Goal: Task Accomplishment & Management: Complete application form

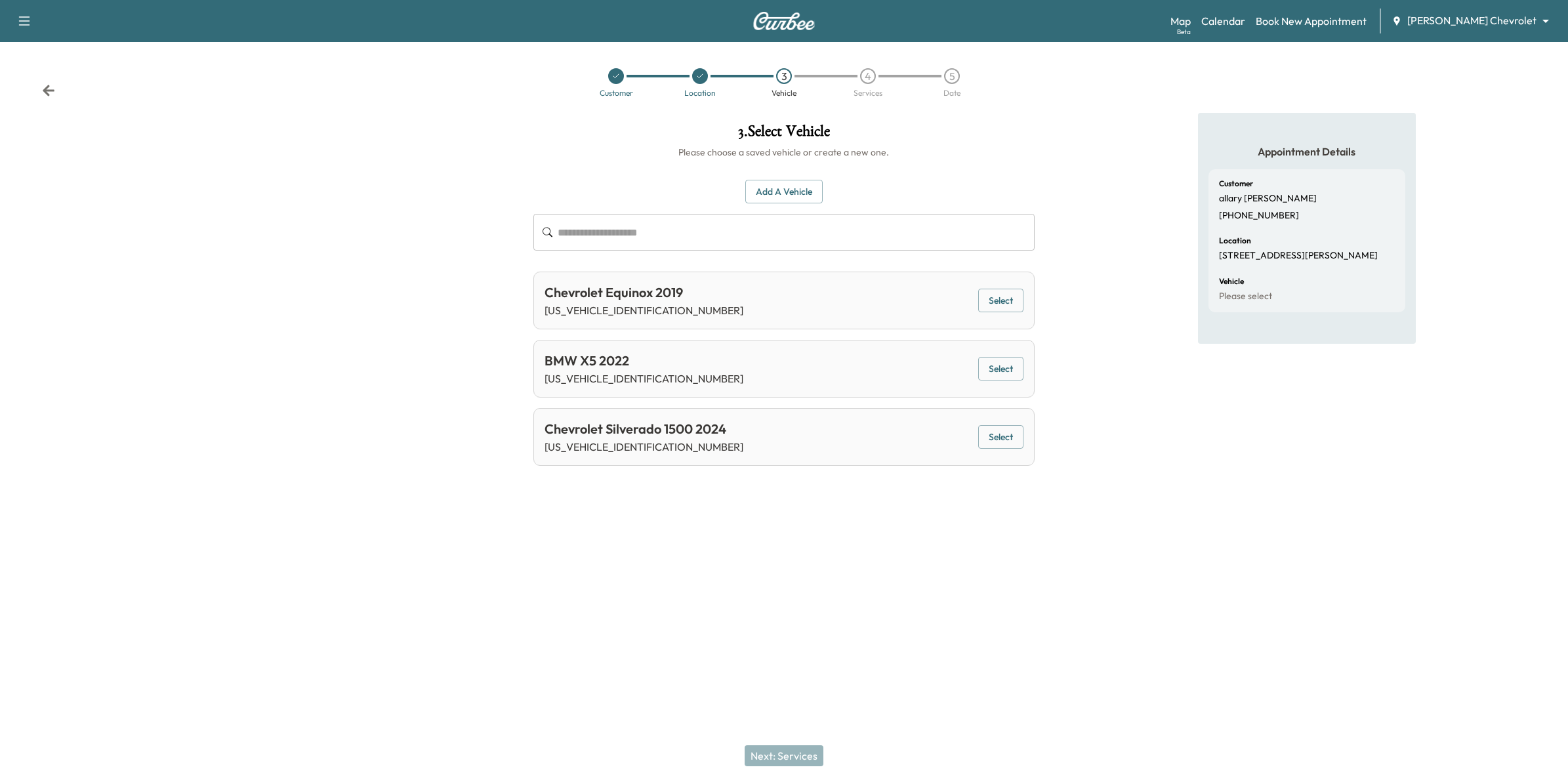
click at [398, 312] on div at bounding box center [261, 308] width 523 height 391
click at [54, 95] on icon at bounding box center [48, 90] width 13 height 13
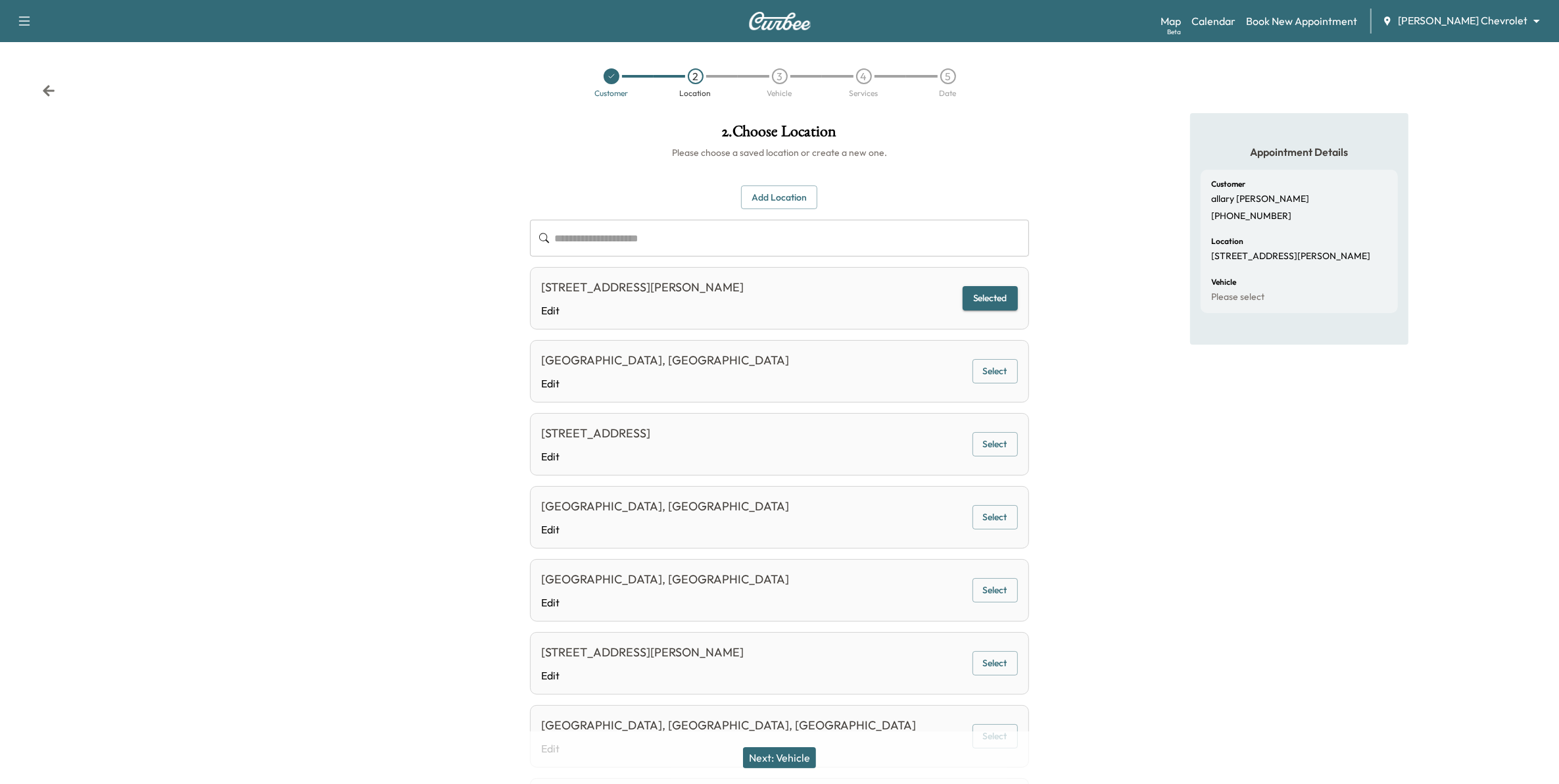
click at [48, 92] on icon at bounding box center [48, 91] width 13 height 13
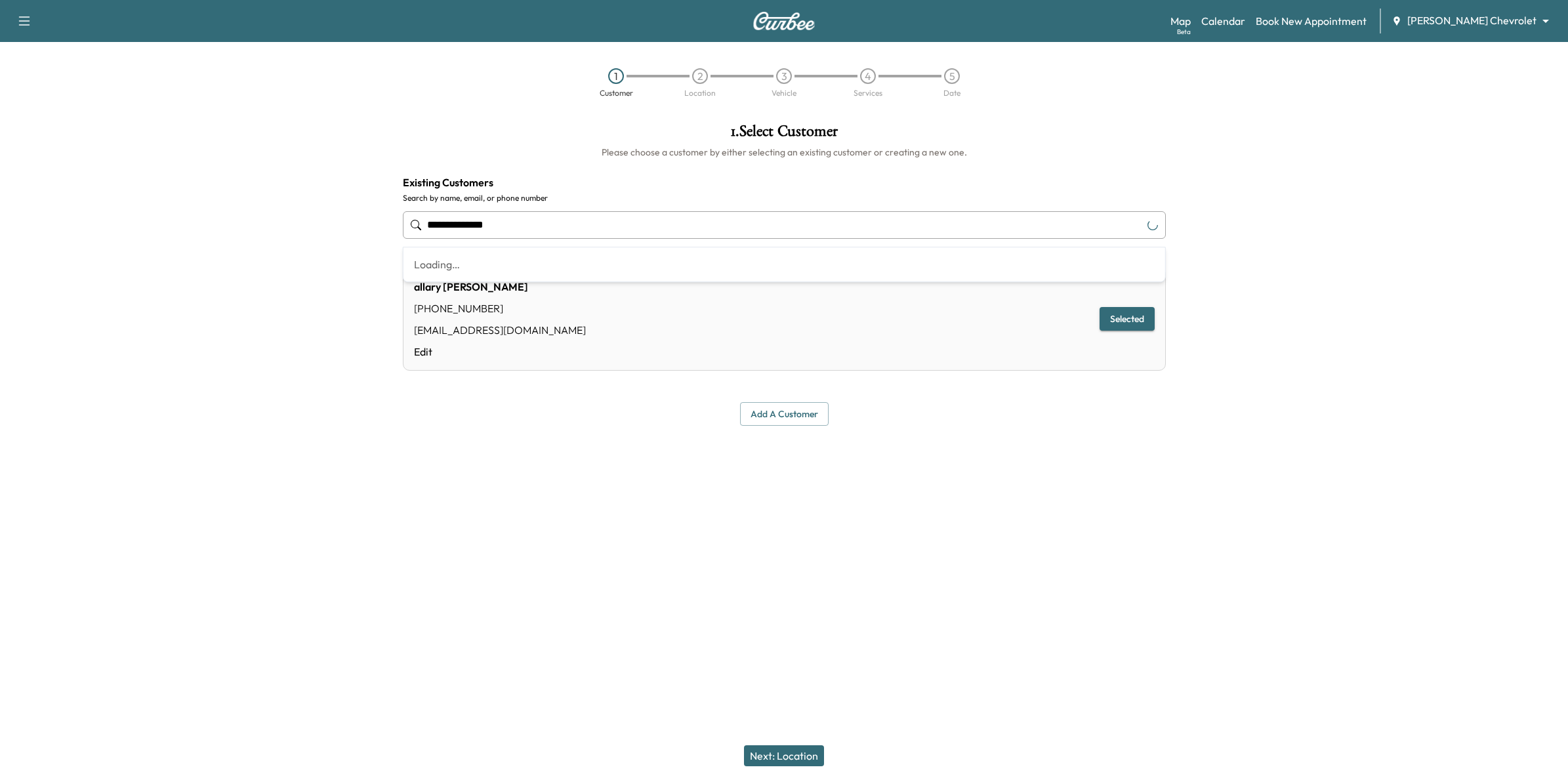
drag, startPoint x: 523, startPoint y: 223, endPoint x: 284, endPoint y: 225, distance: 239.0
click at [282, 223] on div "**********" at bounding box center [784, 308] width 1568 height 391
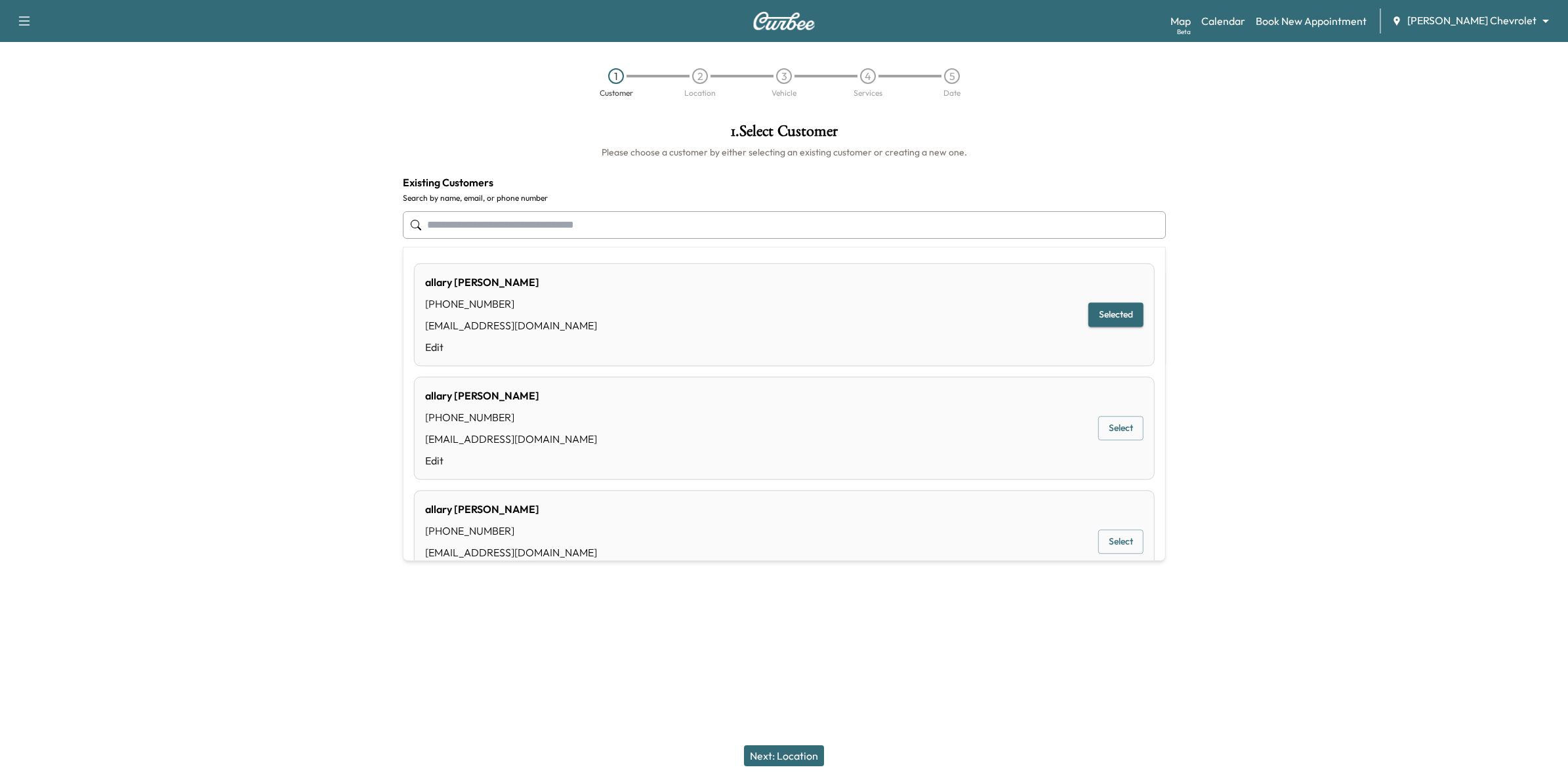
click at [512, 318] on div "ahorwath@mauerauto.com" at bounding box center [511, 325] width 172 height 16
type input "**********"
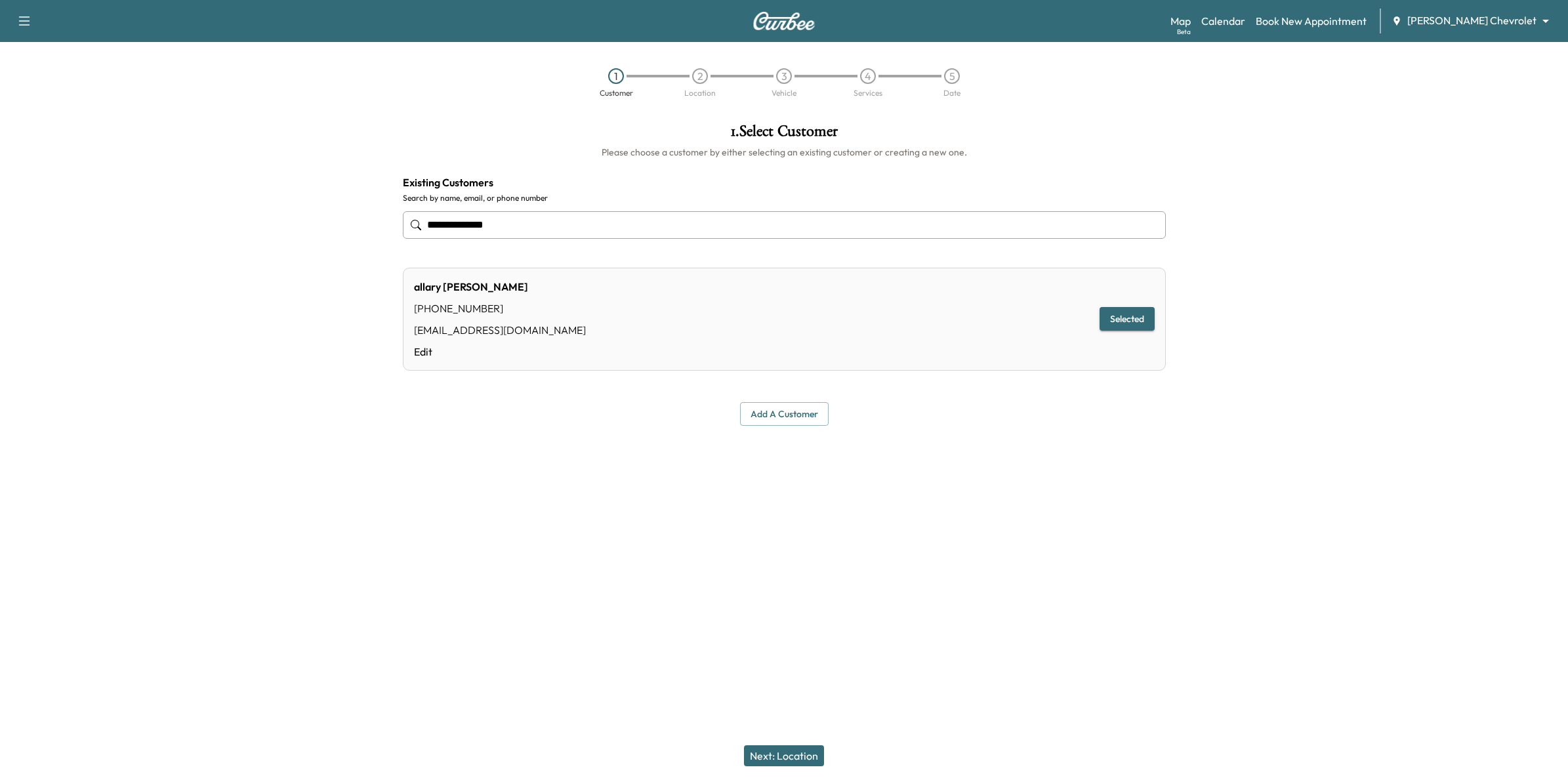
click at [802, 756] on button "Next: Location" at bounding box center [784, 756] width 80 height 21
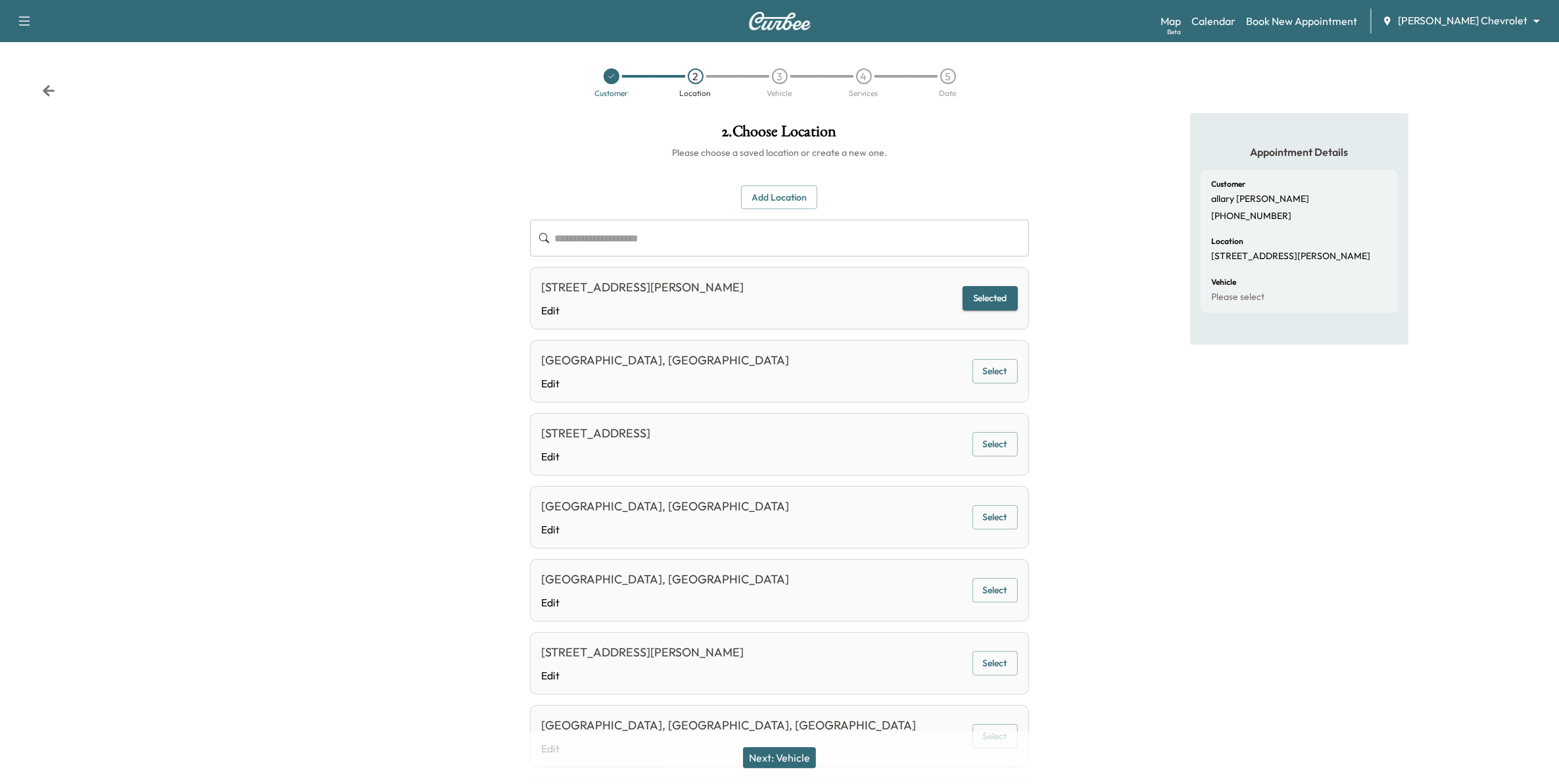
click at [774, 192] on button "Add Location" at bounding box center [779, 198] width 76 height 24
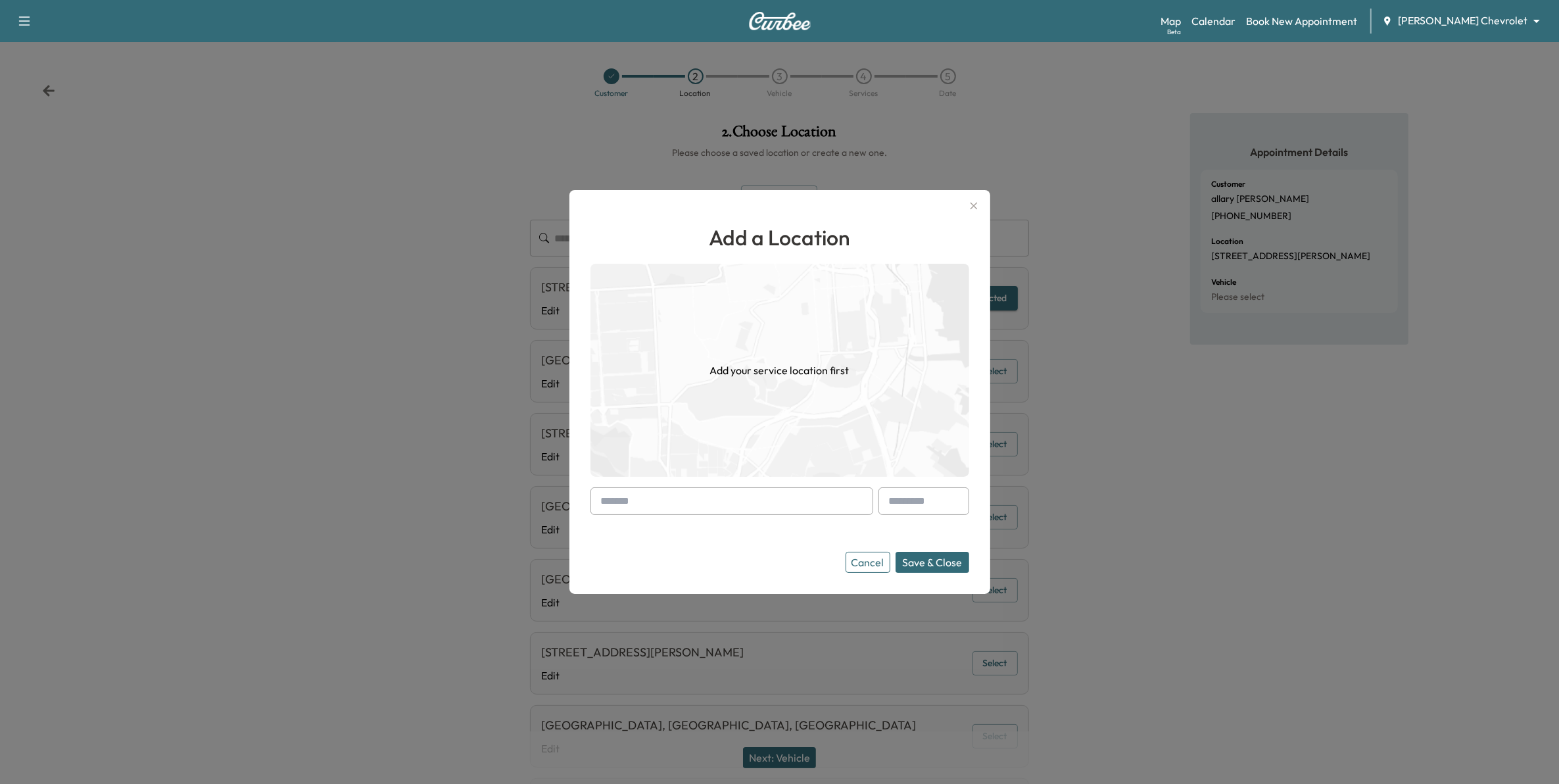
drag, startPoint x: 700, startPoint y: 510, endPoint x: 708, endPoint y: 512, distance: 8.2
click at [706, 512] on input "text" at bounding box center [731, 501] width 283 height 28
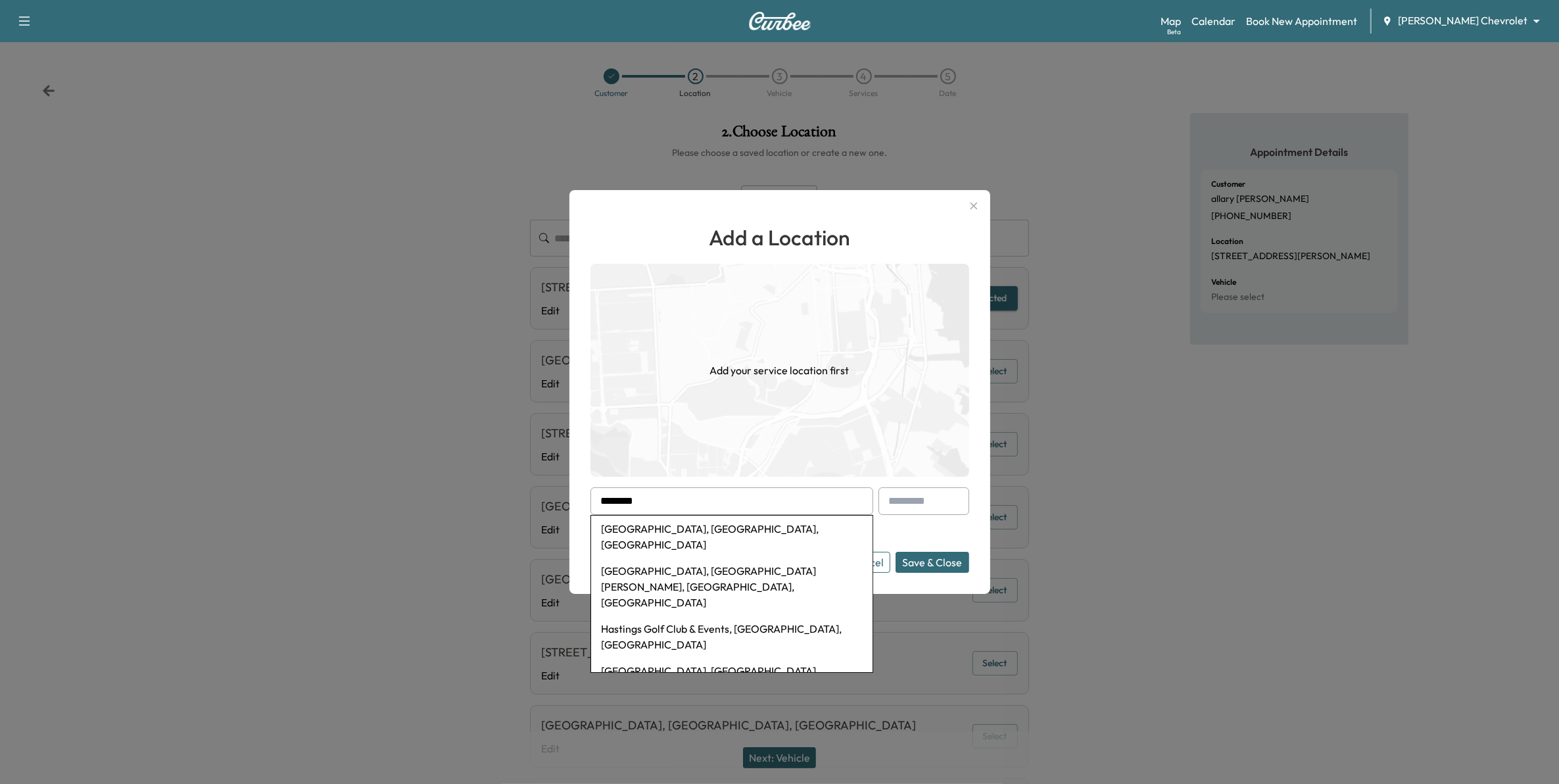
click at [741, 567] on li "Hastings High School, General Sieben Drive, Hastings, MN, USA" at bounding box center [731, 586] width 281 height 58
type input "**********"
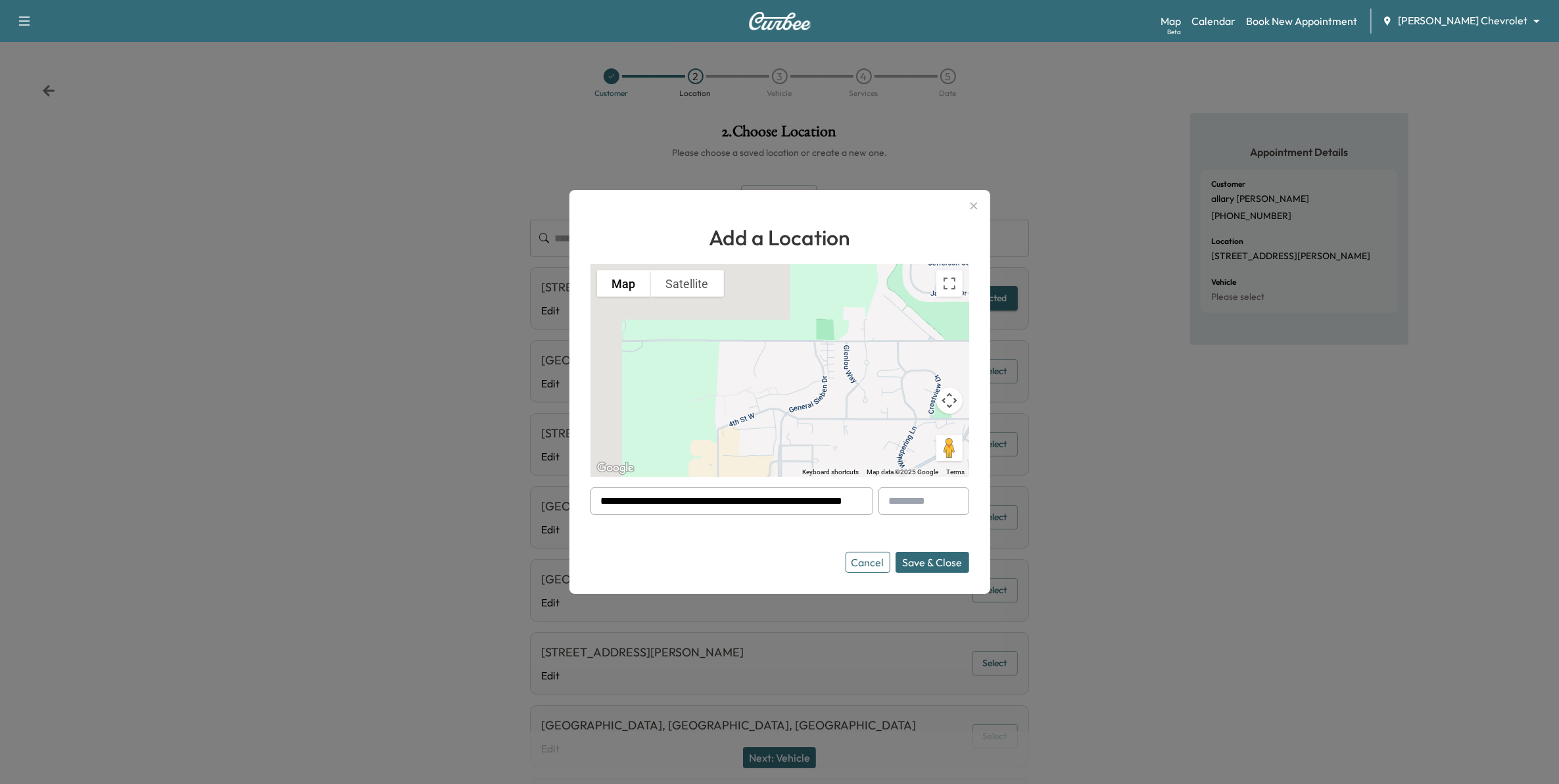
click at [884, 566] on button "Cancel" at bounding box center [867, 562] width 45 height 21
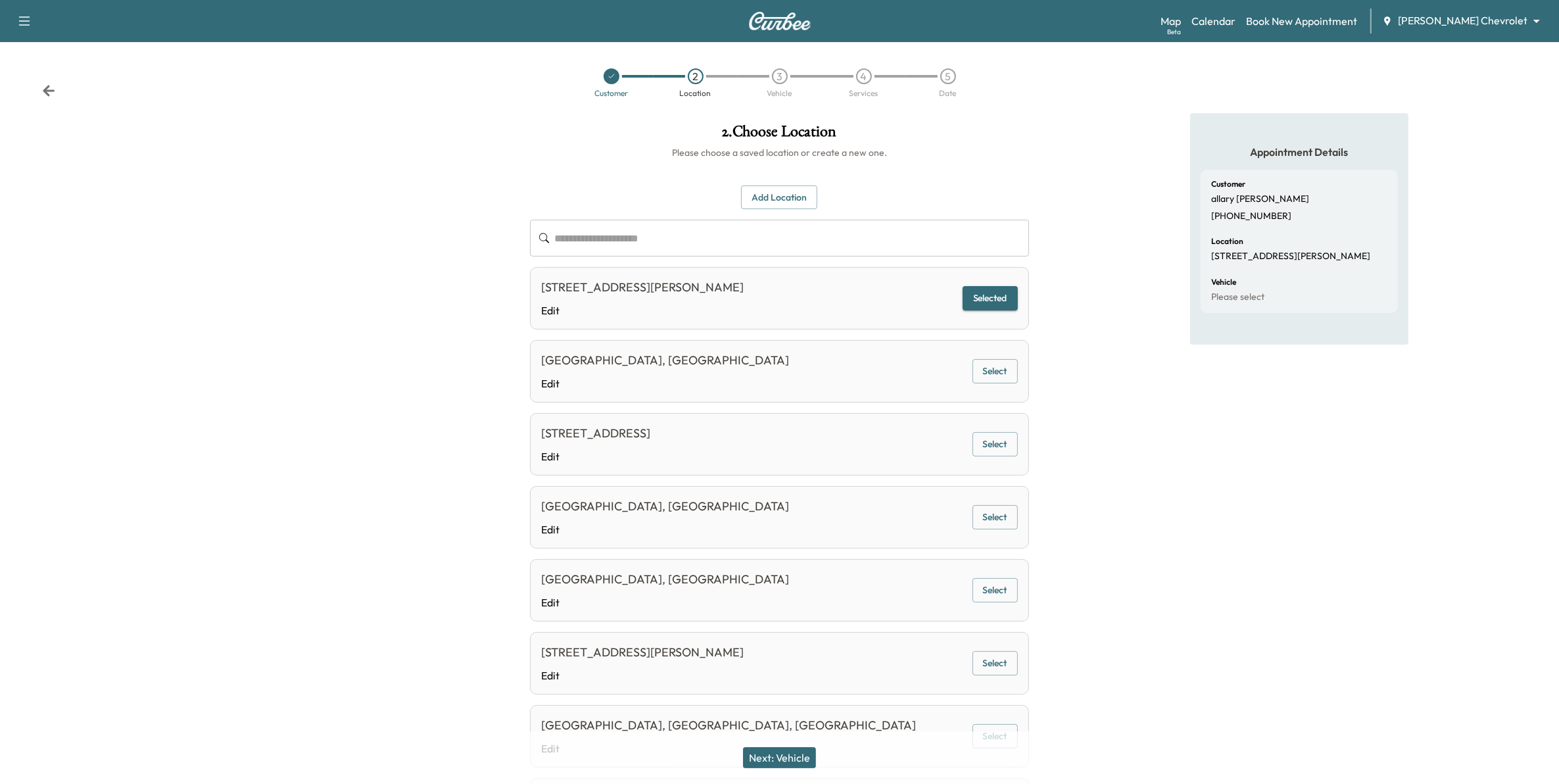
click at [48, 91] on icon at bounding box center [49, 90] width 12 height 11
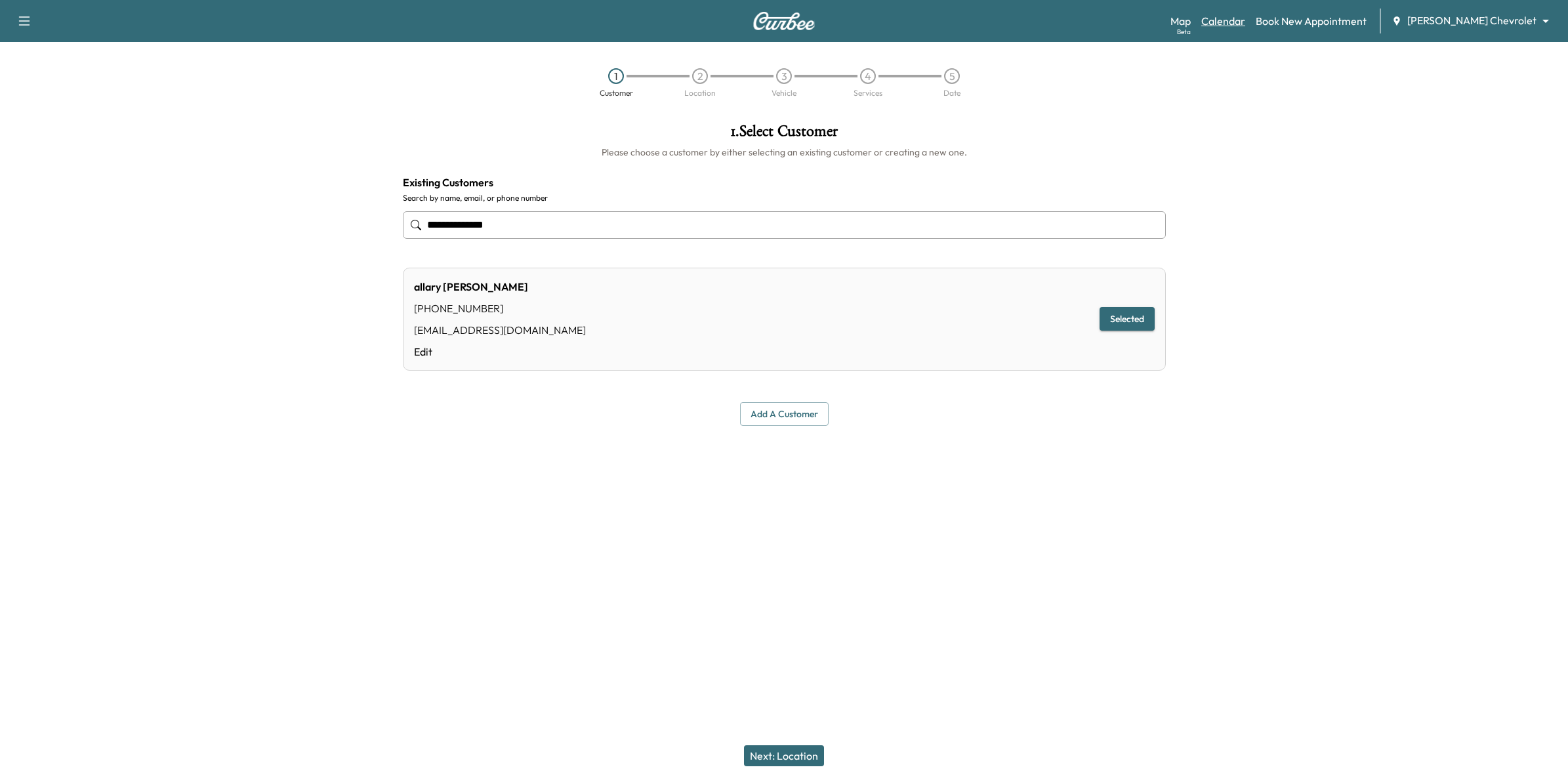
click at [1246, 21] on link "Calendar" at bounding box center [1223, 20] width 44 height 16
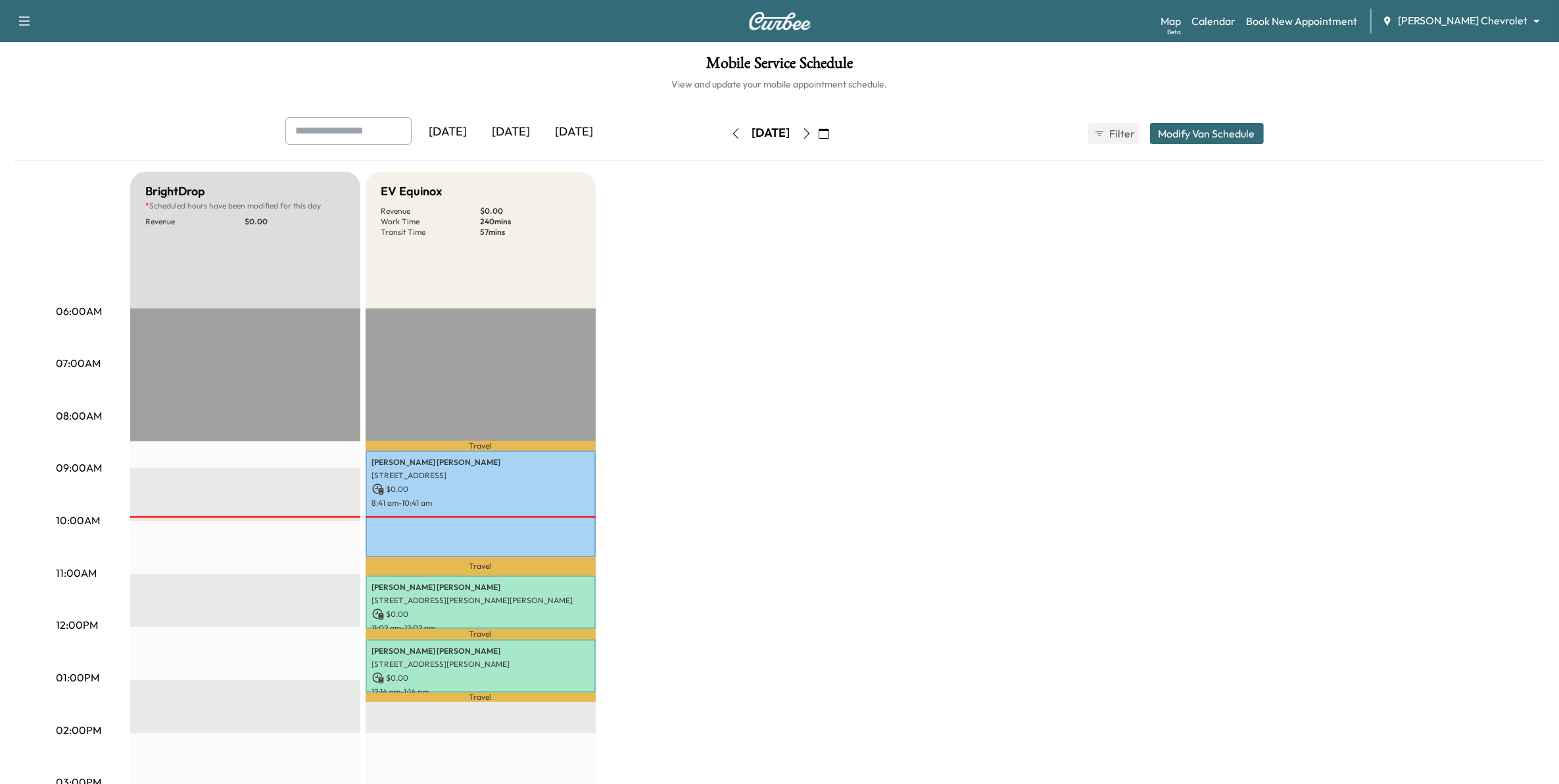
click at [393, 126] on input "text" at bounding box center [348, 131] width 126 height 28
type input "**********"
click at [603, 279] on div "BrightDrop * Scheduled hours have been modified for this day Revenue $ 0.00 EST…" at bounding box center [816, 664] width 1373 height 986
click at [367, 131] on input "text" at bounding box center [348, 131] width 126 height 28
click at [355, 132] on input "******" at bounding box center [348, 131] width 126 height 28
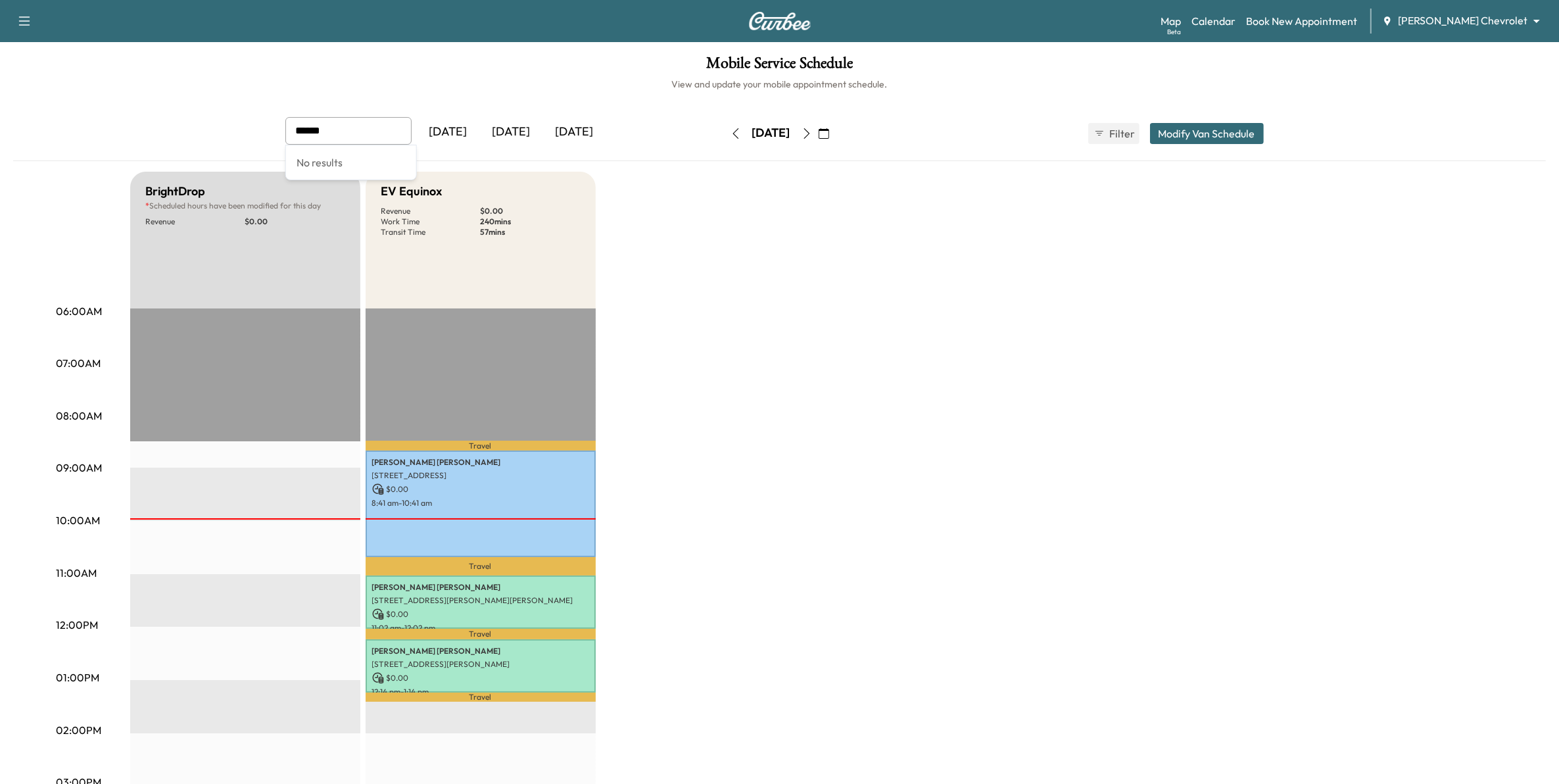
type input "******"
click at [355, 127] on input "text" at bounding box center [348, 131] width 126 height 28
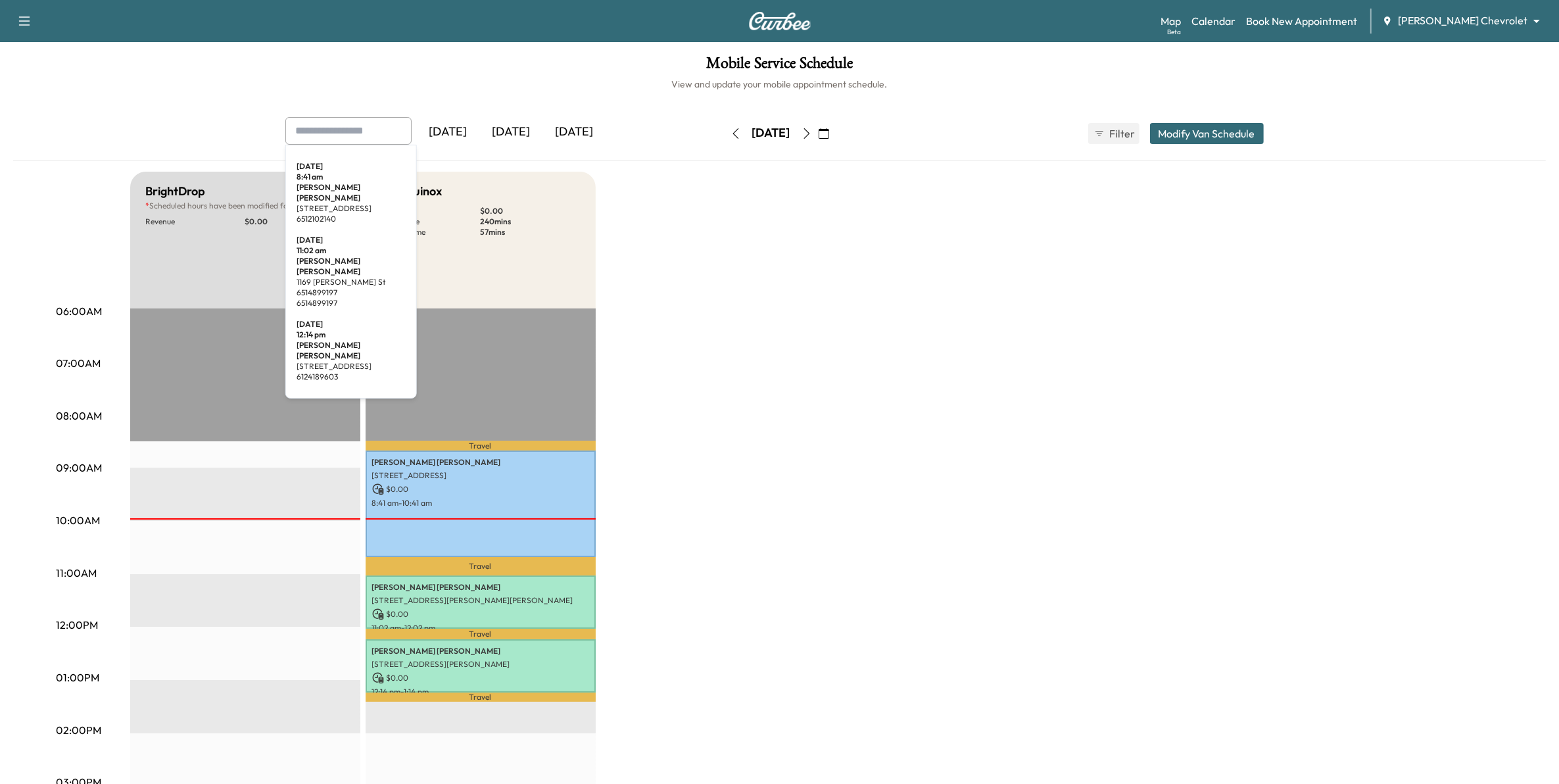
drag, startPoint x: 678, startPoint y: 263, endPoint x: 685, endPoint y: 255, distance: 10.6
click at [678, 263] on div "BrightDrop * Scheduled hours have been modified for this day Revenue $ 0.00 EST…" at bounding box center [816, 664] width 1373 height 986
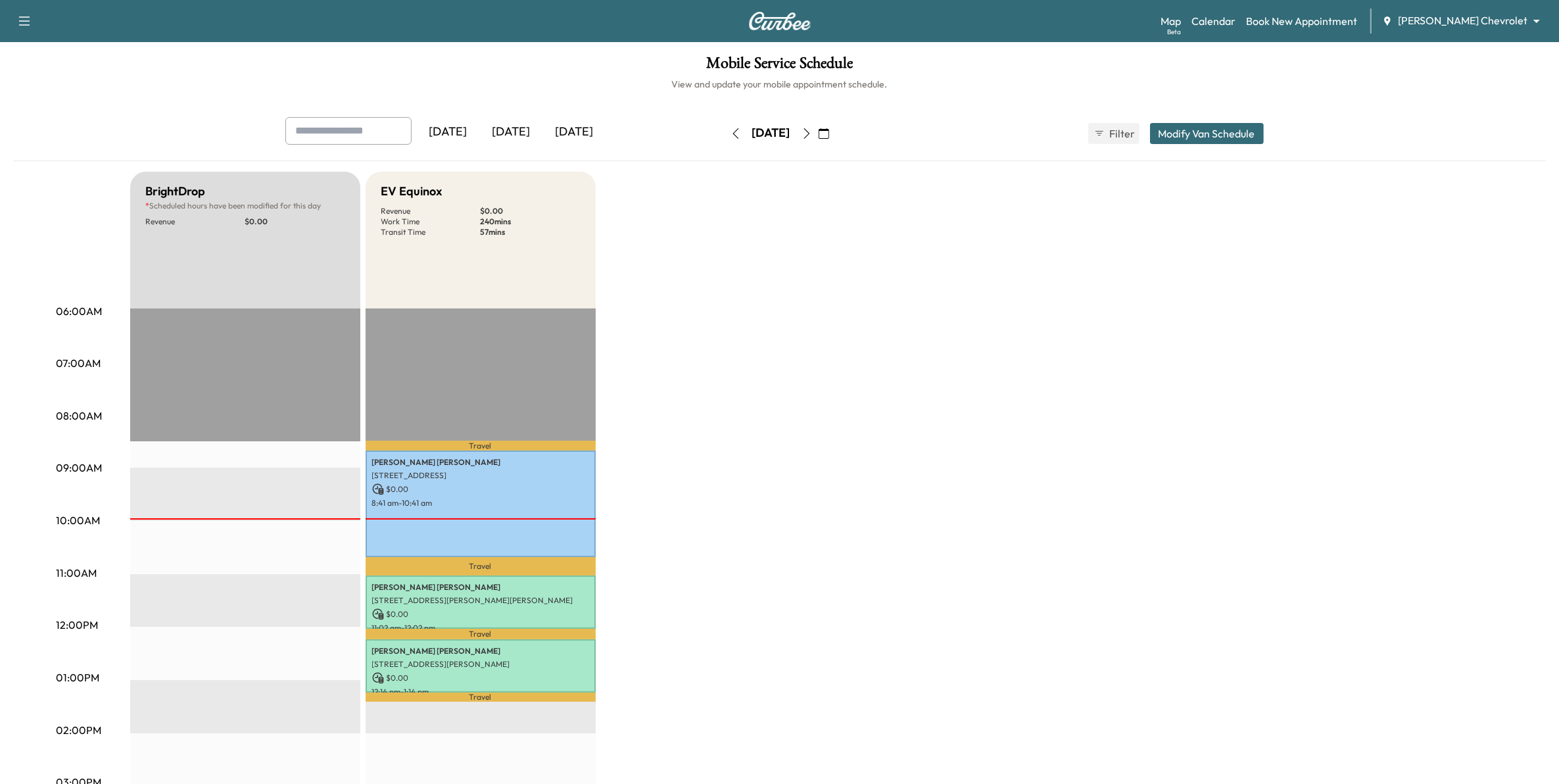
click at [812, 134] on icon "button" at bounding box center [807, 134] width 11 height 11
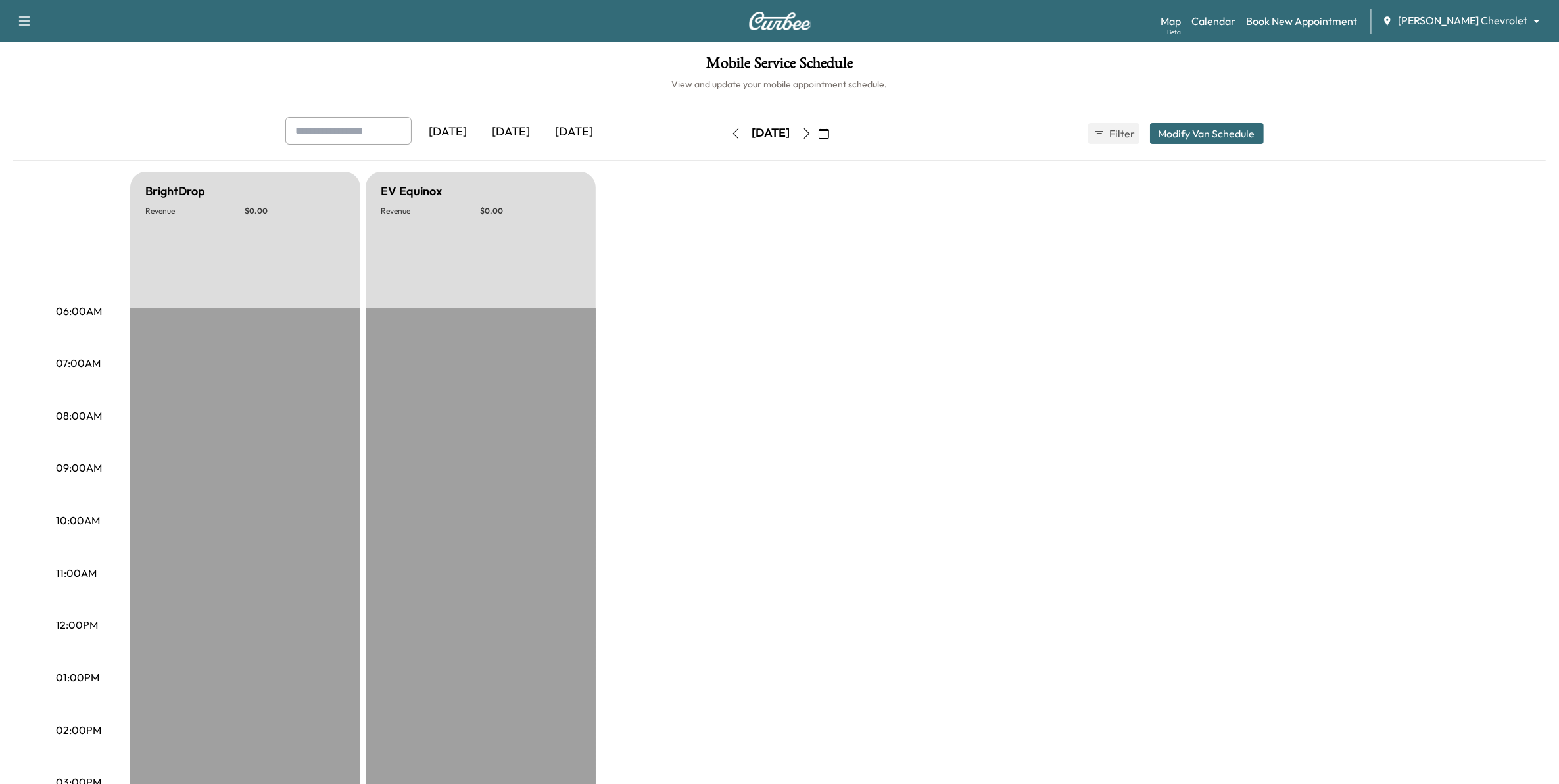
click at [818, 134] on button "button" at bounding box center [807, 134] width 23 height 21
click at [812, 134] on icon "button" at bounding box center [807, 134] width 11 height 11
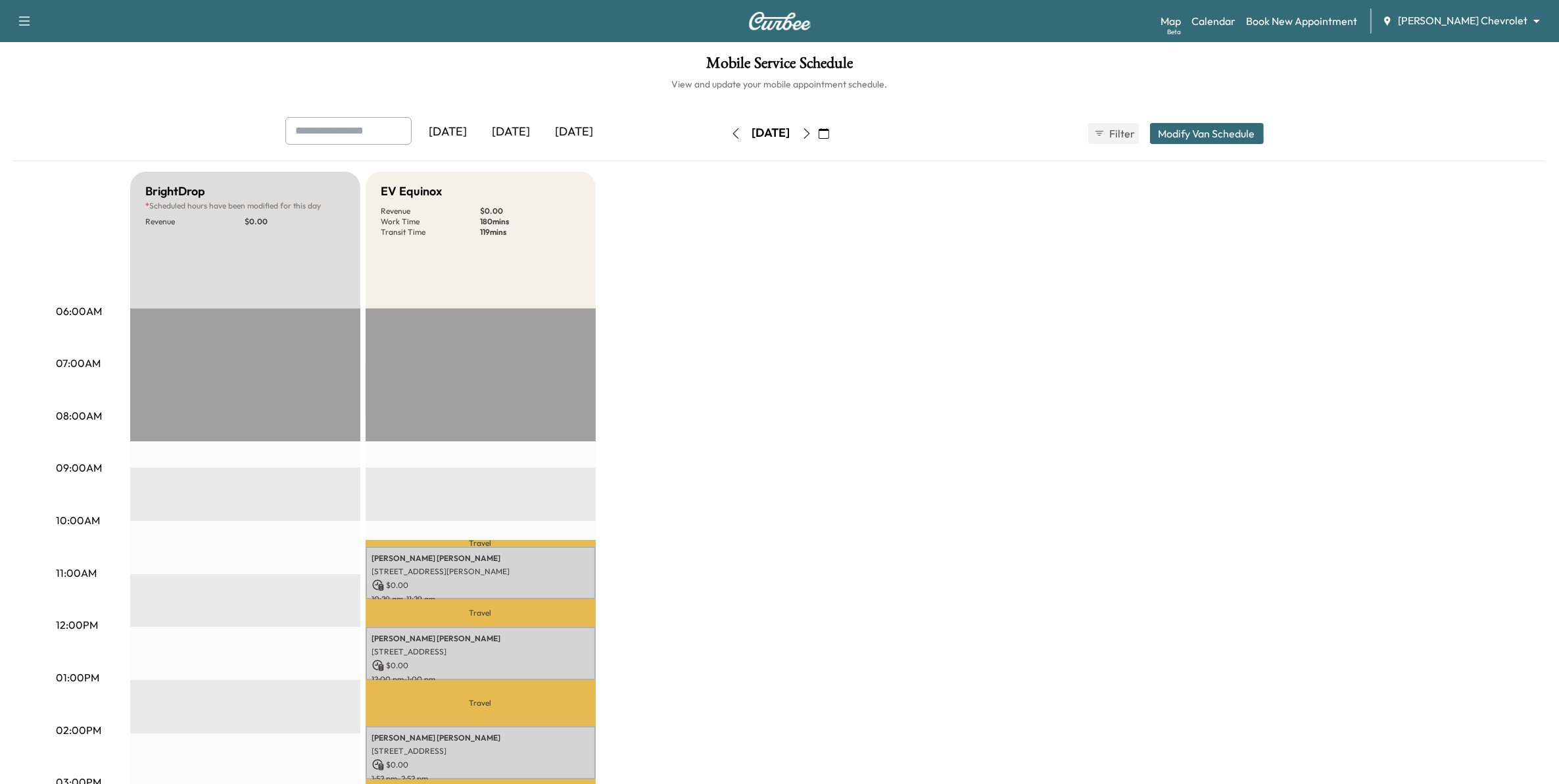
click at [812, 128] on icon "button" at bounding box center [807, 134] width 11 height 11
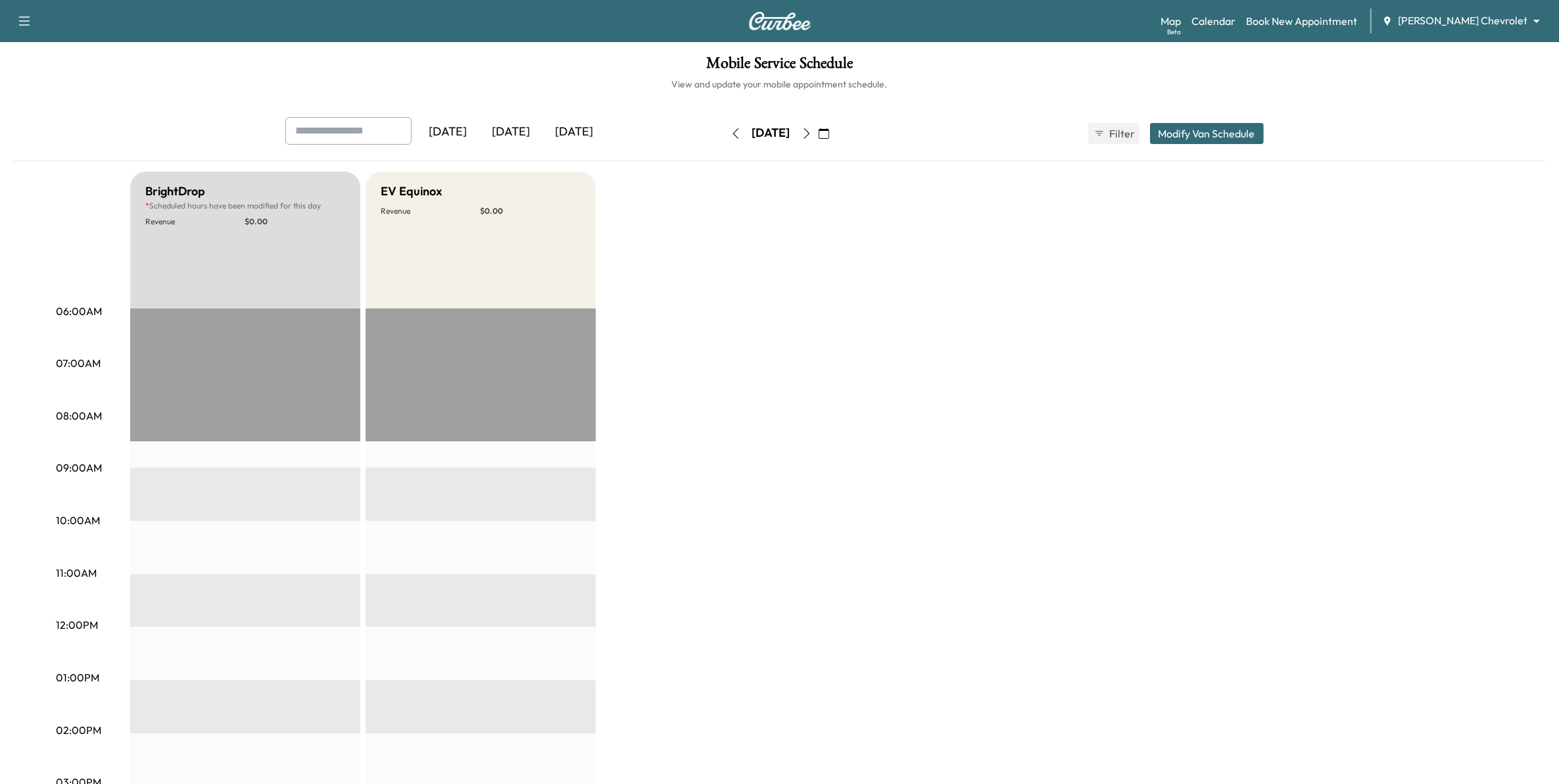
click at [812, 129] on icon "button" at bounding box center [807, 134] width 11 height 11
click at [818, 129] on button "button" at bounding box center [807, 134] width 23 height 21
click at [812, 129] on icon "button" at bounding box center [807, 134] width 11 height 11
click at [812, 130] on icon "button" at bounding box center [807, 134] width 11 height 11
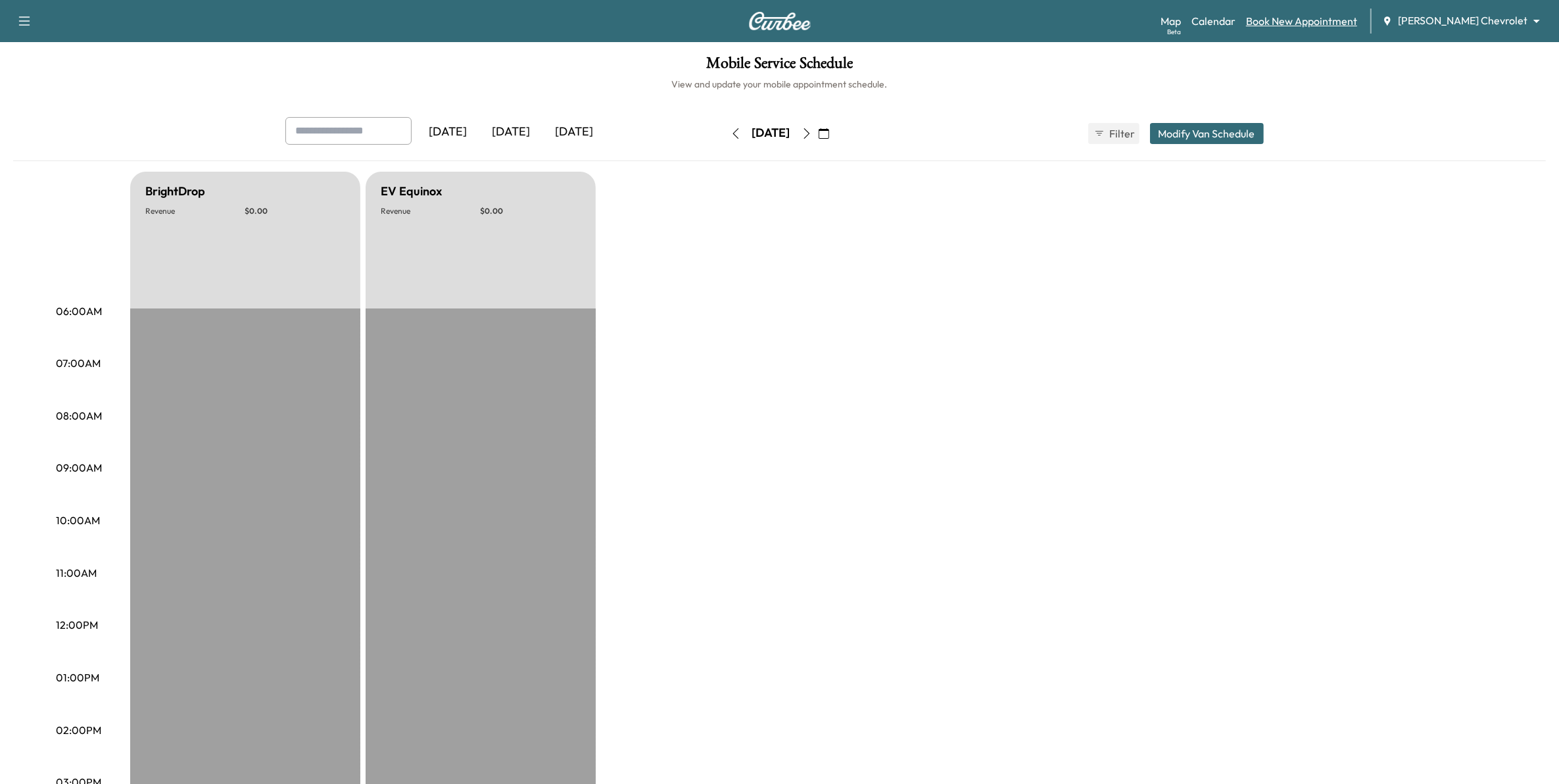
click at [1320, 24] on link "Book New Appointment" at bounding box center [1301, 20] width 111 height 16
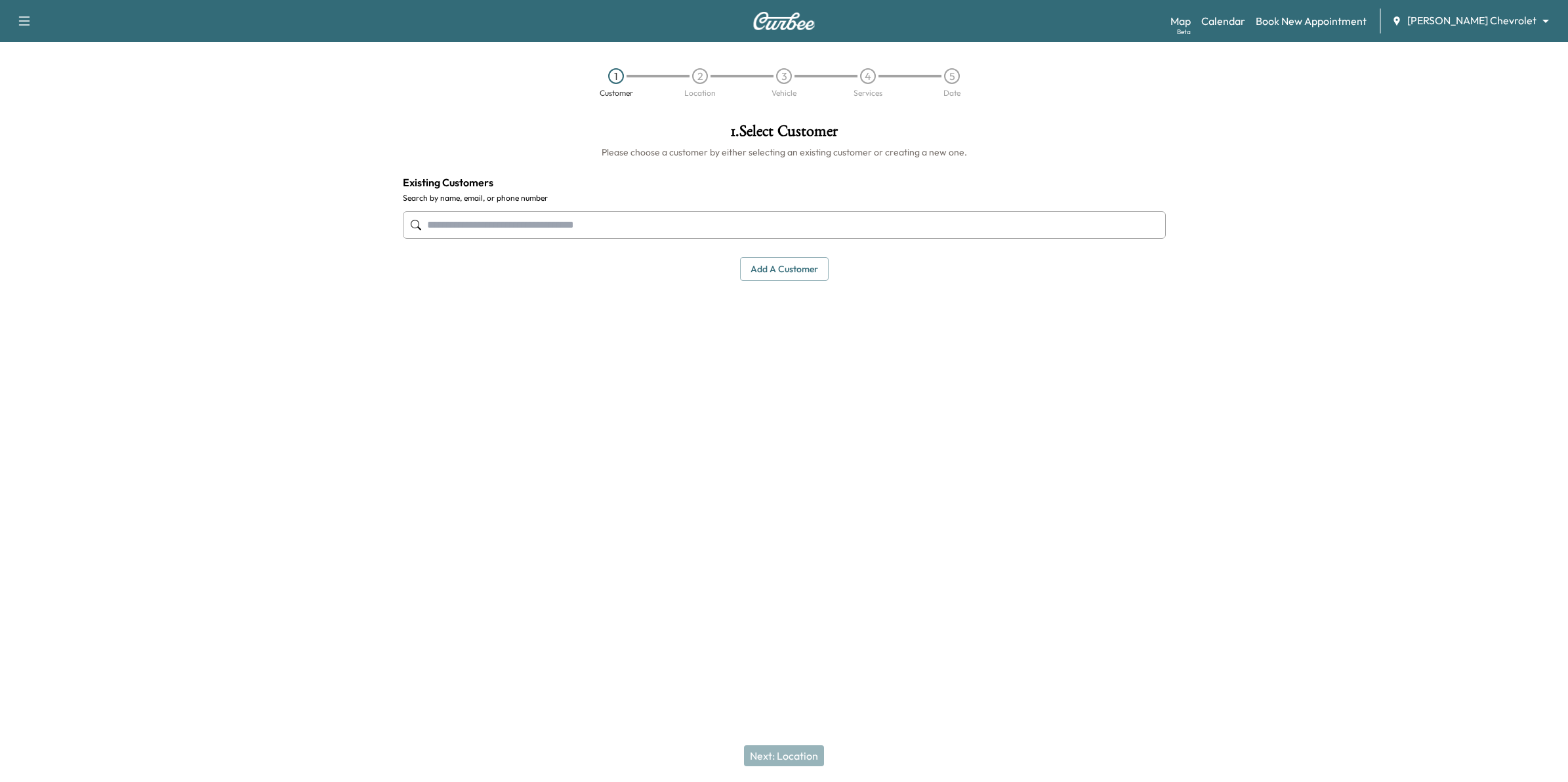
click at [624, 221] on input "text" at bounding box center [784, 225] width 763 height 28
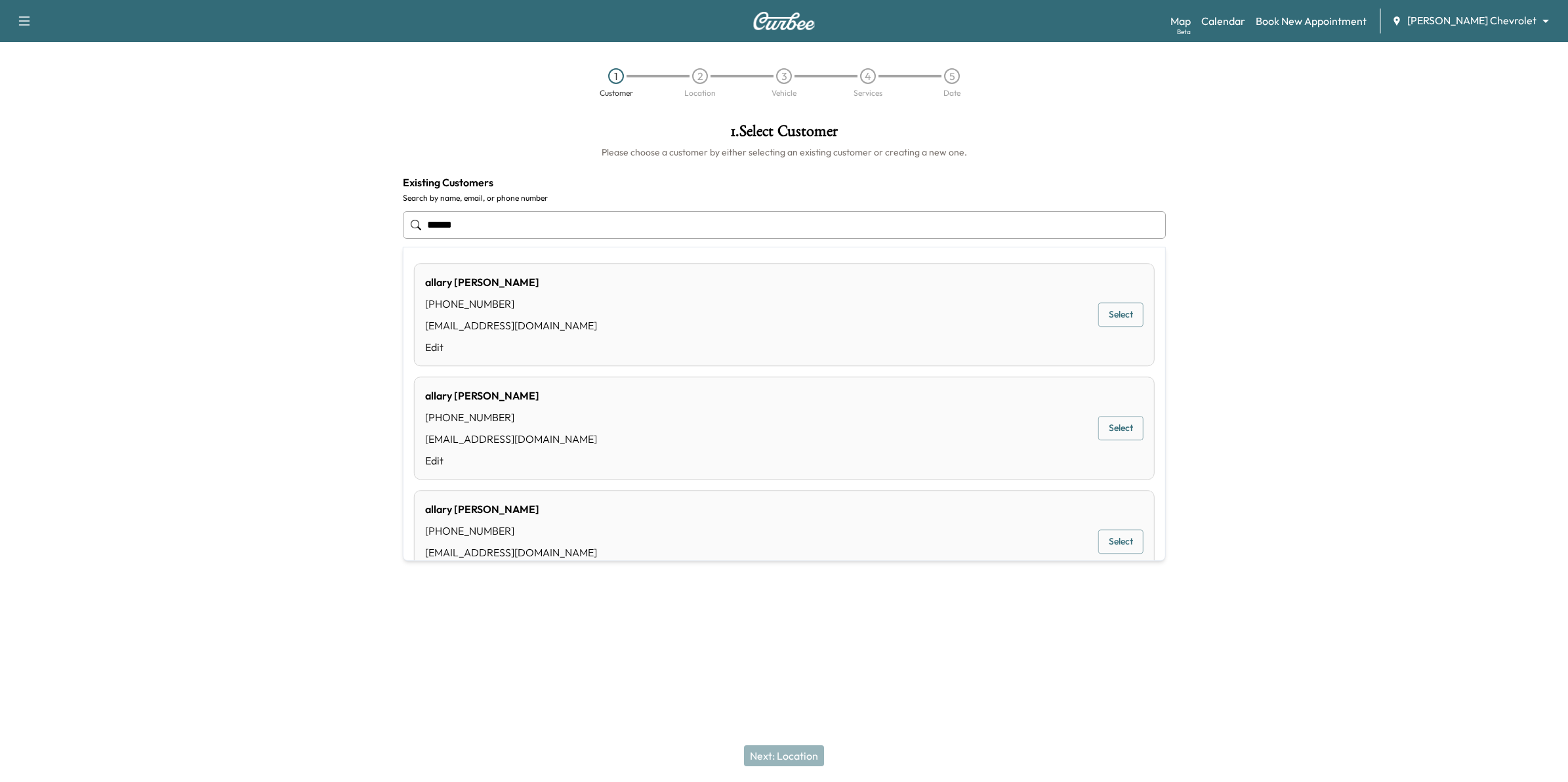
click at [515, 315] on div "allary Horwath (651) 238-3710 ahorwath@mauerauto.com Edit" at bounding box center [511, 314] width 172 height 81
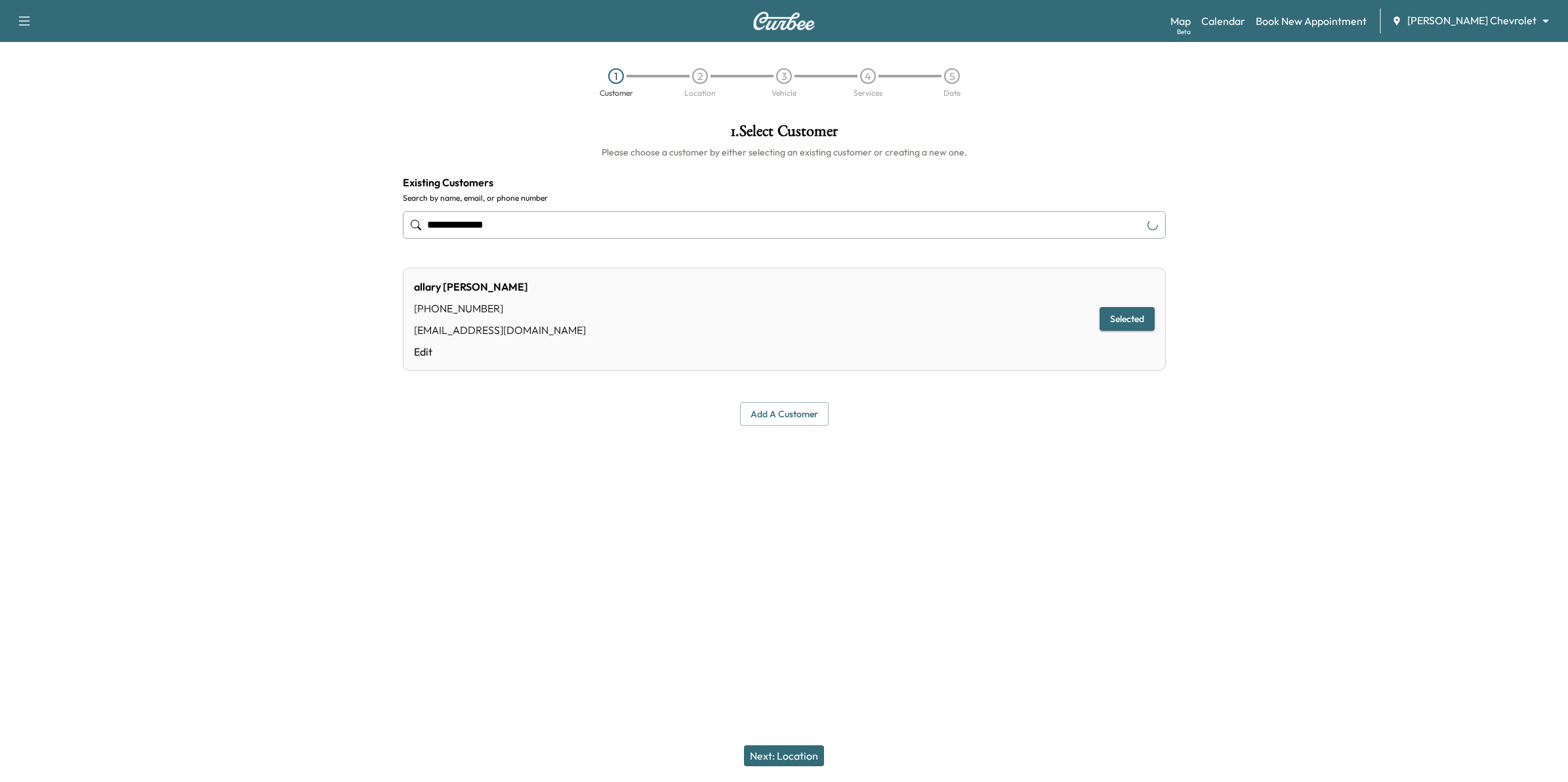
type input "**********"
click at [795, 751] on button "Next: Location" at bounding box center [784, 756] width 80 height 21
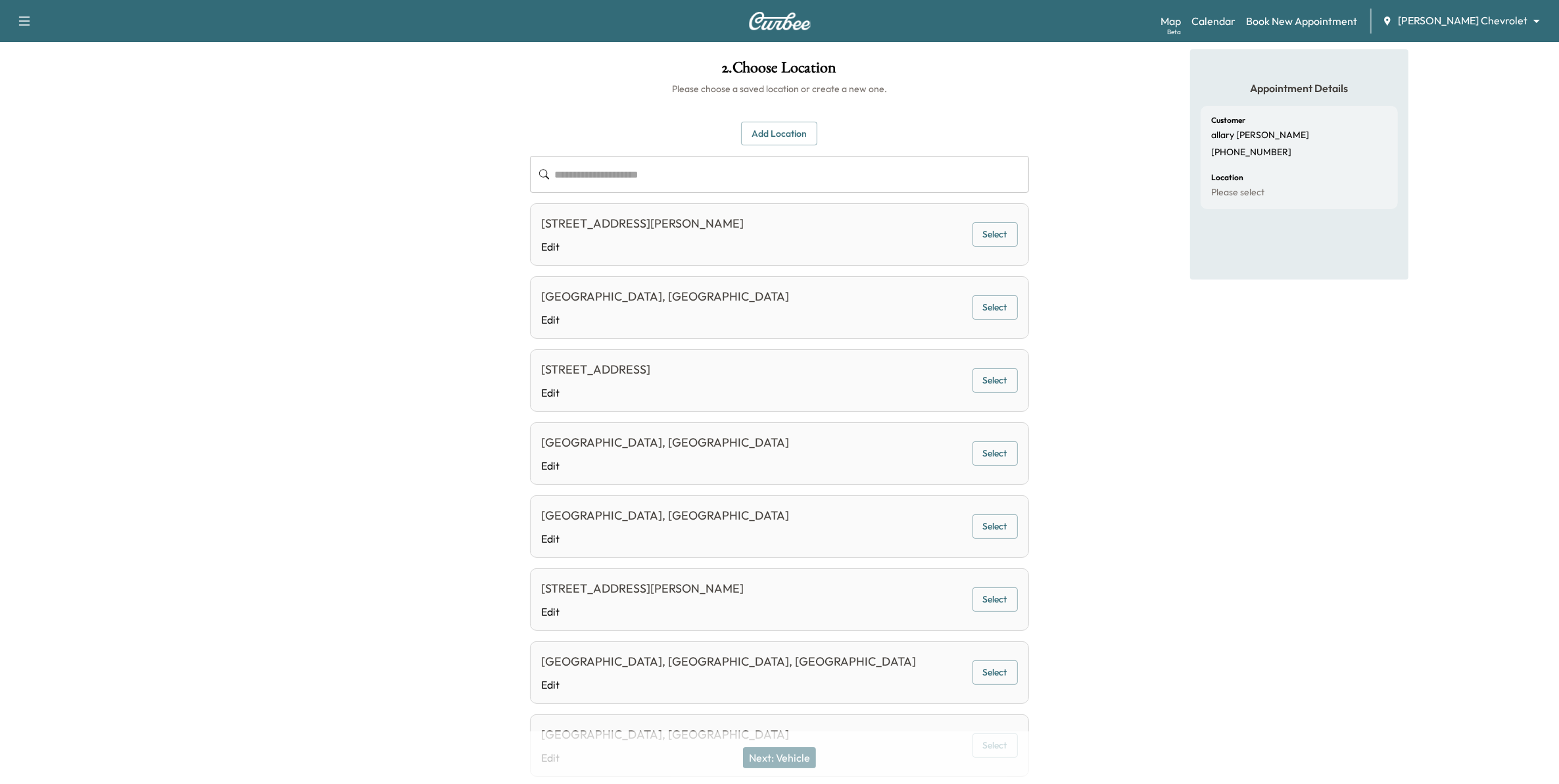
scroll to position [82, 0]
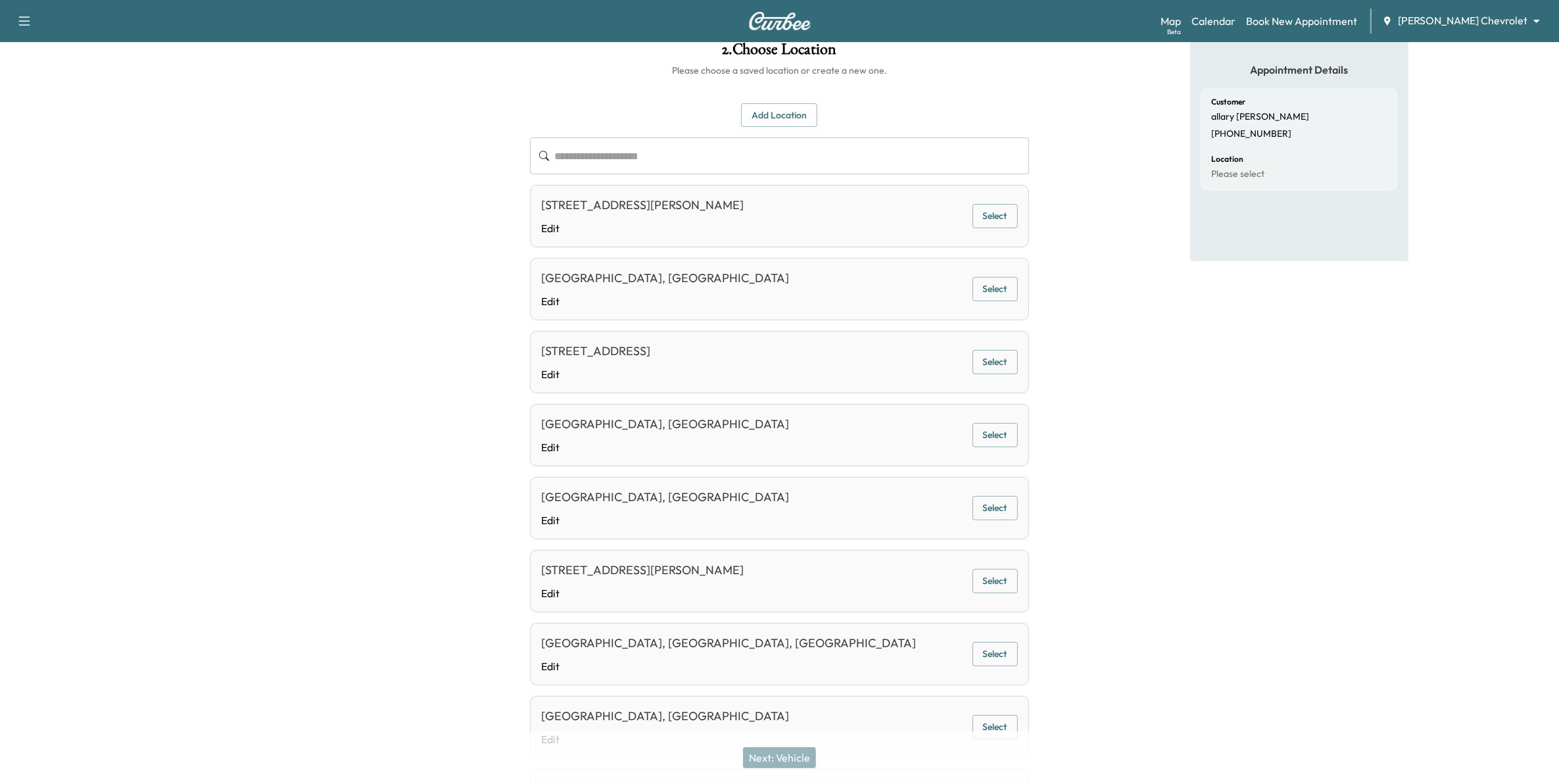
click at [770, 115] on button "Add Location" at bounding box center [779, 115] width 76 height 24
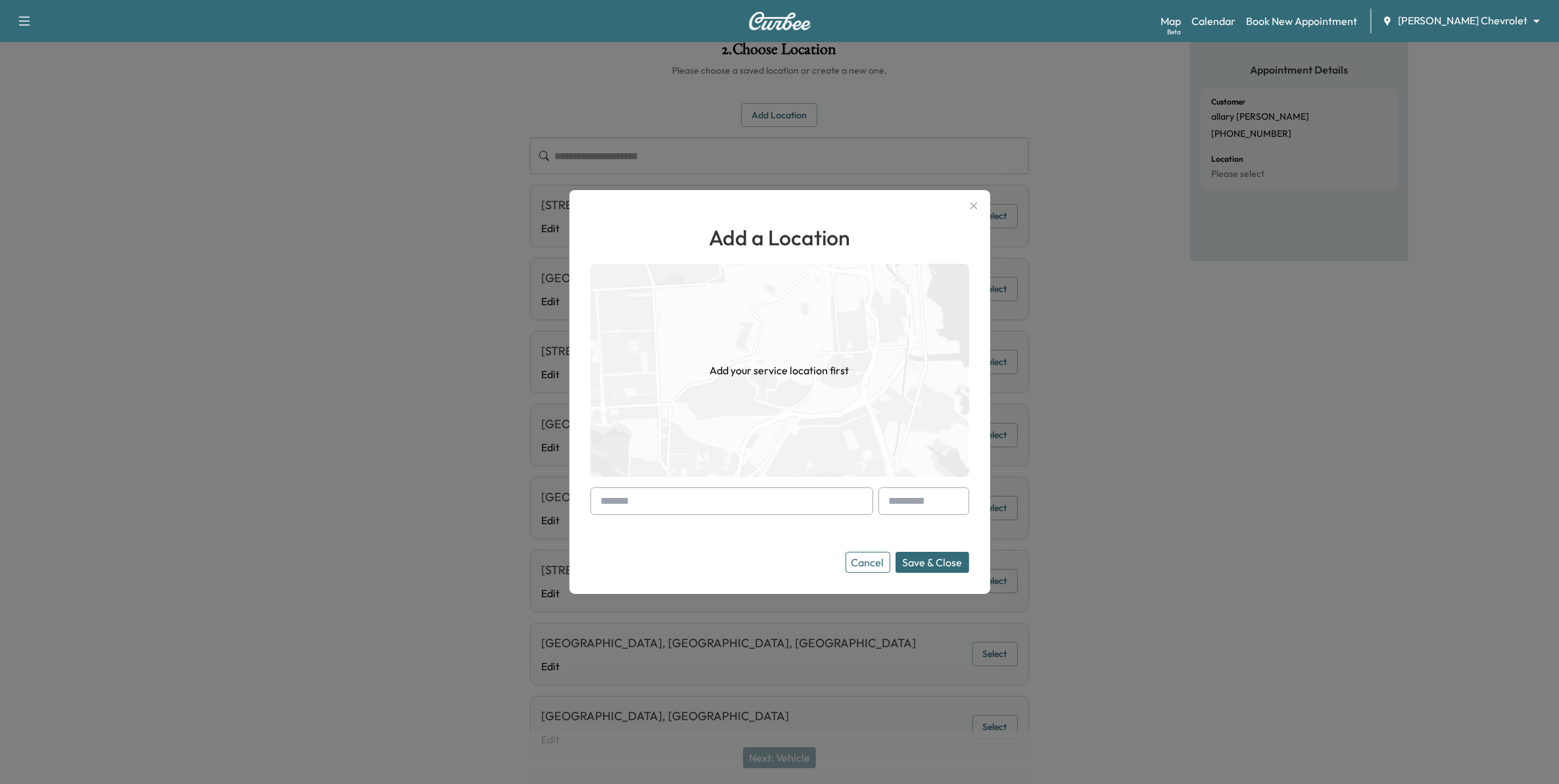
click at [755, 500] on input "text" at bounding box center [731, 501] width 283 height 28
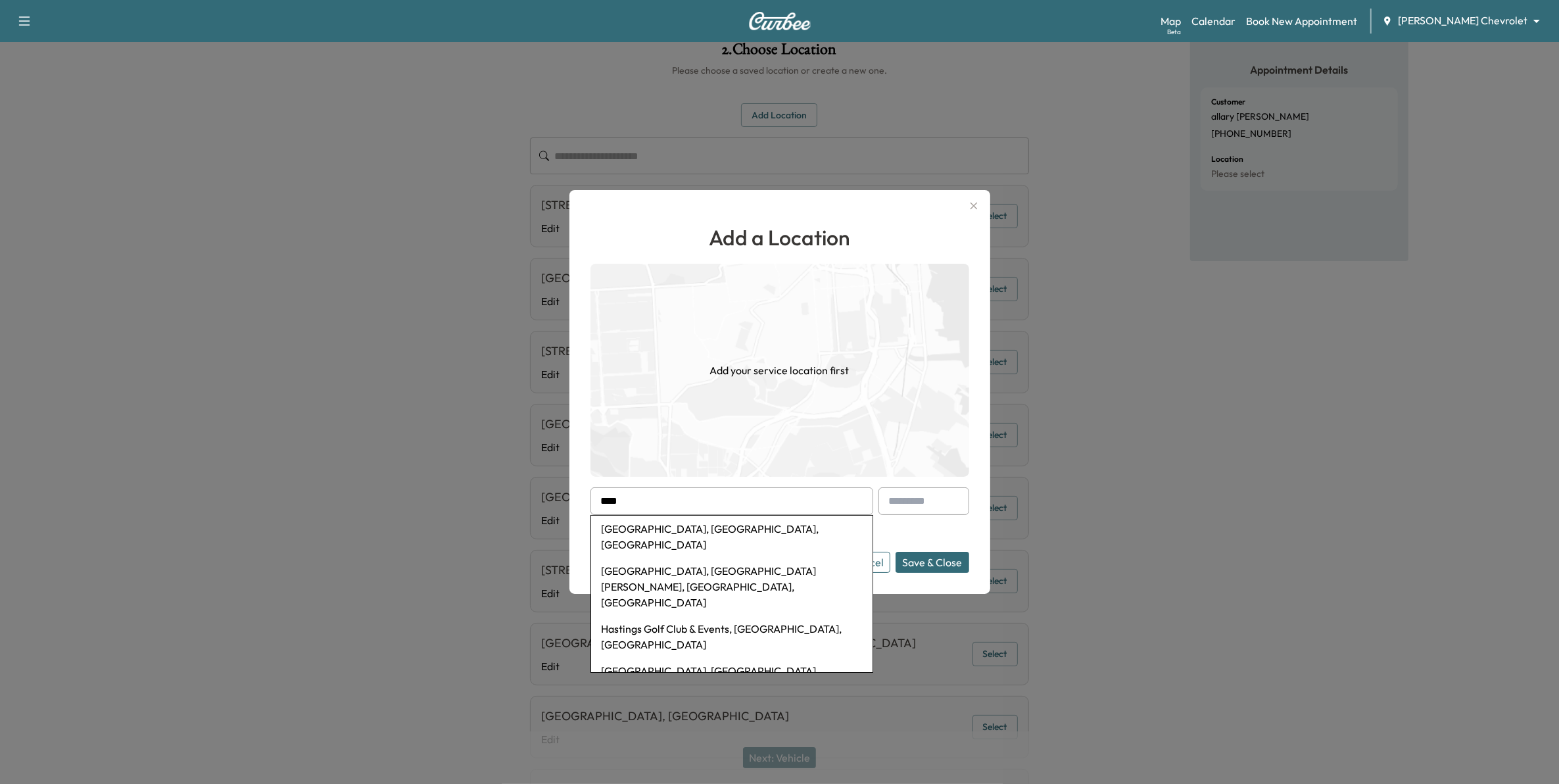
click at [763, 558] on li "Hastings High School, General Sieben Drive, Hastings, MN, USA" at bounding box center [731, 586] width 281 height 58
type input "**********"
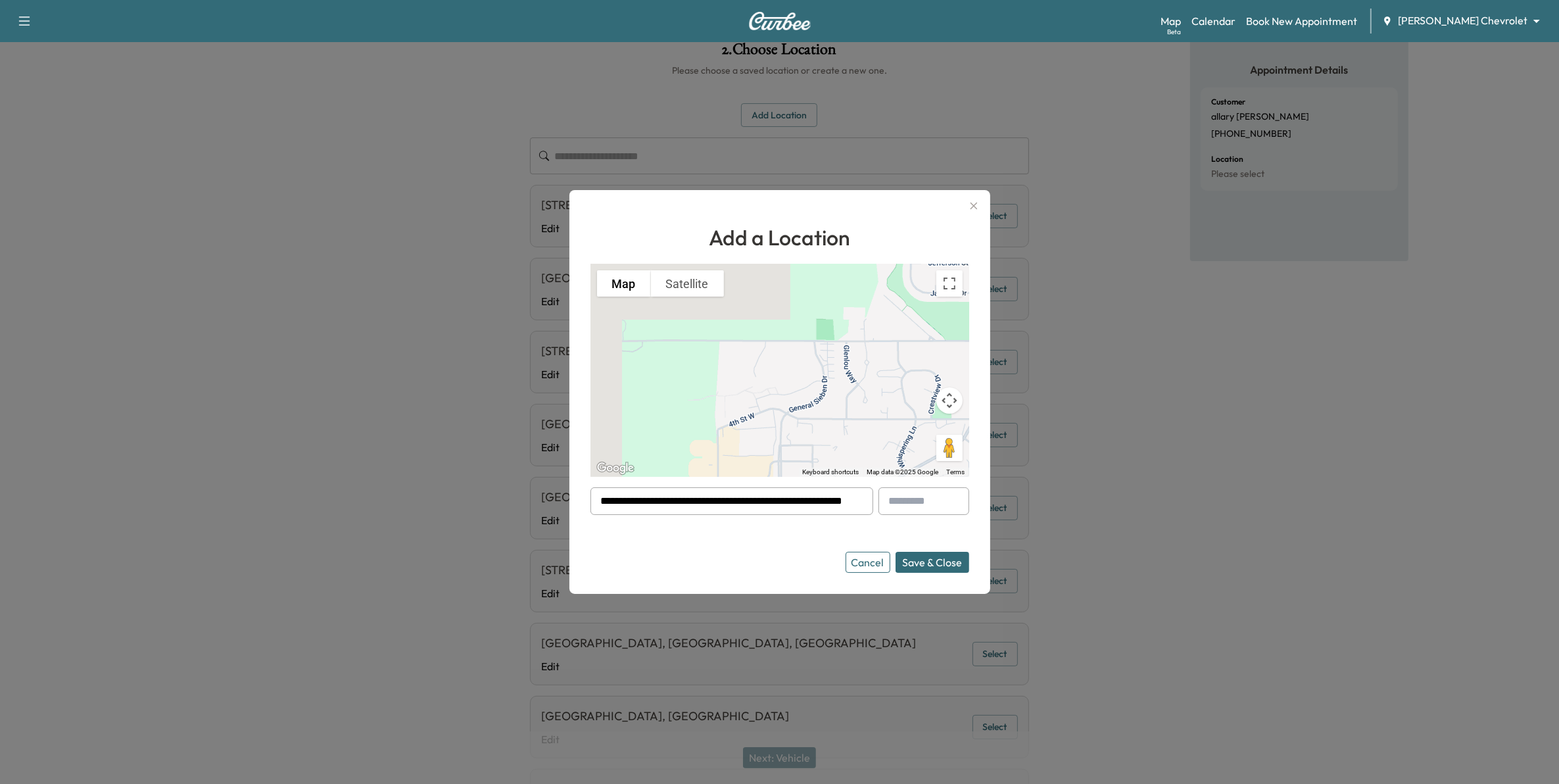
click at [933, 550] on form "**********" at bounding box center [780, 530] width 379 height 85
click at [937, 558] on button "Save & Close" at bounding box center [933, 562] width 74 height 21
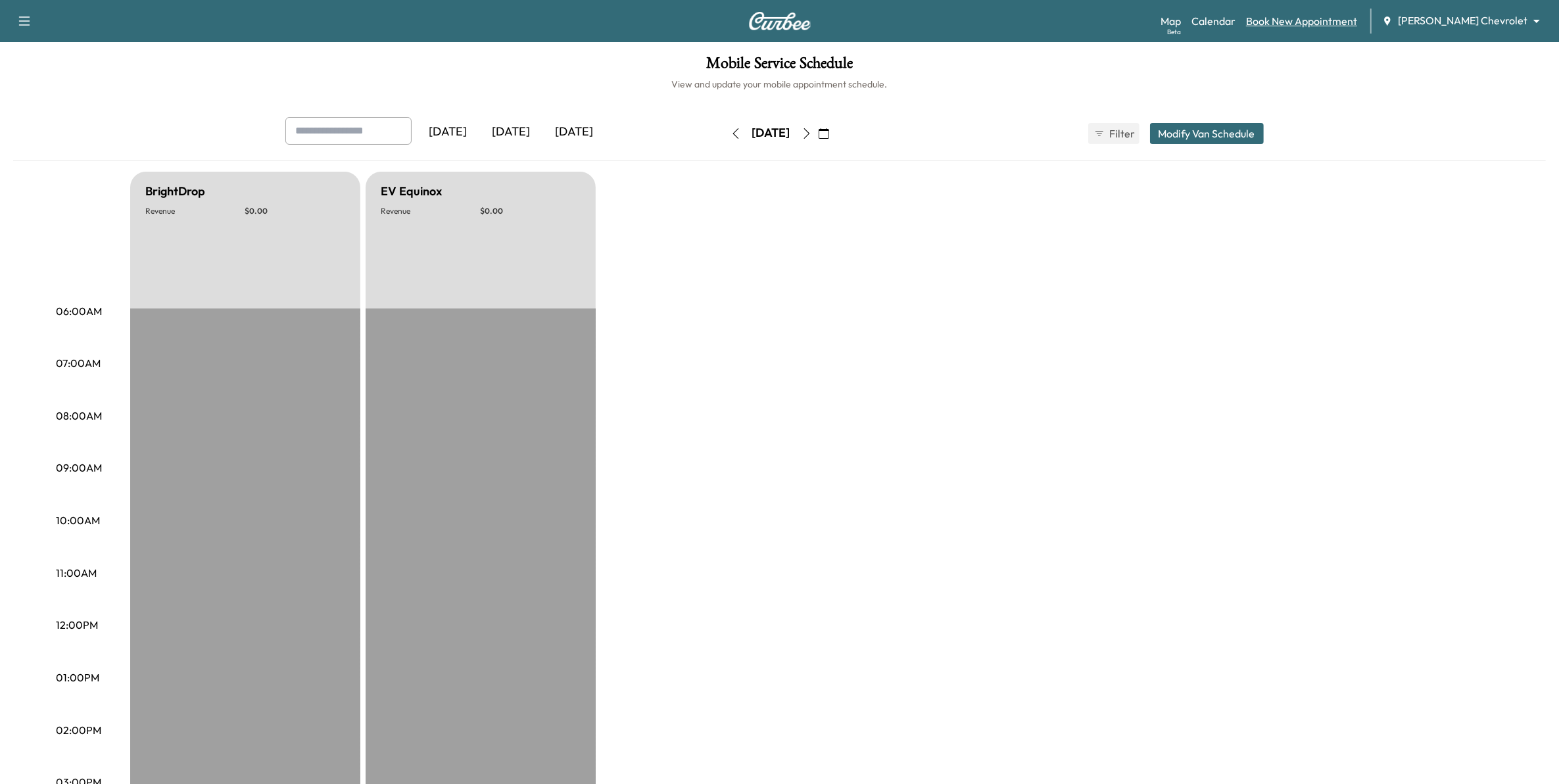
click at [1326, 20] on link "Book New Appointment" at bounding box center [1301, 20] width 111 height 16
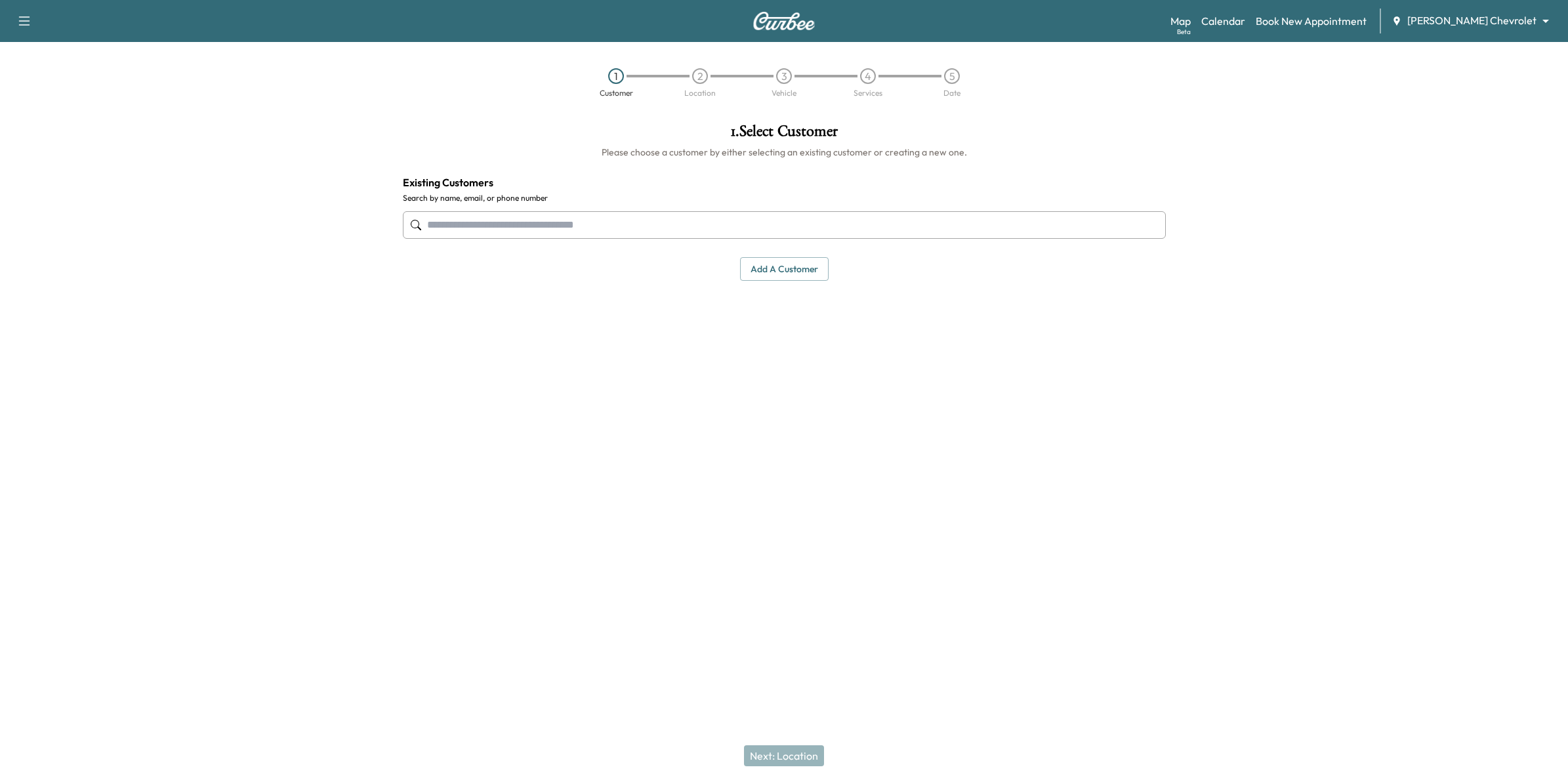
click at [809, 272] on button "Add a customer" at bounding box center [785, 269] width 89 height 24
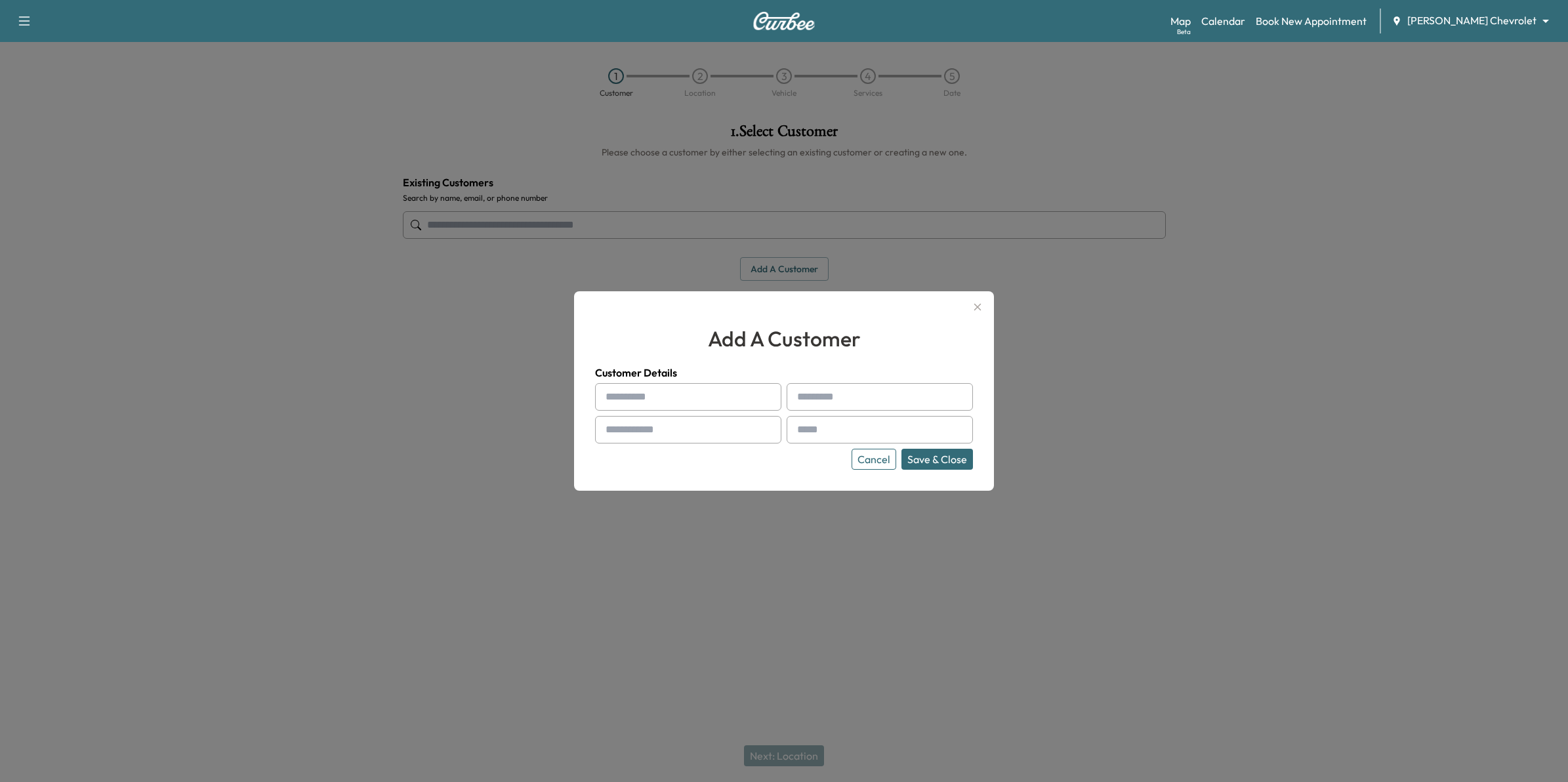
drag, startPoint x: 871, startPoint y: 462, endPoint x: 849, endPoint y: 447, distance: 26.6
click at [871, 461] on button "Cancel" at bounding box center [874, 459] width 44 height 21
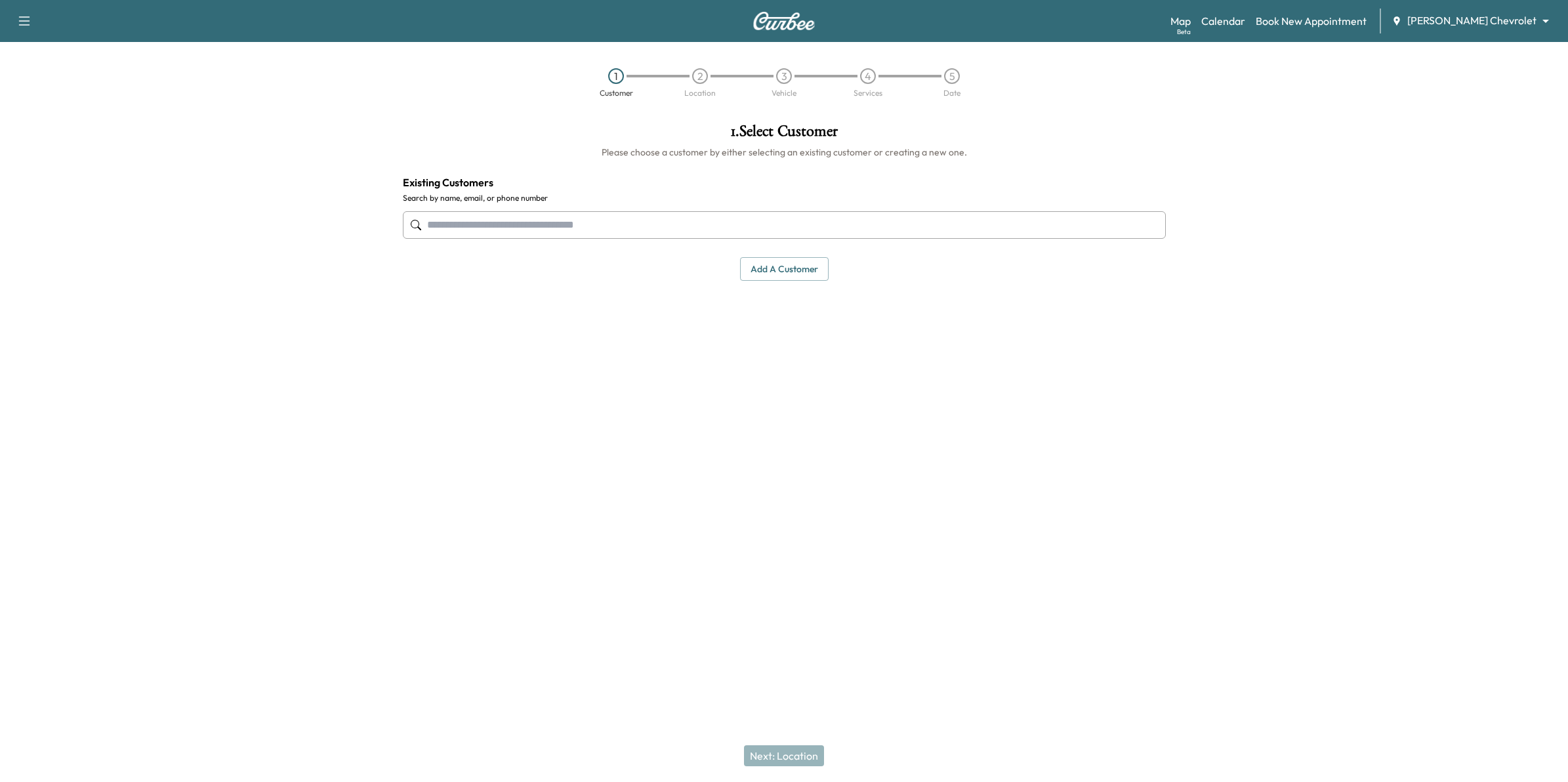
click at [557, 224] on input "text" at bounding box center [784, 225] width 763 height 28
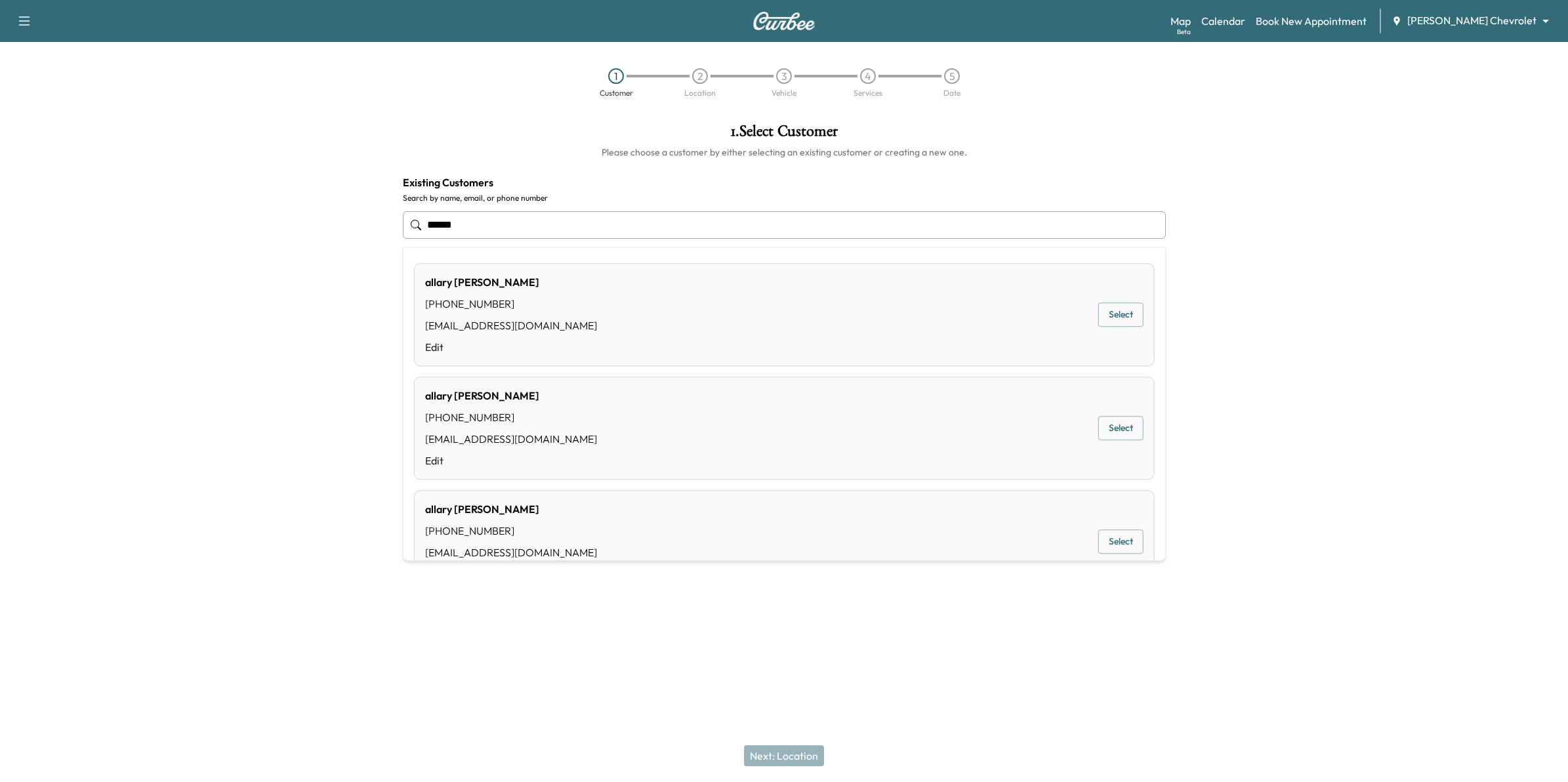
click at [617, 313] on div "allary Horwath (651) 238-3710 ahorwath@mauerauto.com Edit Select" at bounding box center [785, 314] width 741 height 103
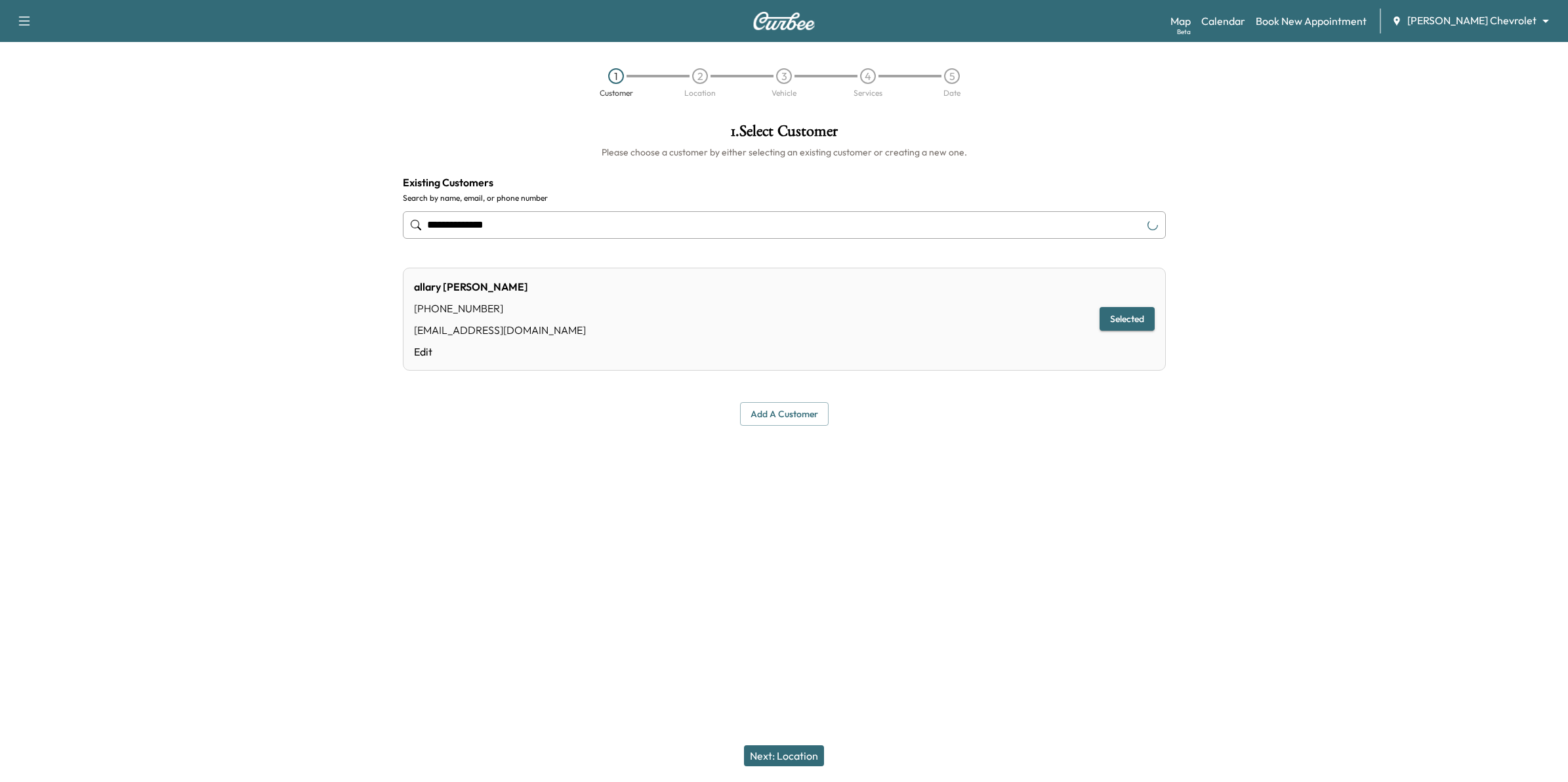
type input "**********"
click at [798, 751] on button "Next: Location" at bounding box center [784, 756] width 80 height 21
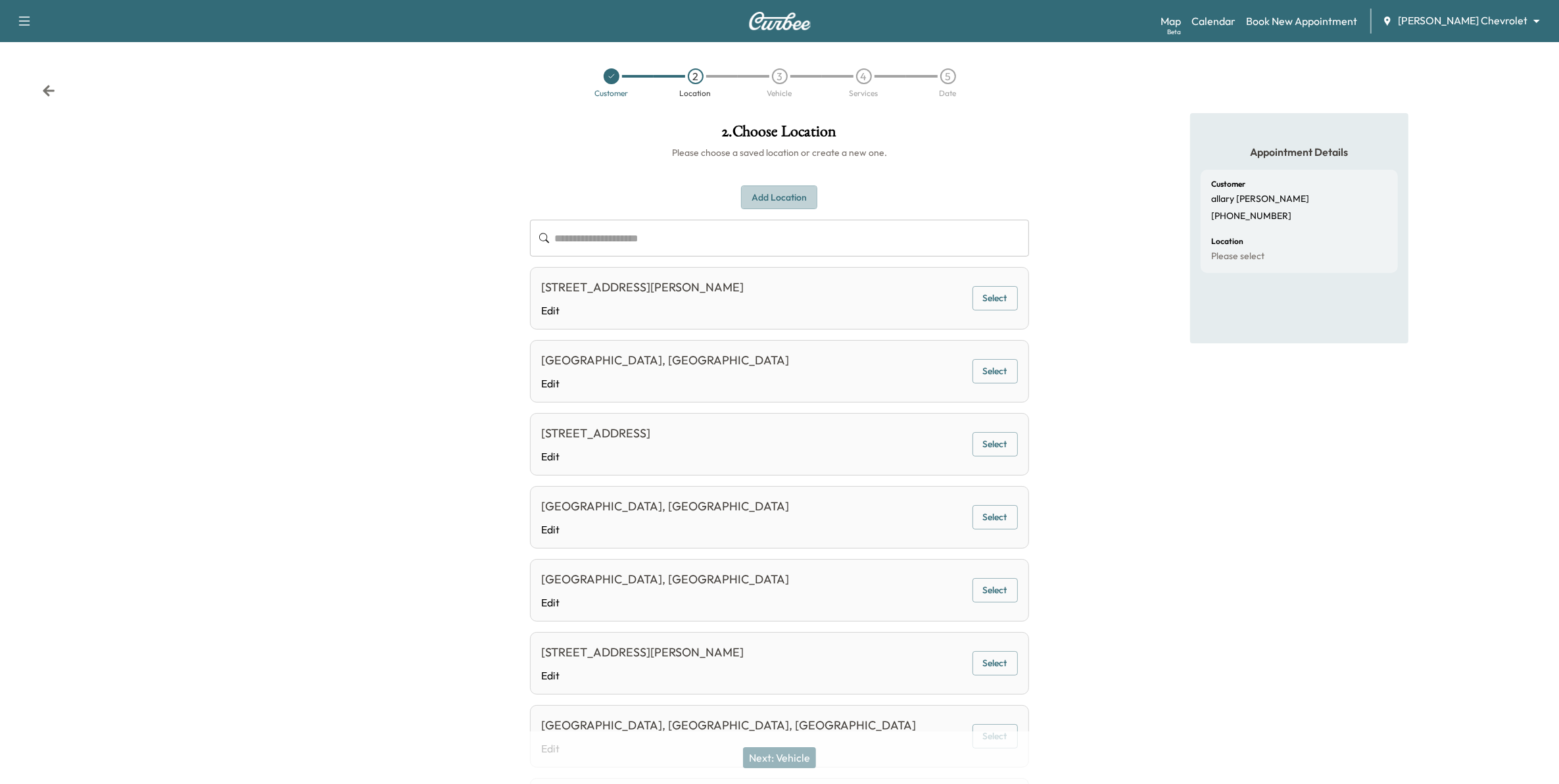
click at [784, 204] on button "Add Location" at bounding box center [779, 198] width 76 height 24
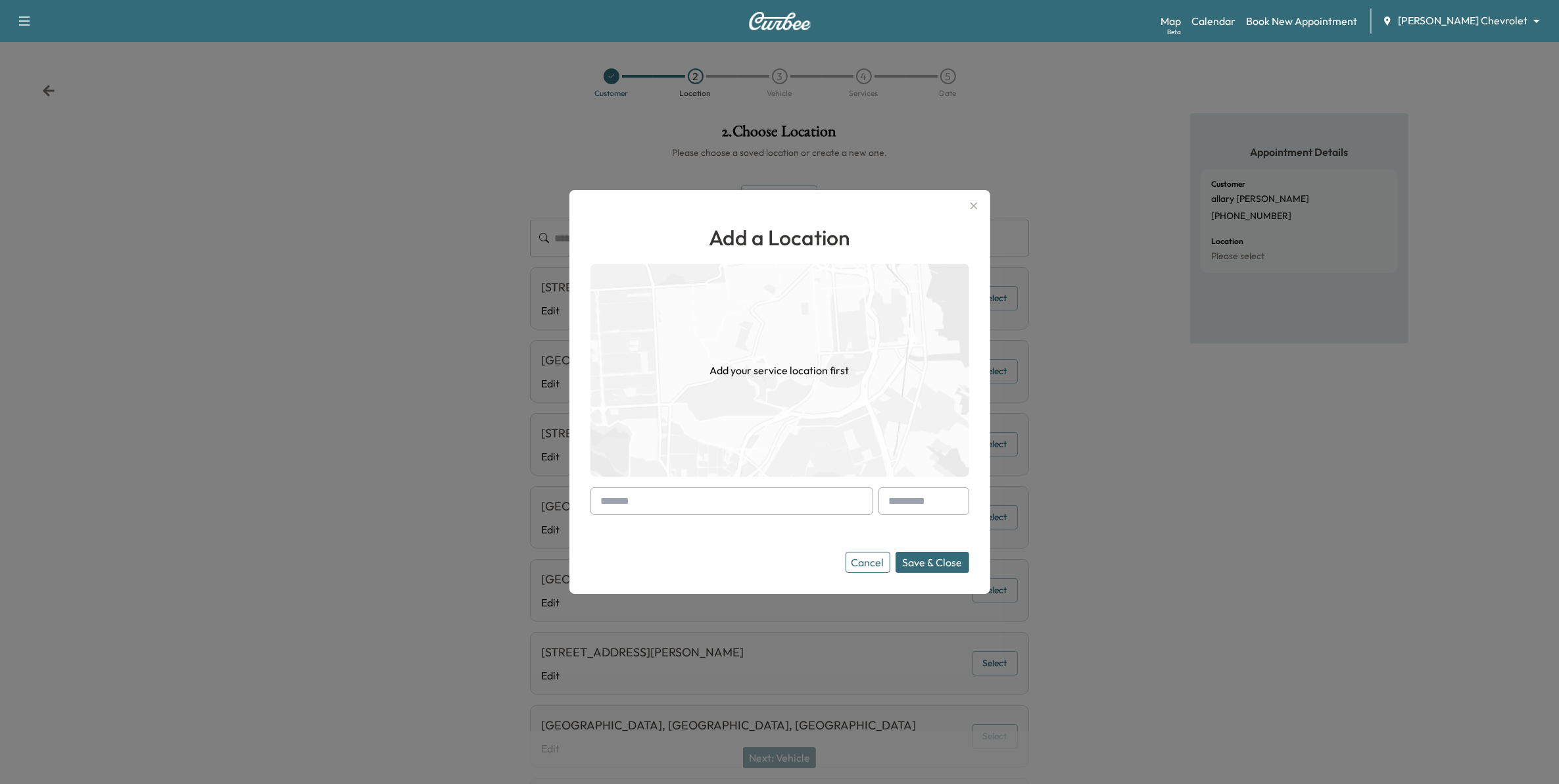
click at [704, 502] on input "text" at bounding box center [731, 501] width 283 height 28
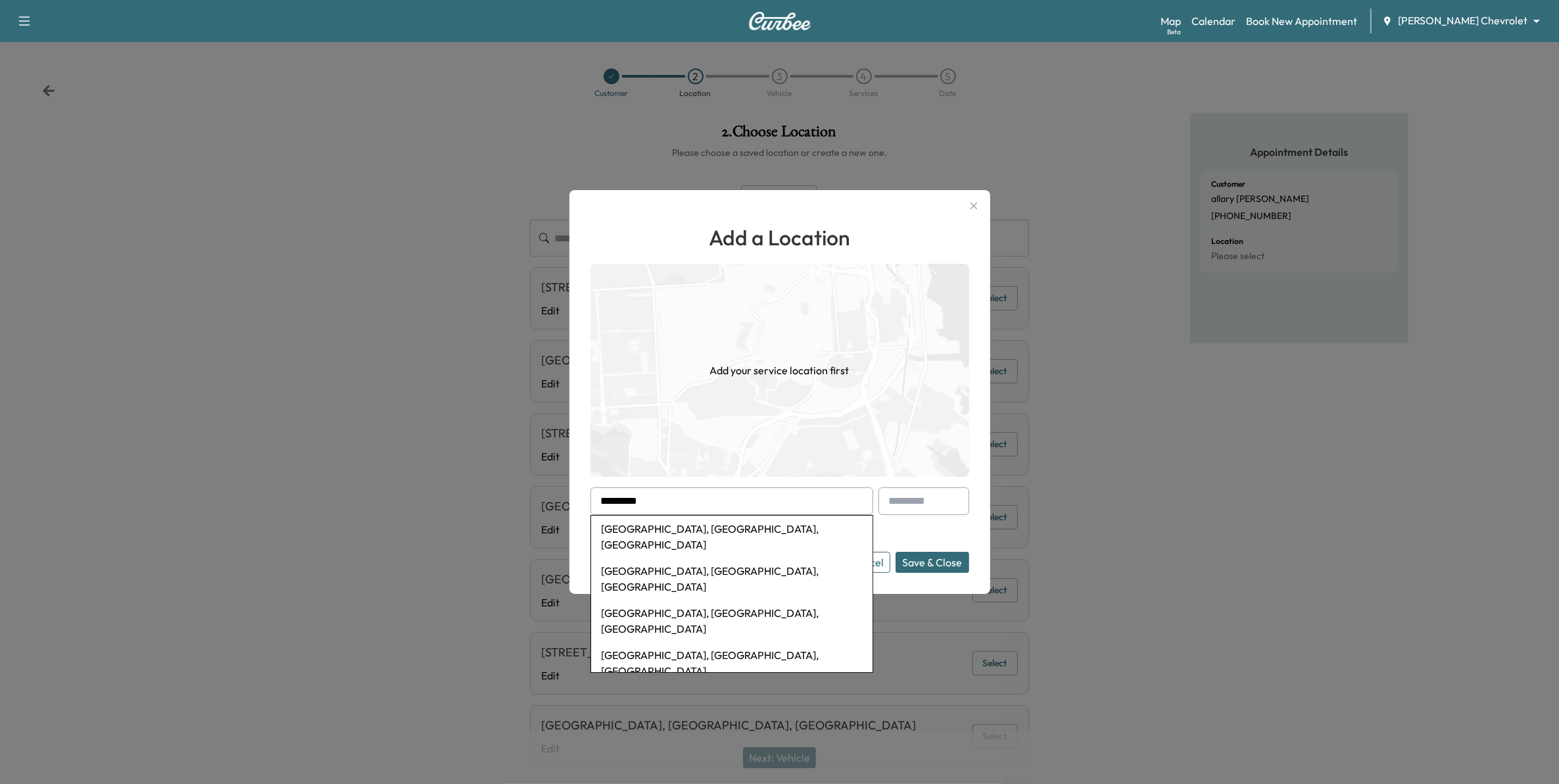
click at [675, 537] on li "Lake City, MN, USA" at bounding box center [731, 537] width 281 height 42
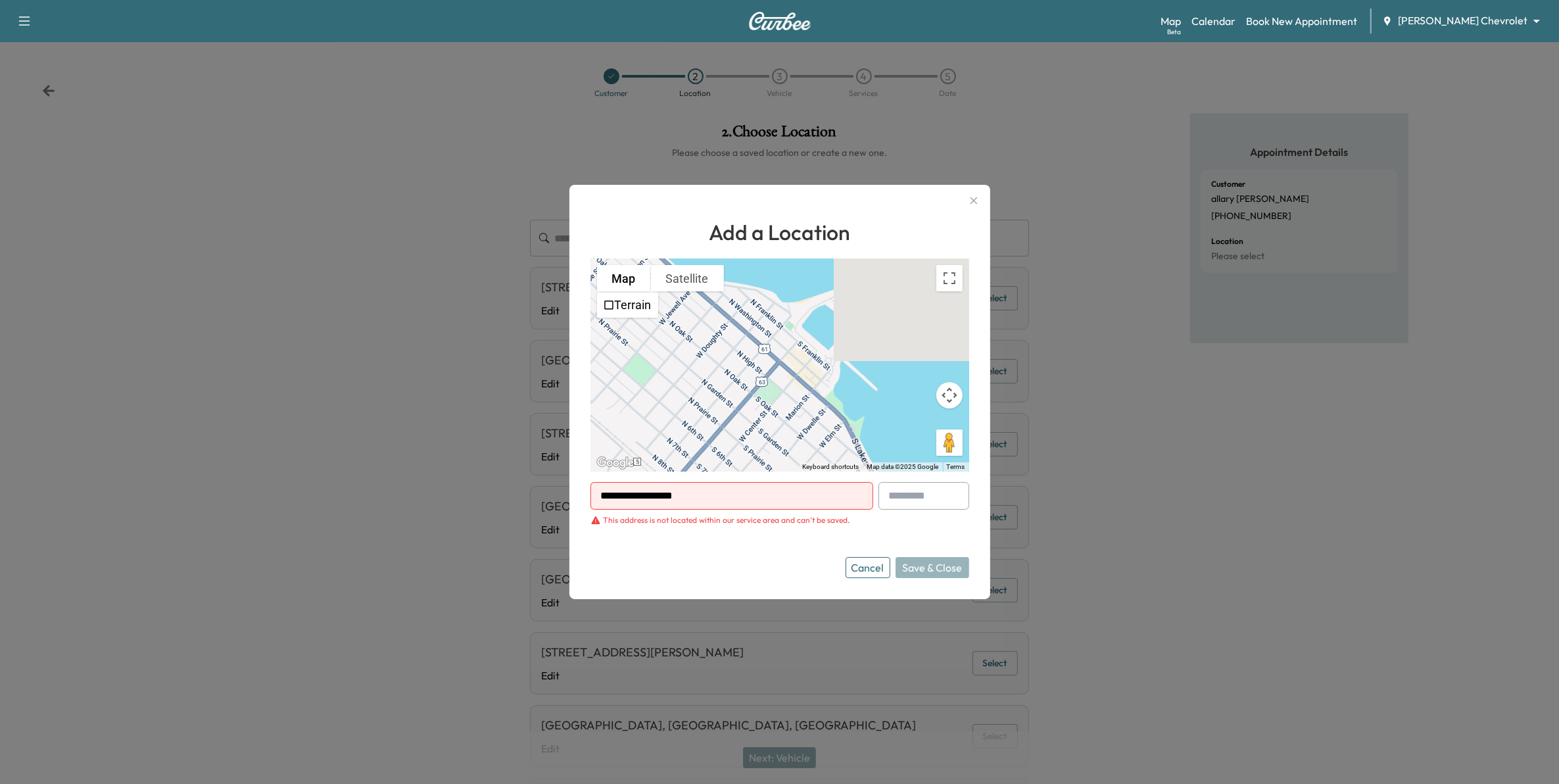
click at [875, 566] on button "Cancel" at bounding box center [867, 567] width 45 height 21
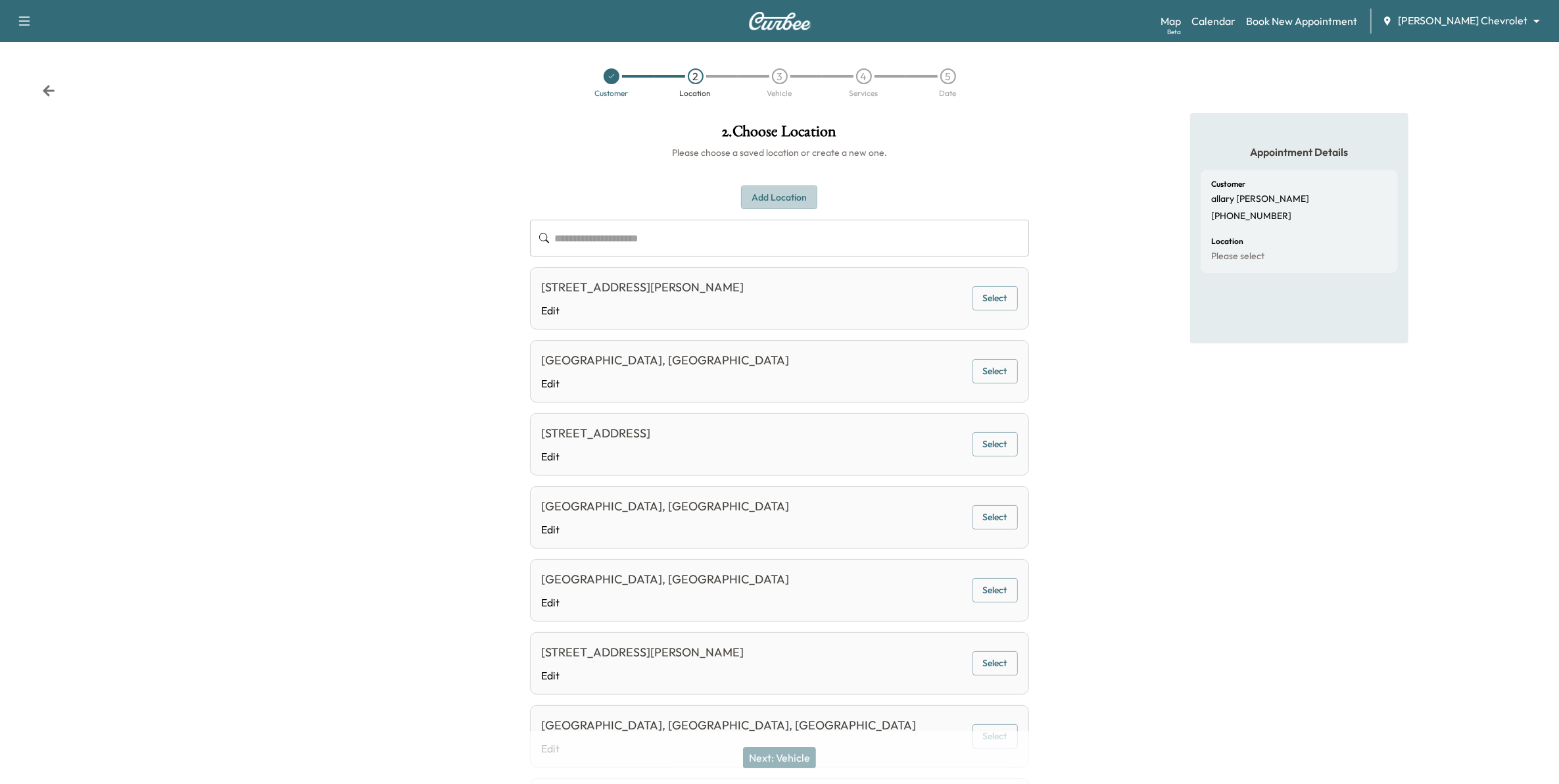
click at [773, 208] on button "Add Location" at bounding box center [779, 198] width 76 height 24
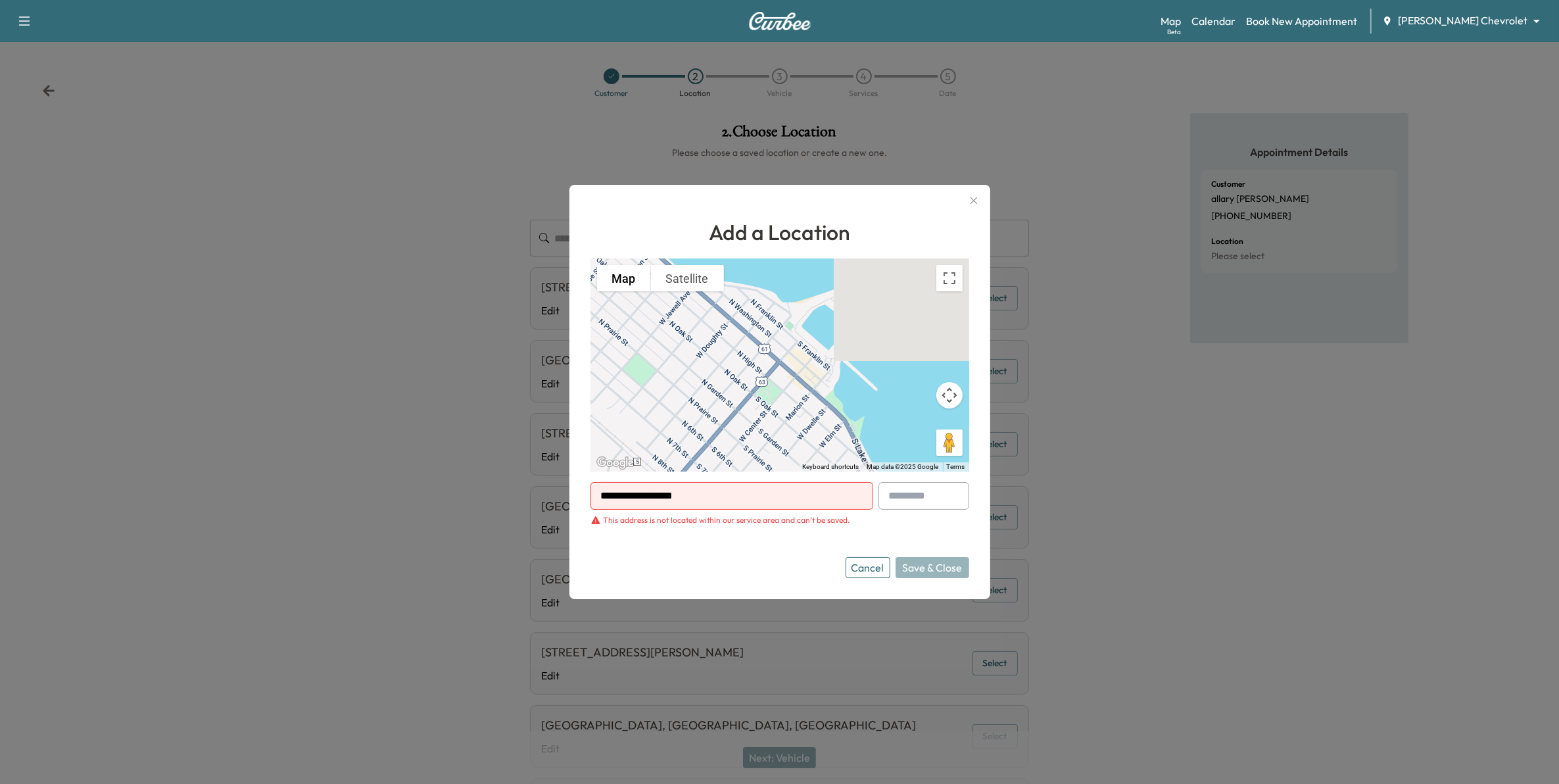
drag, startPoint x: 708, startPoint y: 502, endPoint x: 580, endPoint y: 487, distance: 128.9
click at [580, 487] on div "**********" at bounding box center [780, 392] width 421 height 414
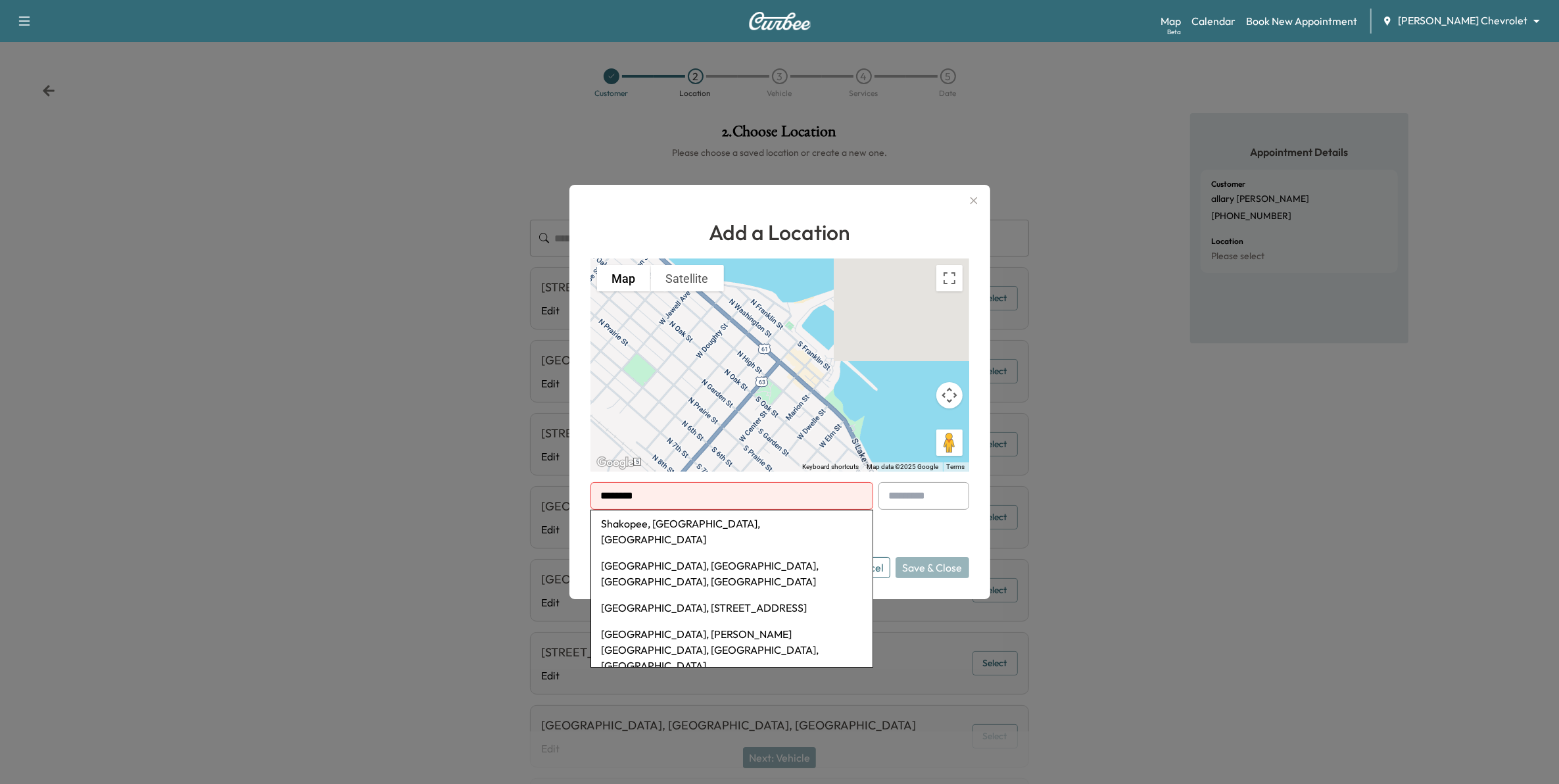
click at [679, 528] on li "Shakopee, MN, USA" at bounding box center [731, 531] width 281 height 42
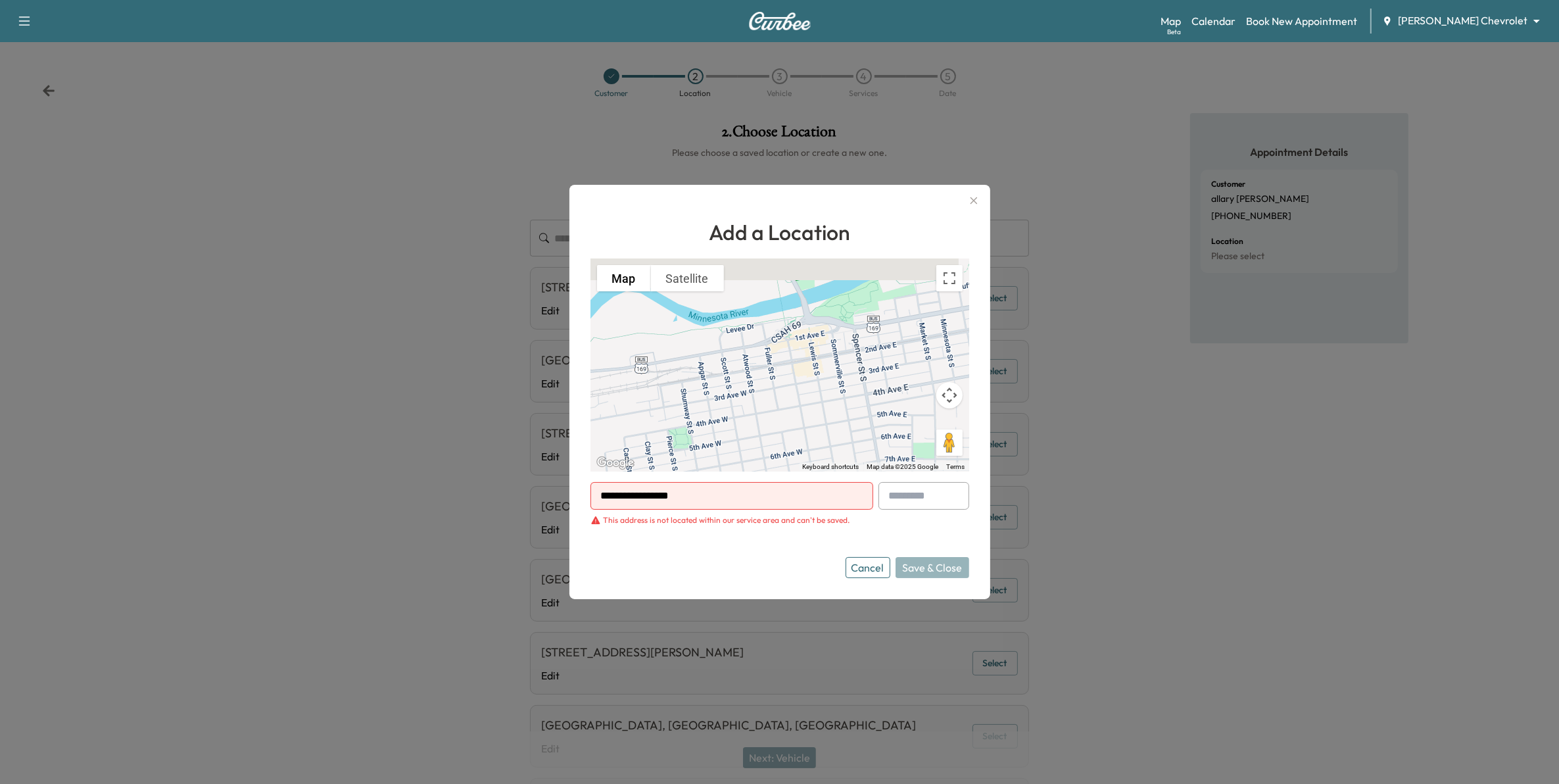
click at [884, 566] on button "Cancel" at bounding box center [867, 567] width 45 height 21
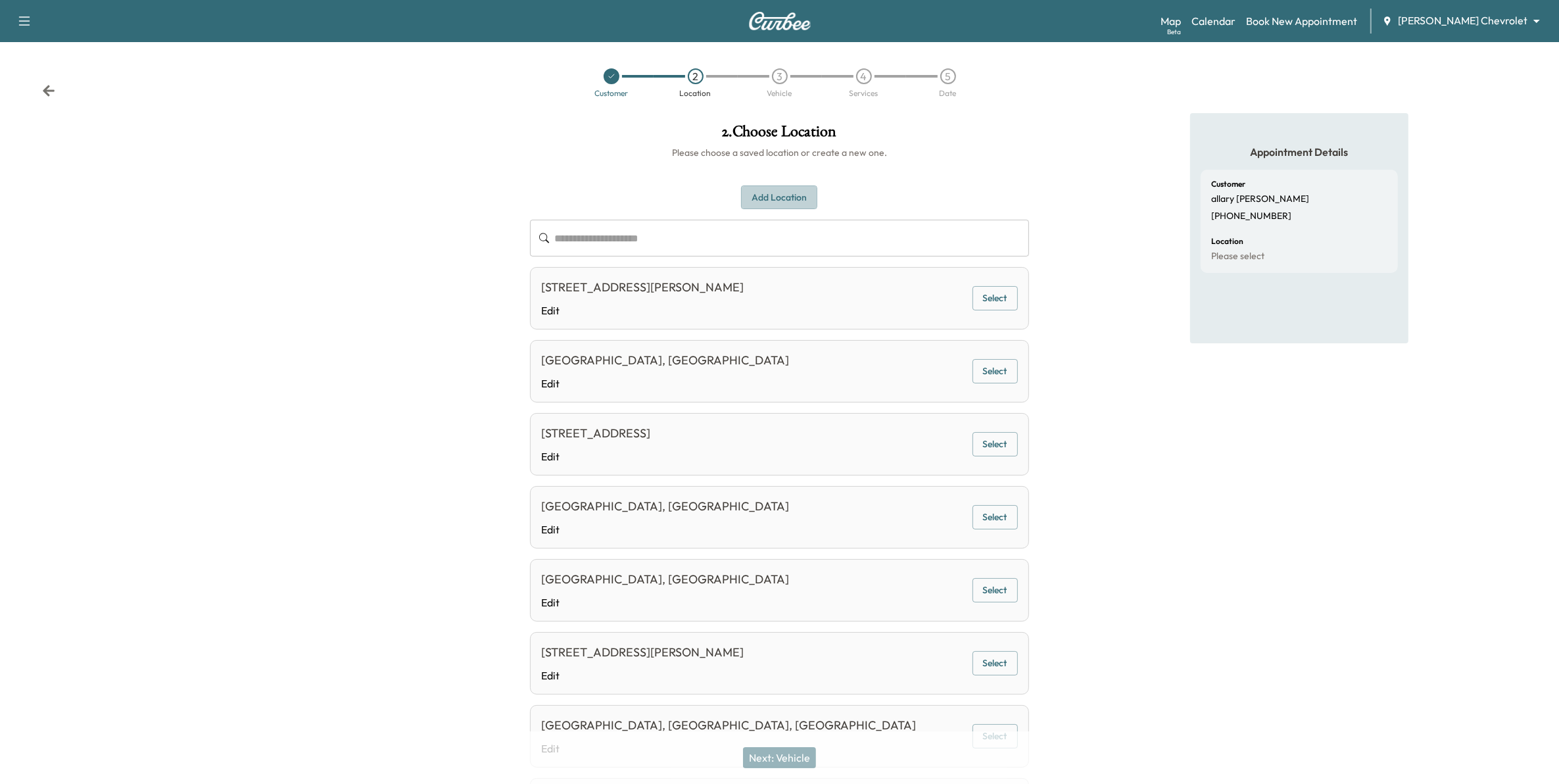
click at [761, 199] on button "Add Location" at bounding box center [779, 198] width 76 height 24
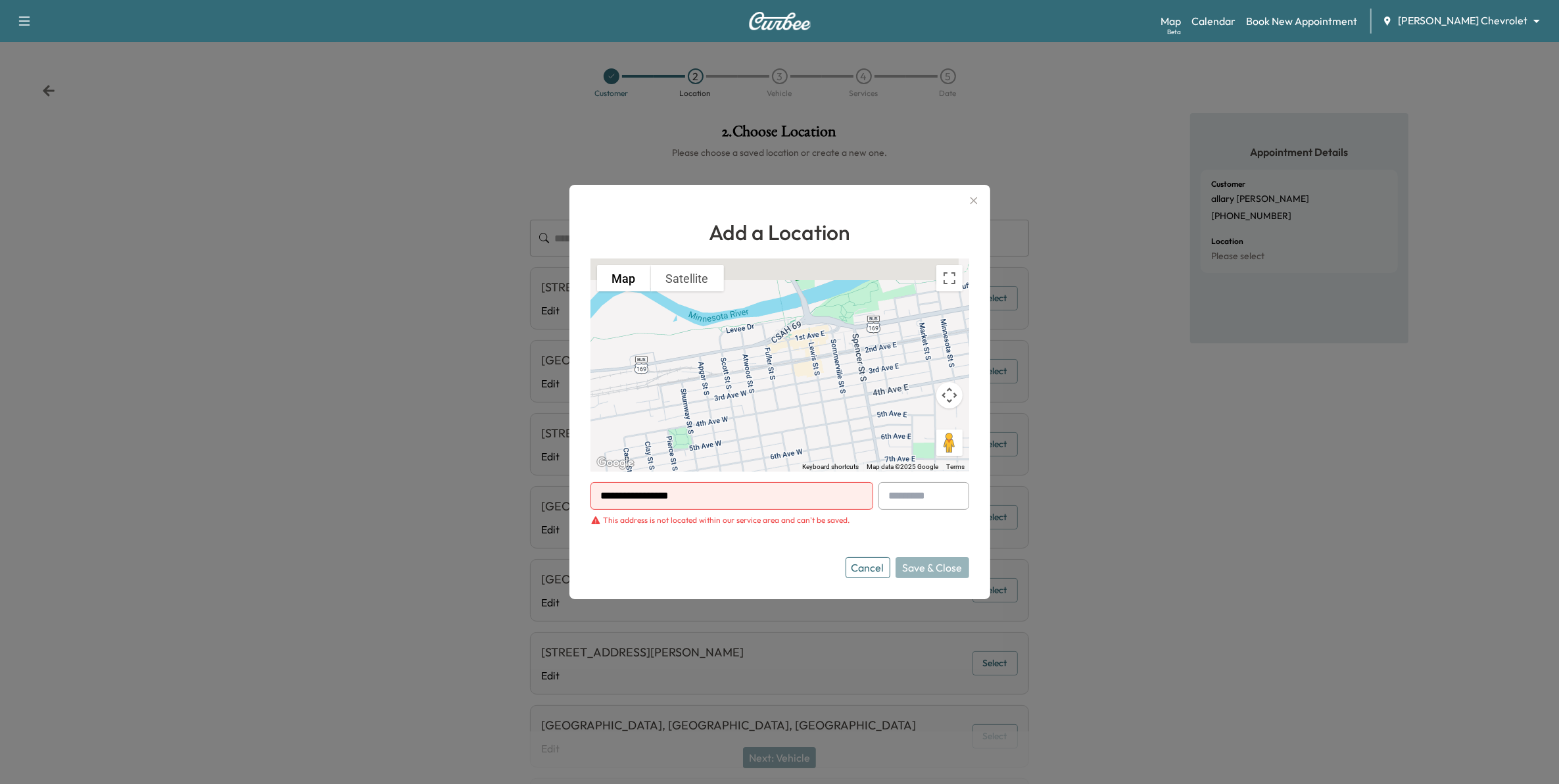
drag, startPoint x: 733, startPoint y: 493, endPoint x: 531, endPoint y: 487, distance: 202.1
click at [531, 487] on div "**********" at bounding box center [780, 392] width 1559 height 784
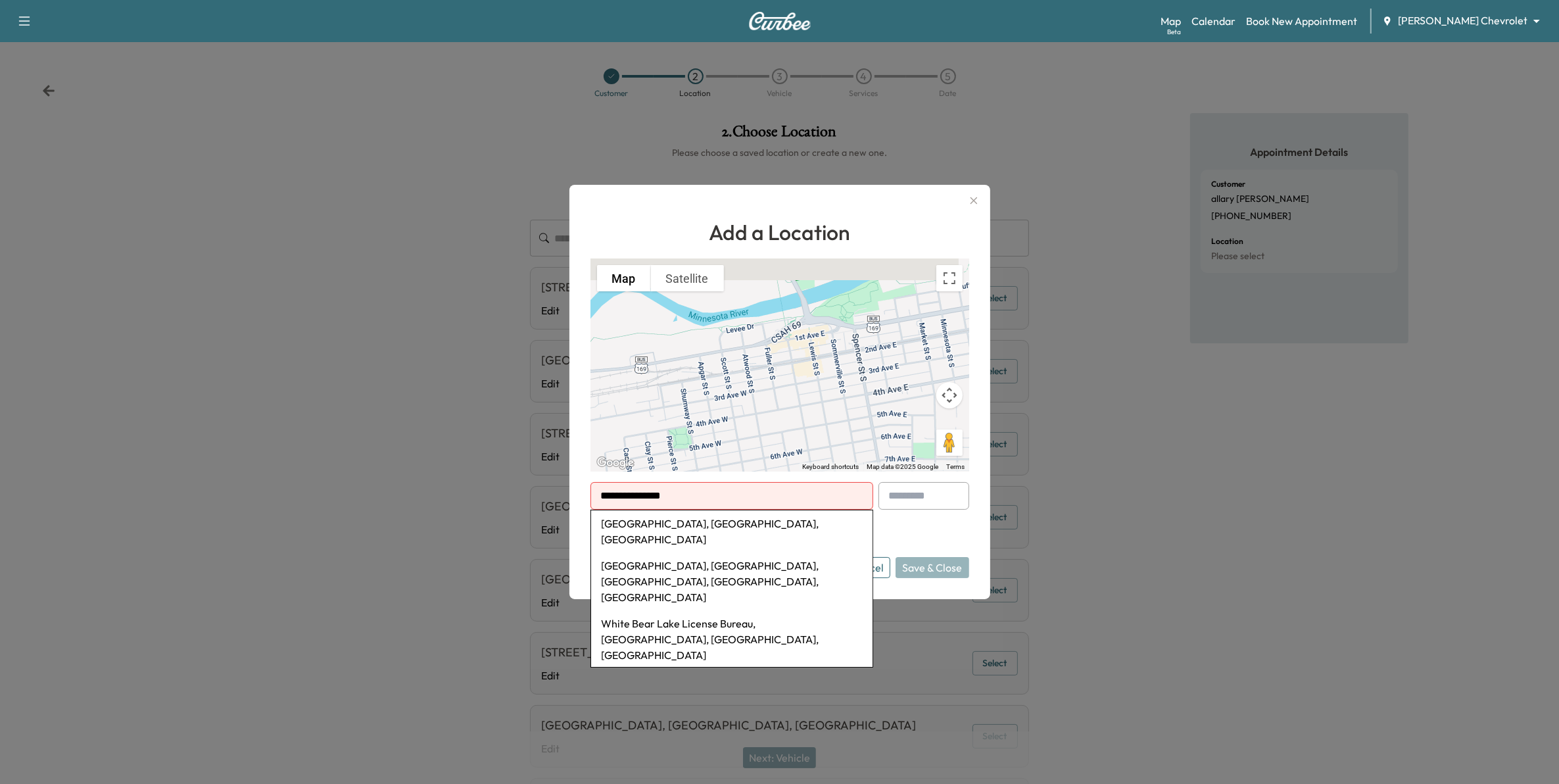
click at [758, 552] on li "White Bear Lake Area High School, Division Avenue, White Bear Lake, MN, USA" at bounding box center [731, 581] width 281 height 58
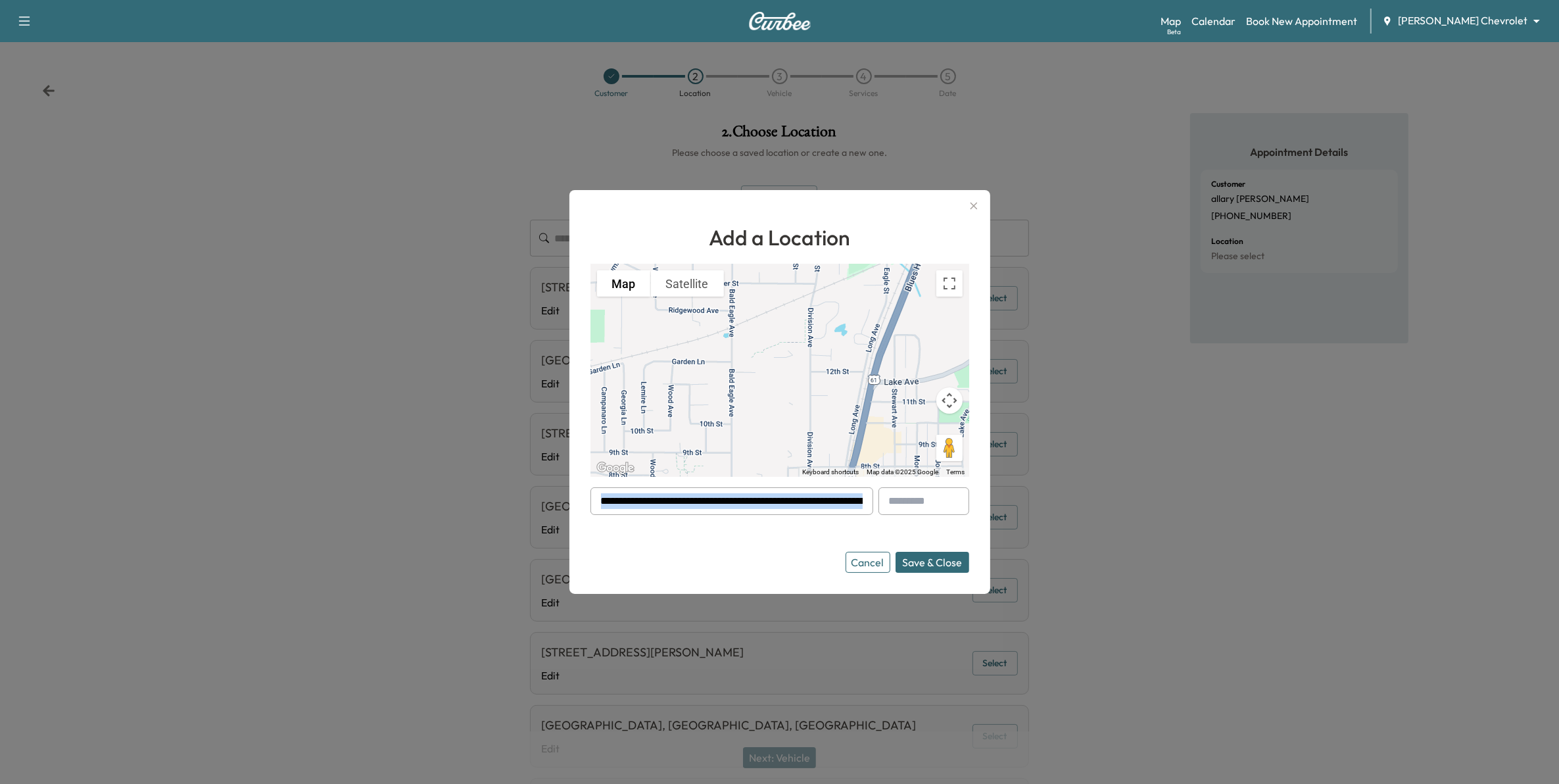
drag, startPoint x: 865, startPoint y: 498, endPoint x: 710, endPoint y: 508, distance: 155.3
click at [702, 503] on div "**********" at bounding box center [731, 501] width 283 height 28
click at [721, 509] on input "**********" at bounding box center [731, 501] width 283 height 28
drag, startPoint x: 851, startPoint y: 509, endPoint x: 598, endPoint y: 509, distance: 253.0
click at [598, 509] on input "**********" at bounding box center [731, 501] width 283 height 28
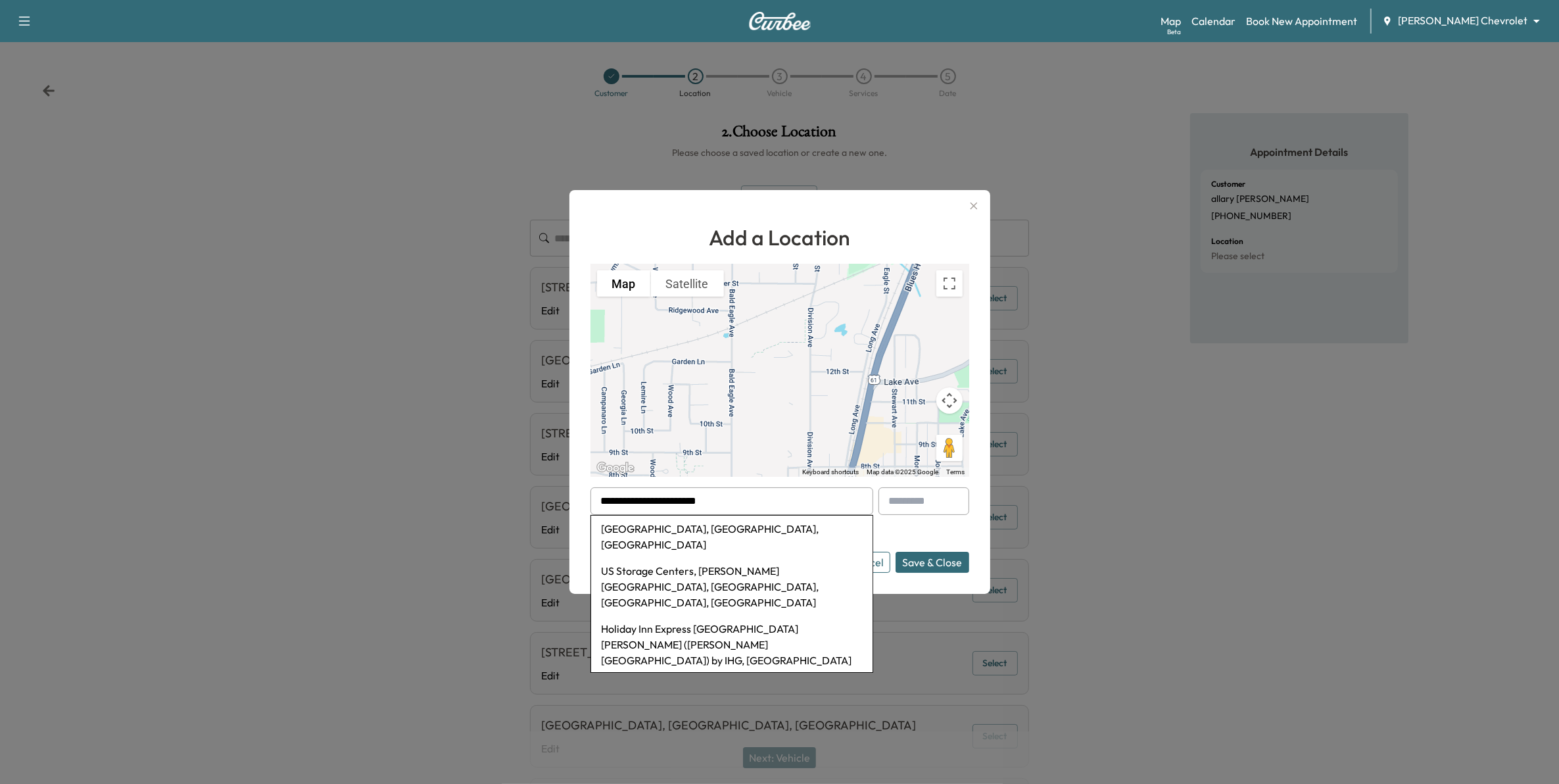
drag, startPoint x: 812, startPoint y: 501, endPoint x: 585, endPoint y: 501, distance: 227.0
click at [585, 501] on div "**********" at bounding box center [780, 392] width 421 height 404
type input "********"
click at [896, 552] on button "Save & Close" at bounding box center [933, 562] width 74 height 21
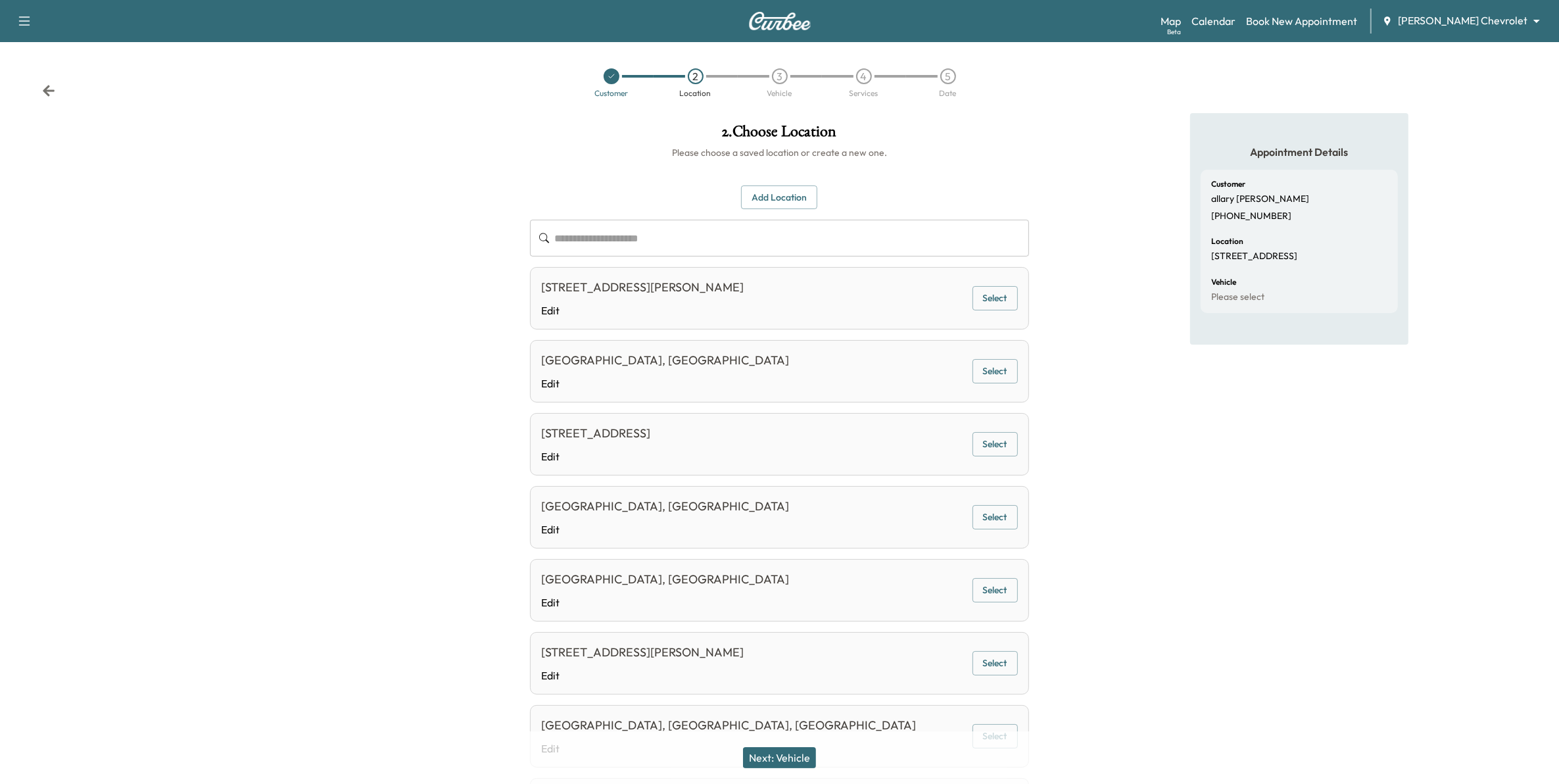
click at [42, 88] on icon at bounding box center [48, 91] width 13 height 13
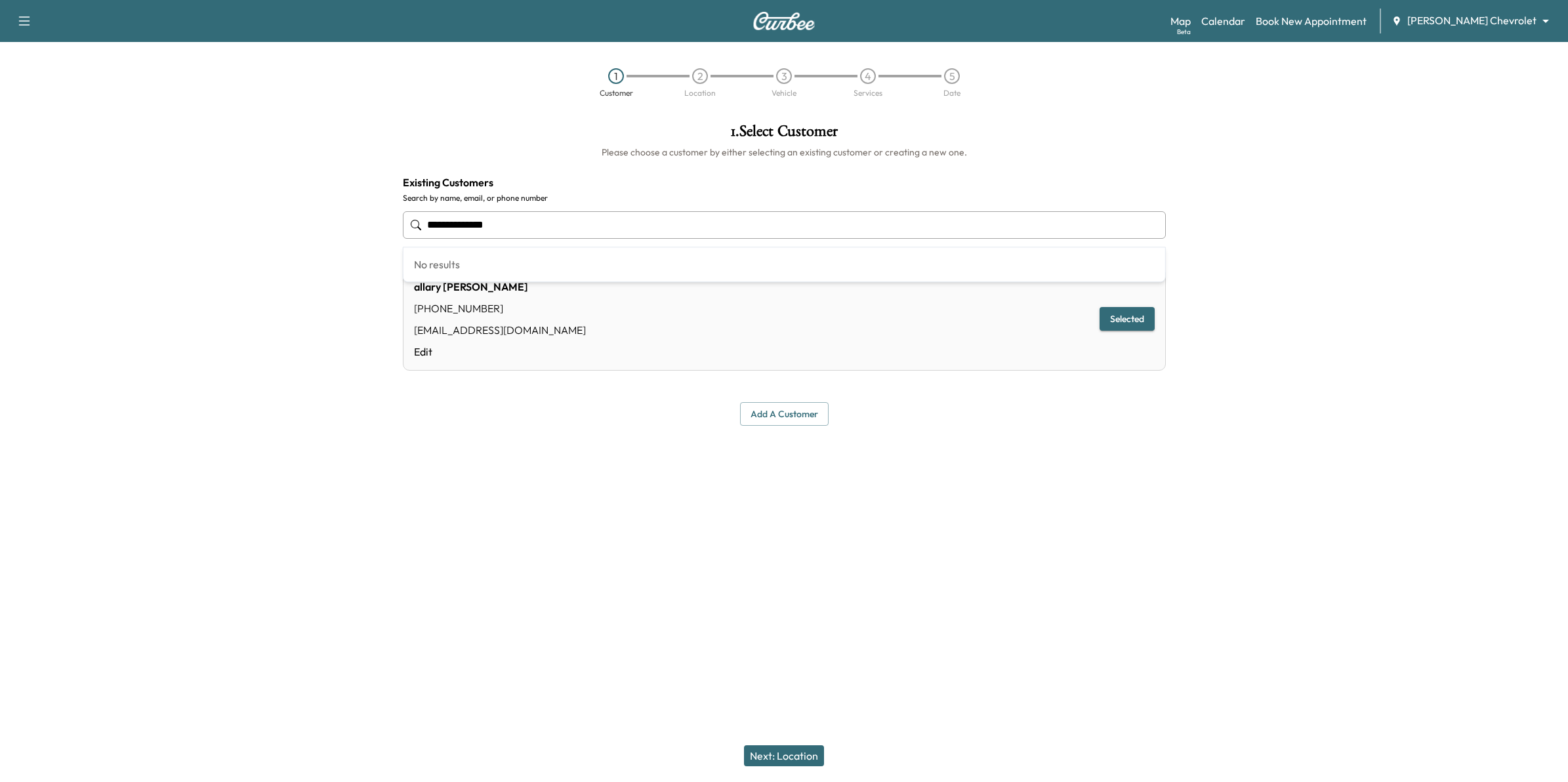
drag, startPoint x: 523, startPoint y: 225, endPoint x: 376, endPoint y: 224, distance: 147.0
click at [376, 224] on div "**********" at bounding box center [784, 308] width 1568 height 391
type input "**********"
click at [765, 418] on button "Add a customer" at bounding box center [785, 414] width 89 height 24
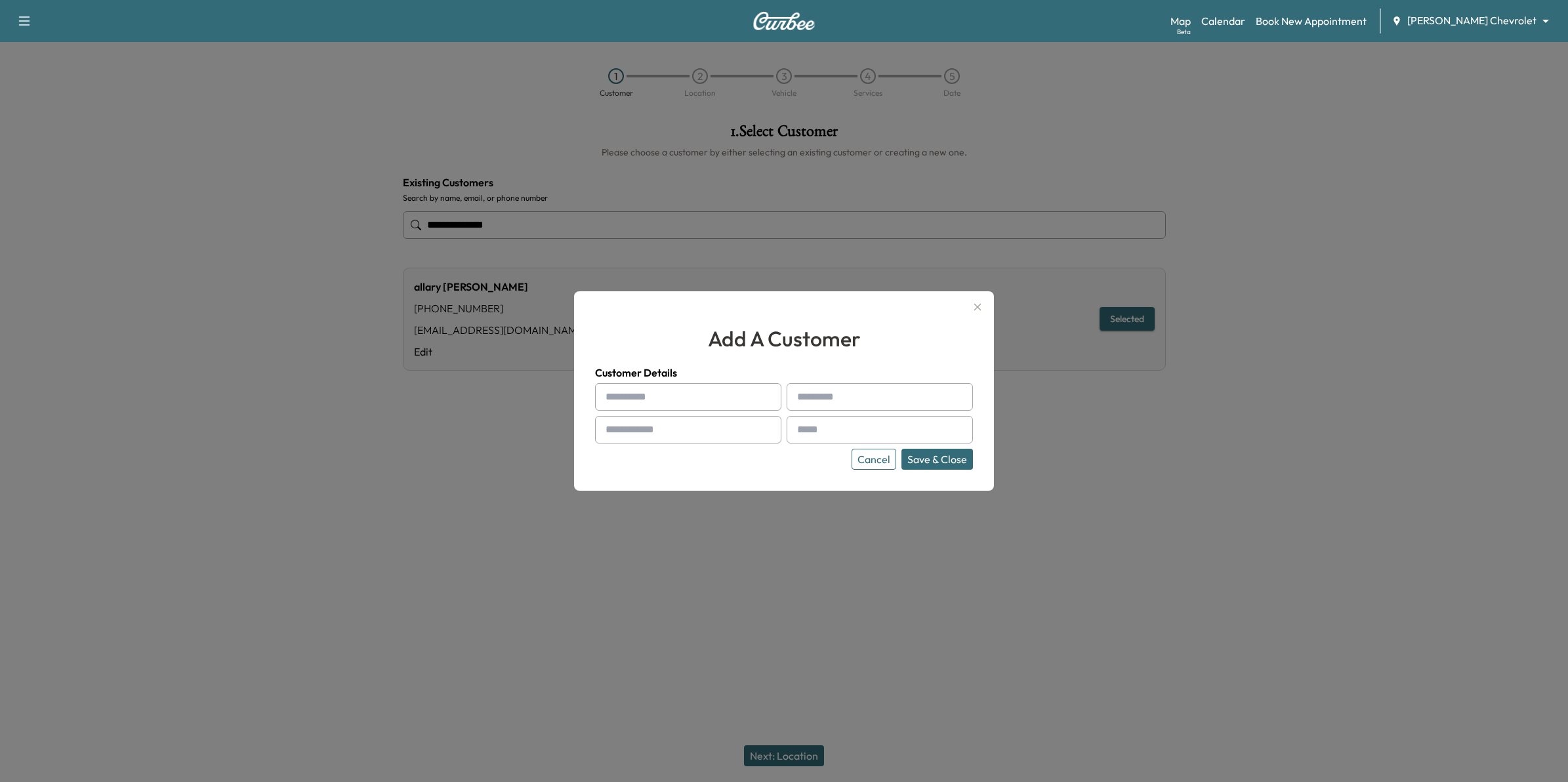
click at [878, 463] on button "Cancel" at bounding box center [874, 459] width 44 height 21
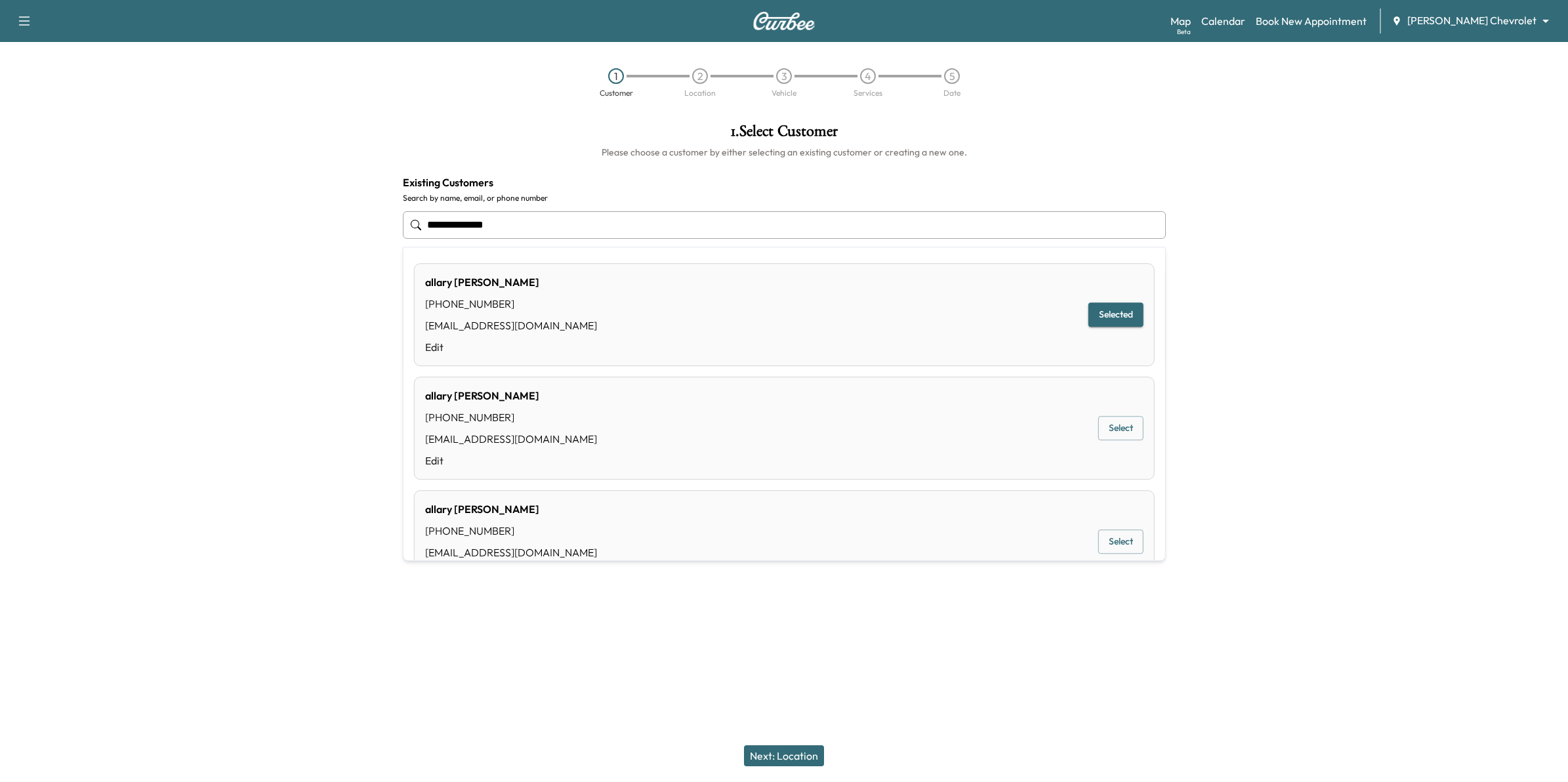
drag, startPoint x: 537, startPoint y: 227, endPoint x: 407, endPoint y: 227, distance: 130.0
click at [407, 227] on div "**********" at bounding box center [784, 225] width 763 height 44
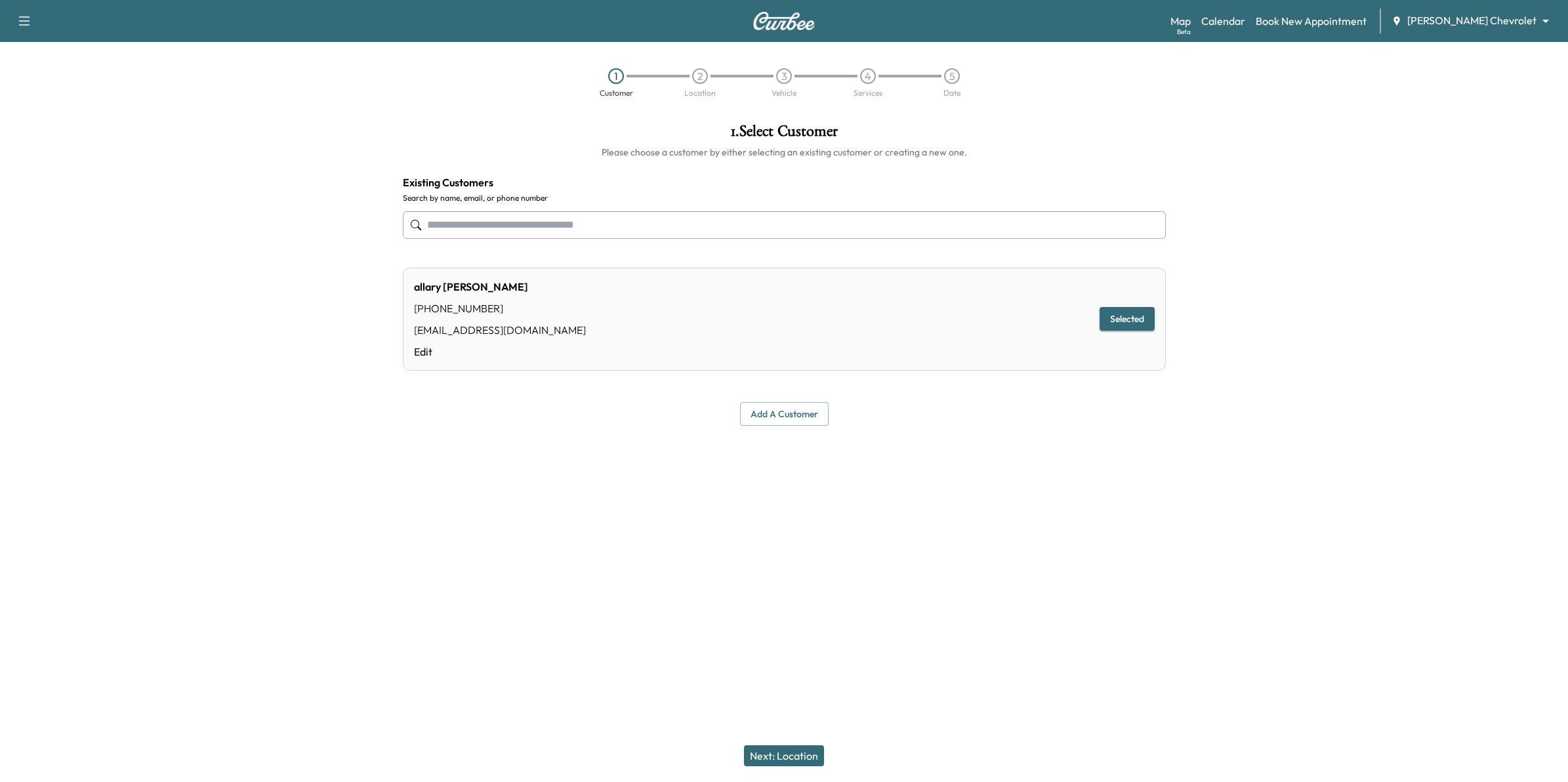
paste input "**********"
type input "**********"
drag, startPoint x: 555, startPoint y: 225, endPoint x: 420, endPoint y: 225, distance: 135.0
click at [420, 225] on div "**********" at bounding box center [784, 225] width 763 height 44
click at [582, 316] on div "allary Horwath (651) 238-3710 ahorwath@mauerauto.com Edit Selected" at bounding box center [784, 318] width 763 height 103
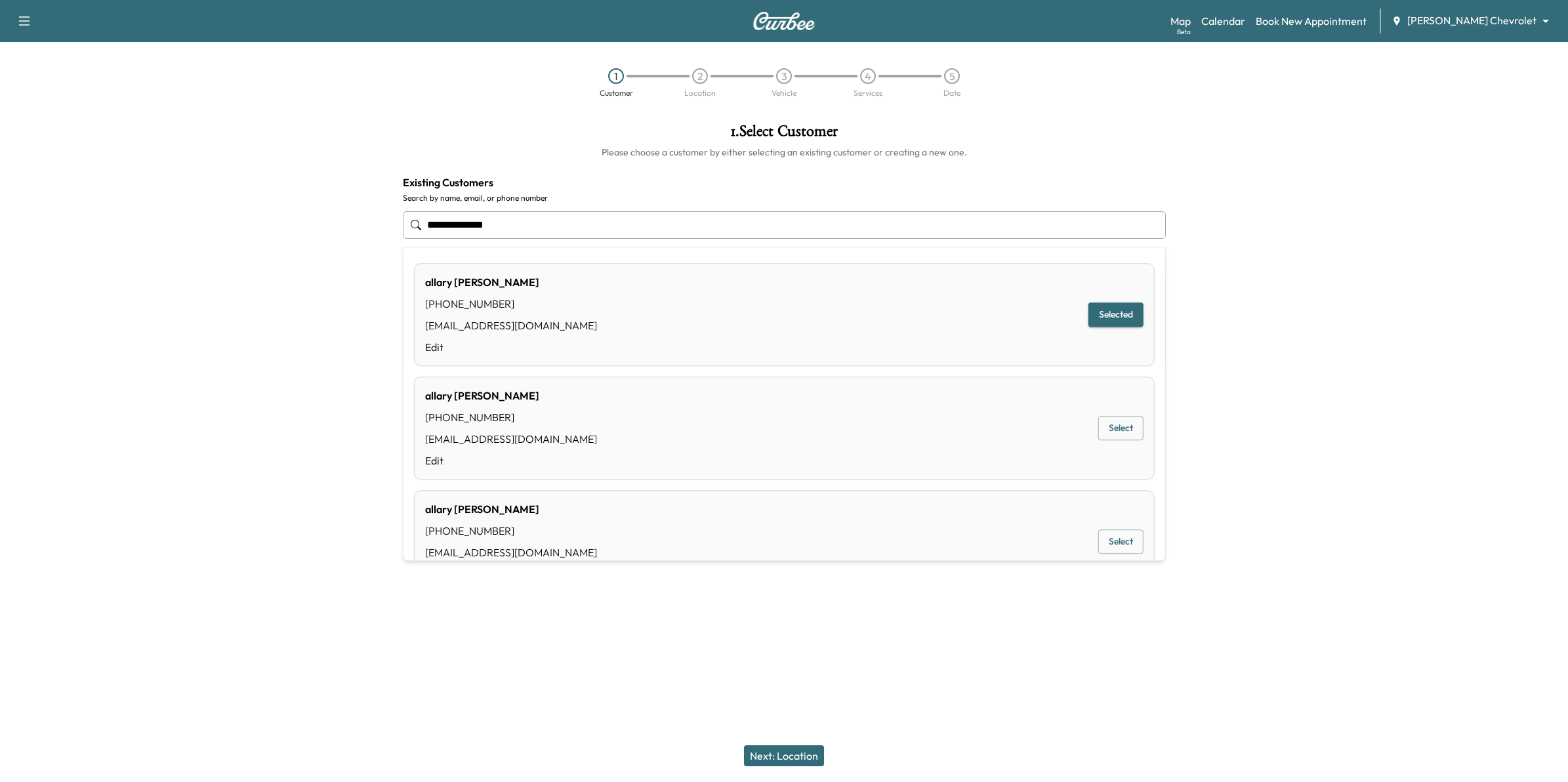
drag, startPoint x: 517, startPoint y: 221, endPoint x: 346, endPoint y: 218, distance: 171.0
click at [346, 218] on div "**********" at bounding box center [784, 308] width 1568 height 391
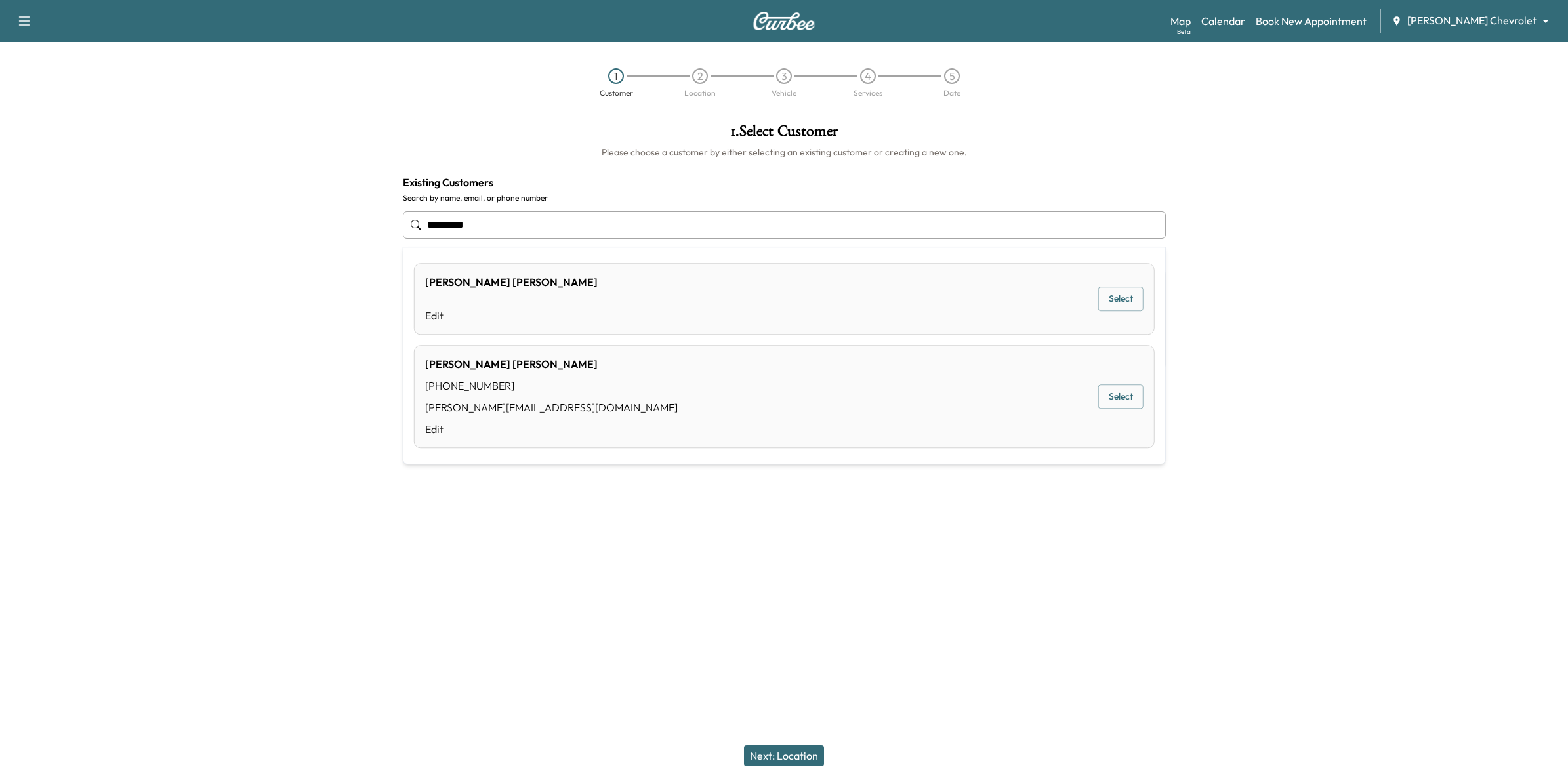
click at [592, 399] on div "John Kane (651) 319-6185 john@kanehvac.com Edit Select" at bounding box center [785, 396] width 741 height 103
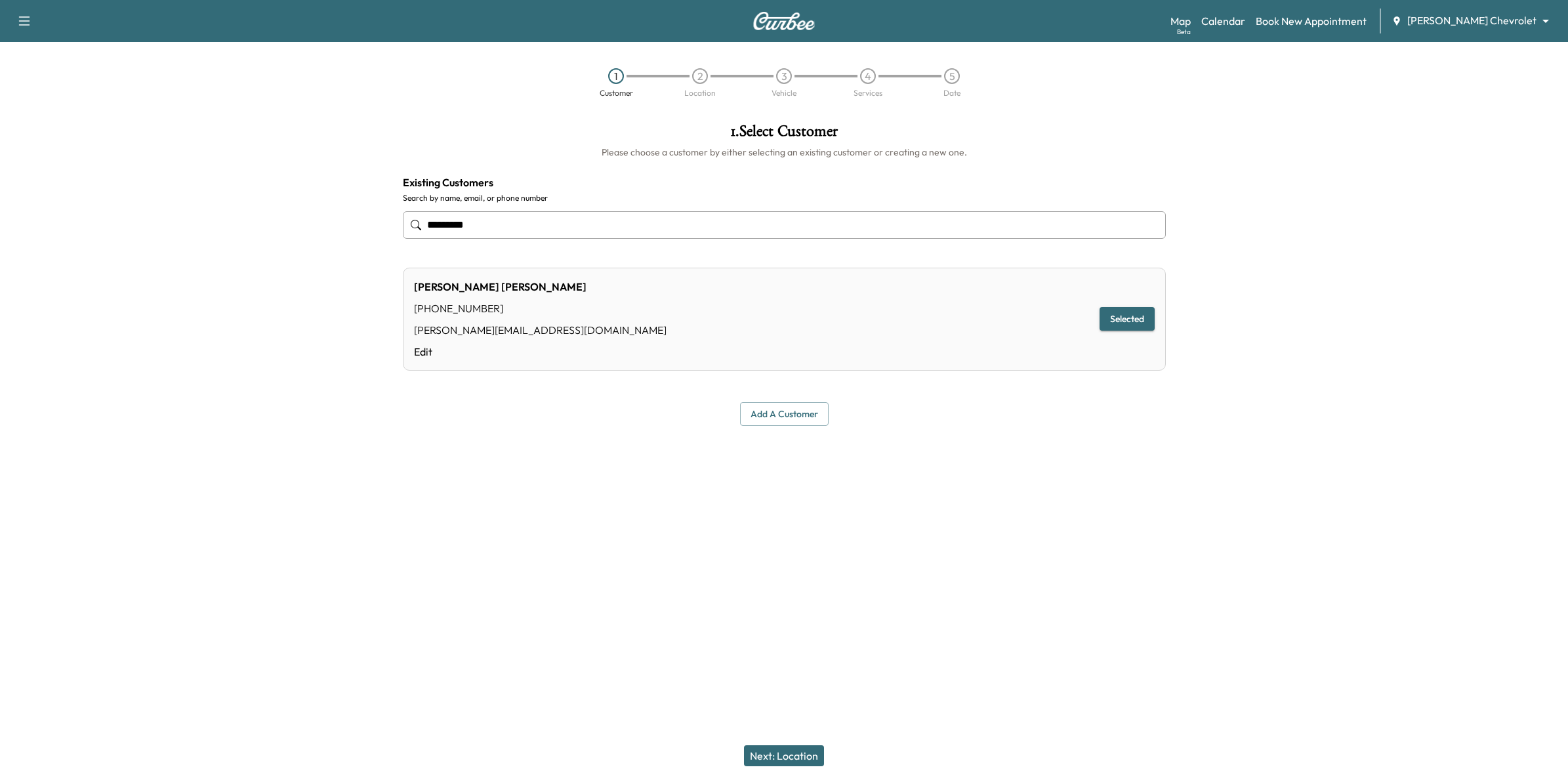
type input "*********"
click at [805, 755] on button "Next: Location" at bounding box center [784, 756] width 80 height 21
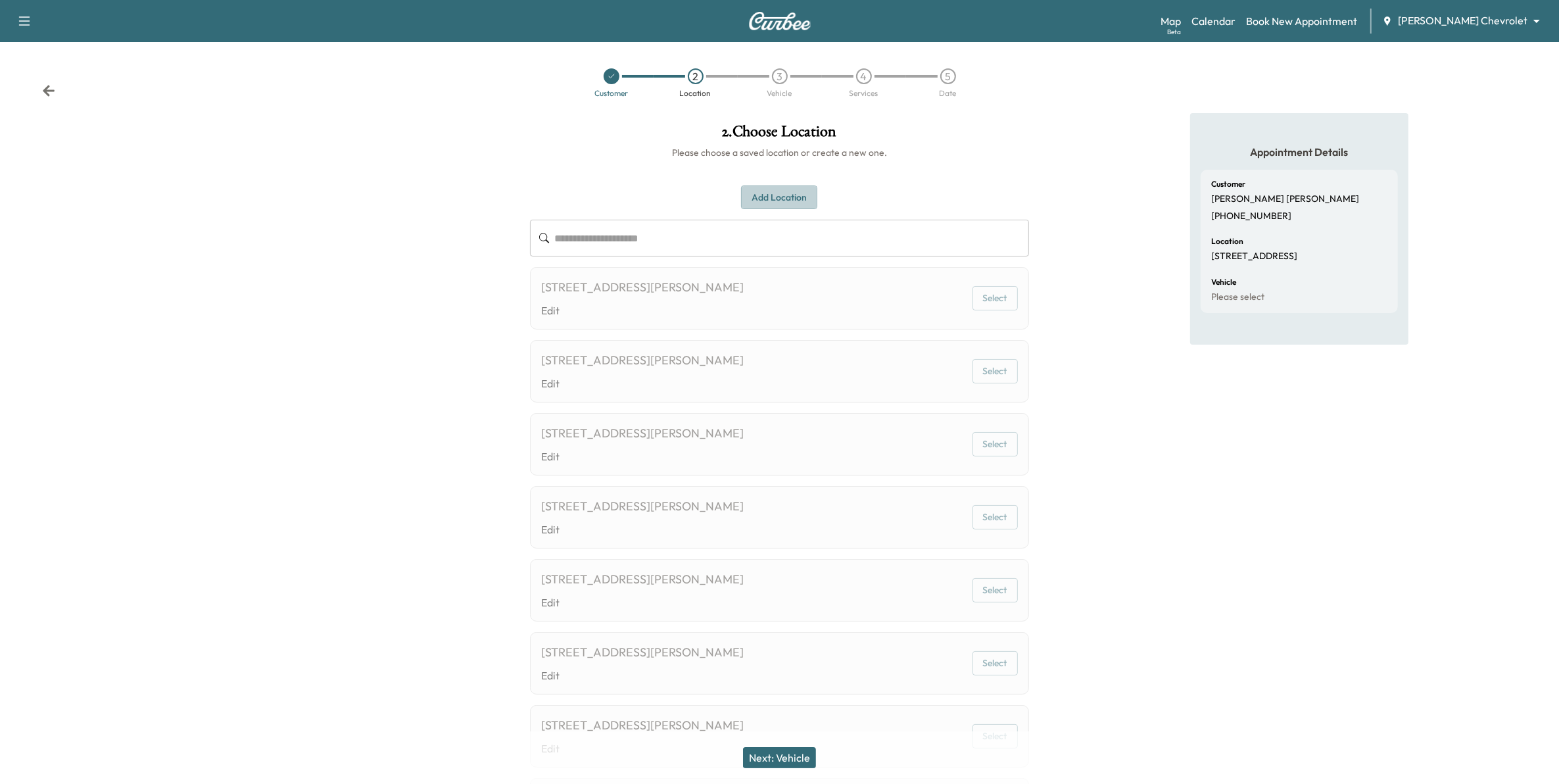
drag, startPoint x: 799, startPoint y: 189, endPoint x: 822, endPoint y: 204, distance: 27.5
click at [800, 189] on button "Add Location" at bounding box center [779, 198] width 76 height 24
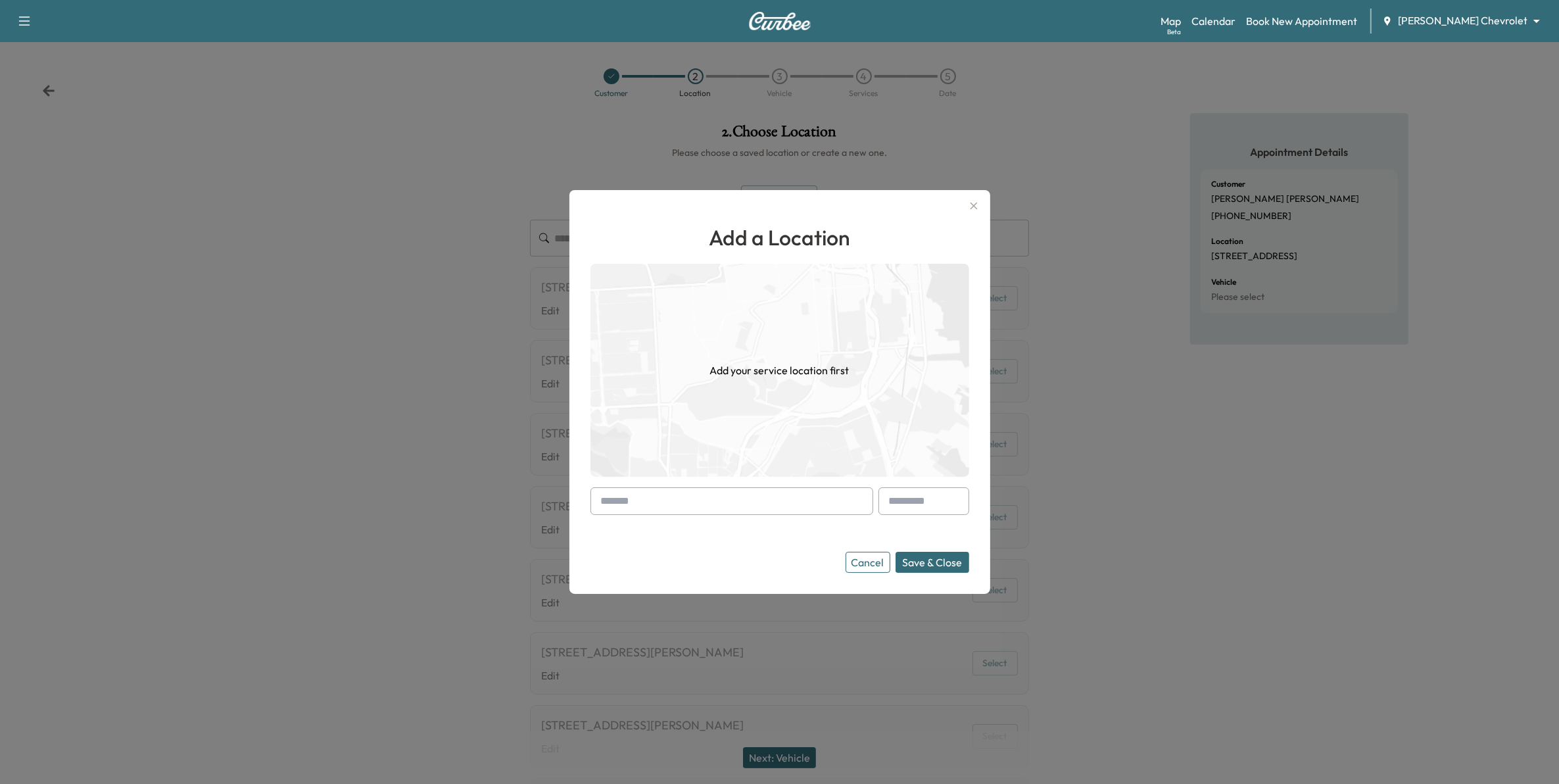
click at [724, 508] on input "text" at bounding box center [731, 501] width 283 height 28
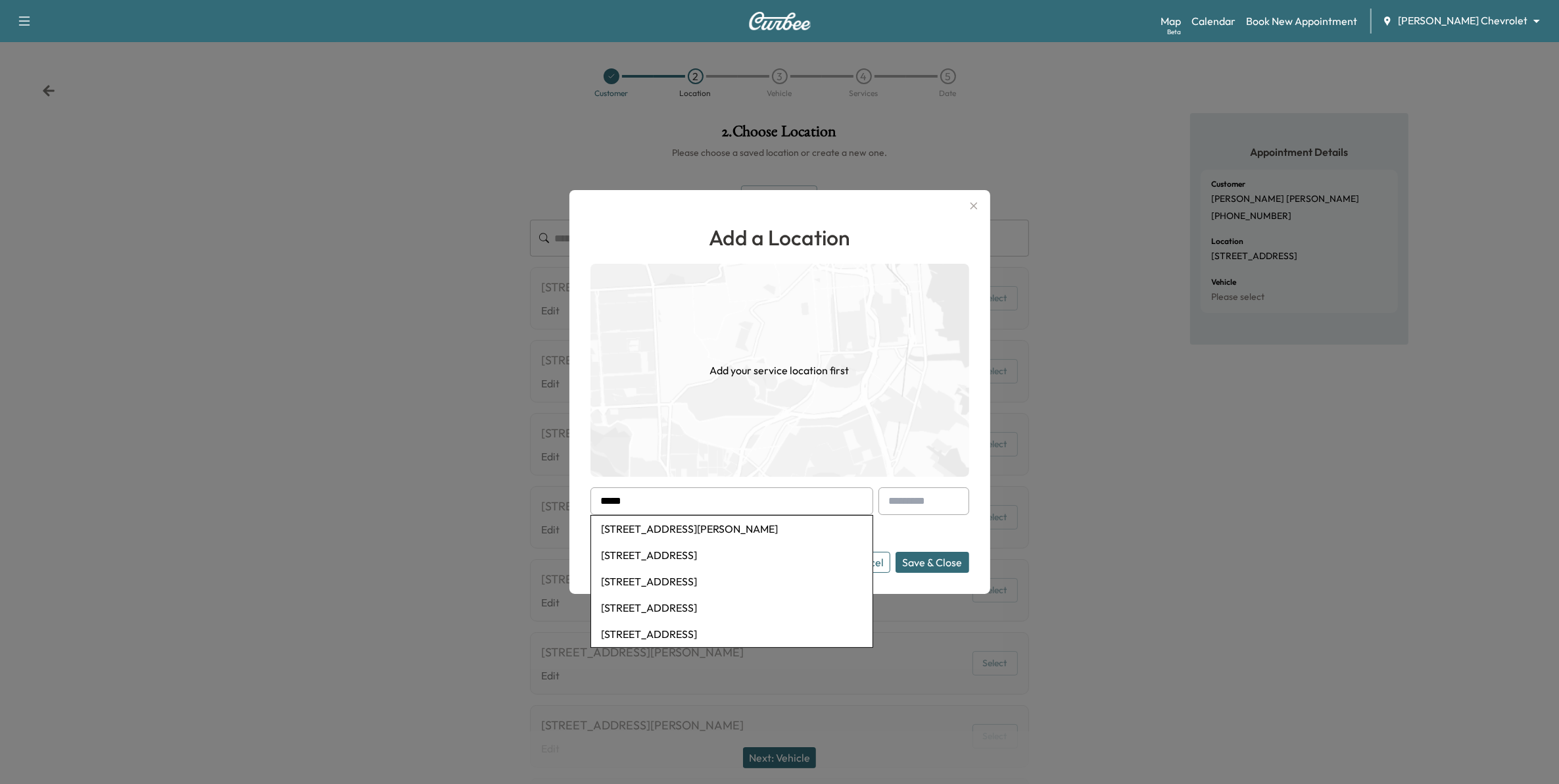
click at [715, 529] on li "20978 Joan Ave, Hastings, MN, USA" at bounding box center [731, 528] width 281 height 26
type input "**********"
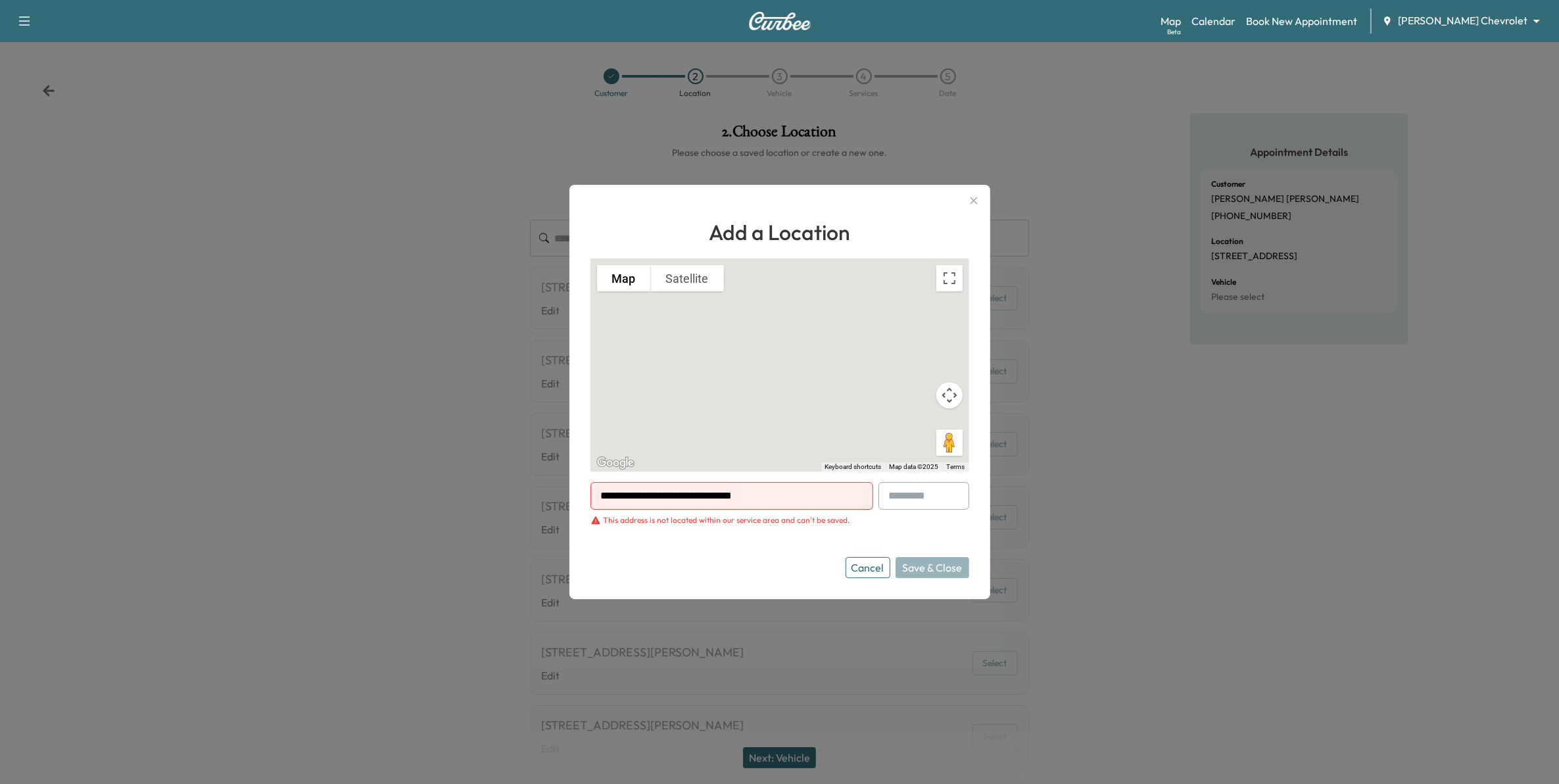
click at [871, 572] on button "Cancel" at bounding box center [867, 567] width 45 height 21
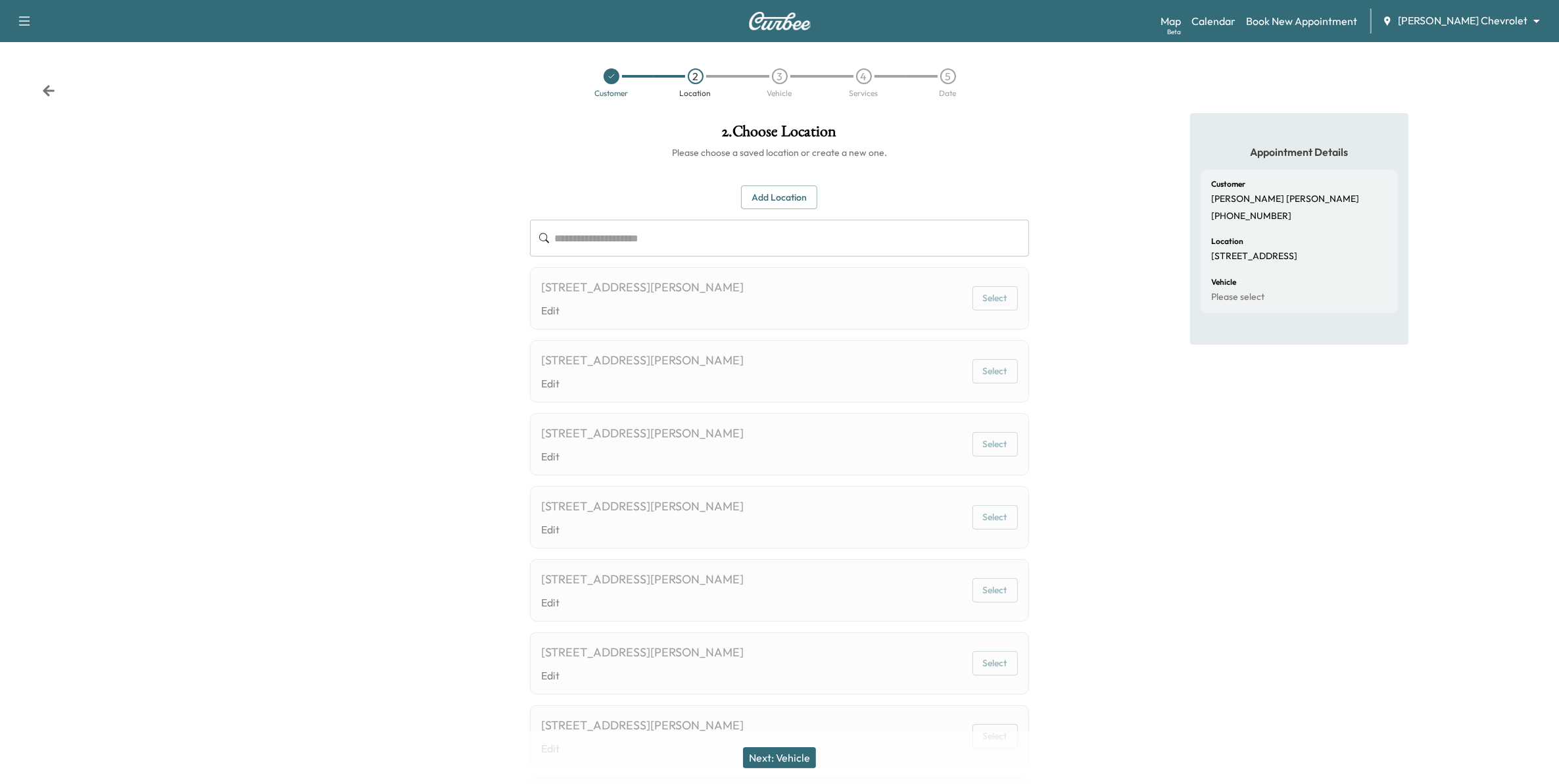
drag, startPoint x: 354, startPoint y: 340, endPoint x: 334, endPoint y: 313, distance: 33.6
click at [355, 334] on div at bounding box center [260, 495] width 519 height 764
click at [51, 85] on icon at bounding box center [48, 91] width 13 height 13
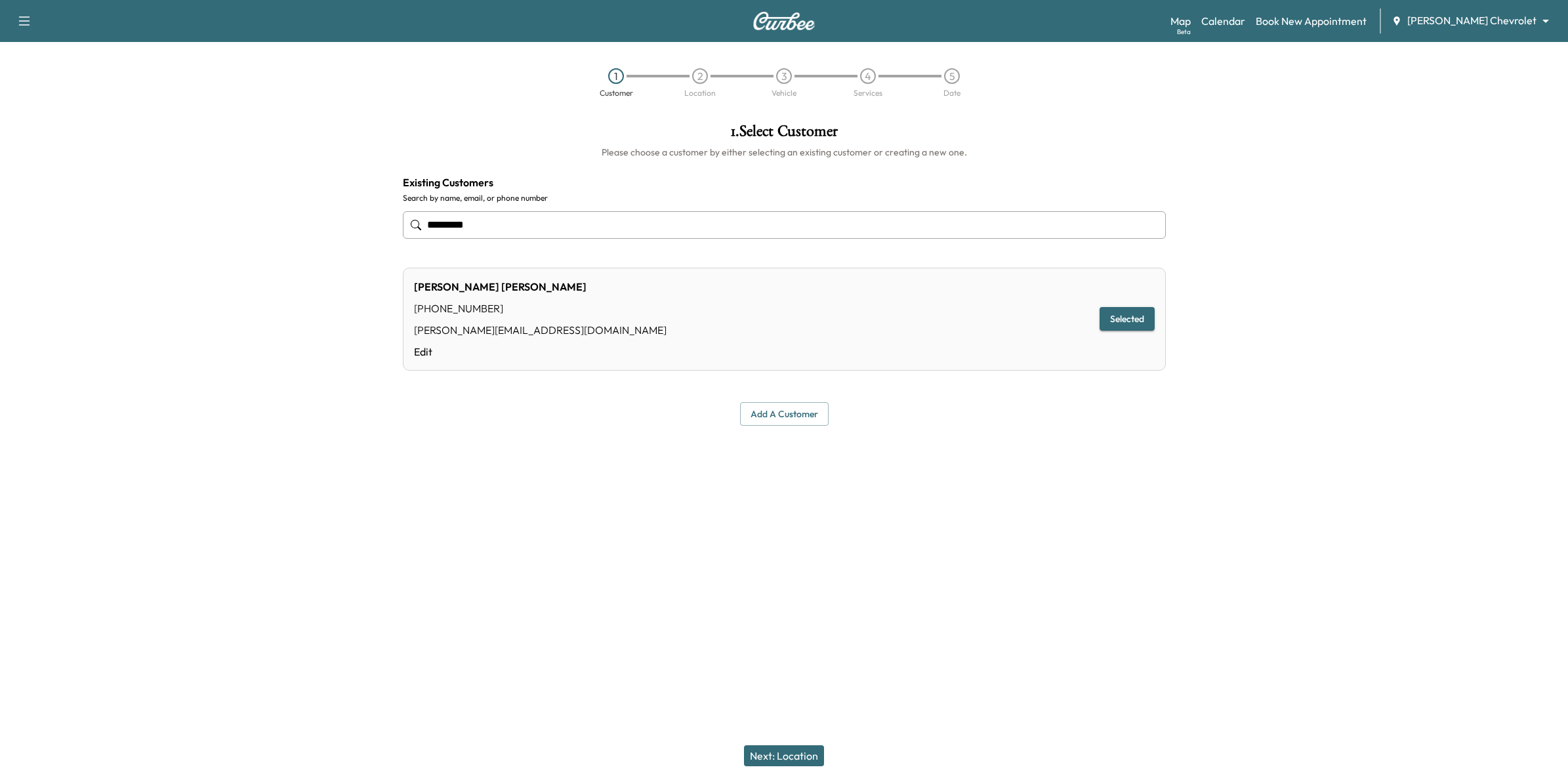
click at [293, 366] on div at bounding box center [196, 308] width 392 height 391
drag, startPoint x: 504, startPoint y: 223, endPoint x: 286, endPoint y: 227, distance: 218.0
click at [286, 227] on div "**********" at bounding box center [784, 308] width 1568 height 391
click at [484, 227] on input "text" at bounding box center [784, 225] width 763 height 28
click at [465, 225] on input "text" at bounding box center [784, 225] width 763 height 28
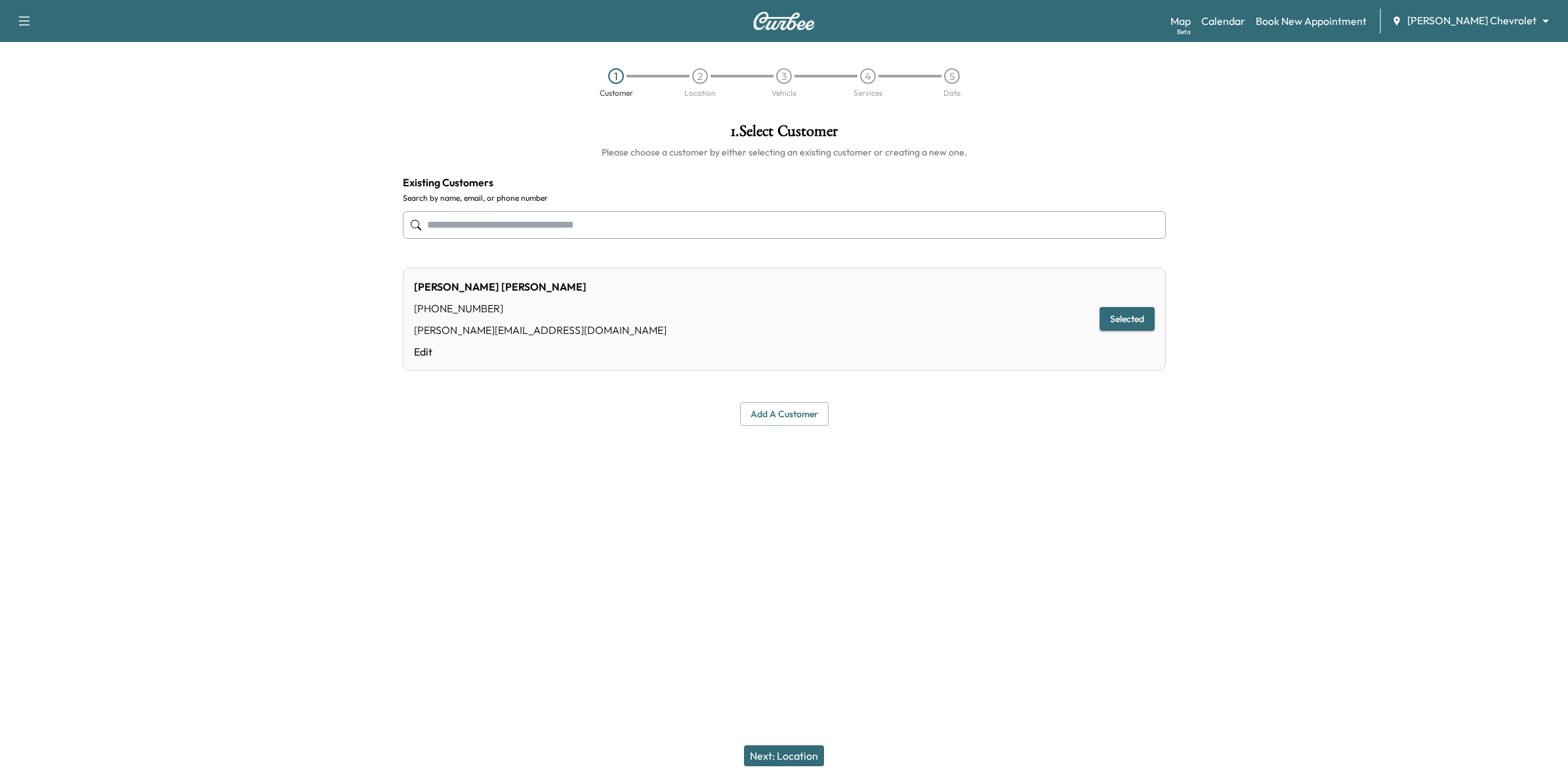
type input "*********"
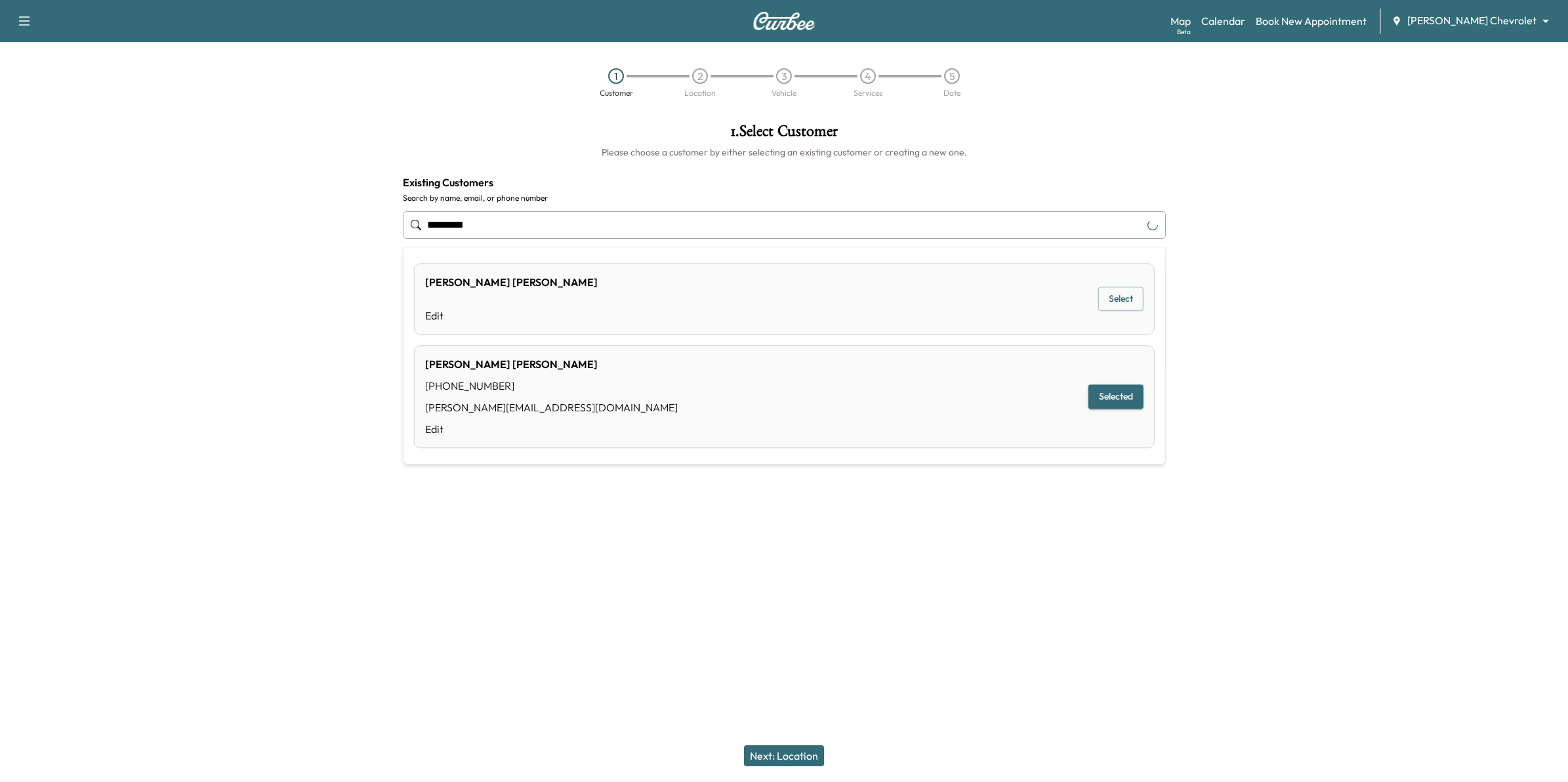
drag, startPoint x: 513, startPoint y: 224, endPoint x: 353, endPoint y: 221, distance: 160.0
click at [353, 221] on div "**********" at bounding box center [784, 308] width 1568 height 391
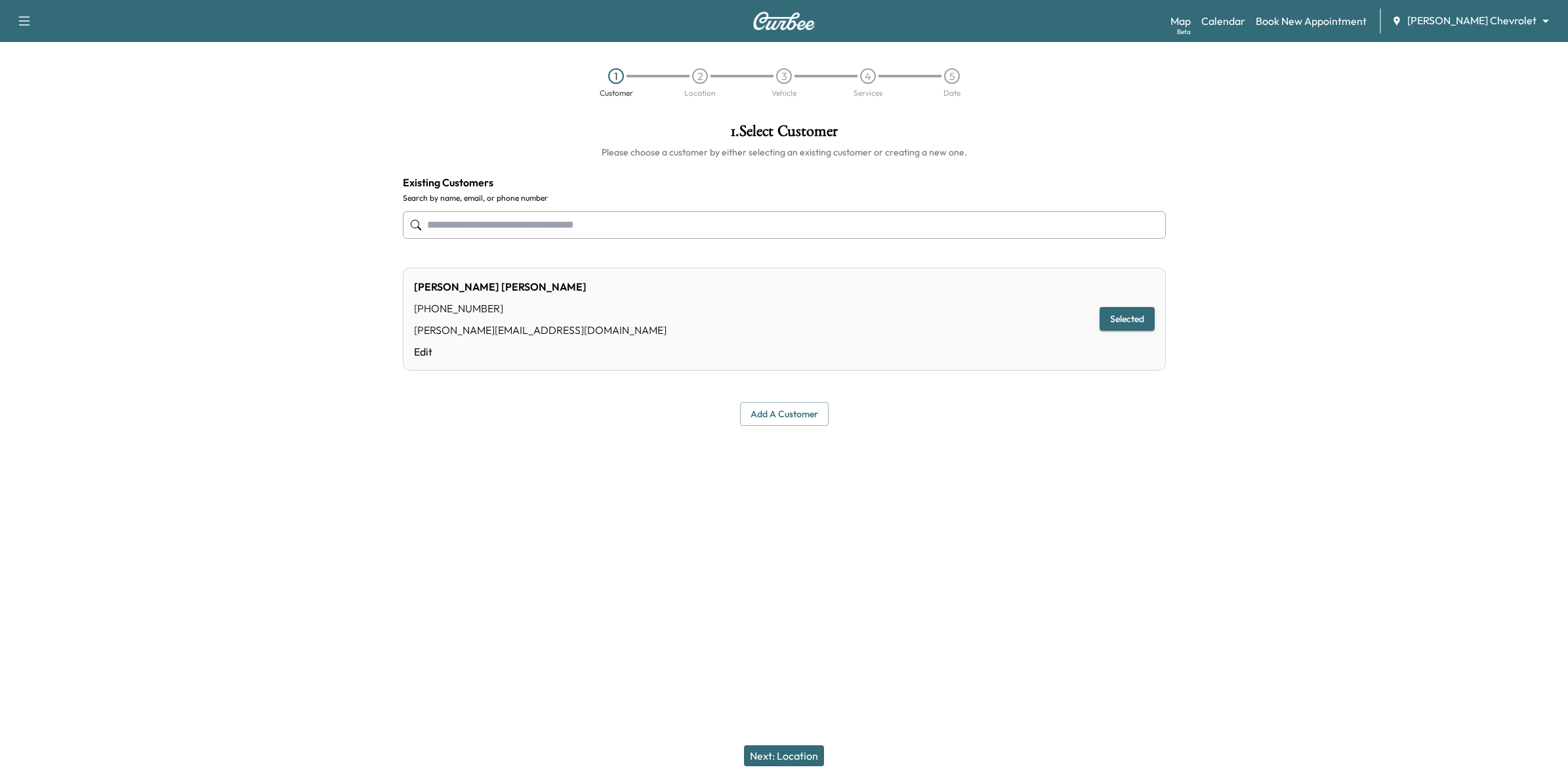
paste input "*****"
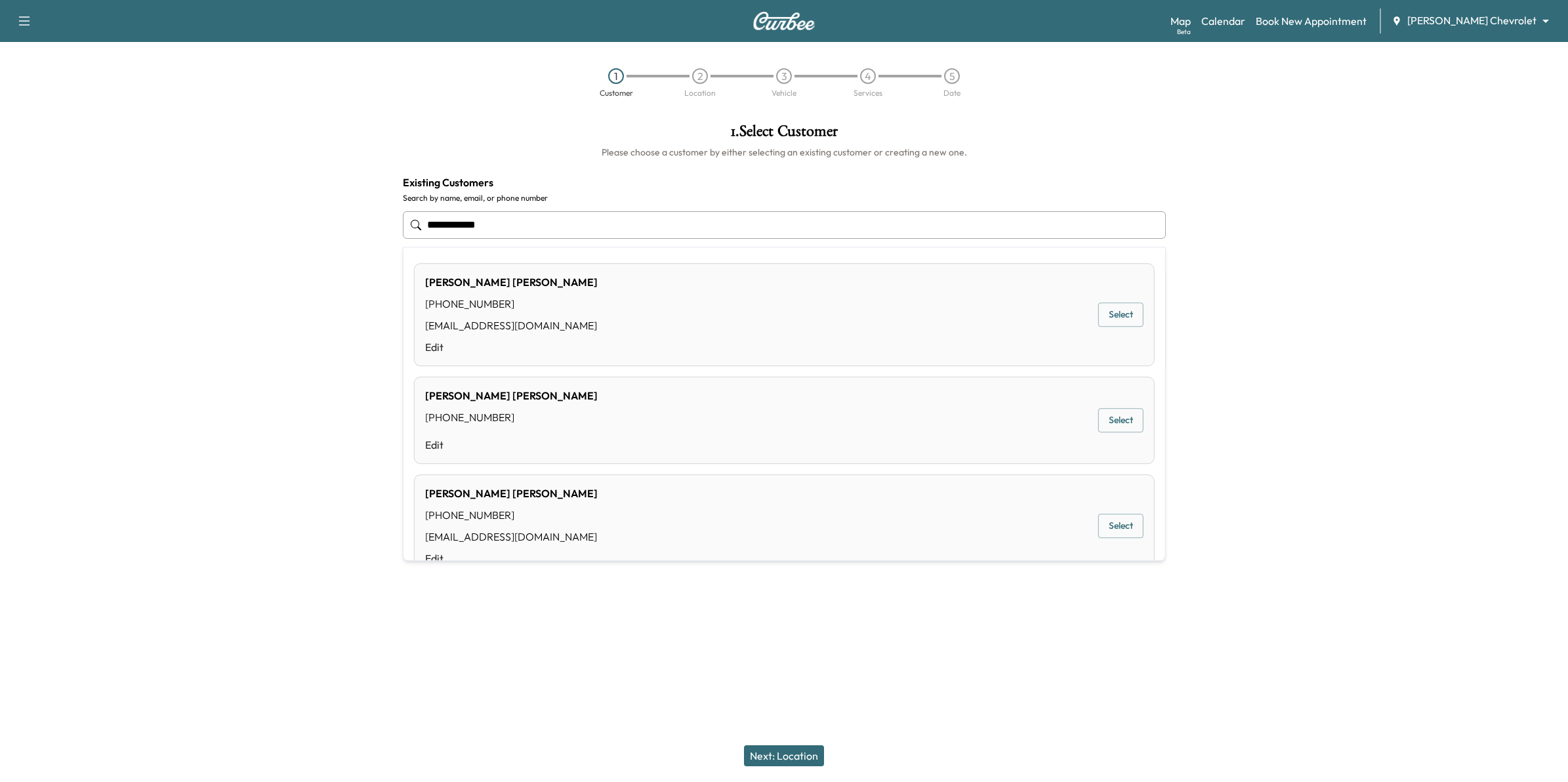
click at [670, 318] on div "Scott Miller (612) 964-6760 smillerselectric@gmail.com Edit Select" at bounding box center [785, 314] width 741 height 103
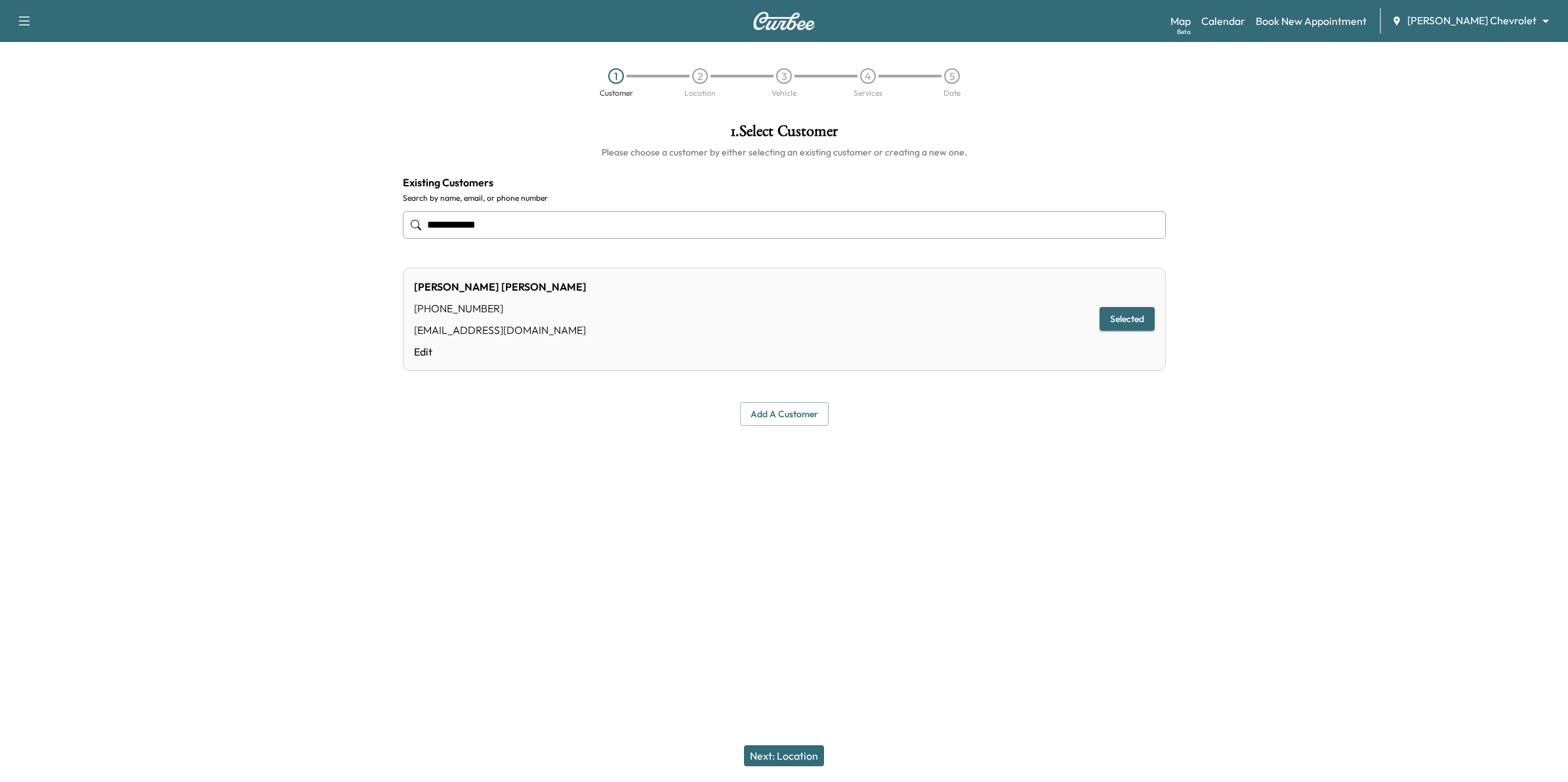
type input "**********"
click at [779, 753] on button "Next: Location" at bounding box center [784, 756] width 80 height 21
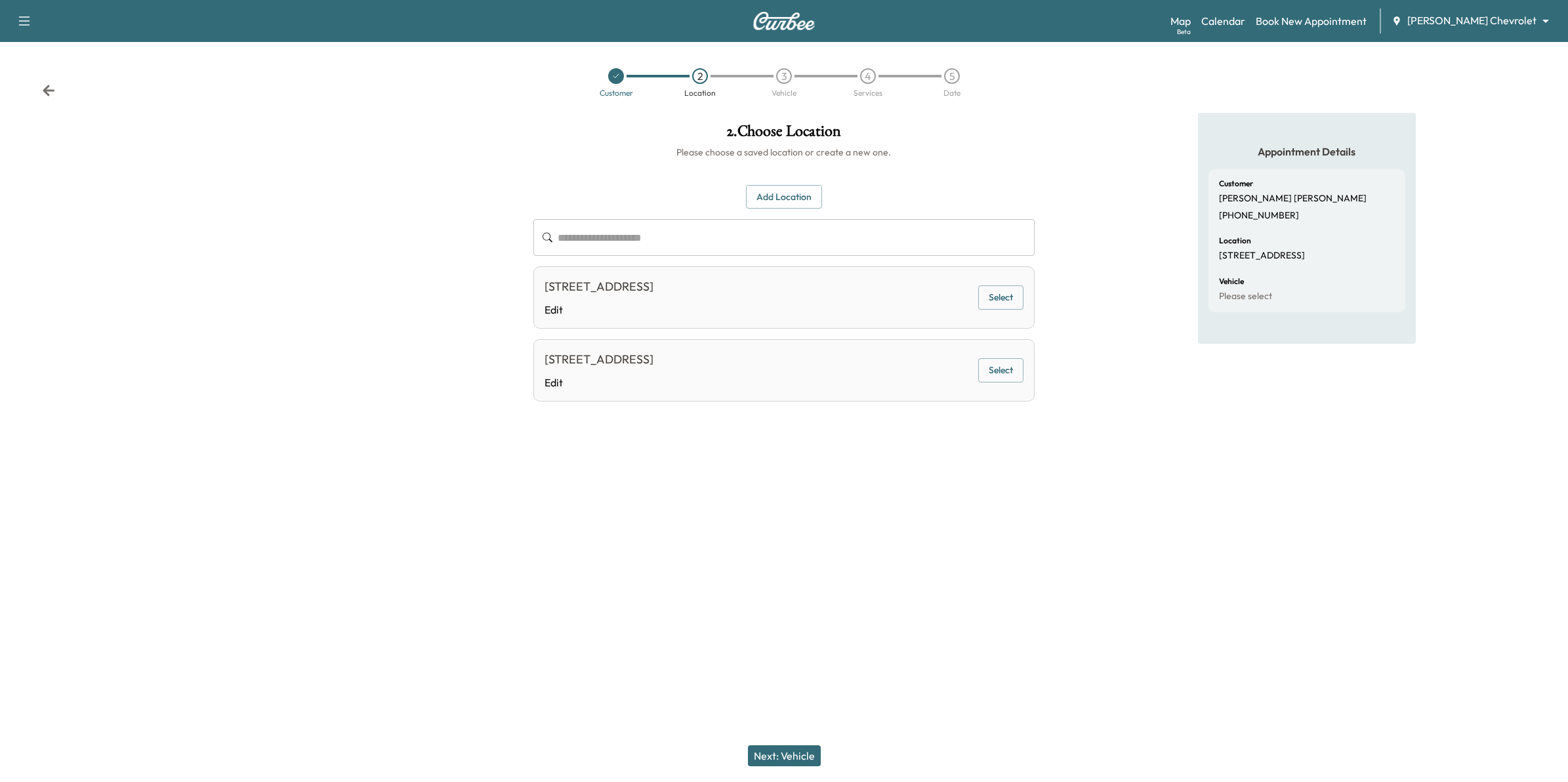
click at [796, 192] on button "Add Location" at bounding box center [784, 197] width 76 height 24
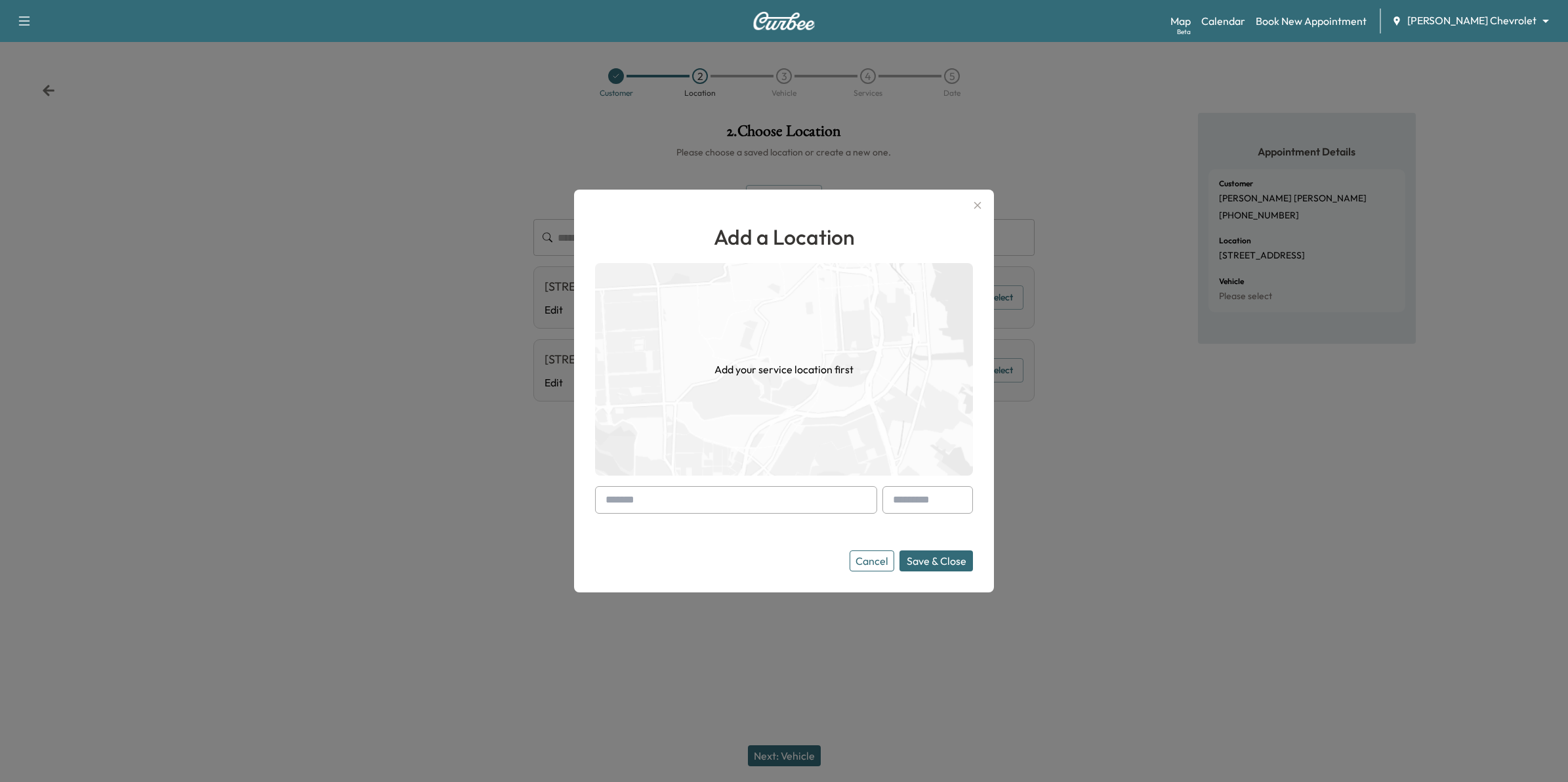
drag, startPoint x: 690, startPoint y: 505, endPoint x: 529, endPoint y: 516, distance: 161.4
click at [689, 506] on input "text" at bounding box center [736, 500] width 282 height 28
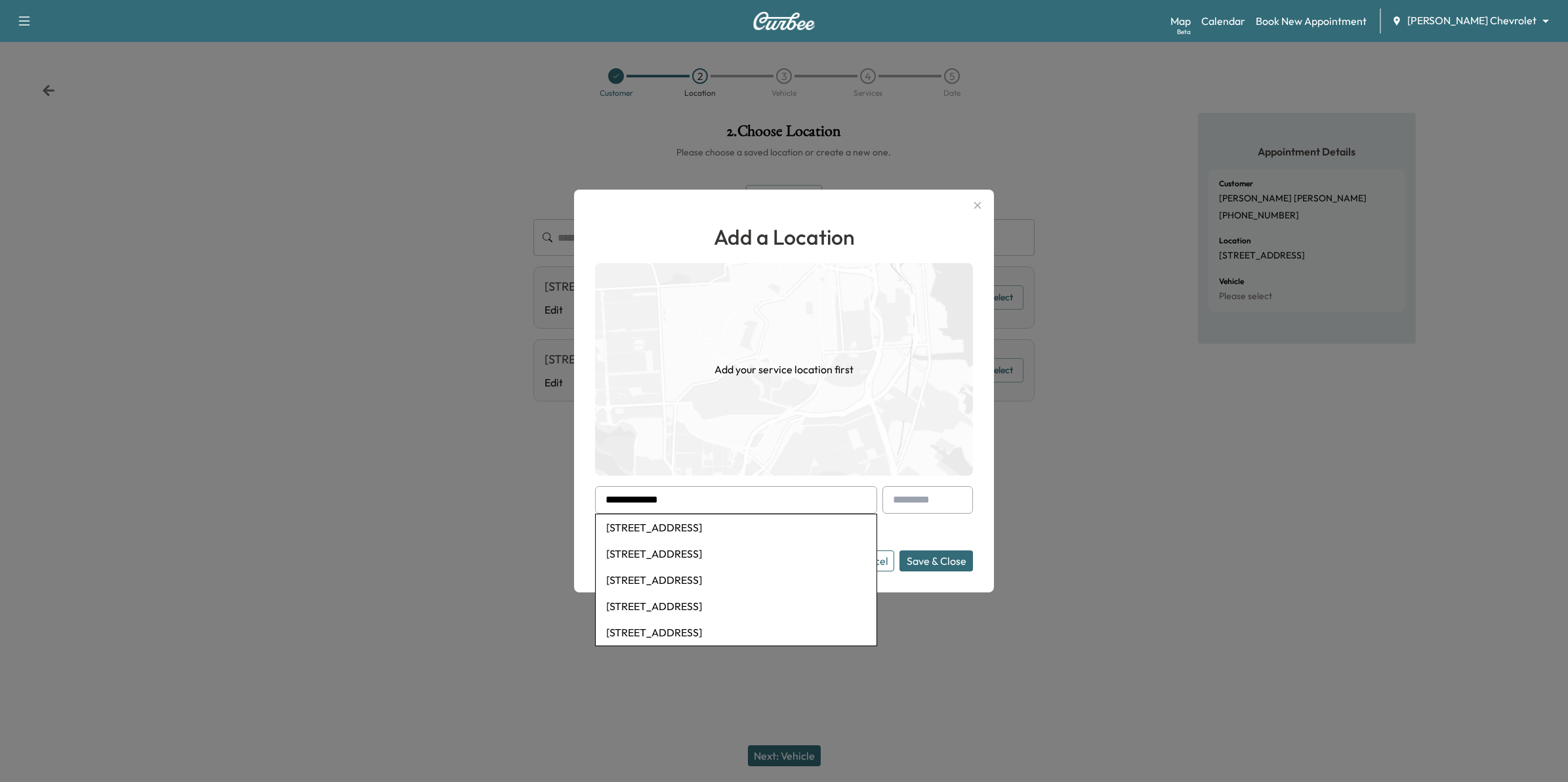
click at [760, 527] on li "1057 102nd St W, Inver Grove Heights, MN, USA" at bounding box center [736, 527] width 281 height 26
type input "**********"
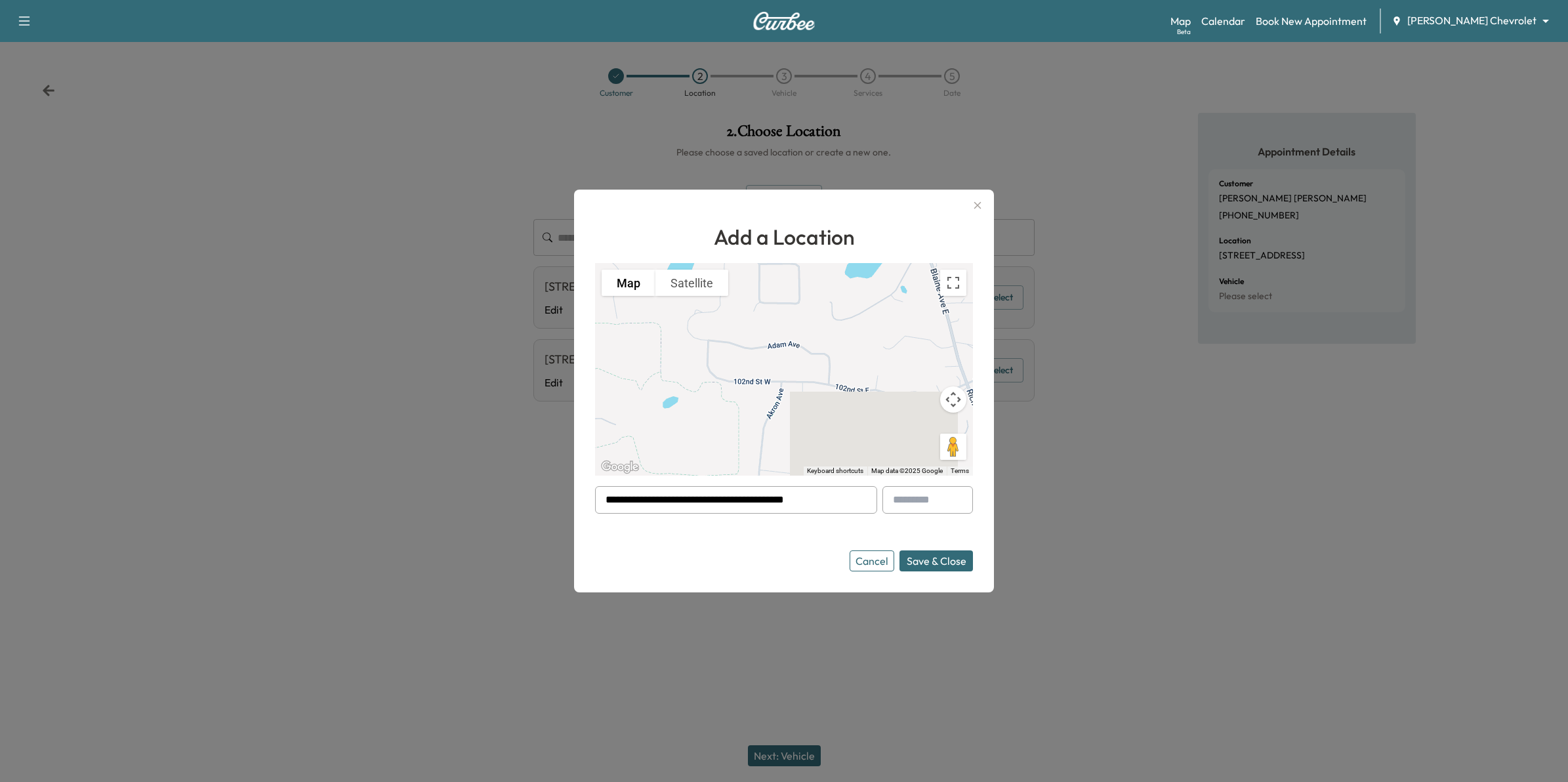
click at [925, 561] on button "Save & Close" at bounding box center [936, 561] width 74 height 21
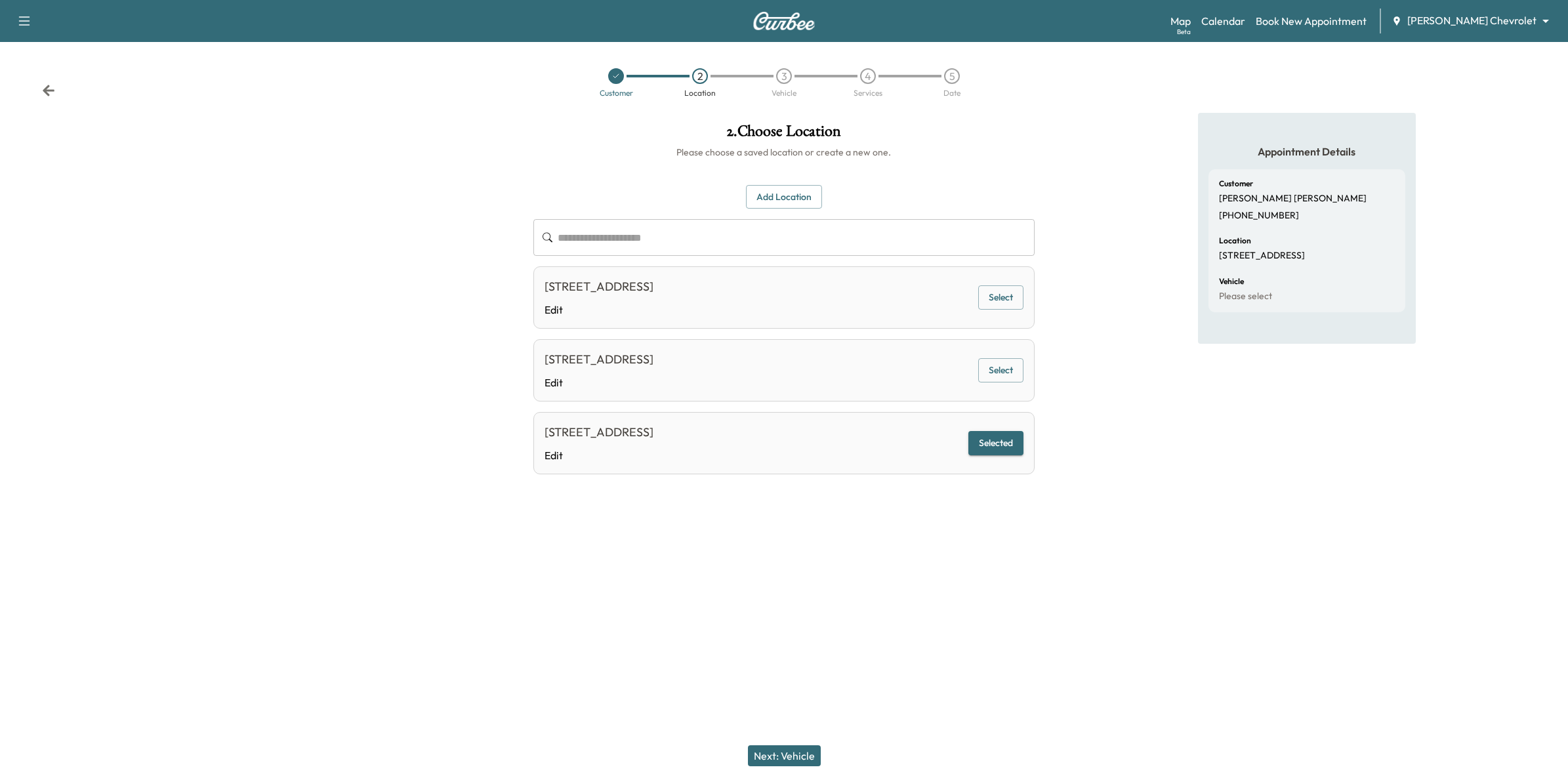
click at [801, 753] on button "Next: Vehicle" at bounding box center [784, 756] width 73 height 21
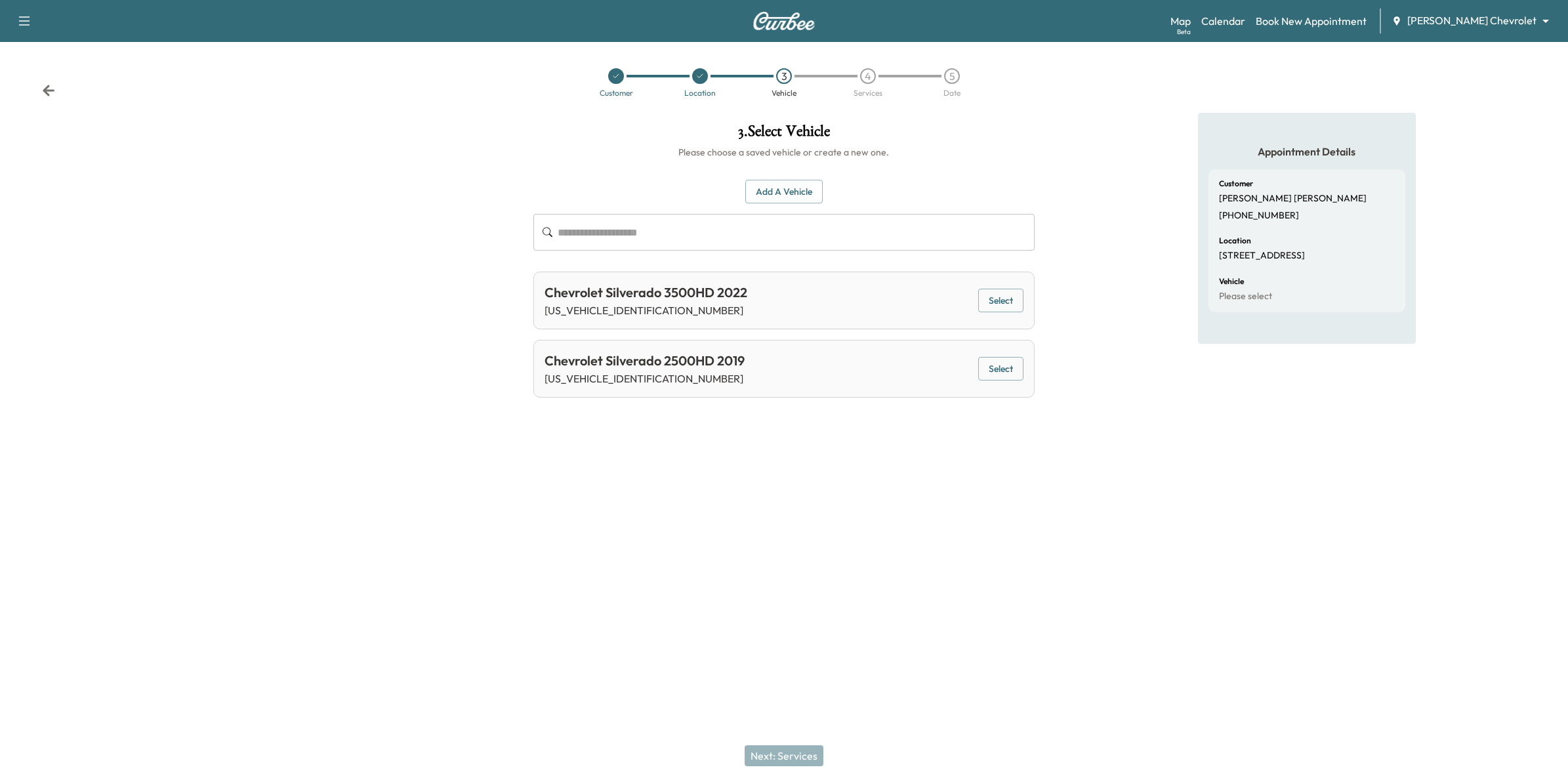
click at [991, 303] on button "Select" at bounding box center [1001, 300] width 45 height 24
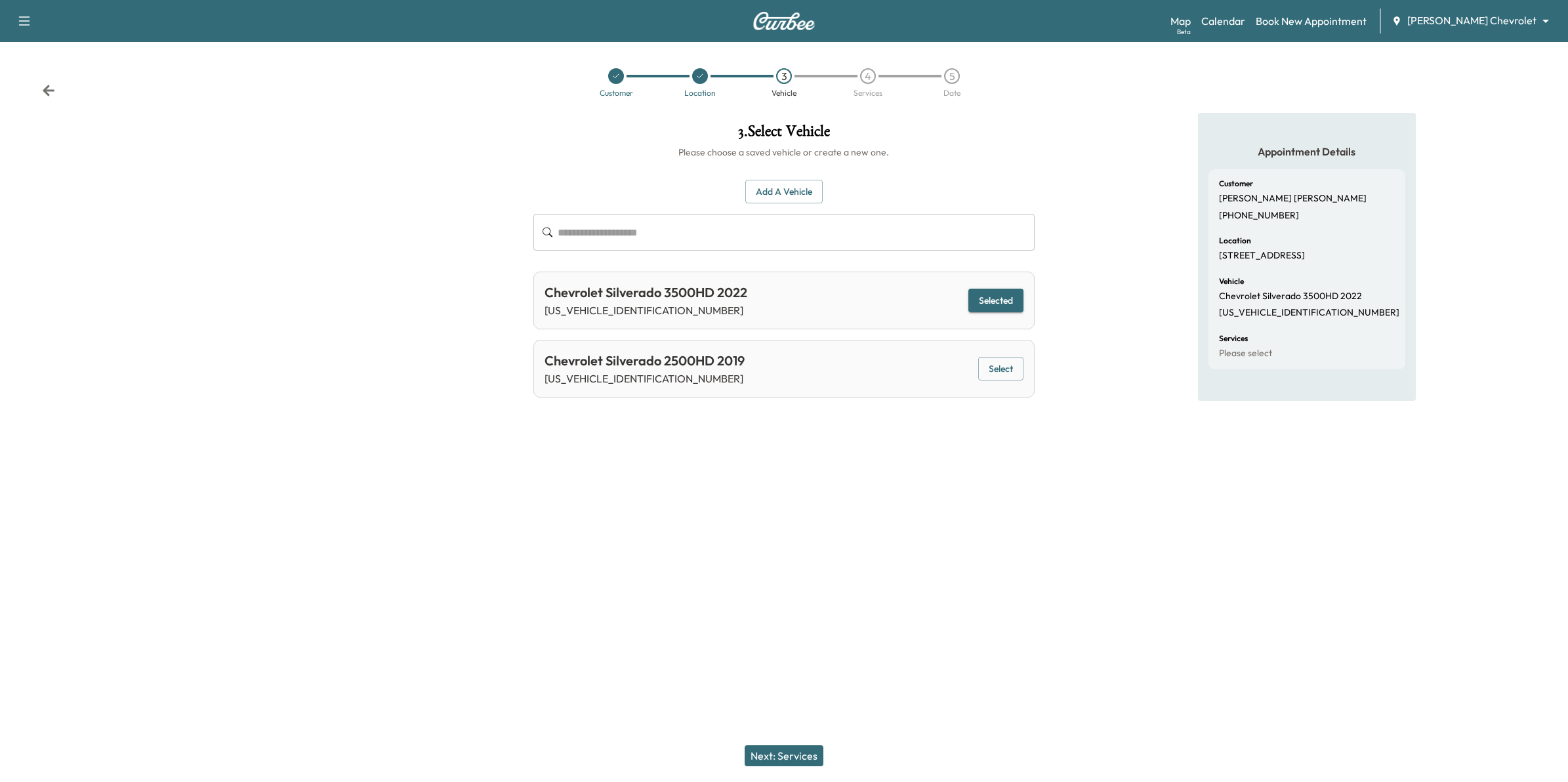
click at [798, 752] on button "Next: Services" at bounding box center [784, 756] width 79 height 21
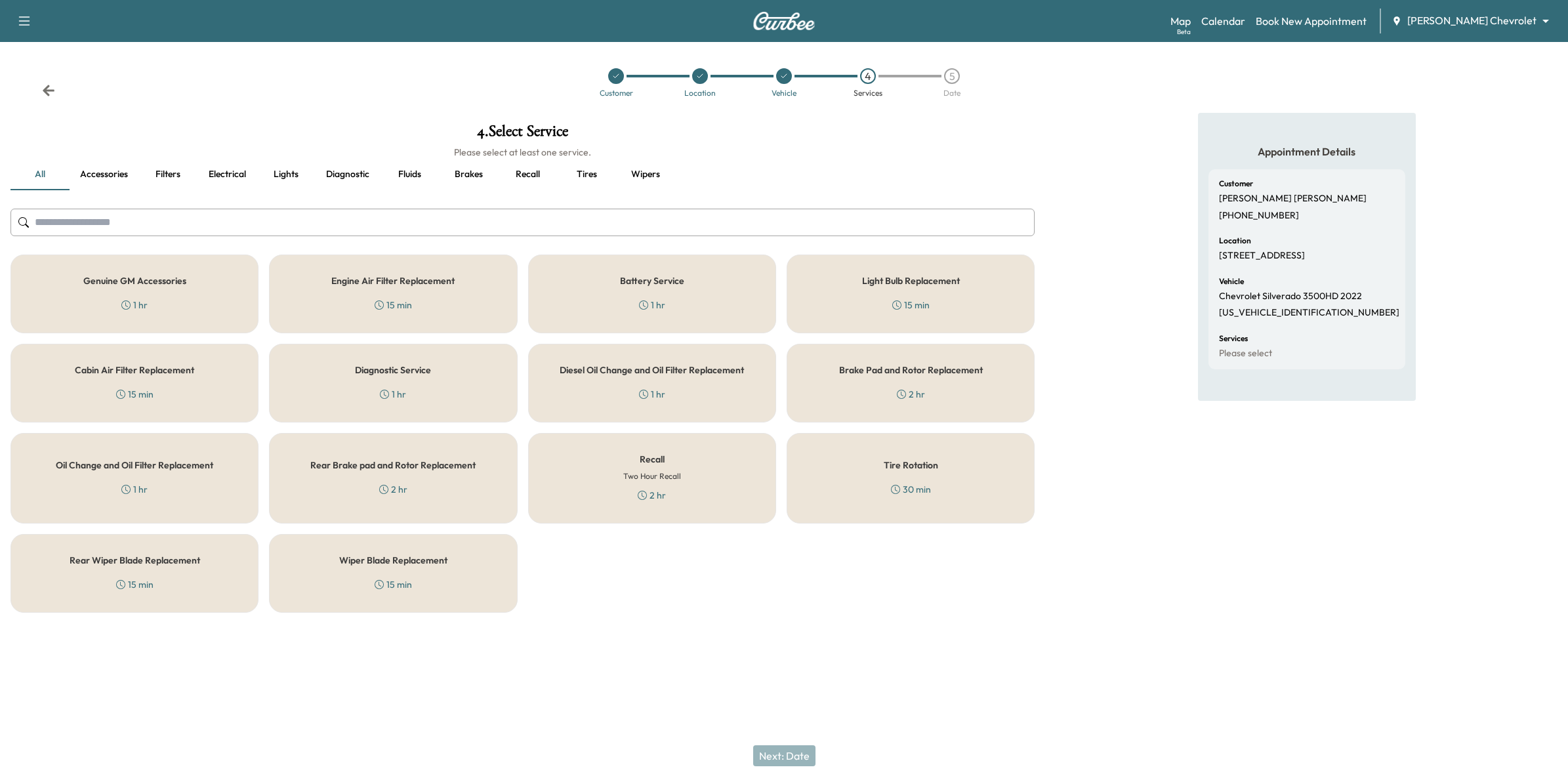
click at [700, 481] on div "Recall Two Hour Recall 2 hr" at bounding box center [651, 478] width 248 height 90
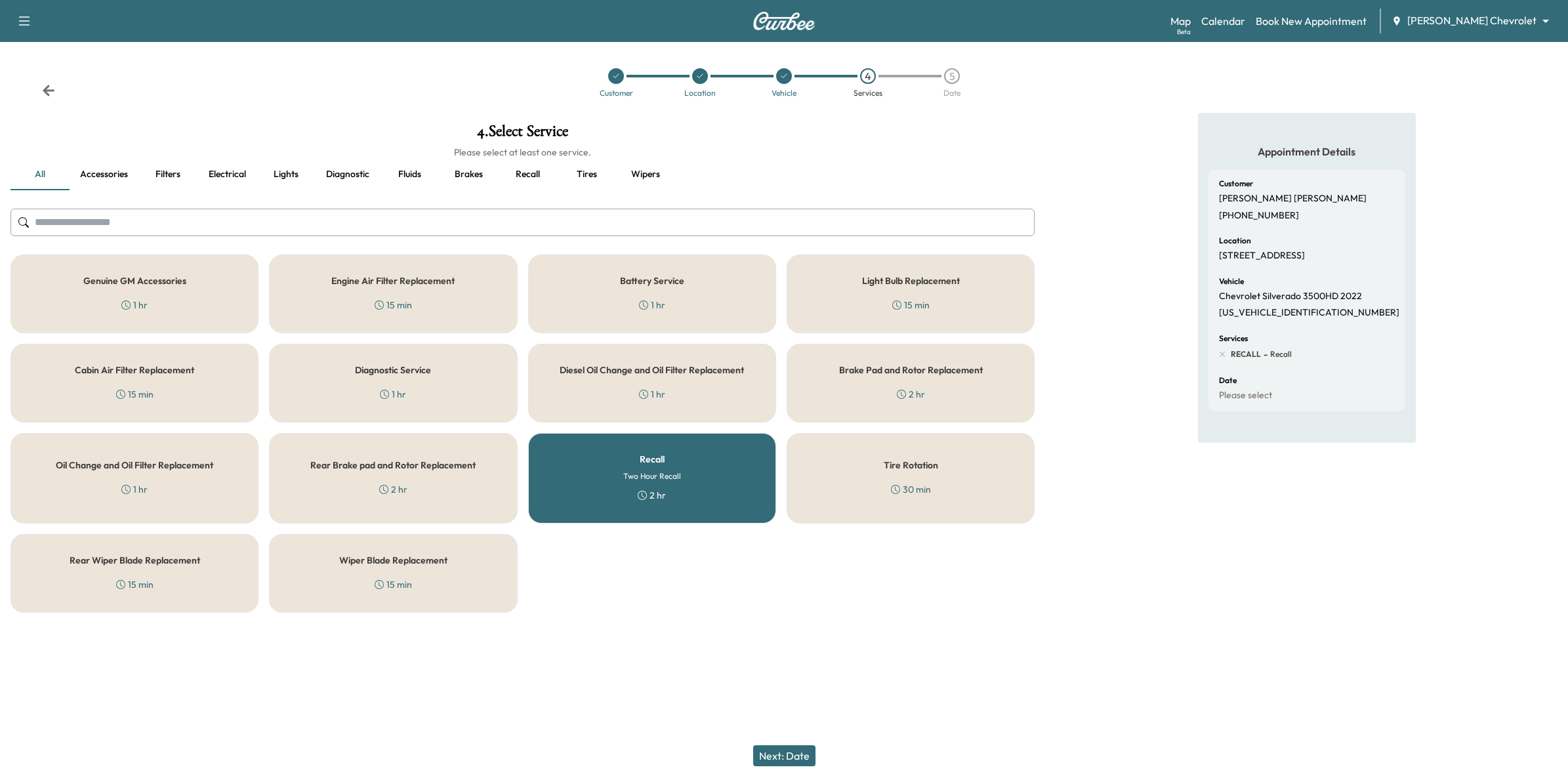
click at [700, 494] on div "Recall Two Hour Recall 2 hr" at bounding box center [651, 478] width 248 height 90
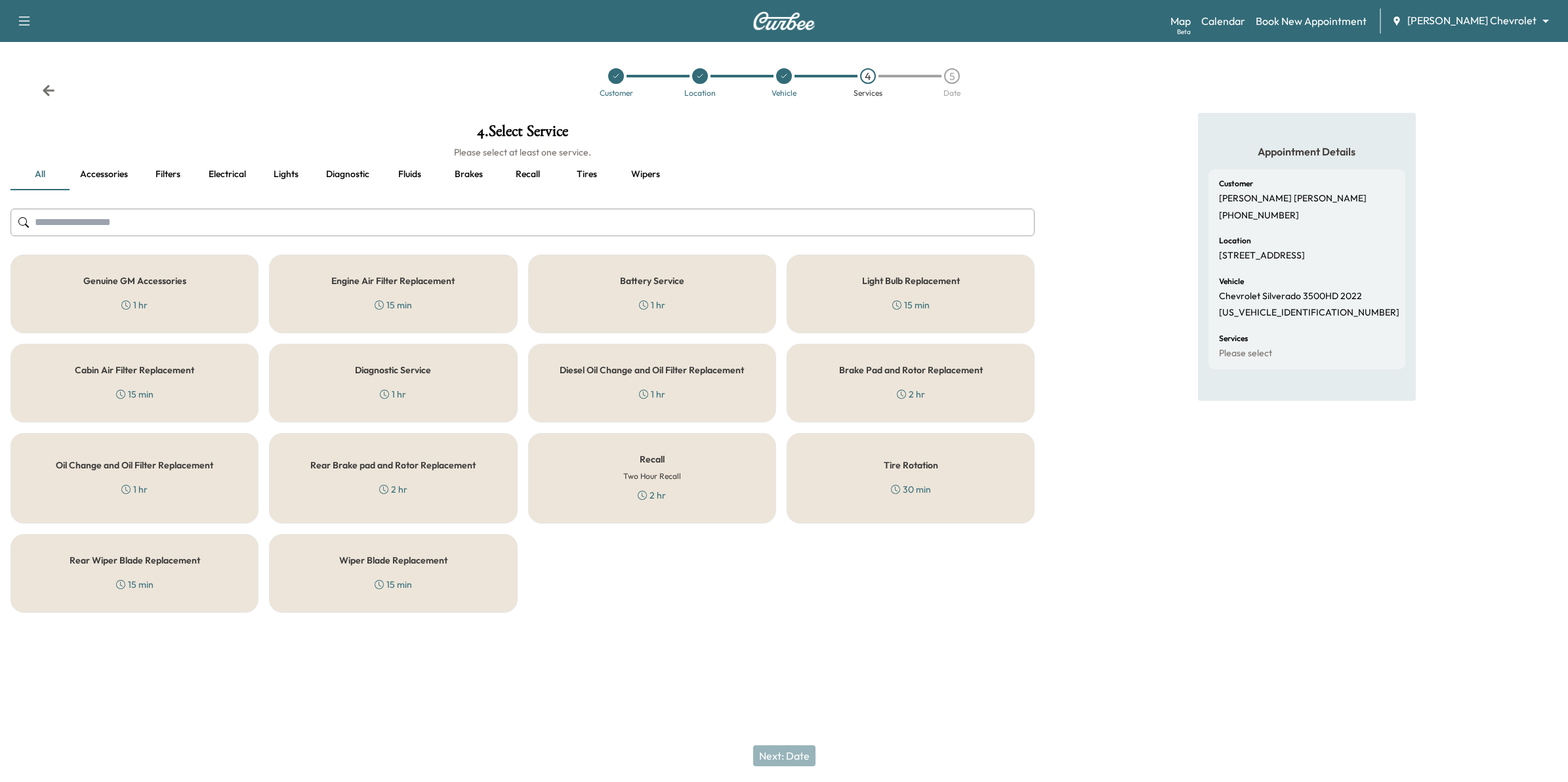
click at [209, 294] on div "Genuine GM Accessories 1 hr" at bounding box center [134, 294] width 248 height 79
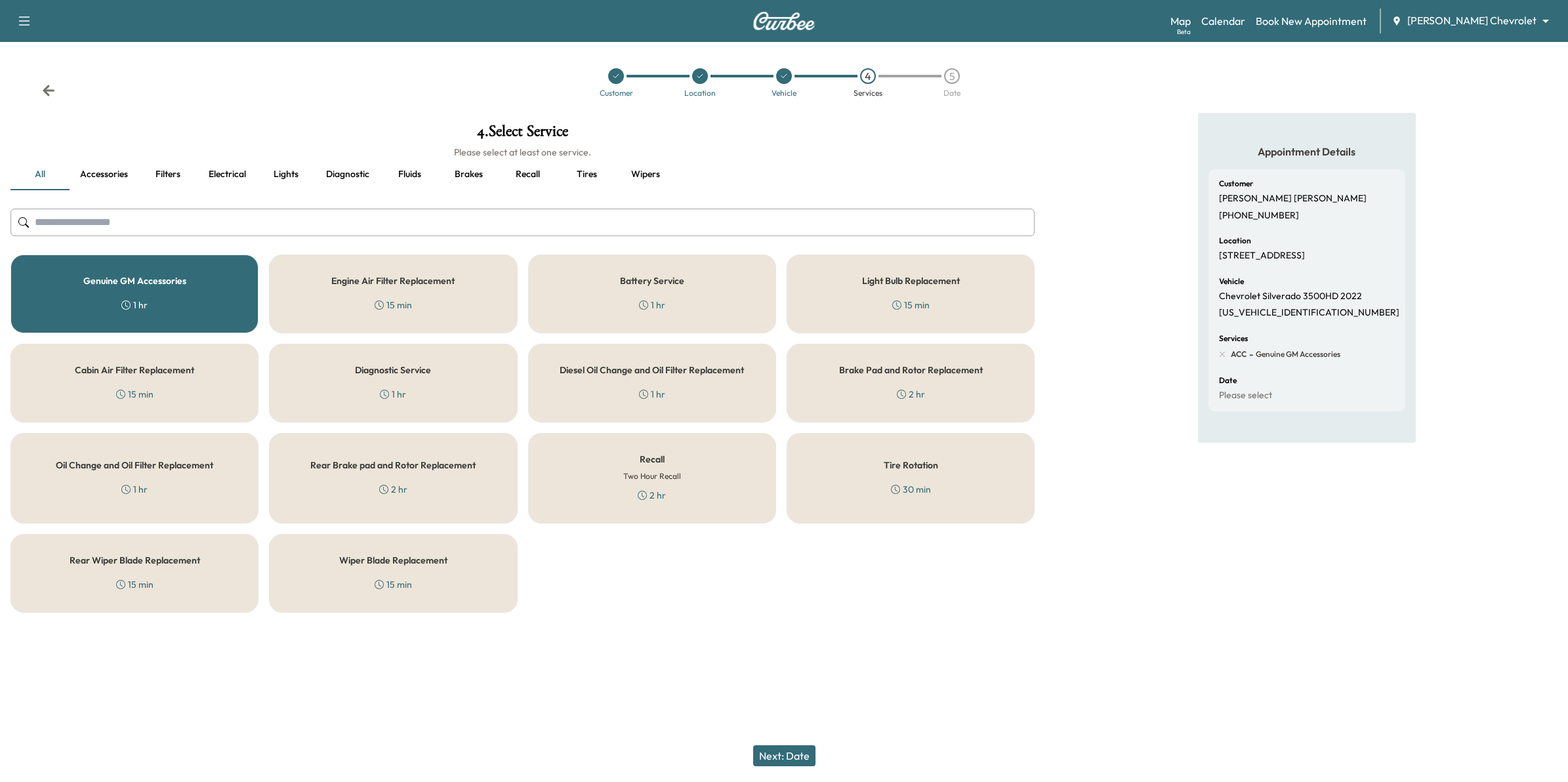
click at [801, 754] on button "Next: Date" at bounding box center [784, 756] width 63 height 21
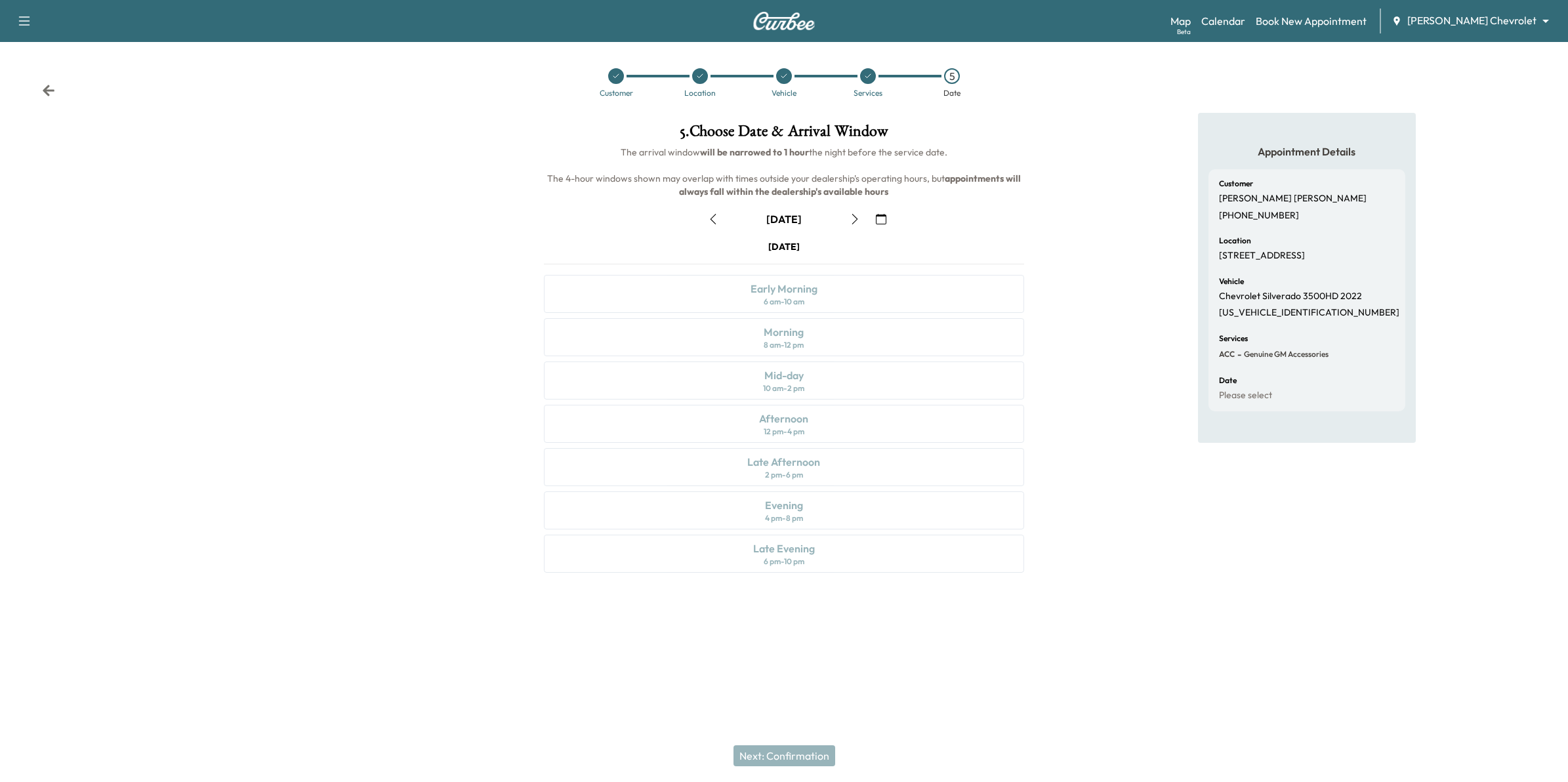
click at [880, 215] on icon "button" at bounding box center [881, 219] width 11 height 11
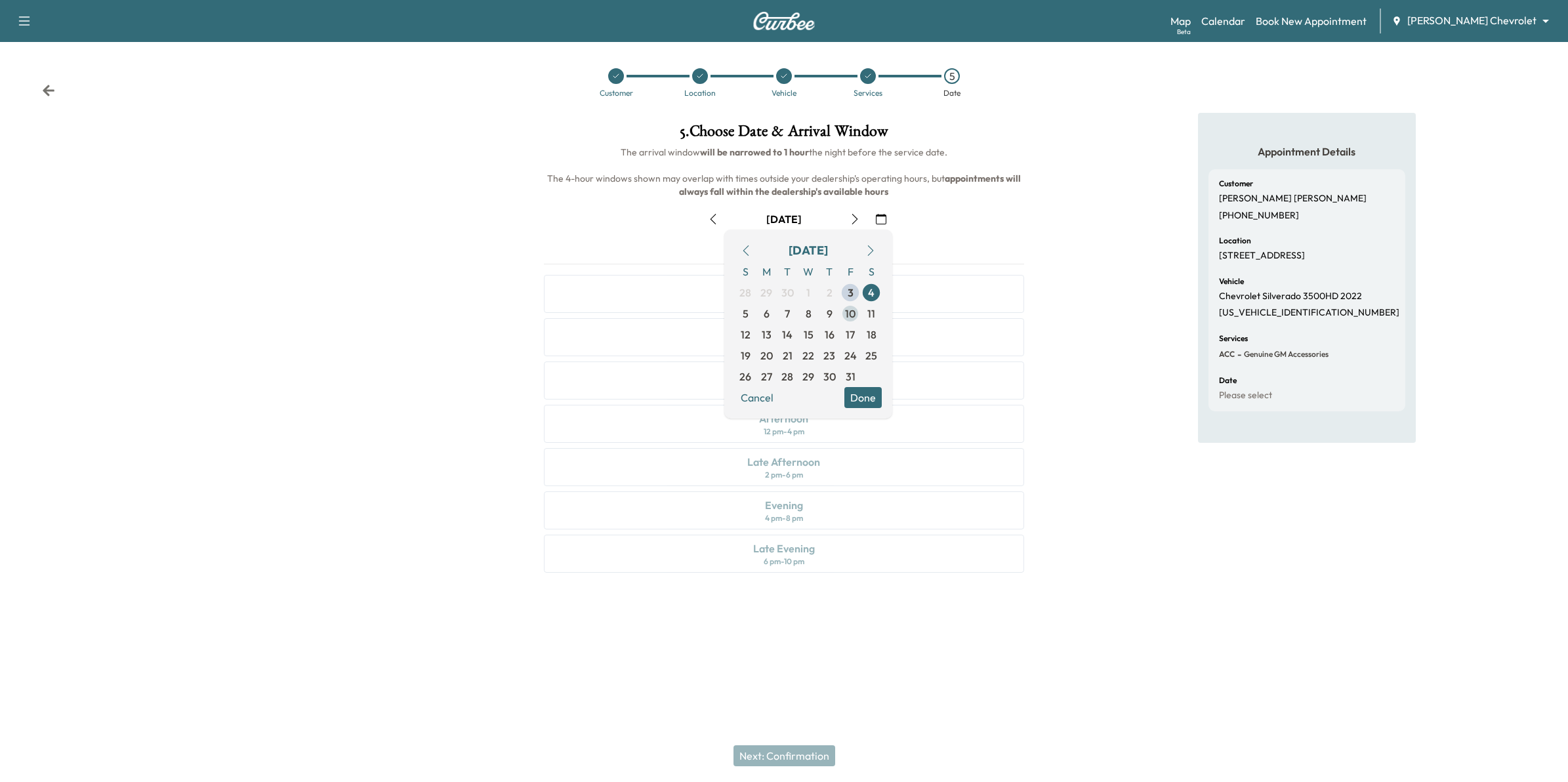
click at [852, 309] on span "10" at bounding box center [850, 313] width 11 height 16
click at [868, 397] on button "Done" at bounding box center [863, 397] width 38 height 21
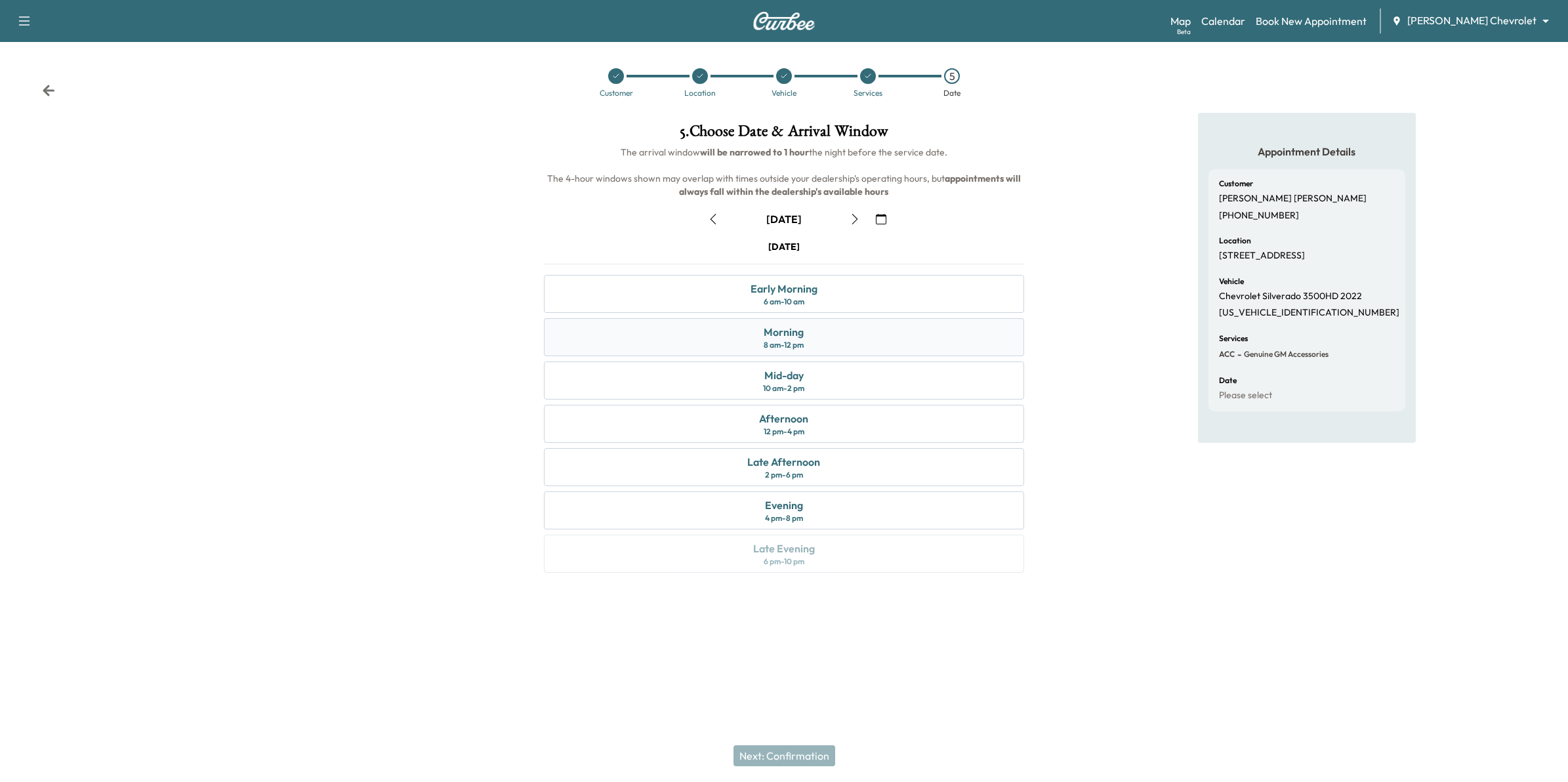
click at [828, 338] on div "Morning 8 am - 12 pm" at bounding box center [784, 337] width 481 height 38
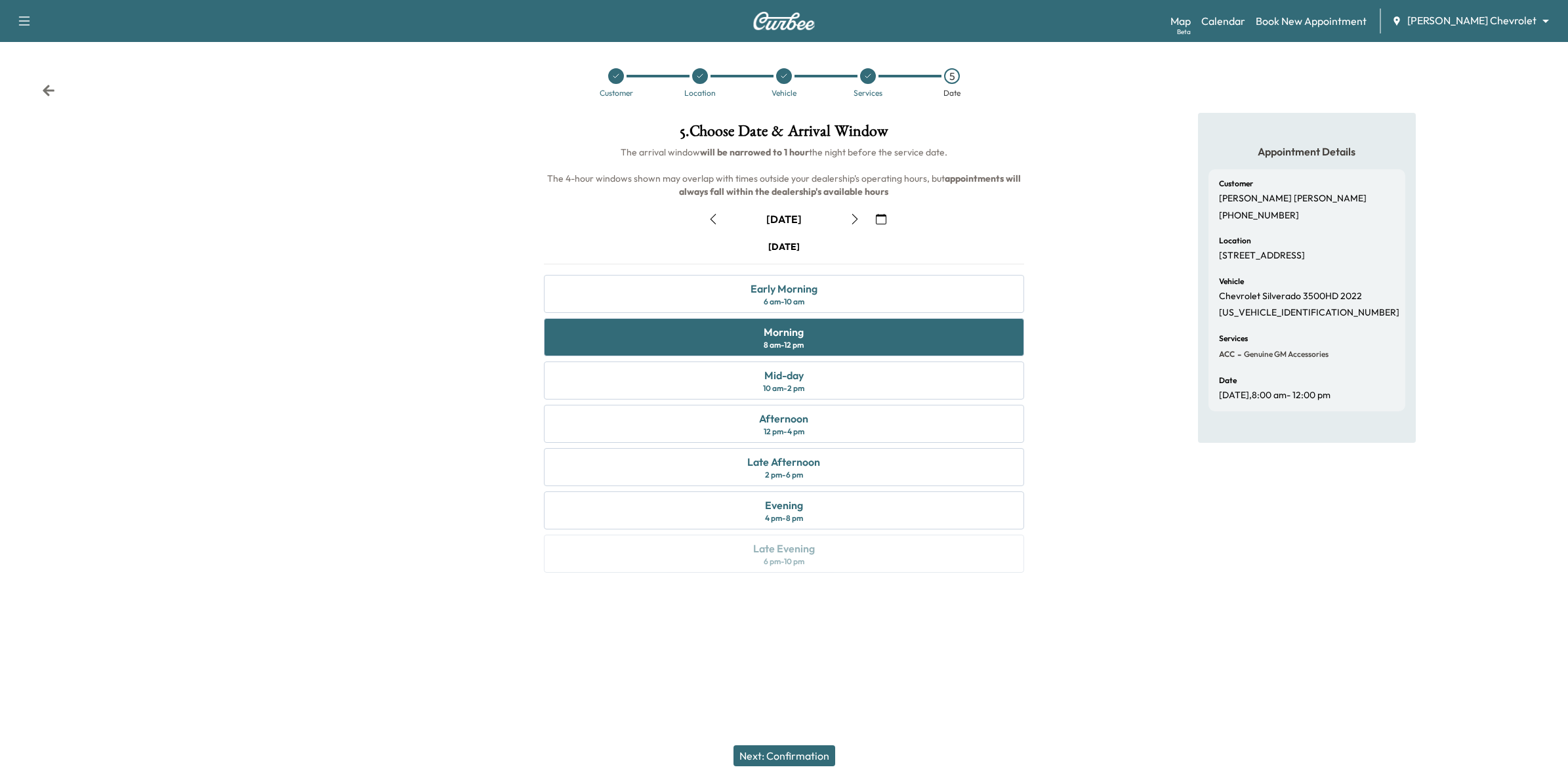
click at [823, 752] on button "Next: Confirmation" at bounding box center [784, 756] width 102 height 21
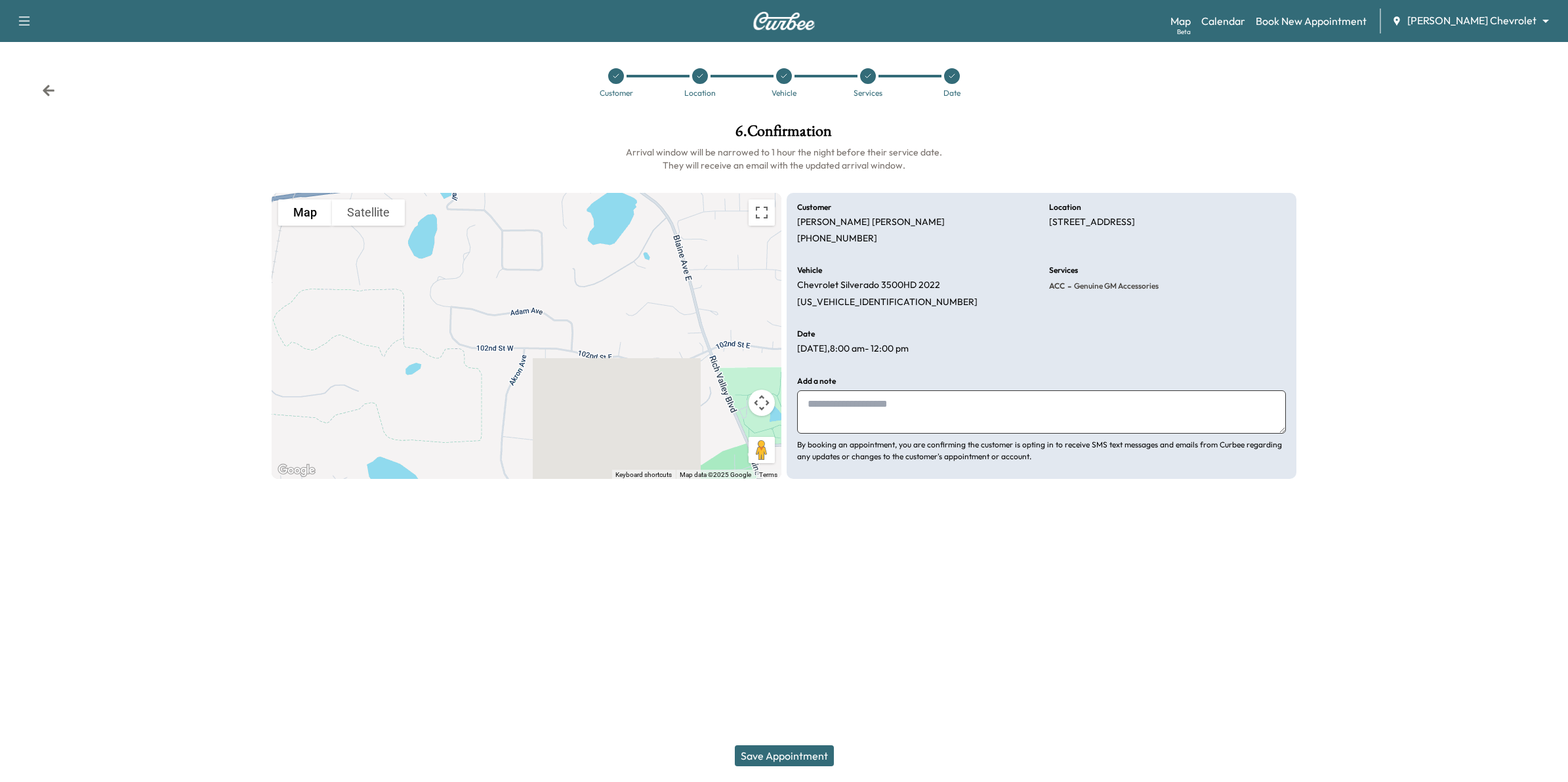
click at [919, 411] on textarea at bounding box center [1042, 412] width 489 height 44
click at [838, 420] on textarea "**********" at bounding box center [1042, 412] width 489 height 44
paste textarea "**********"
click at [818, 404] on textarea "**********" at bounding box center [1042, 412] width 489 height 44
click at [814, 406] on textarea "**********" at bounding box center [1042, 412] width 489 height 44
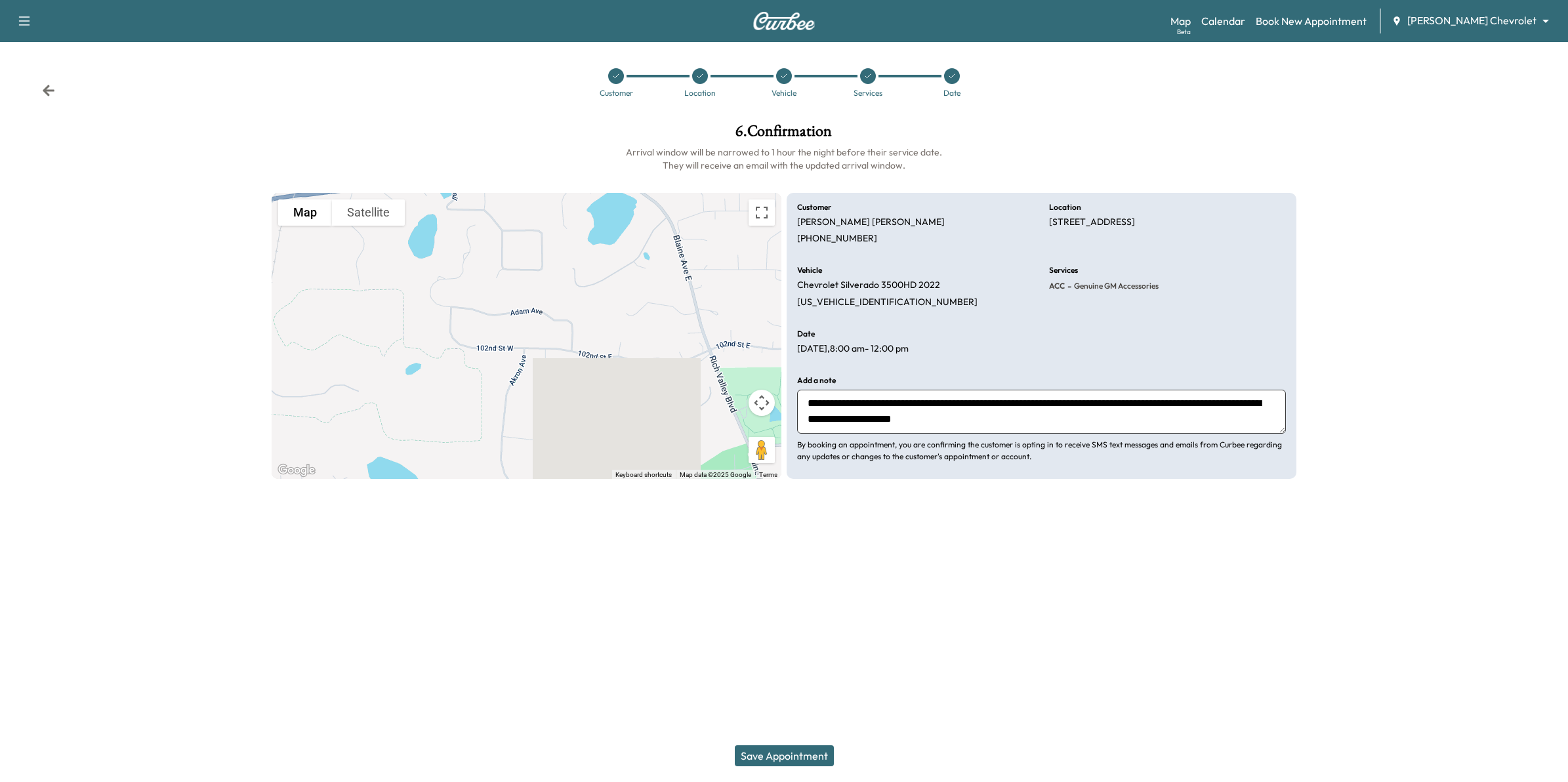
click at [991, 421] on textarea "**********" at bounding box center [1042, 412] width 489 height 44
type textarea "**********"
click at [789, 756] on button "Save Appointment" at bounding box center [785, 756] width 99 height 21
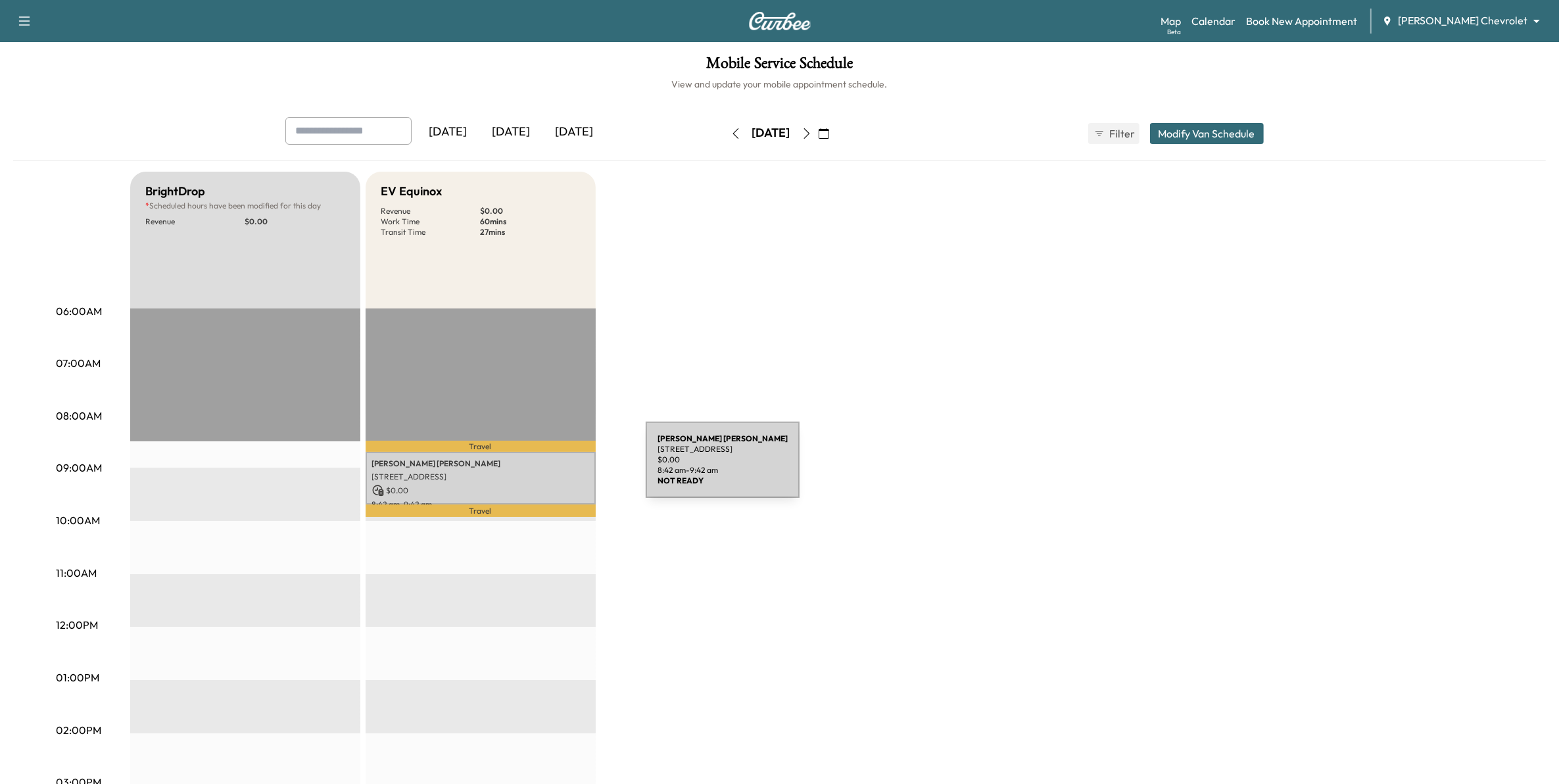
click at [547, 467] on div "Scott Miller 1057 102nd St W, Inver Grove Heights, MN 55077, USA $ 0.00 8:42 am…" at bounding box center [480, 478] width 230 height 54
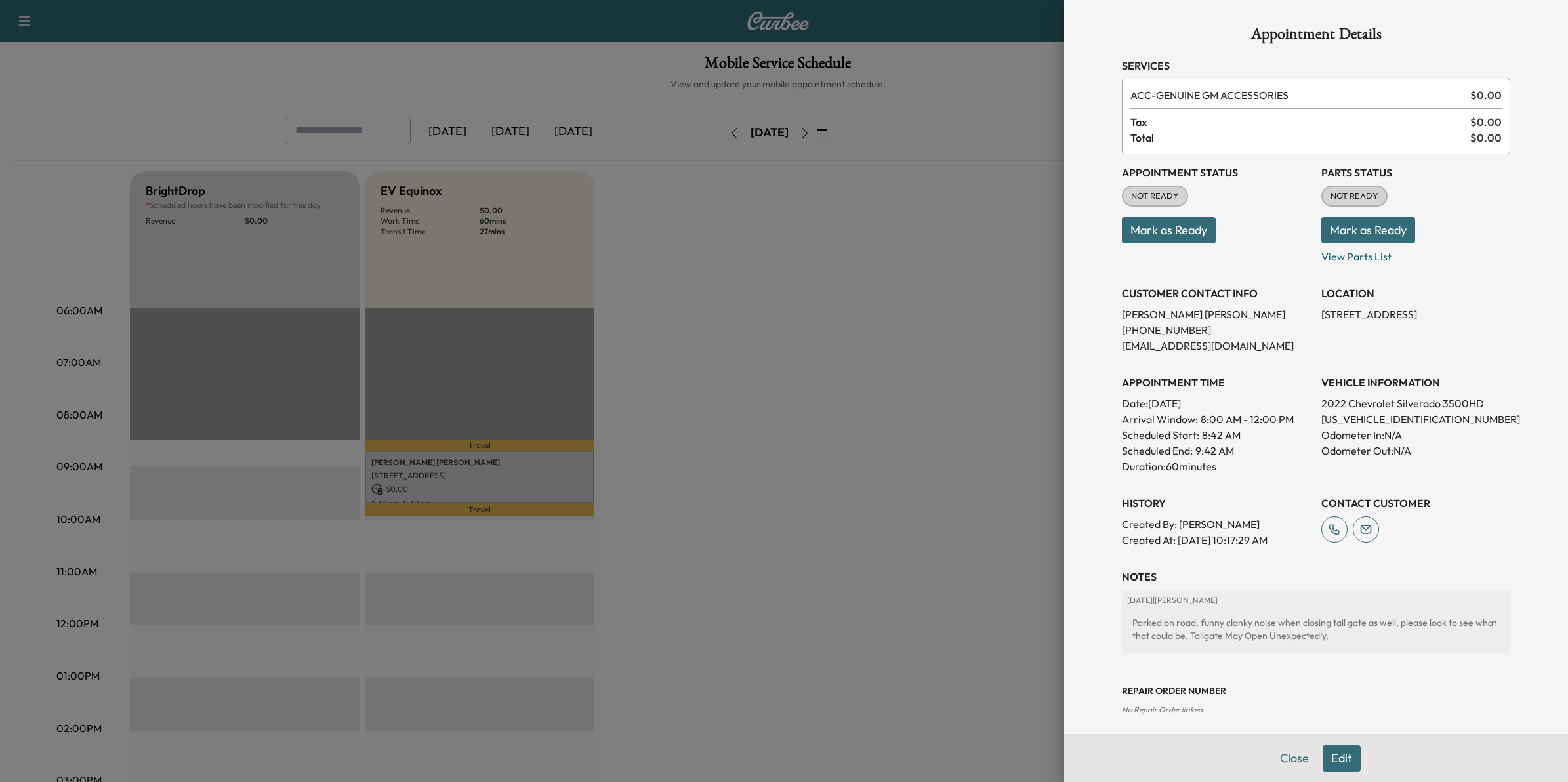
click at [762, 466] on div at bounding box center [784, 391] width 1568 height 782
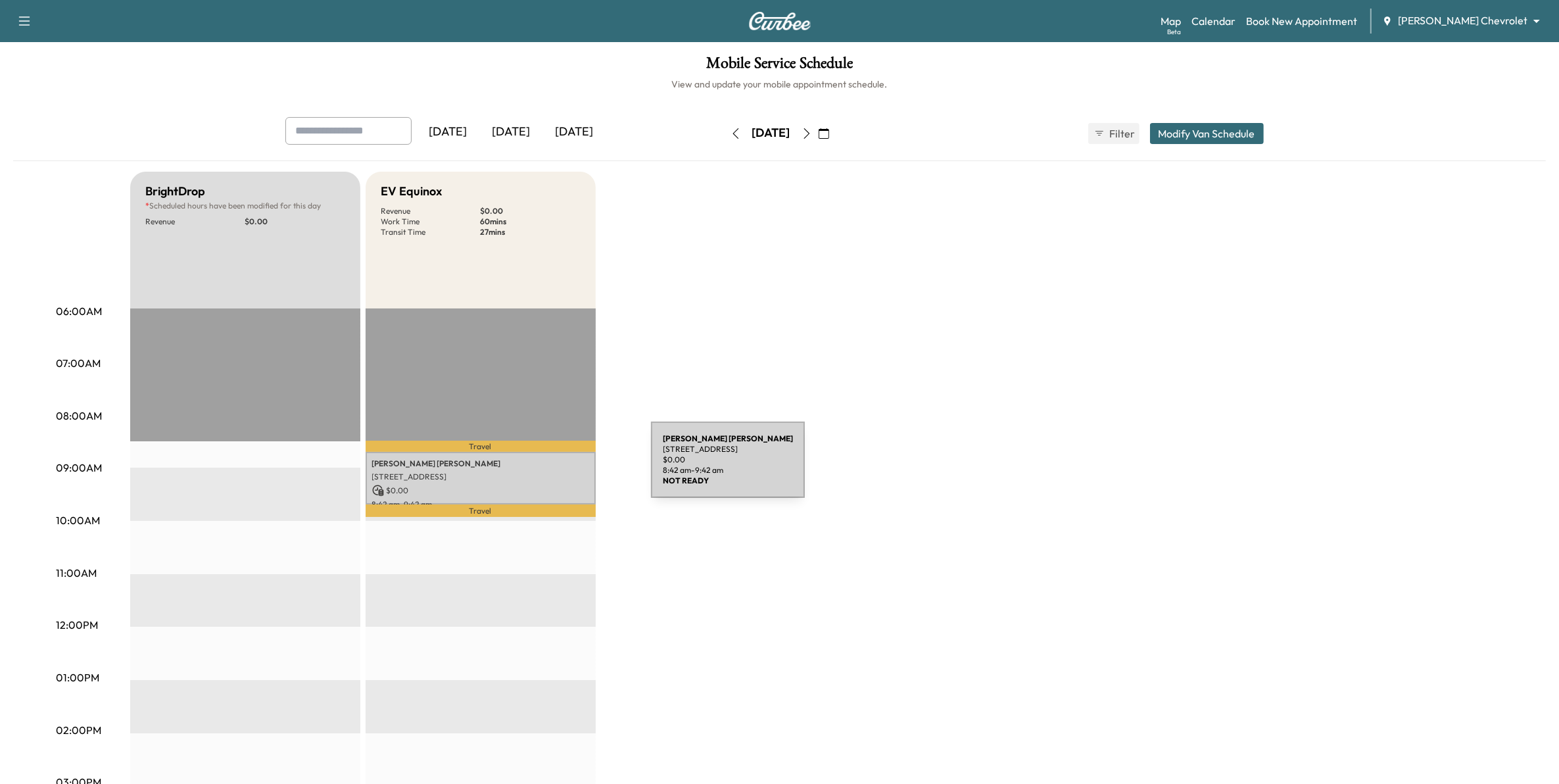
click at [552, 467] on div "Scott Miller 1057 102nd St W, Inver Grove Heights, MN 55077, USA $ 0.00 8:42 am…" at bounding box center [480, 478] width 230 height 54
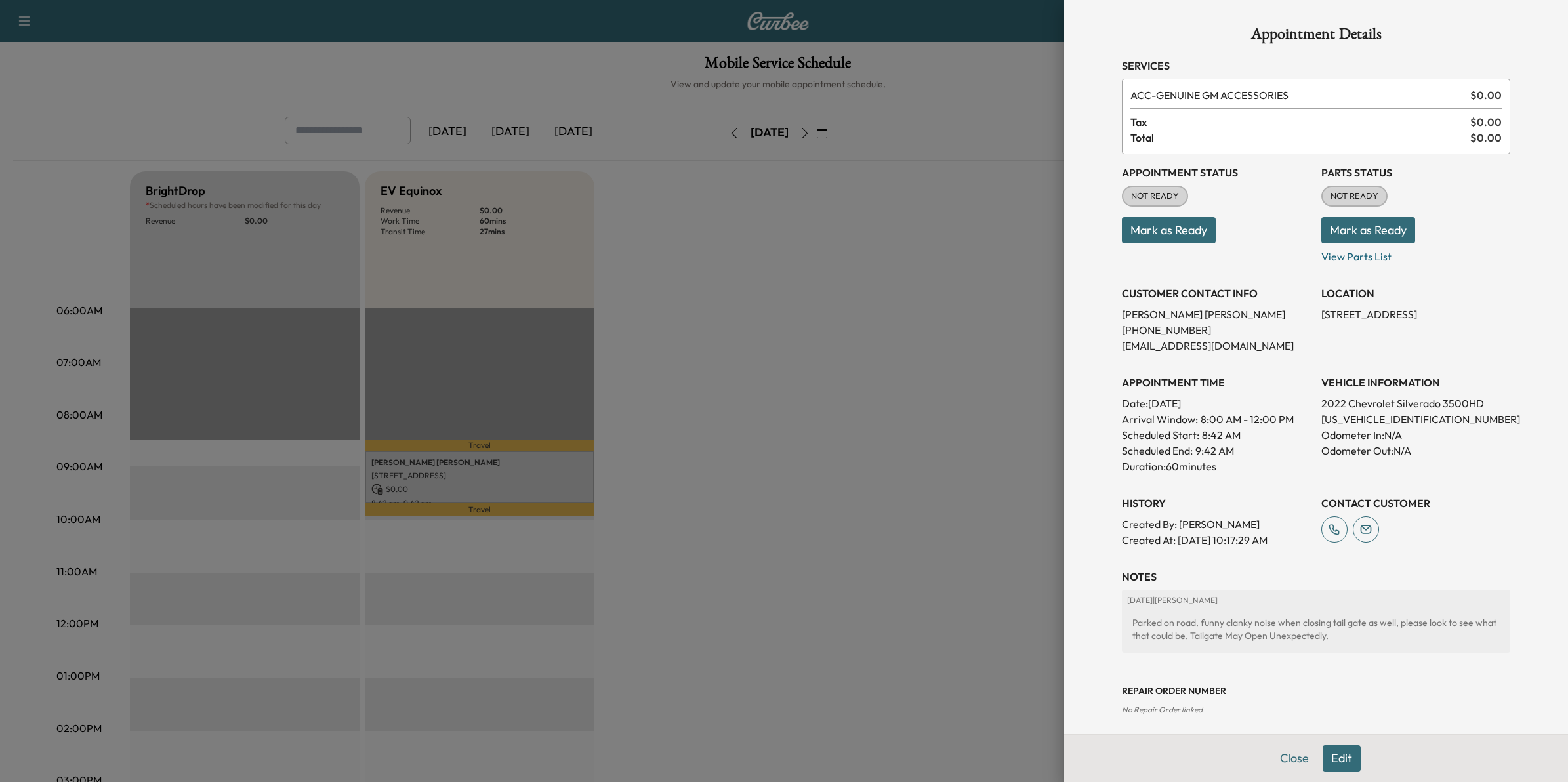
click at [816, 443] on div at bounding box center [784, 391] width 1568 height 782
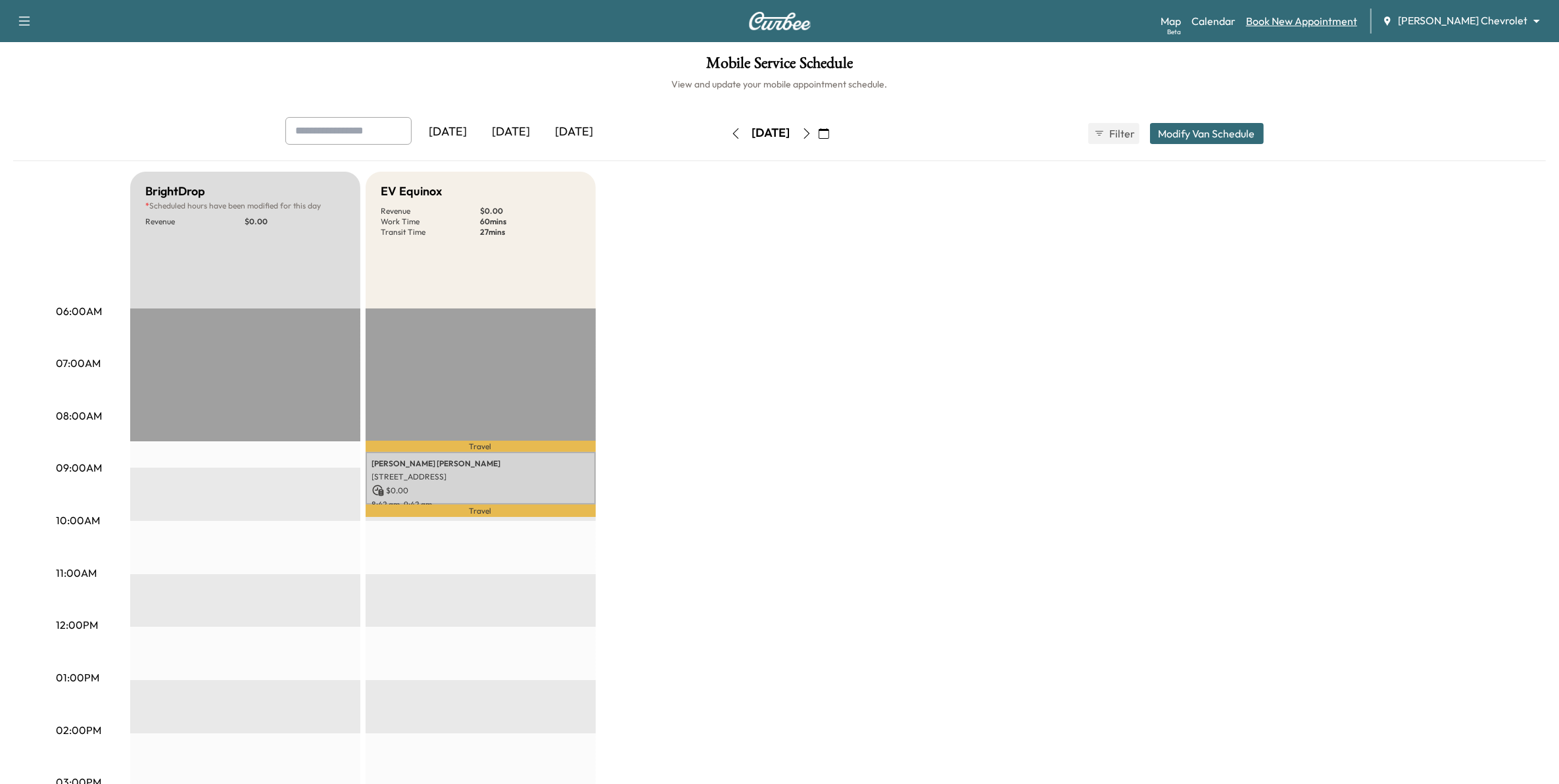
click at [1345, 17] on link "Book New Appointment" at bounding box center [1301, 20] width 111 height 16
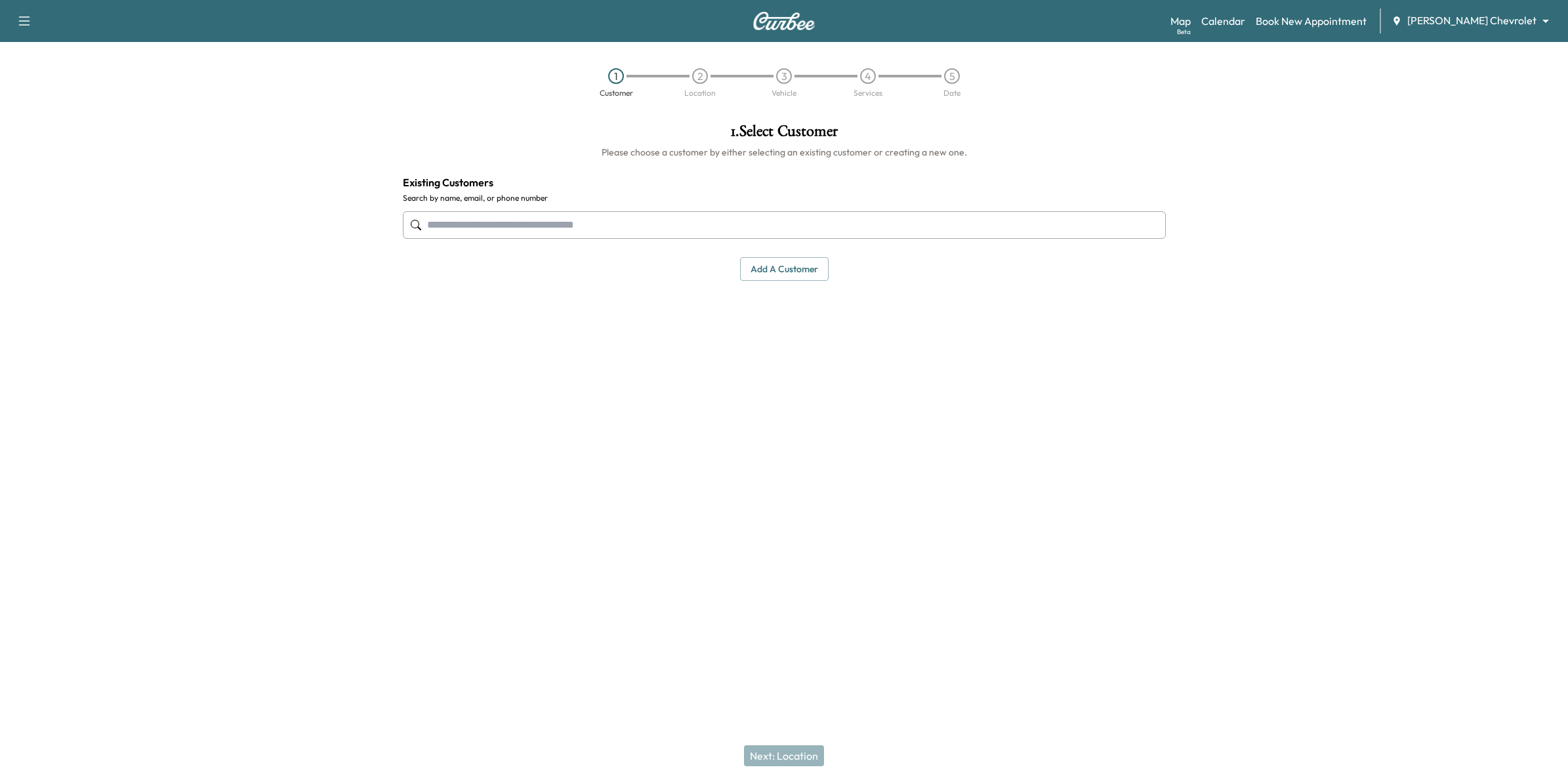
click at [632, 230] on input "text" at bounding box center [784, 225] width 763 height 28
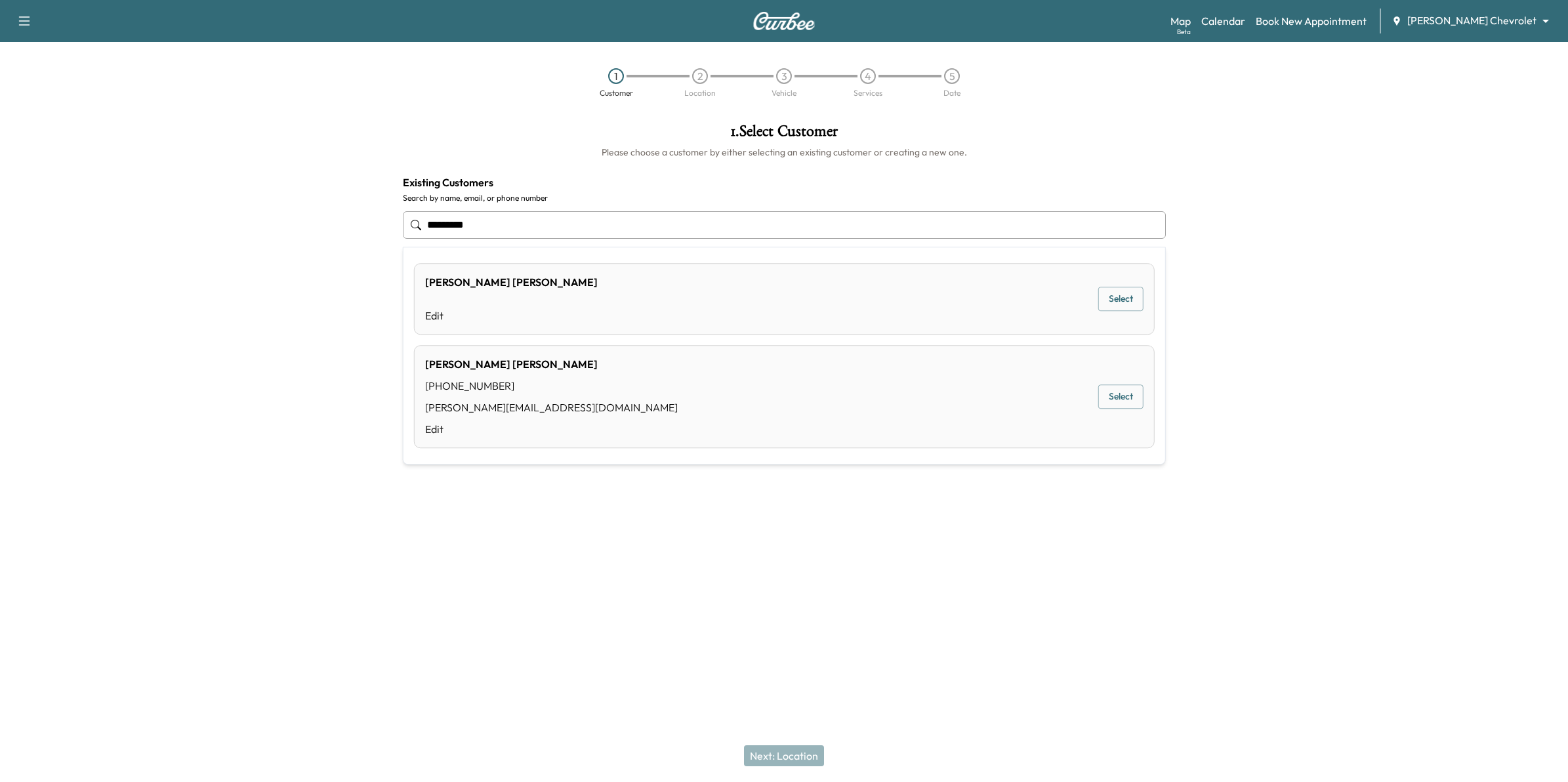
click at [644, 384] on div "John Kane (651) 319-6185 john@kanehvac.com Edit Select" at bounding box center [785, 396] width 741 height 103
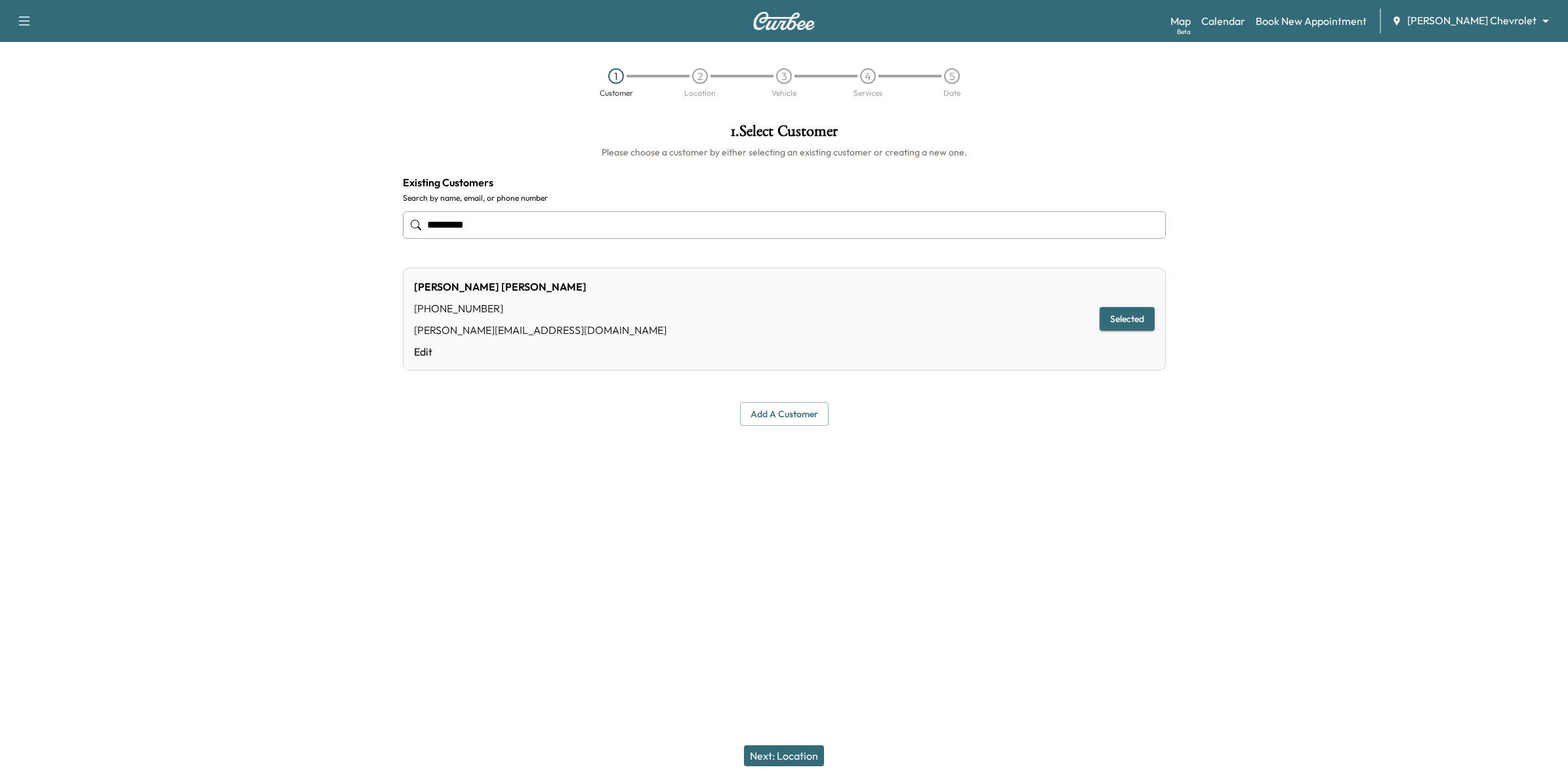
type input "*********"
click at [777, 751] on button "Next: Location" at bounding box center [784, 756] width 80 height 21
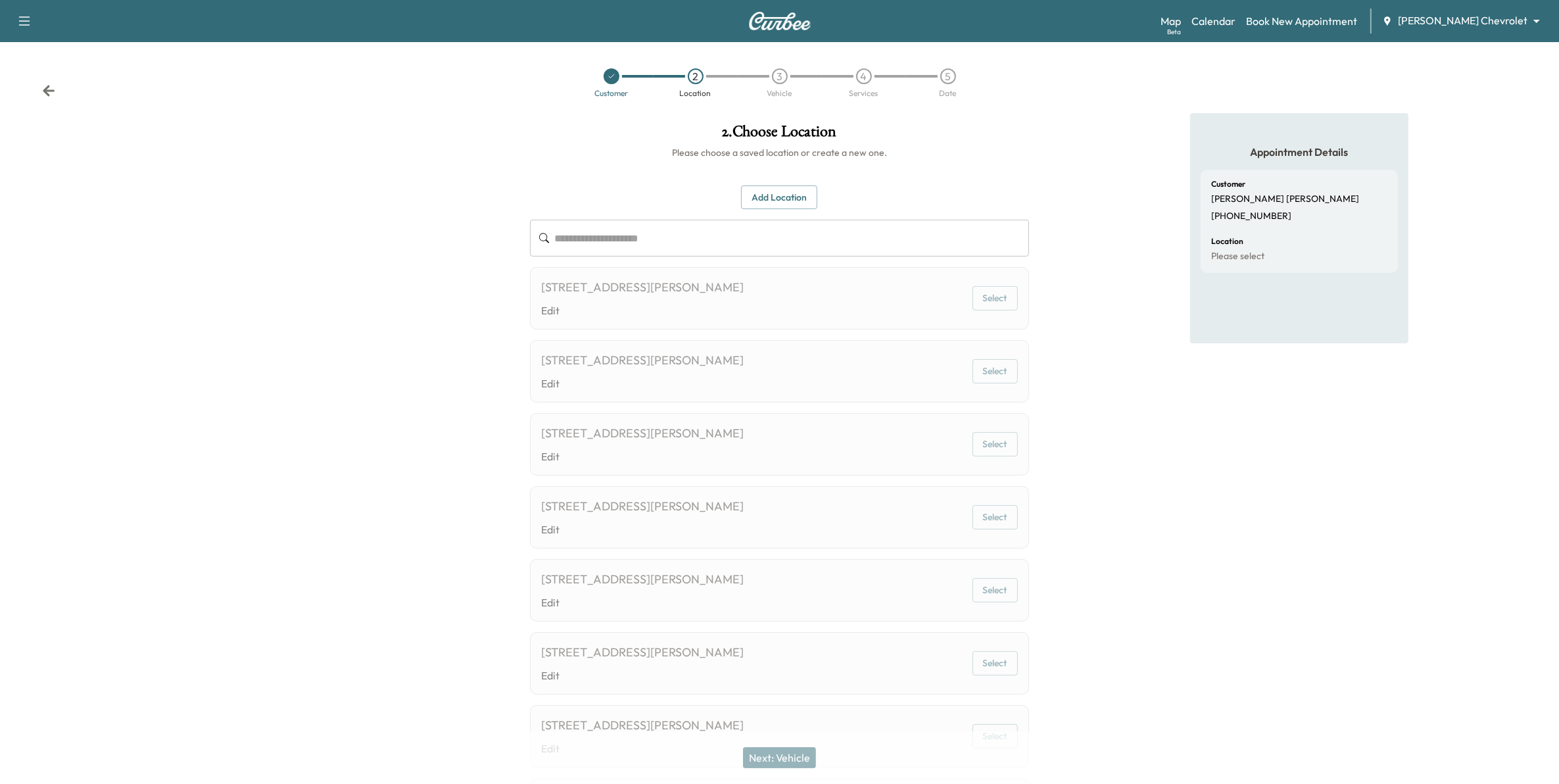
click at [757, 195] on button "Add Location" at bounding box center [779, 198] width 76 height 24
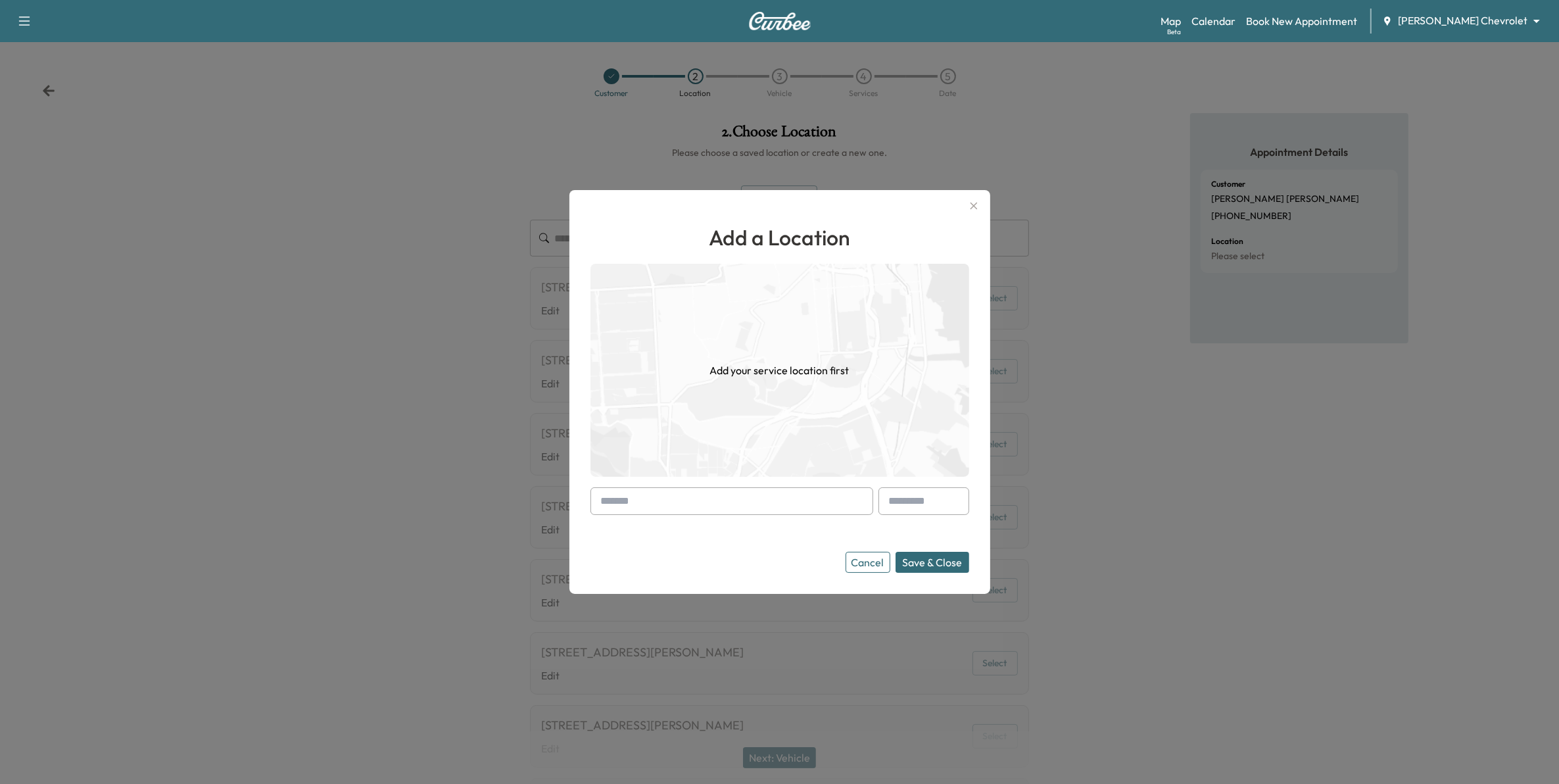
click at [721, 509] on input "text" at bounding box center [731, 501] width 283 height 28
click at [743, 536] on li "Mauer Chevrolet, 50th Street East, Inver Grove Heights, MN, USA" at bounding box center [731, 544] width 281 height 58
type input "**********"
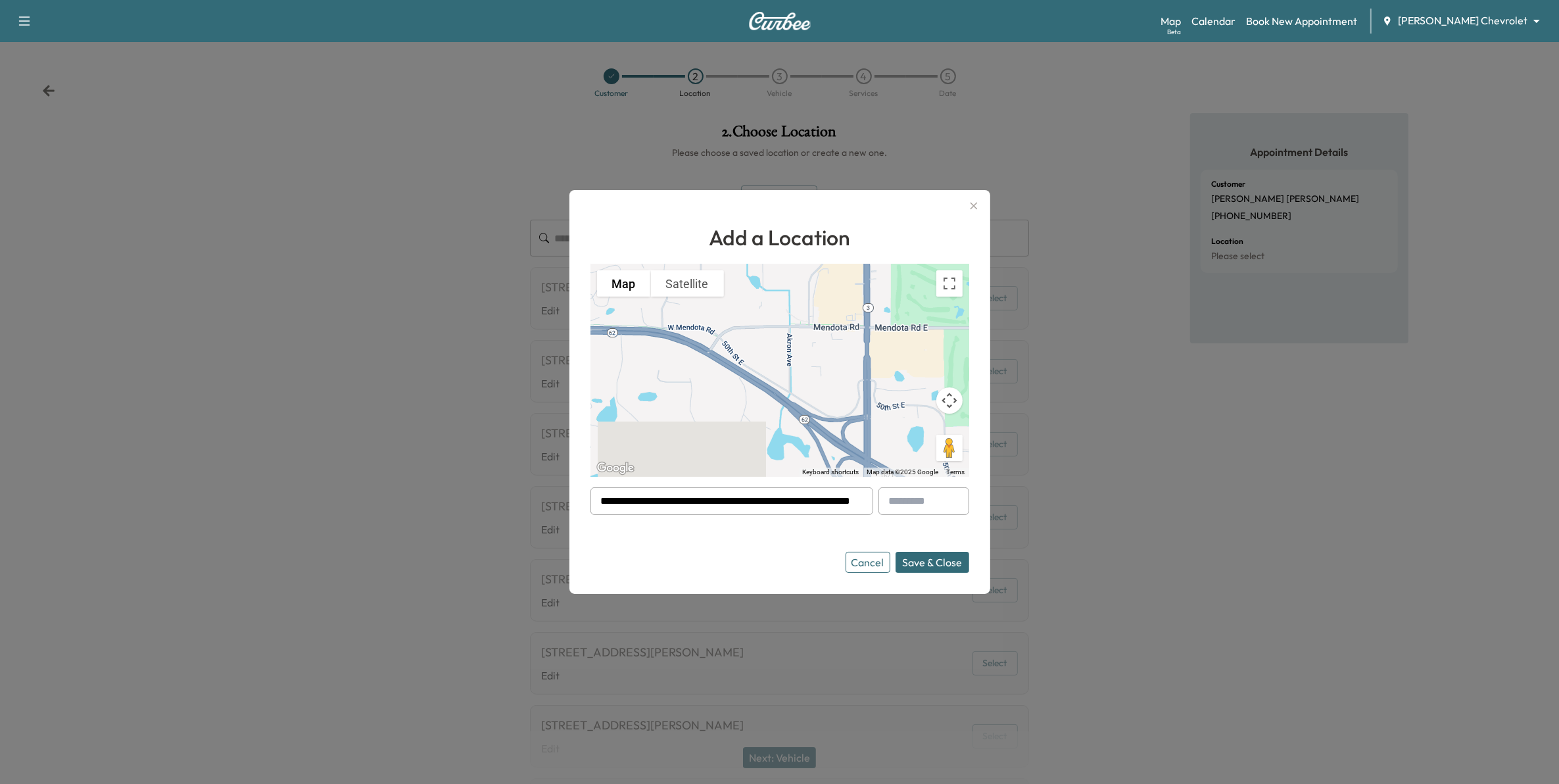
click at [934, 563] on button "Save & Close" at bounding box center [933, 562] width 74 height 21
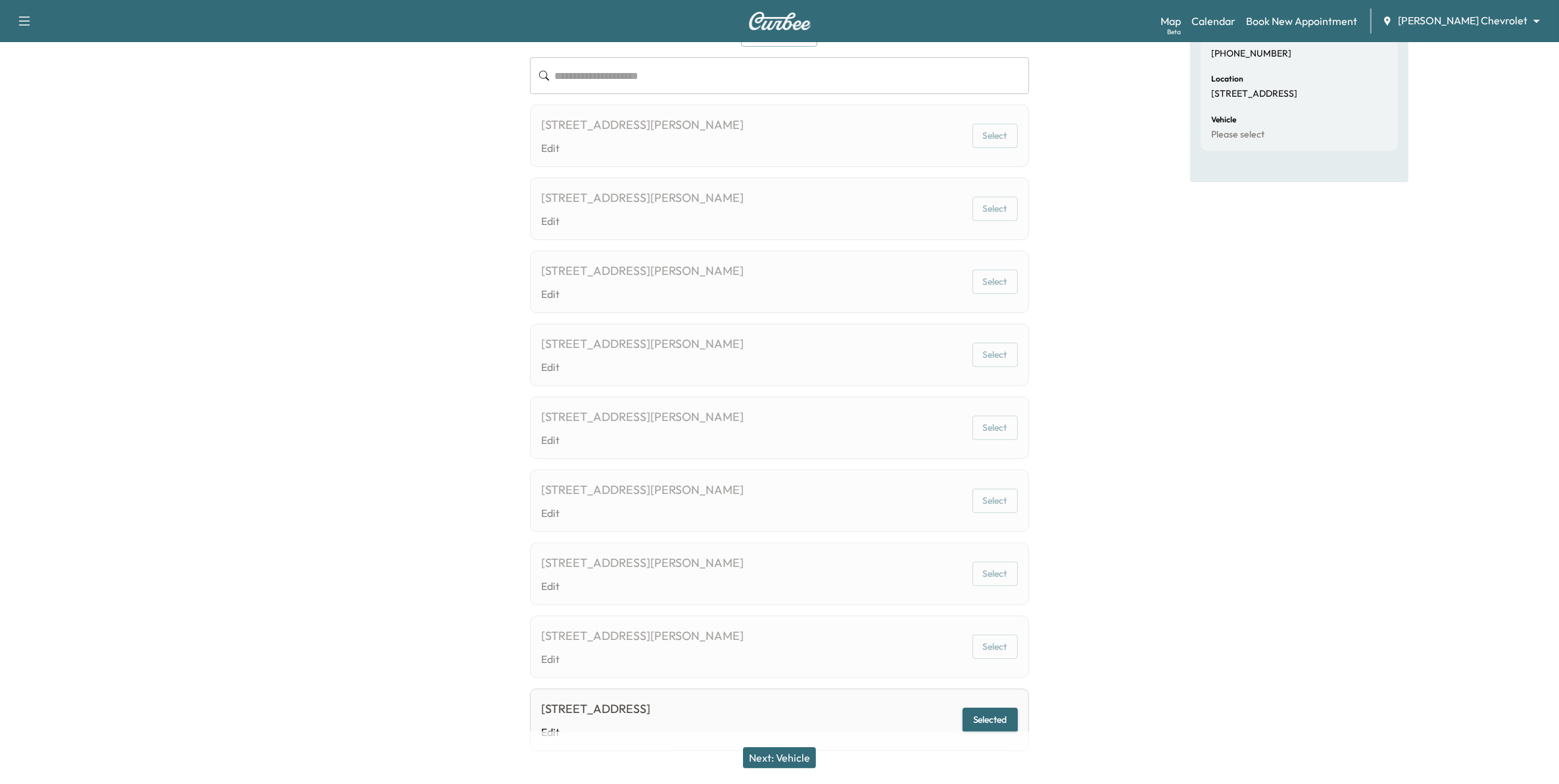
scroll to position [164, 0]
click at [793, 759] on button "Next: Vehicle" at bounding box center [779, 758] width 73 height 21
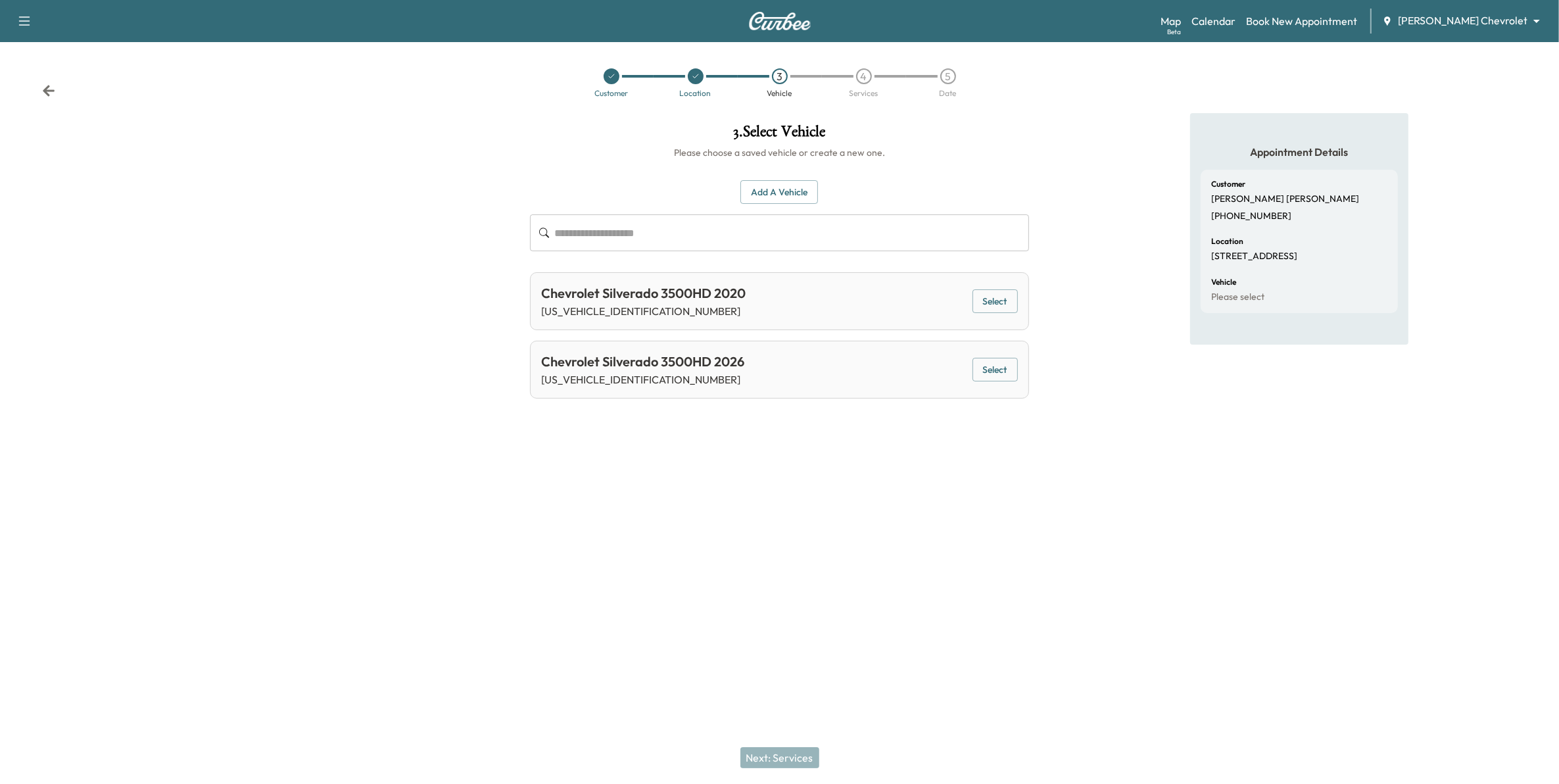
scroll to position [0, 0]
click at [1010, 372] on button "Select" at bounding box center [1003, 370] width 45 height 24
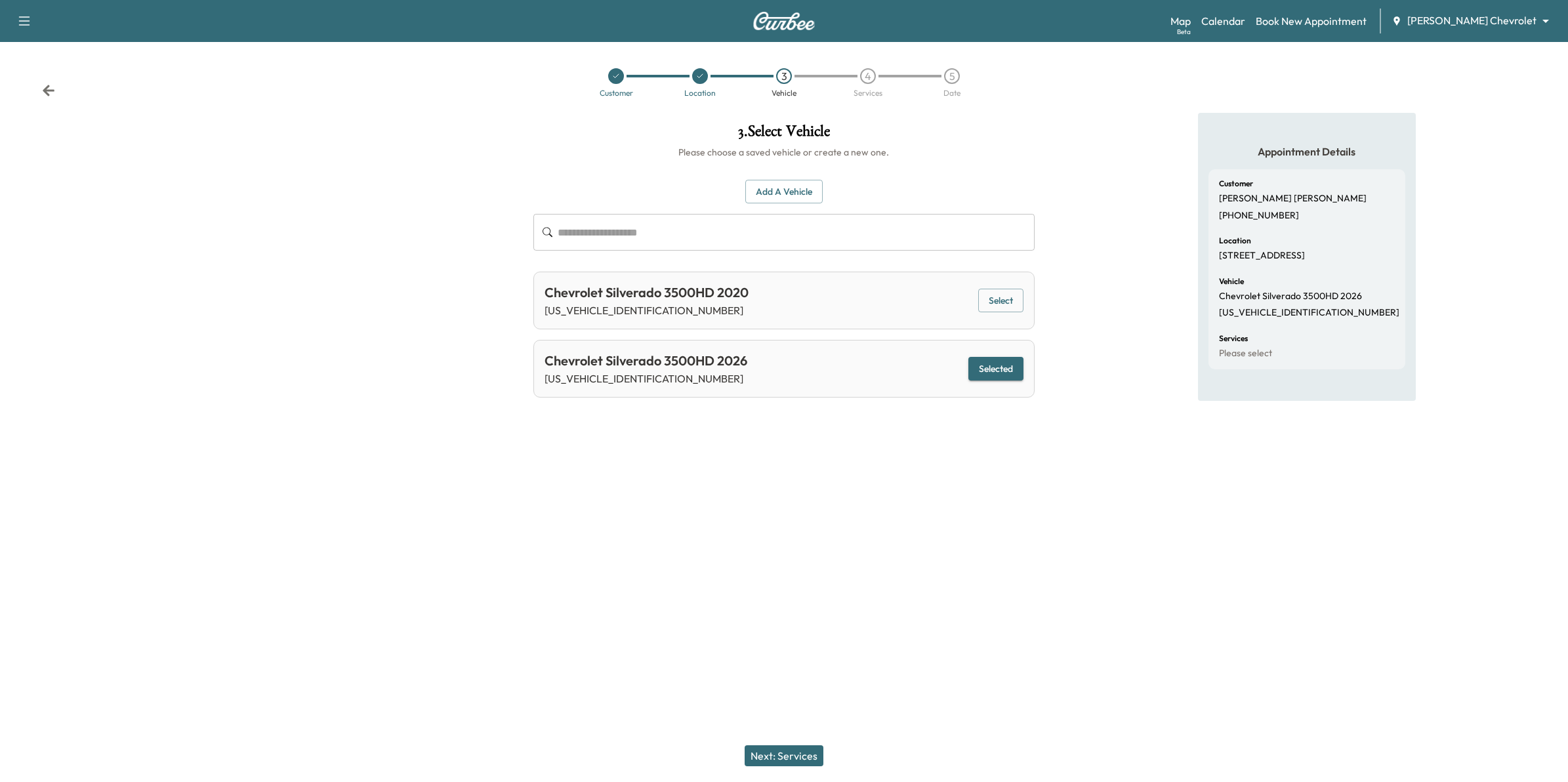
click at [784, 751] on button "Next: Services" at bounding box center [784, 756] width 79 height 21
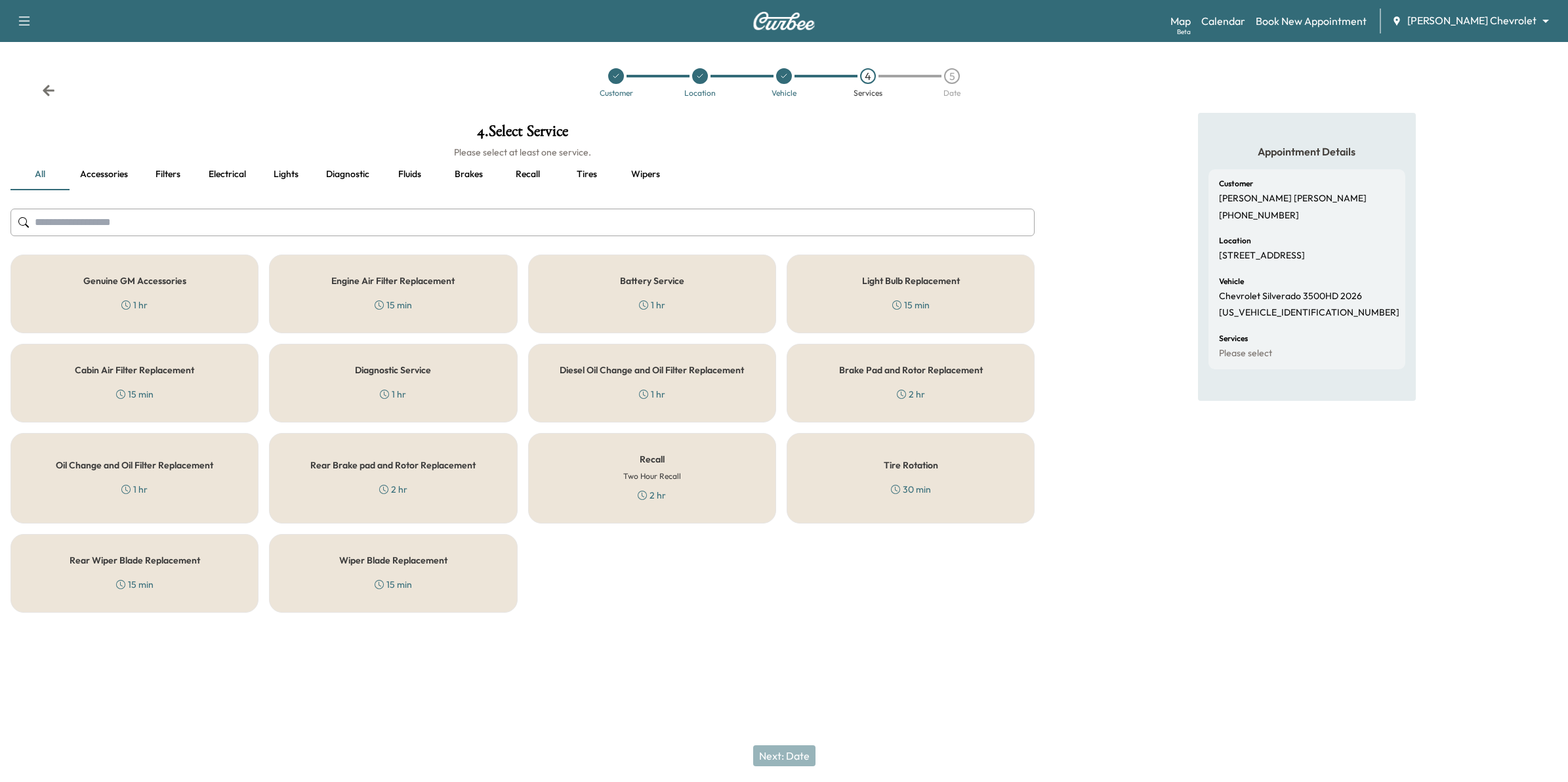
drag, startPoint x: 145, startPoint y: 288, endPoint x: 148, endPoint y: 312, distance: 24.2
click at [143, 290] on div "Genuine GM Accessories 1 hr" at bounding box center [134, 294] width 248 height 79
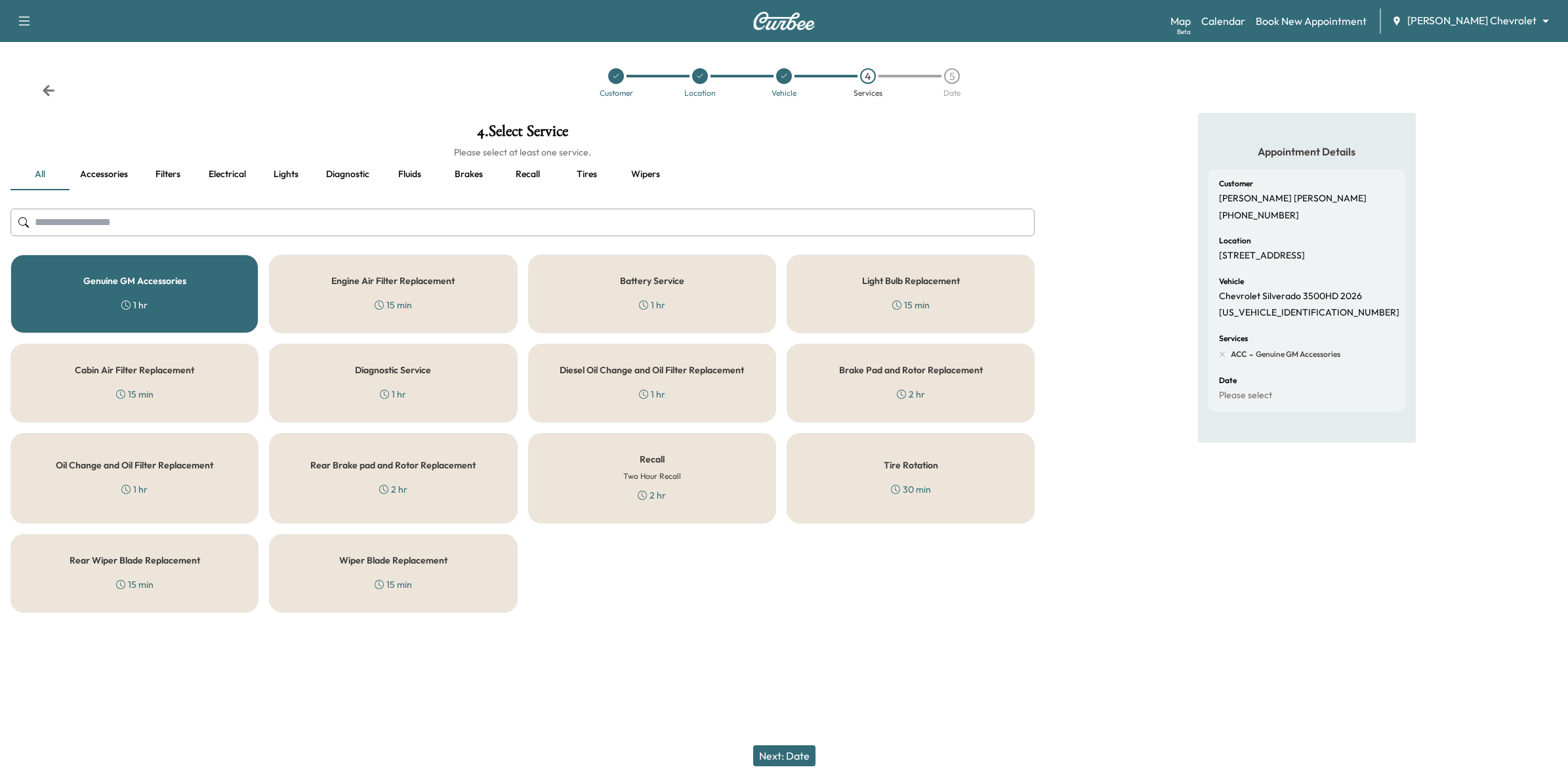
click at [779, 751] on button "Next: Date" at bounding box center [784, 756] width 63 height 21
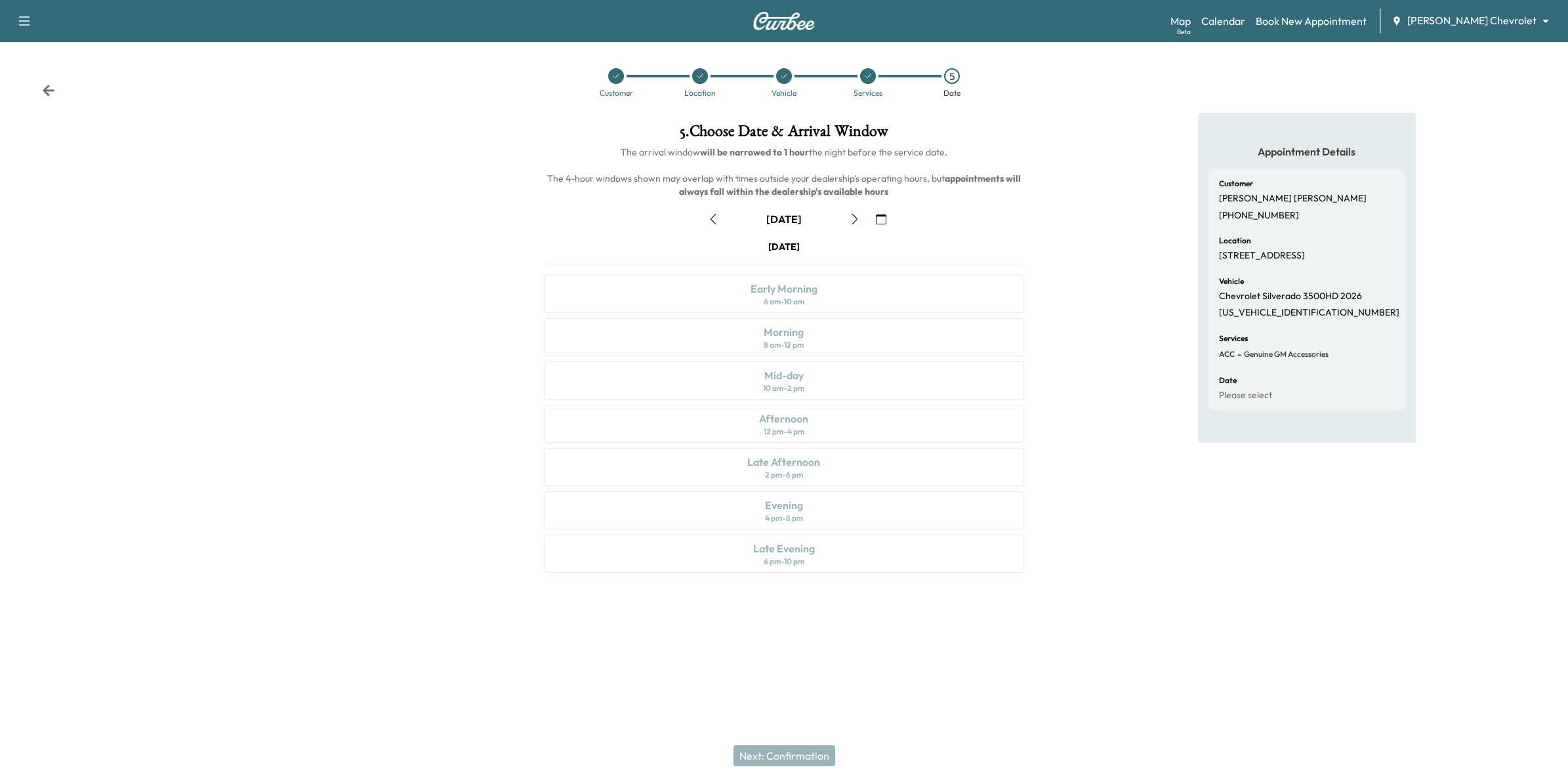
click at [884, 221] on icon "button" at bounding box center [881, 219] width 11 height 11
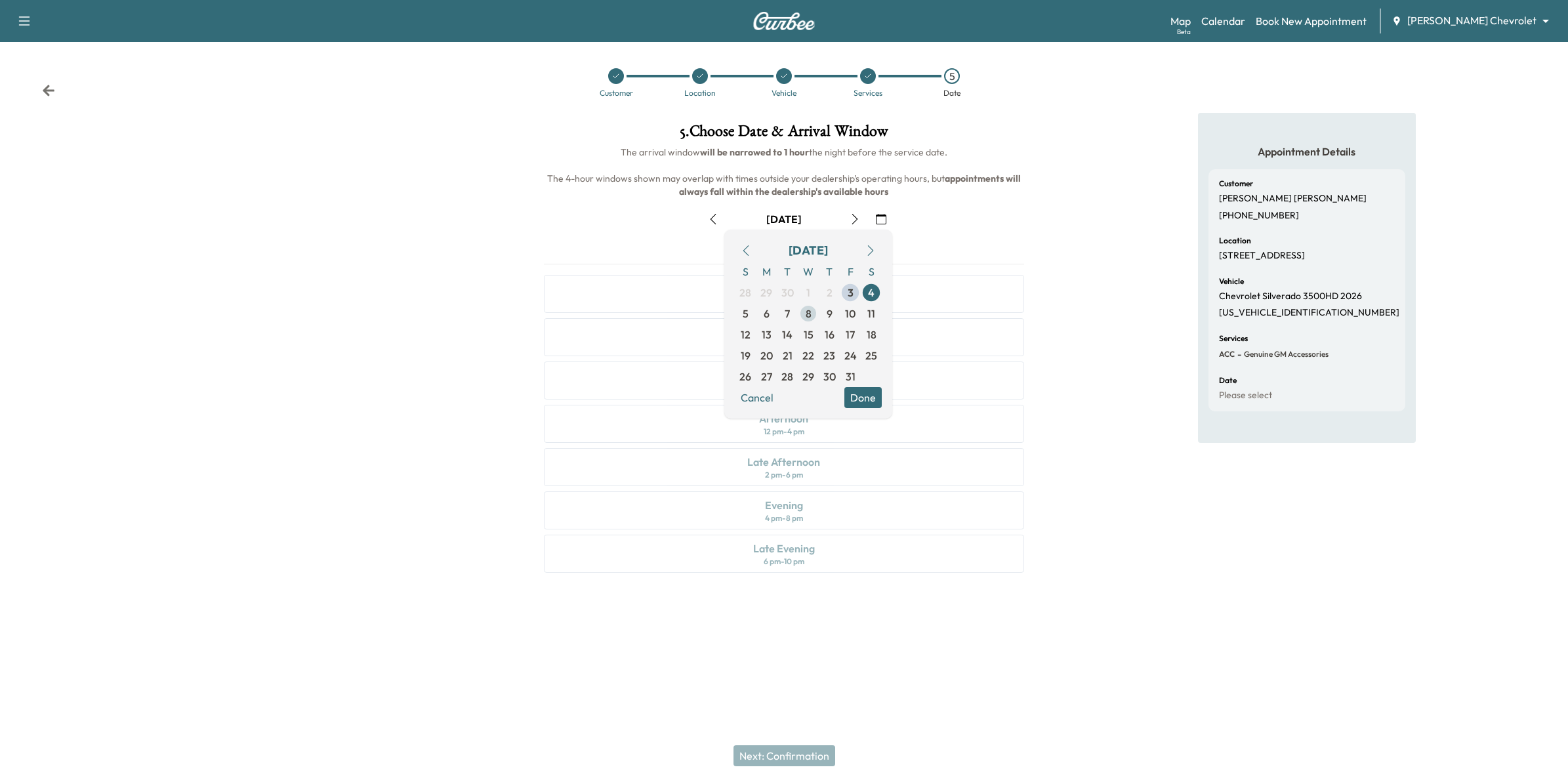
click at [801, 309] on span "8" at bounding box center [808, 314] width 21 height 21
click at [787, 315] on span "7" at bounding box center [787, 313] width 5 height 16
click at [868, 398] on button "Done" at bounding box center [863, 397] width 38 height 21
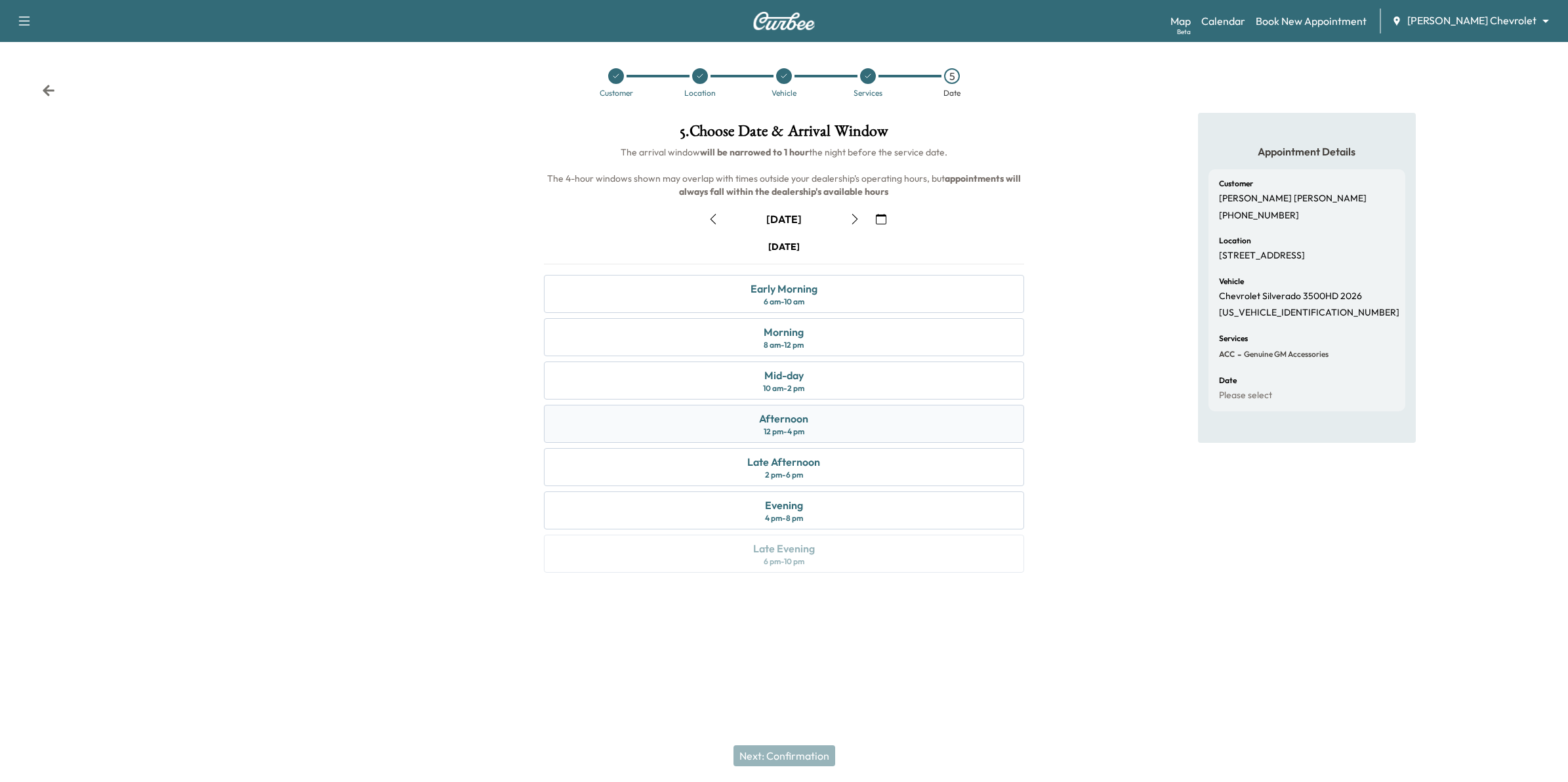
click at [822, 430] on div "Afternoon 12 pm - 4 pm" at bounding box center [784, 424] width 481 height 38
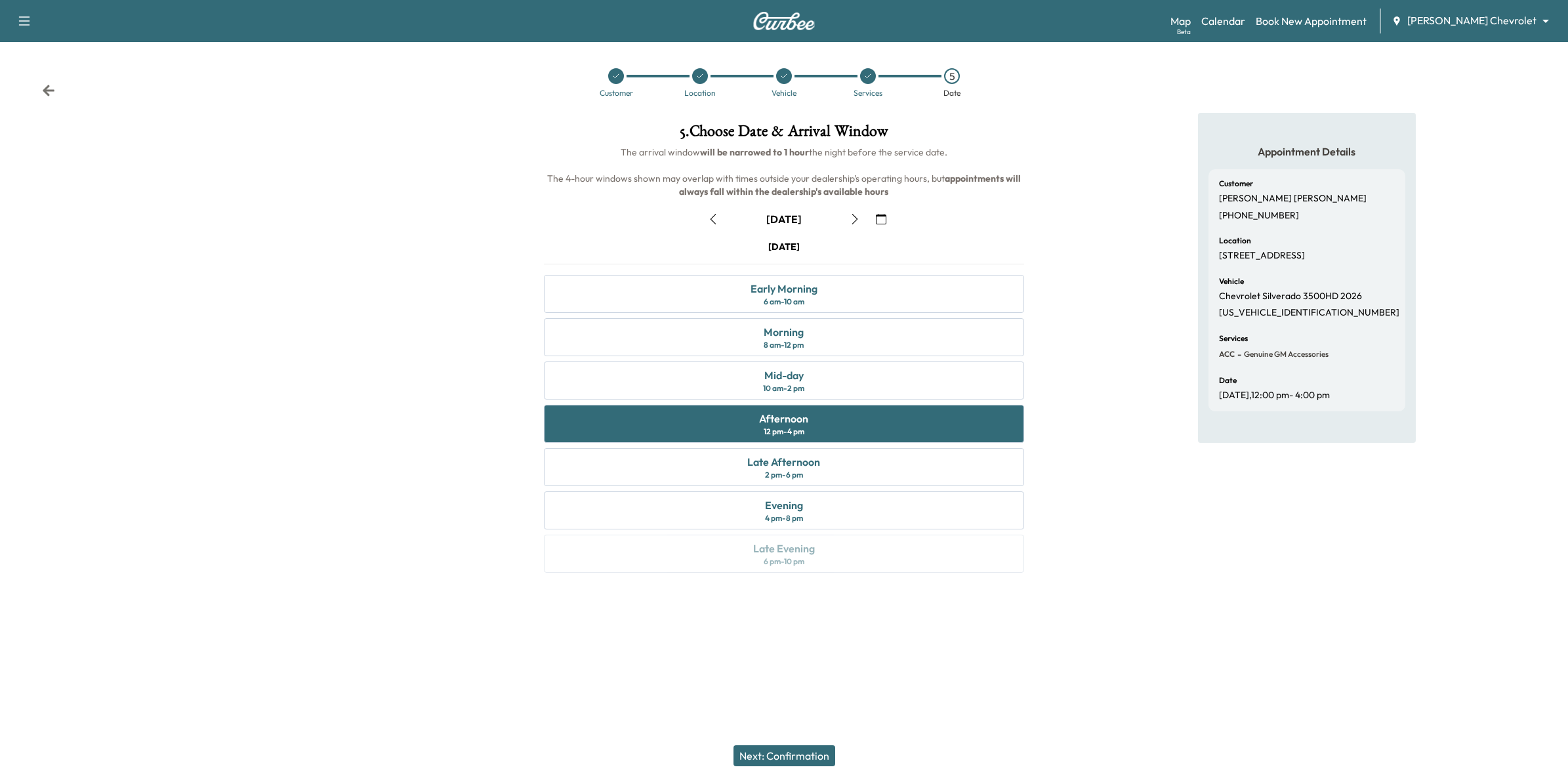
click at [813, 756] on button "Next: Confirmation" at bounding box center [784, 756] width 102 height 21
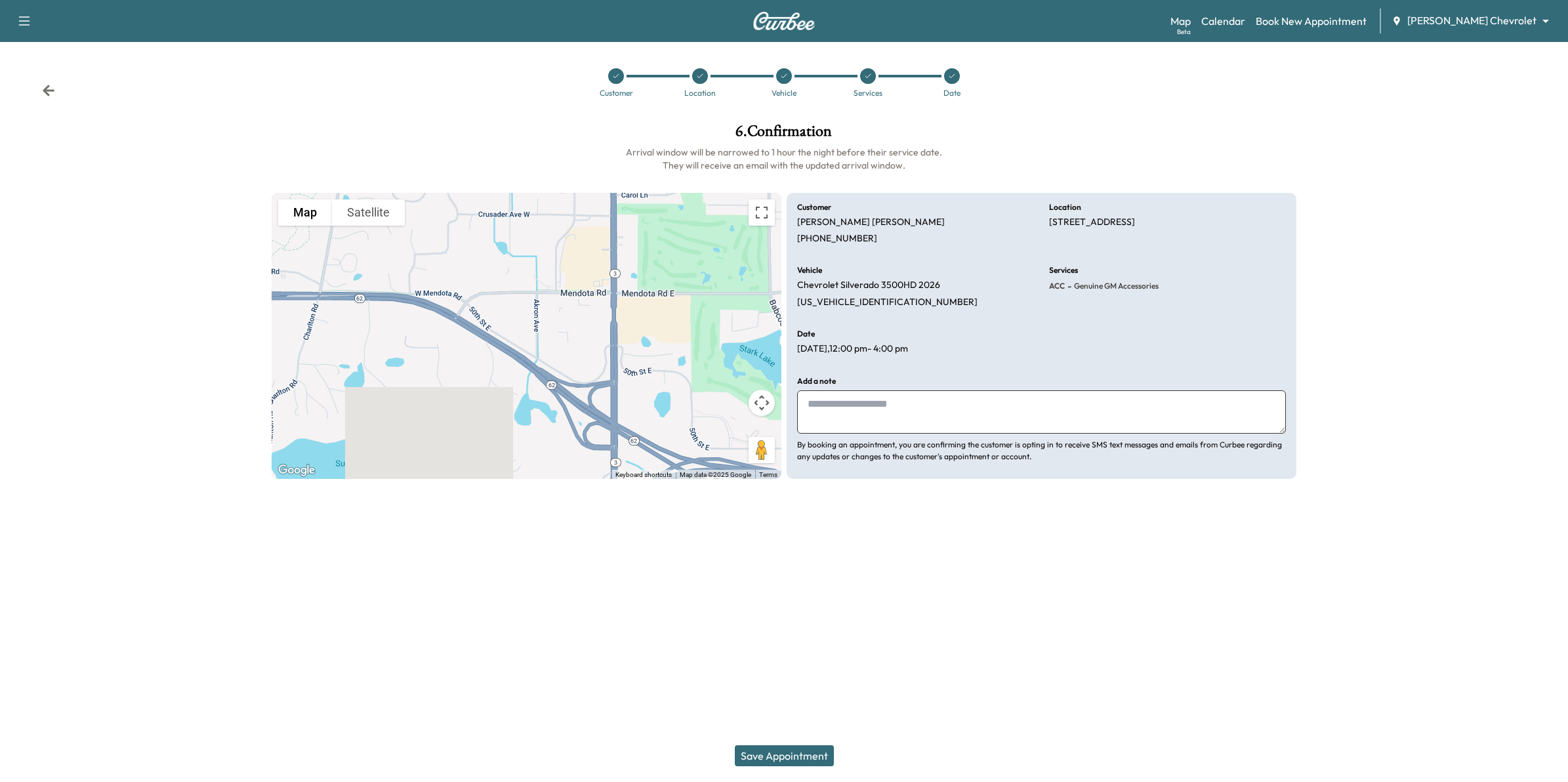
click at [866, 406] on textarea at bounding box center [1042, 412] width 489 height 44
paste textarea "**********"
click at [910, 404] on textarea "**********" at bounding box center [1042, 412] width 489 height 44
click at [956, 406] on textarea "**********" at bounding box center [1042, 412] width 489 height 44
click at [1103, 402] on textarea "**********" at bounding box center [1042, 412] width 489 height 44
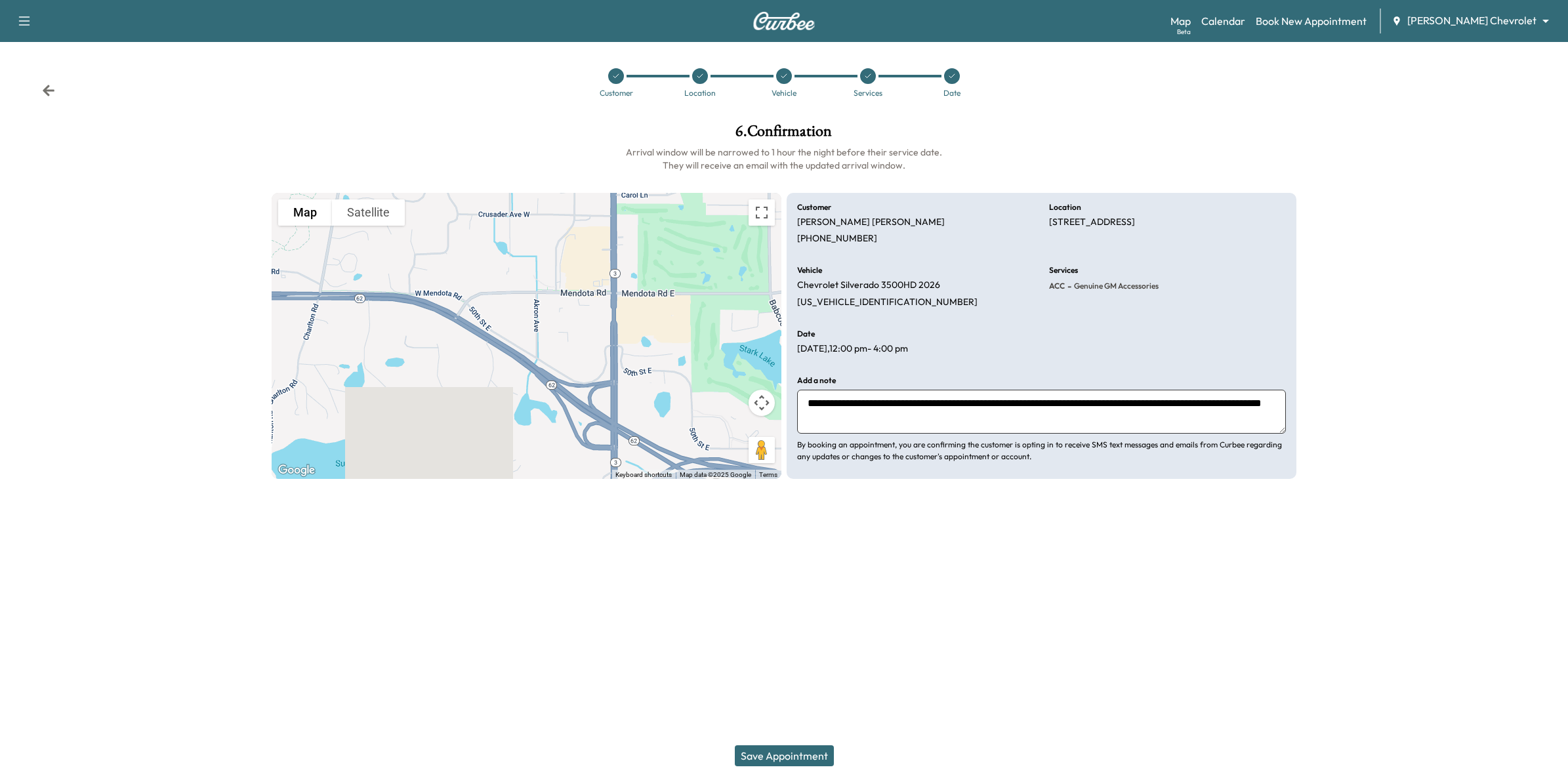
click at [1124, 404] on textarea "**********" at bounding box center [1042, 412] width 489 height 44
click at [1094, 420] on textarea "**********" at bounding box center [1042, 412] width 489 height 44
type textarea "**********"
click at [798, 751] on button "Save Appointment" at bounding box center [785, 756] width 99 height 21
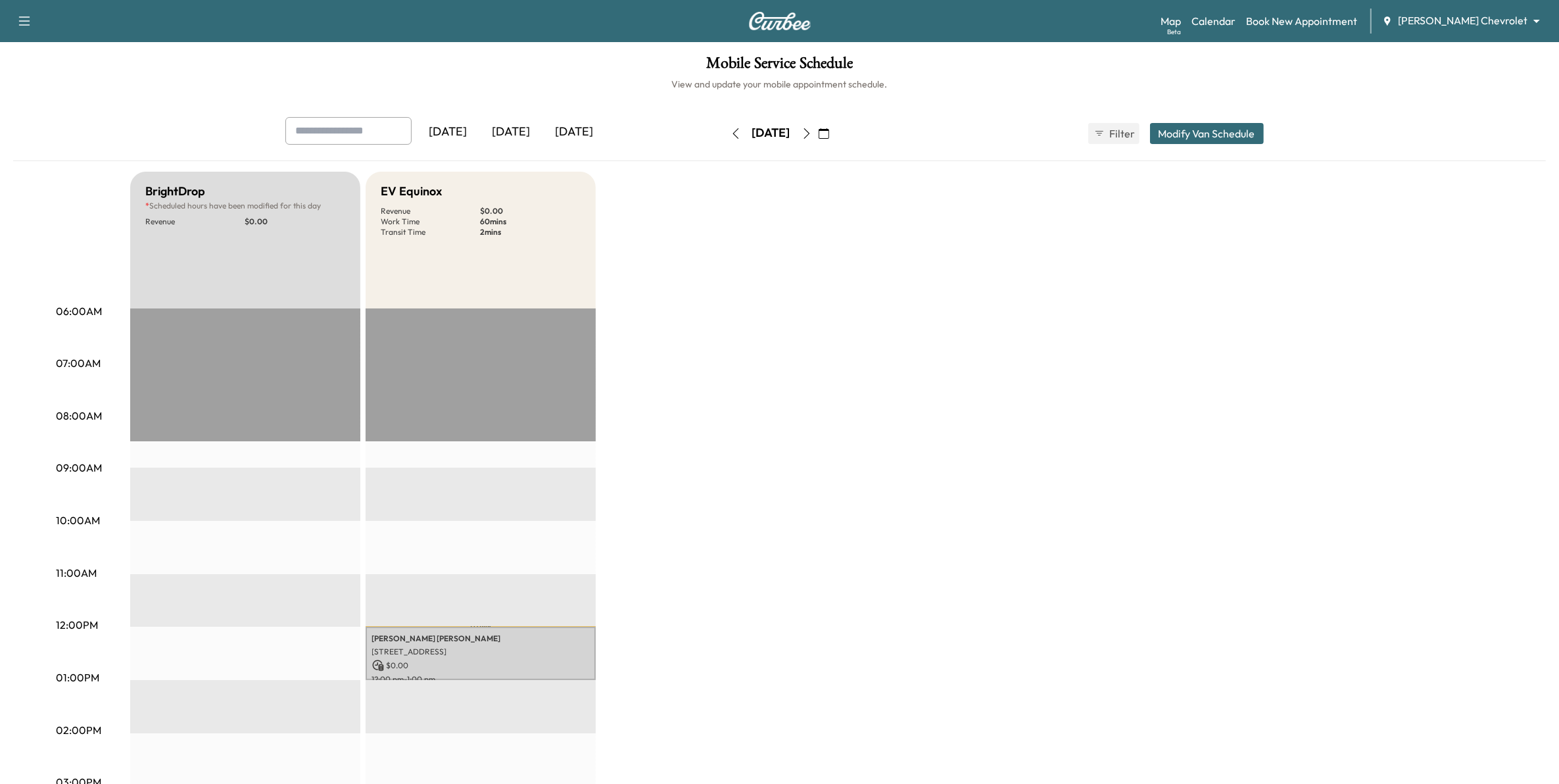
click at [835, 139] on button "button" at bounding box center [824, 134] width 23 height 21
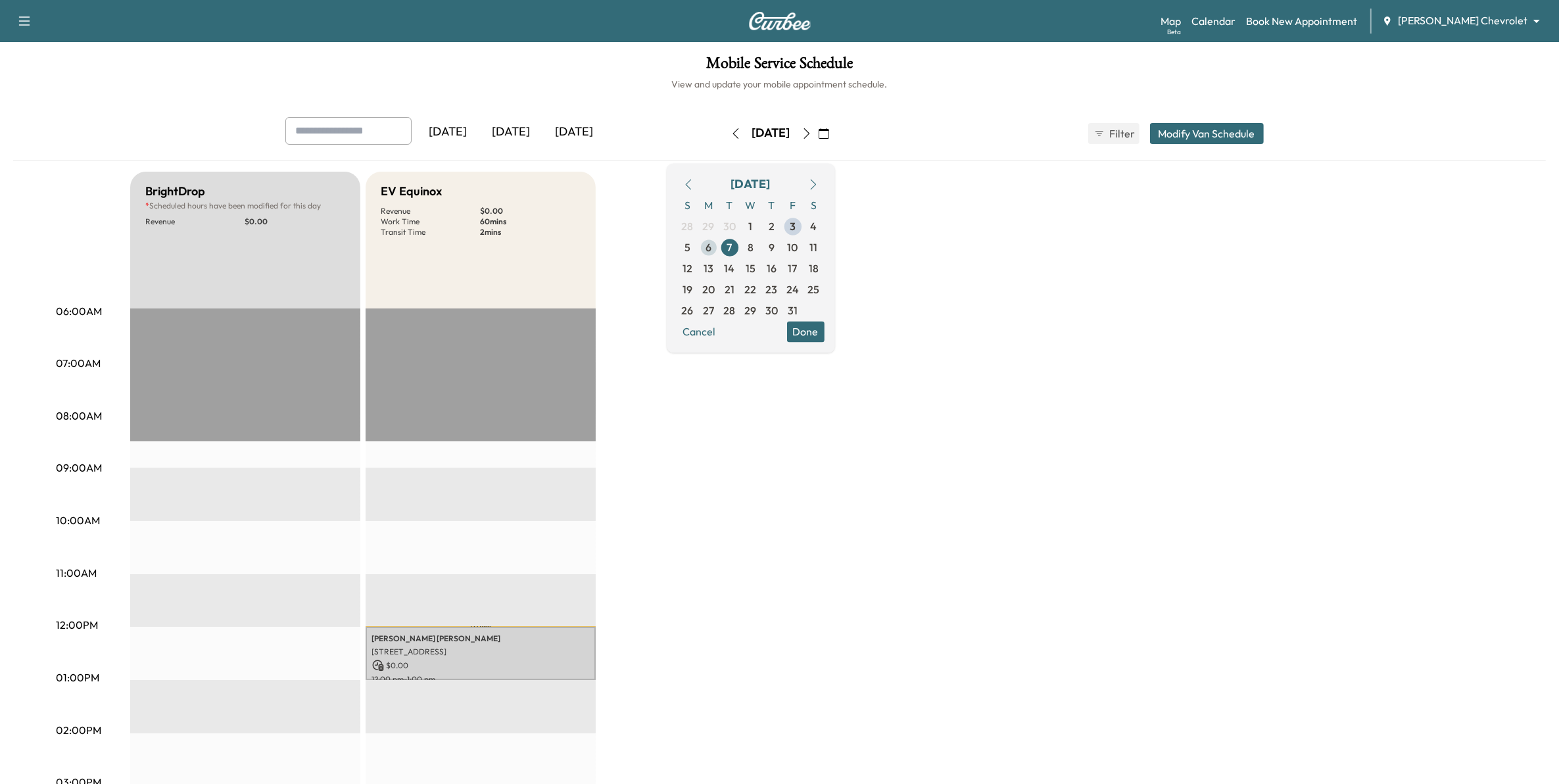
click at [712, 247] on span "6" at bounding box center [709, 247] width 6 height 16
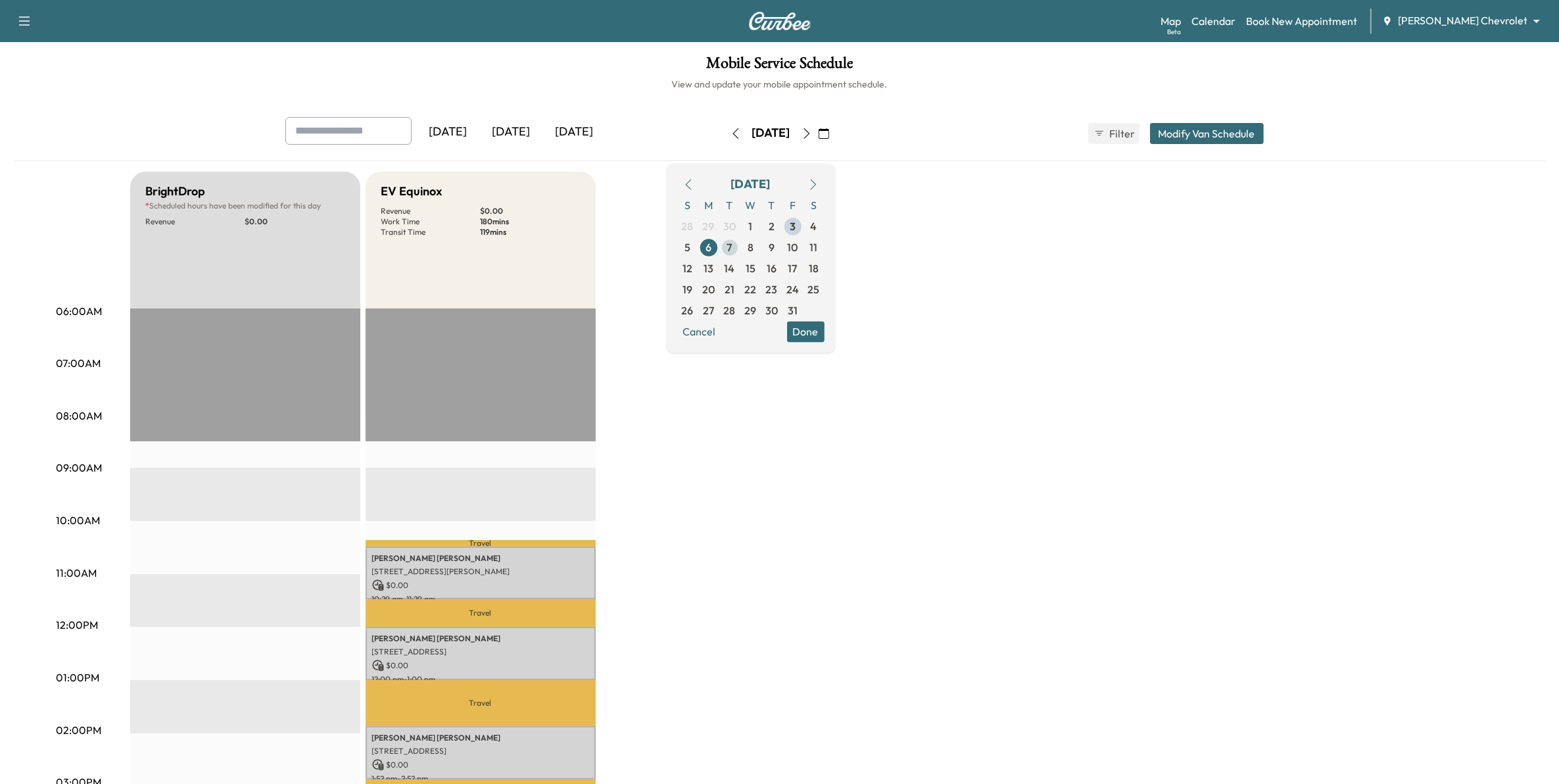
click at [740, 245] on span "7" at bounding box center [730, 247] width 21 height 21
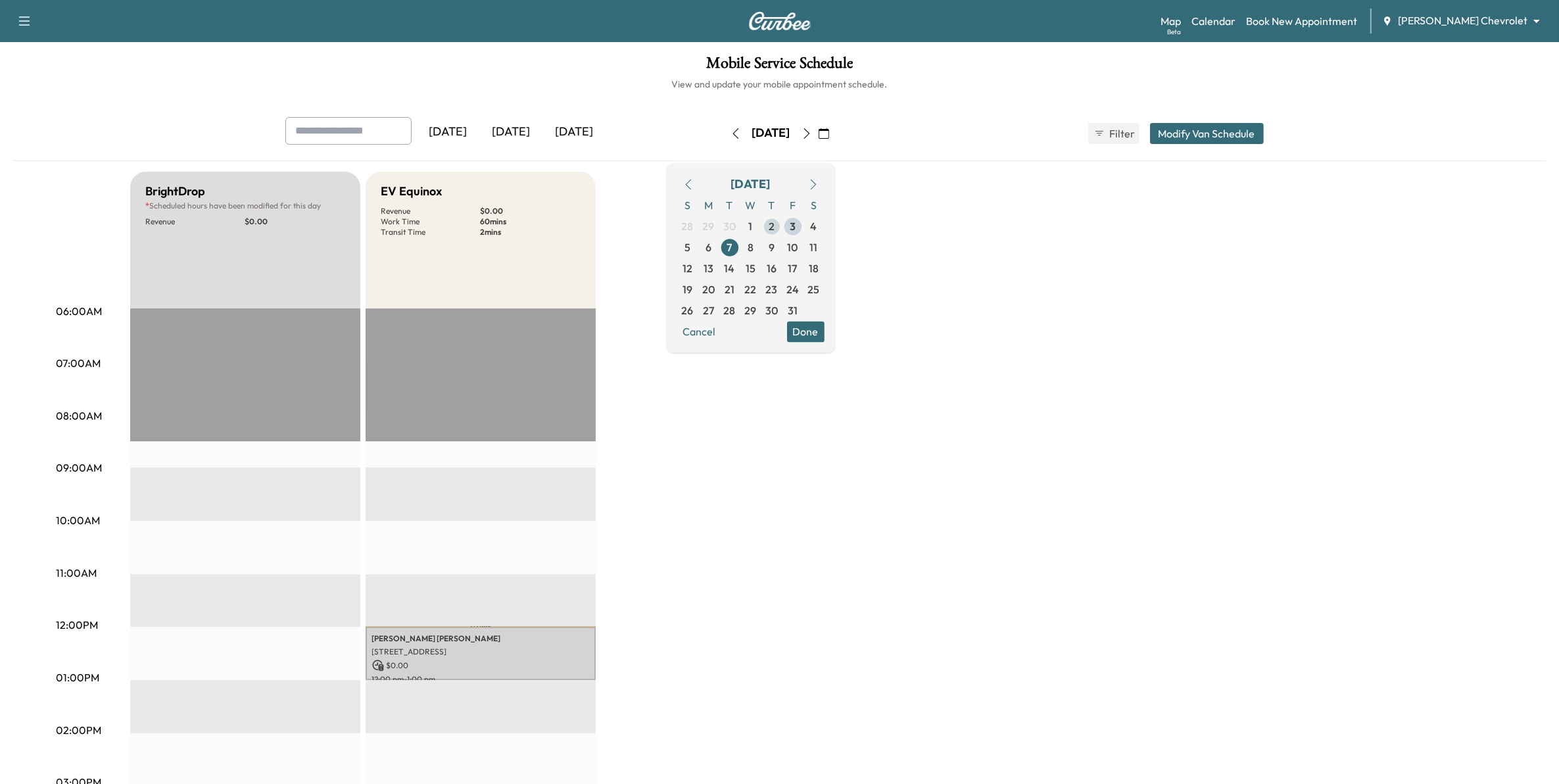
click at [783, 223] on span "2" at bounding box center [772, 226] width 21 height 21
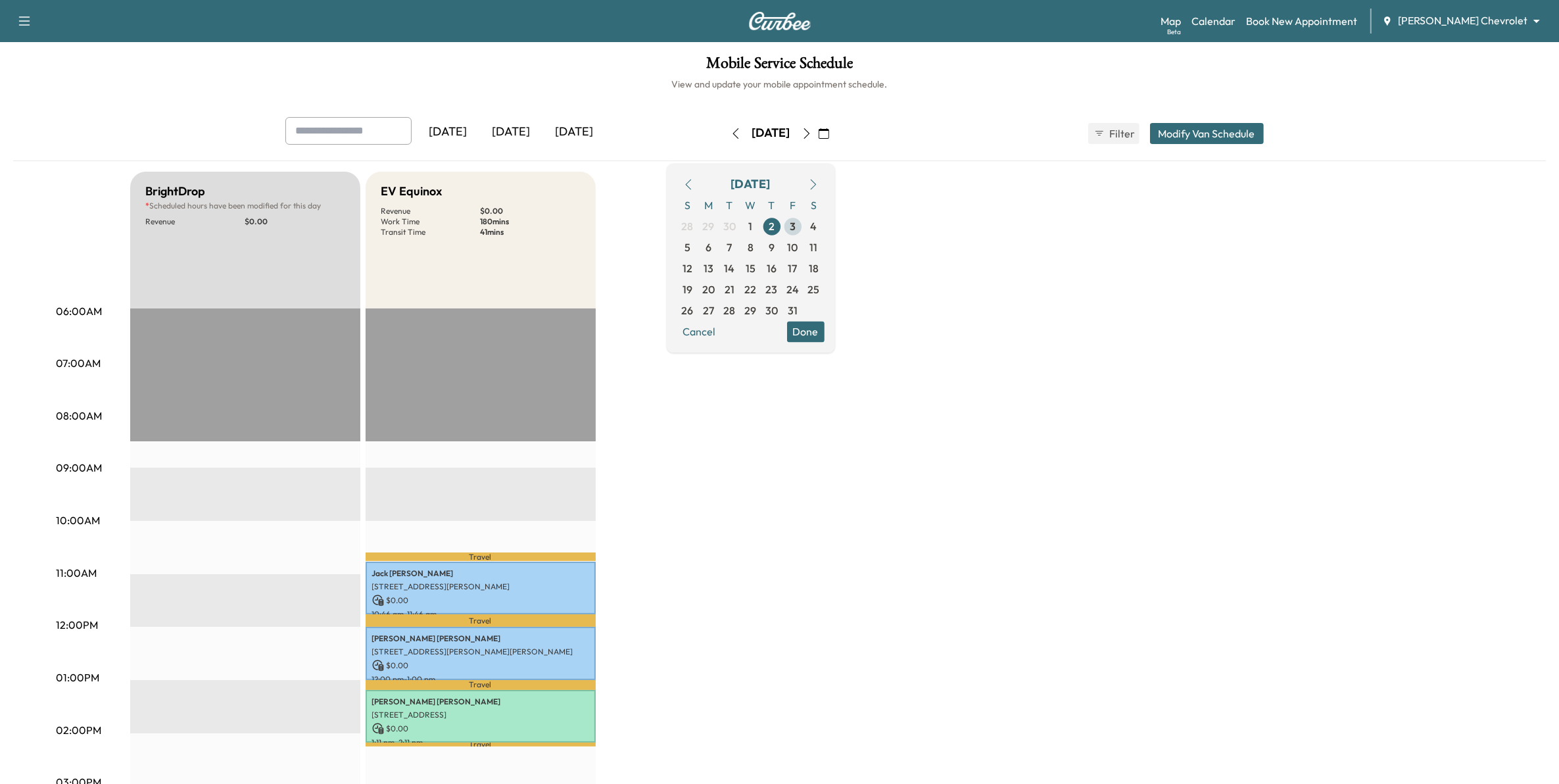
click at [795, 223] on span "3" at bounding box center [792, 226] width 6 height 16
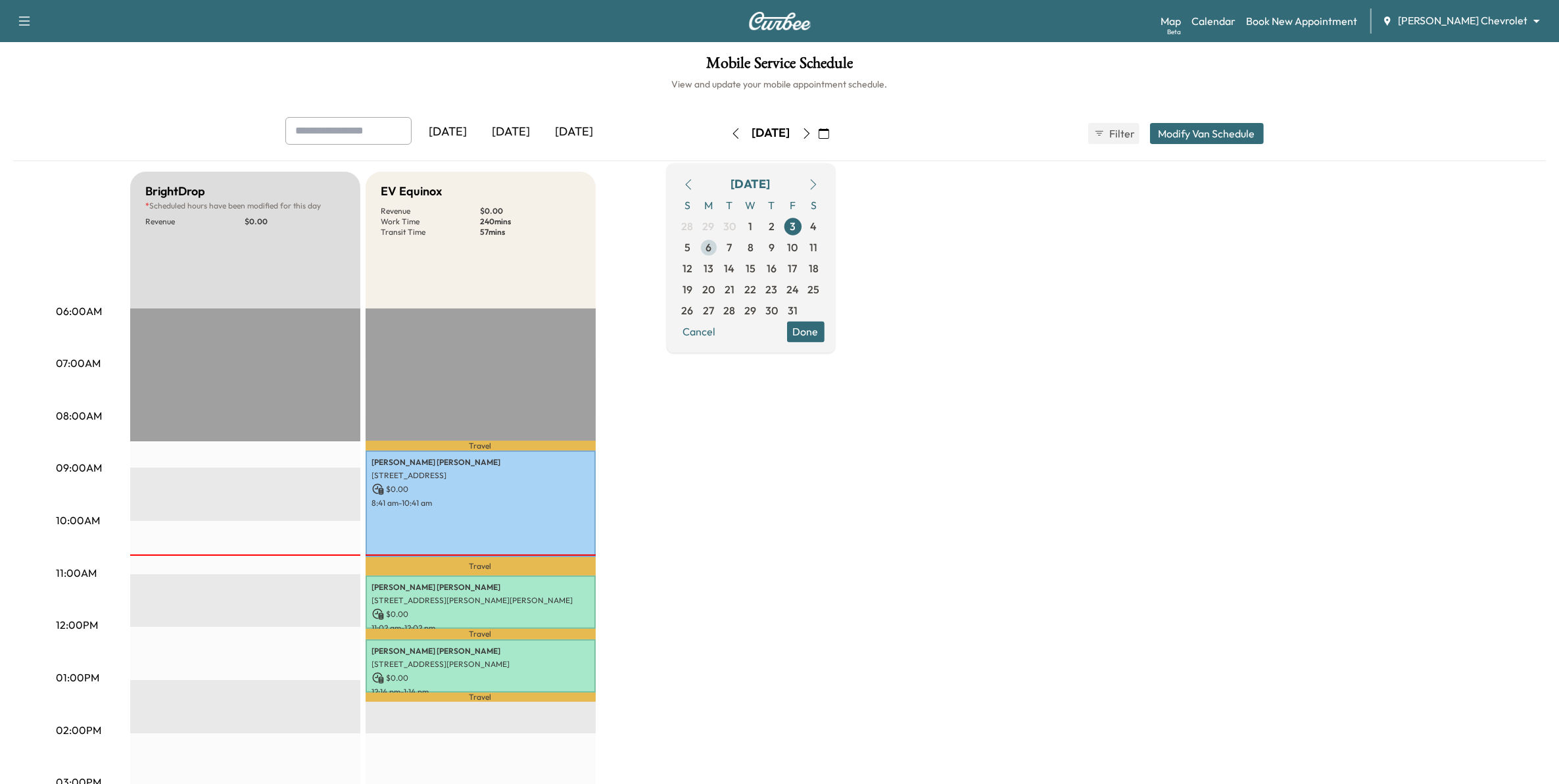
click at [719, 248] on span "6" at bounding box center [709, 247] width 21 height 21
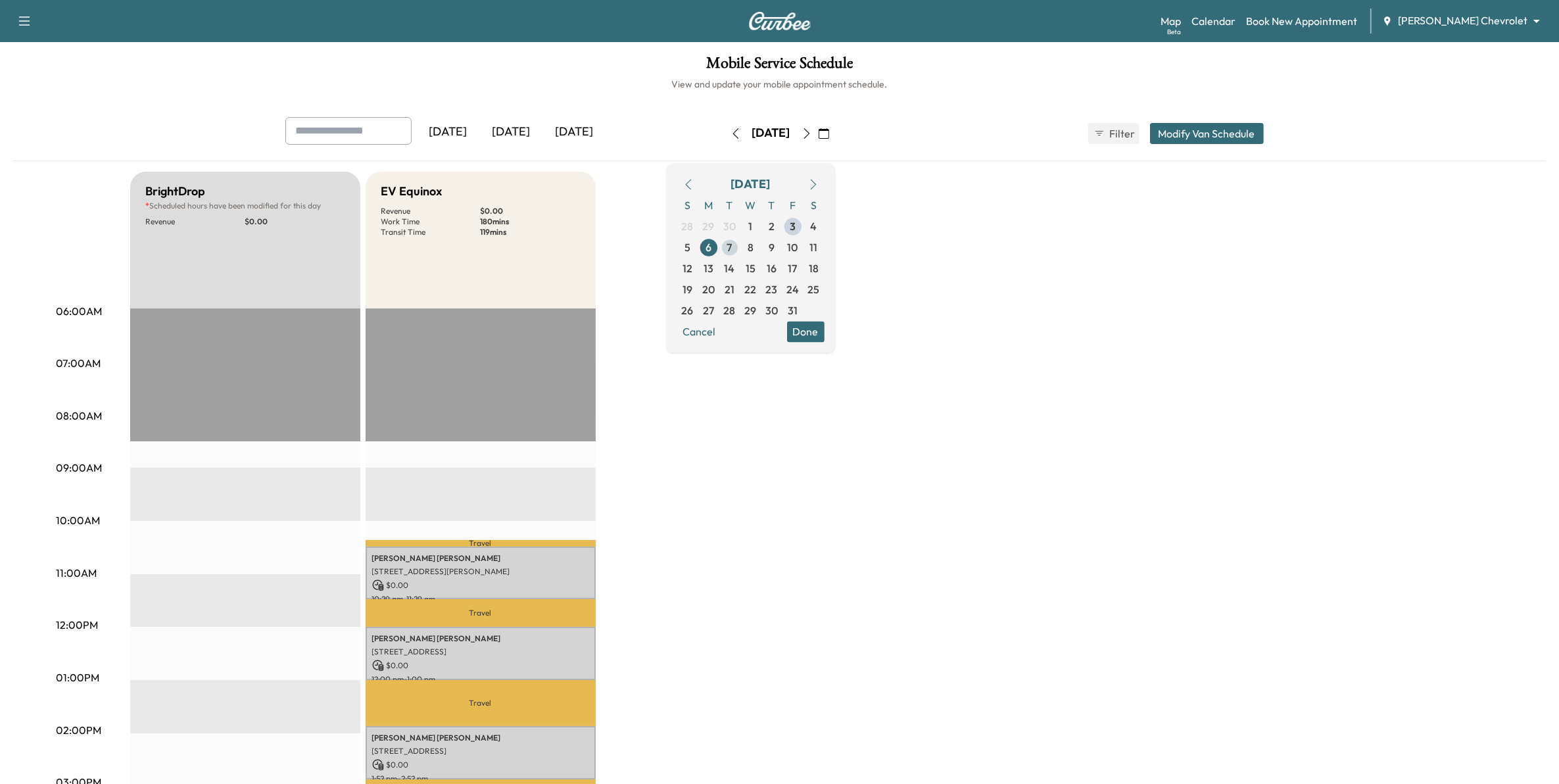
click at [740, 247] on span "7" at bounding box center [730, 247] width 21 height 21
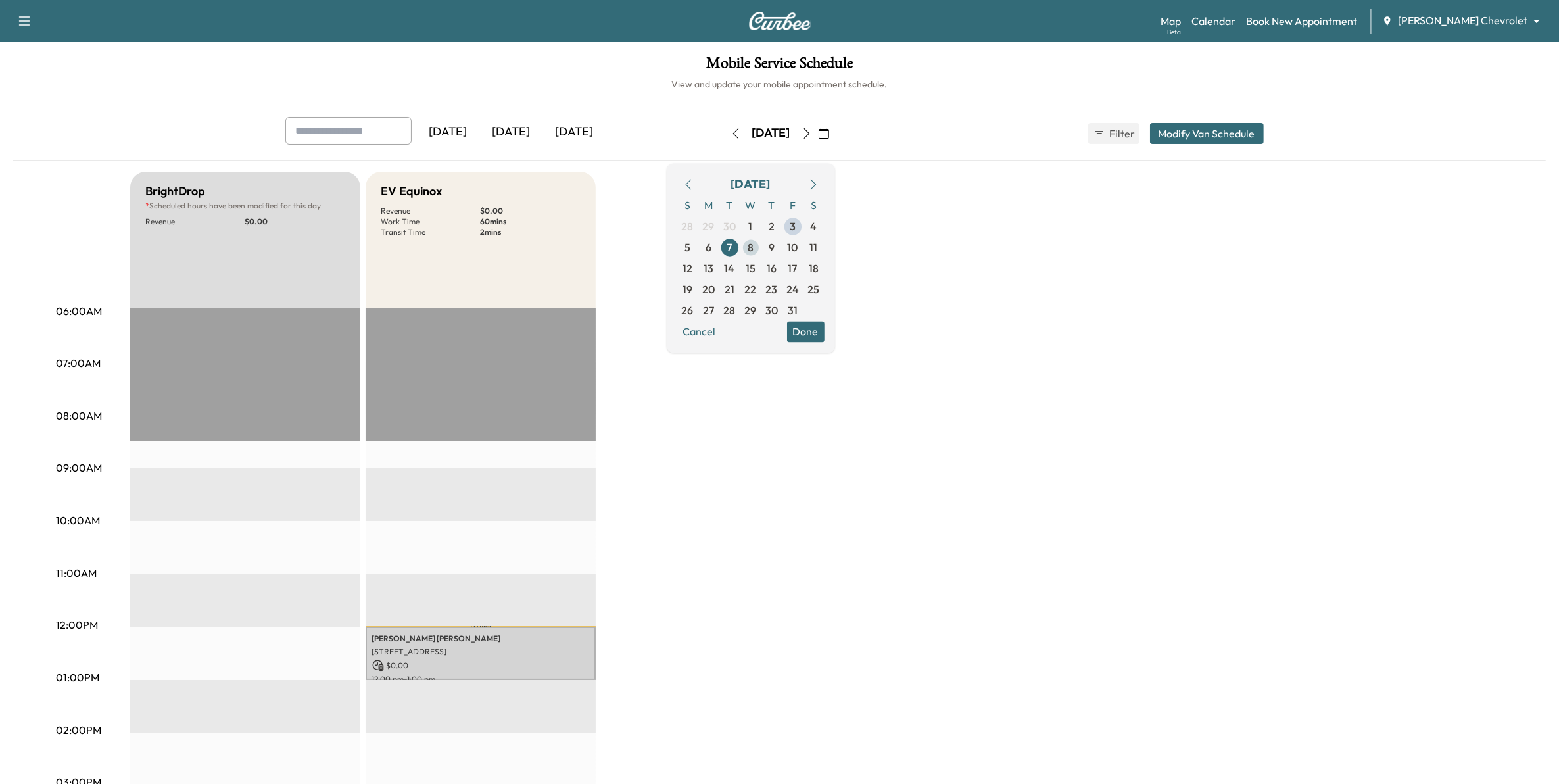
click at [753, 251] on span "8" at bounding box center [751, 247] width 6 height 16
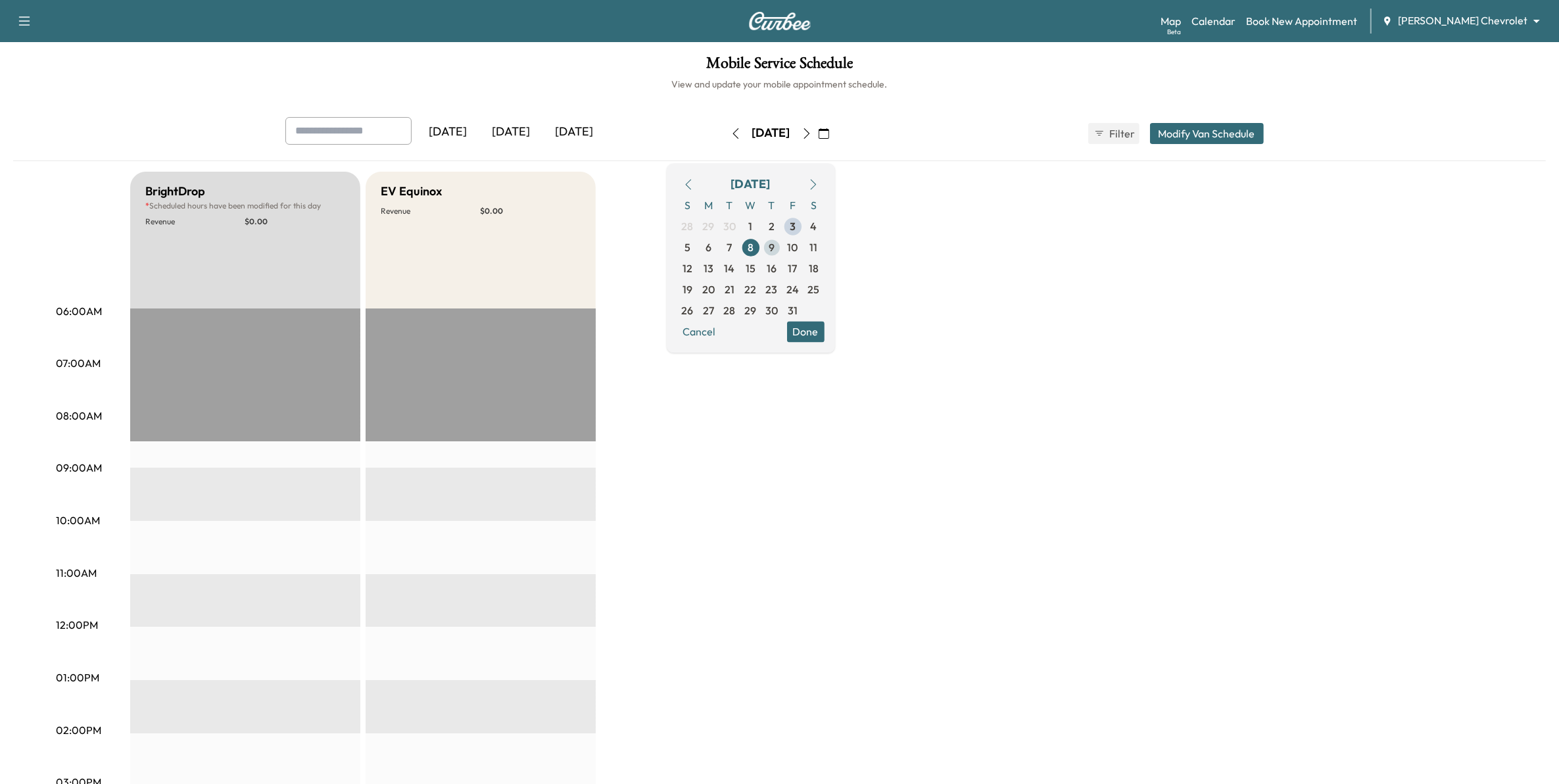
click at [783, 247] on span "9" at bounding box center [772, 247] width 21 height 21
click at [804, 247] on span "10" at bounding box center [793, 247] width 21 height 21
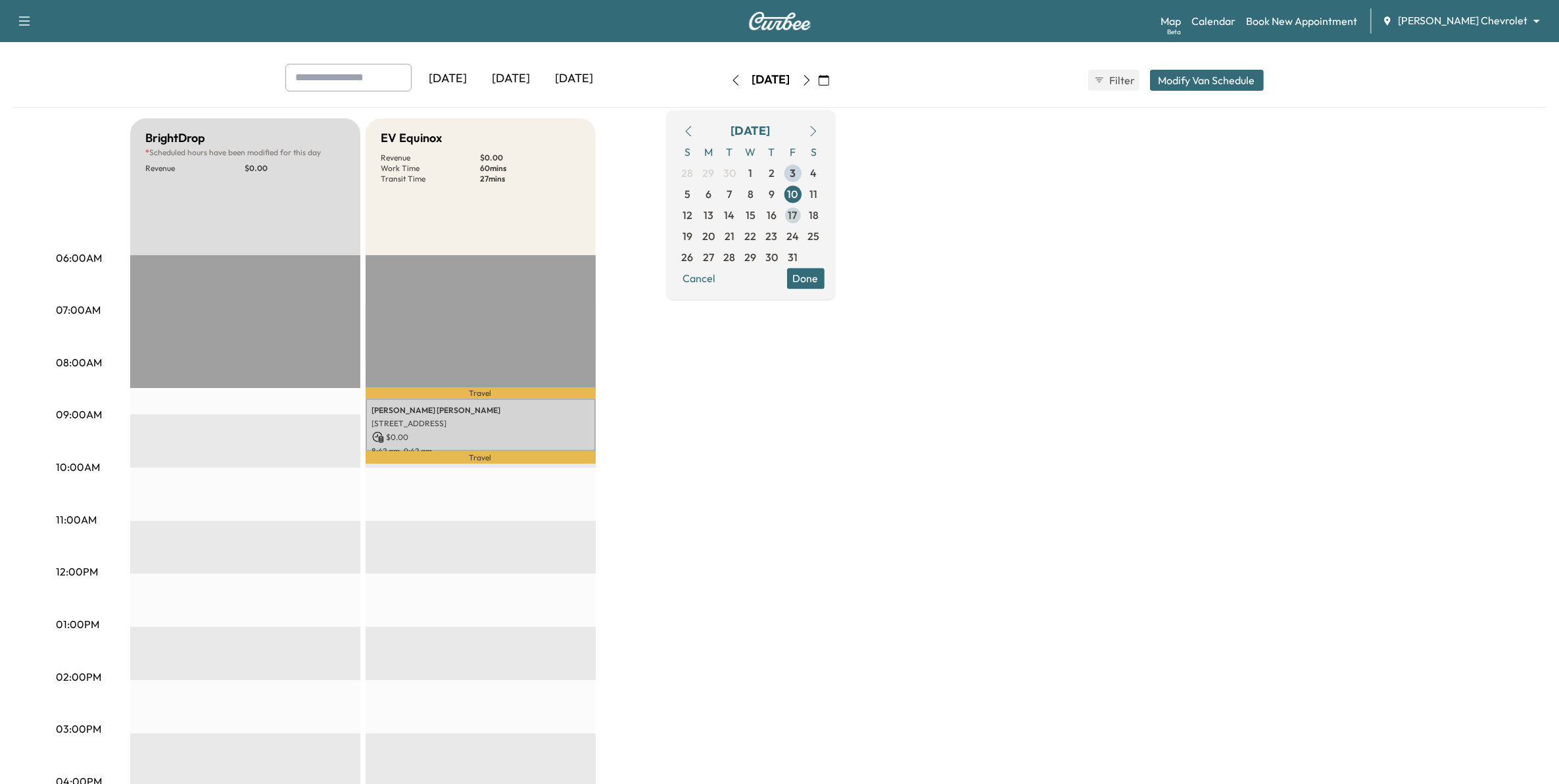
scroll to position [82, 0]
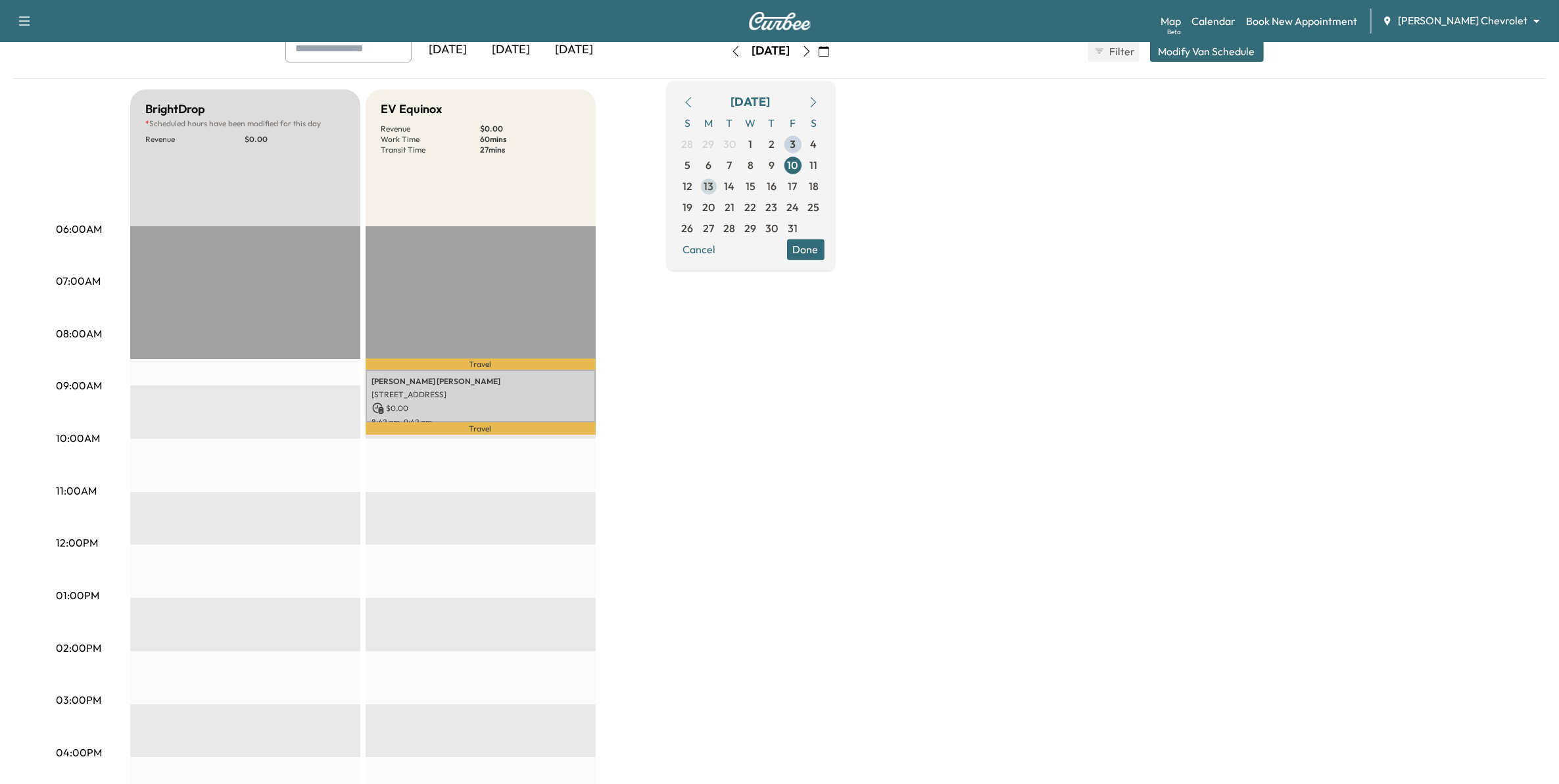
click at [713, 189] on span "13" at bounding box center [708, 186] width 10 height 16
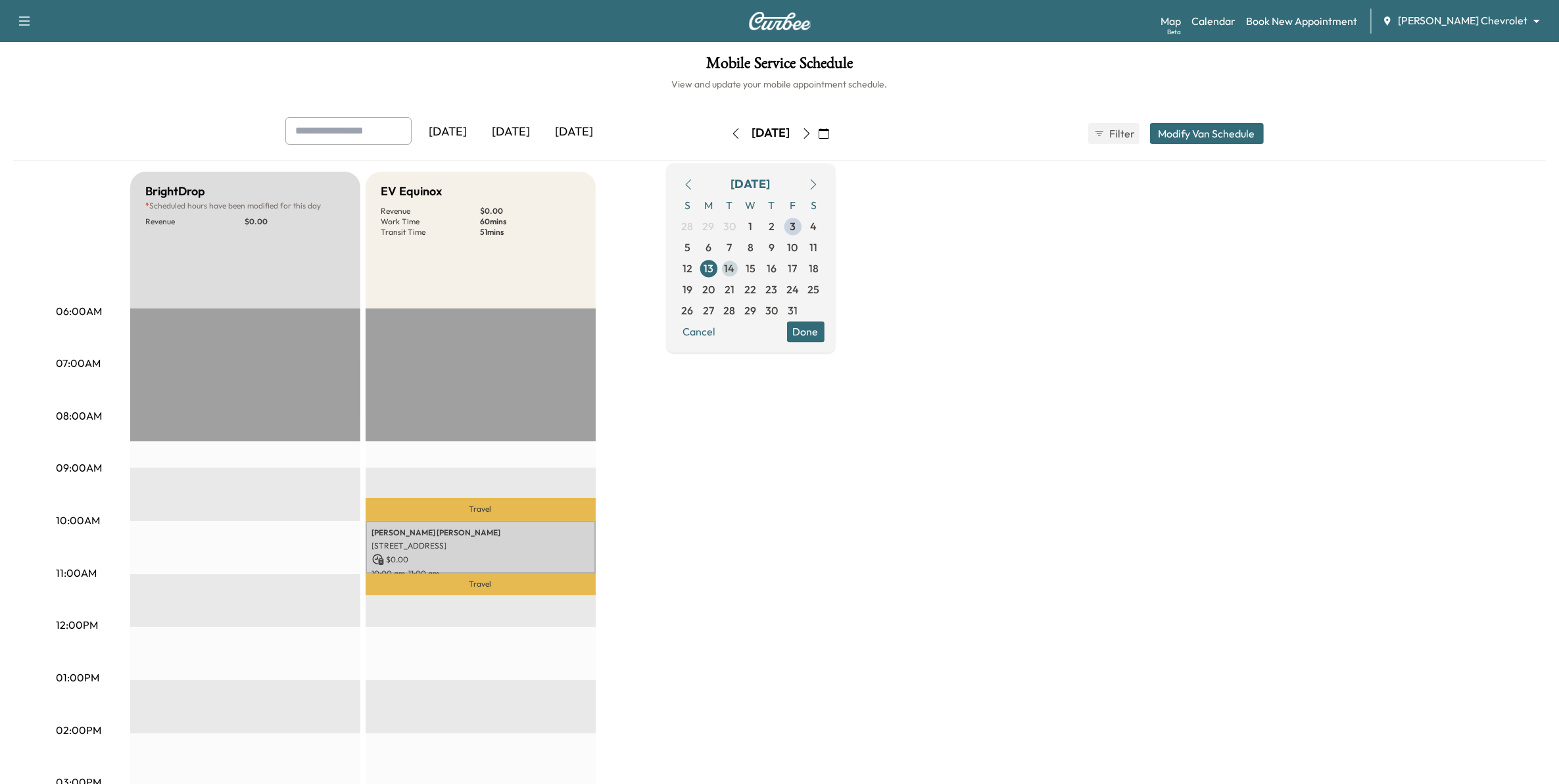
click at [735, 265] on span "14" at bounding box center [730, 268] width 11 height 16
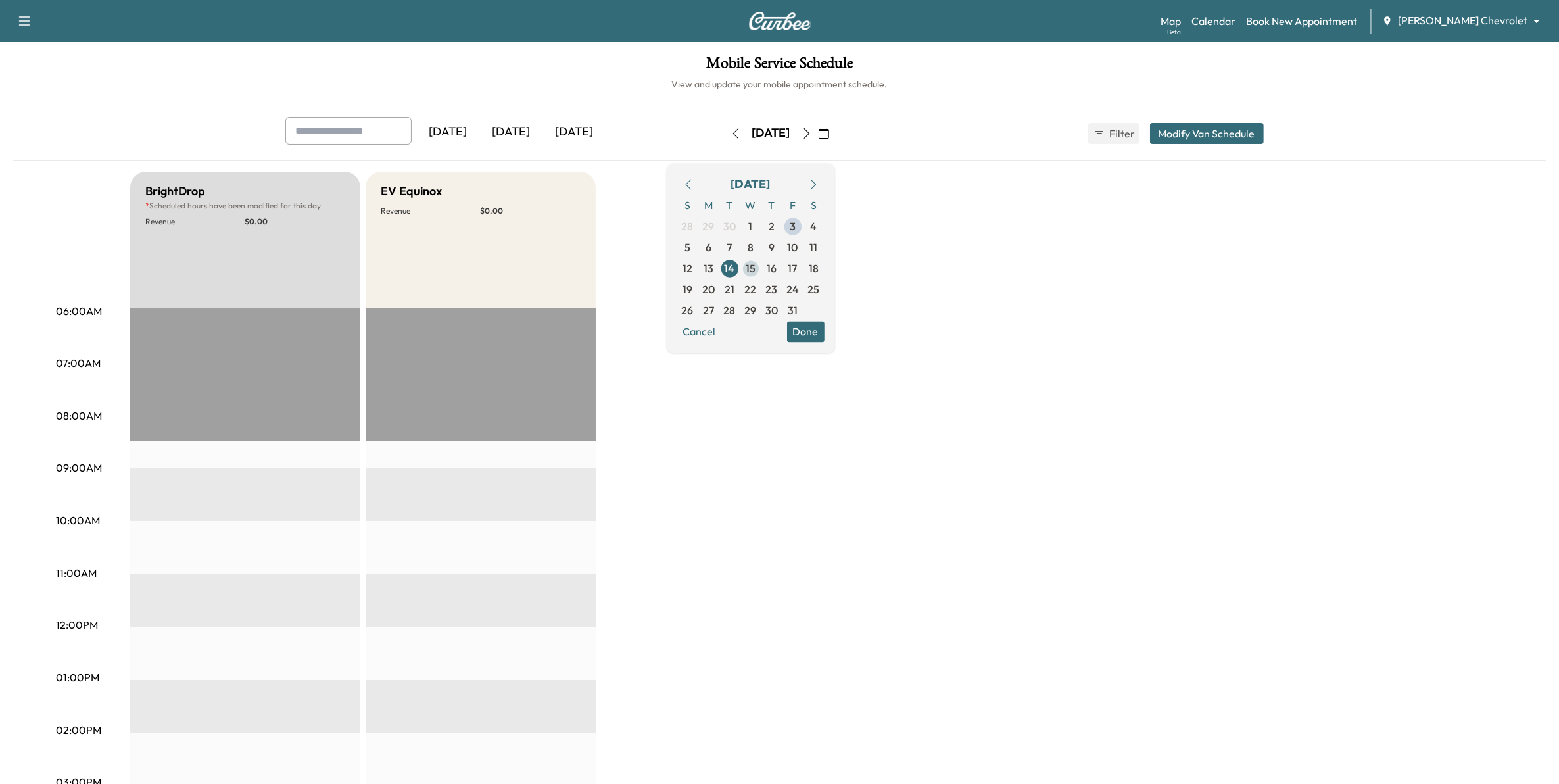
click at [755, 263] on span "15" at bounding box center [750, 268] width 10 height 16
click at [783, 270] on span "16" at bounding box center [772, 269] width 21 height 21
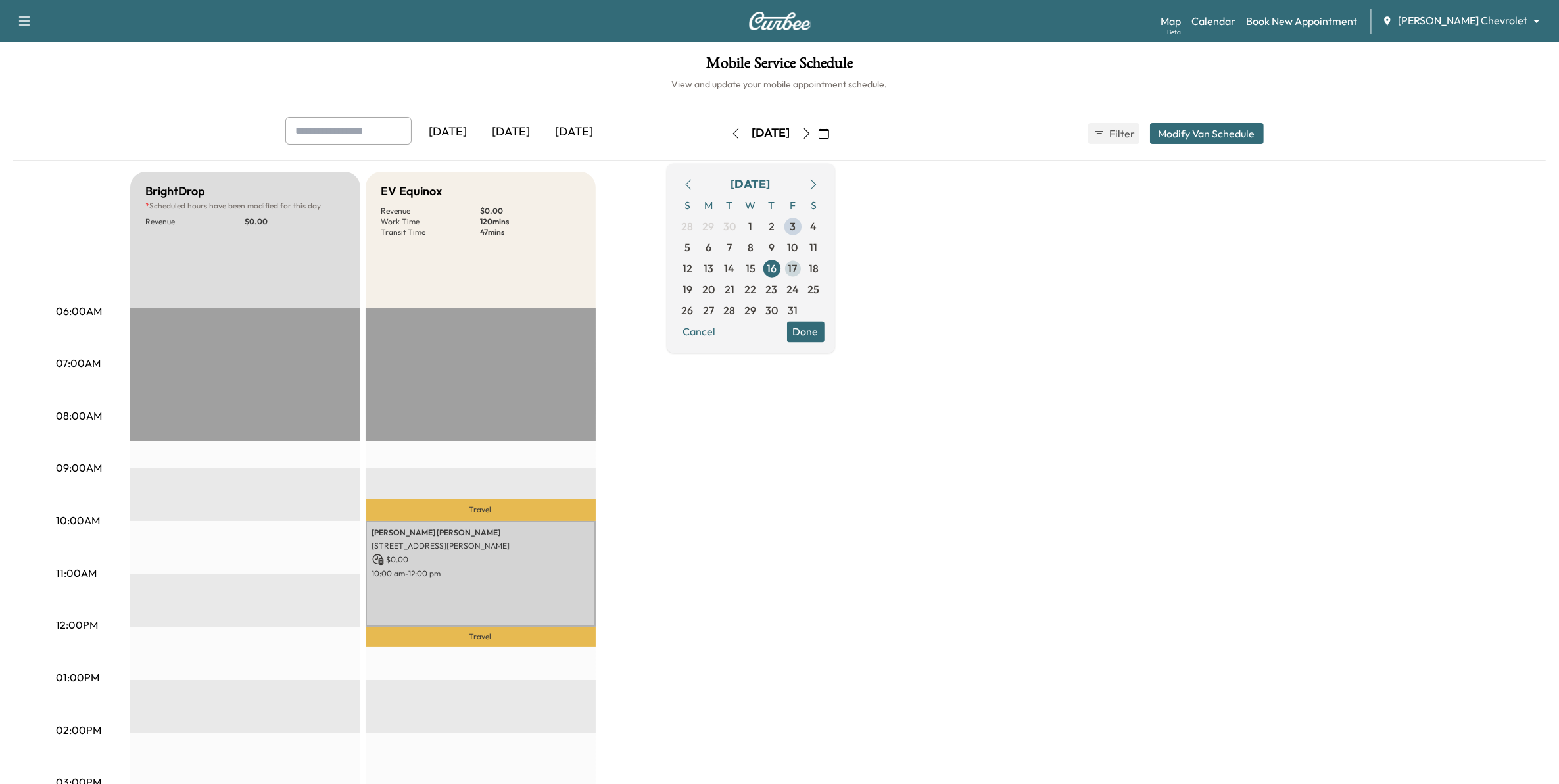
click at [825, 269] on span "18" at bounding box center [814, 269] width 21 height 21
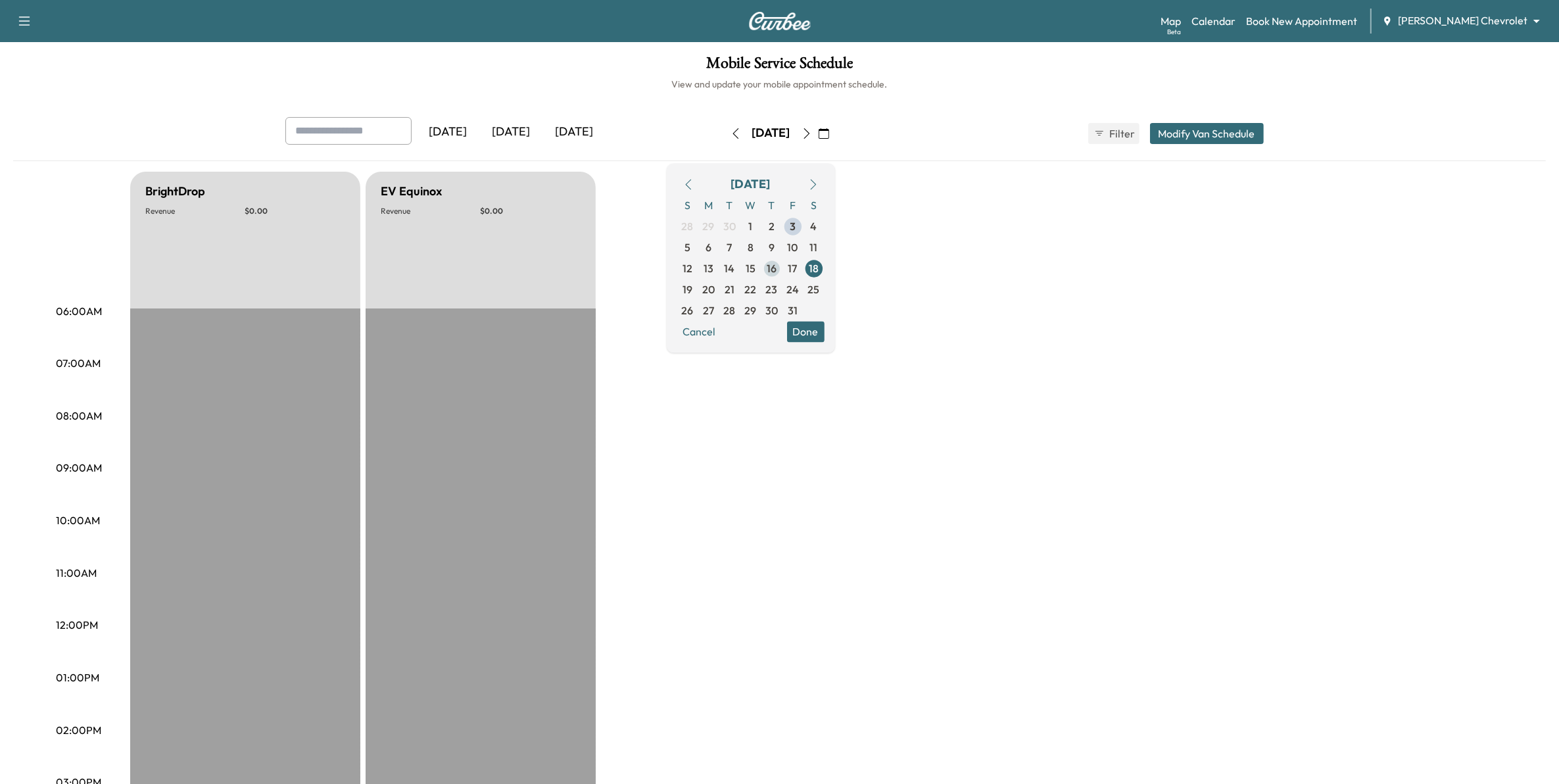
click at [783, 268] on span "16" at bounding box center [772, 269] width 21 height 21
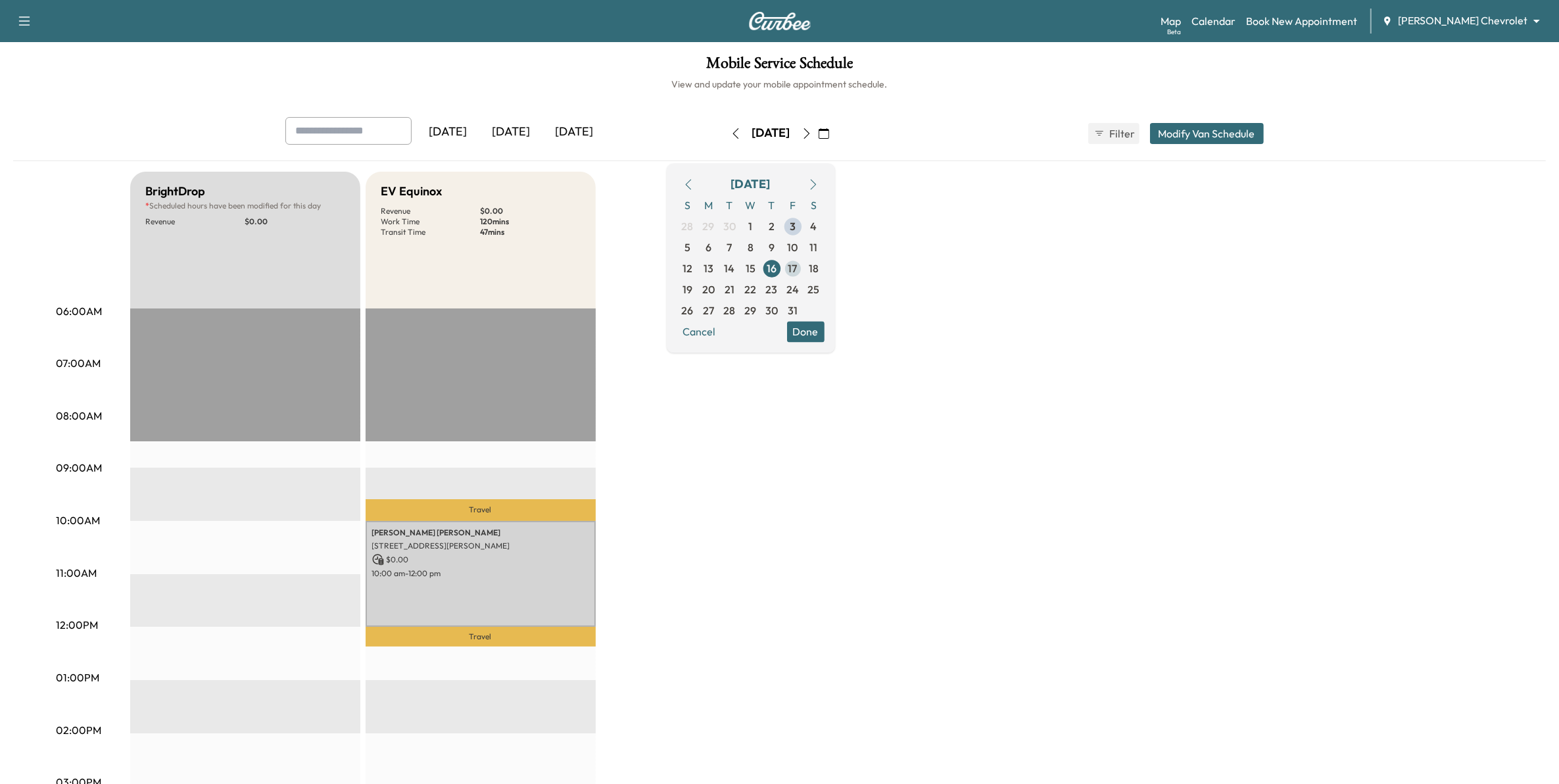
click at [798, 268] on span "17" at bounding box center [793, 268] width 9 height 16
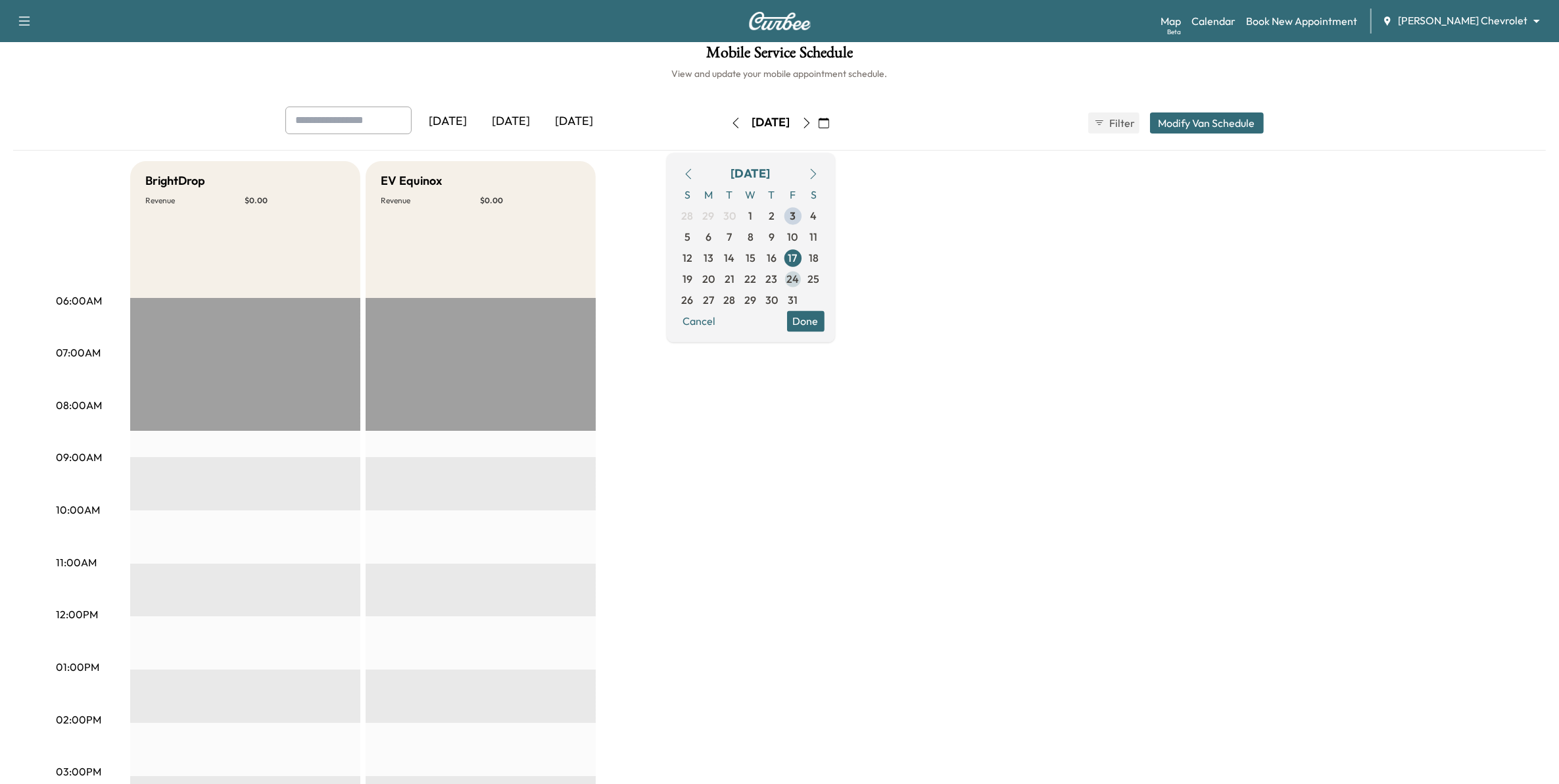
scroll to position [82, 0]
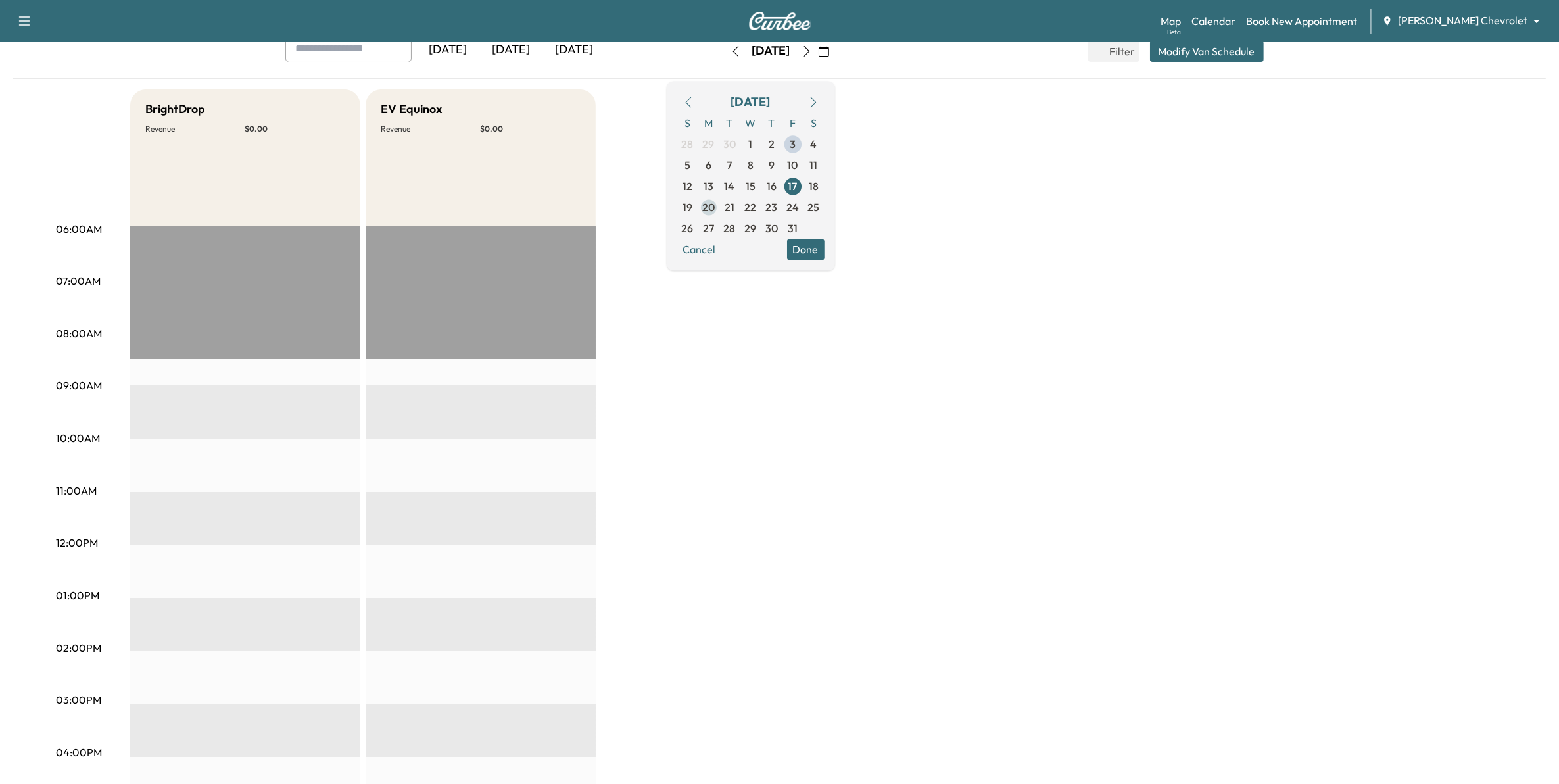
click at [715, 202] on span "20" at bounding box center [708, 207] width 13 height 16
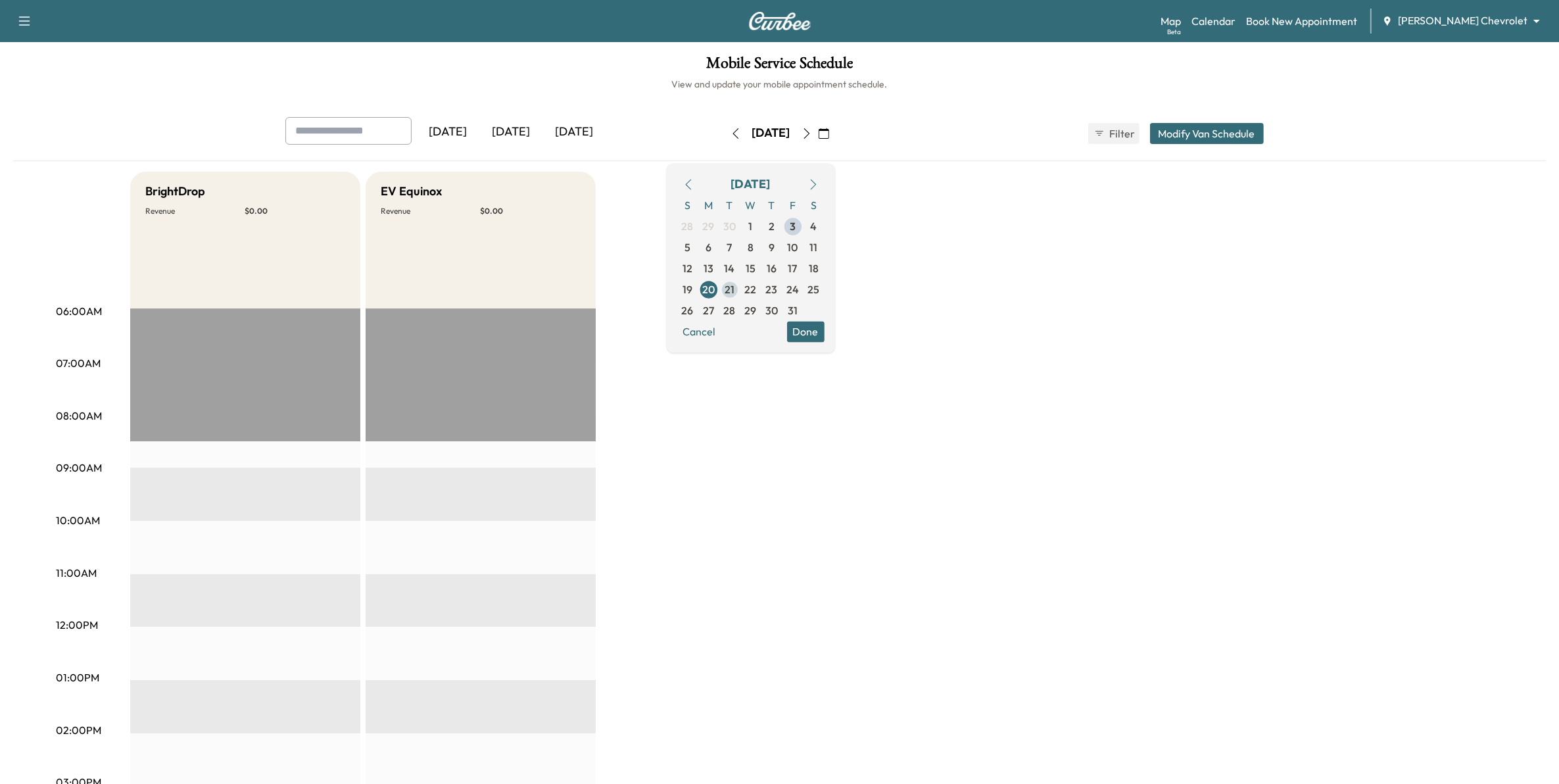
click at [734, 290] on span "21" at bounding box center [729, 289] width 10 height 16
click at [343, 131] on input "text" at bounding box center [348, 131] width 126 height 28
type input "**********"
paste input "**********"
type input "**********"
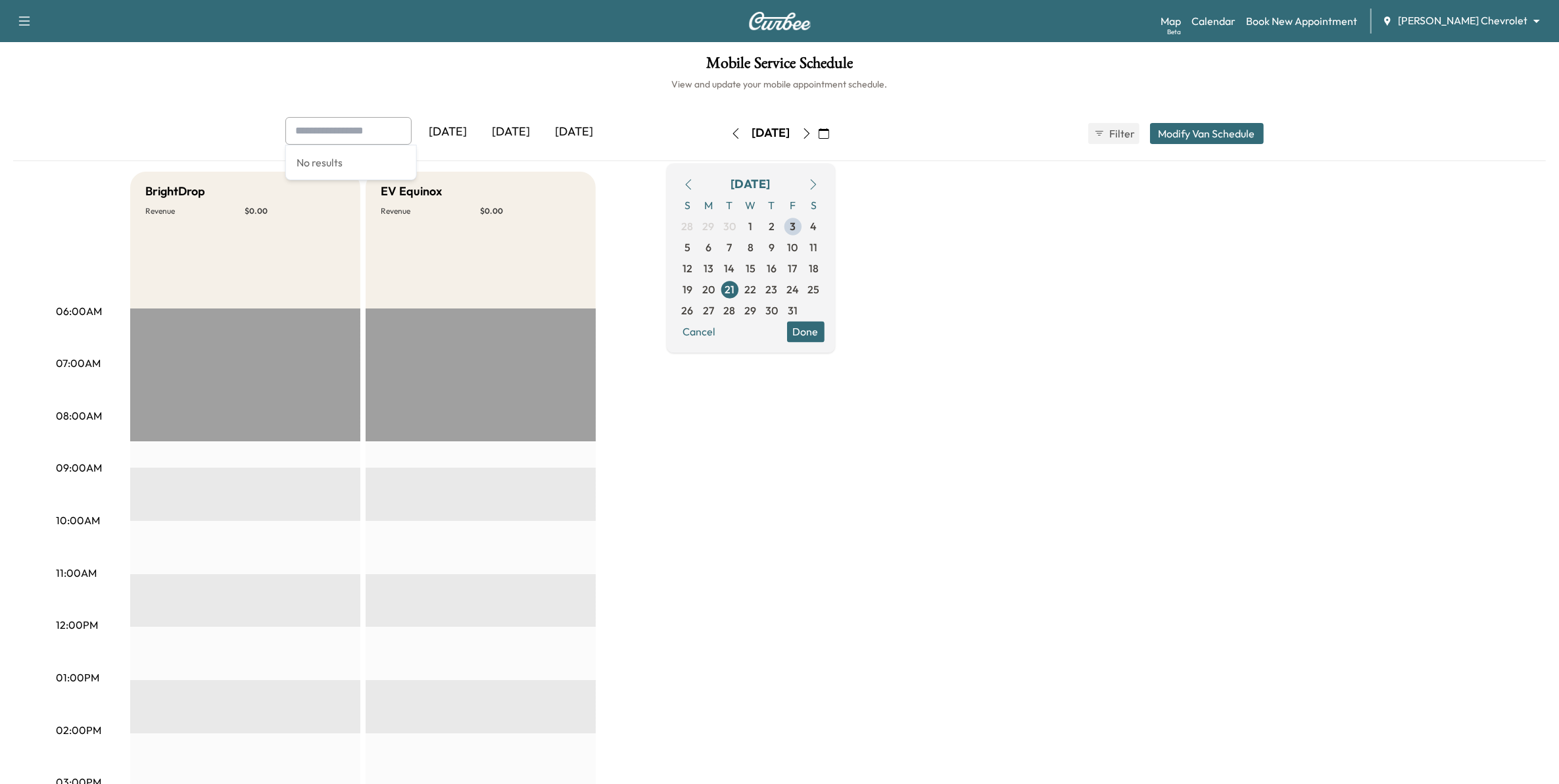
click at [626, 185] on div "BrightDrop Revenue $ 0.00 EST Start EV Equinox Revenue $ 0.00 EST Start" at bounding box center [816, 664] width 1373 height 986
click at [735, 266] on span "14" at bounding box center [730, 268] width 11 height 16
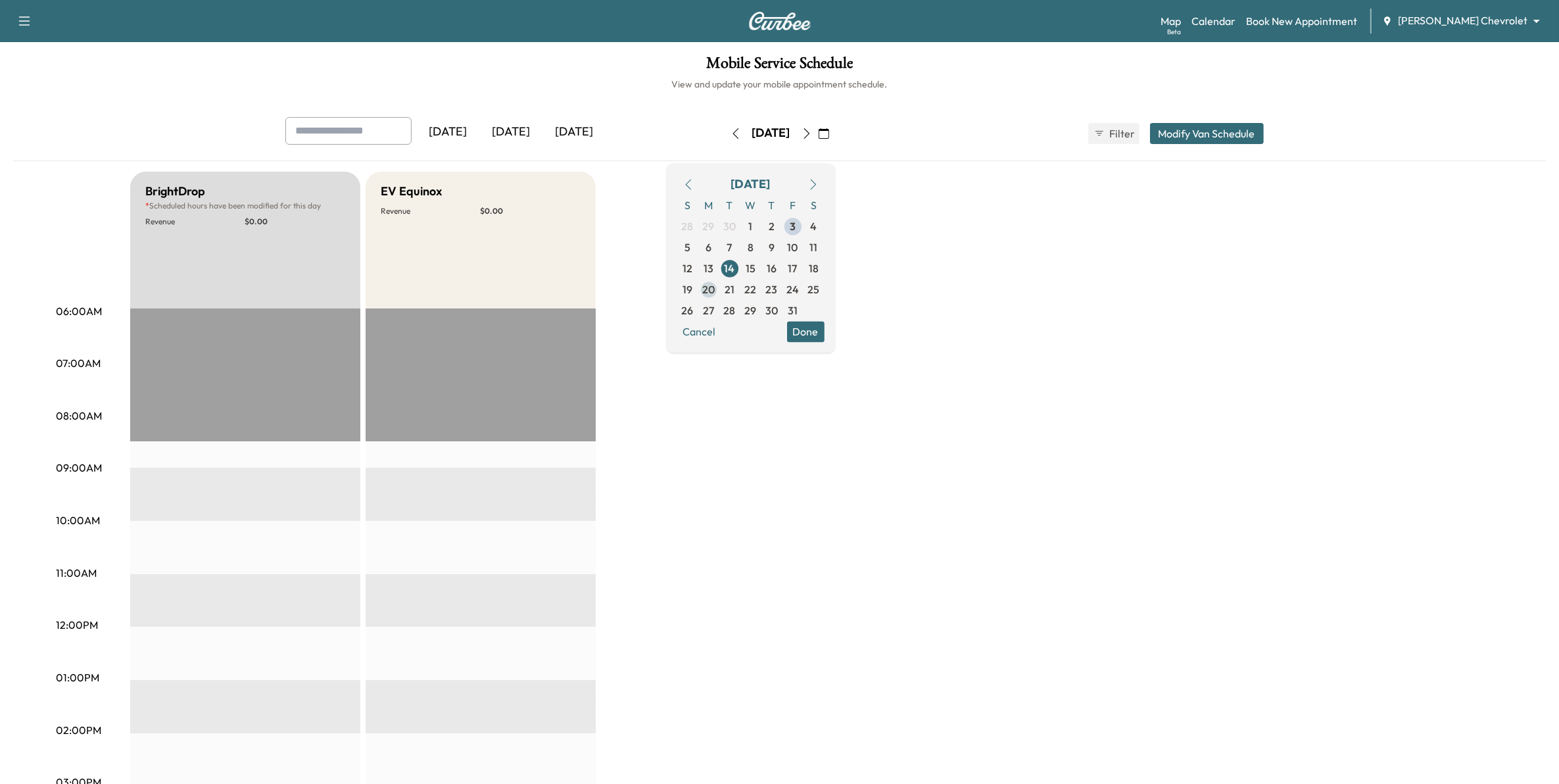
click at [715, 288] on span "20" at bounding box center [708, 289] width 13 height 16
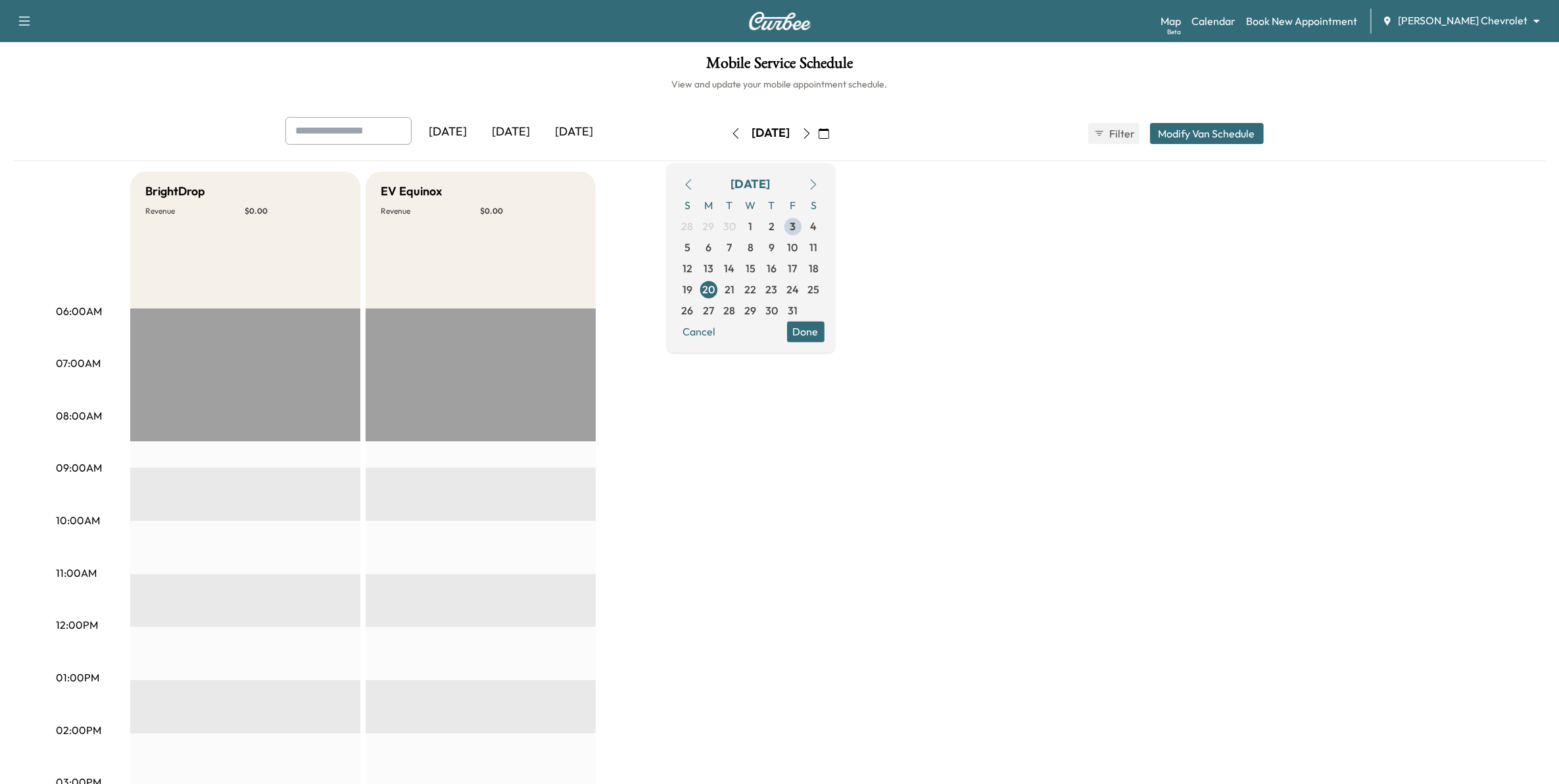
click at [363, 134] on input "text" at bounding box center [348, 131] width 126 height 28
click at [825, 334] on button "Done" at bounding box center [806, 331] width 38 height 21
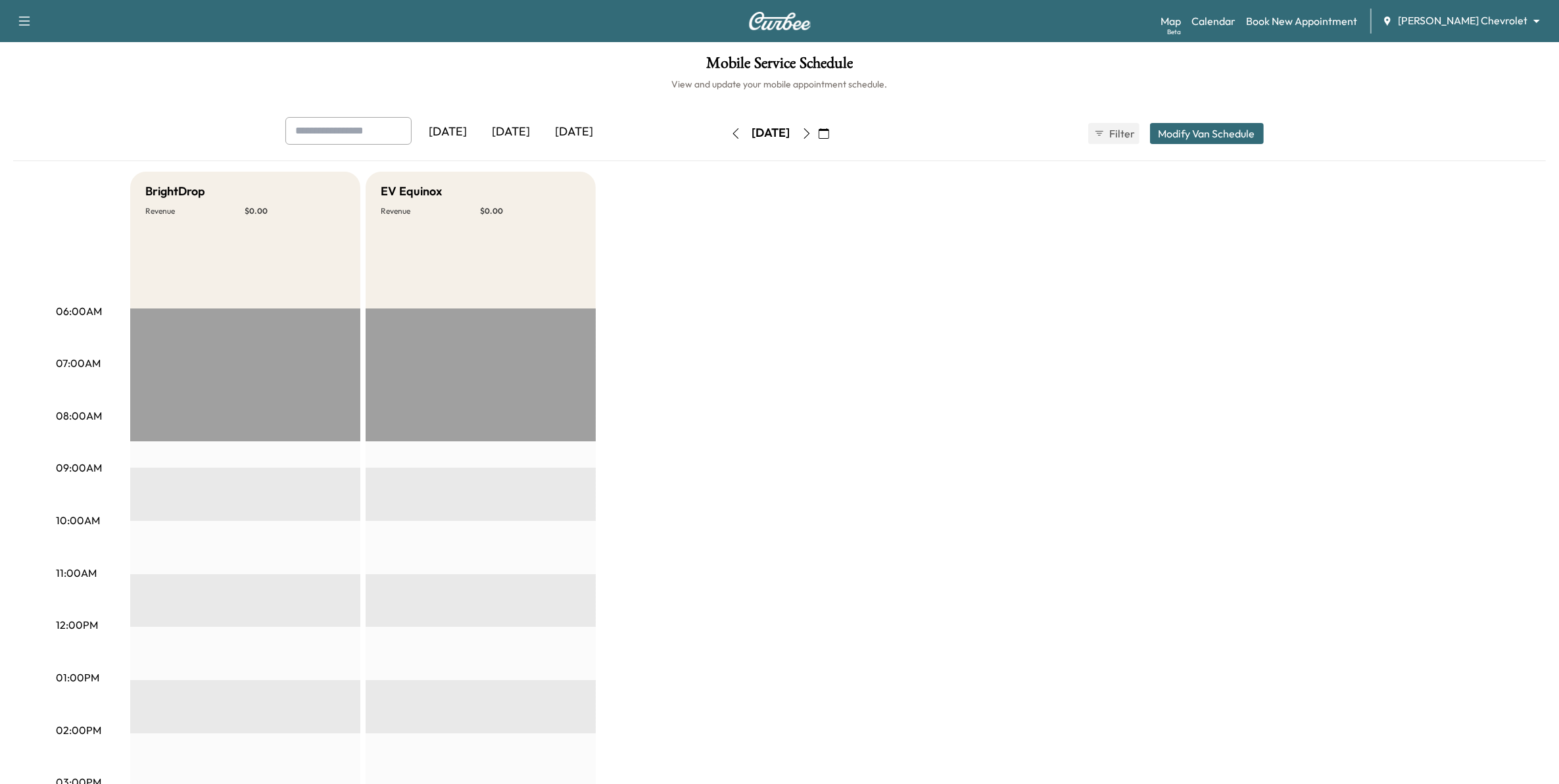
click at [829, 135] on icon "button" at bounding box center [824, 134] width 11 height 11
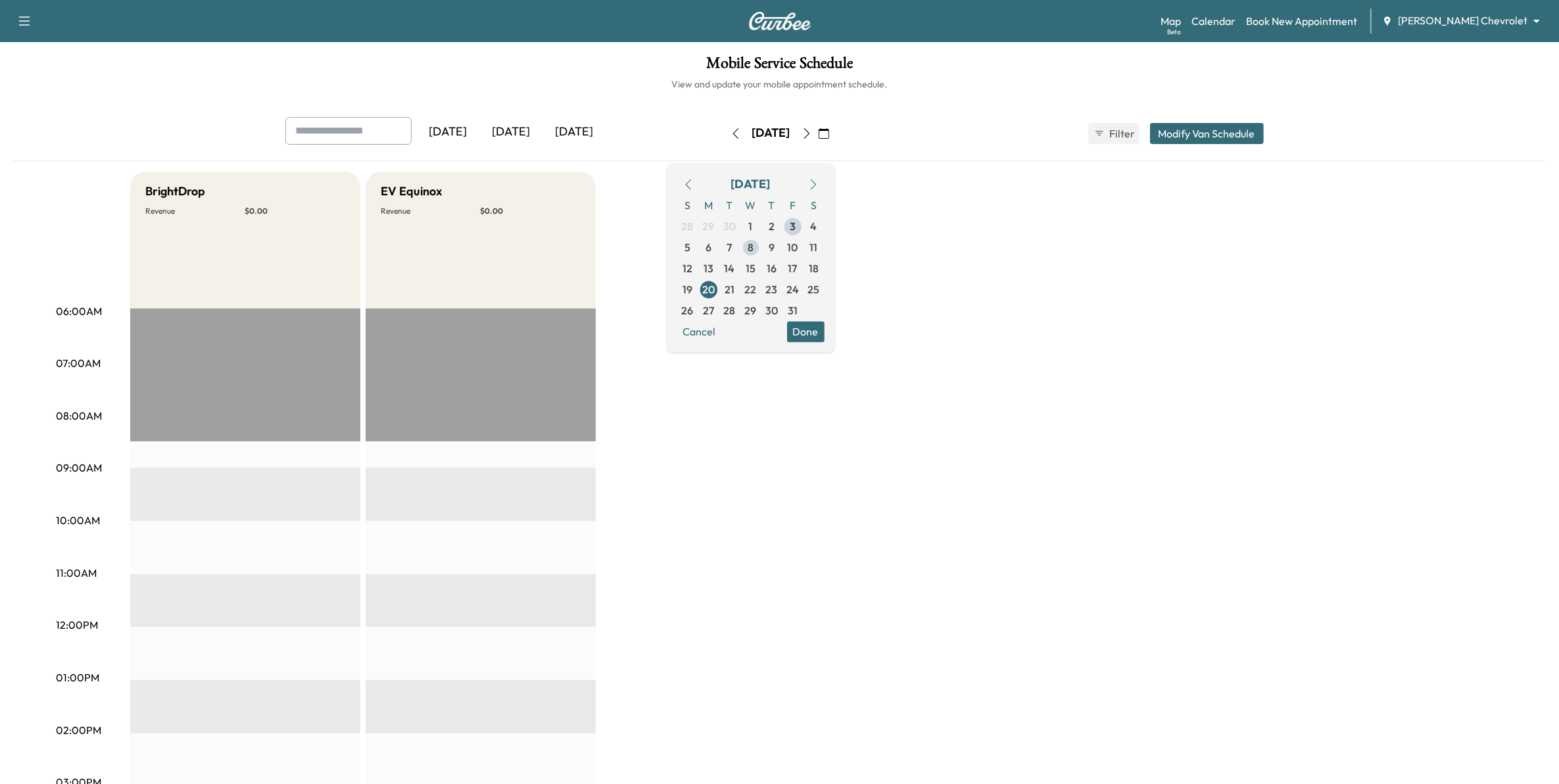
click at [761, 241] on span "8" at bounding box center [751, 247] width 21 height 21
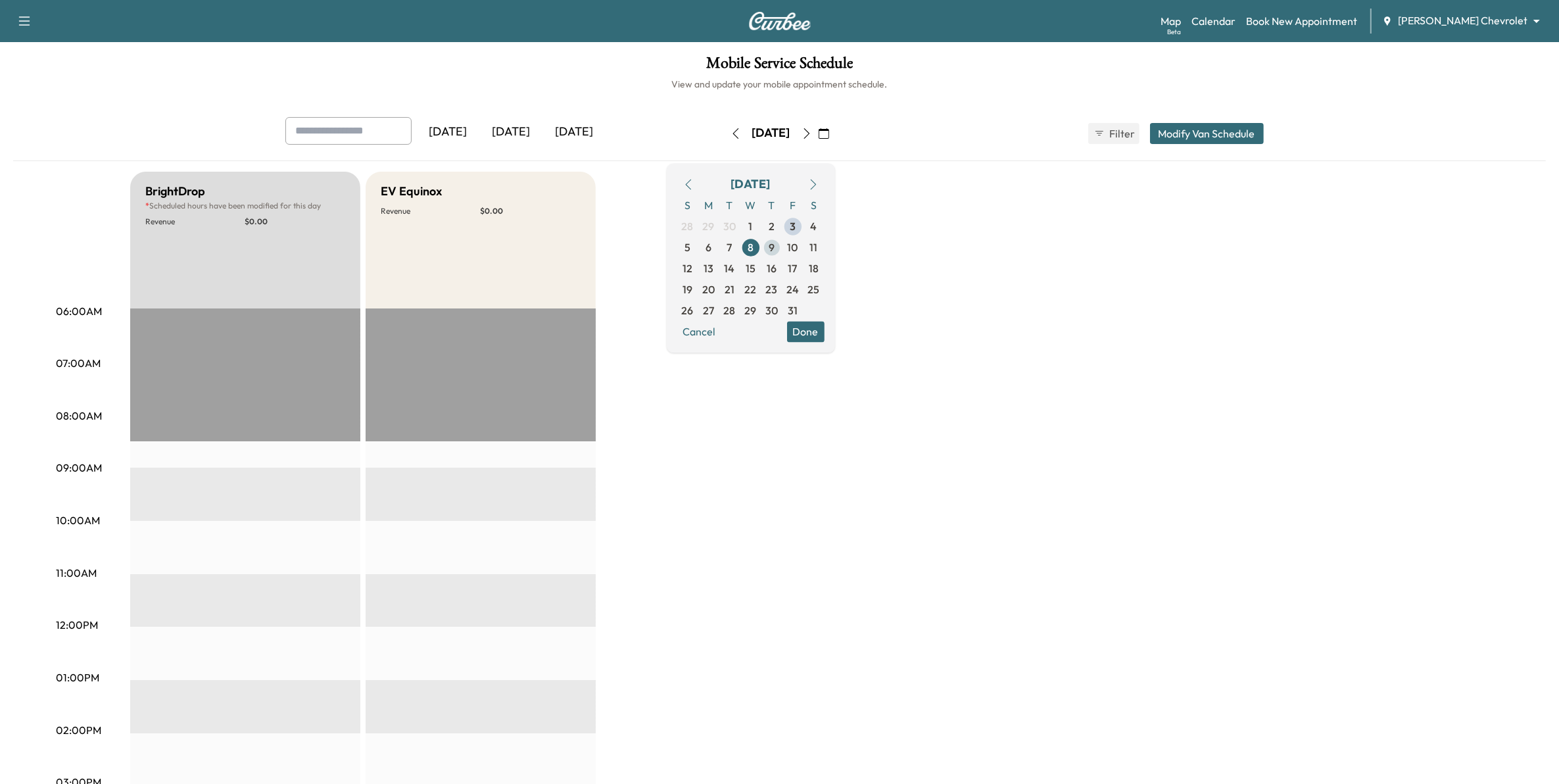
click at [774, 247] on span "9" at bounding box center [771, 247] width 6 height 16
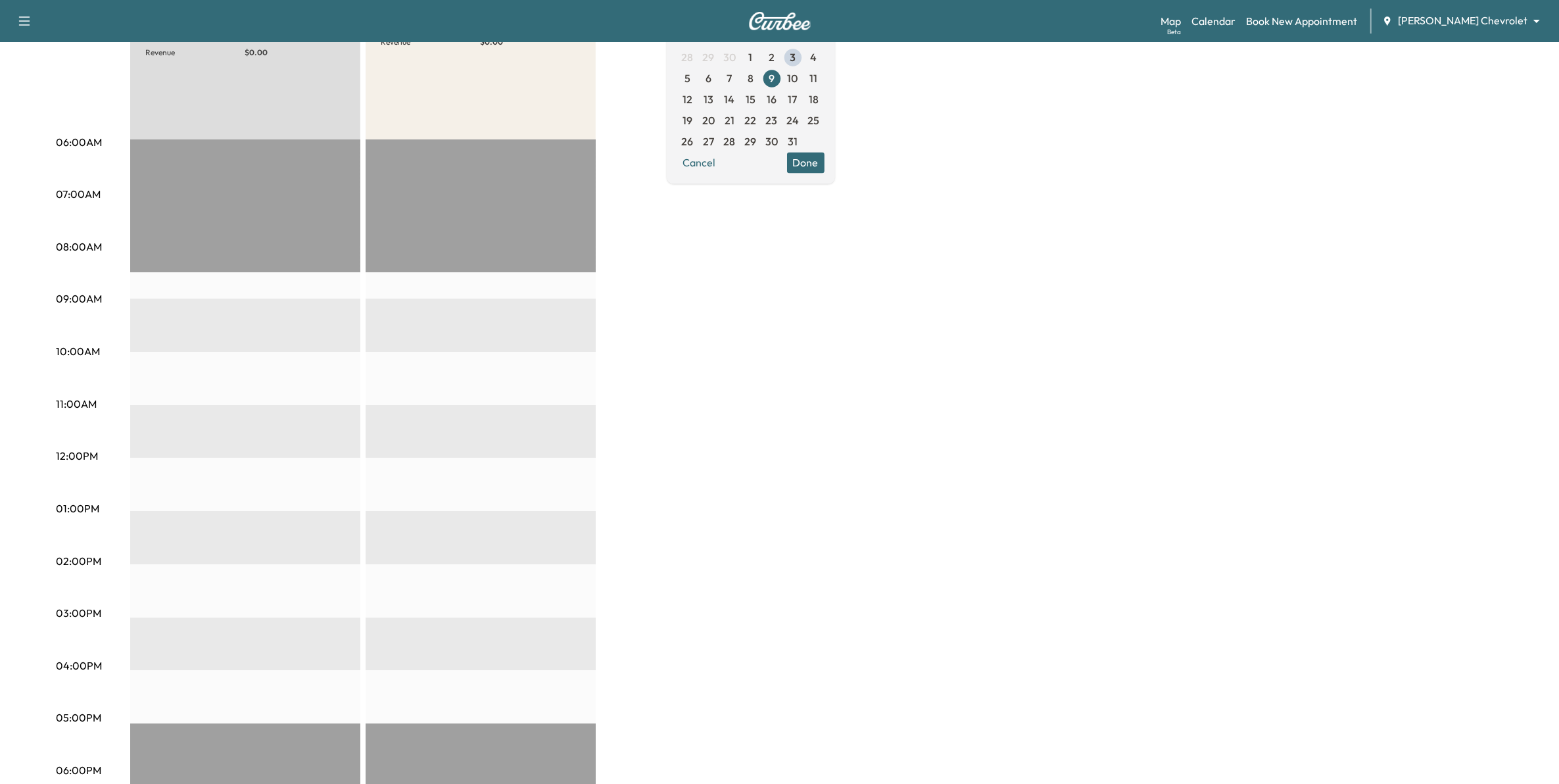
scroll to position [164, 0]
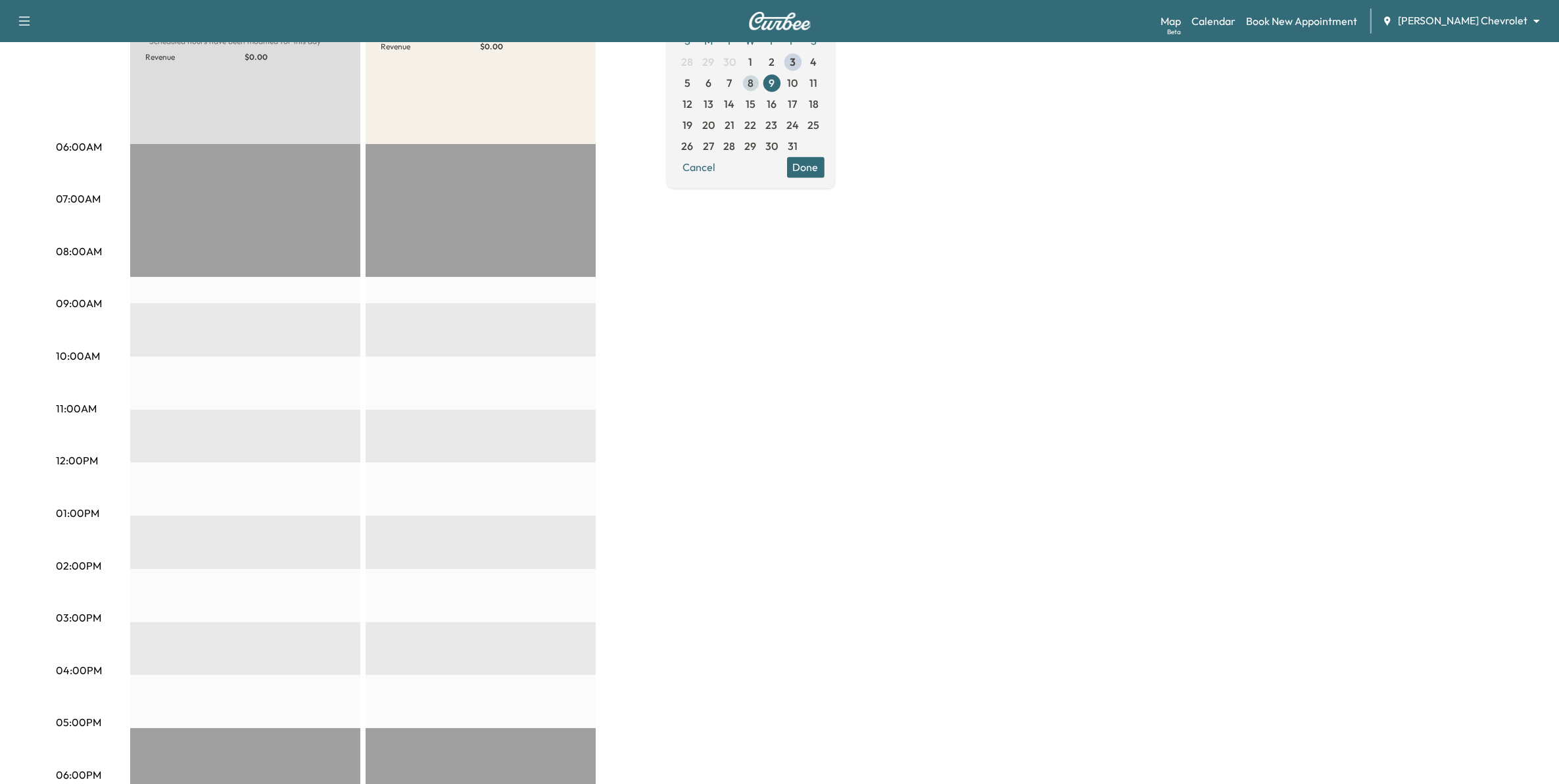
click at [753, 83] on span "8" at bounding box center [751, 82] width 6 height 16
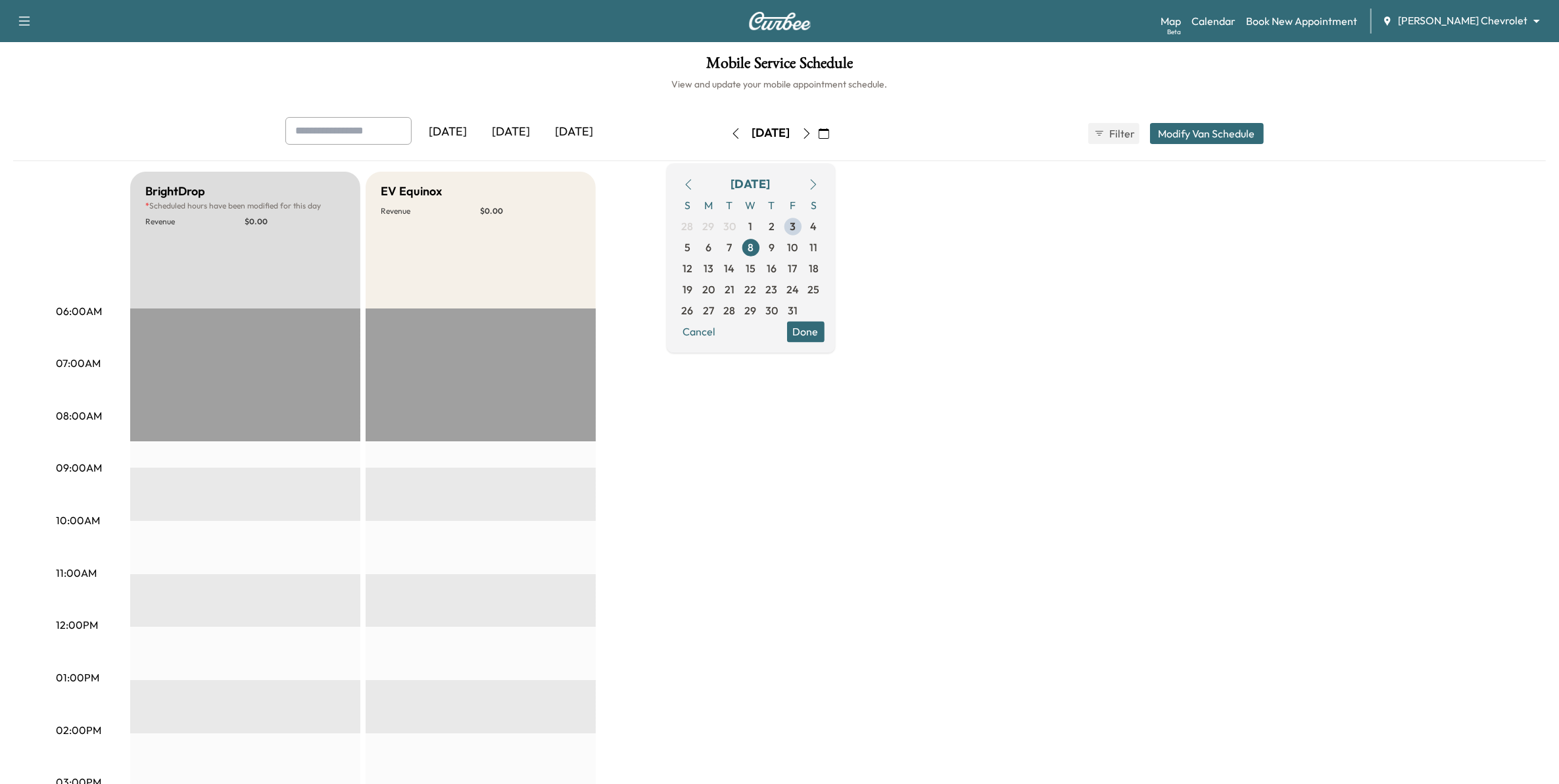
click at [825, 331] on button "Done" at bounding box center [806, 331] width 38 height 21
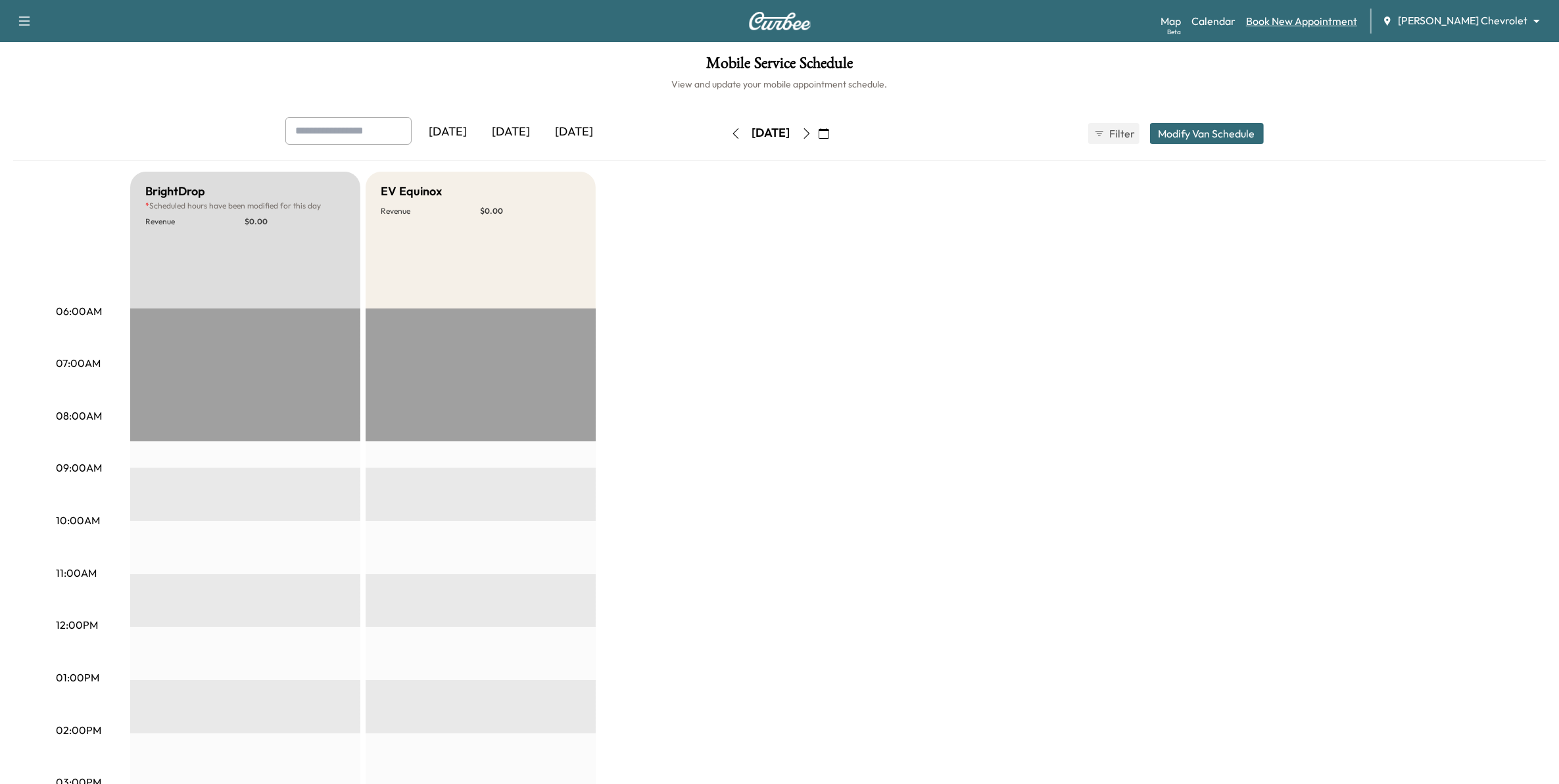
click at [1333, 21] on link "Book New Appointment" at bounding box center [1301, 20] width 111 height 16
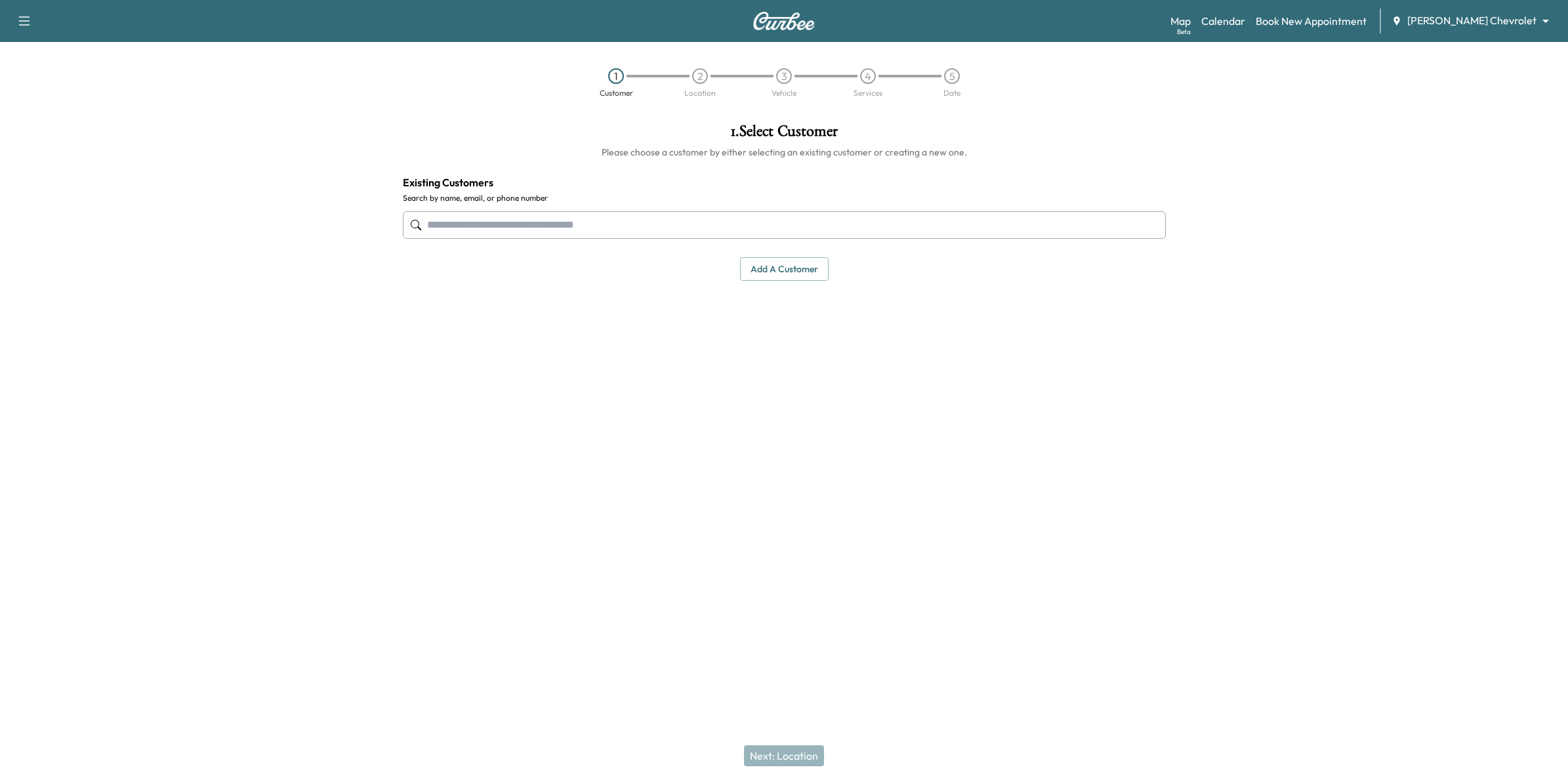
click at [801, 275] on button "Add a customer" at bounding box center [785, 269] width 89 height 24
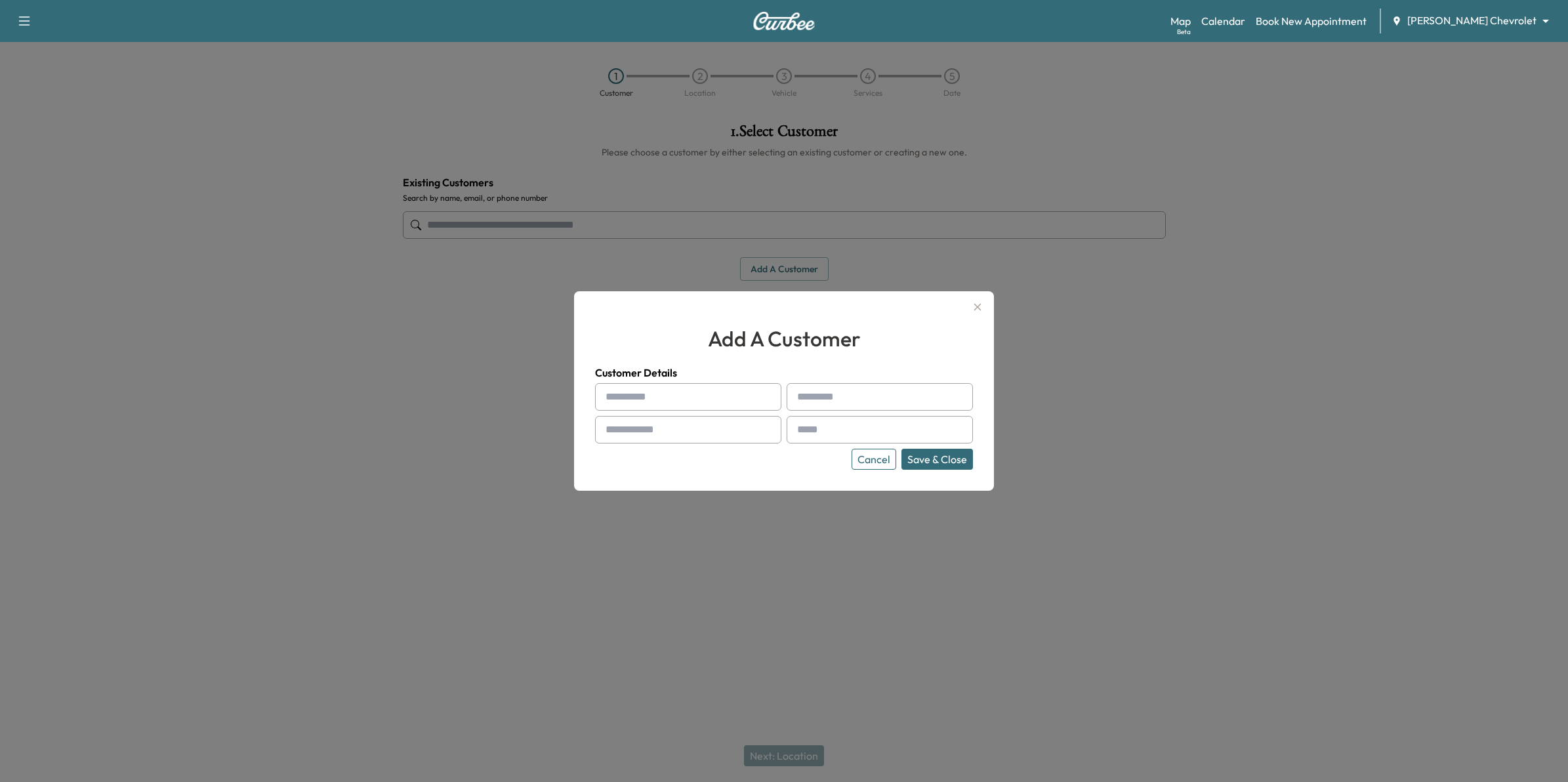
click at [618, 388] on input "text" at bounding box center [688, 397] width 186 height 28
type input "*******"
click at [850, 390] on input "text" at bounding box center [880, 397] width 186 height 28
type input "******"
click at [704, 428] on input "text" at bounding box center [688, 429] width 186 height 28
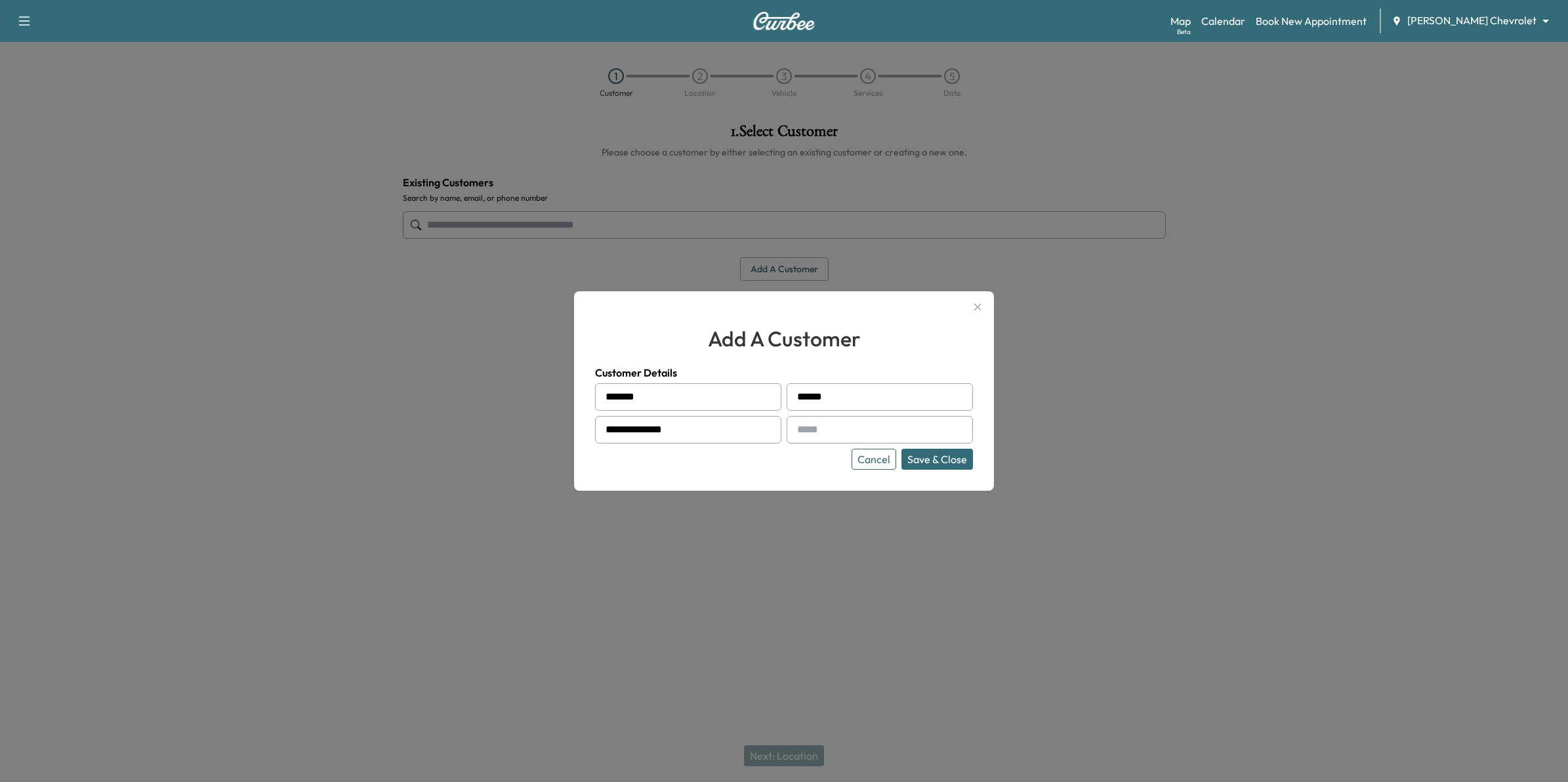
type input "**********"
drag, startPoint x: 819, startPoint y: 431, endPoint x: 812, endPoint y: 436, distance: 8.6
click at [819, 431] on input "text" at bounding box center [880, 429] width 186 height 28
type input "**********"
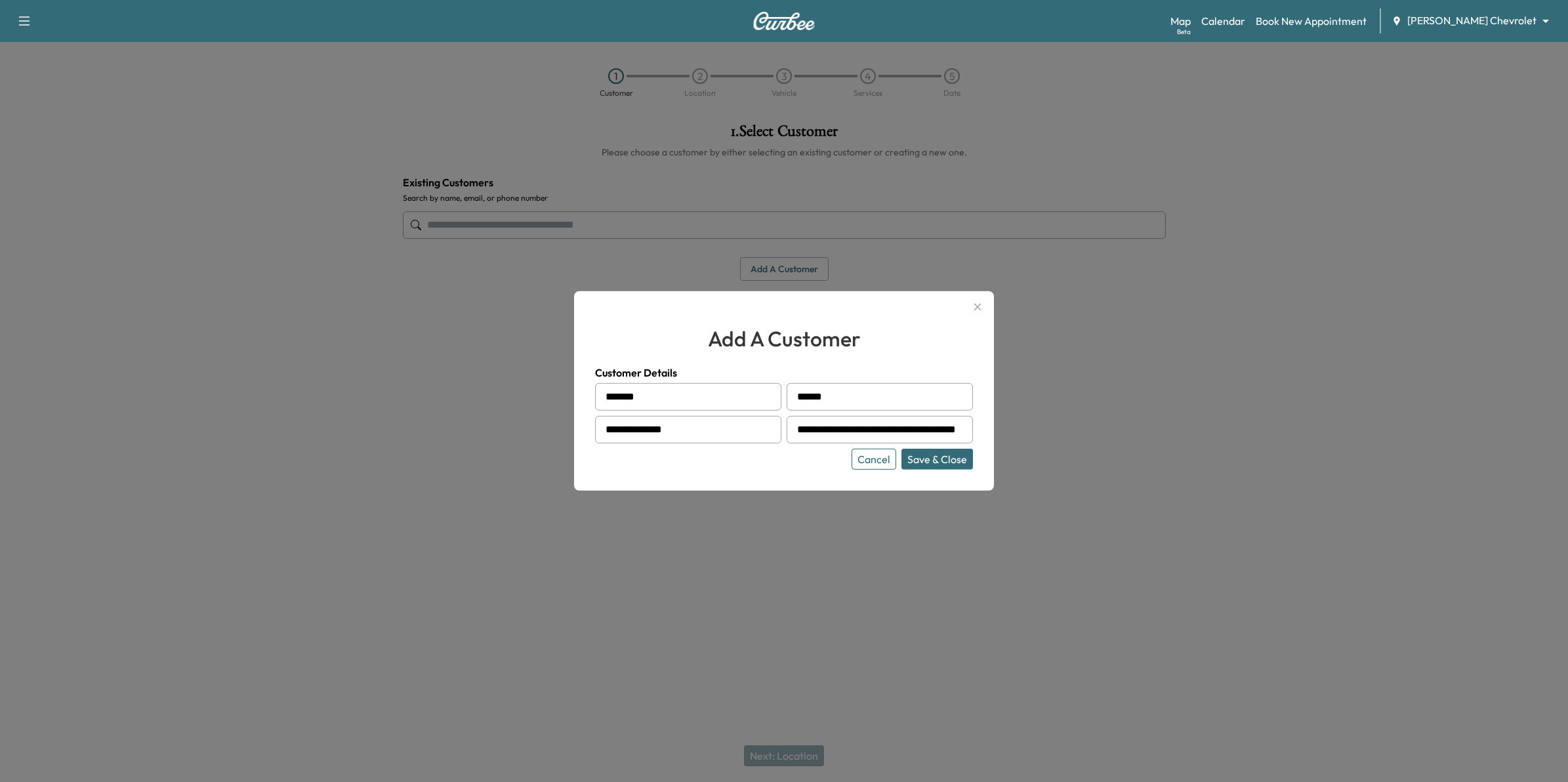
click at [796, 427] on div at bounding box center [800, 429] width 16 height 16
click at [805, 433] on div at bounding box center [800, 429] width 16 height 16
click at [929, 456] on button "Save & Close" at bounding box center [937, 459] width 72 height 21
type input "**********"
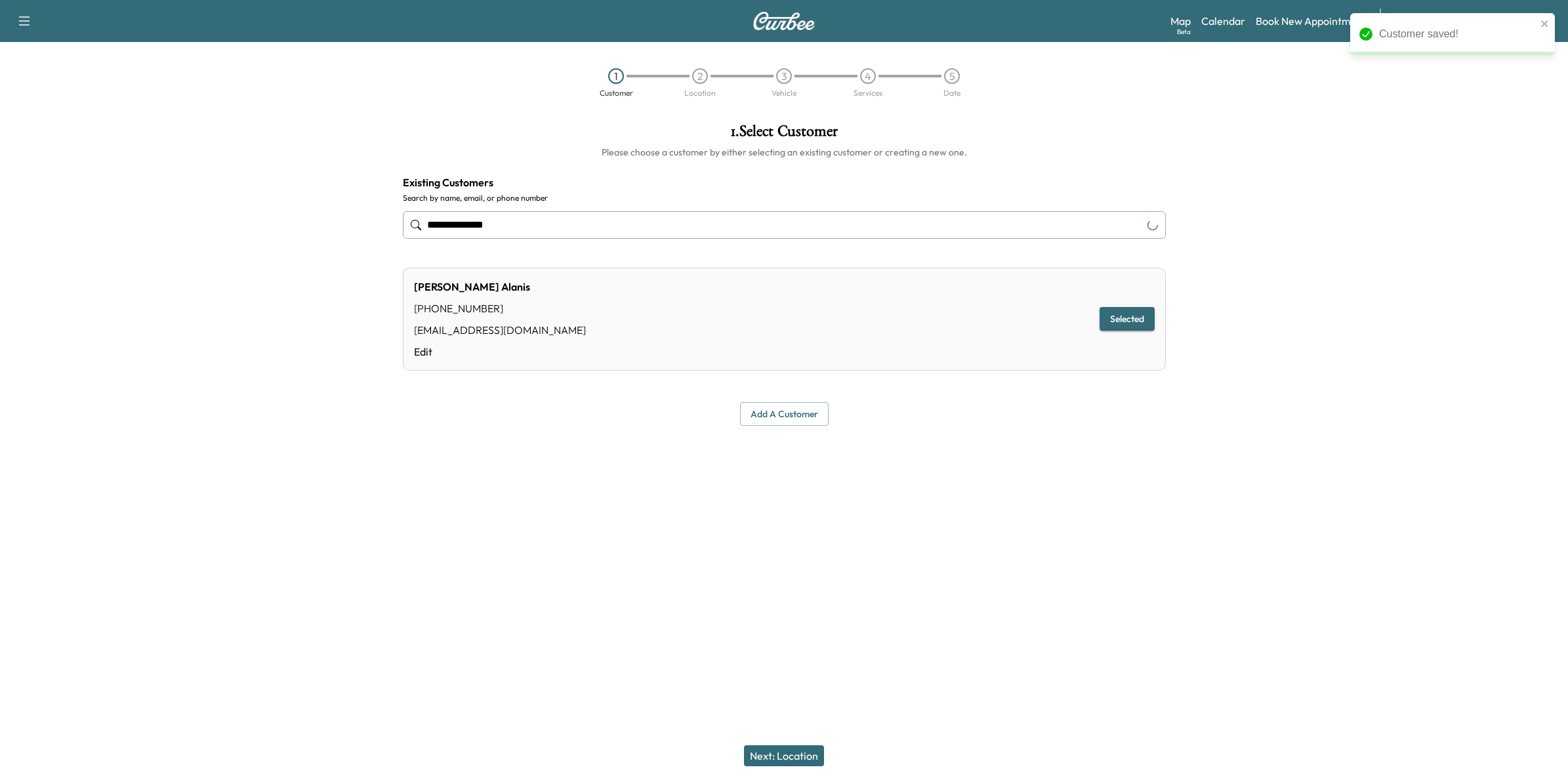
click at [801, 755] on button "Next: Location" at bounding box center [784, 756] width 80 height 21
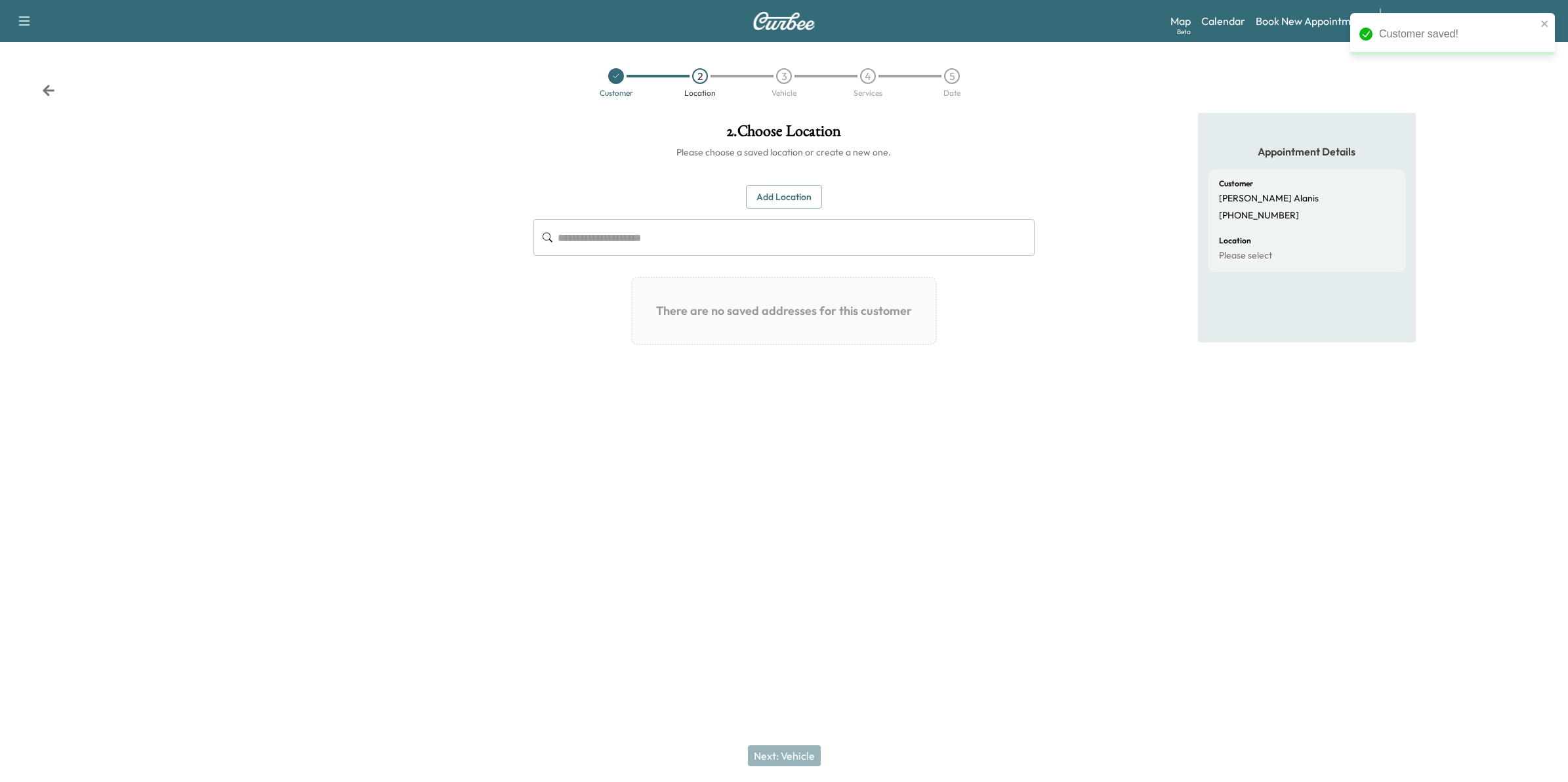
click at [786, 197] on button "Add Location" at bounding box center [784, 197] width 76 height 24
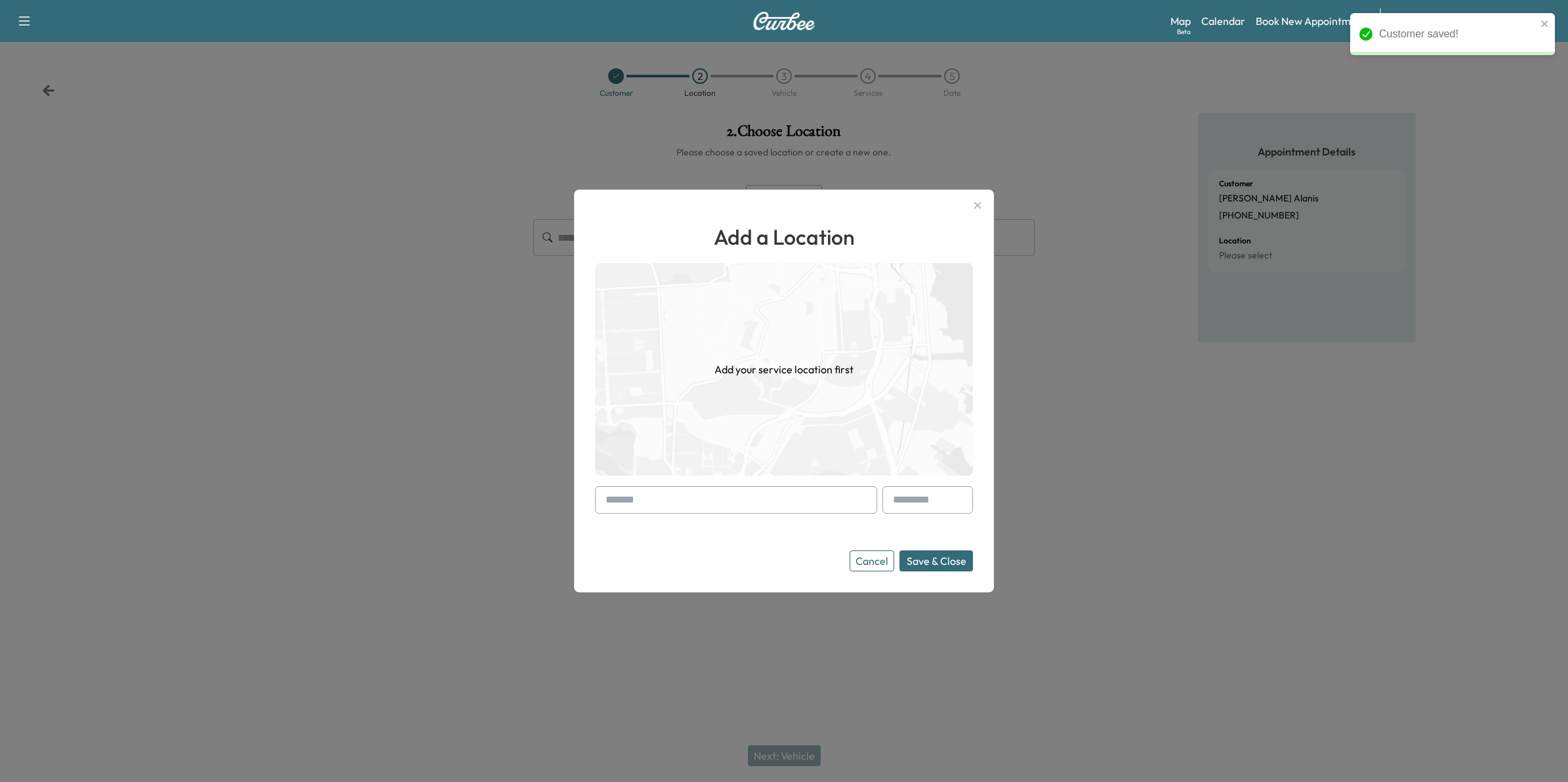
click at [725, 504] on input "text" at bounding box center [736, 500] width 282 height 28
click at [621, 489] on input "text" at bounding box center [736, 500] width 282 height 28
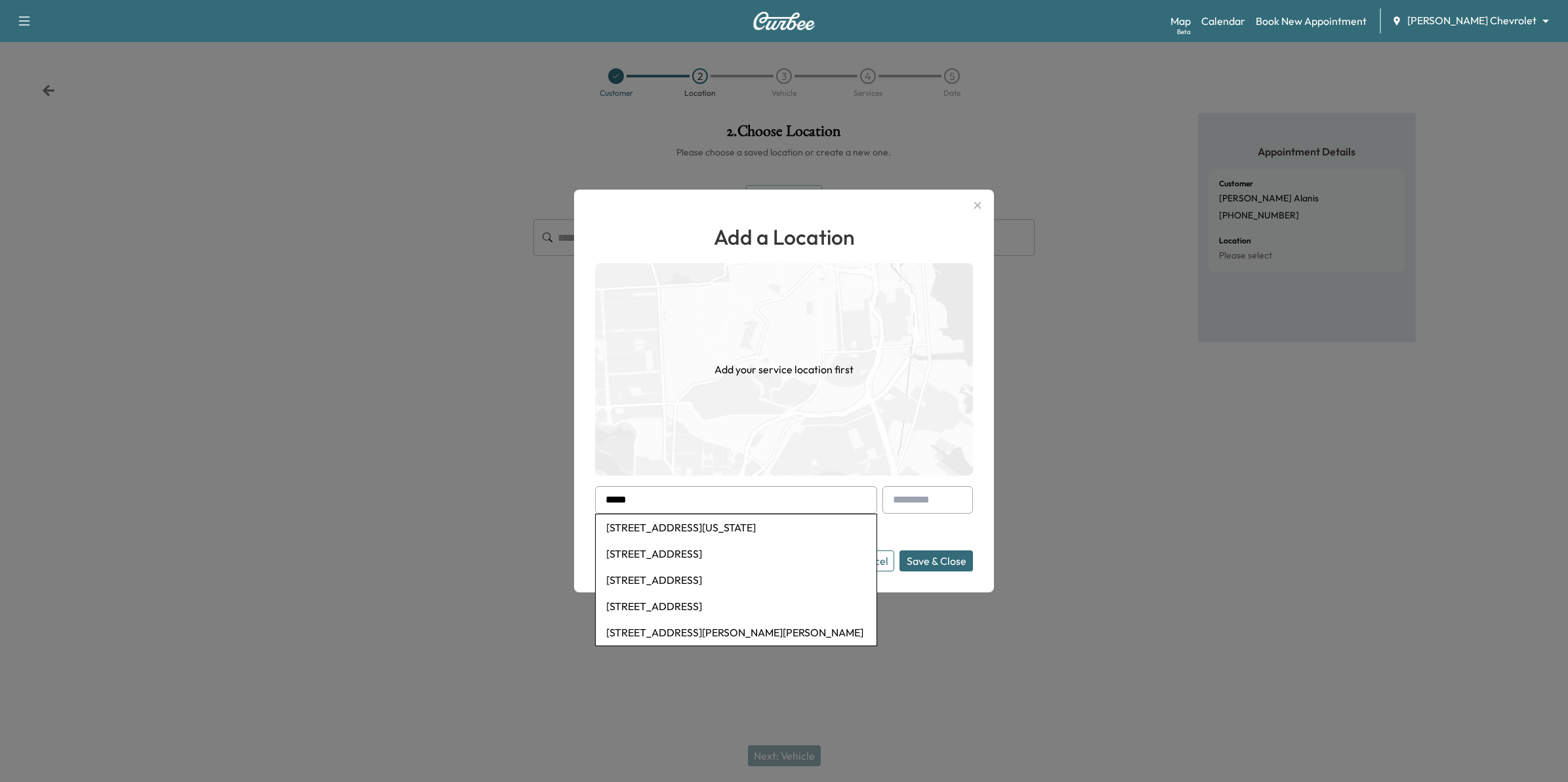
click at [806, 552] on li "2822 70th Street East, Inver Grove Heights, MN, USA" at bounding box center [736, 553] width 281 height 26
type input "**********"
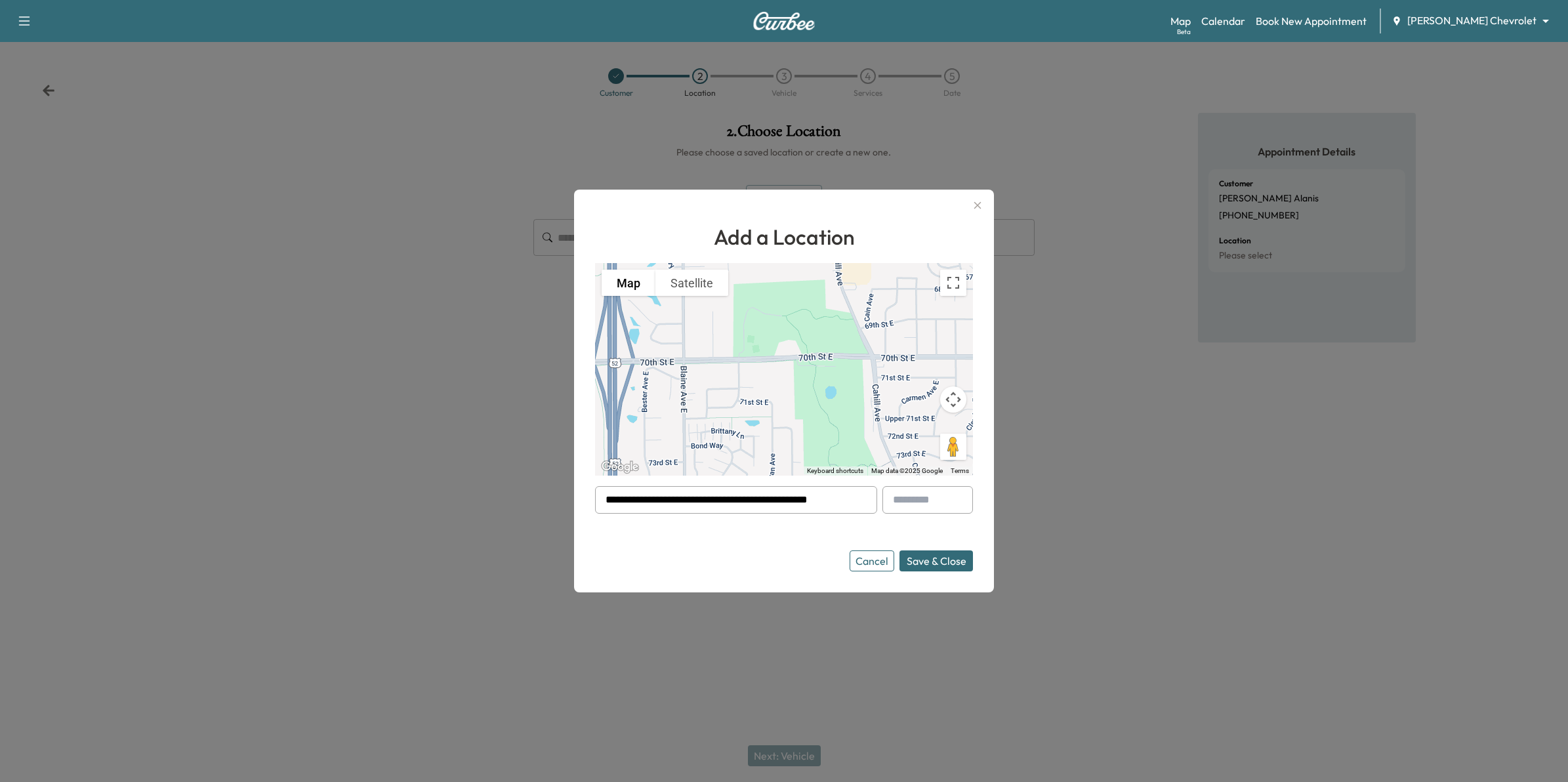
click at [948, 564] on button "Save & Close" at bounding box center [936, 561] width 74 height 21
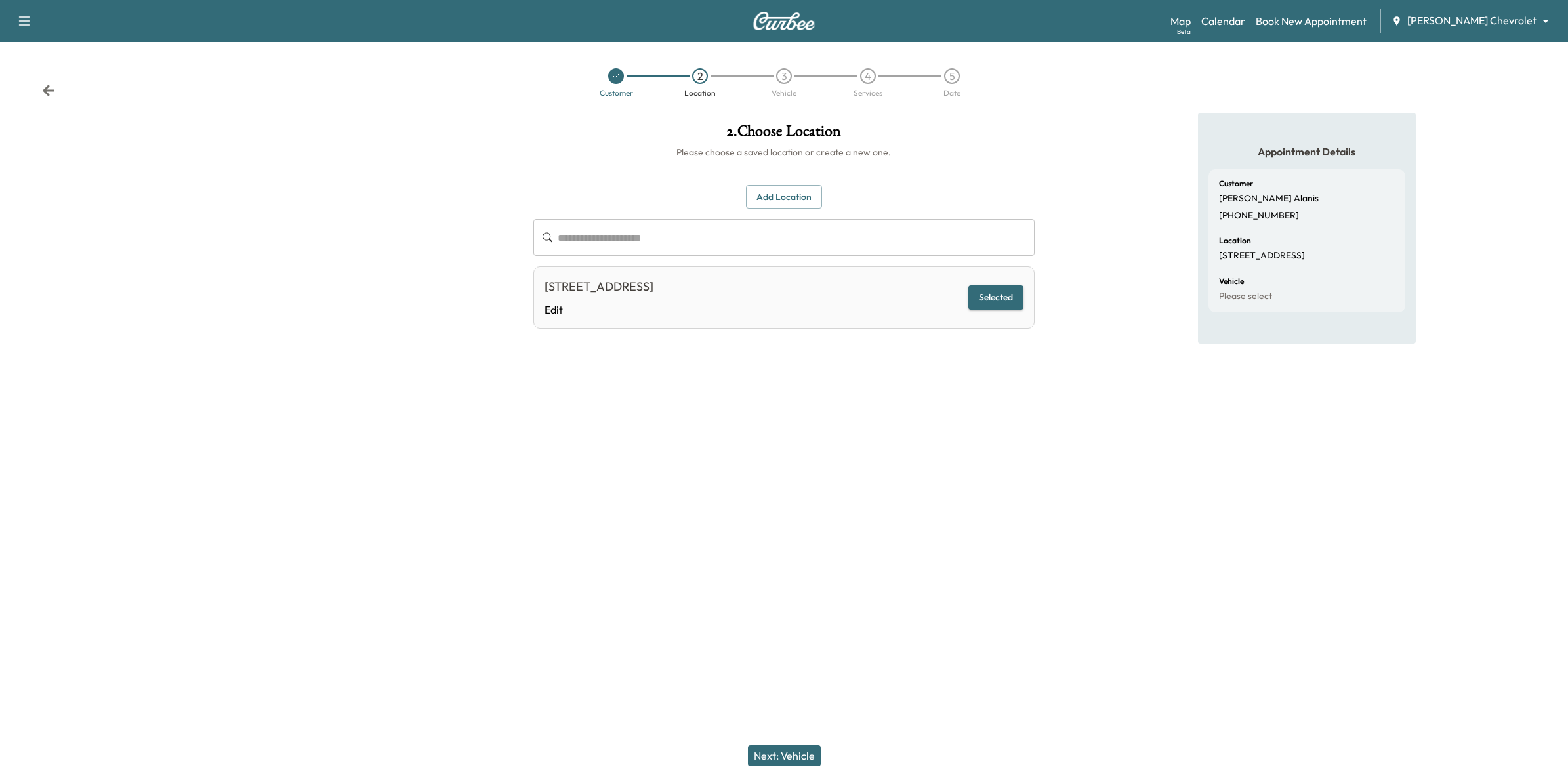
click at [789, 749] on button "Next: Vehicle" at bounding box center [784, 756] width 73 height 21
click at [778, 189] on button "Add a Vehicle" at bounding box center [784, 192] width 78 height 24
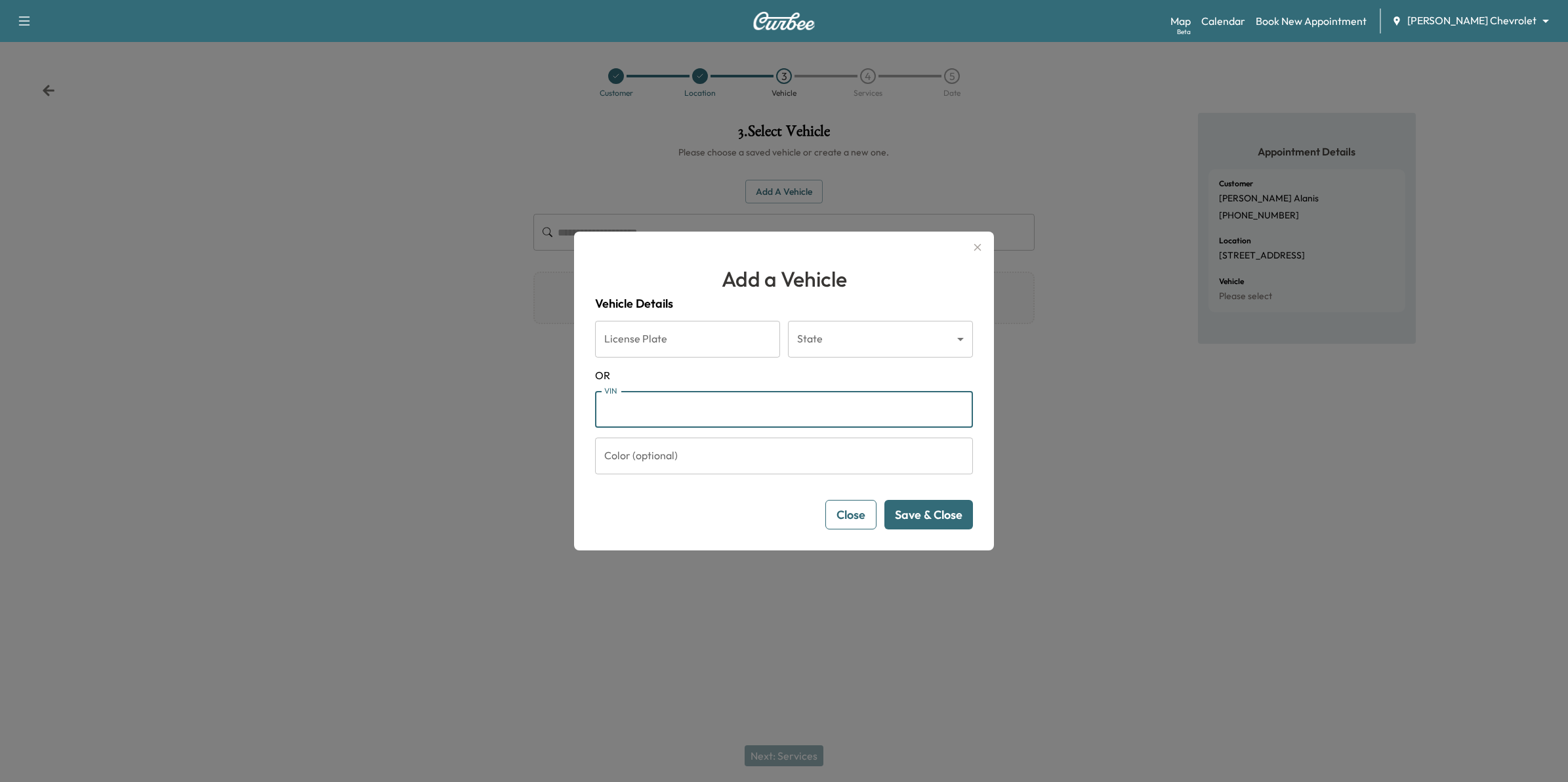
paste input "**********"
type input "**********"
click at [922, 528] on button "Save & Close" at bounding box center [929, 514] width 89 height 29
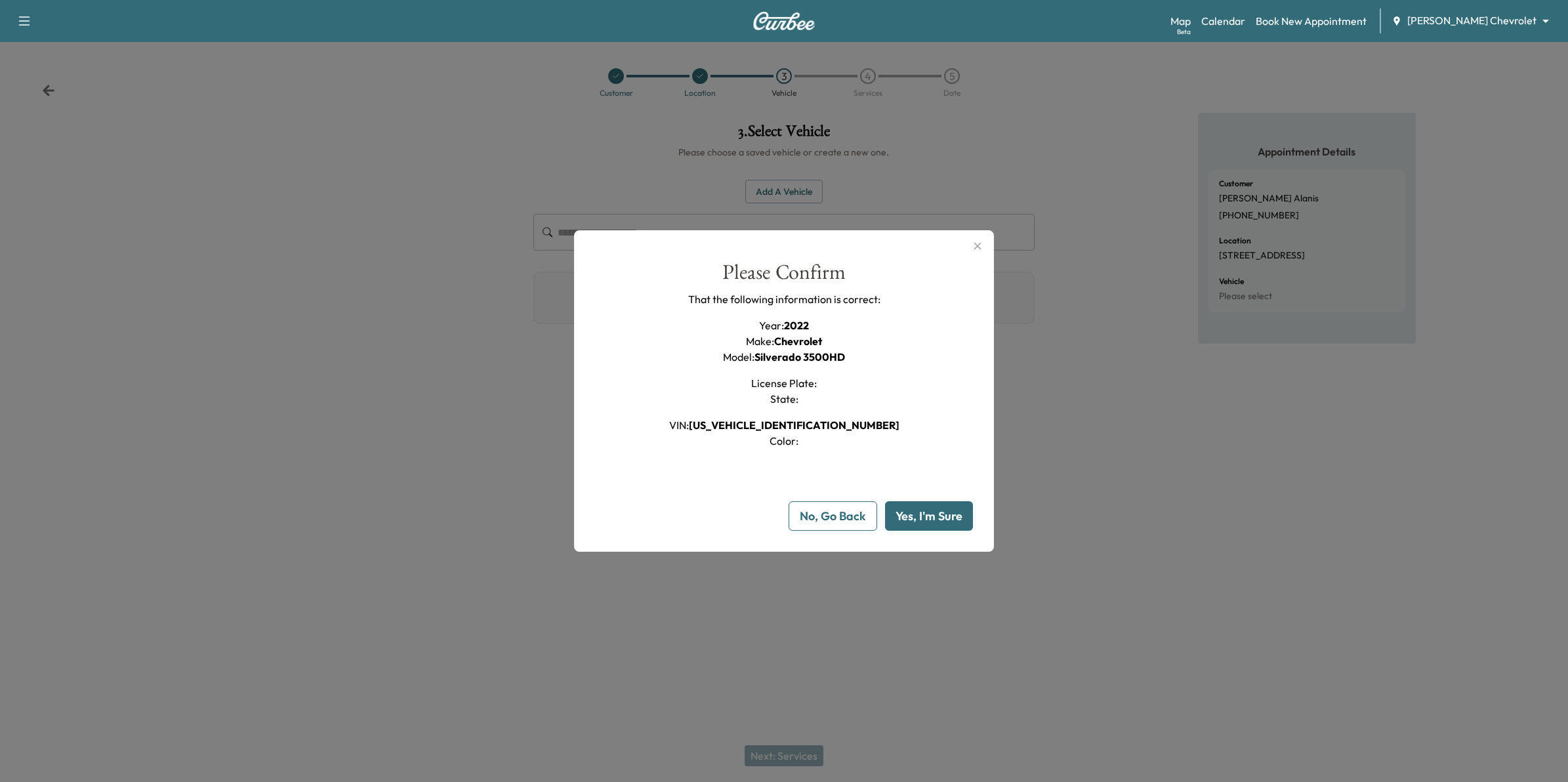
click at [920, 515] on button "Yes, I'm Sure" at bounding box center [929, 516] width 88 height 29
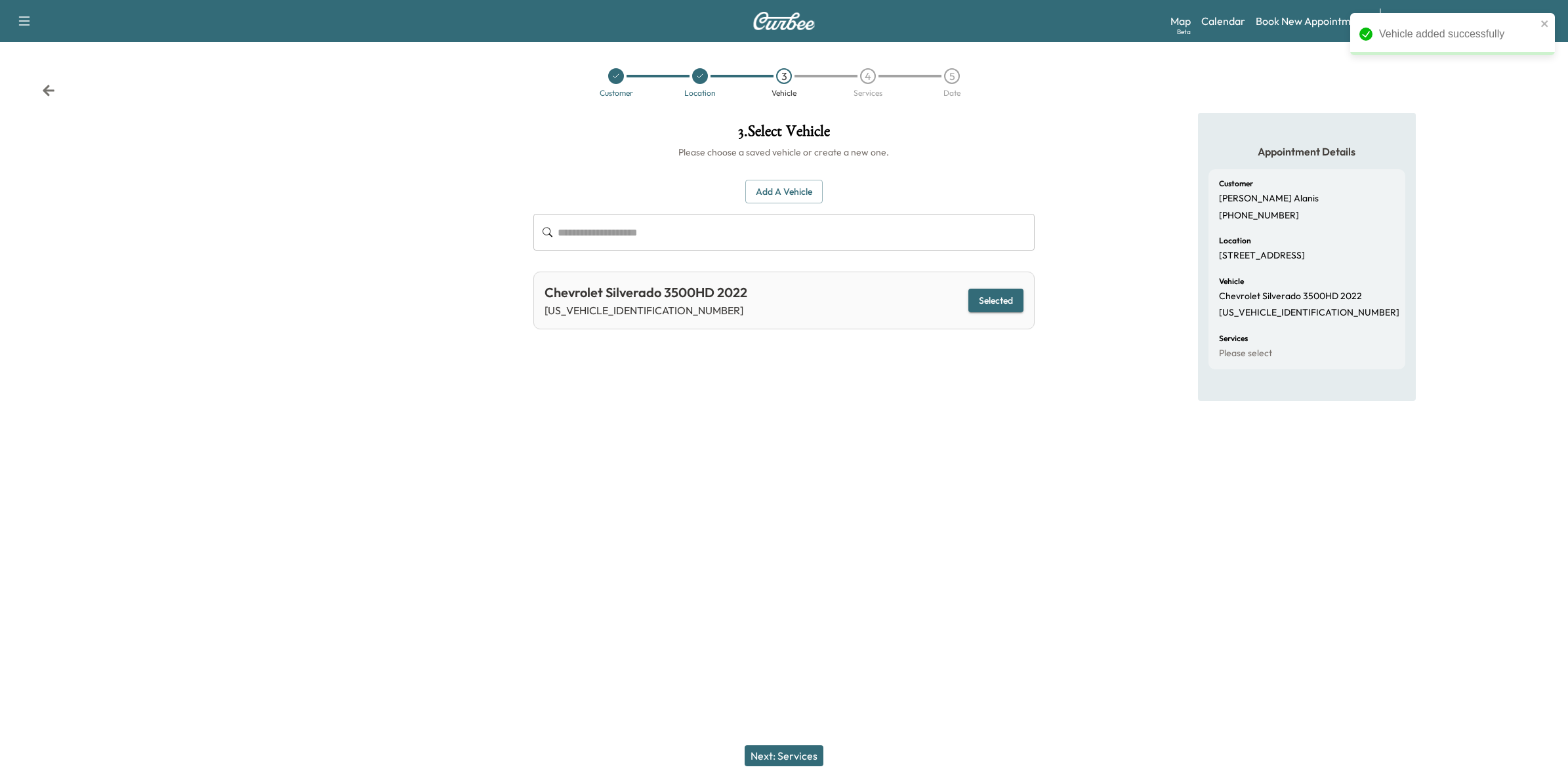
click at [804, 757] on button "Next: Services" at bounding box center [784, 756] width 79 height 21
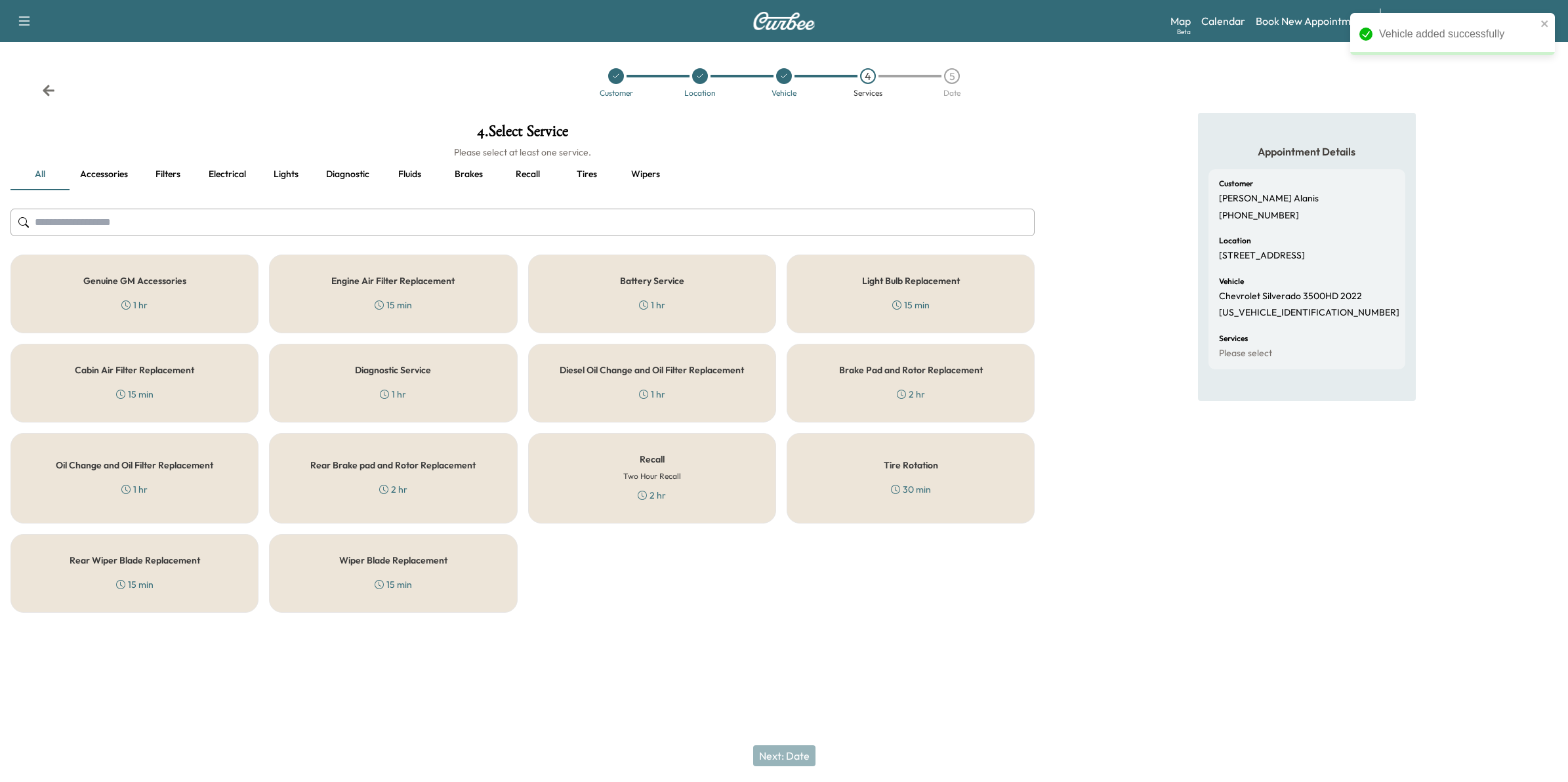
click at [667, 480] on h6 "Two Hour Recall" at bounding box center [652, 476] width 58 height 12
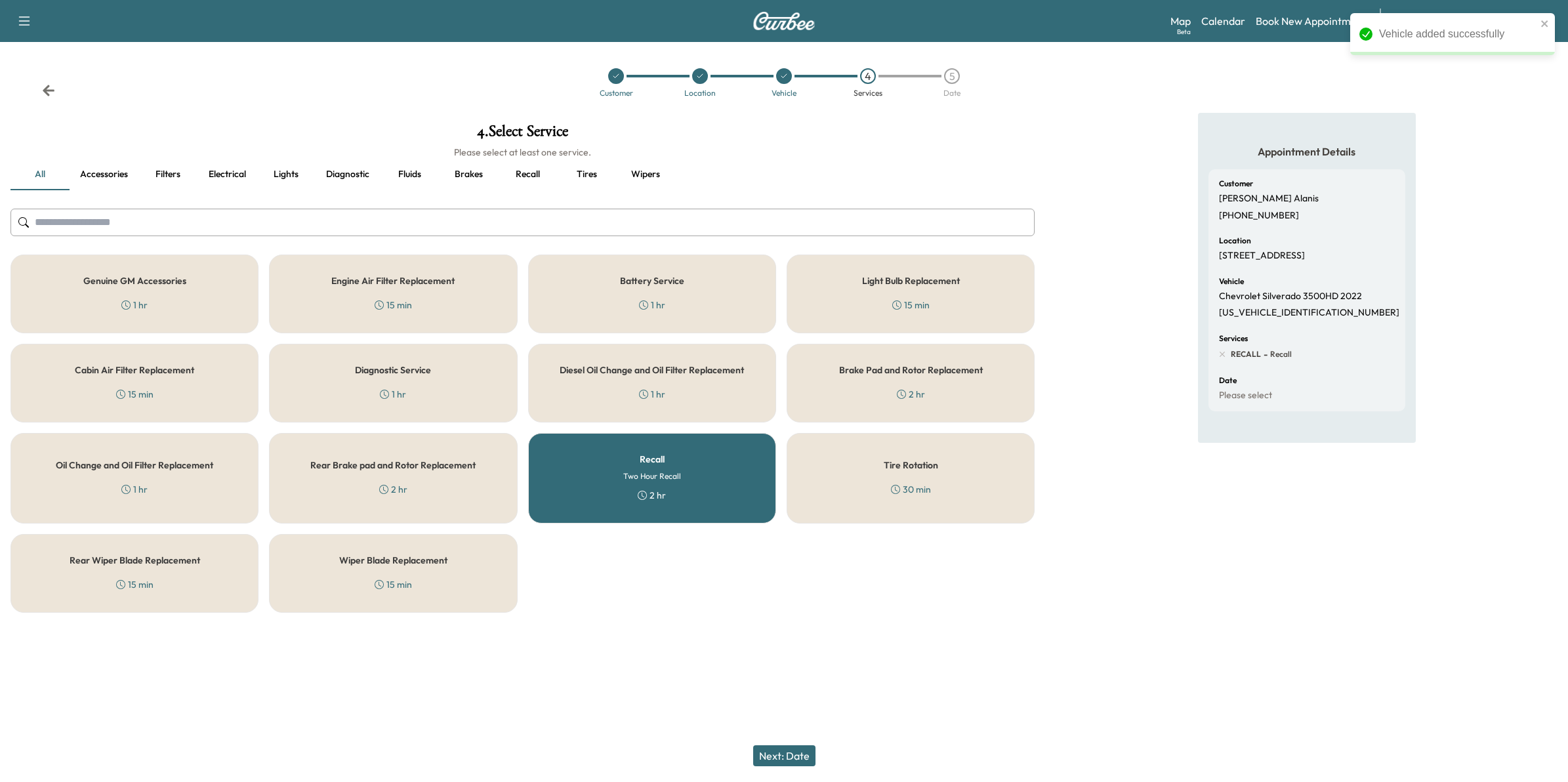
click at [792, 755] on button "Next: Date" at bounding box center [784, 756] width 63 height 21
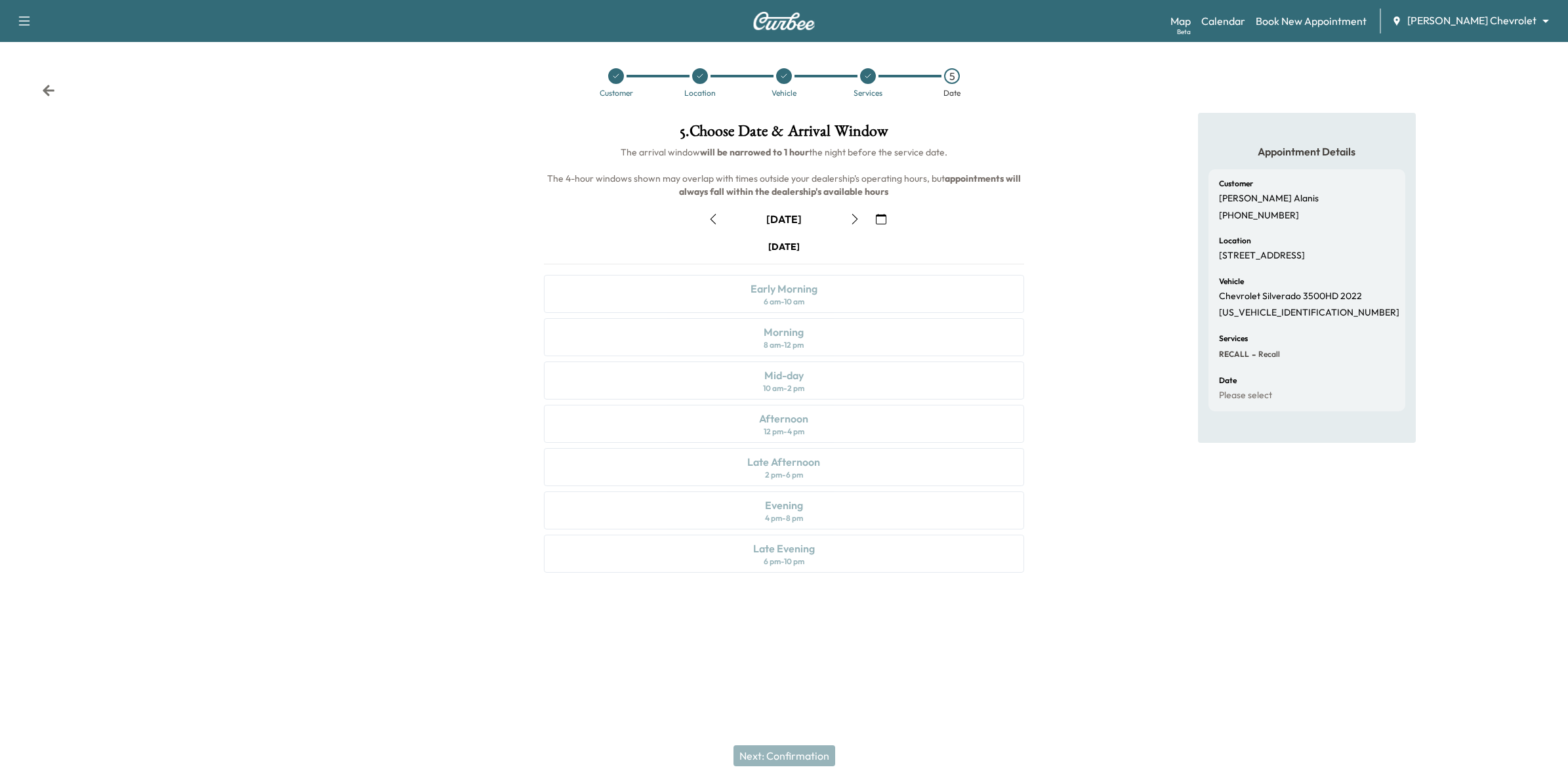
click at [880, 214] on icon "button" at bounding box center [881, 219] width 11 height 11
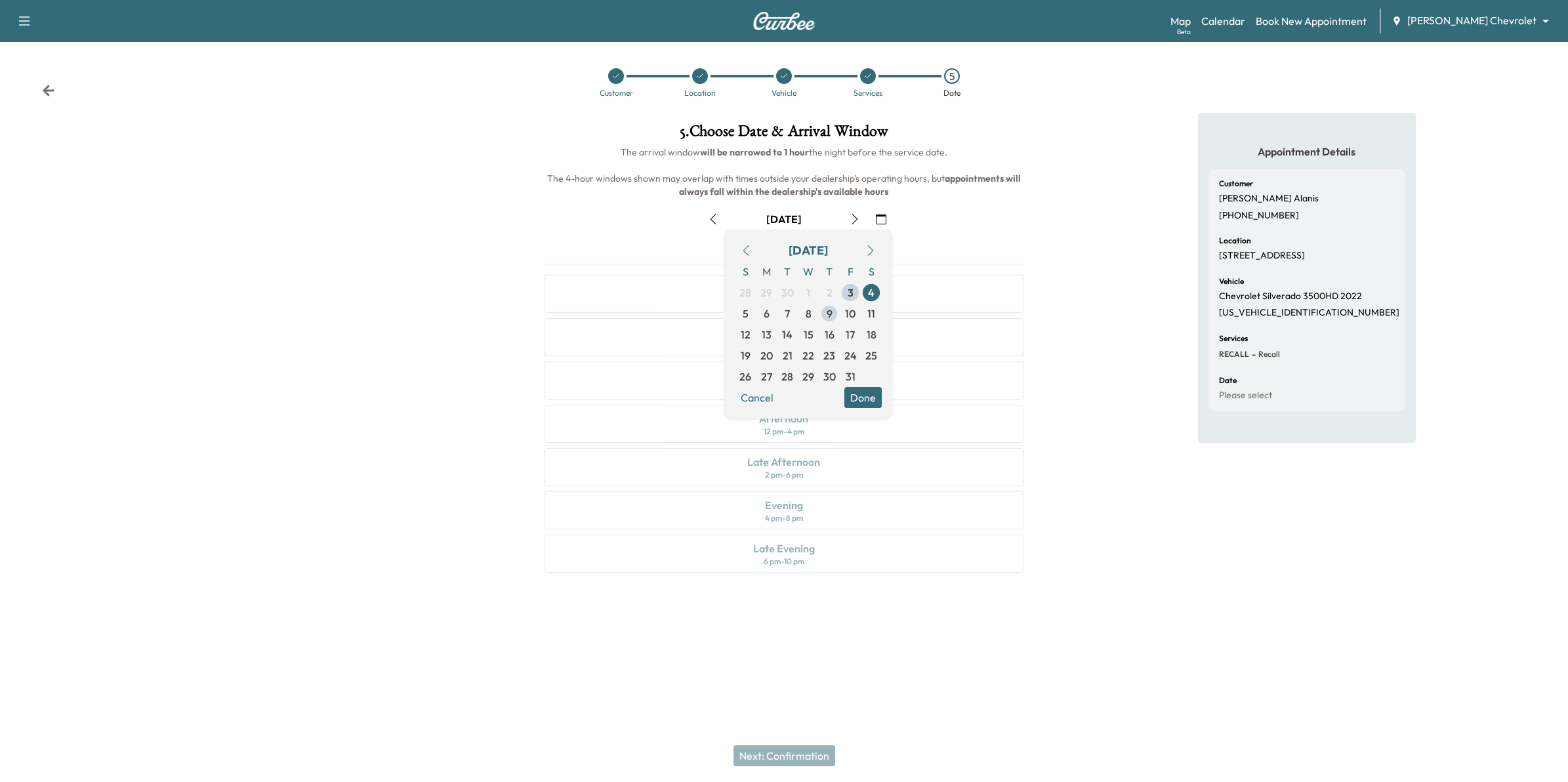
click at [830, 315] on span "9" at bounding box center [830, 313] width 6 height 16
click at [867, 397] on button "Done" at bounding box center [863, 397] width 38 height 21
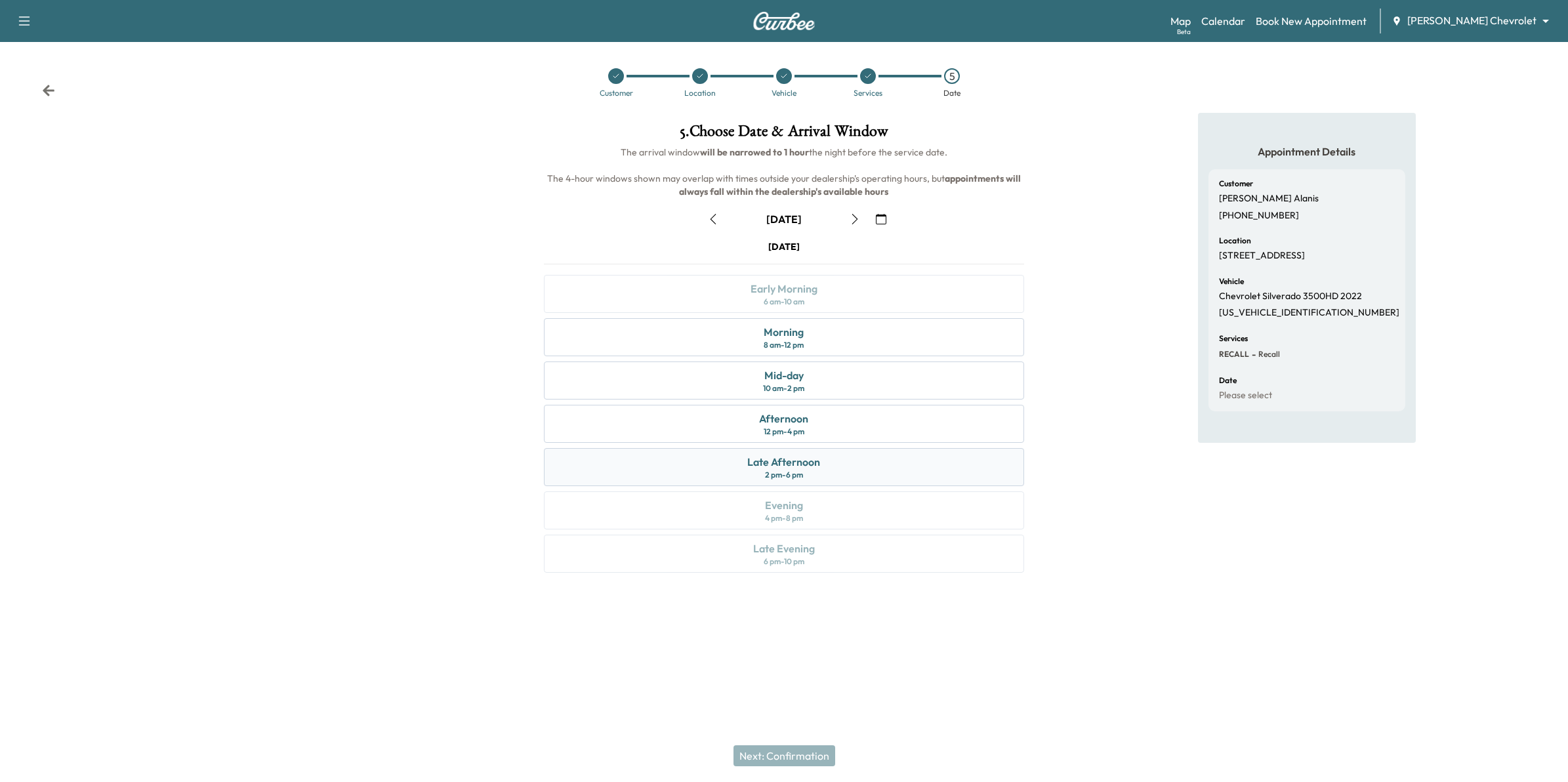
click at [789, 473] on div "2 pm - 6 pm" at bounding box center [784, 475] width 38 height 11
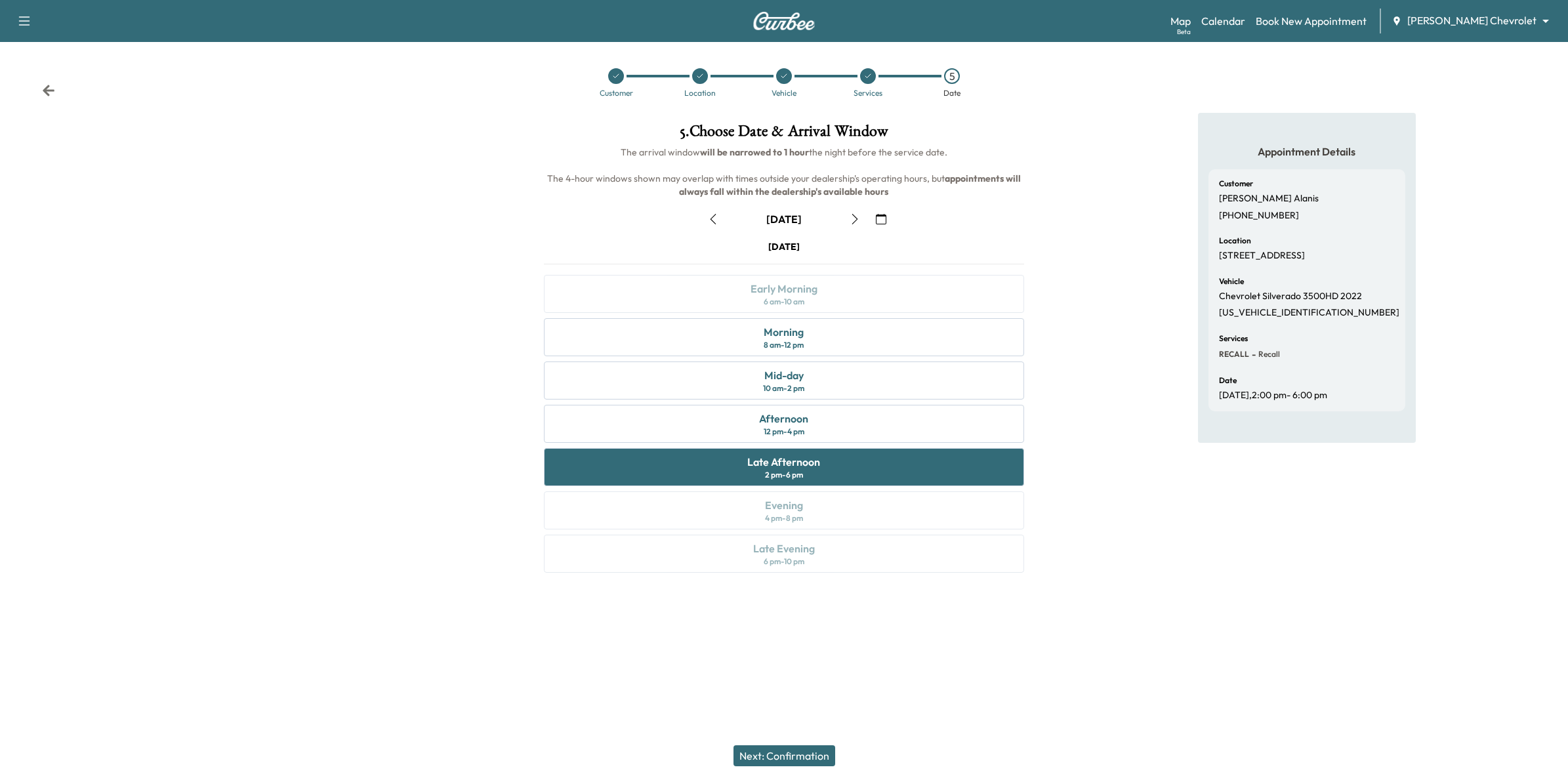
click at [813, 756] on button "Next: Confirmation" at bounding box center [784, 756] width 102 height 21
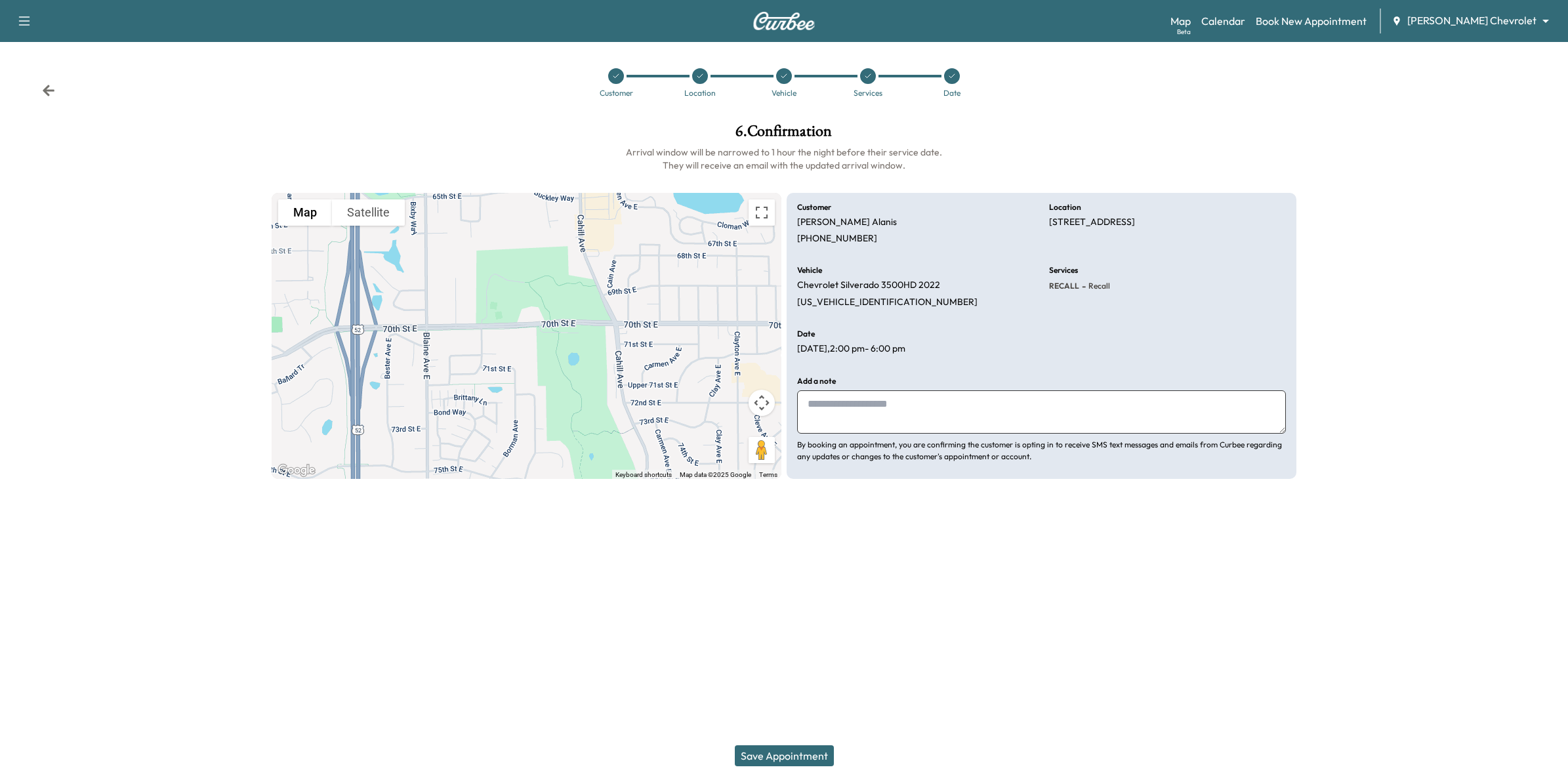
click at [944, 412] on textarea at bounding box center [1042, 412] width 489 height 44
paste textarea "**********"
click at [1067, 402] on textarea "**********" at bounding box center [1042, 412] width 489 height 44
click at [847, 421] on textarea "**********" at bounding box center [1042, 412] width 489 height 44
click at [1067, 406] on textarea "**********" at bounding box center [1042, 412] width 489 height 44
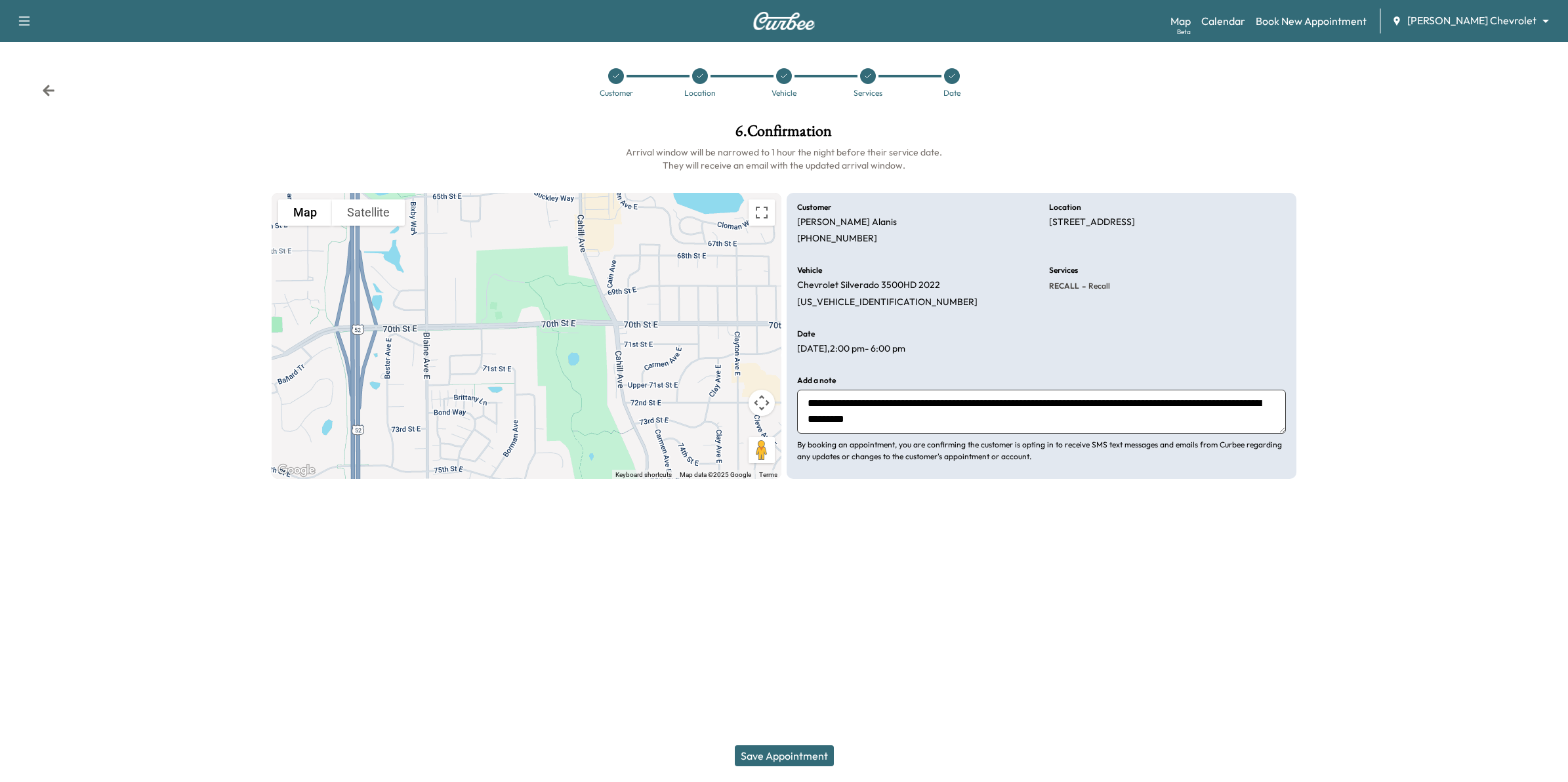
click at [1168, 405] on textarea "**********" at bounding box center [1042, 412] width 489 height 44
click at [1225, 402] on textarea "**********" at bounding box center [1042, 412] width 489 height 44
drag, startPoint x: 893, startPoint y: 418, endPoint x: 818, endPoint y: 423, distance: 75.2
click at [818, 423] on textarea "**********" at bounding box center [1042, 412] width 489 height 44
click at [897, 421] on textarea "**********" at bounding box center [1042, 412] width 489 height 44
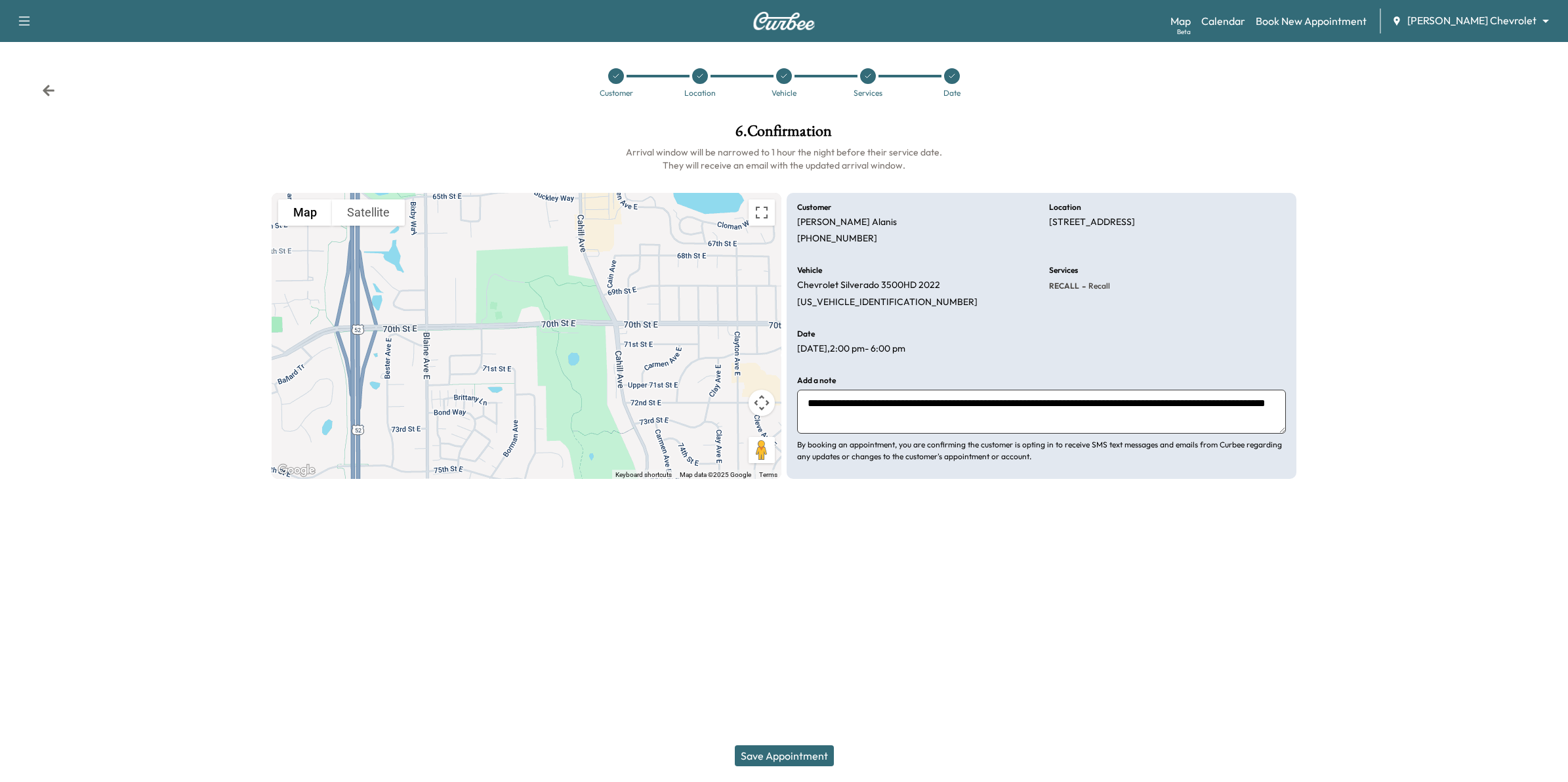
click at [911, 424] on textarea "**********" at bounding box center [1042, 412] width 489 height 44
type textarea "**********"
click at [796, 752] on button "Save Appointment" at bounding box center [785, 756] width 99 height 21
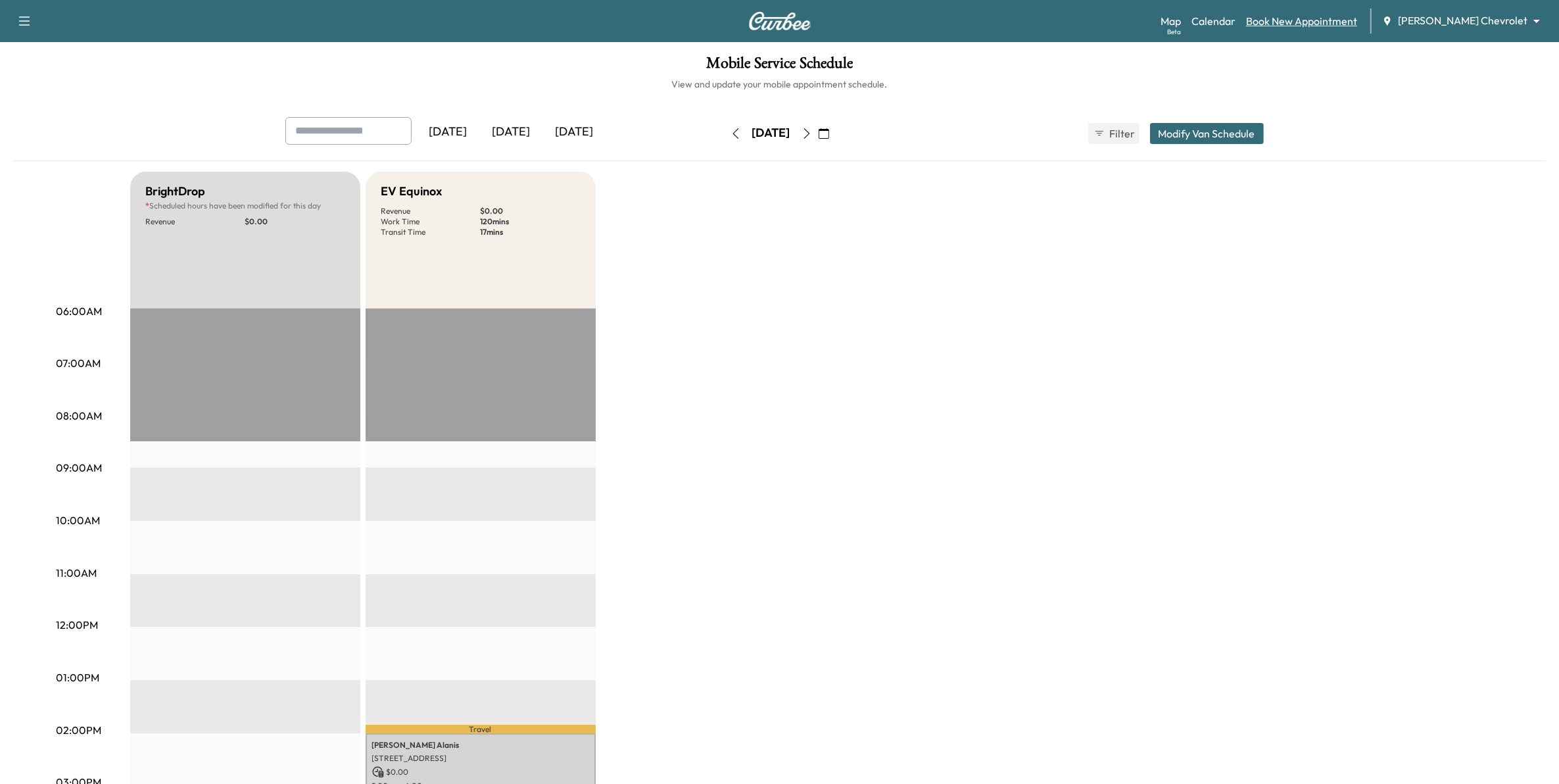
click at [1332, 22] on link "Book New Appointment" at bounding box center [1301, 20] width 111 height 16
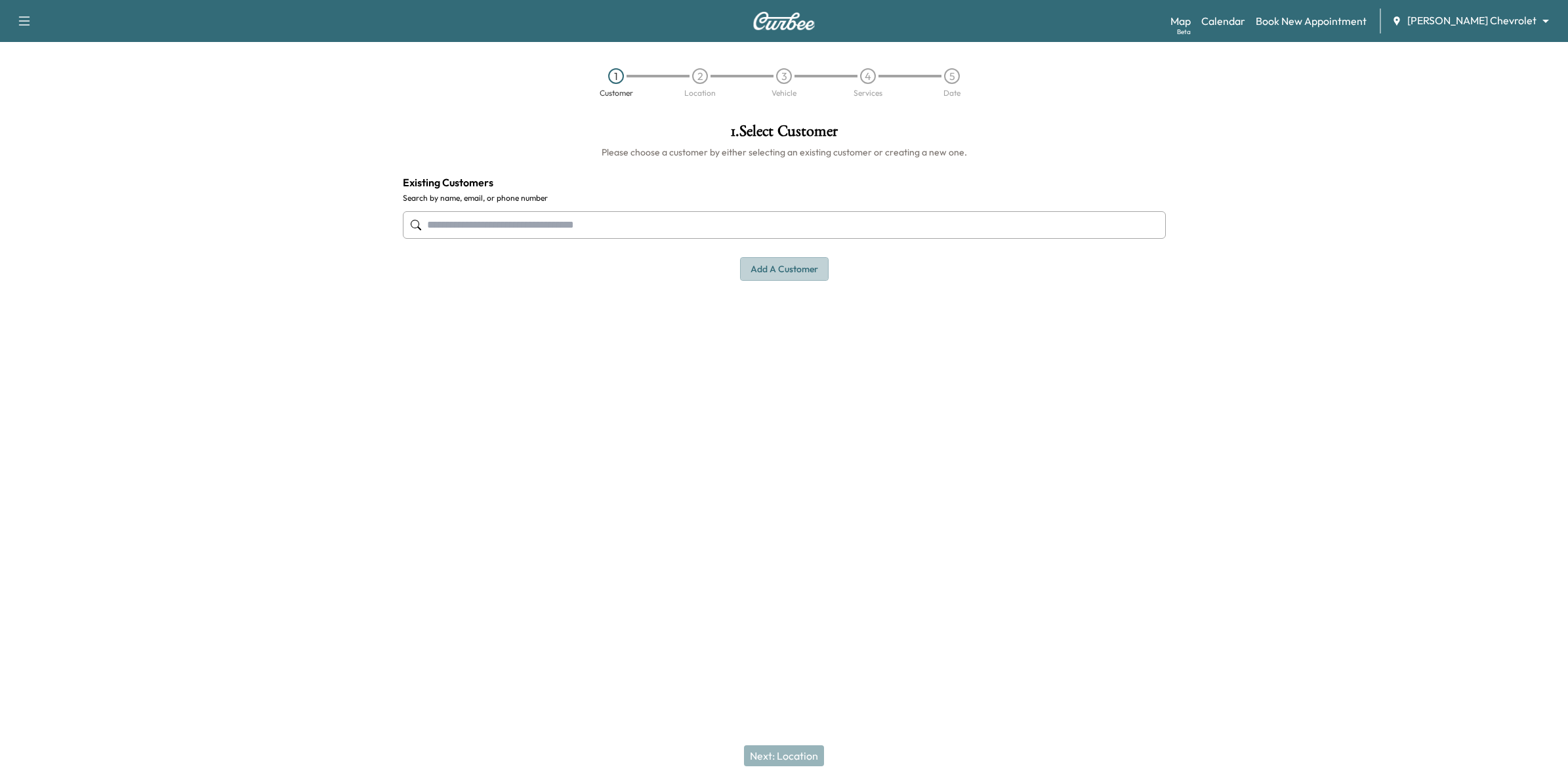
click at [804, 273] on button "Add a customer" at bounding box center [785, 269] width 89 height 24
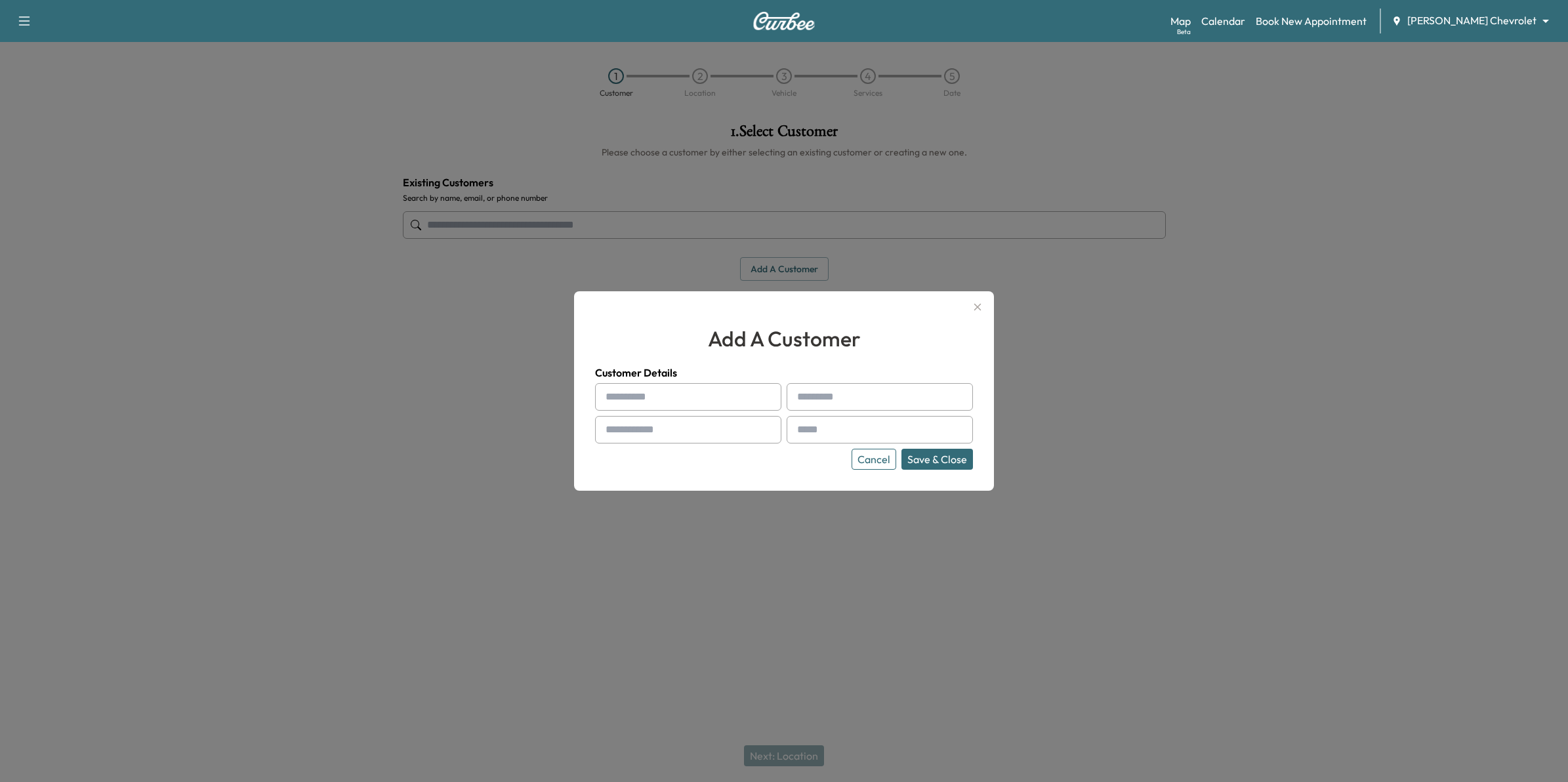
click at [731, 394] on input "text" at bounding box center [688, 397] width 186 height 28
type input "********"
type input "*********"
click at [676, 431] on input "text" at bounding box center [688, 429] width 186 height 28
type input "**********"
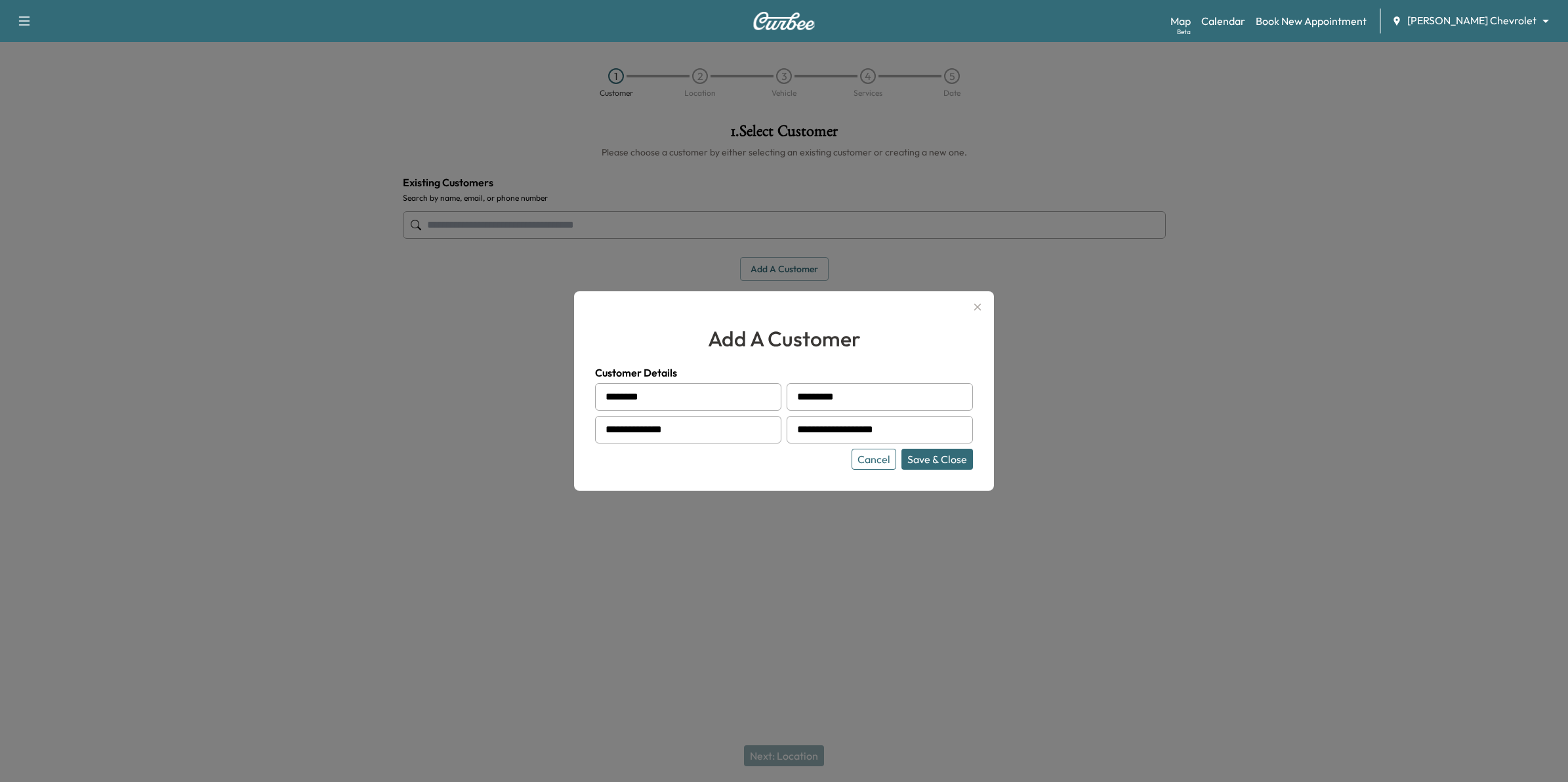
type input "**********"
click at [945, 459] on button "Save & Close" at bounding box center [937, 459] width 72 height 21
type input "**********"
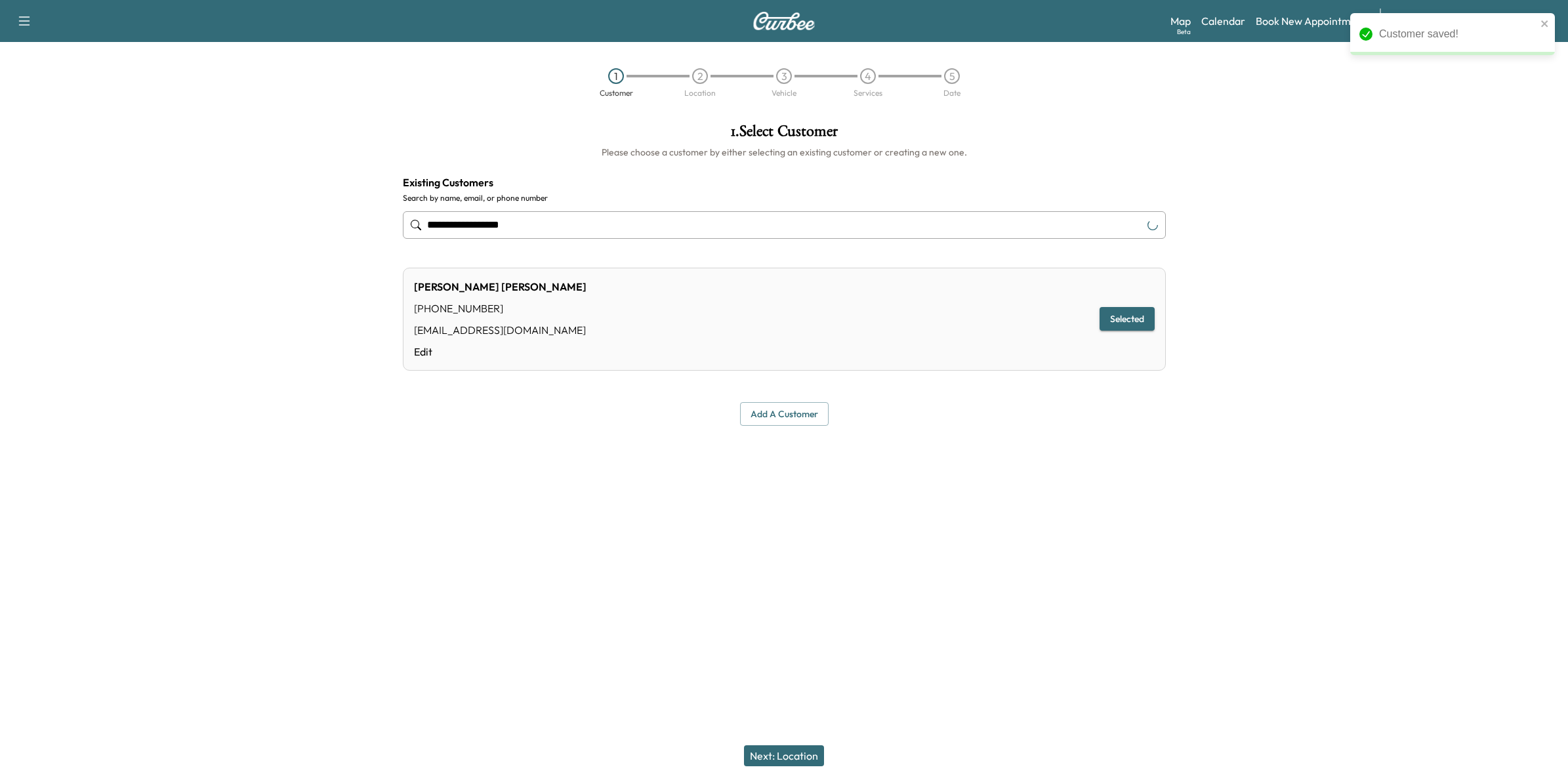
click at [803, 756] on button "Next: Location" at bounding box center [784, 756] width 80 height 21
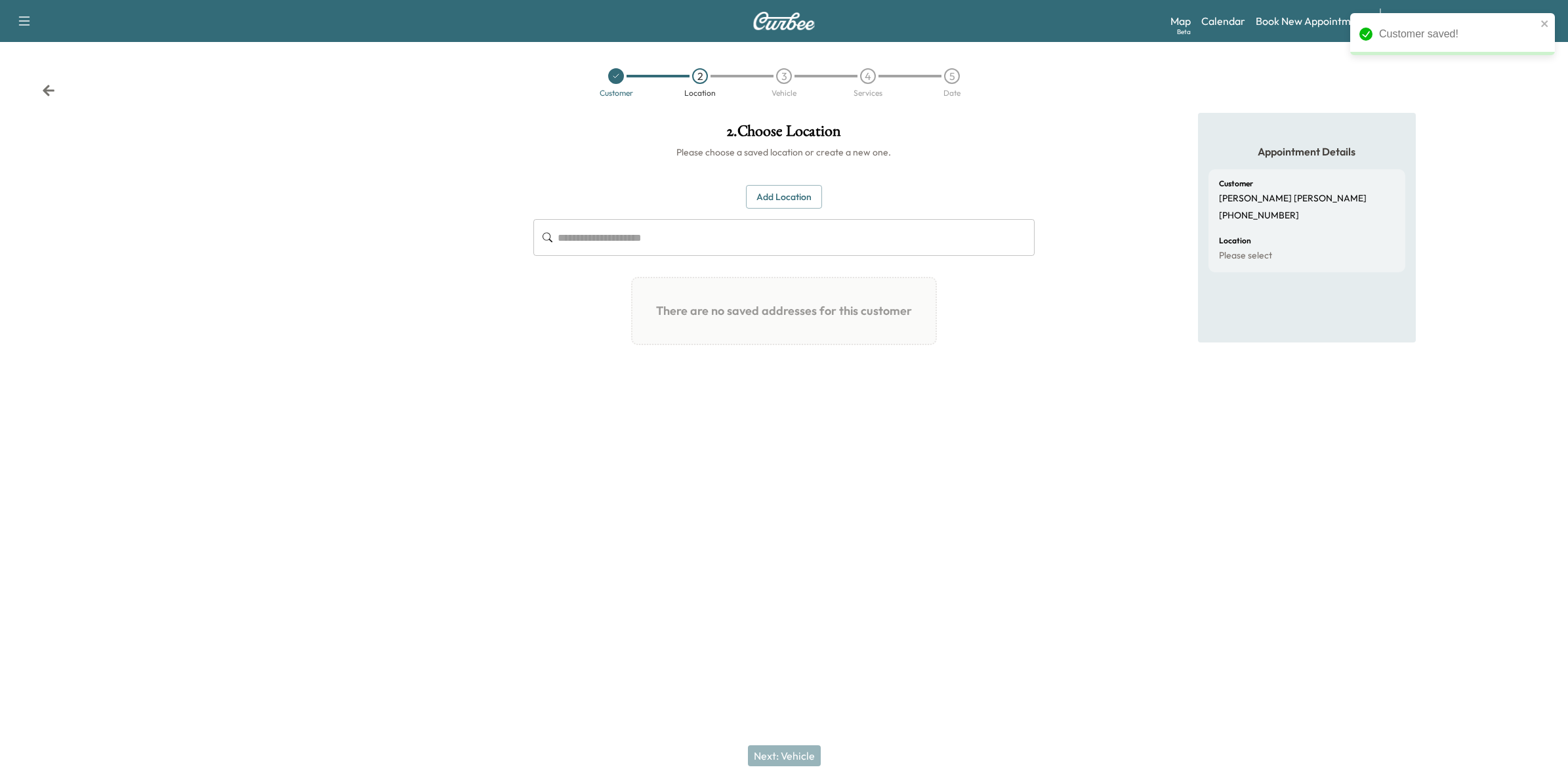
click at [804, 201] on button "Add Location" at bounding box center [784, 197] width 76 height 24
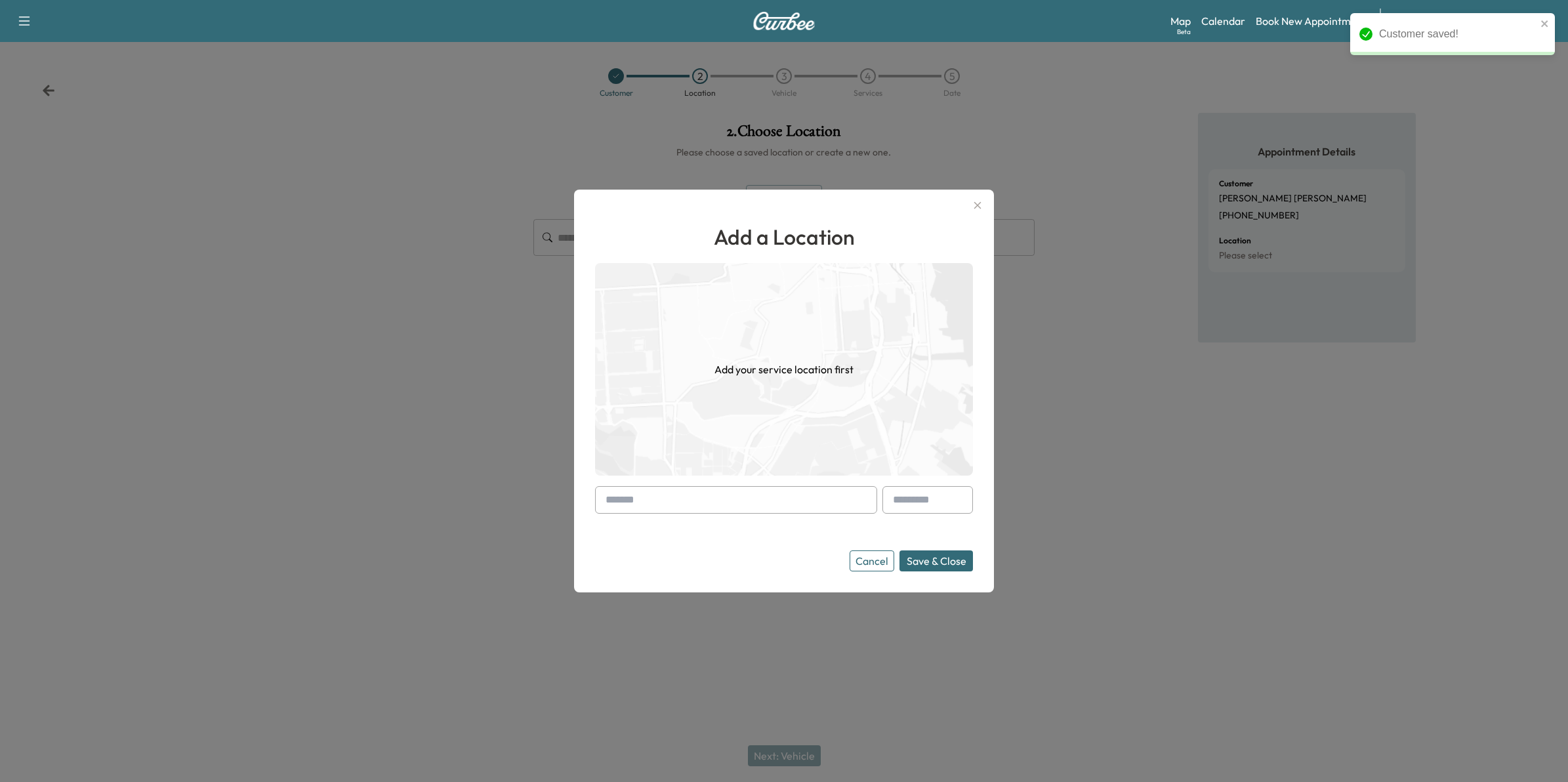
click at [807, 495] on input "text" at bounding box center [736, 500] width 282 height 28
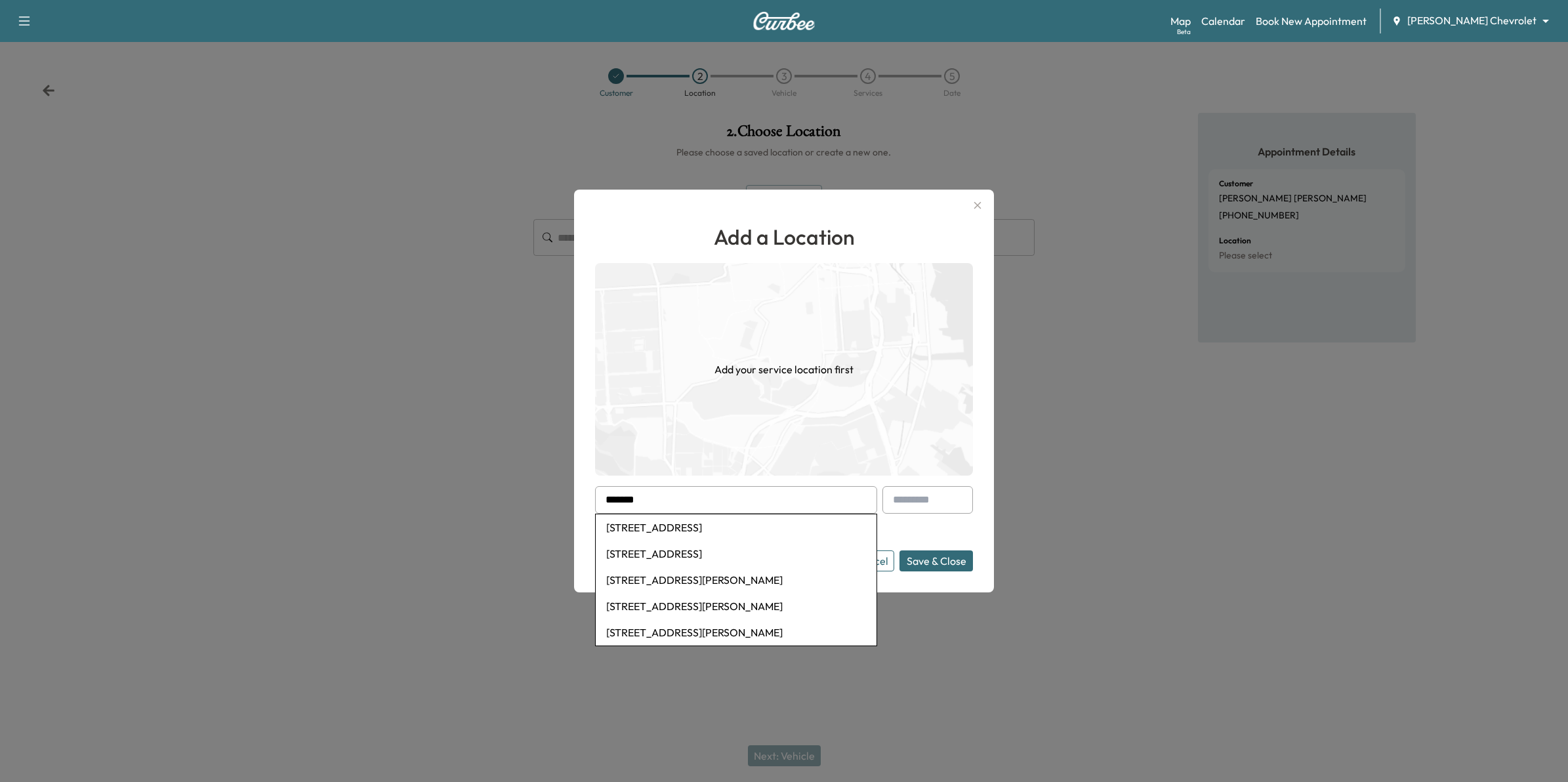
click at [743, 529] on li "13953 Gauntlet Court, Apple Valley, MN, USA" at bounding box center [736, 527] width 281 height 26
type input "**********"
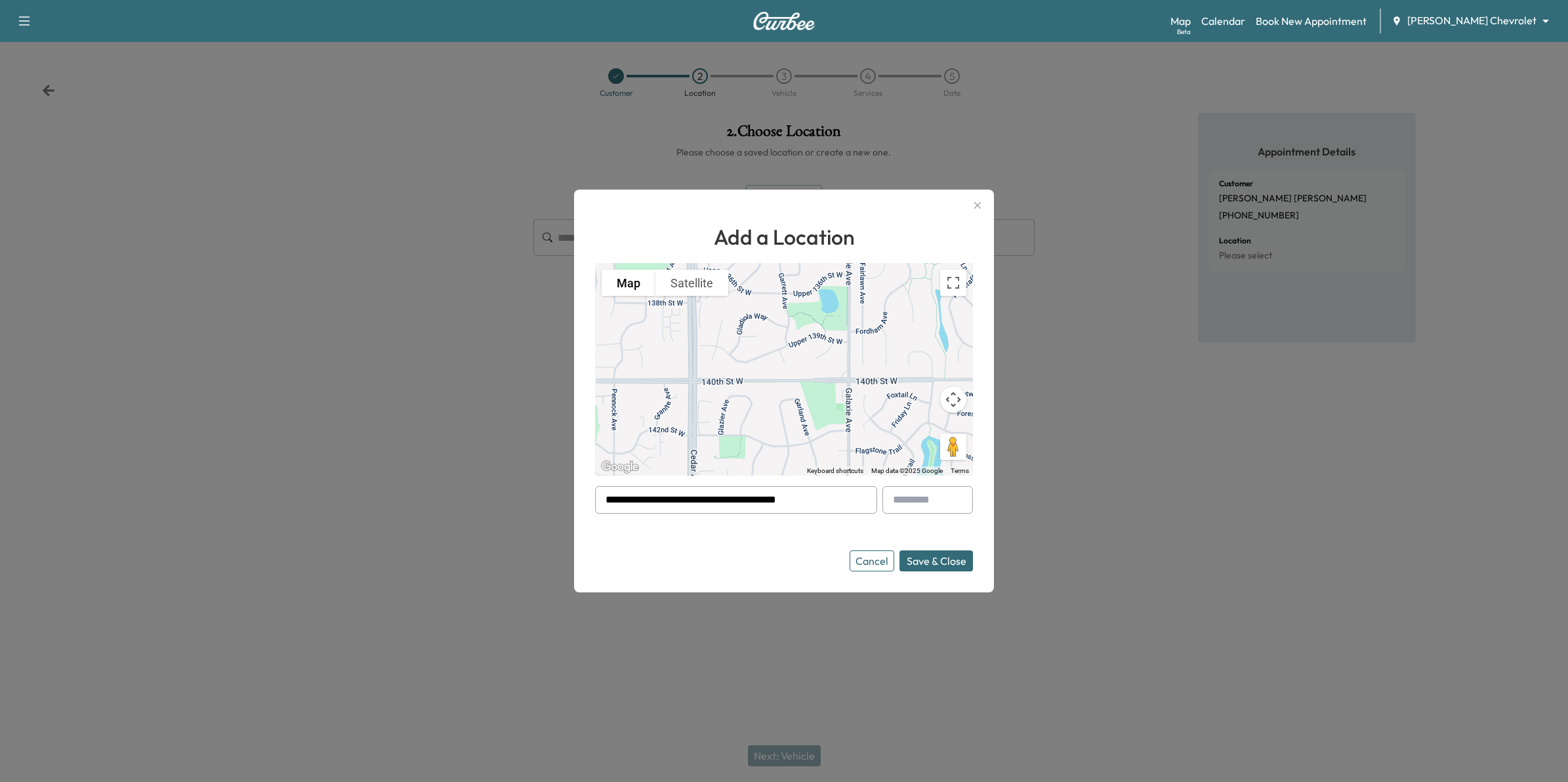
click at [949, 562] on button "Save & Close" at bounding box center [936, 561] width 74 height 21
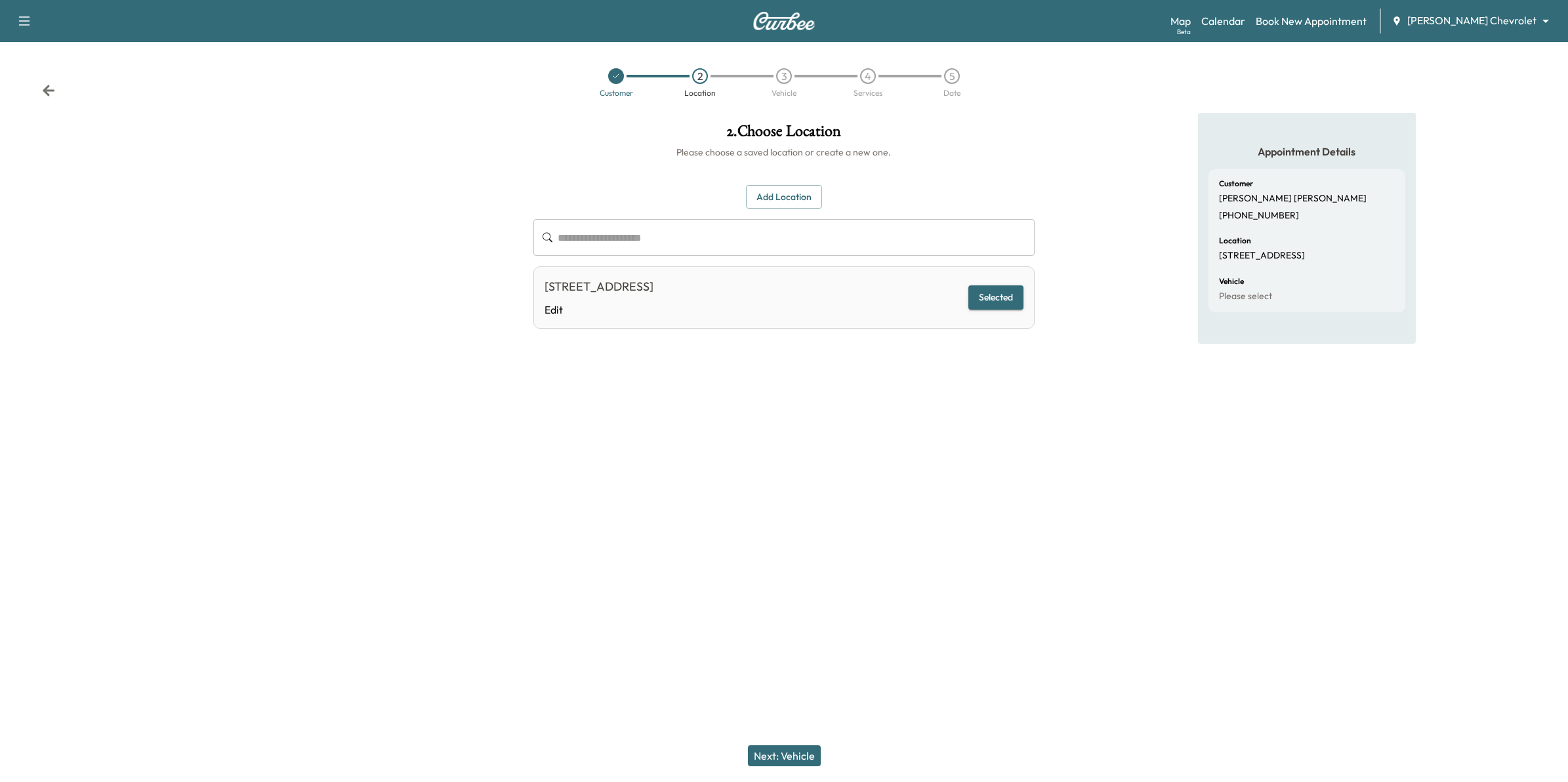
click at [798, 753] on button "Next: Vehicle" at bounding box center [784, 756] width 73 height 21
click at [792, 191] on button "Add a Vehicle" at bounding box center [784, 192] width 78 height 24
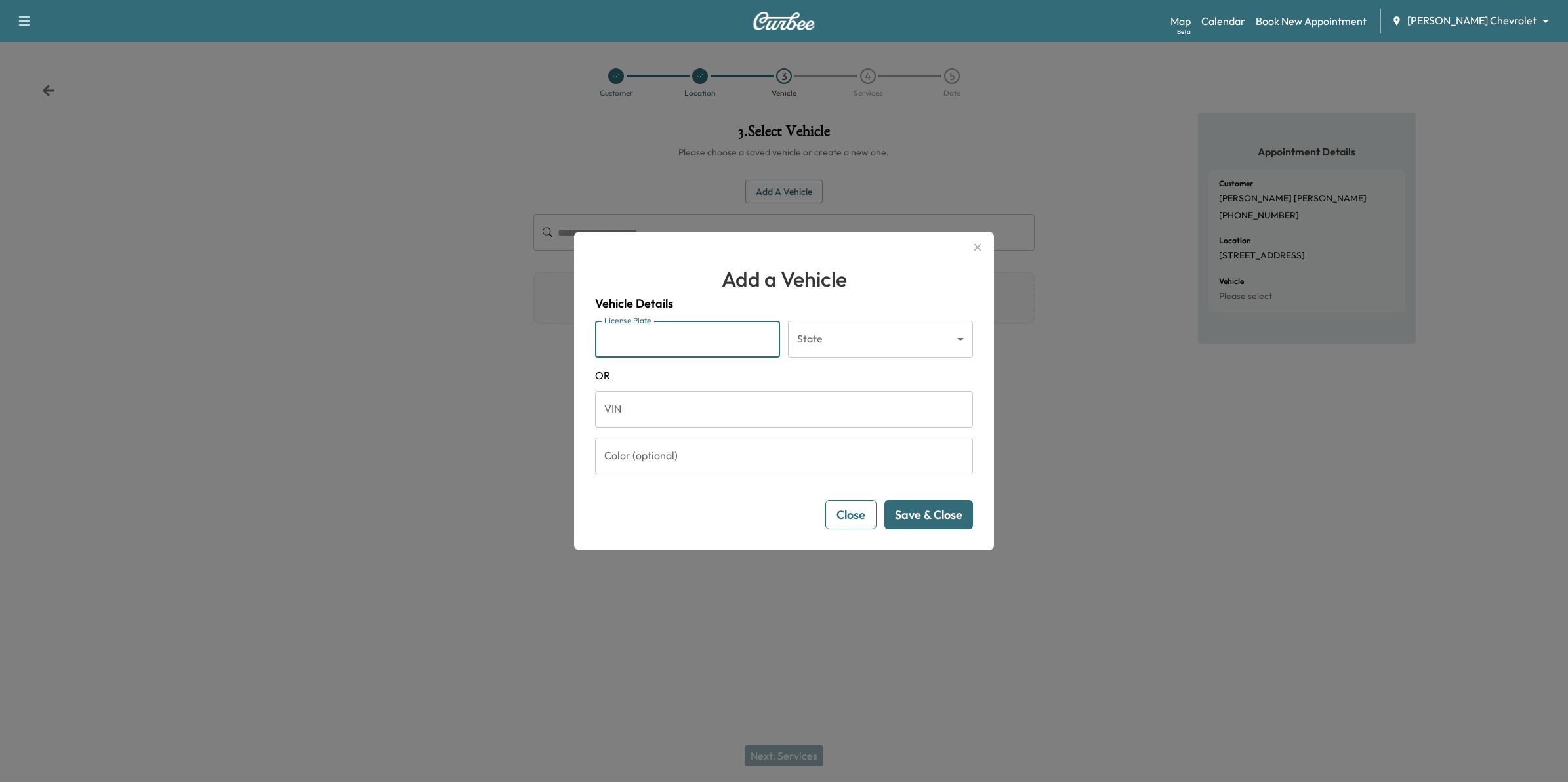
click at [707, 341] on input "License Plate" at bounding box center [688, 339] width 185 height 37
click at [862, 510] on button "Close" at bounding box center [851, 514] width 51 height 29
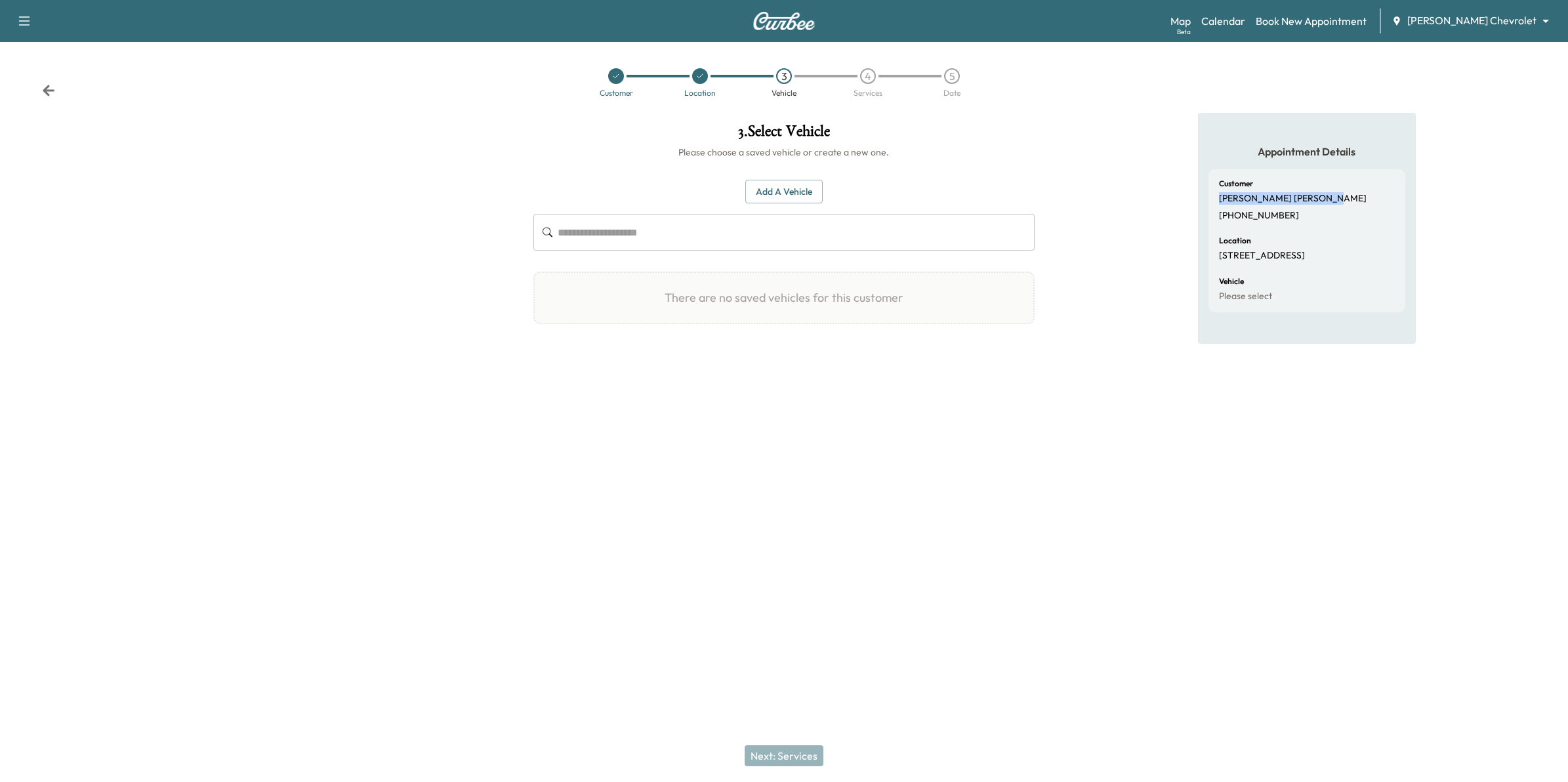
drag, startPoint x: 1310, startPoint y: 195, endPoint x: 1219, endPoint y: 203, distance: 91.4
click at [1219, 203] on div "Customer Angelica Hernandez (651) 216-2917" at bounding box center [1307, 200] width 175 height 41
drag, startPoint x: 1219, startPoint y: 203, endPoint x: 1227, endPoint y: 198, distance: 9.4
copy p "Angelica Hernandez"
drag, startPoint x: 801, startPoint y: 188, endPoint x: 807, endPoint y: 203, distance: 16.2
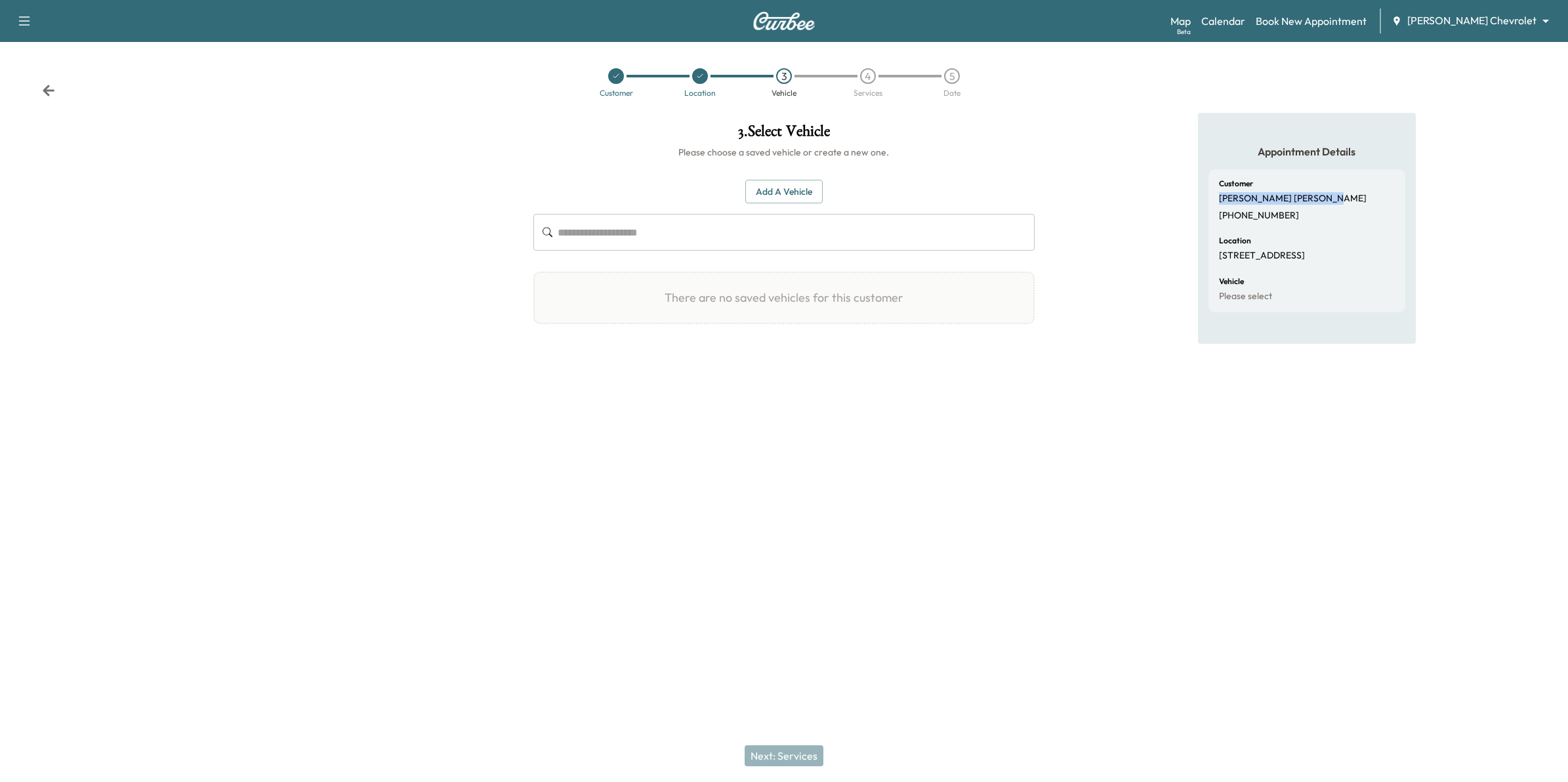
click at [799, 188] on button "Add a Vehicle" at bounding box center [784, 192] width 78 height 24
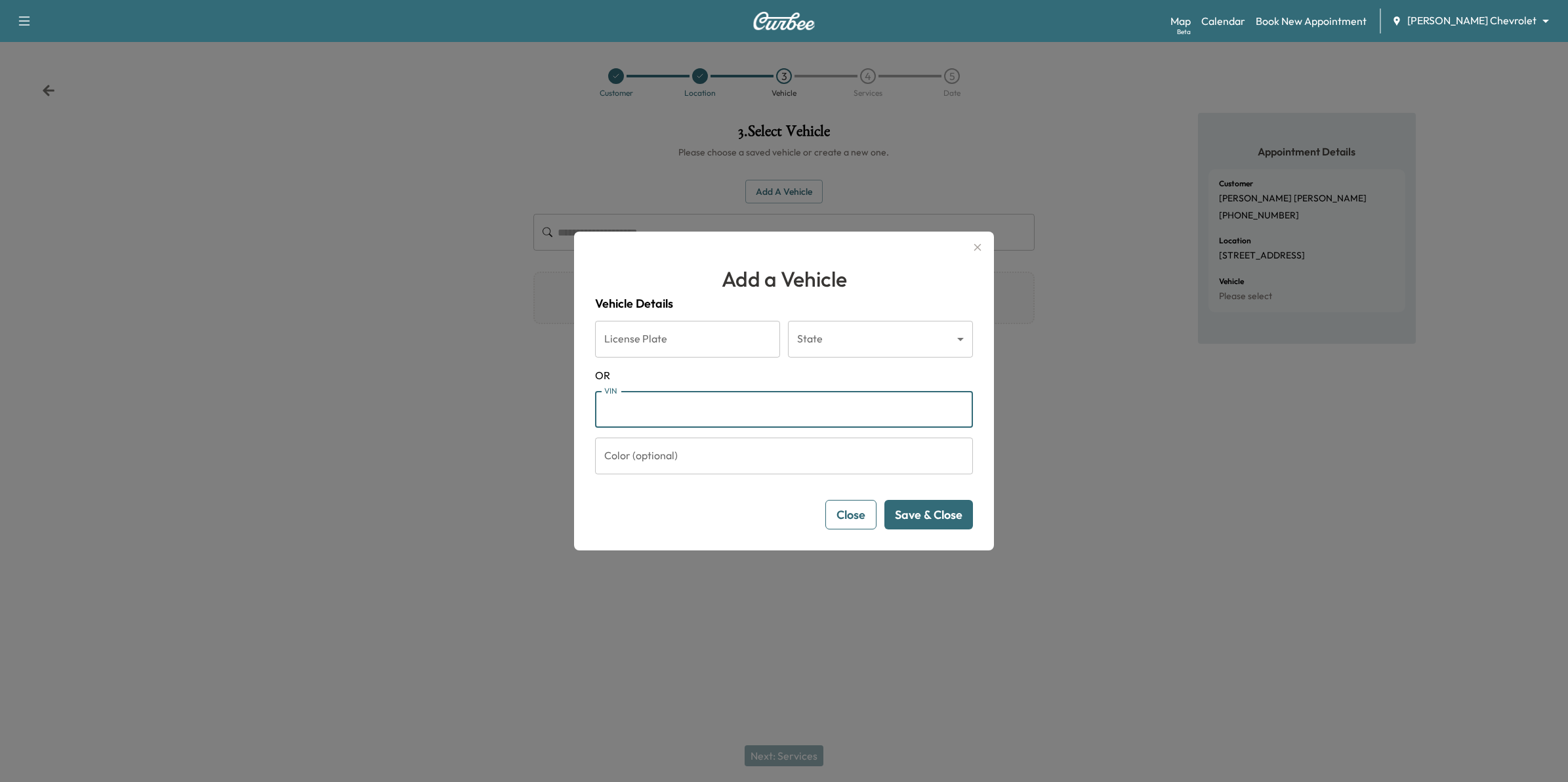
paste input "**********"
type input "**********"
click at [919, 509] on button "Save & Close" at bounding box center [929, 514] width 89 height 29
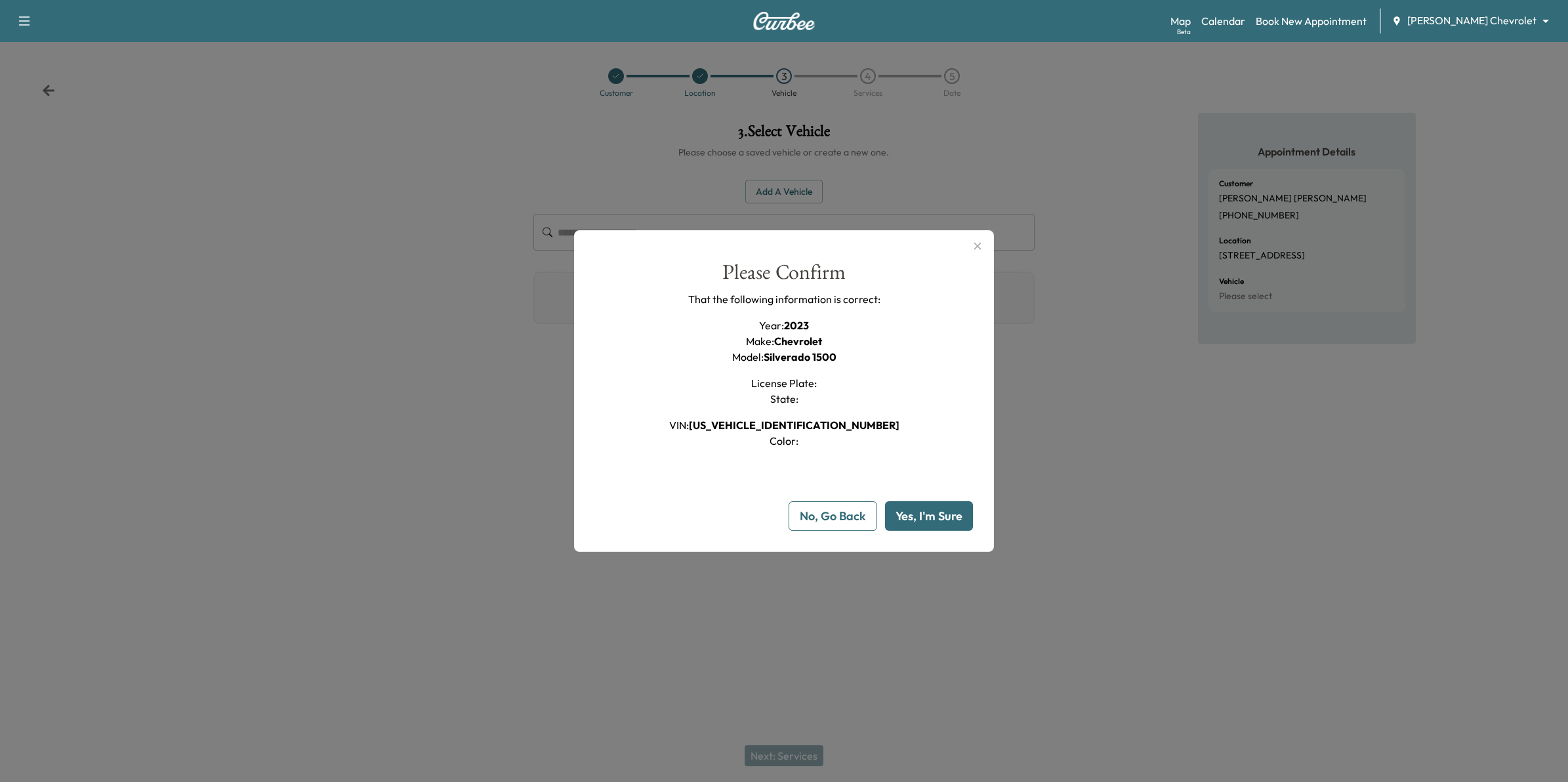
click at [950, 513] on button "Yes, I'm Sure" at bounding box center [929, 516] width 88 height 29
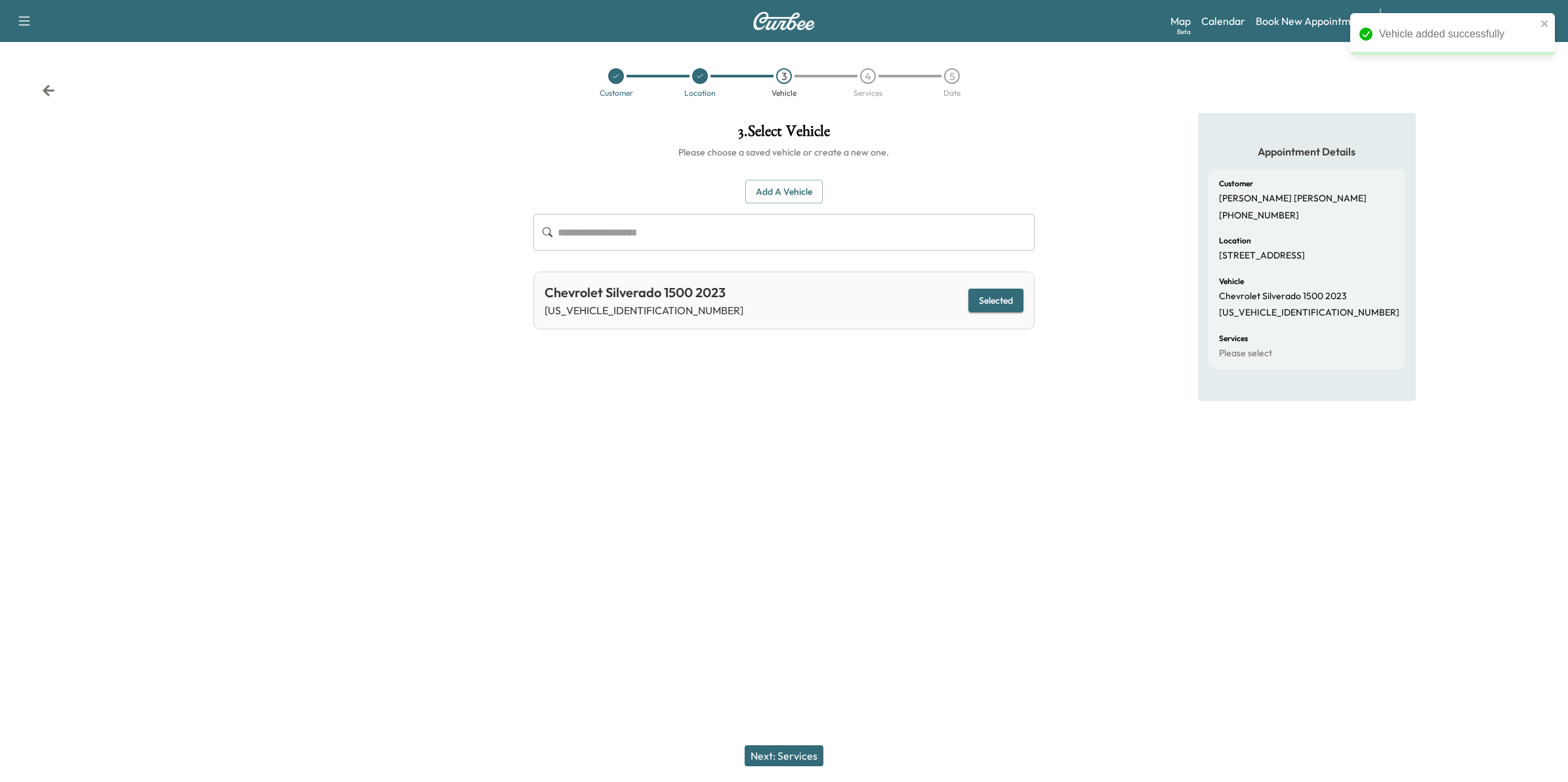
click at [804, 758] on button "Next: Services" at bounding box center [784, 756] width 79 height 21
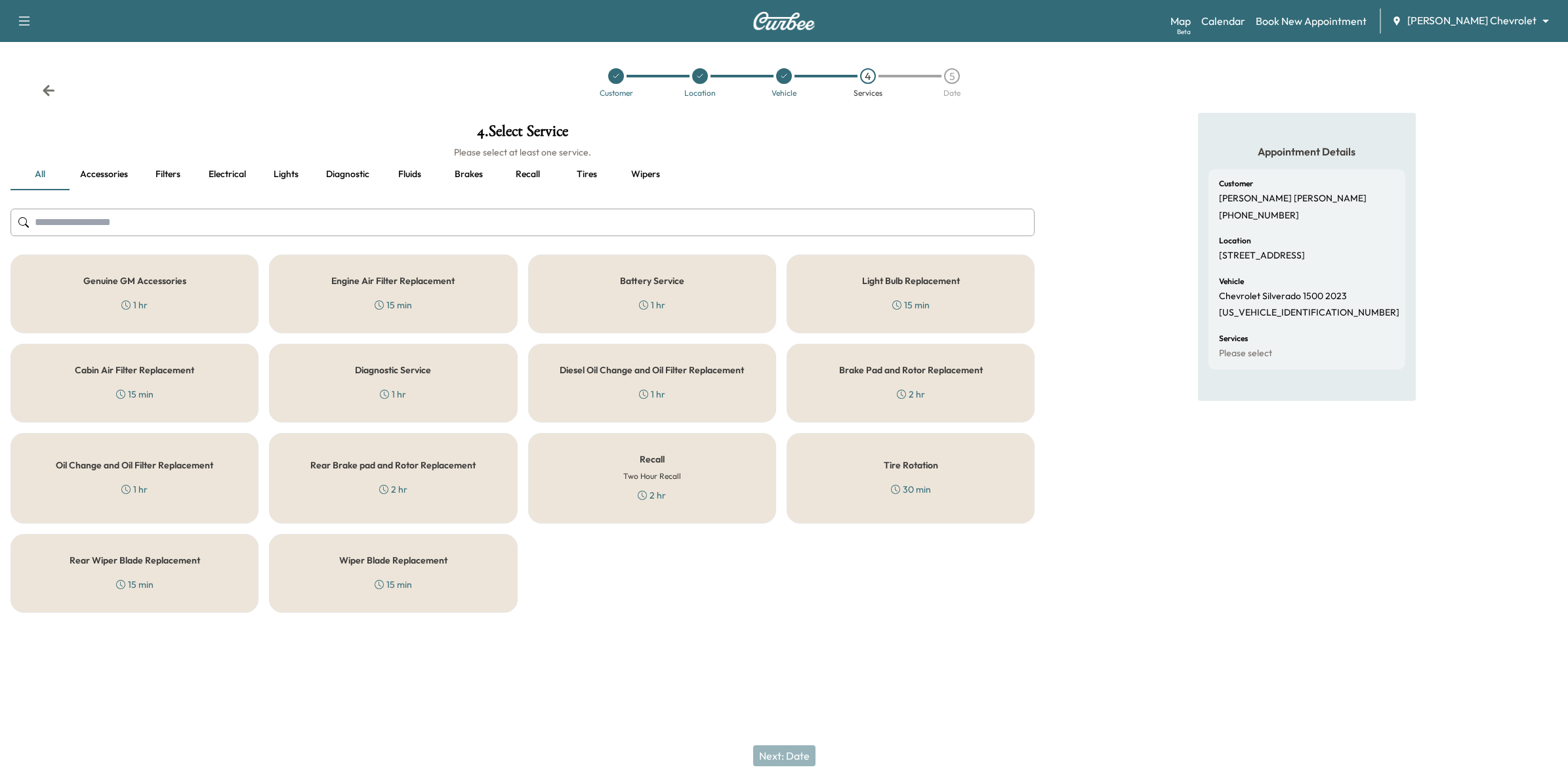
click at [201, 481] on div "Oil Change and Oil Filter Replacement 1 hr" at bounding box center [134, 478] width 248 height 90
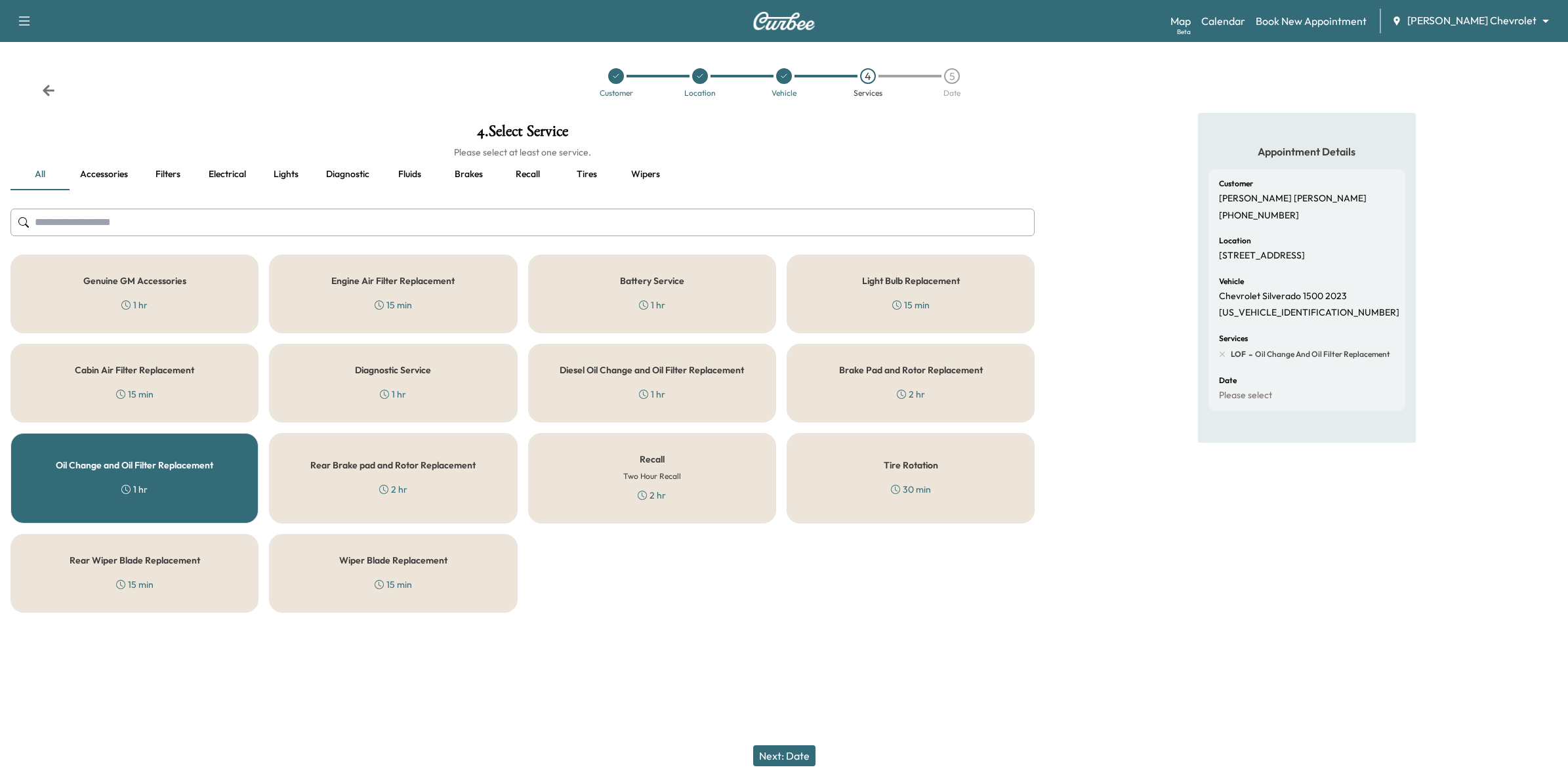
click at [782, 754] on button "Next: Date" at bounding box center [784, 756] width 63 height 21
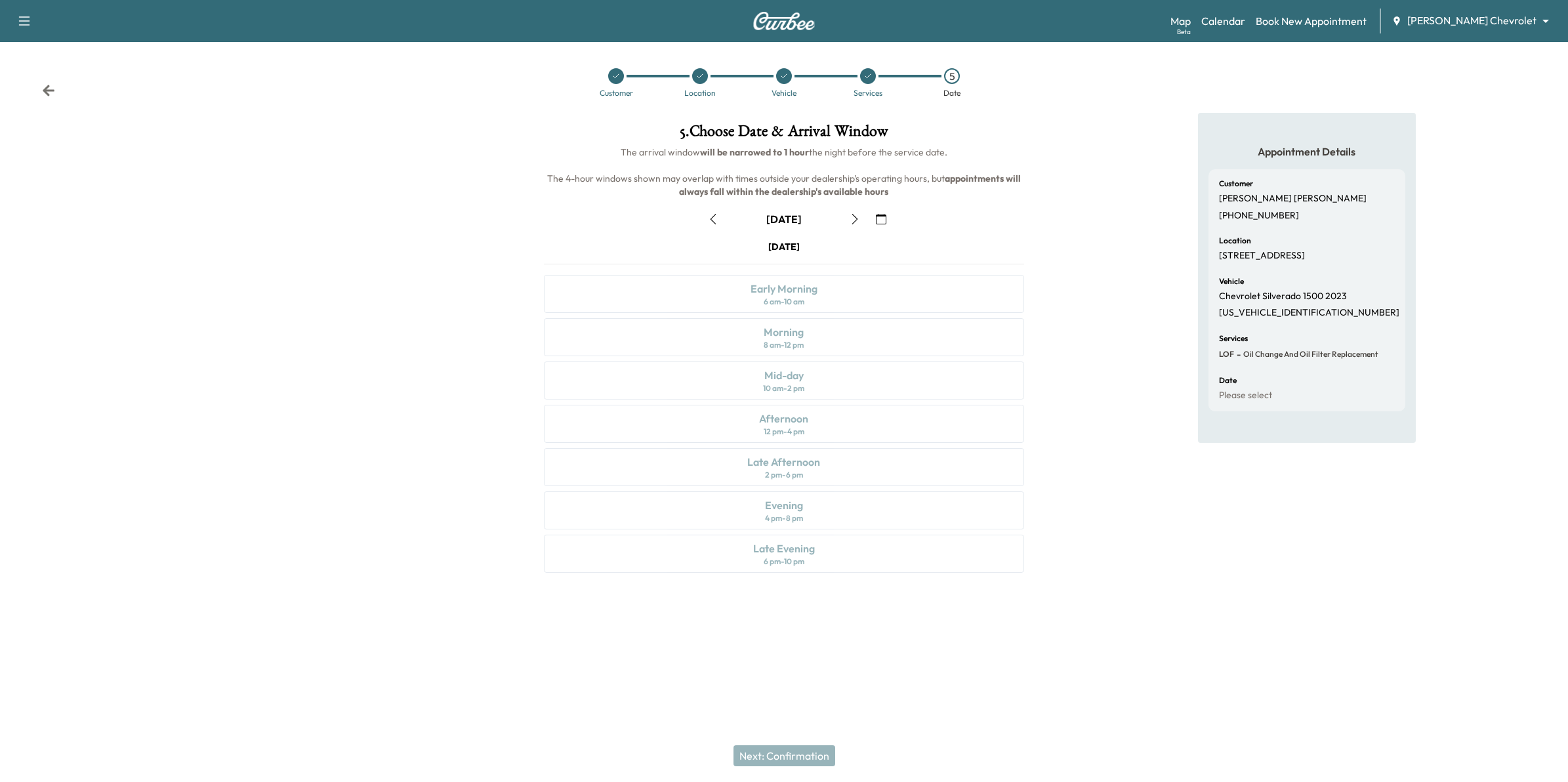
click at [880, 217] on icon "button" at bounding box center [881, 219] width 11 height 11
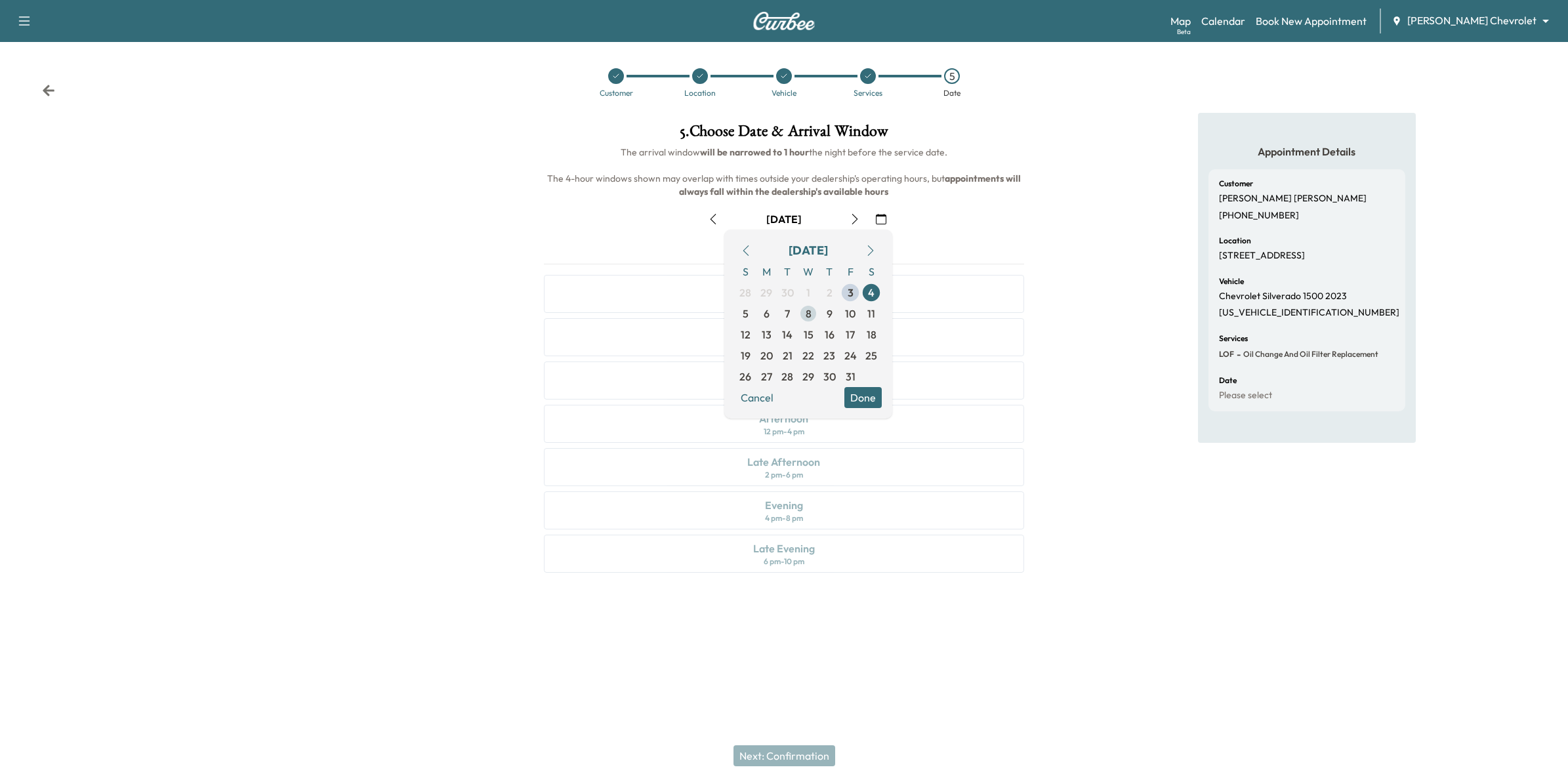
click at [812, 316] on span "8" at bounding box center [808, 314] width 21 height 21
click at [868, 398] on button "Done" at bounding box center [863, 397] width 38 height 21
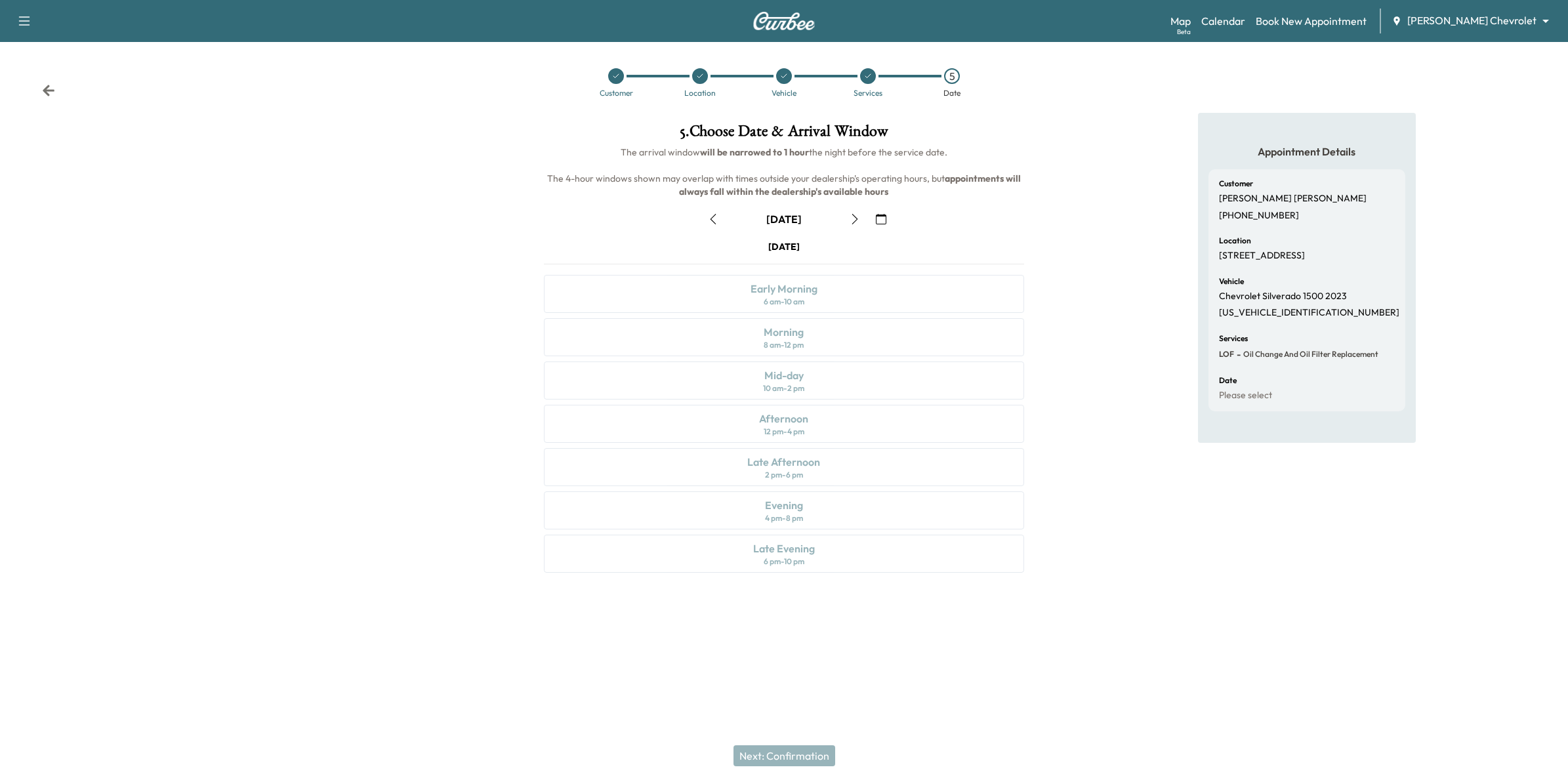
click at [880, 215] on icon "button" at bounding box center [881, 219] width 11 height 11
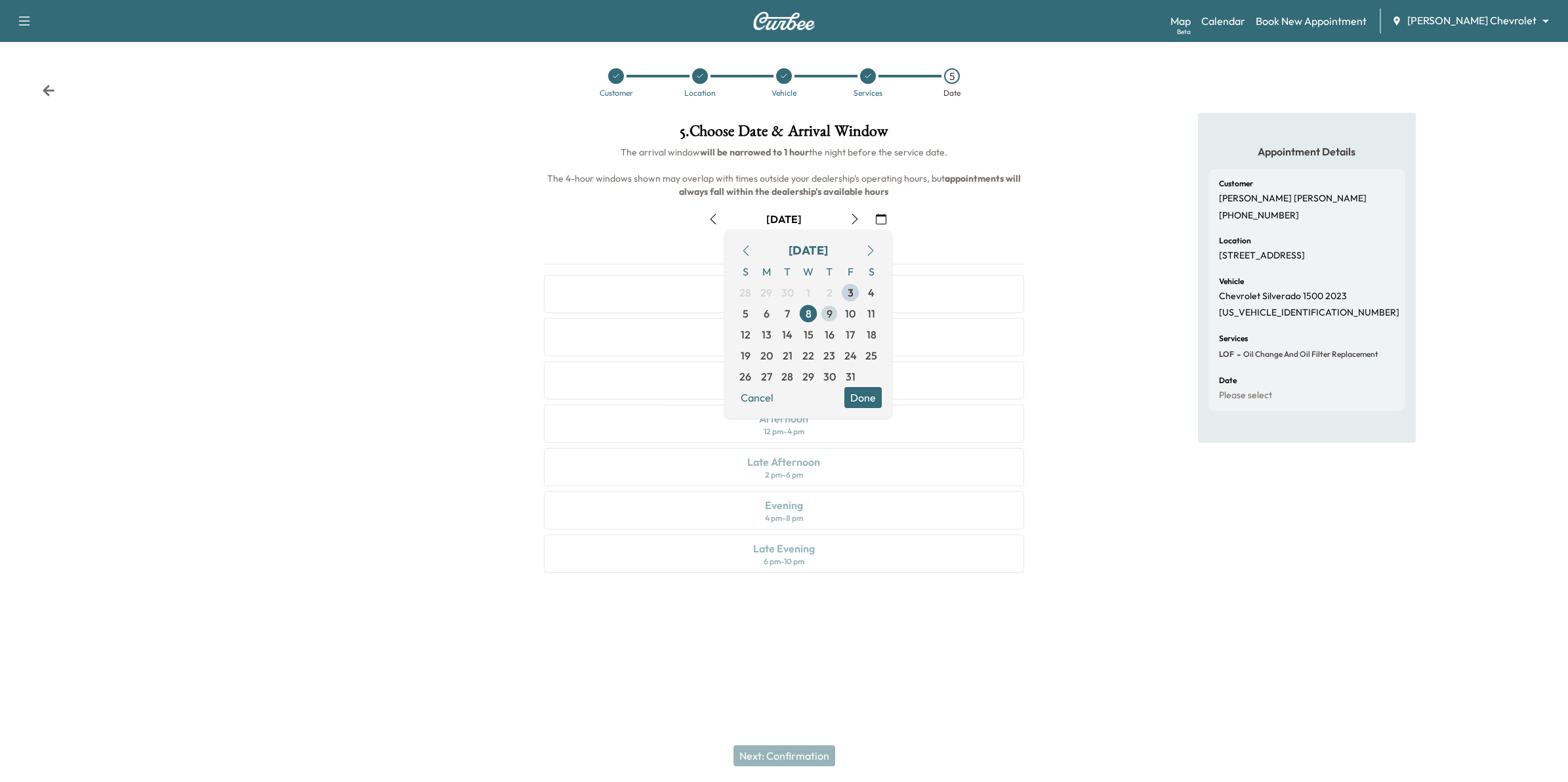
click at [830, 313] on span "9" at bounding box center [830, 313] width 6 height 16
click at [866, 395] on button "Done" at bounding box center [863, 397] width 38 height 21
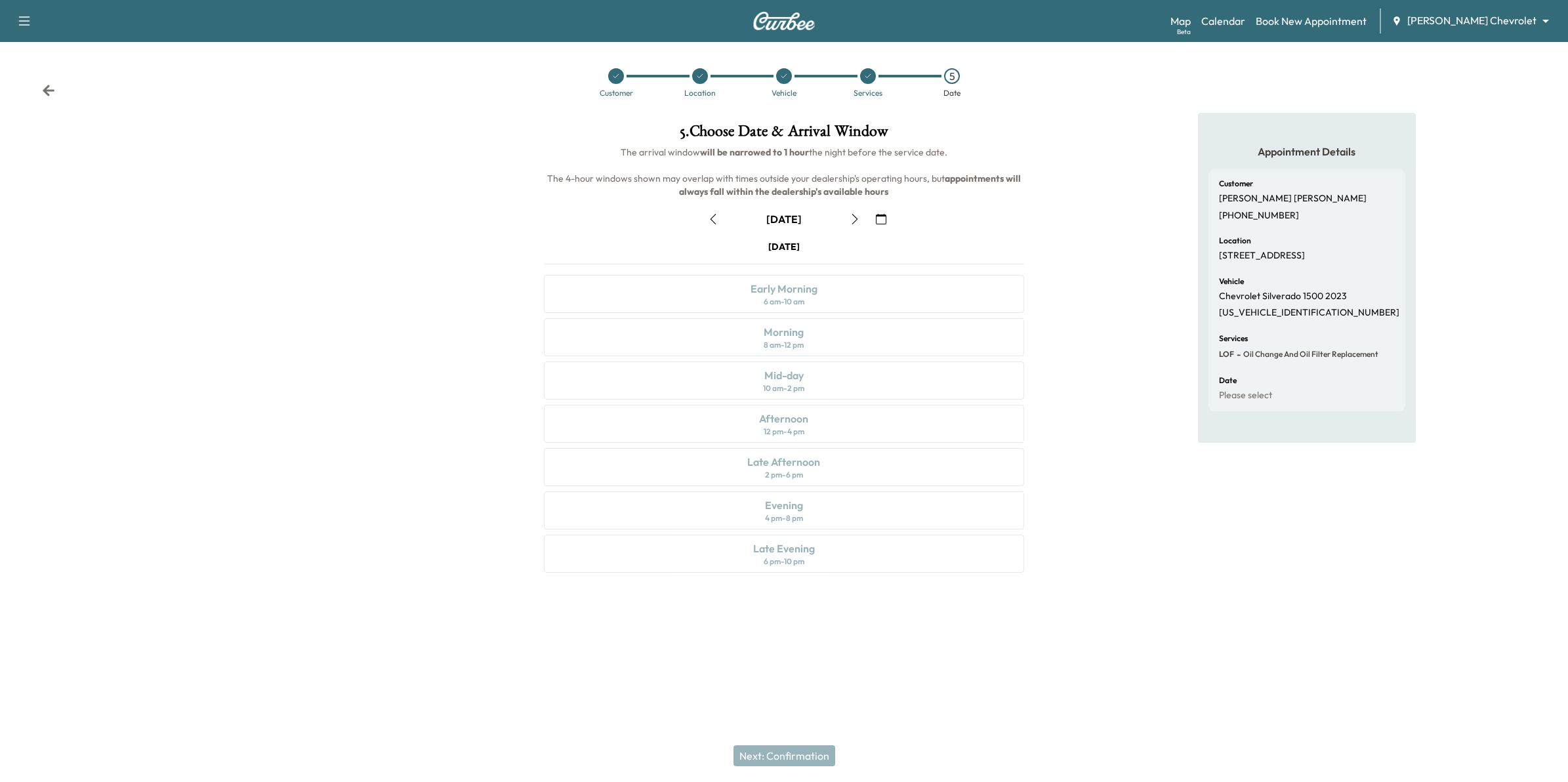
click at [879, 217] on icon "button" at bounding box center [881, 219] width 11 height 11
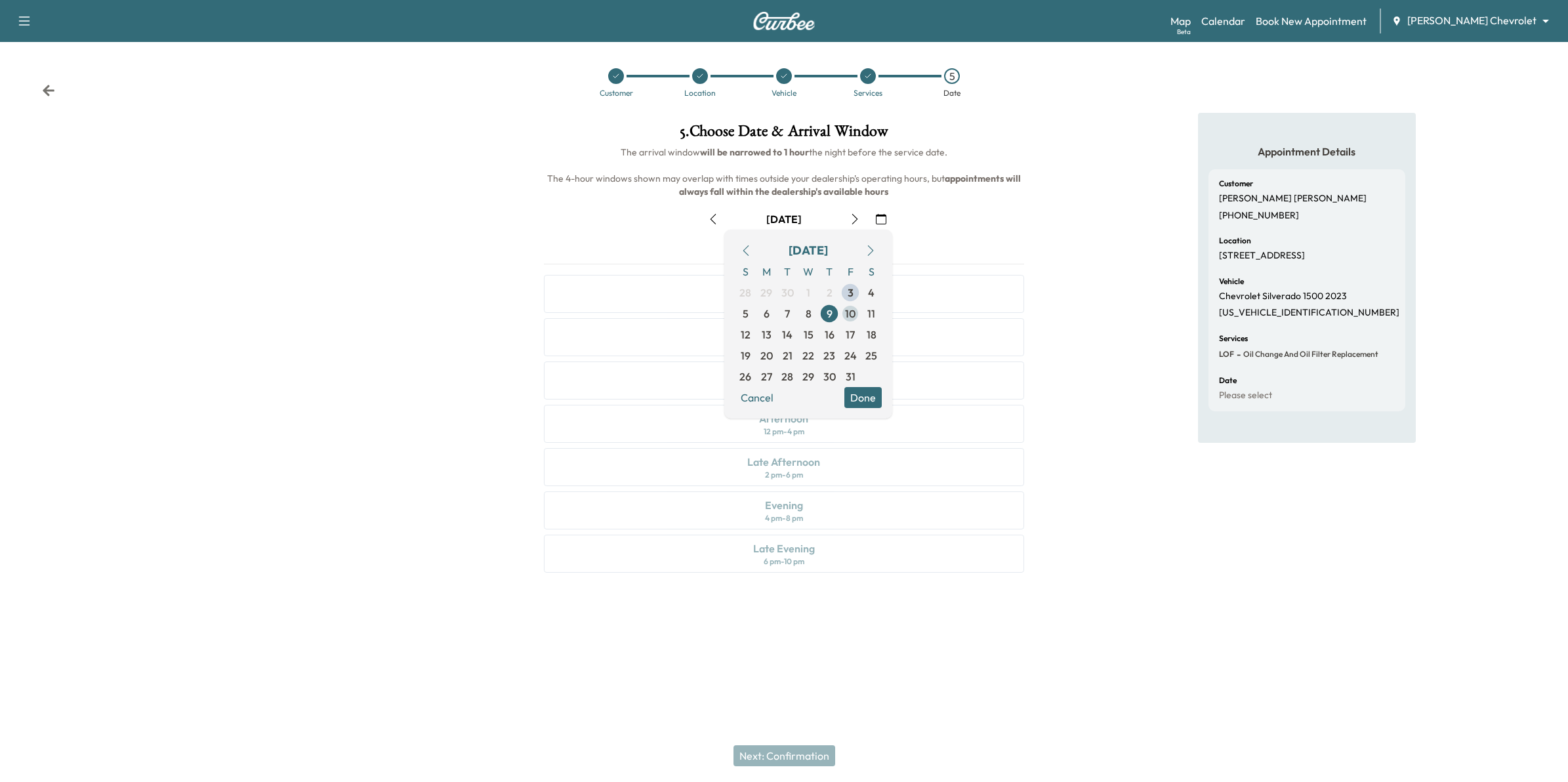
click at [845, 315] on span "10" at bounding box center [850, 313] width 11 height 16
click at [867, 397] on button "Done" at bounding box center [863, 397] width 38 height 21
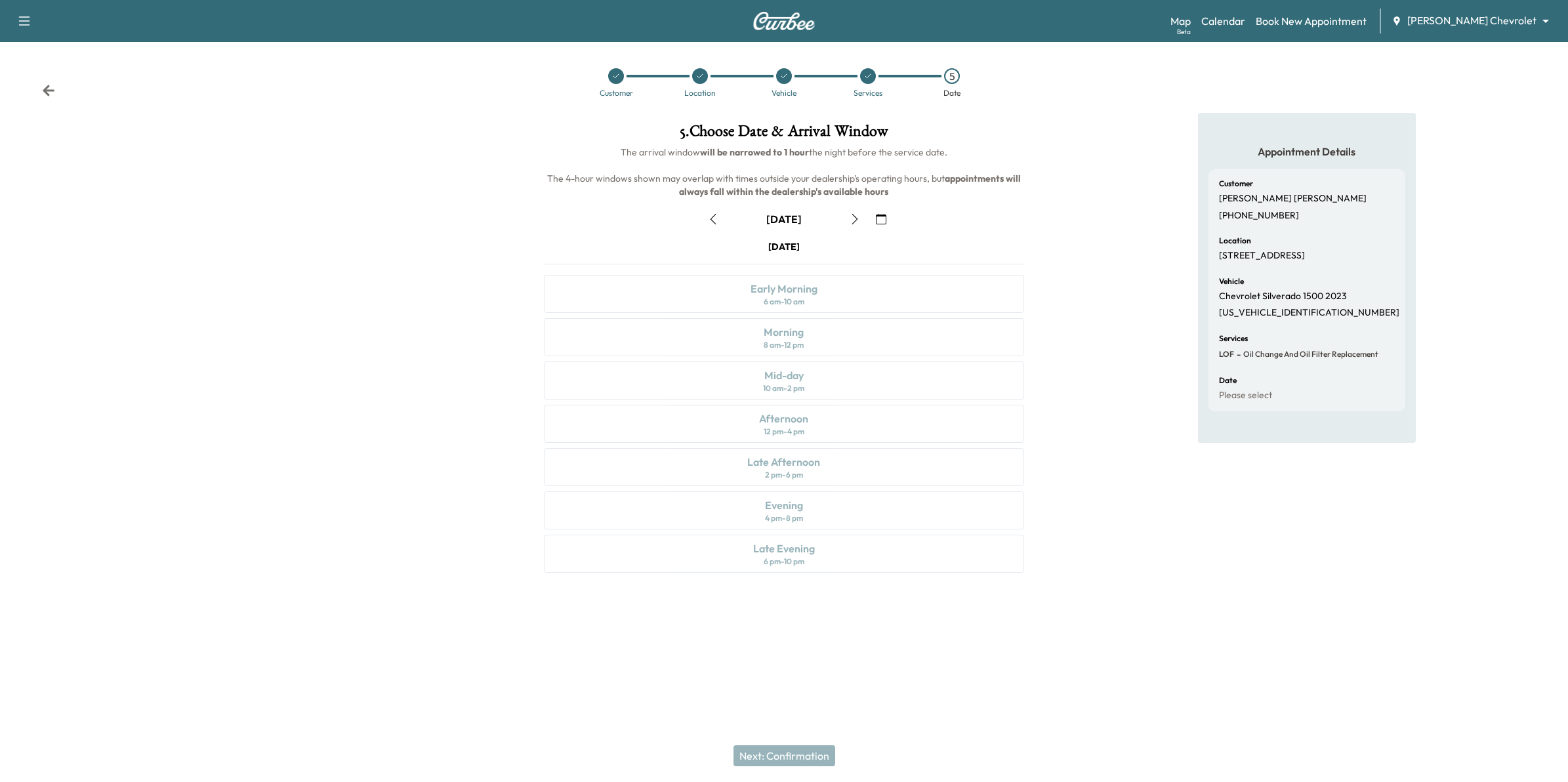
drag, startPoint x: 879, startPoint y: 207, endPoint x: 877, endPoint y: 228, distance: 21.1
click at [877, 211] on div "October 10 October 2025 S M T W T F S 28 29 30 1 2 3 4 5 6 7 8 9 10 11 12 13 14…" at bounding box center [784, 388] width 502 height 379
click at [877, 228] on button "button" at bounding box center [881, 219] width 23 height 21
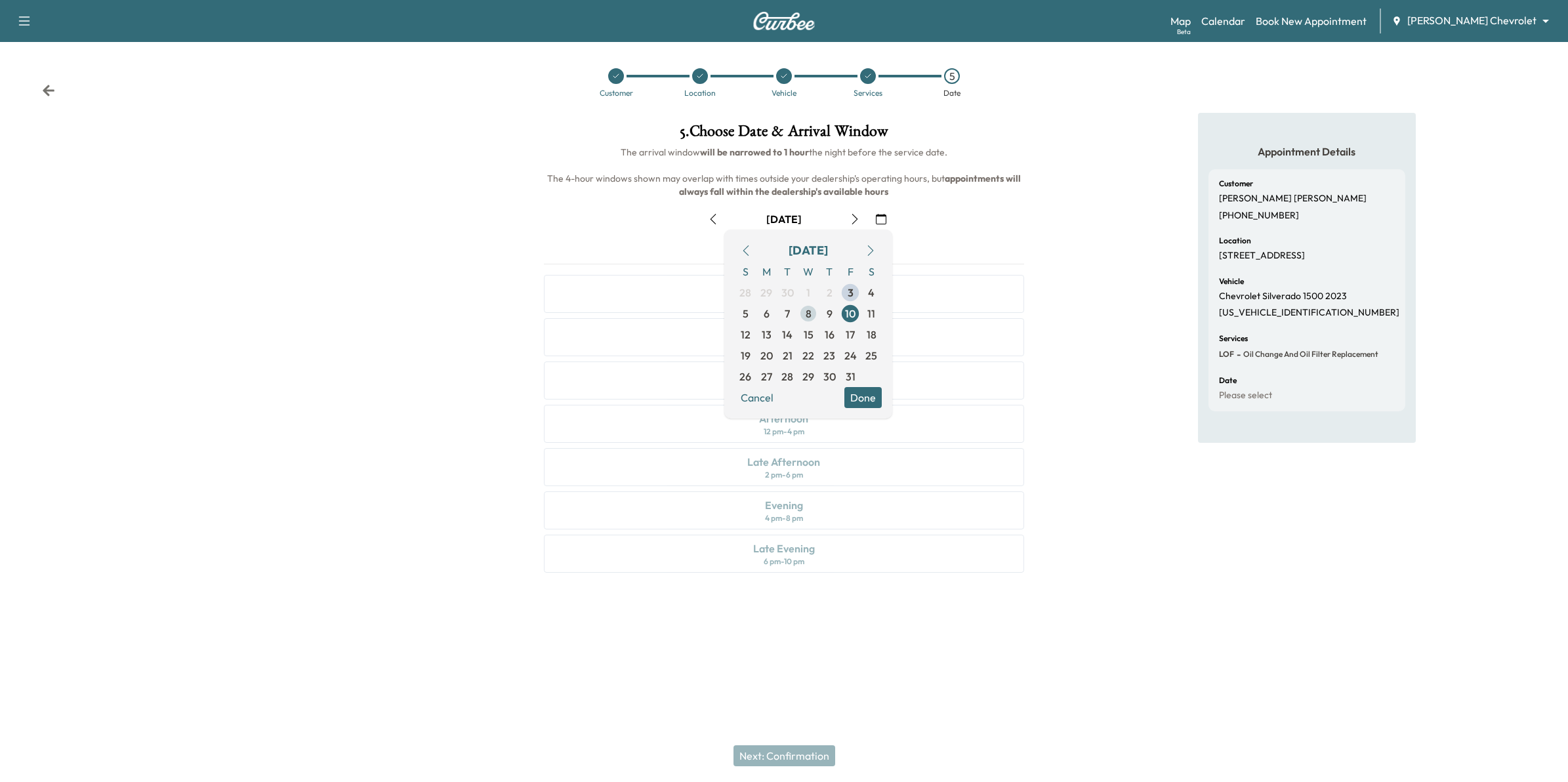
click at [813, 318] on span "8" at bounding box center [808, 314] width 21 height 21
click at [868, 397] on button "Done" at bounding box center [863, 397] width 38 height 21
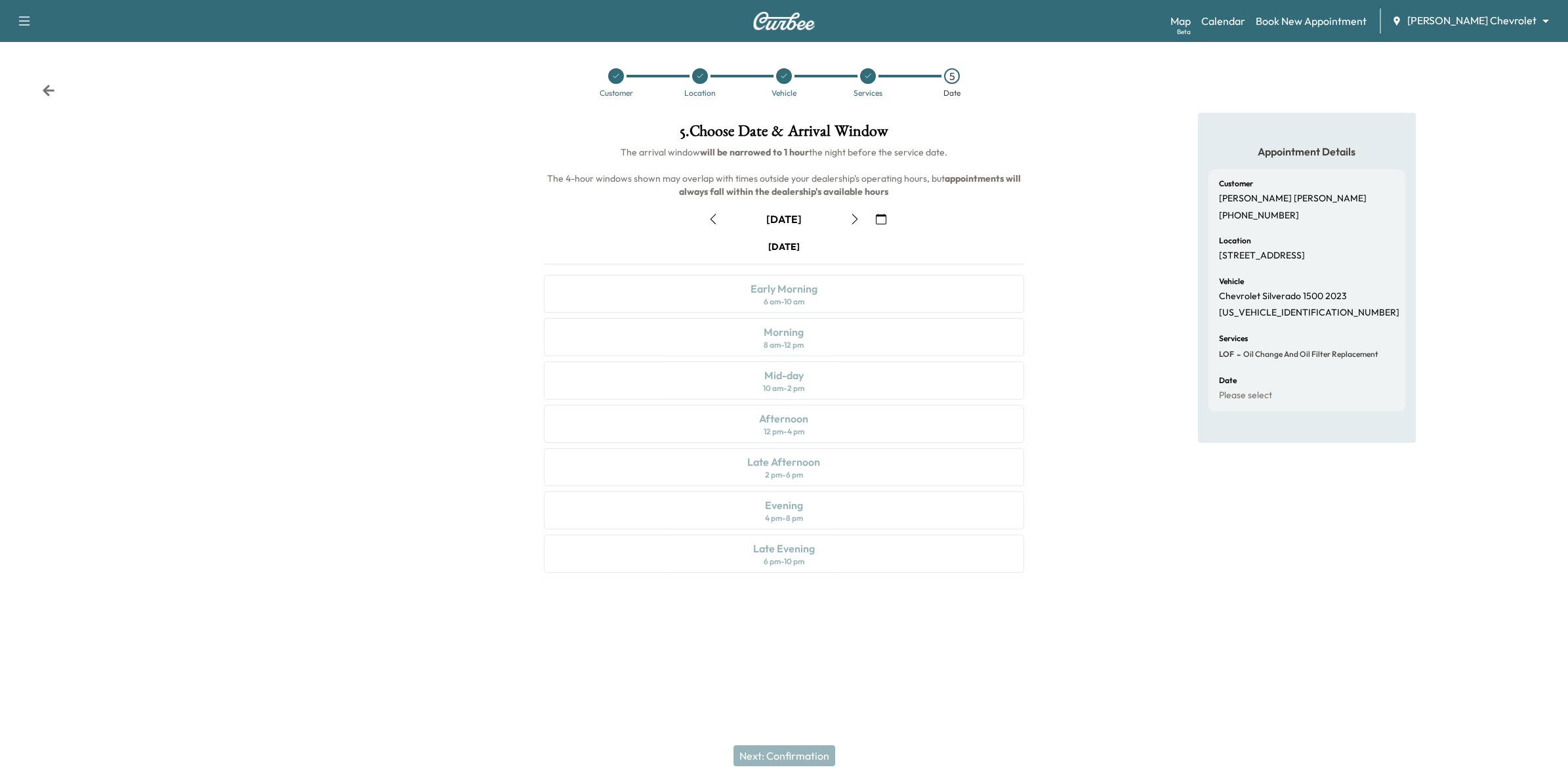
click at [53, 84] on icon at bounding box center [48, 90] width 13 height 13
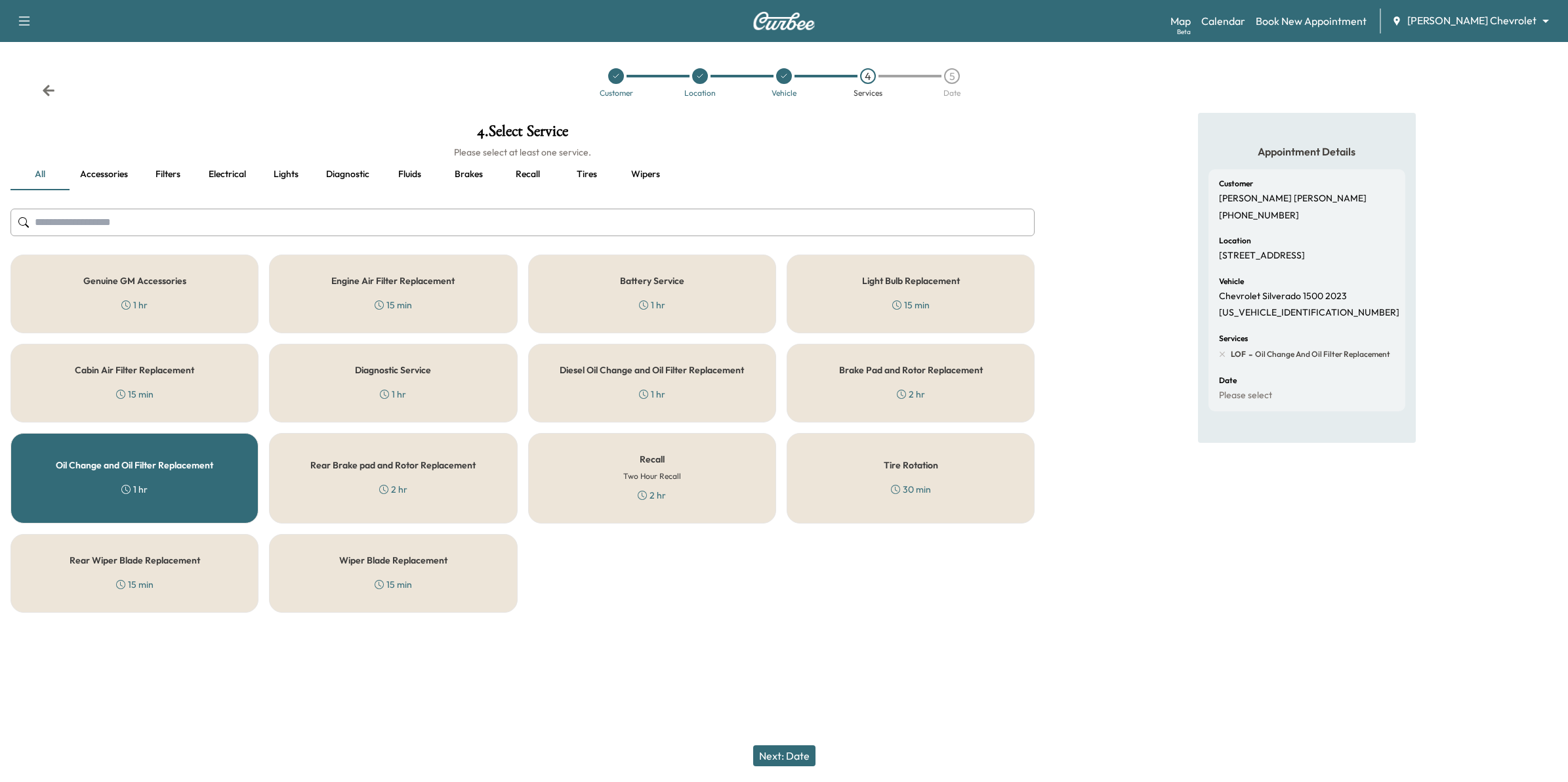
click at [799, 758] on button "Next: Date" at bounding box center [784, 756] width 63 height 21
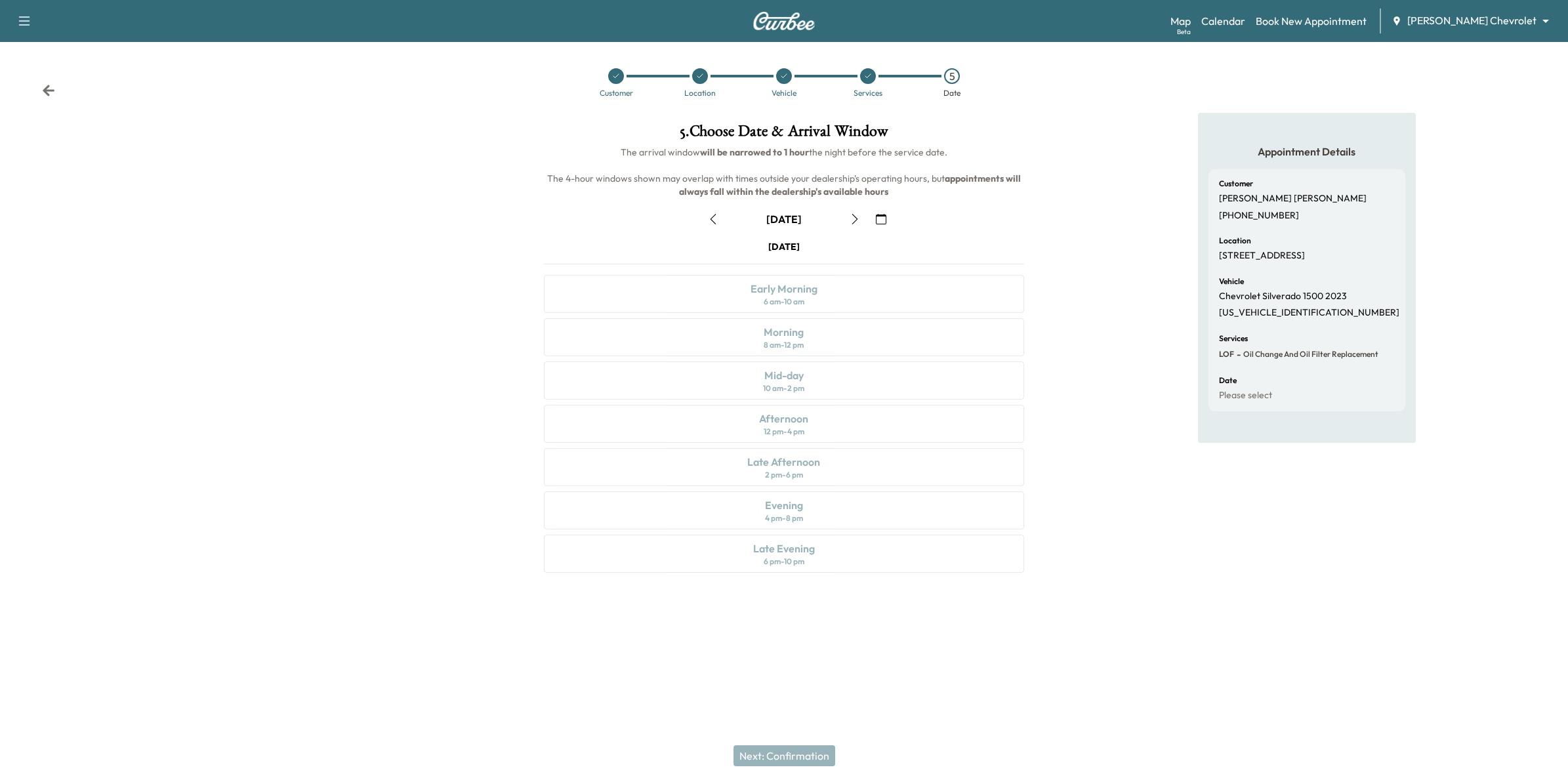
click at [44, 87] on icon at bounding box center [48, 90] width 13 height 13
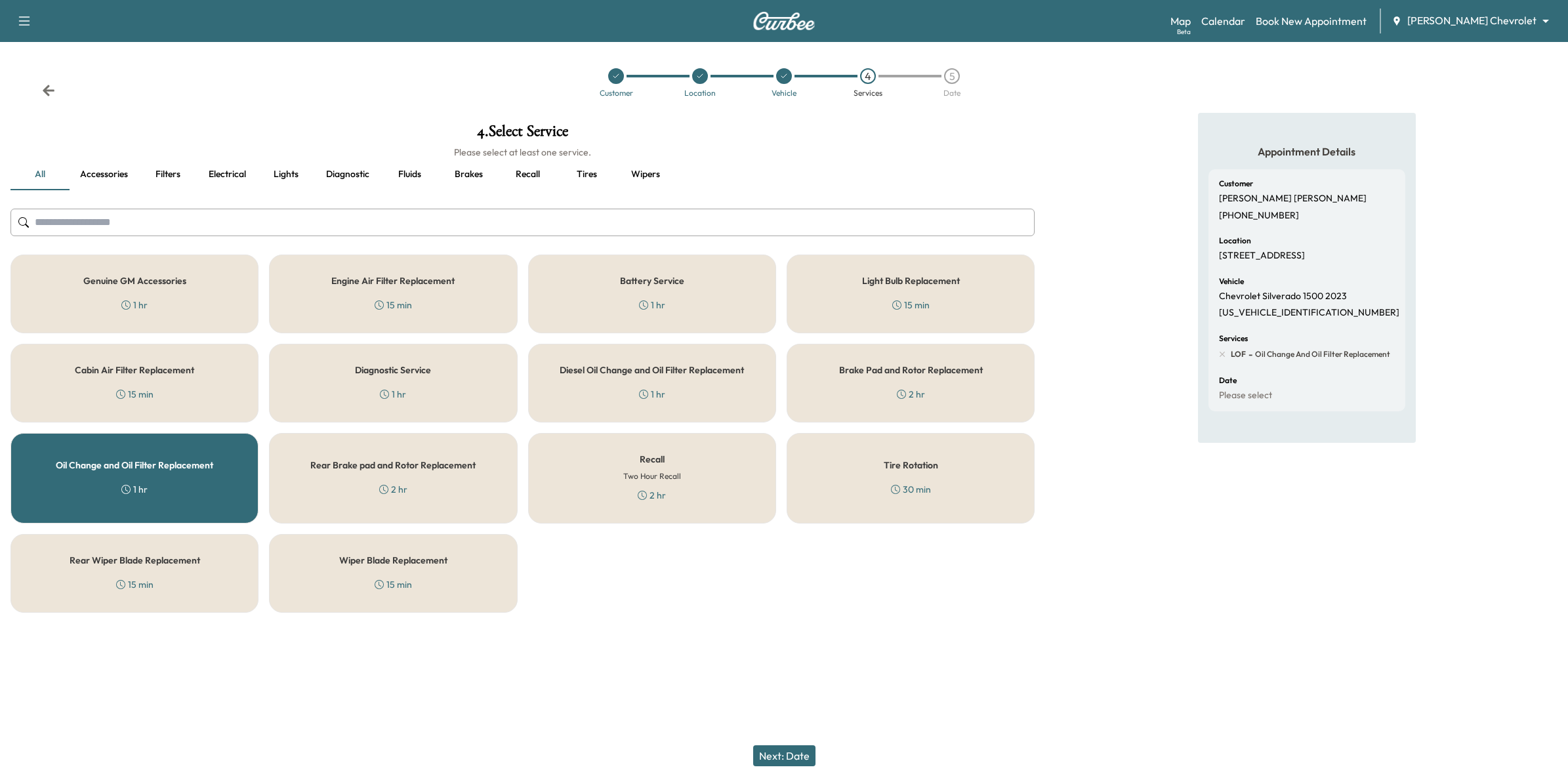
click at [788, 751] on button "Next: Date" at bounding box center [784, 756] width 63 height 21
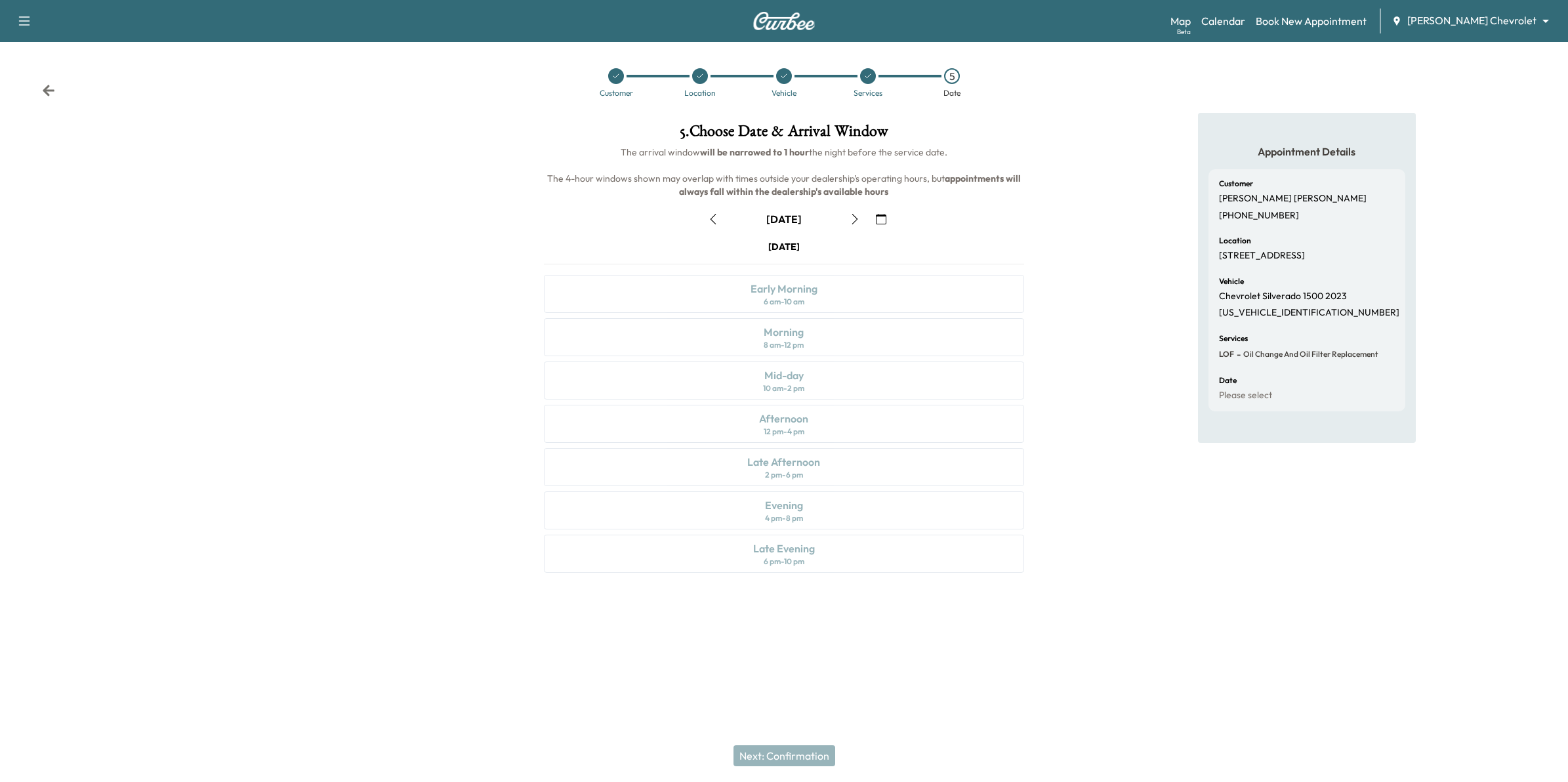
click at [854, 224] on icon "button" at bounding box center [855, 219] width 11 height 11
click at [50, 89] on icon at bounding box center [48, 90] width 13 height 13
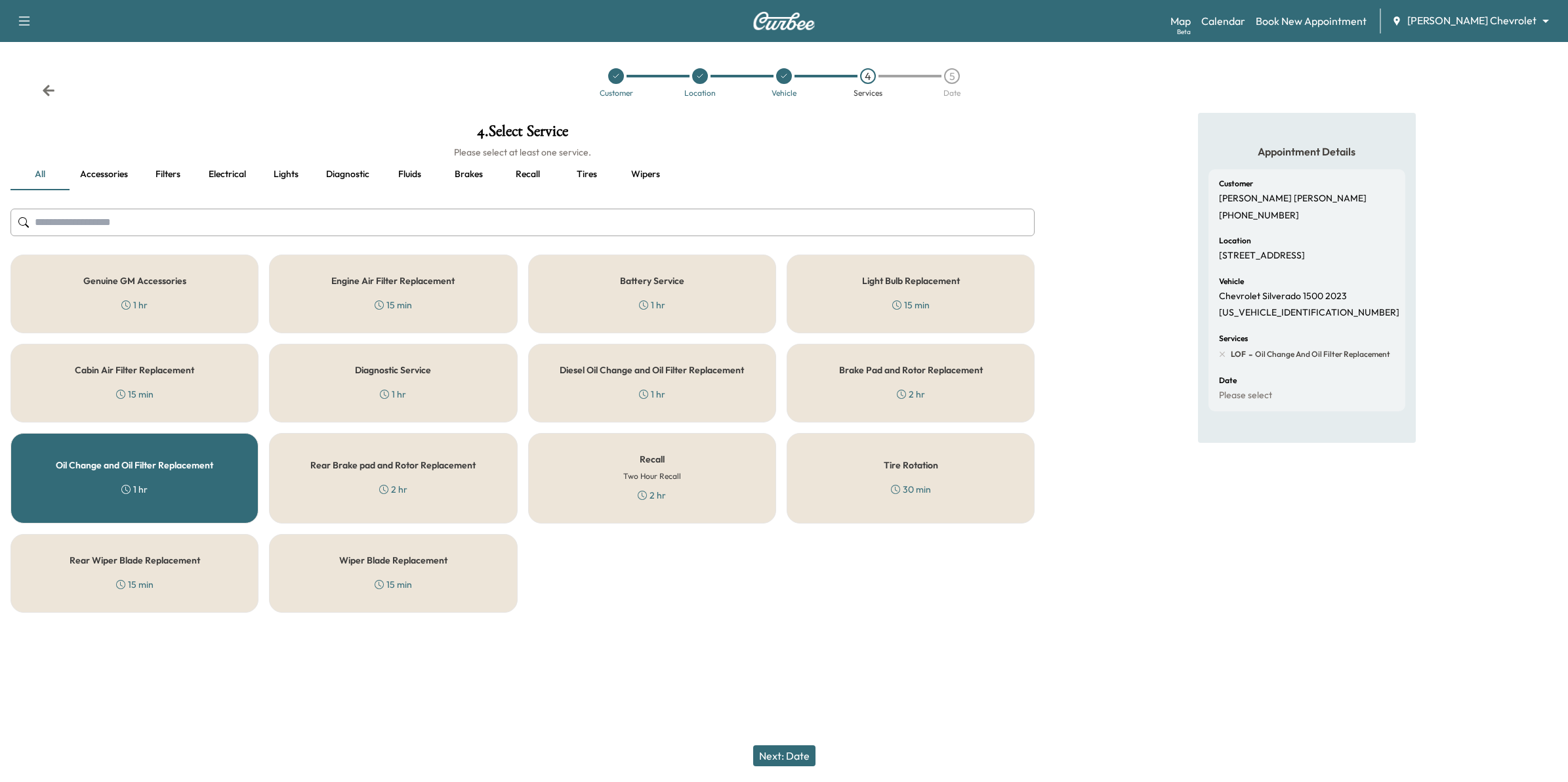
click at [47, 90] on icon at bounding box center [49, 90] width 12 height 11
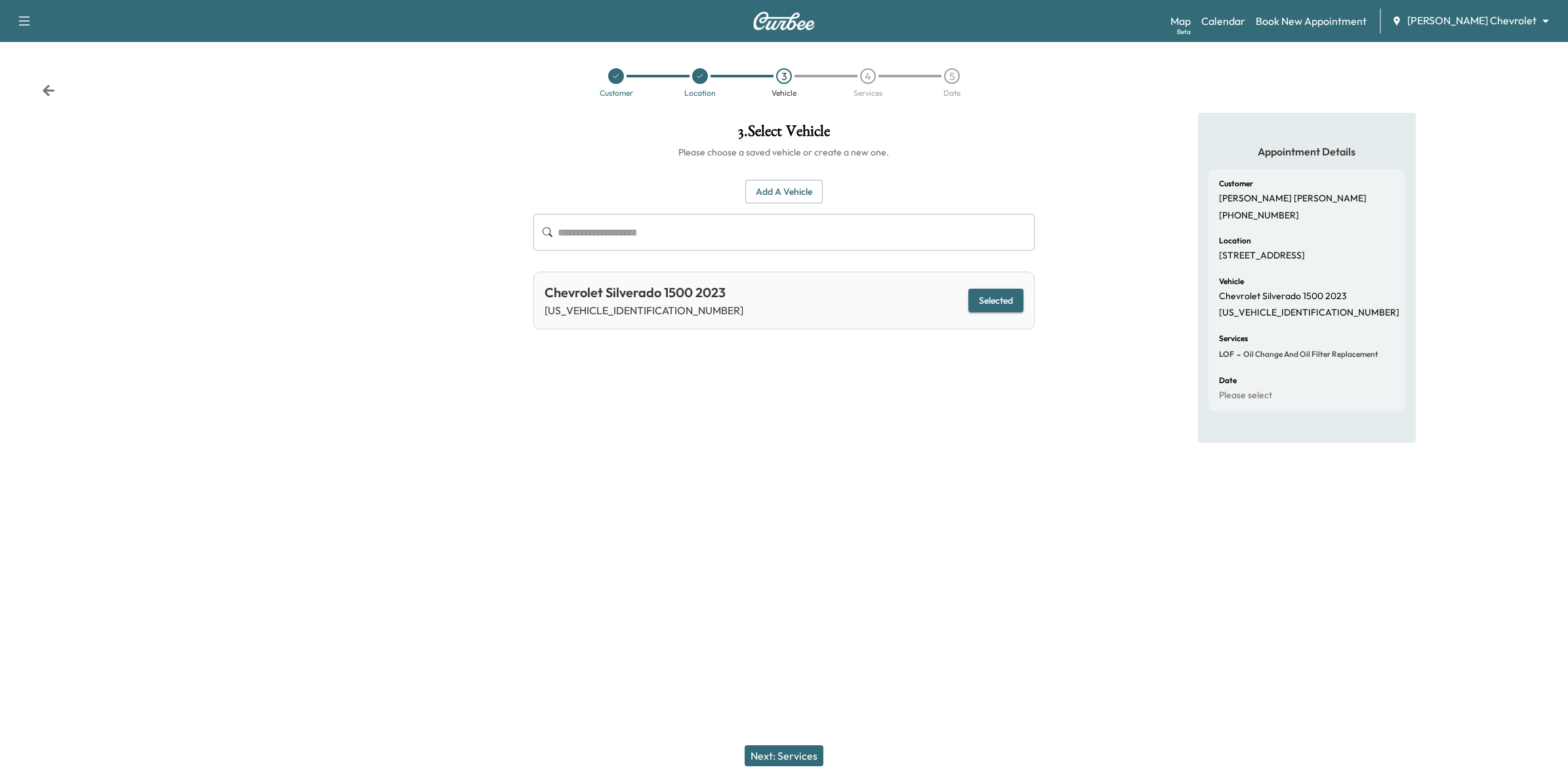
click at [799, 759] on button "Next: Services" at bounding box center [784, 756] width 79 height 21
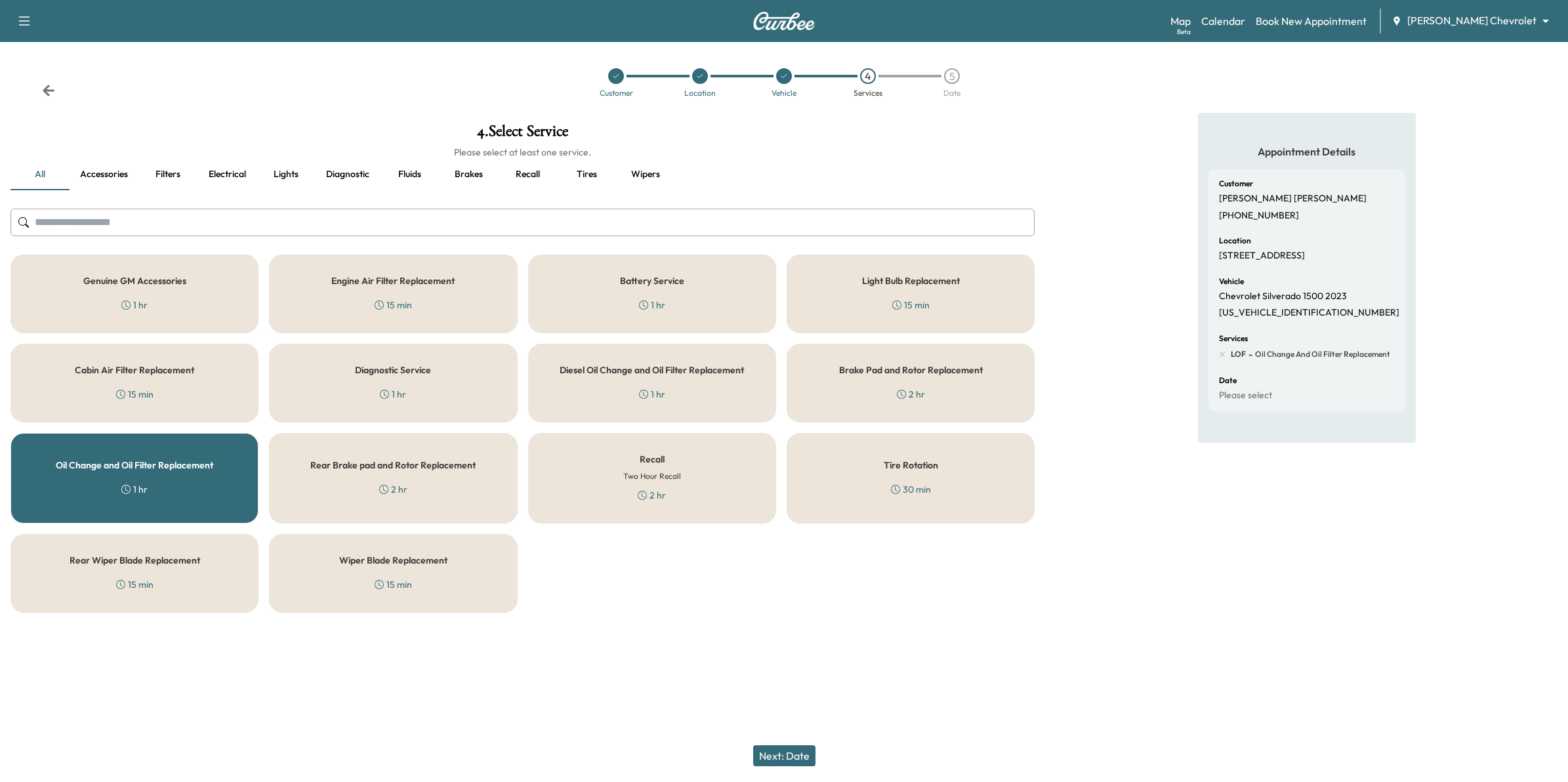
click at [49, 85] on icon at bounding box center [48, 90] width 13 height 13
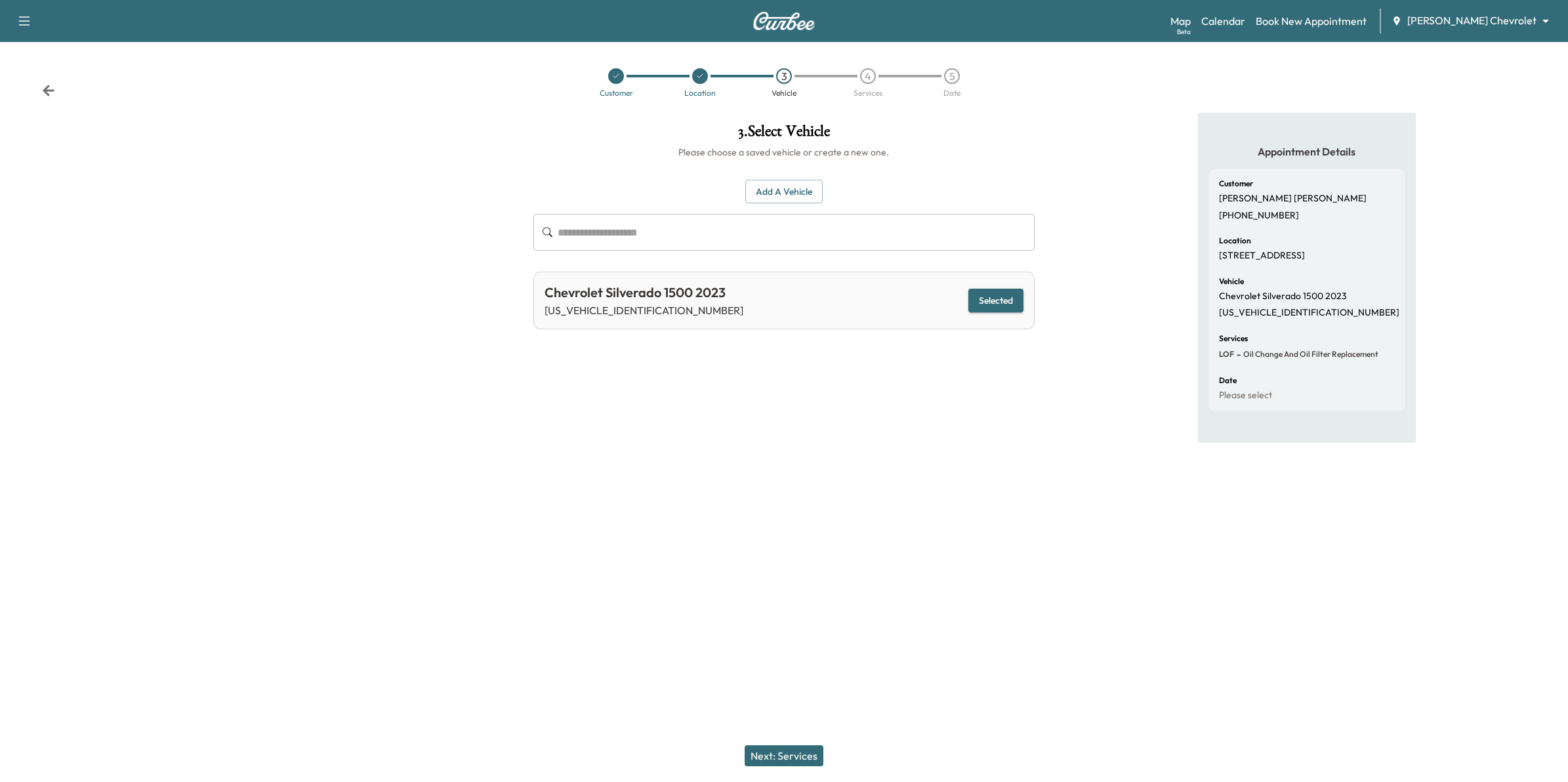
click at [49, 85] on icon at bounding box center [48, 90] width 13 height 13
drag, startPoint x: 49, startPoint y: 84, endPoint x: 48, endPoint y: 77, distance: 7.1
click at [48, 83] on div "Customer 2 Location 3 Vehicle 4 Services 5 Date" at bounding box center [784, 78] width 1568 height 71
click at [51, 94] on icon at bounding box center [48, 90] width 13 height 13
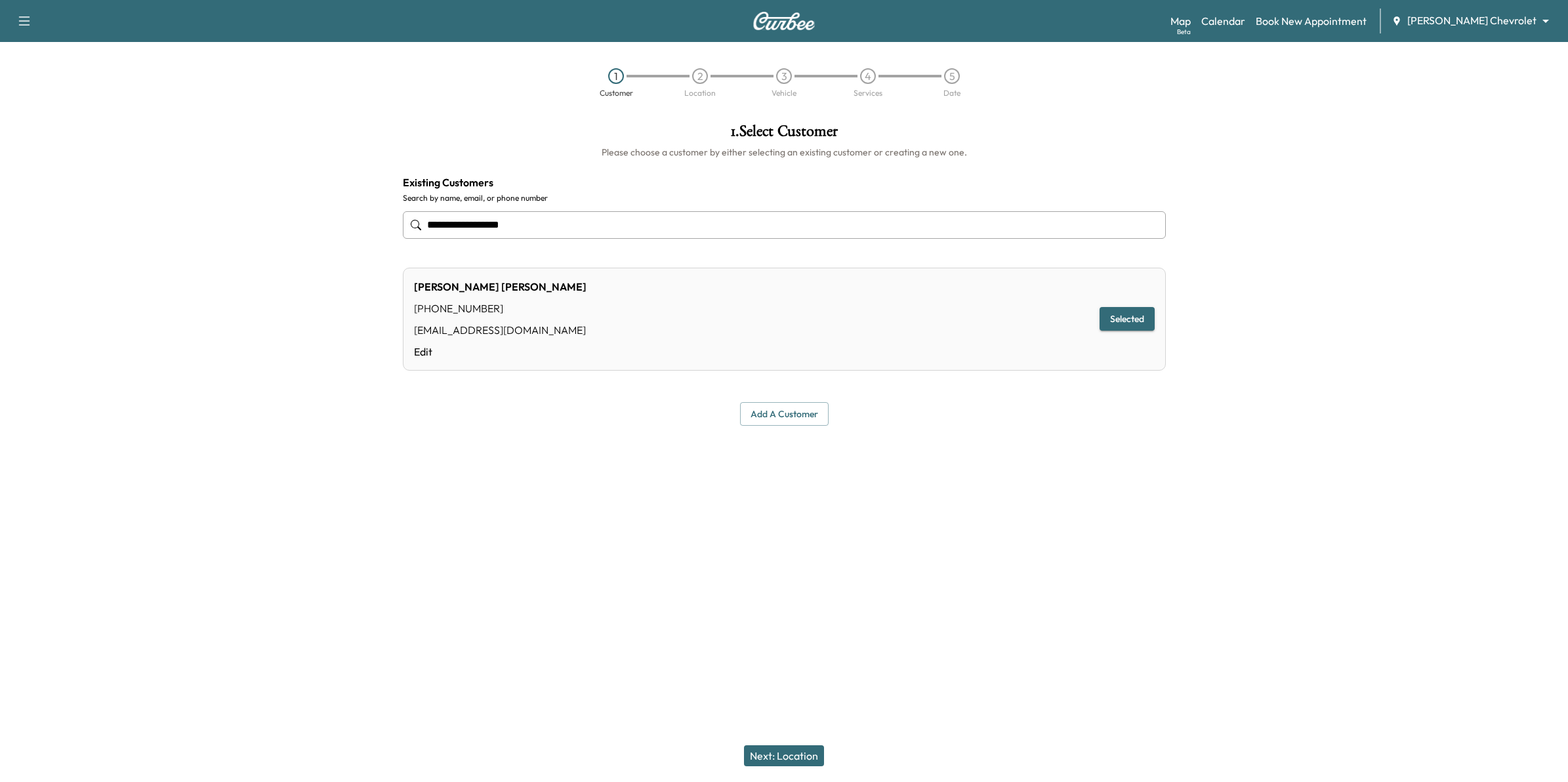
click at [770, 754] on button "Next: Location" at bounding box center [784, 756] width 80 height 21
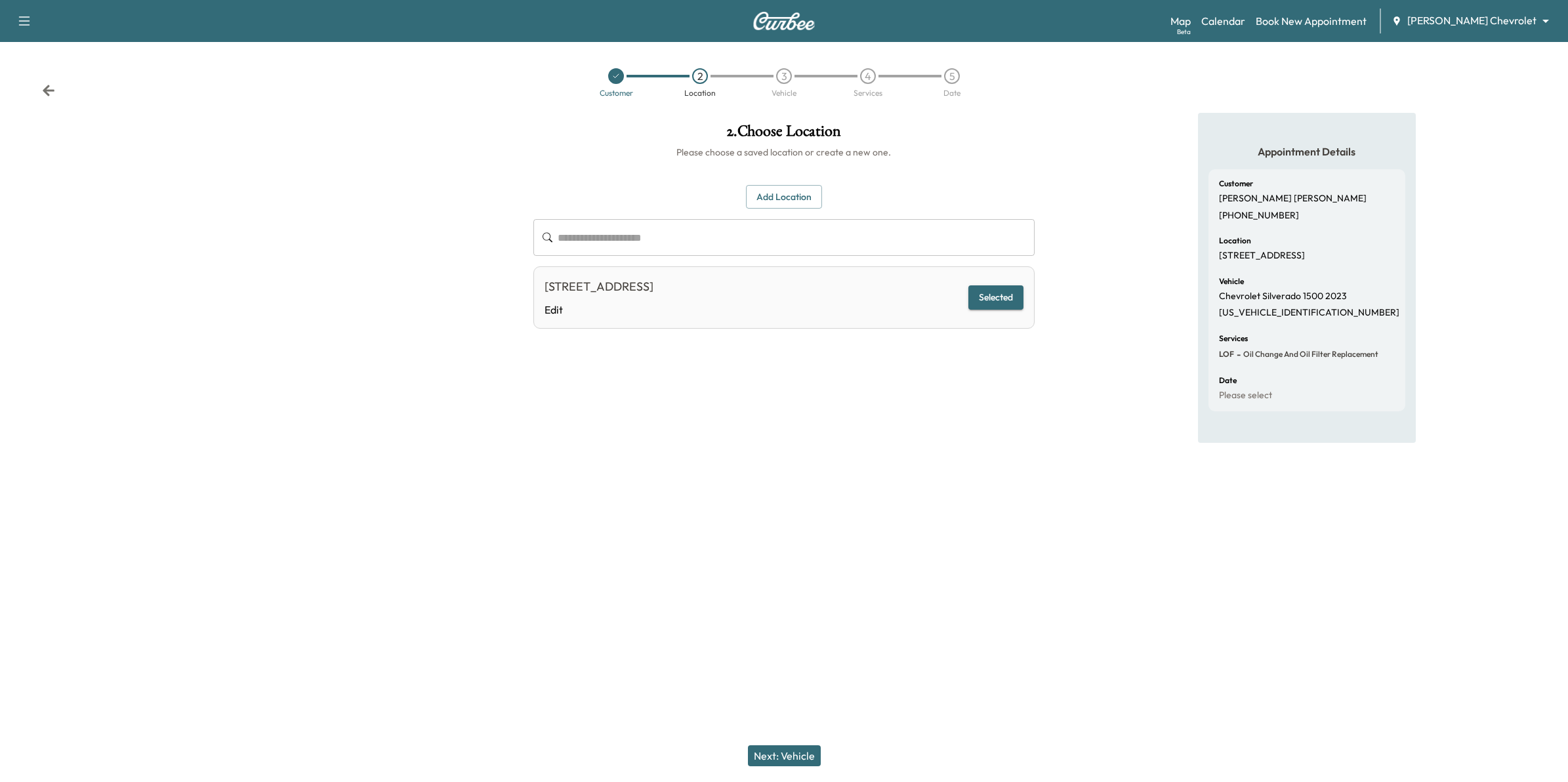
click at [770, 752] on button "Next: Vehicle" at bounding box center [784, 756] width 73 height 21
click at [770, 752] on button "Next: Services" at bounding box center [784, 756] width 79 height 21
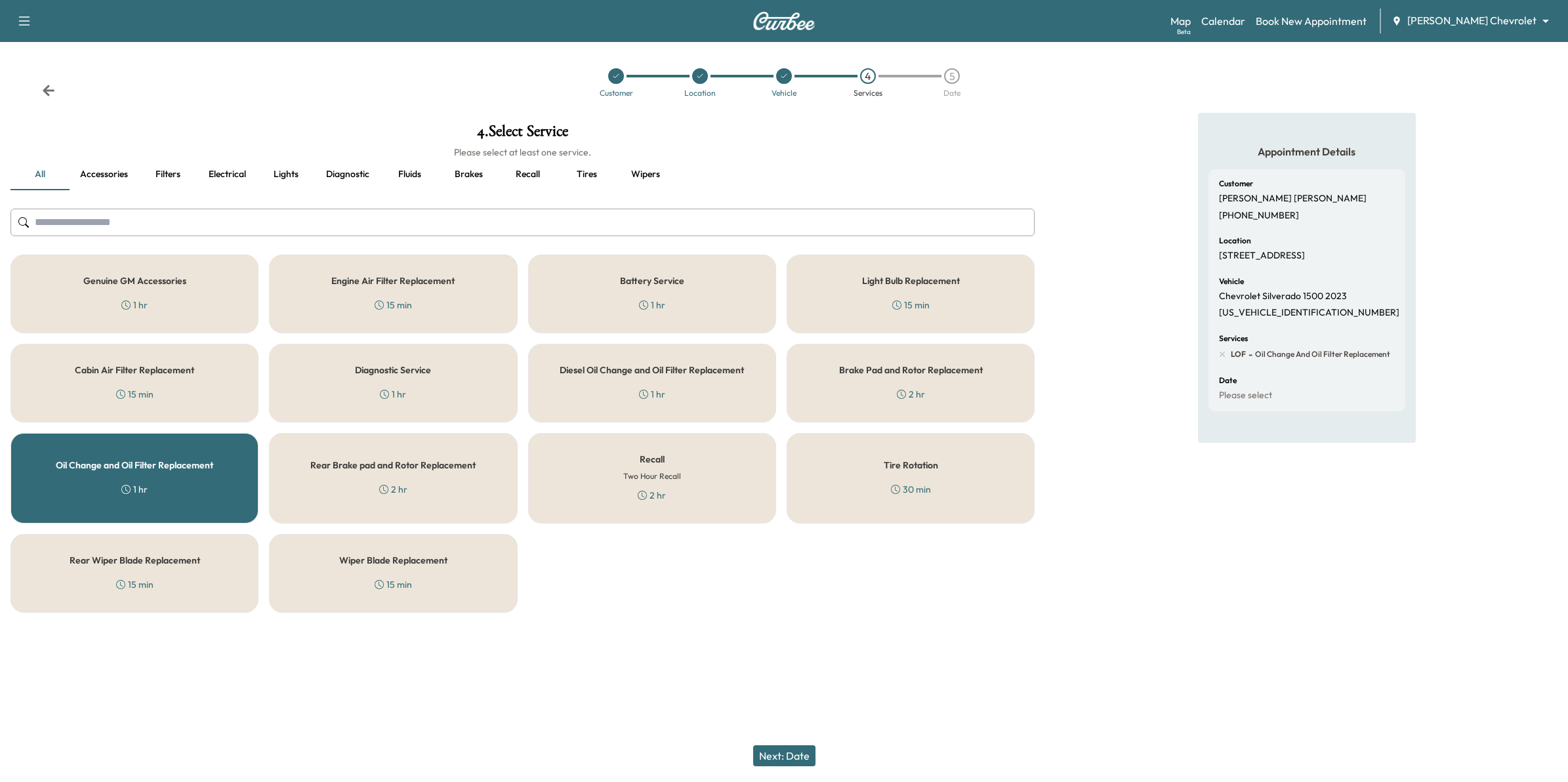
click at [770, 752] on button "Next: Date" at bounding box center [784, 756] width 63 height 21
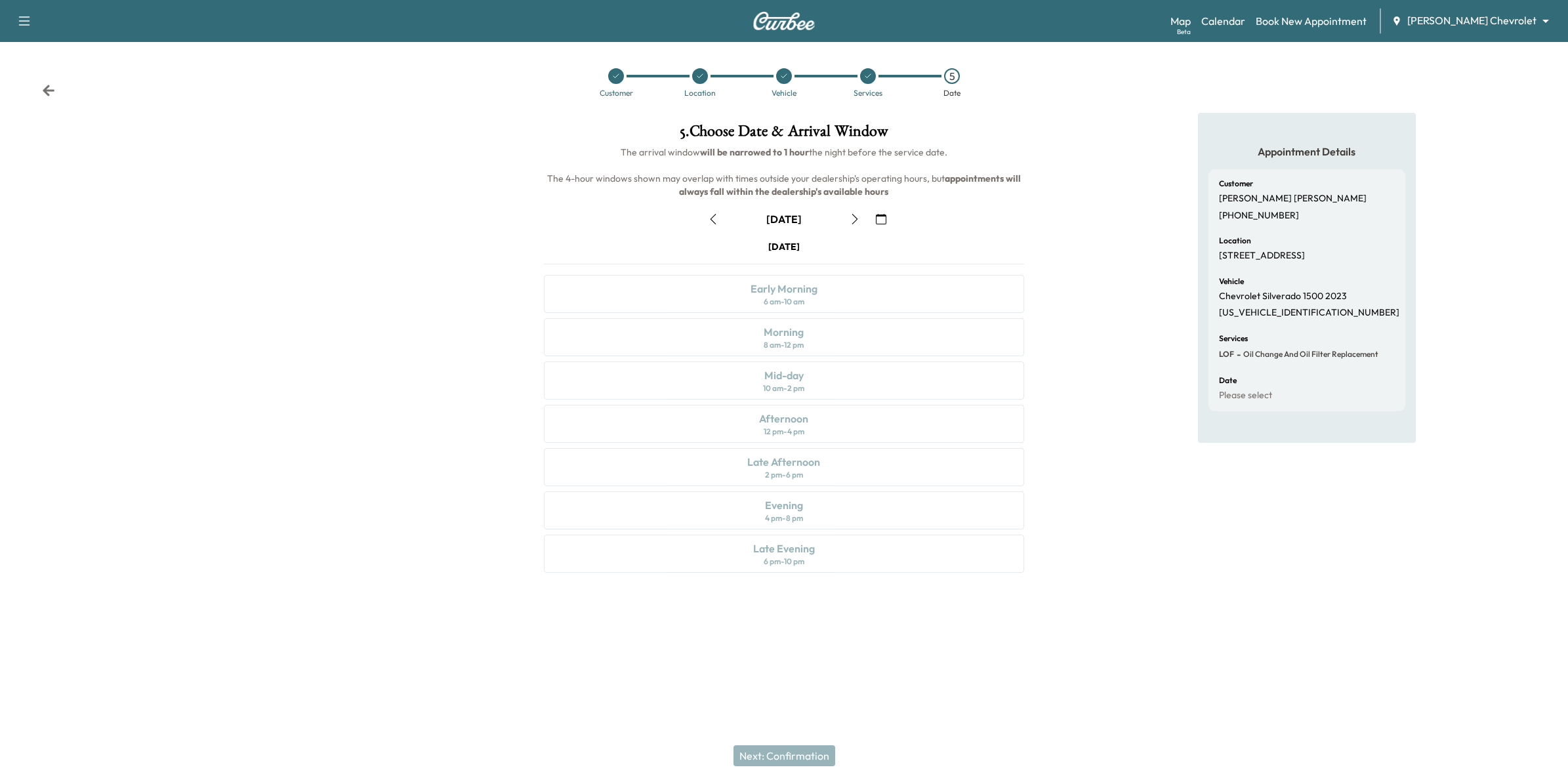
click at [856, 218] on icon "button" at bounding box center [856, 219] width 6 height 11
click at [888, 214] on button "button" at bounding box center [881, 219] width 23 height 21
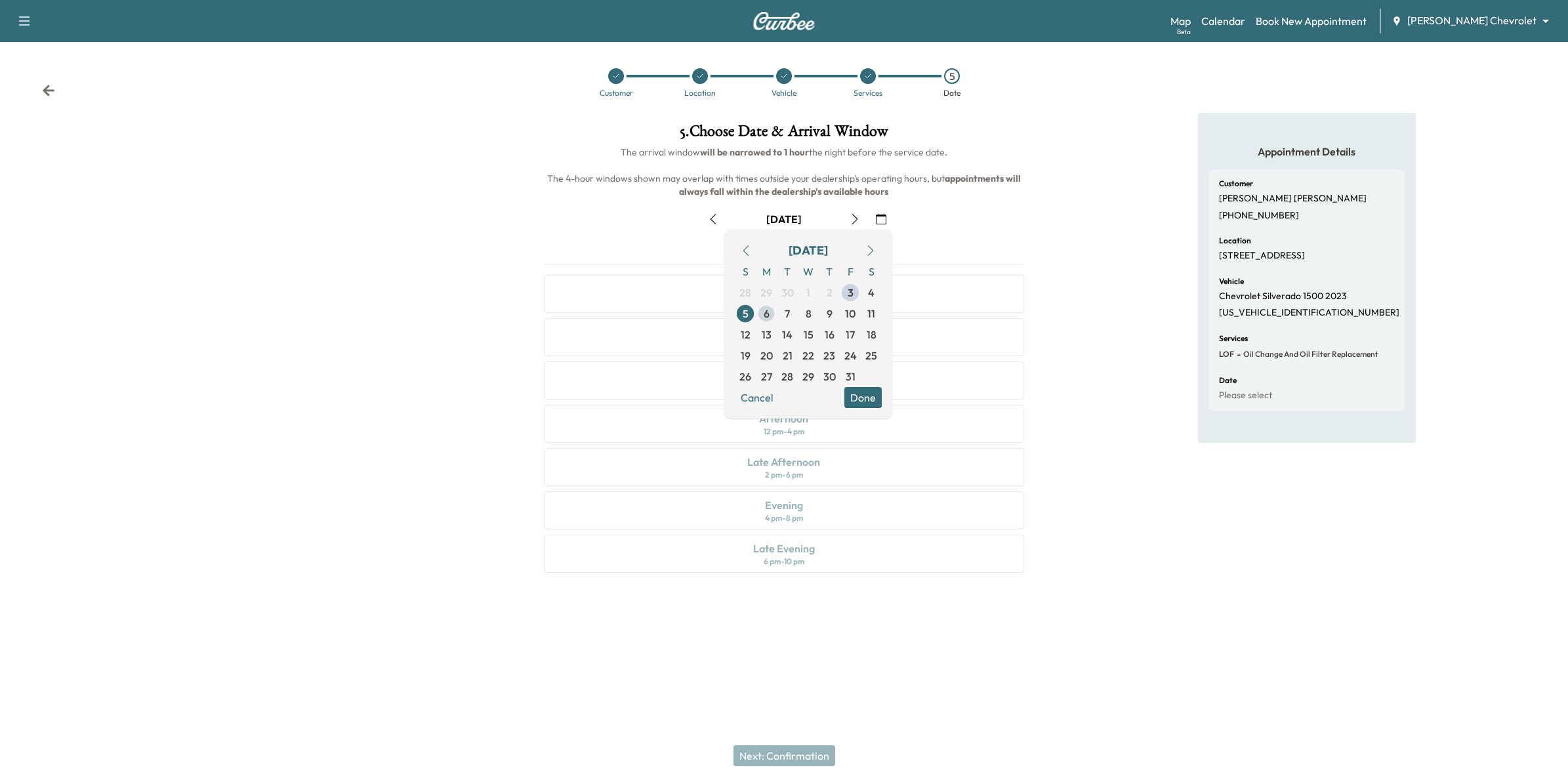
click at [770, 315] on span "6" at bounding box center [767, 314] width 21 height 21
click at [857, 220] on icon "button" at bounding box center [855, 219] width 11 height 11
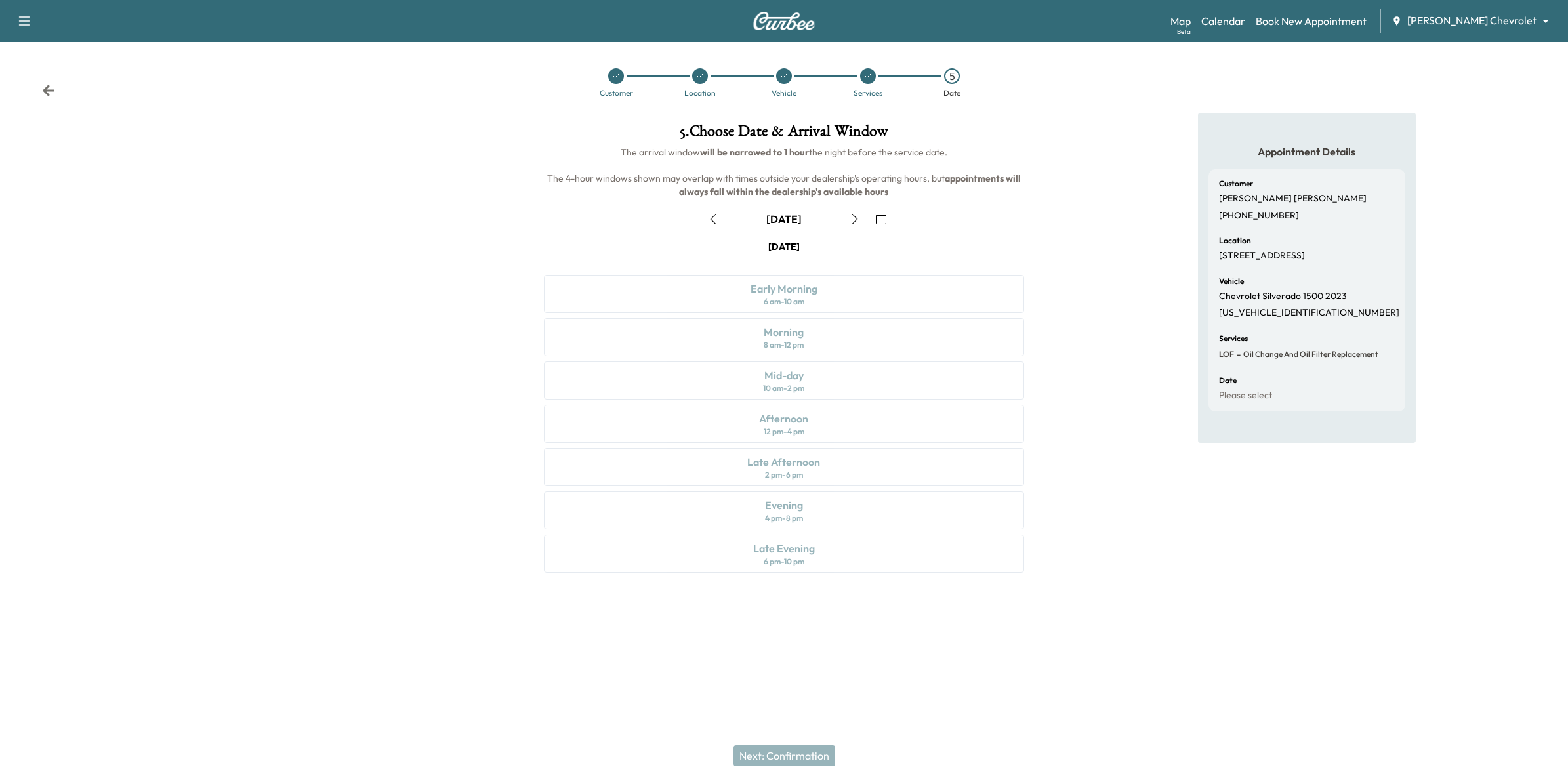
click at [857, 220] on icon "button" at bounding box center [855, 219] width 11 height 11
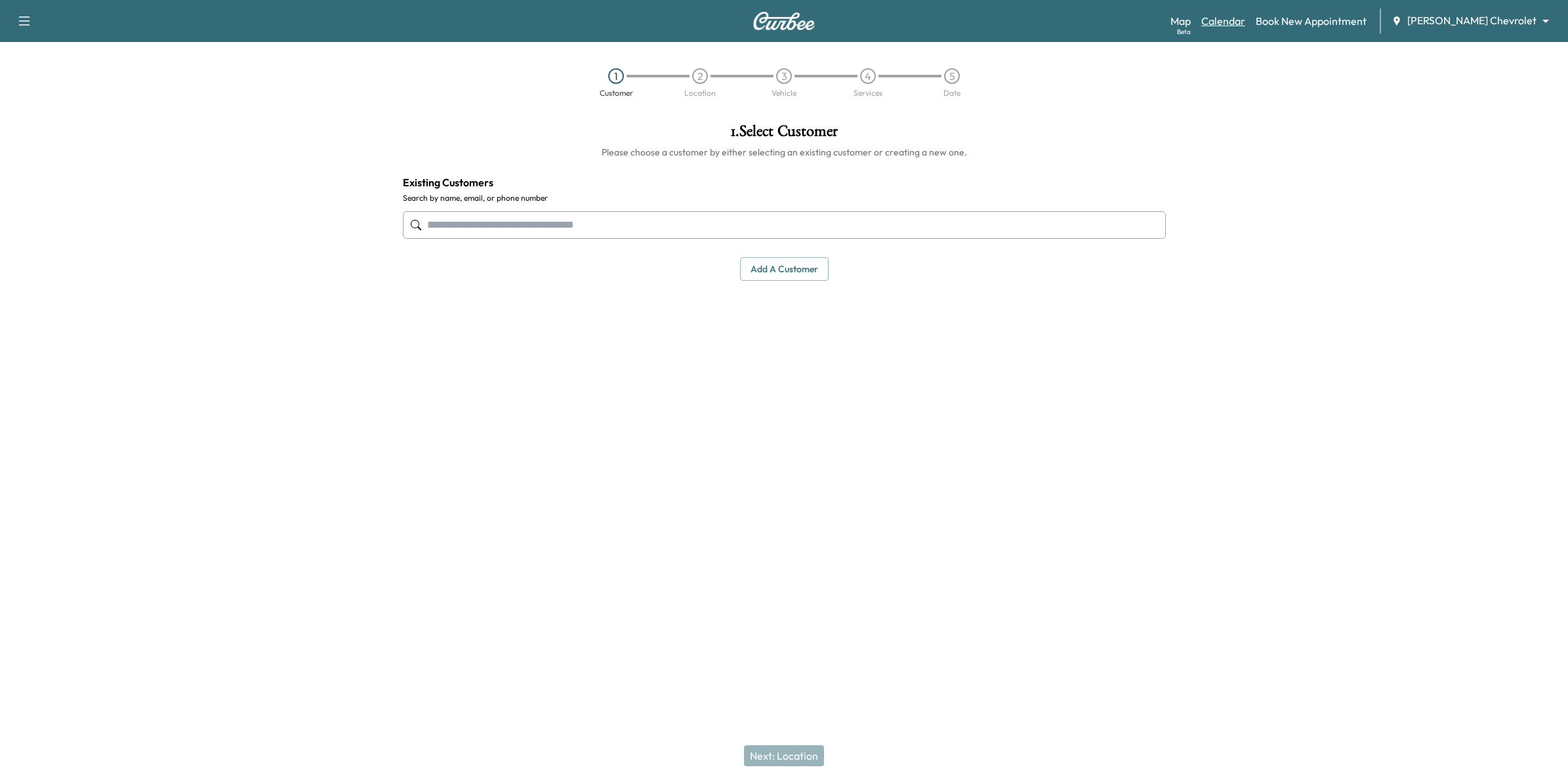
click at [1246, 15] on link "Calendar" at bounding box center [1223, 20] width 44 height 16
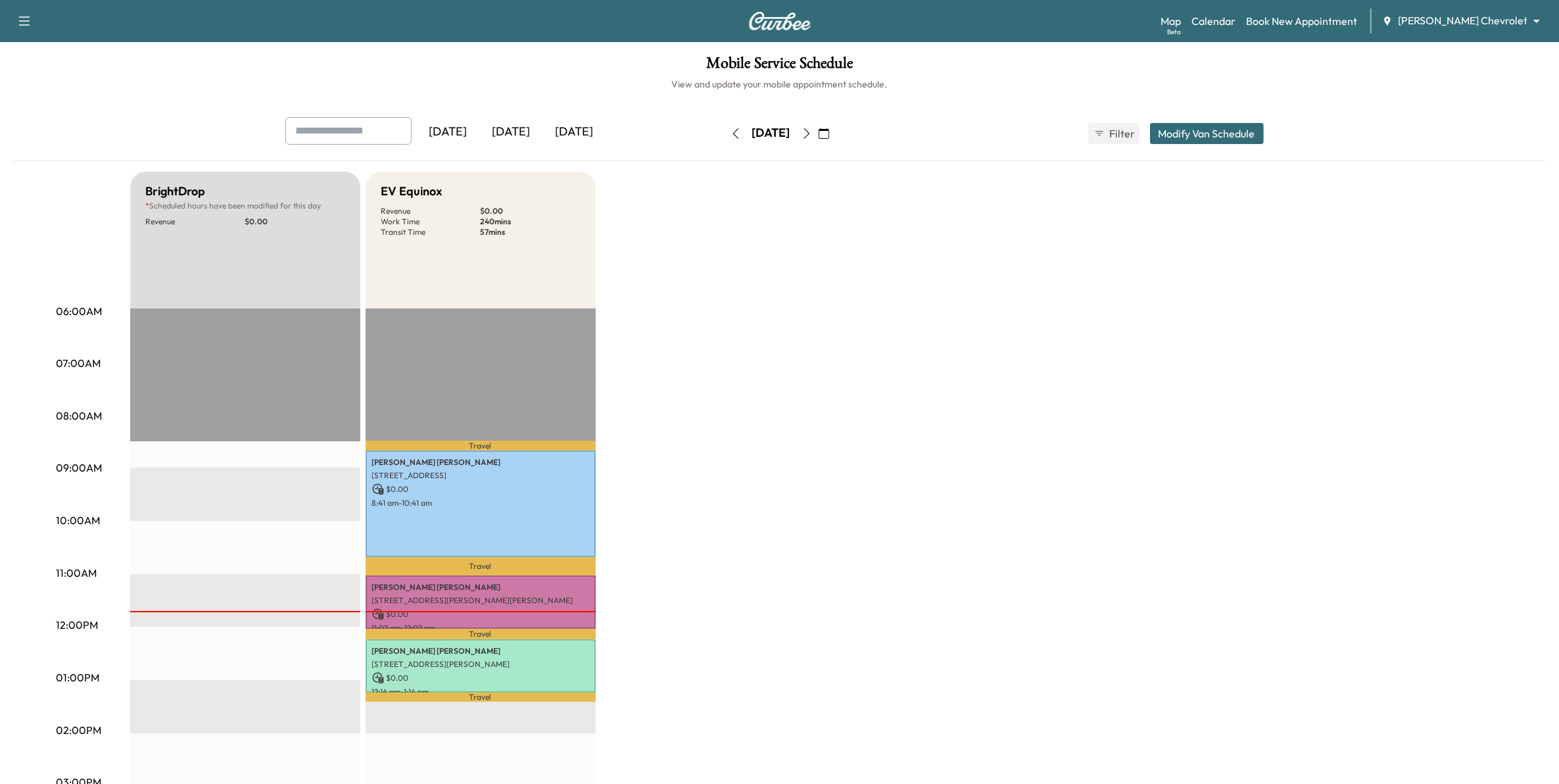
click at [835, 126] on button "button" at bounding box center [824, 134] width 23 height 21
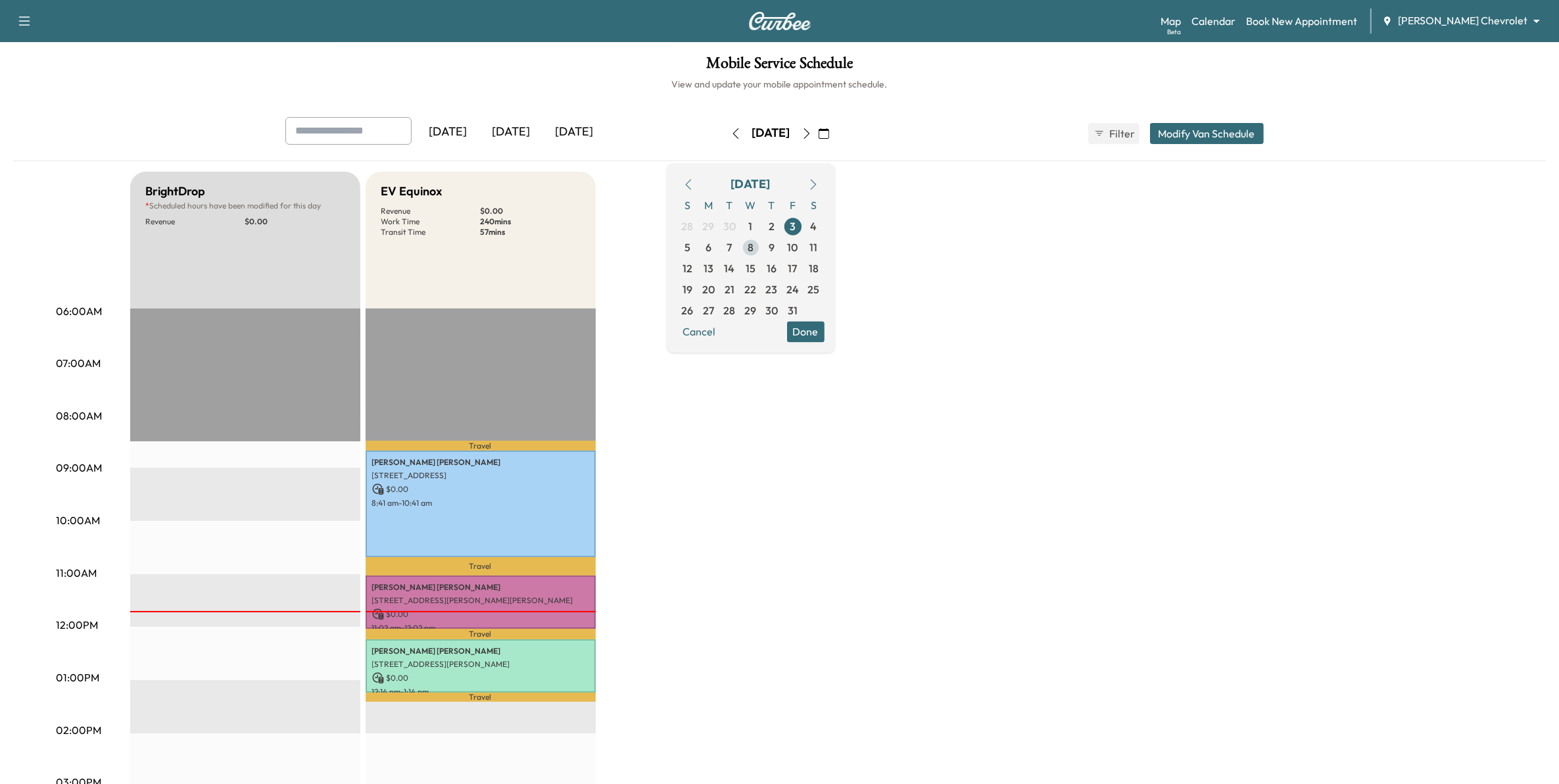
click at [753, 245] on span "8" at bounding box center [751, 247] width 6 height 16
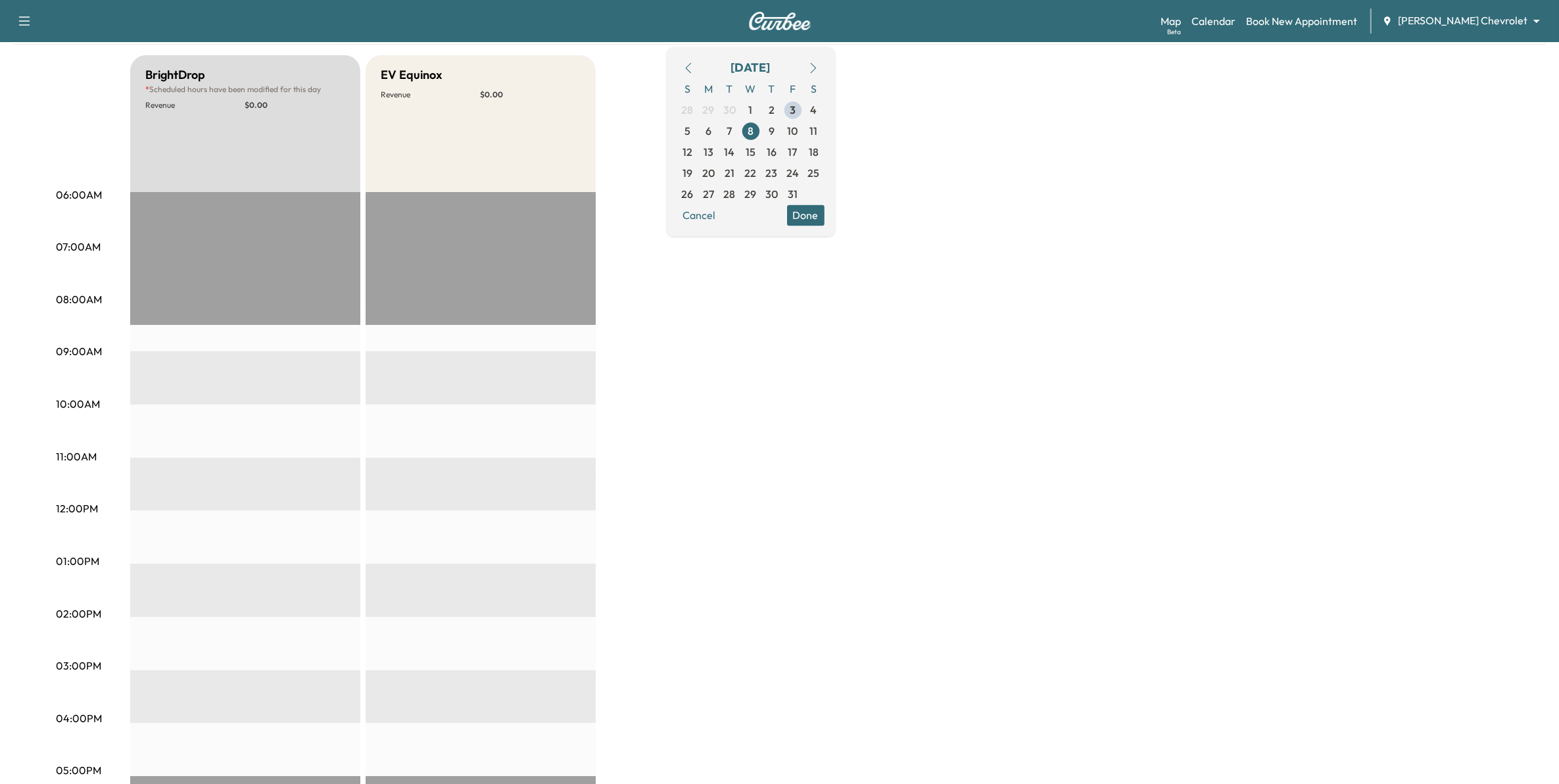
scroll to position [164, 0]
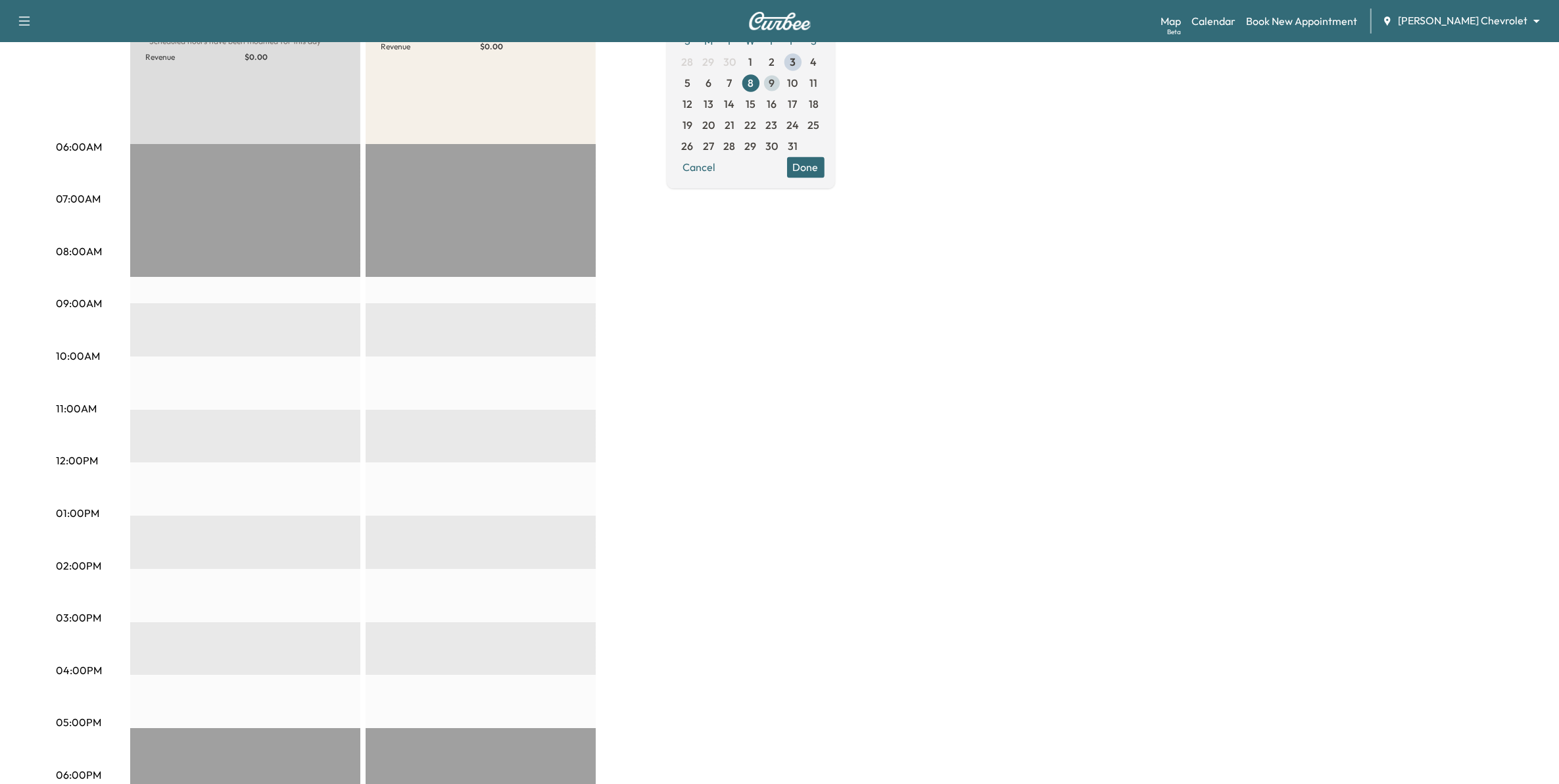
click at [783, 74] on span "9" at bounding box center [772, 83] width 21 height 21
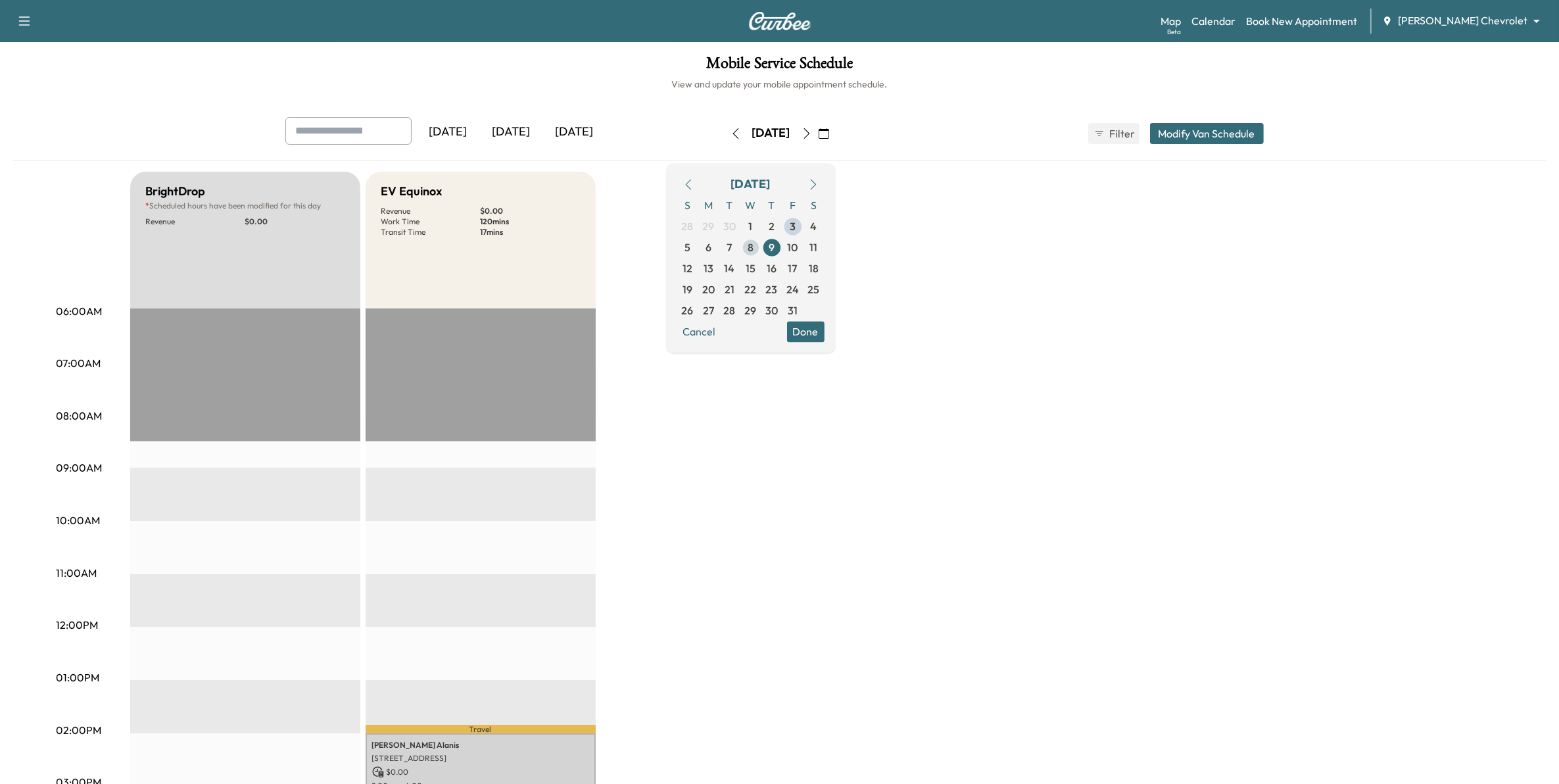
click at [753, 244] on span "8" at bounding box center [751, 247] width 6 height 16
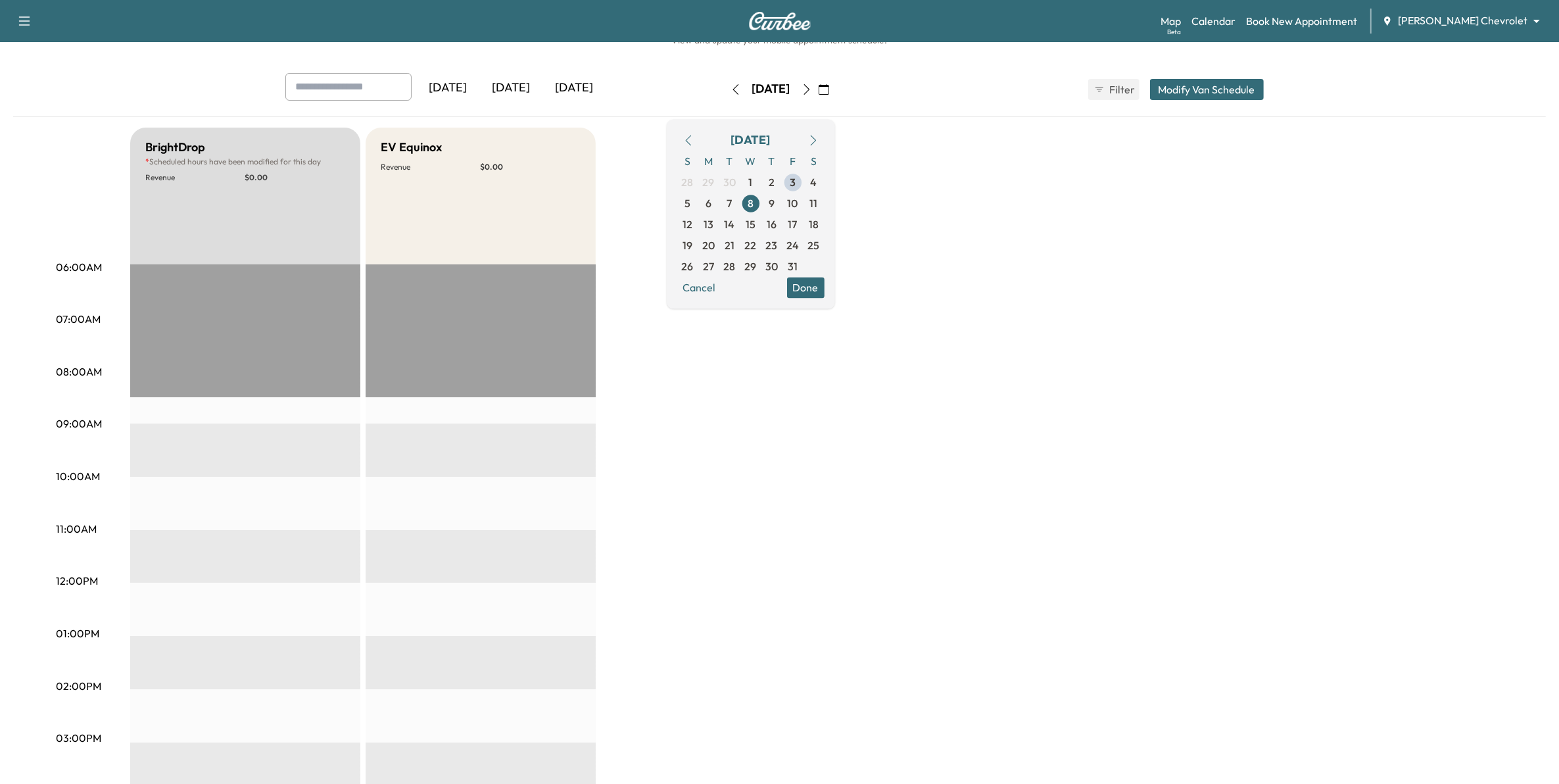
scroll to position [82, 0]
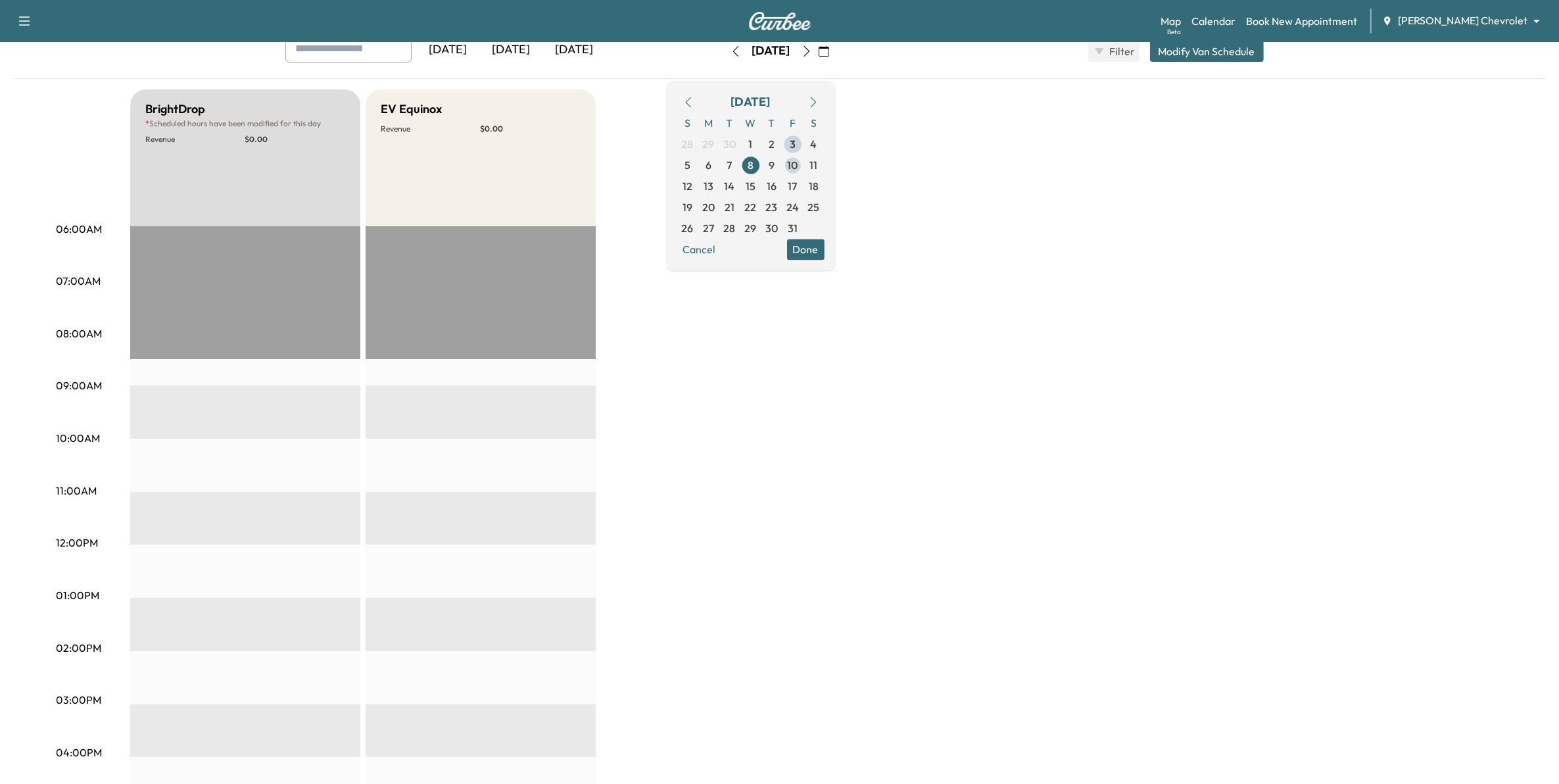
click at [798, 166] on span "10" at bounding box center [793, 164] width 11 height 16
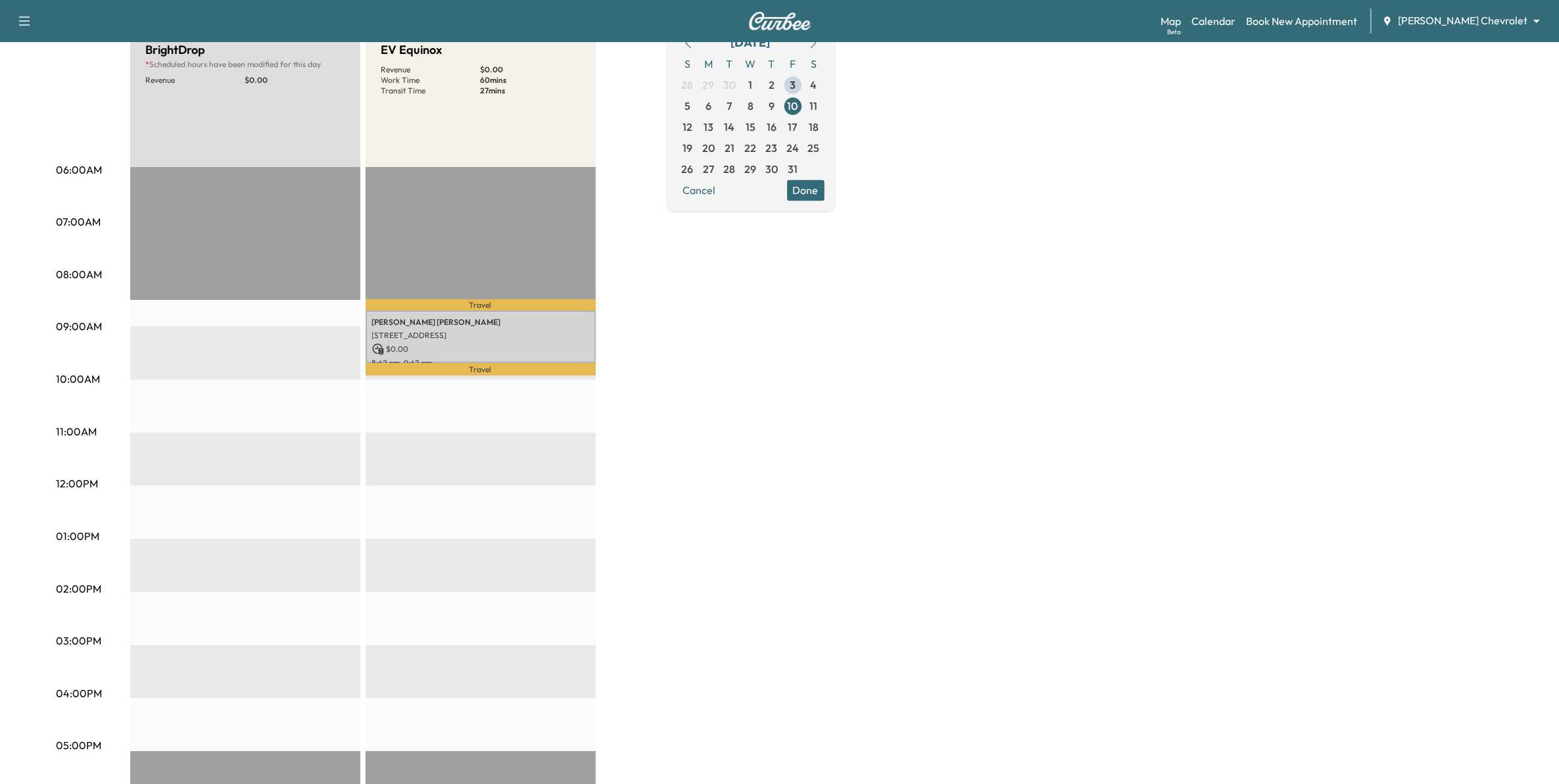
scroll to position [164, 0]
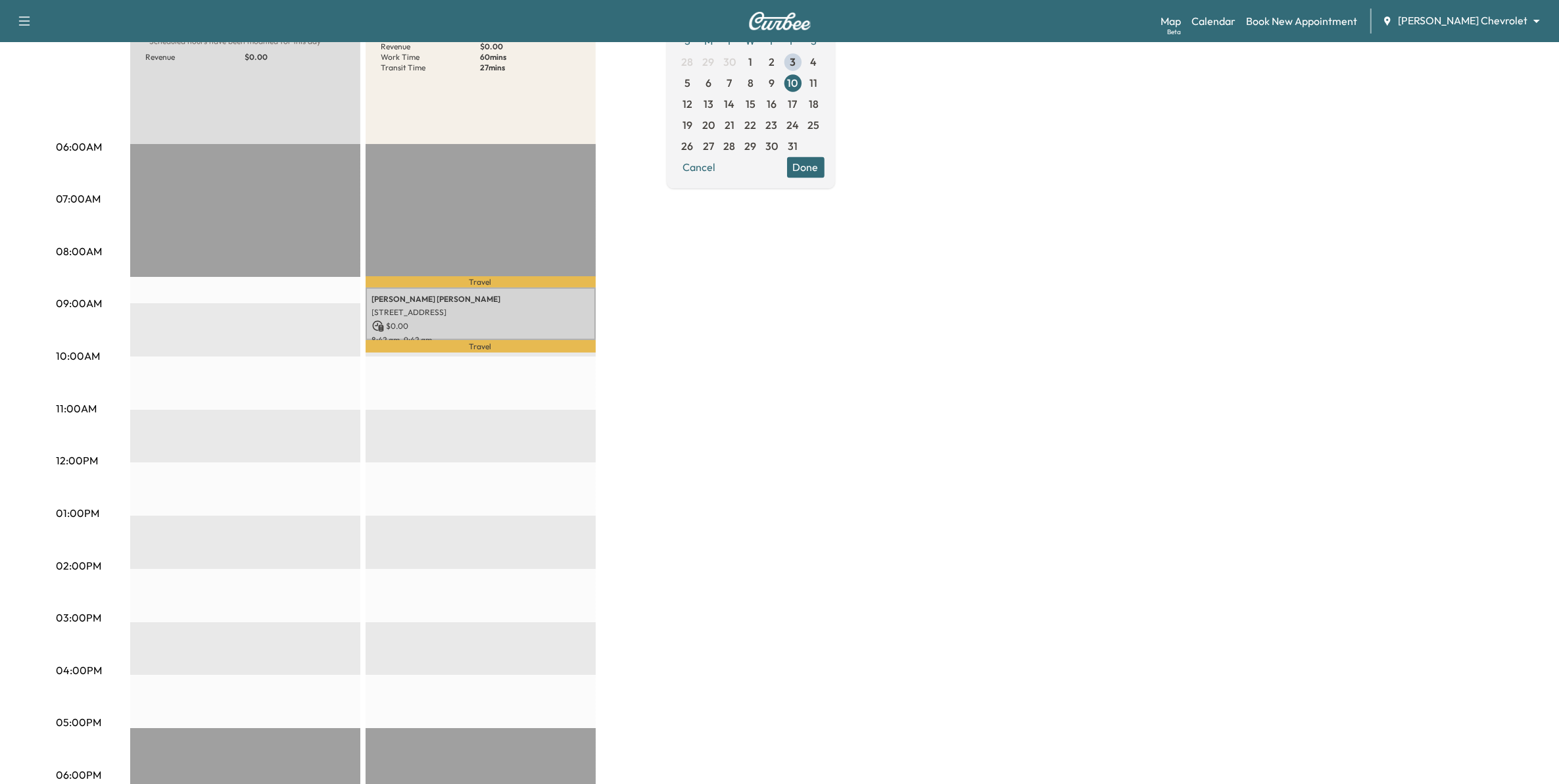
click at [678, 439] on div "BrightDrop * Scheduled hours have been modified for this day Revenue $ 0.00 EST…" at bounding box center [816, 500] width 1373 height 986
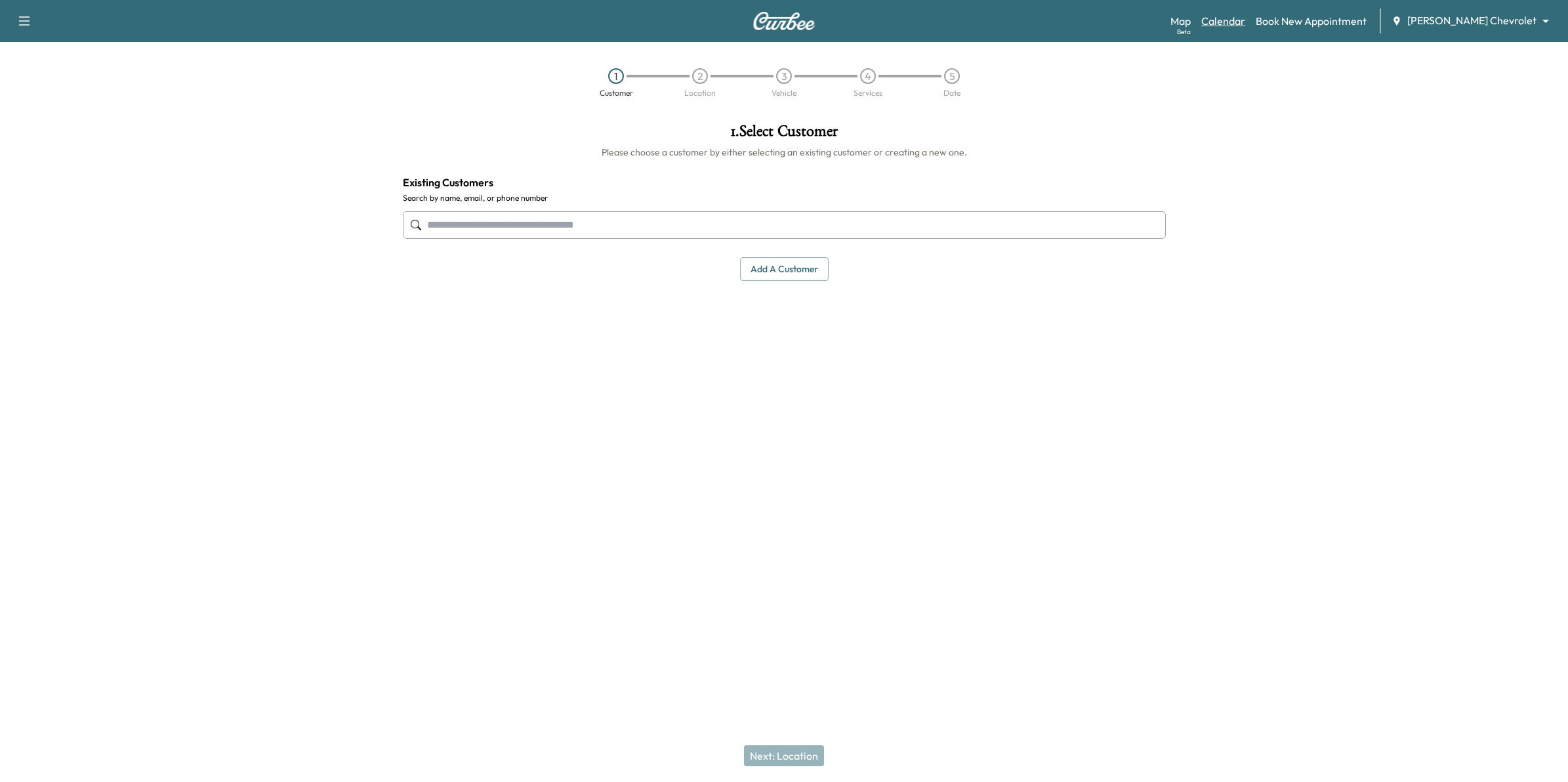
click at [1246, 25] on link "Calendar" at bounding box center [1223, 20] width 44 height 16
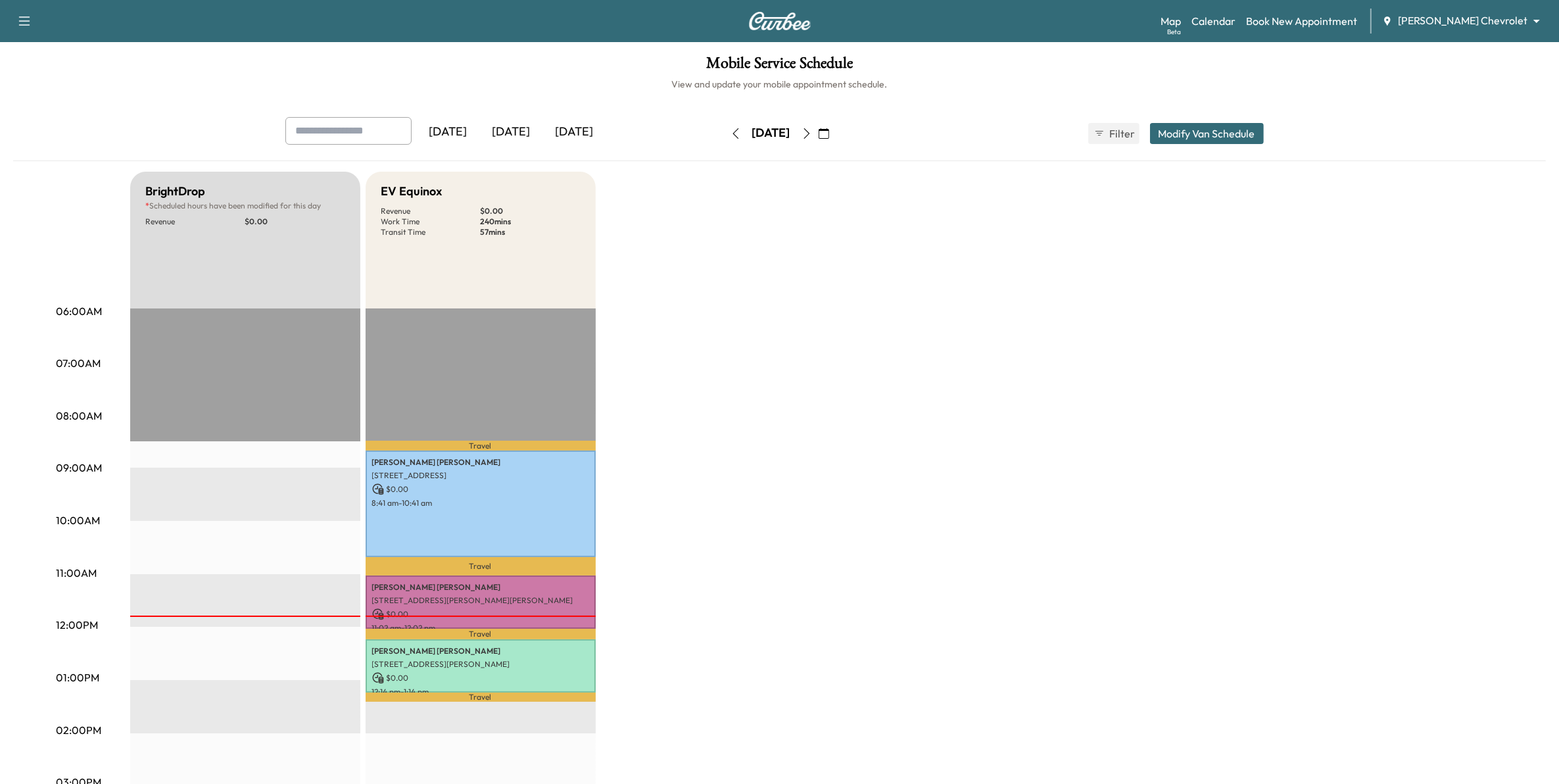
click at [1203, 136] on button "Modify Van Schedule" at bounding box center [1207, 134] width 114 height 21
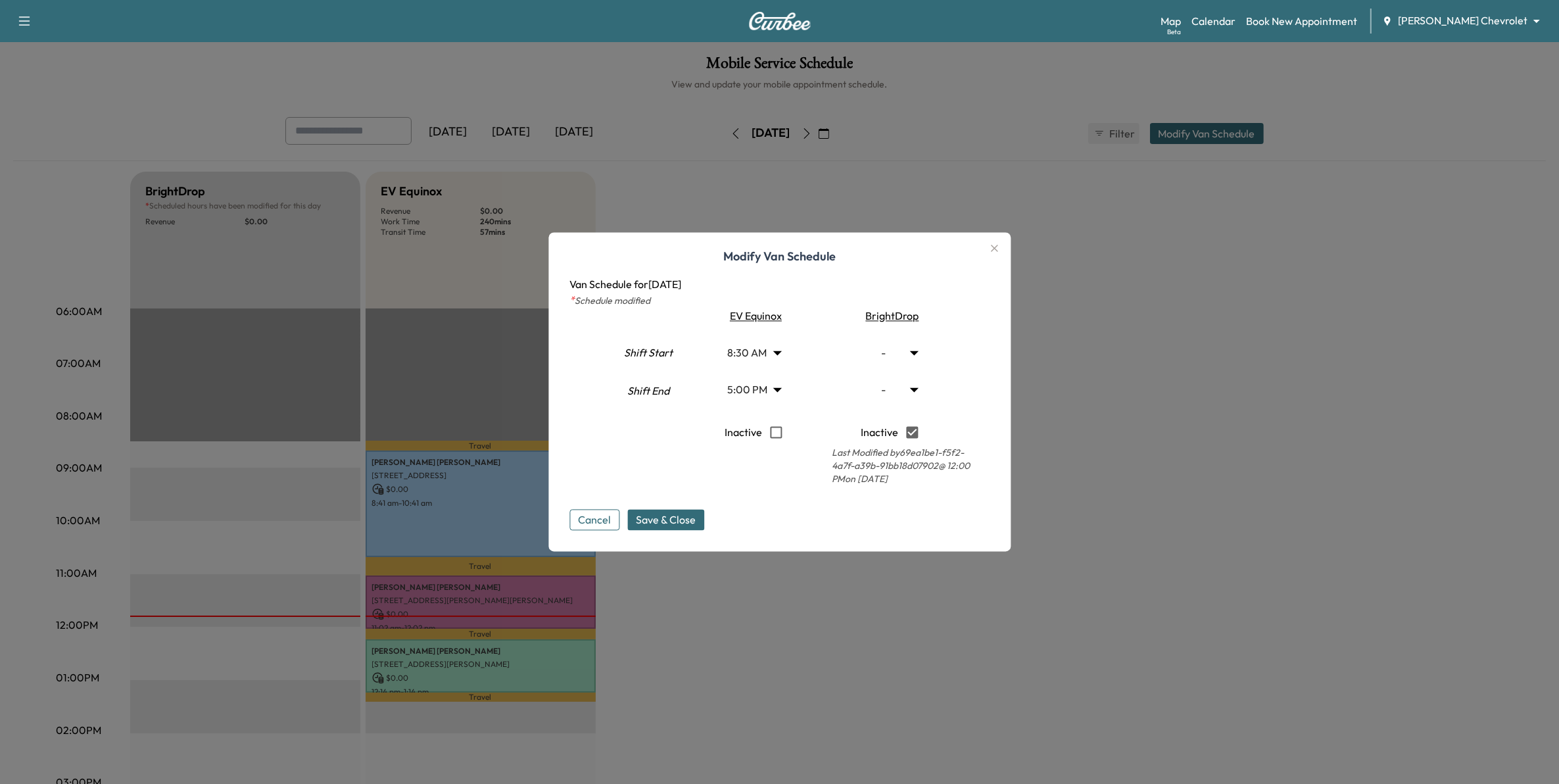
click at [992, 250] on icon "button" at bounding box center [994, 248] width 16 height 16
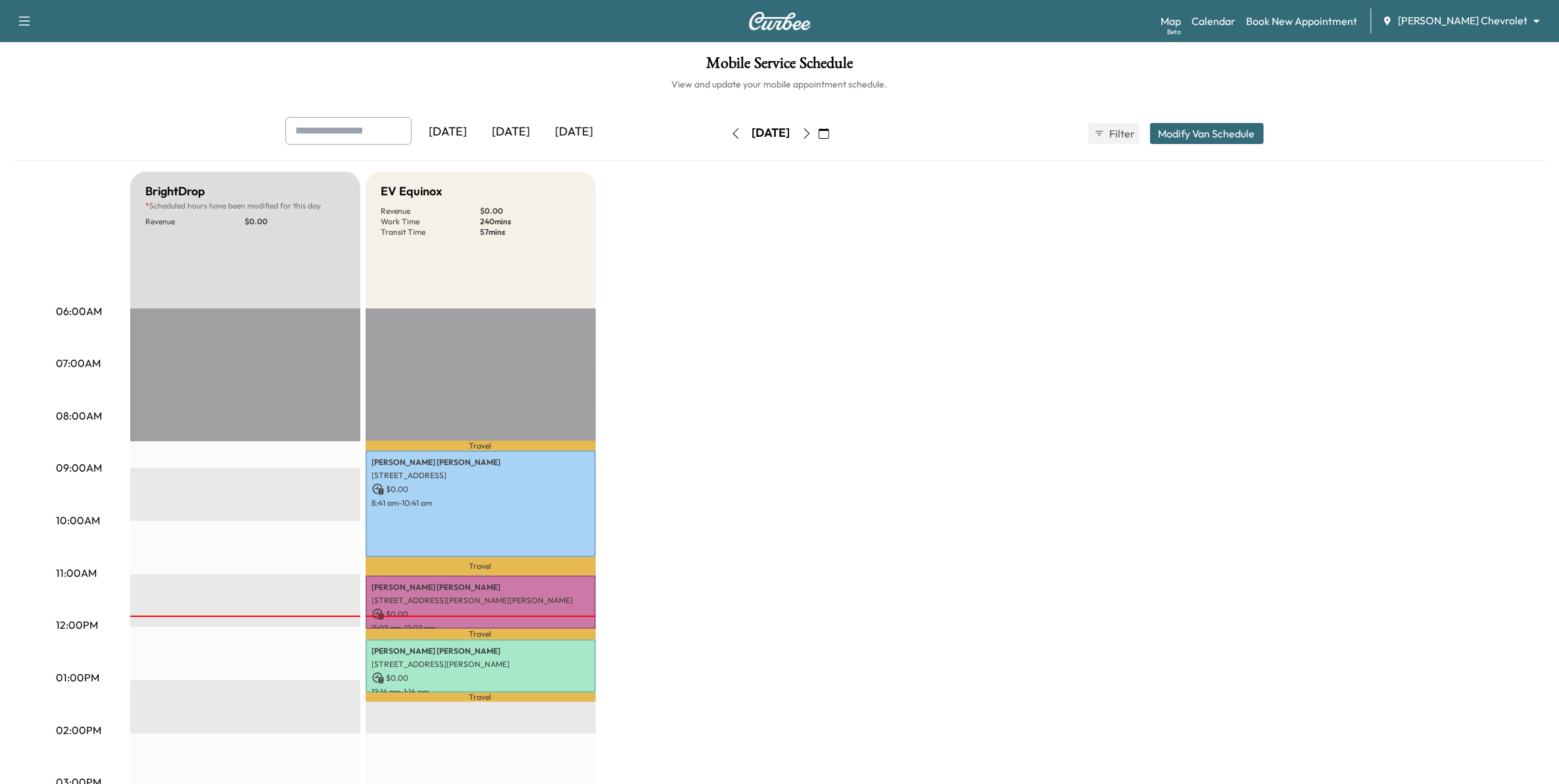
click at [835, 131] on button "button" at bounding box center [824, 134] width 23 height 21
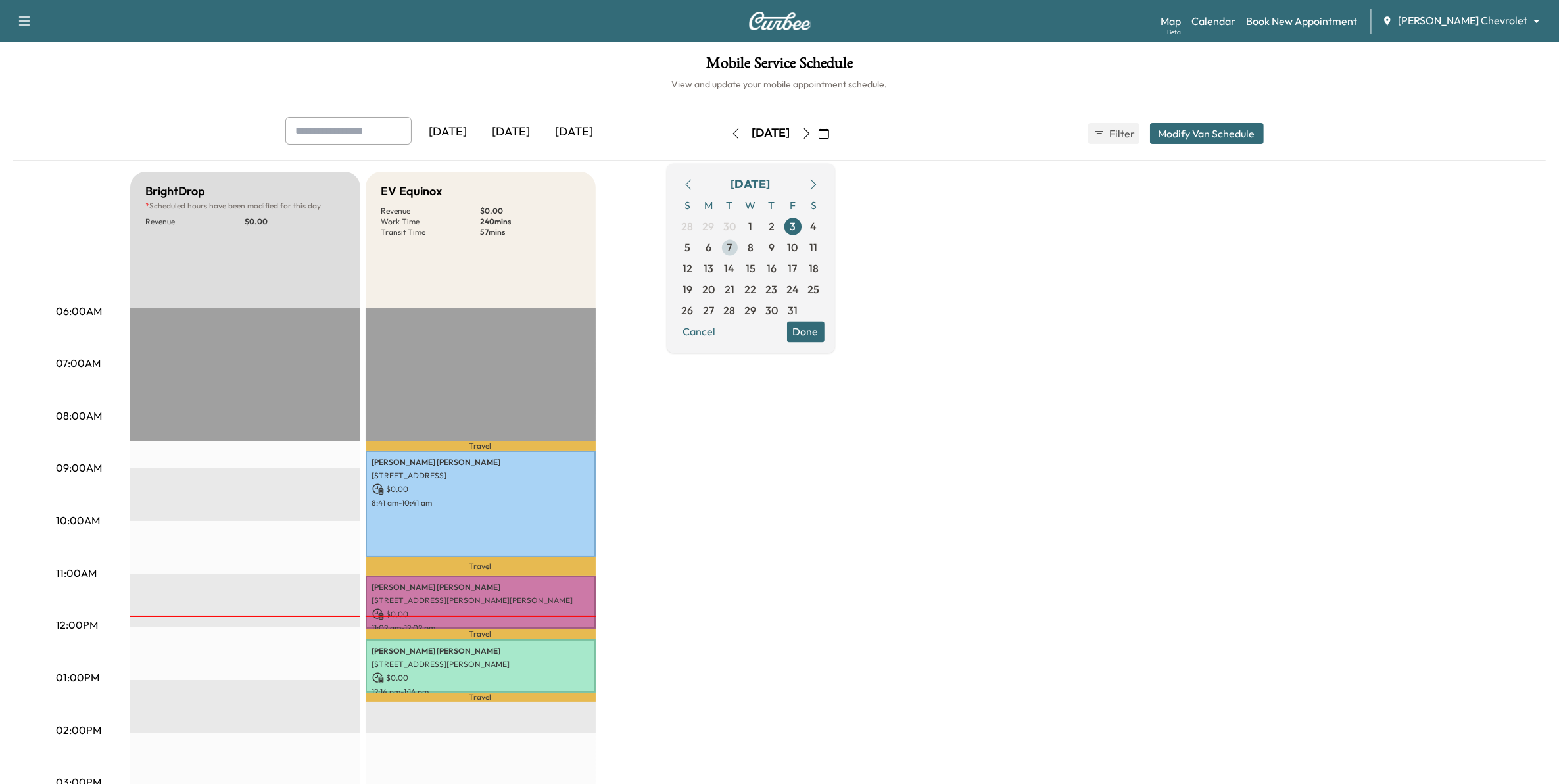
click at [733, 250] on span "7" at bounding box center [730, 247] width 5 height 16
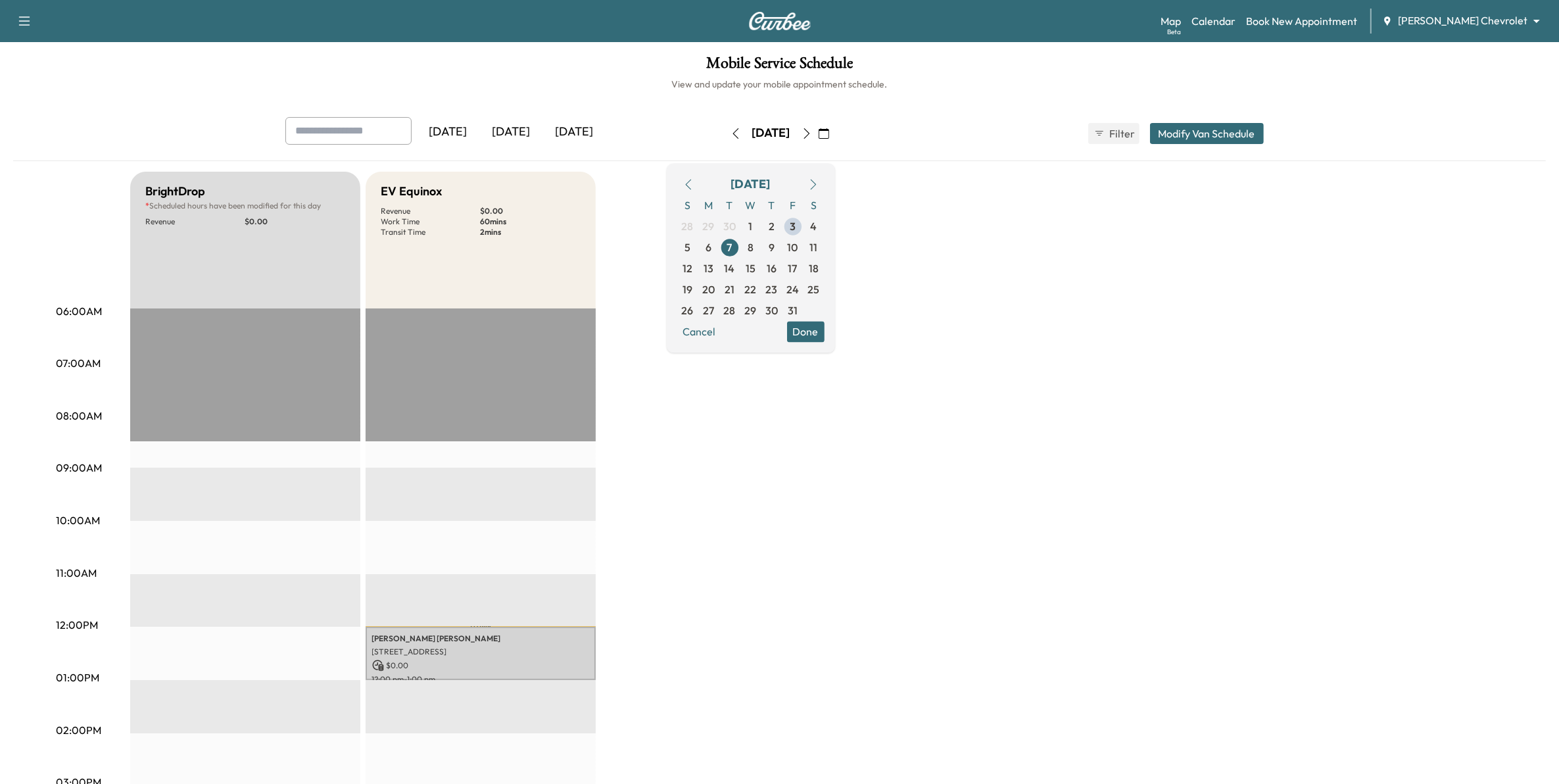
click at [1210, 131] on button "Modify Van Schedule" at bounding box center [1207, 134] width 114 height 21
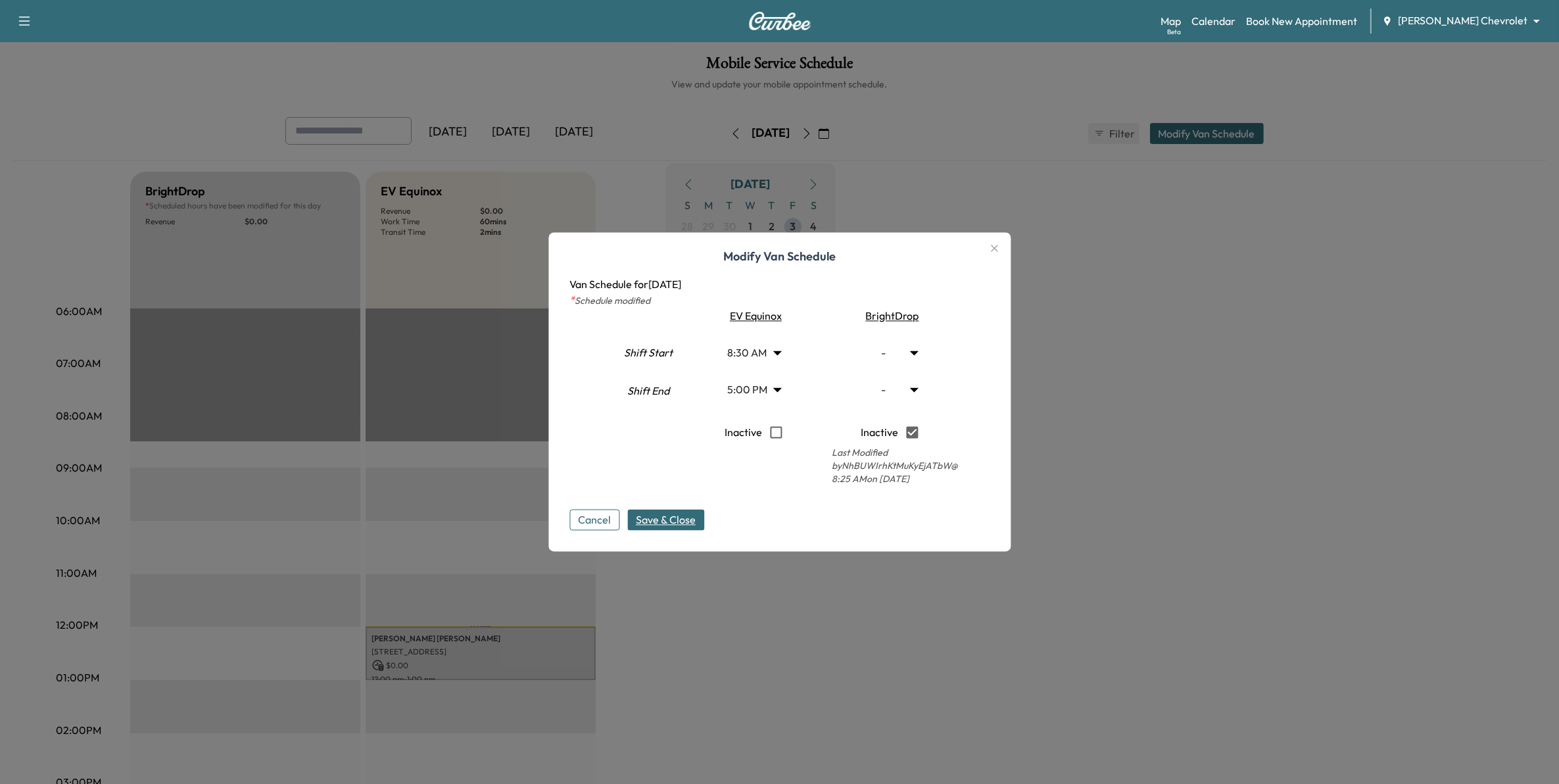
click at [659, 518] on span "Save & Close" at bounding box center [665, 520] width 60 height 16
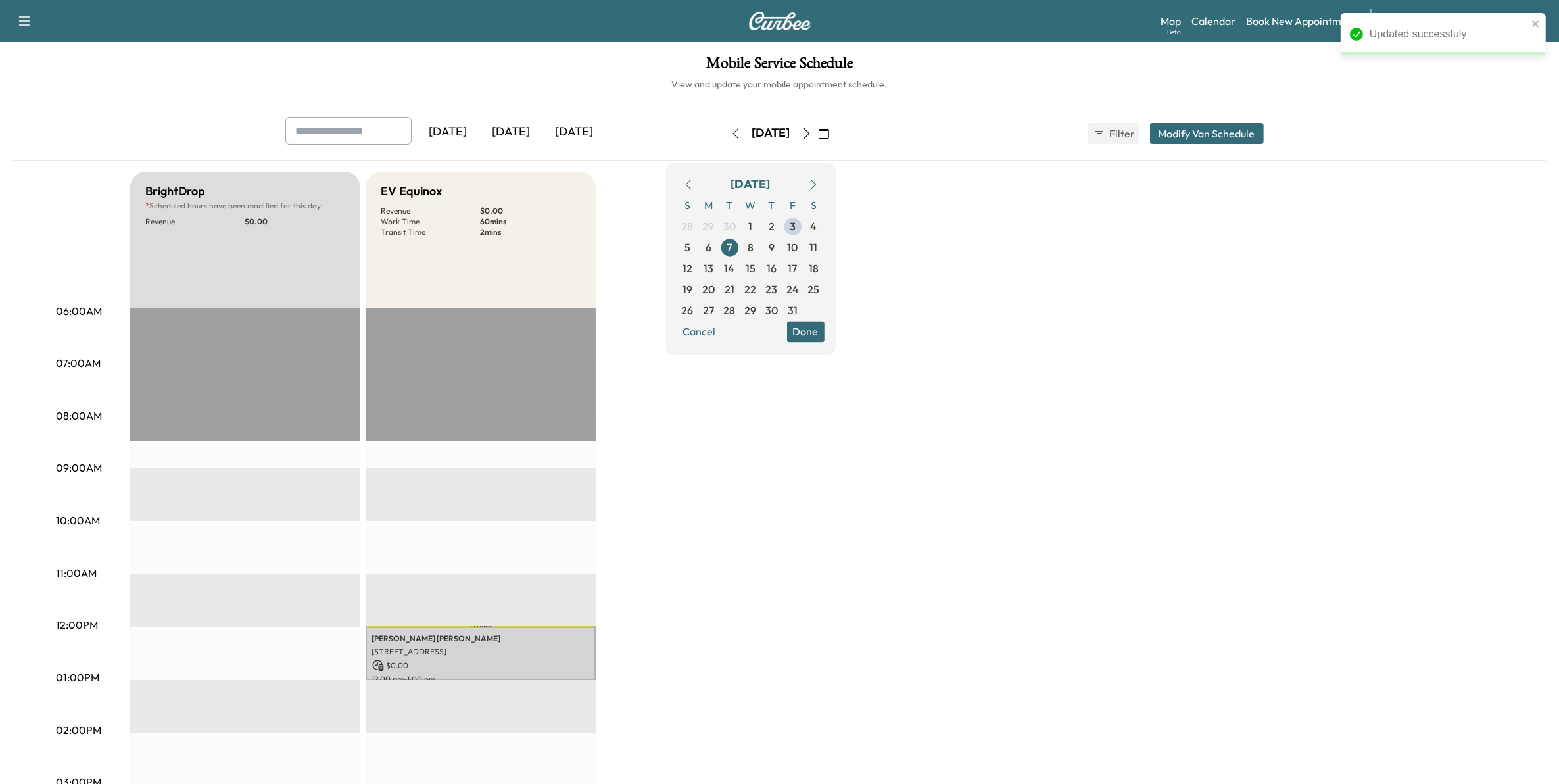
click at [825, 337] on button "Done" at bounding box center [806, 331] width 38 height 21
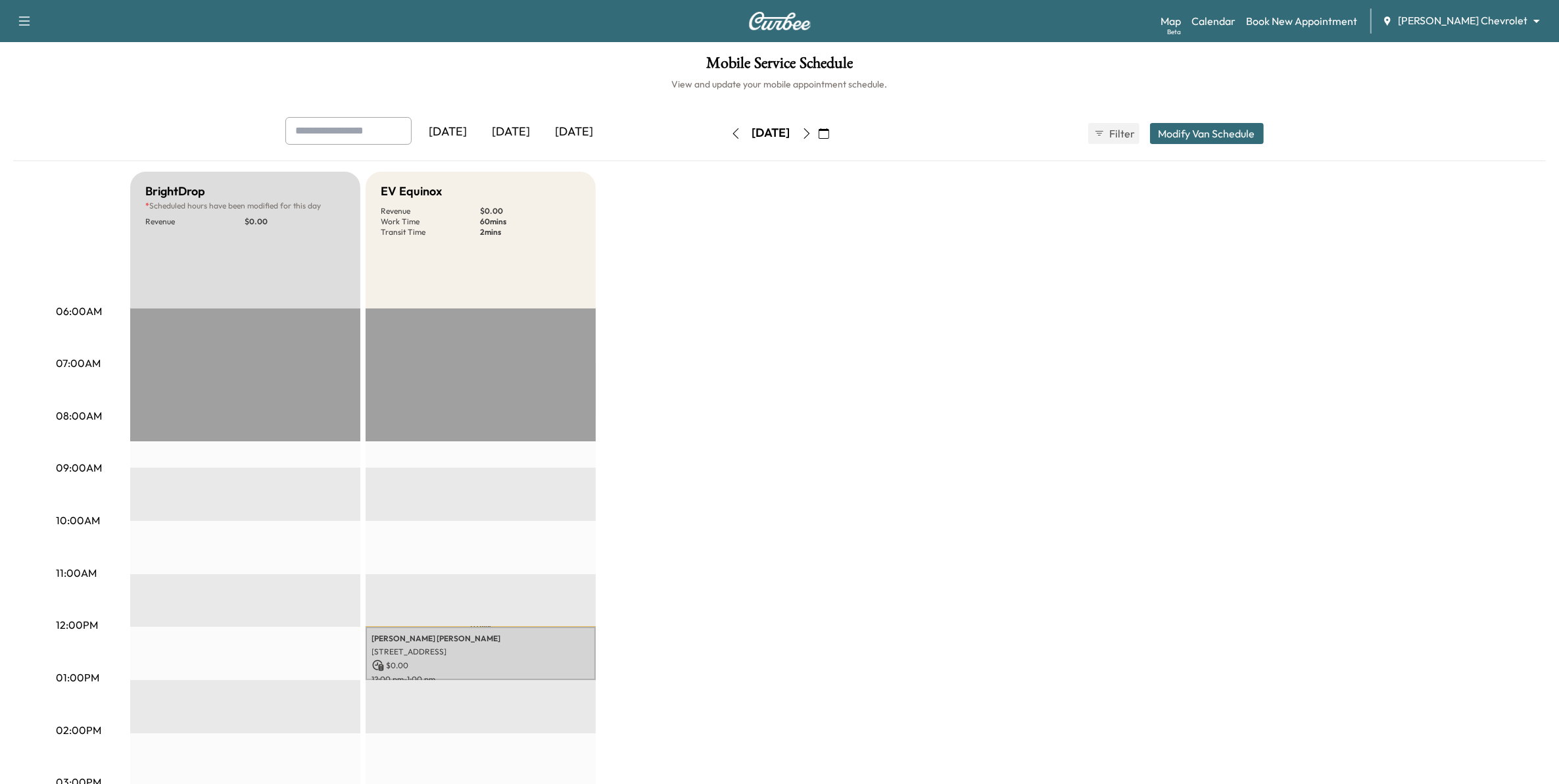
drag, startPoint x: 1000, startPoint y: 125, endPoint x: 1038, endPoint y: 320, distance: 198.7
click at [1000, 126] on div "Yesterday Today Tomorrow Tuesday, October 7 October 2025 S M T W T F S 28 29 30…" at bounding box center [780, 134] width 1010 height 33
click at [851, 312] on div "BrightDrop * Scheduled hours have been modified for this day Revenue $ 0.00 EST…" at bounding box center [816, 664] width 1373 height 986
click at [1336, 13] on link "Book New Appointment" at bounding box center [1301, 20] width 111 height 16
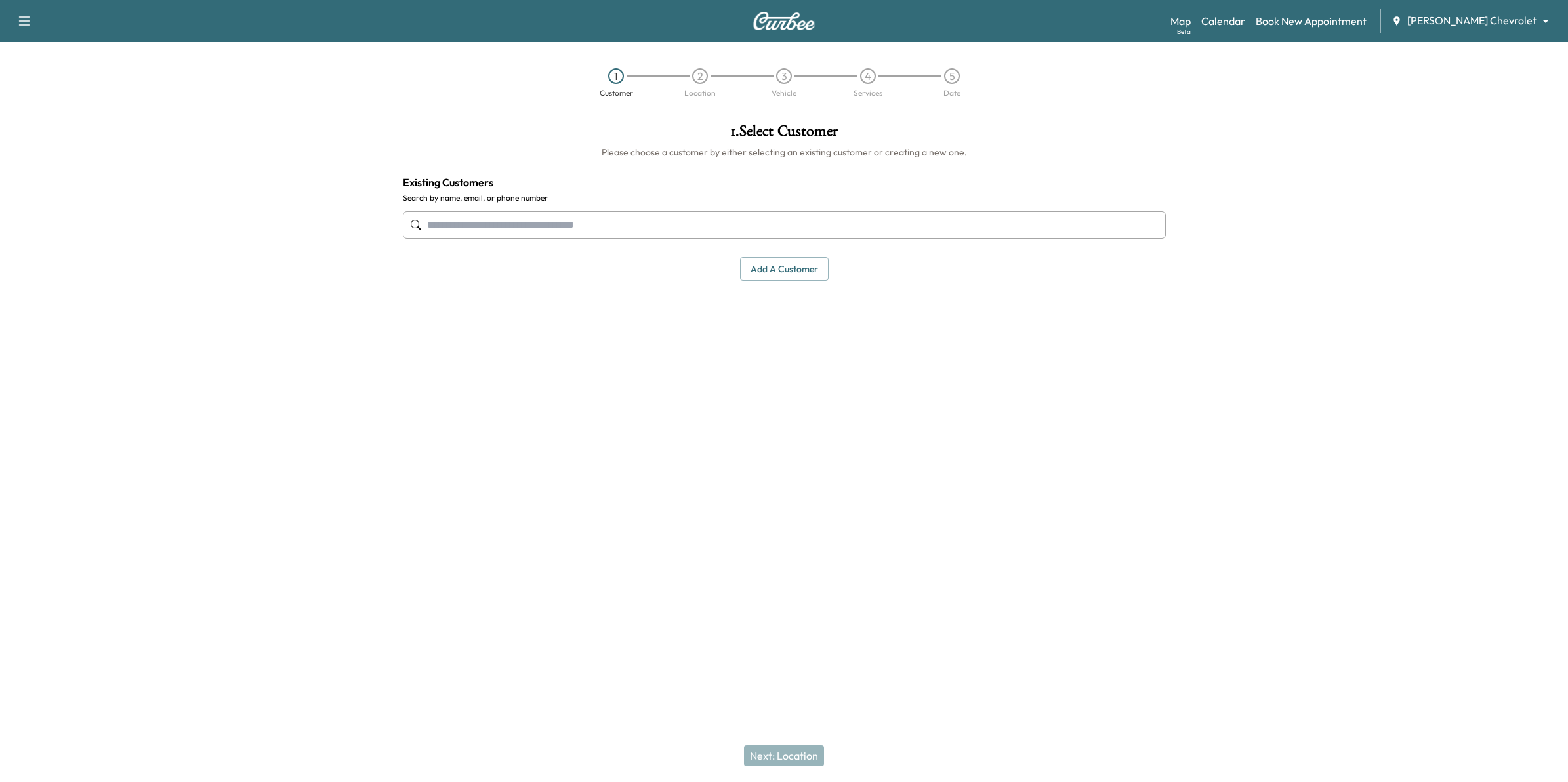
drag, startPoint x: 602, startPoint y: 227, endPoint x: 575, endPoint y: 351, distance: 126.9
click at [575, 351] on div "1 . Select Customer Please choose a customer by either selecting an existing cu…" at bounding box center [784, 308] width 784 height 391
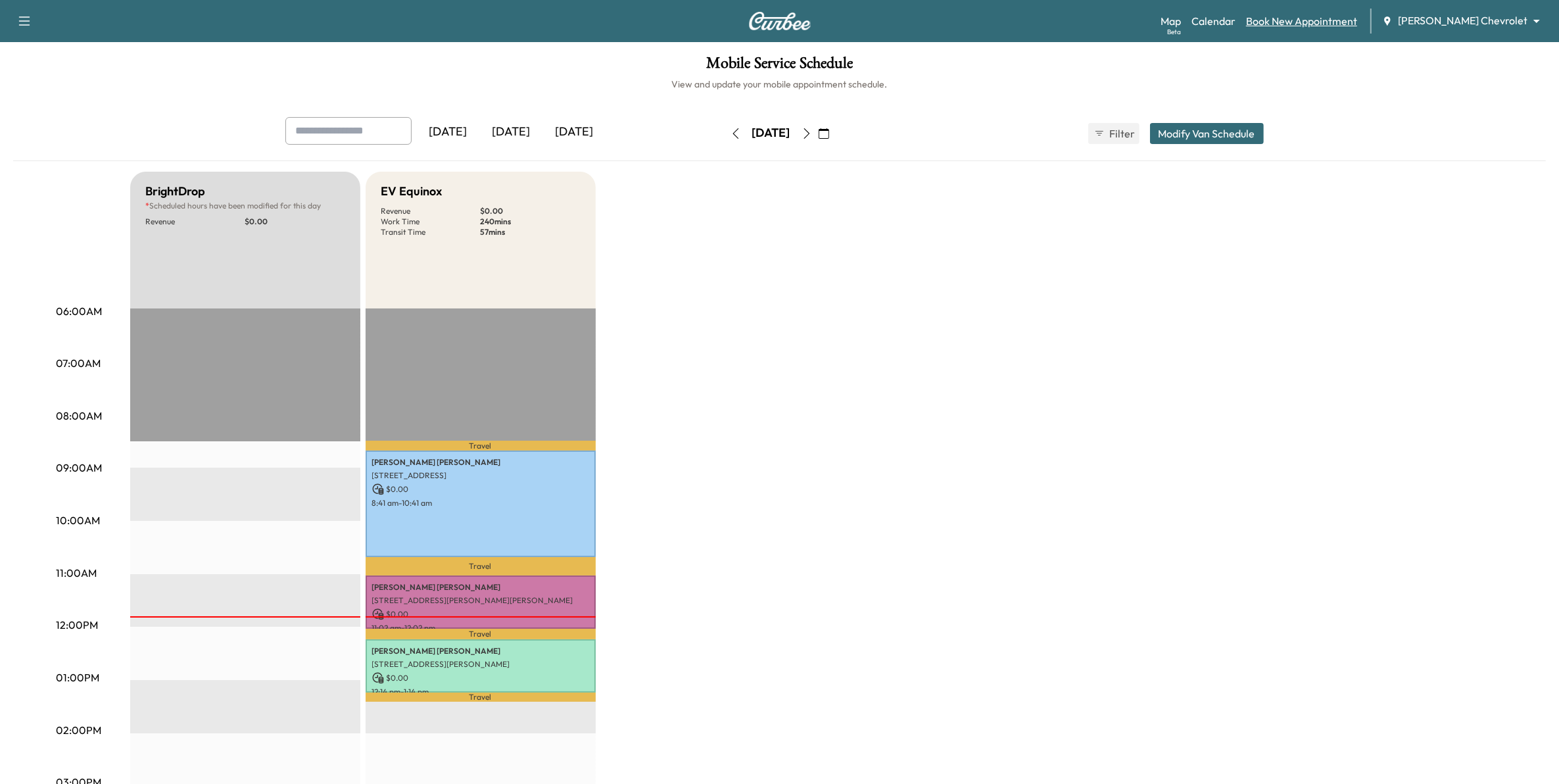
click at [1325, 15] on link "Book New Appointment" at bounding box center [1301, 20] width 111 height 16
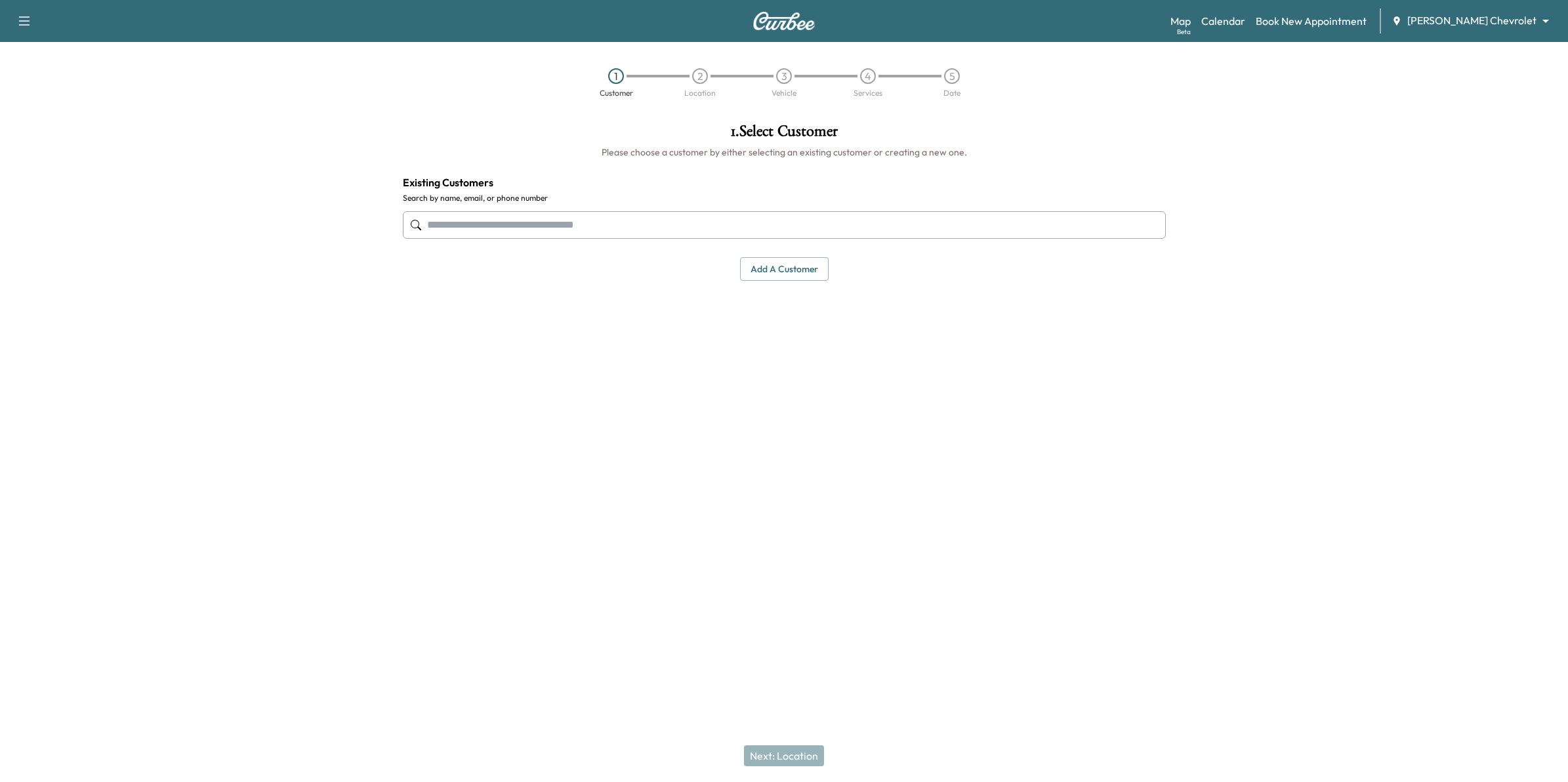
click at [779, 266] on button "Add a customer" at bounding box center [785, 269] width 89 height 24
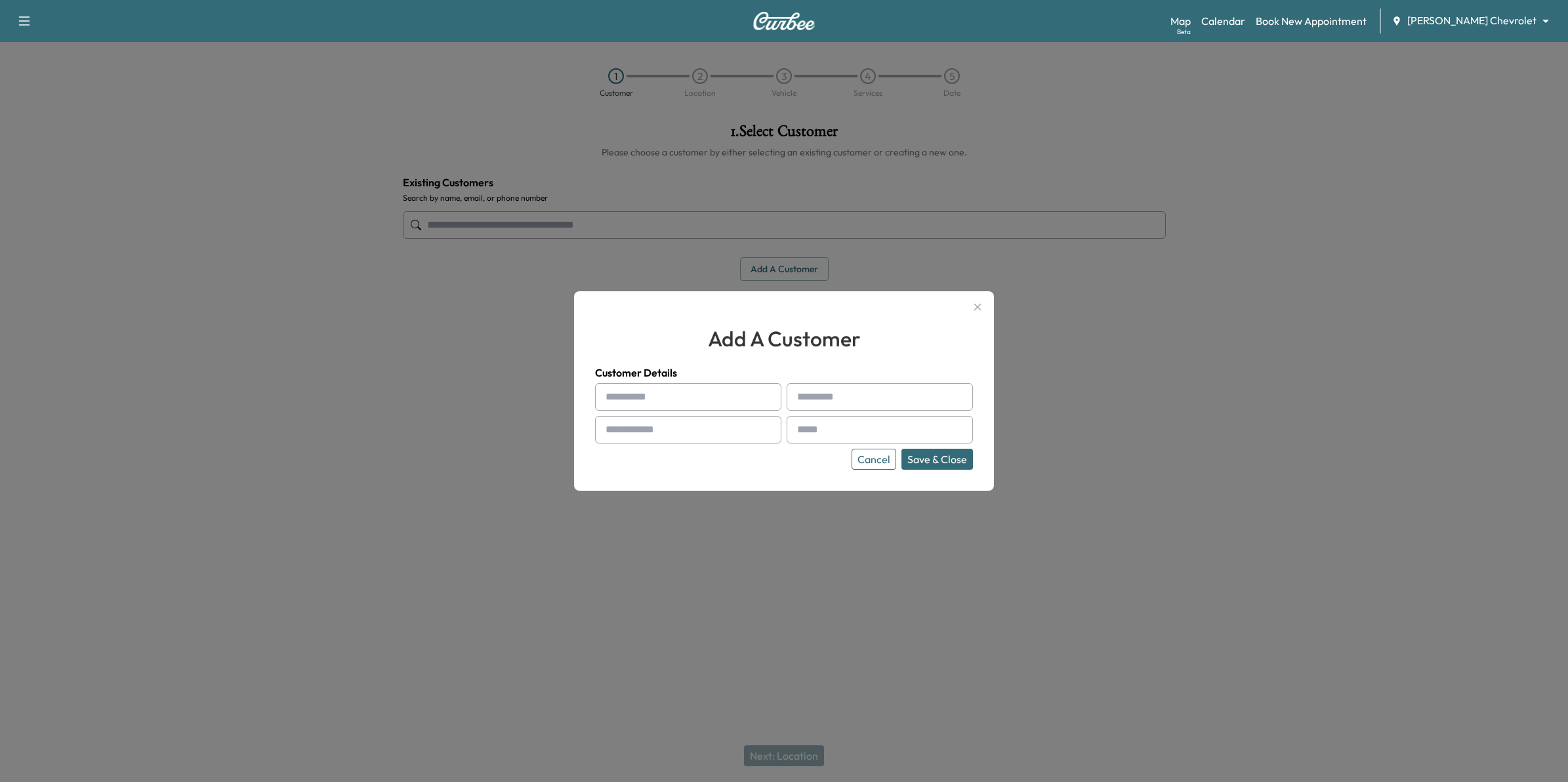
click at [871, 467] on button "Cancel" at bounding box center [874, 459] width 44 height 21
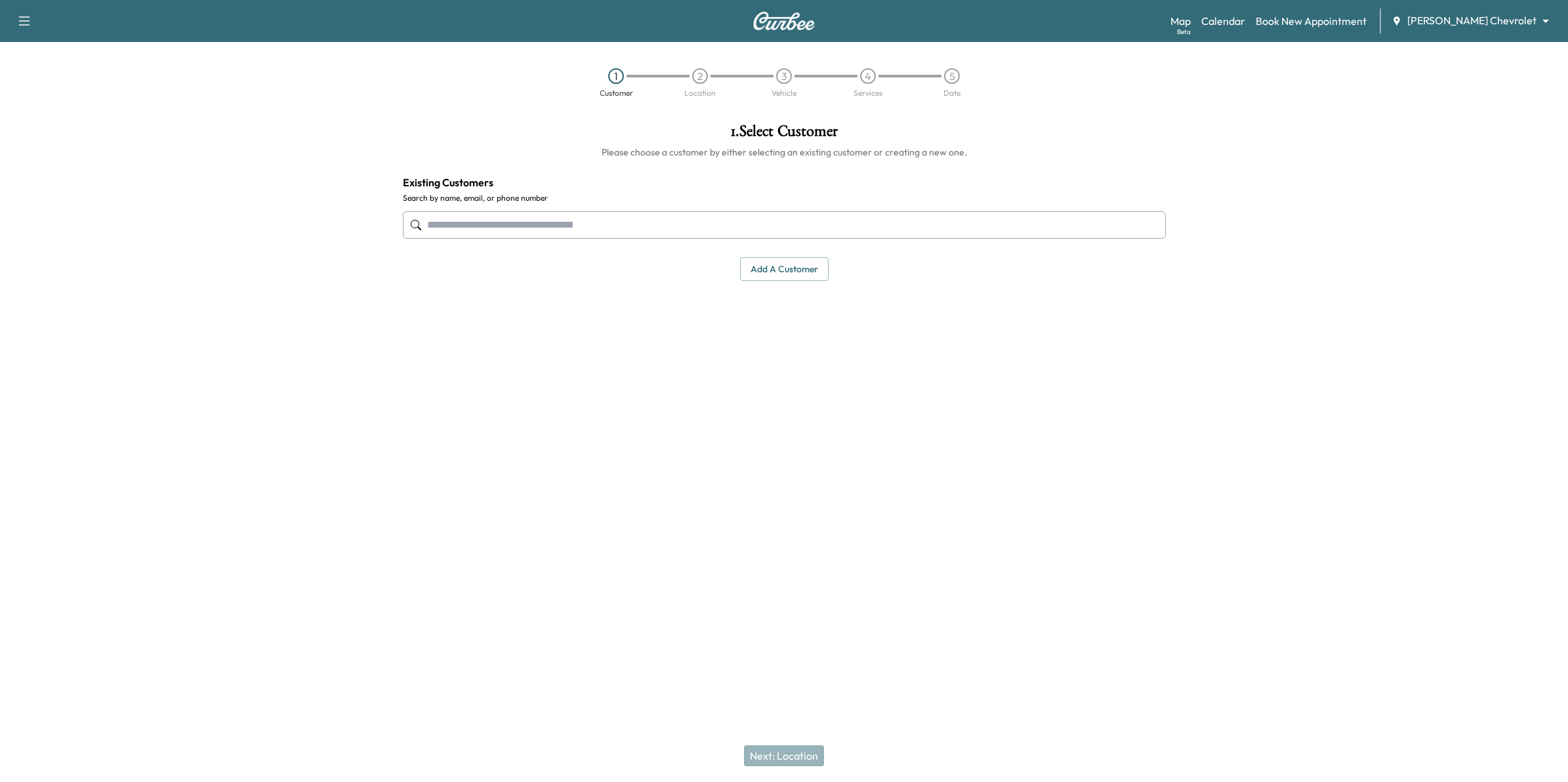
click at [447, 223] on input "text" at bounding box center [784, 225] width 763 height 28
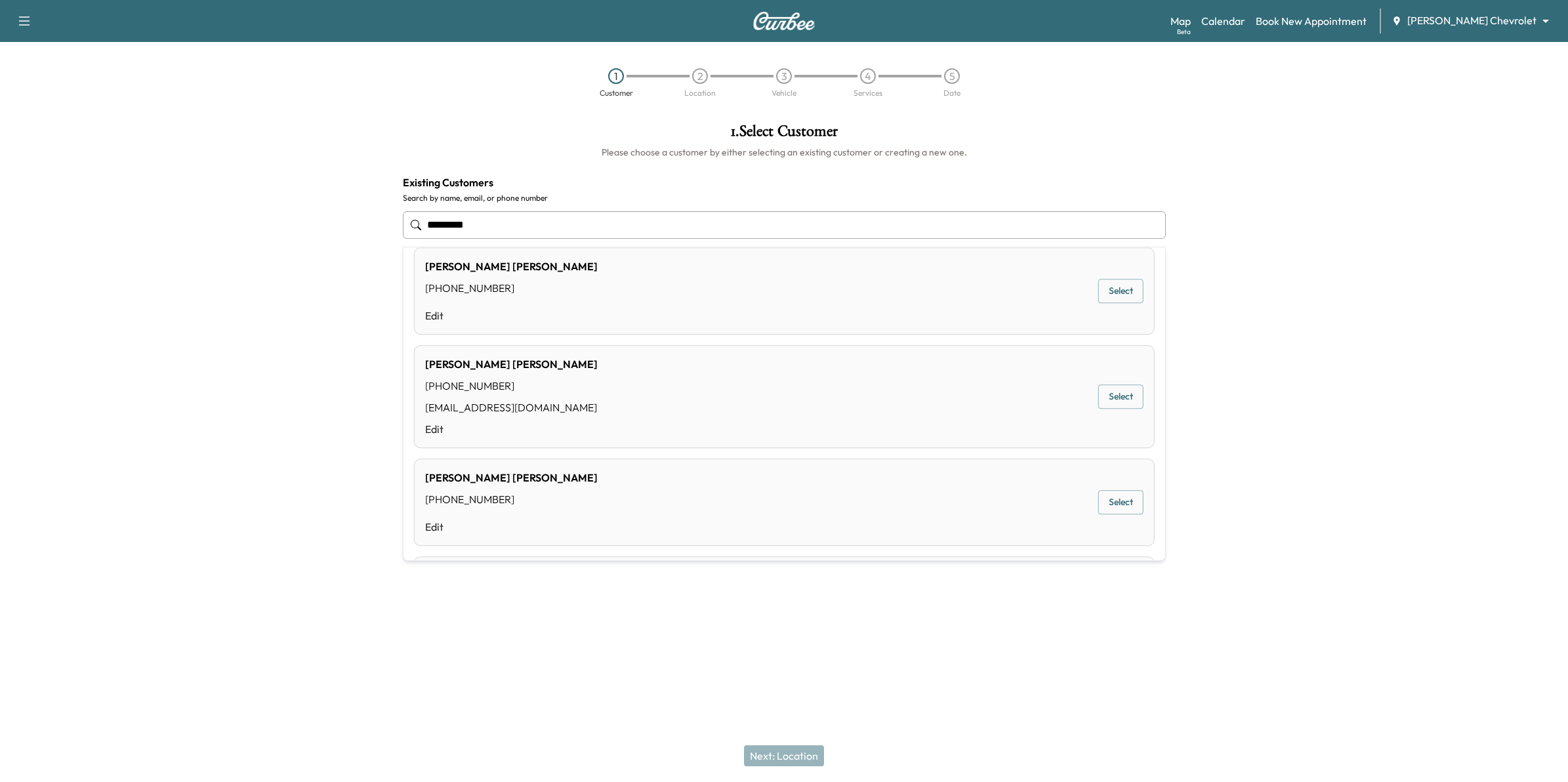
scroll to position [410, 0]
click at [638, 385] on div "Angelica Hernandez (651) 216-2917 gely0331@icloud.com Edit Select" at bounding box center [785, 393] width 741 height 103
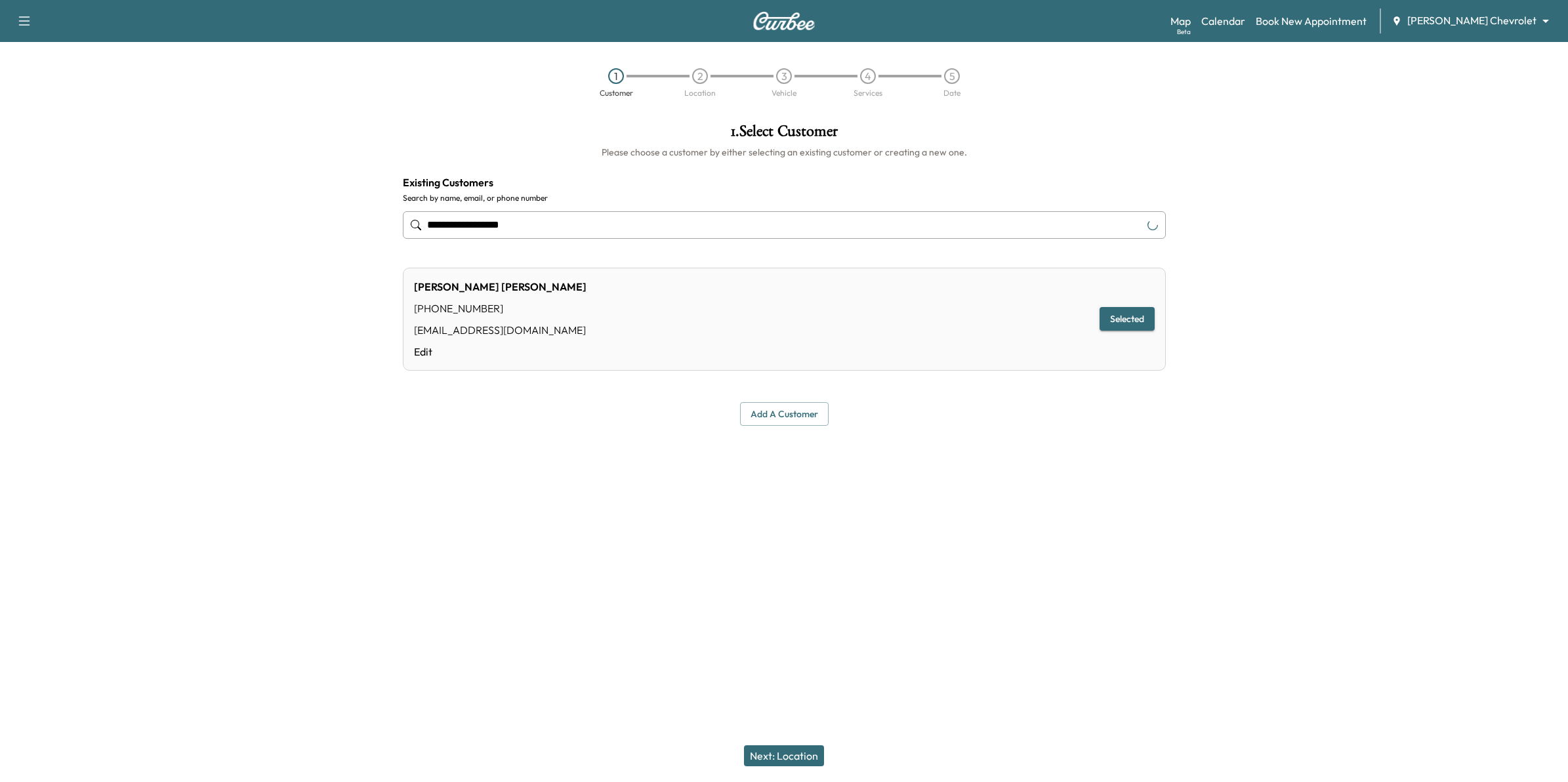
type input "**********"
click at [798, 749] on button "Next: Location" at bounding box center [784, 756] width 80 height 21
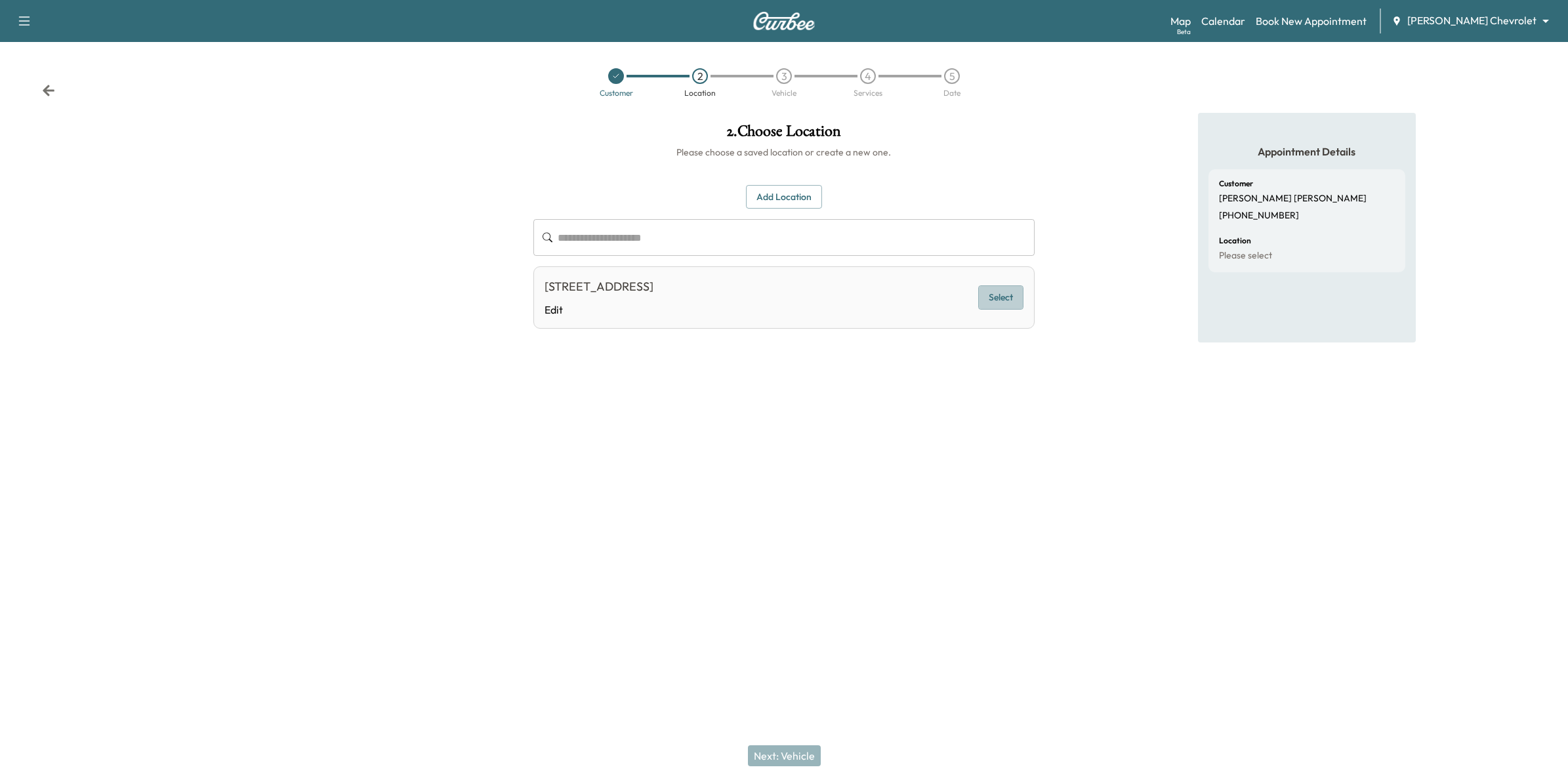
click at [999, 298] on button "Select" at bounding box center [1001, 297] width 45 height 24
click at [794, 757] on button "Next: Vehicle" at bounding box center [784, 756] width 73 height 21
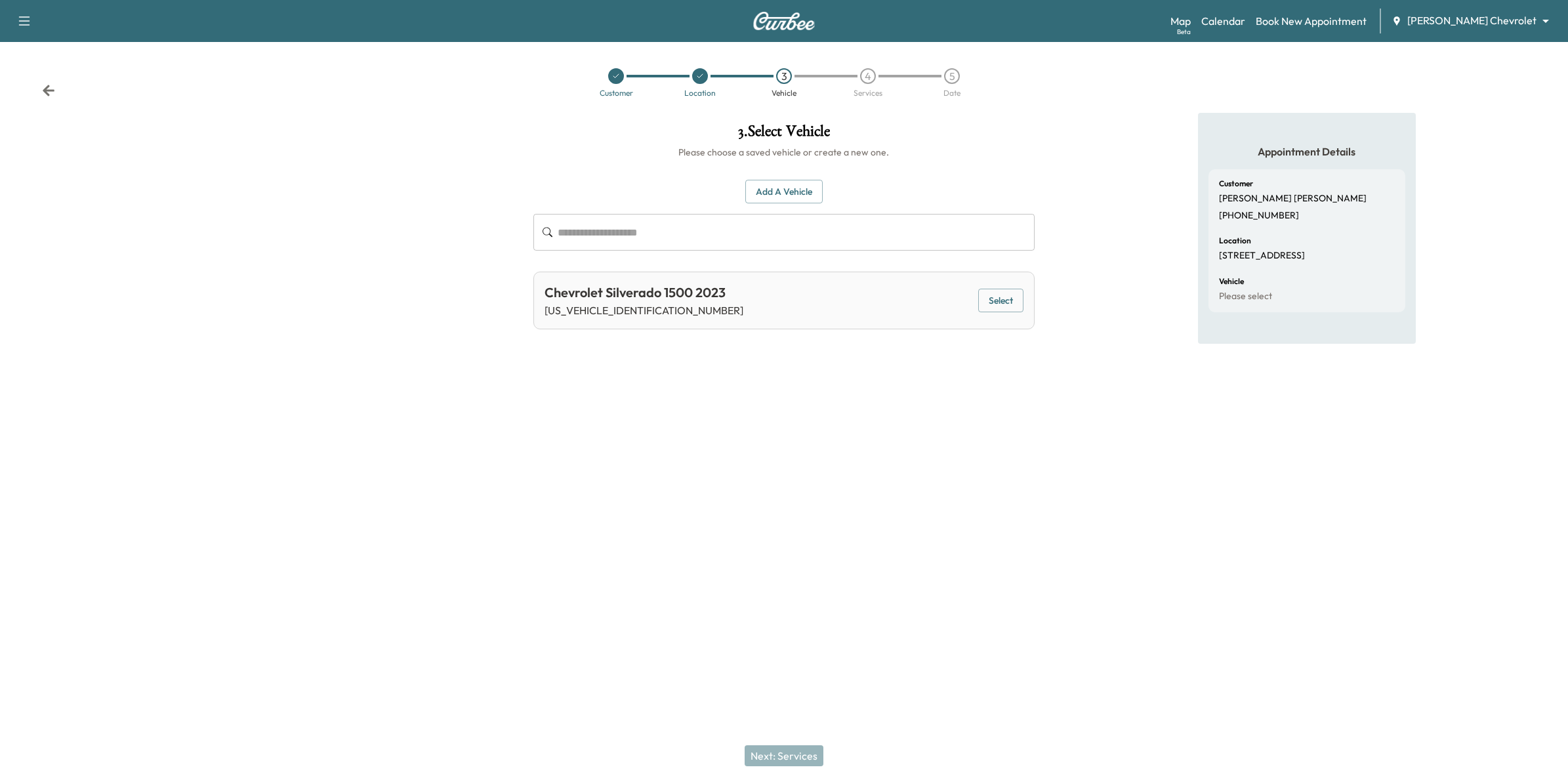
click at [999, 302] on button "Select" at bounding box center [1001, 300] width 45 height 24
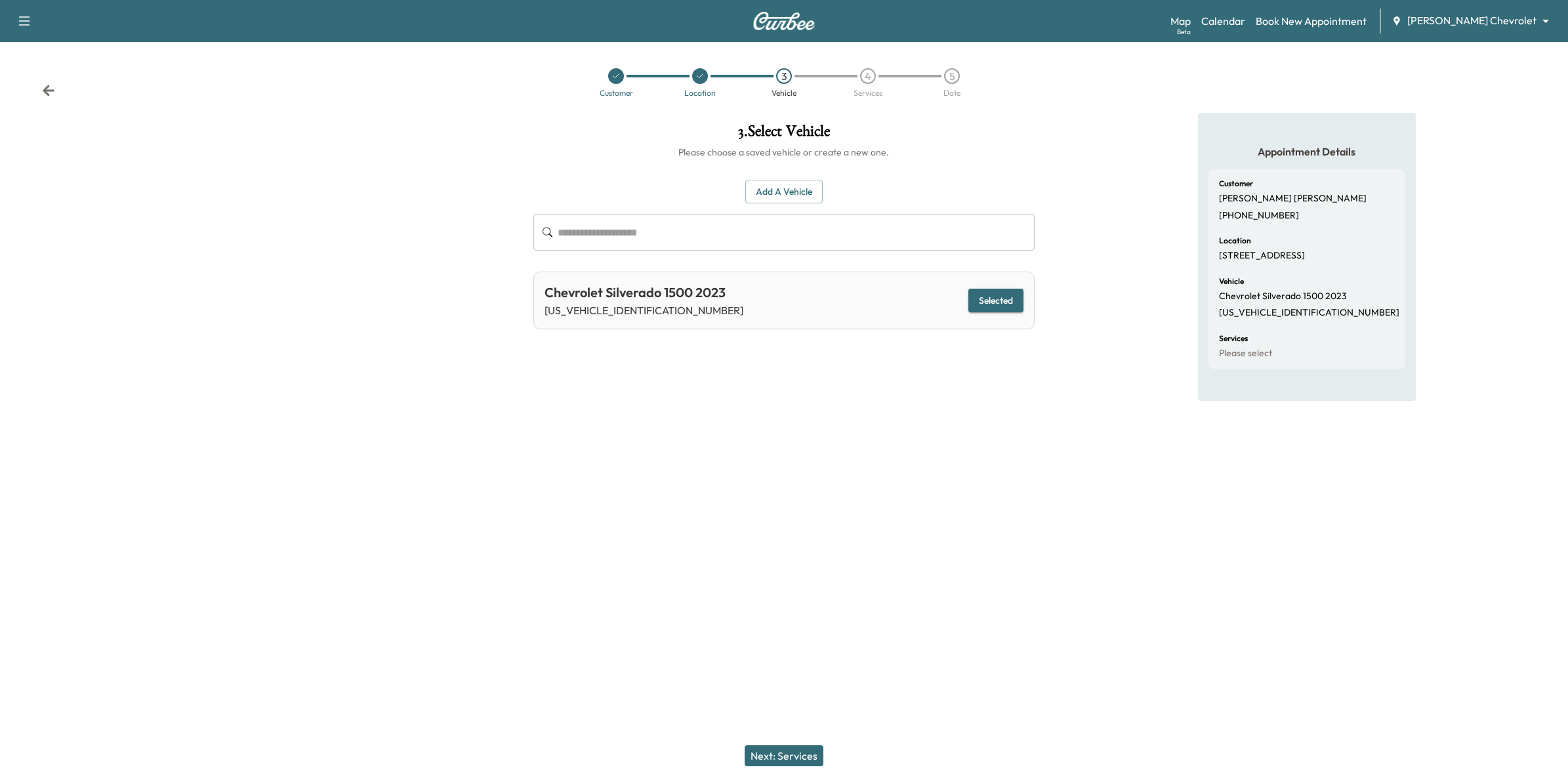
drag, startPoint x: 806, startPoint y: 755, endPoint x: 818, endPoint y: 747, distance: 14.4
click at [807, 755] on button "Next: Services" at bounding box center [784, 756] width 79 height 21
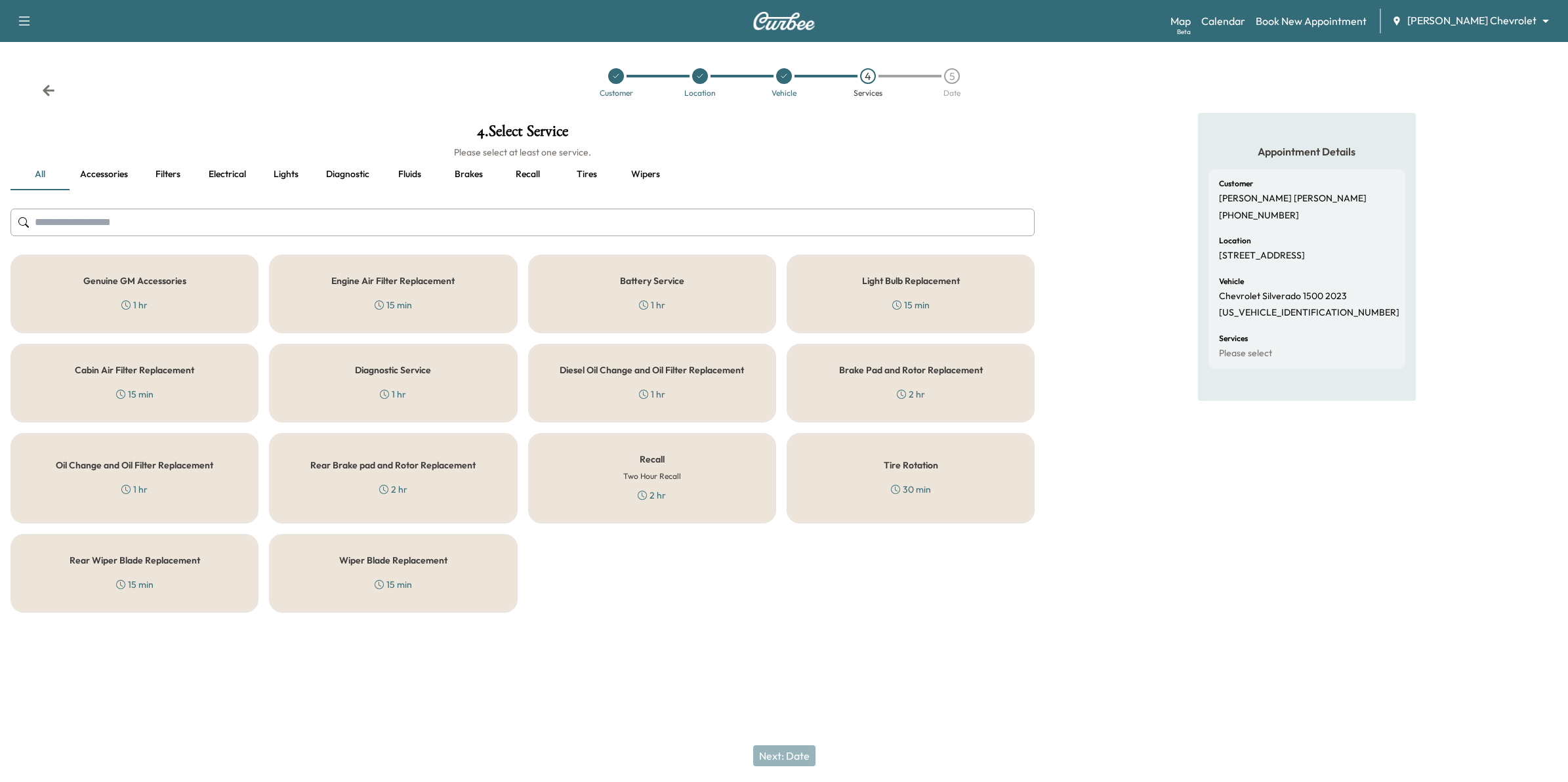
click at [187, 489] on div "Oil Change and Oil Filter Replacement 1 hr" at bounding box center [134, 478] width 248 height 90
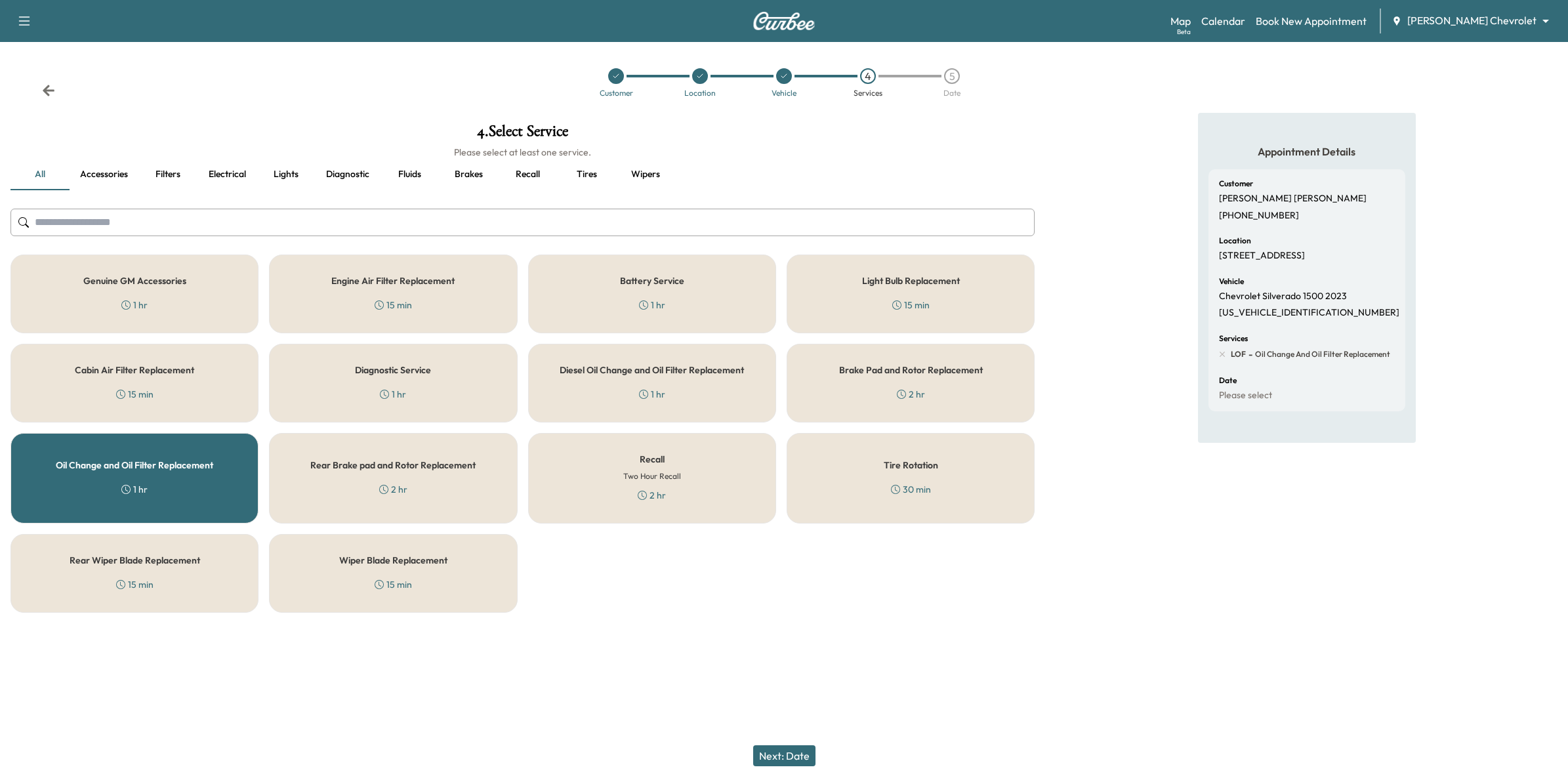
click at [784, 757] on button "Next: Date" at bounding box center [784, 756] width 63 height 21
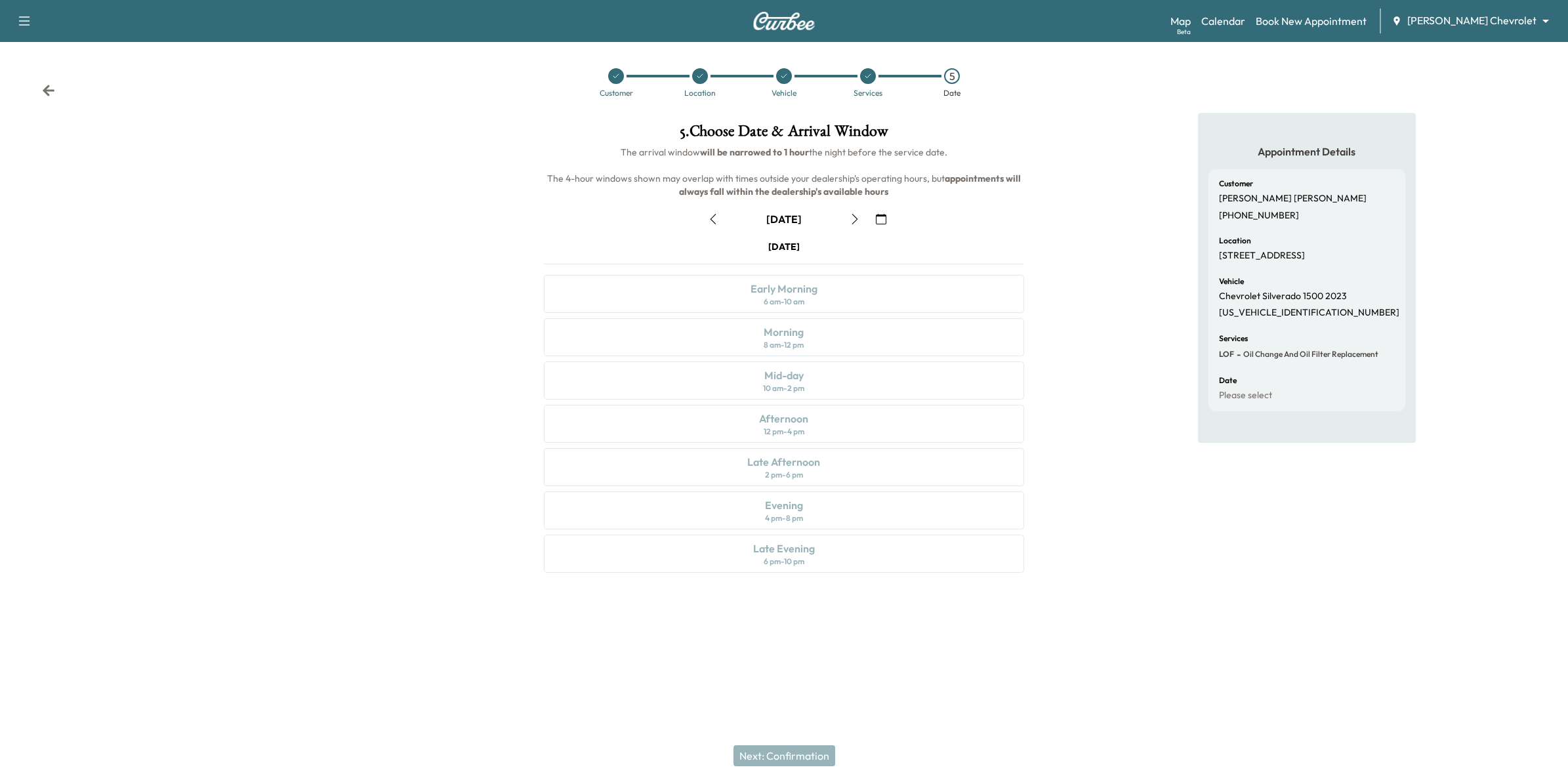
click at [877, 218] on icon "button" at bounding box center [881, 219] width 11 height 11
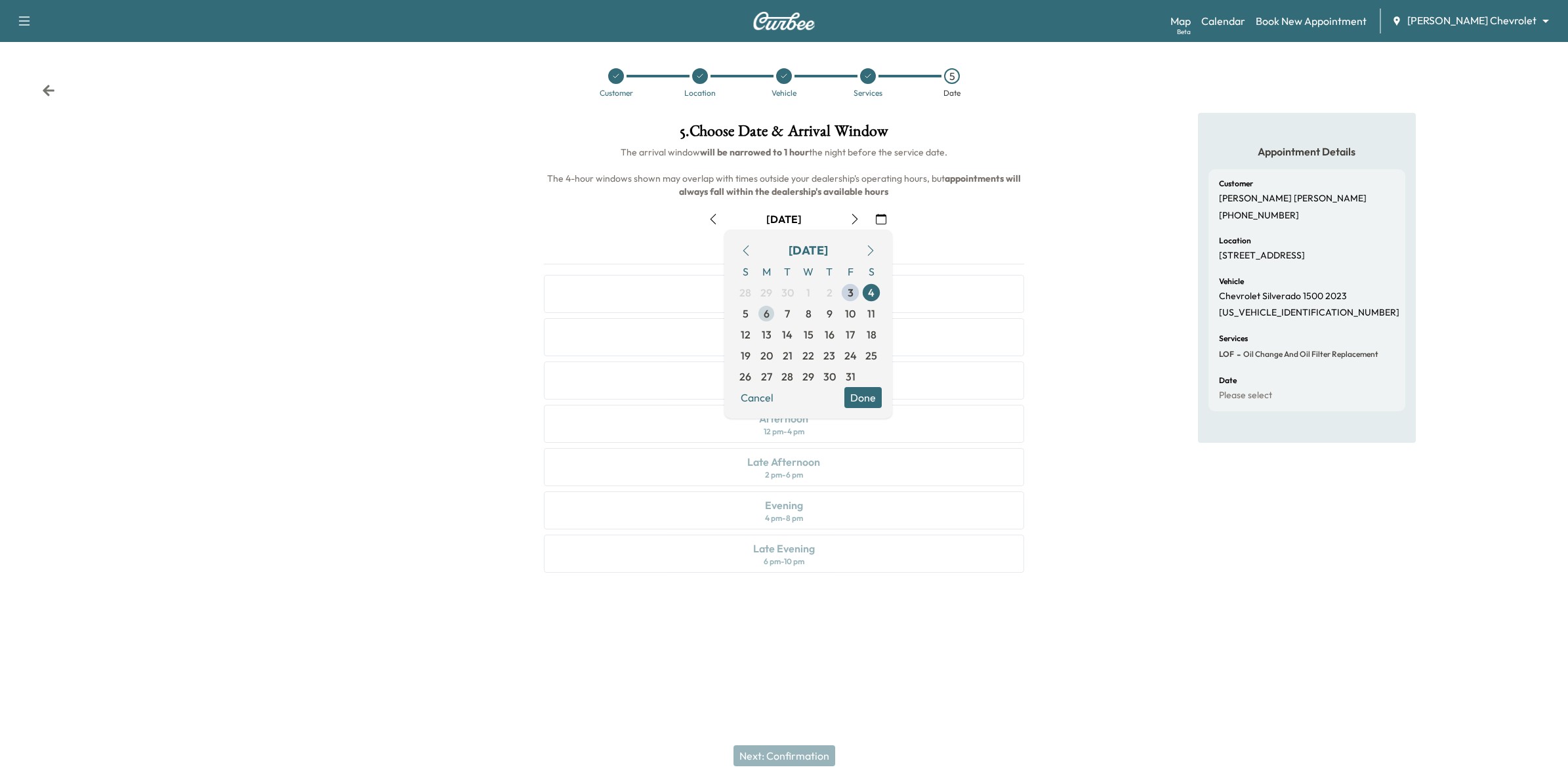
click at [773, 317] on span "6" at bounding box center [767, 314] width 21 height 21
click at [868, 400] on button "Done" at bounding box center [863, 397] width 38 height 21
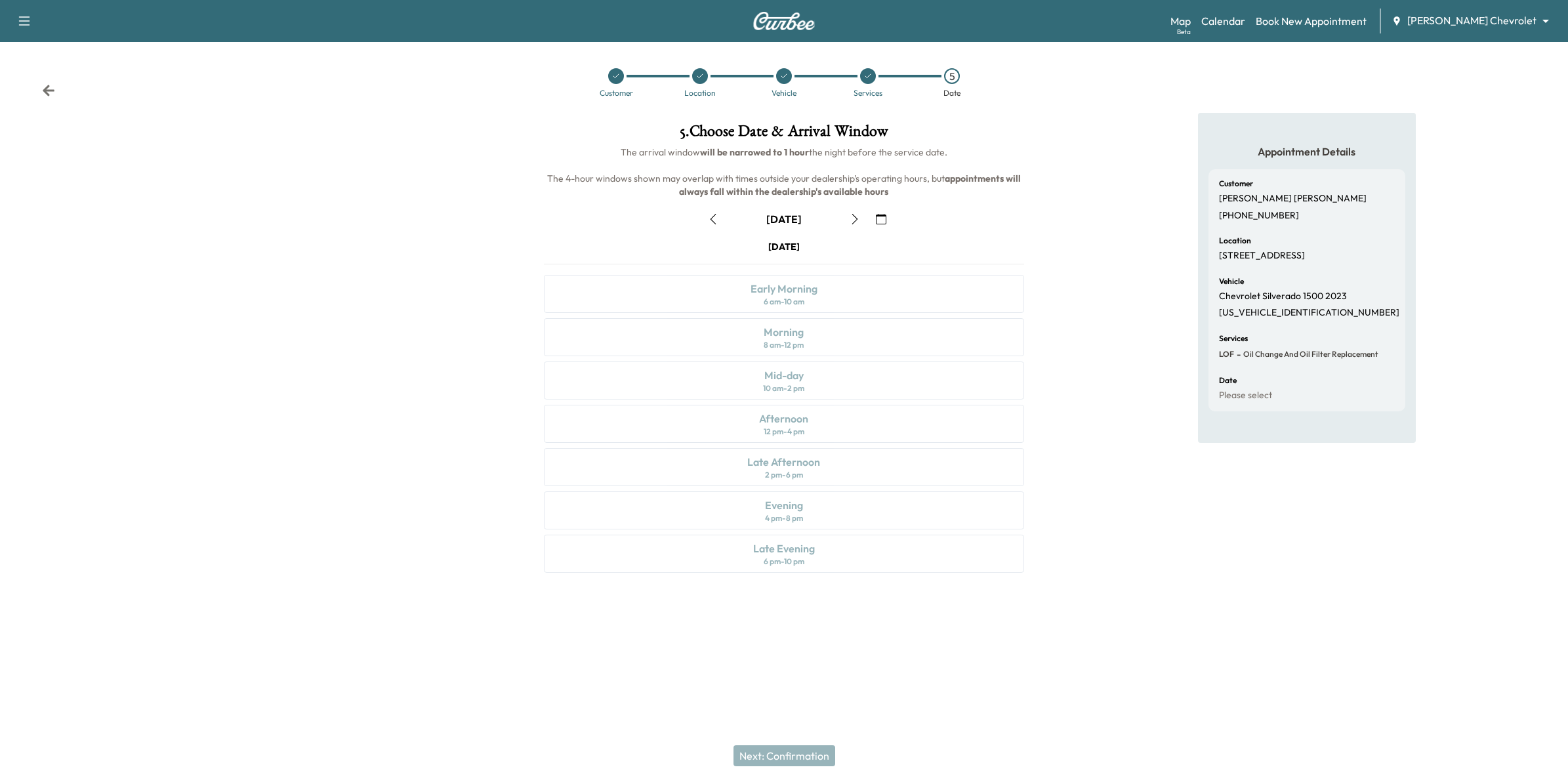
click at [867, 408] on div "Monday October 6 Early Morning 6 am - 10 am Morning 8 am - 12 pm Mid-day 10 am …" at bounding box center [784, 409] width 502 height 338
click at [1124, 542] on div "Appointment Details Customer Angelica Hernandez (651) 216-2917 Location 13953 G…" at bounding box center [1307, 351] width 523 height 476
click at [22, 25] on icon "button" at bounding box center [24, 20] width 16 height 16
drag, startPoint x: 252, startPoint y: 114, endPoint x: 244, endPoint y: 111, distance: 8.5
click at [244, 111] on div "Support Log Out Map Beta Calendar Book New Appointment Mauer Chevrolet ********…" at bounding box center [784, 391] width 1568 height 782
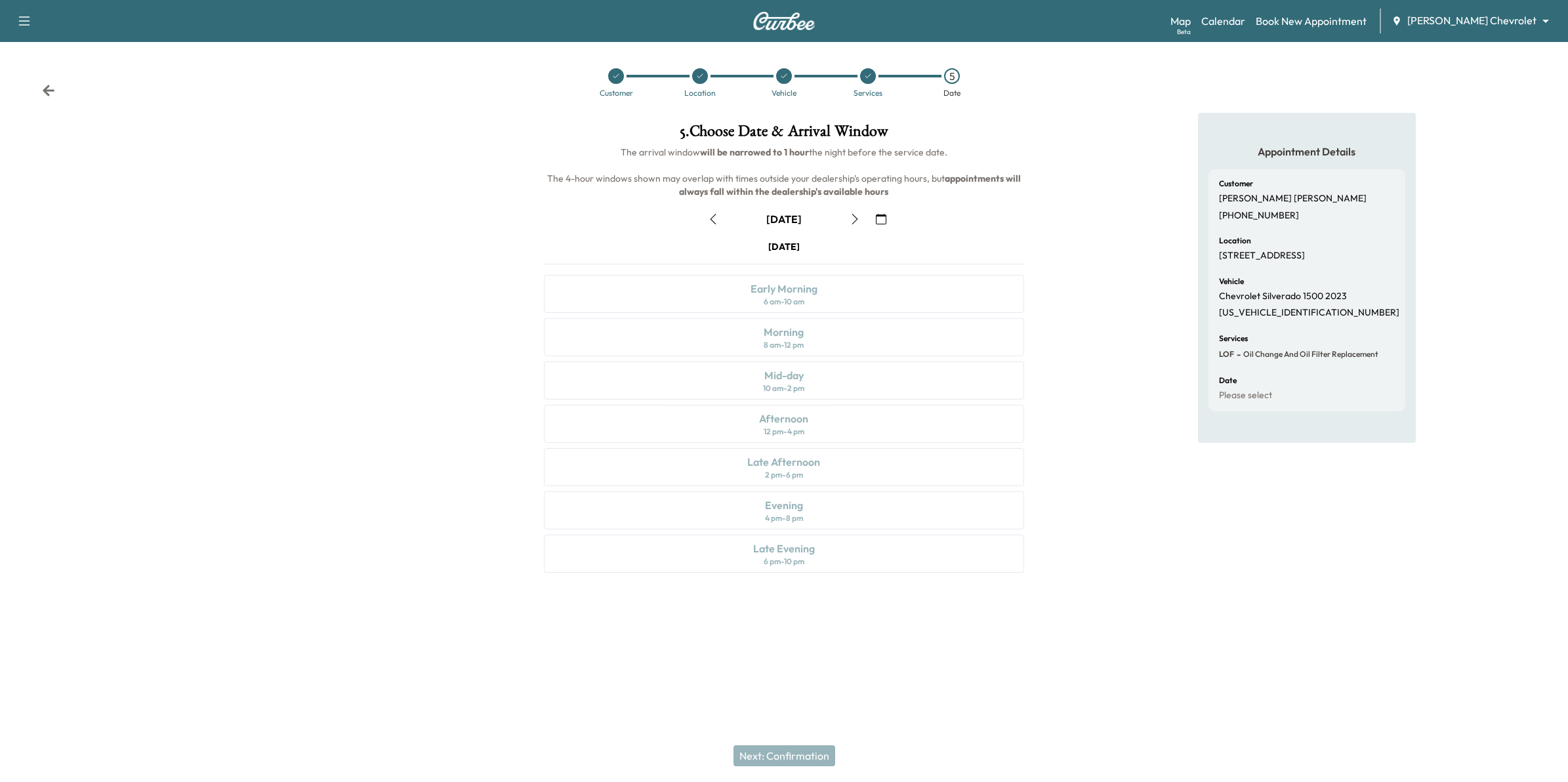
click at [44, 93] on icon at bounding box center [48, 90] width 13 height 13
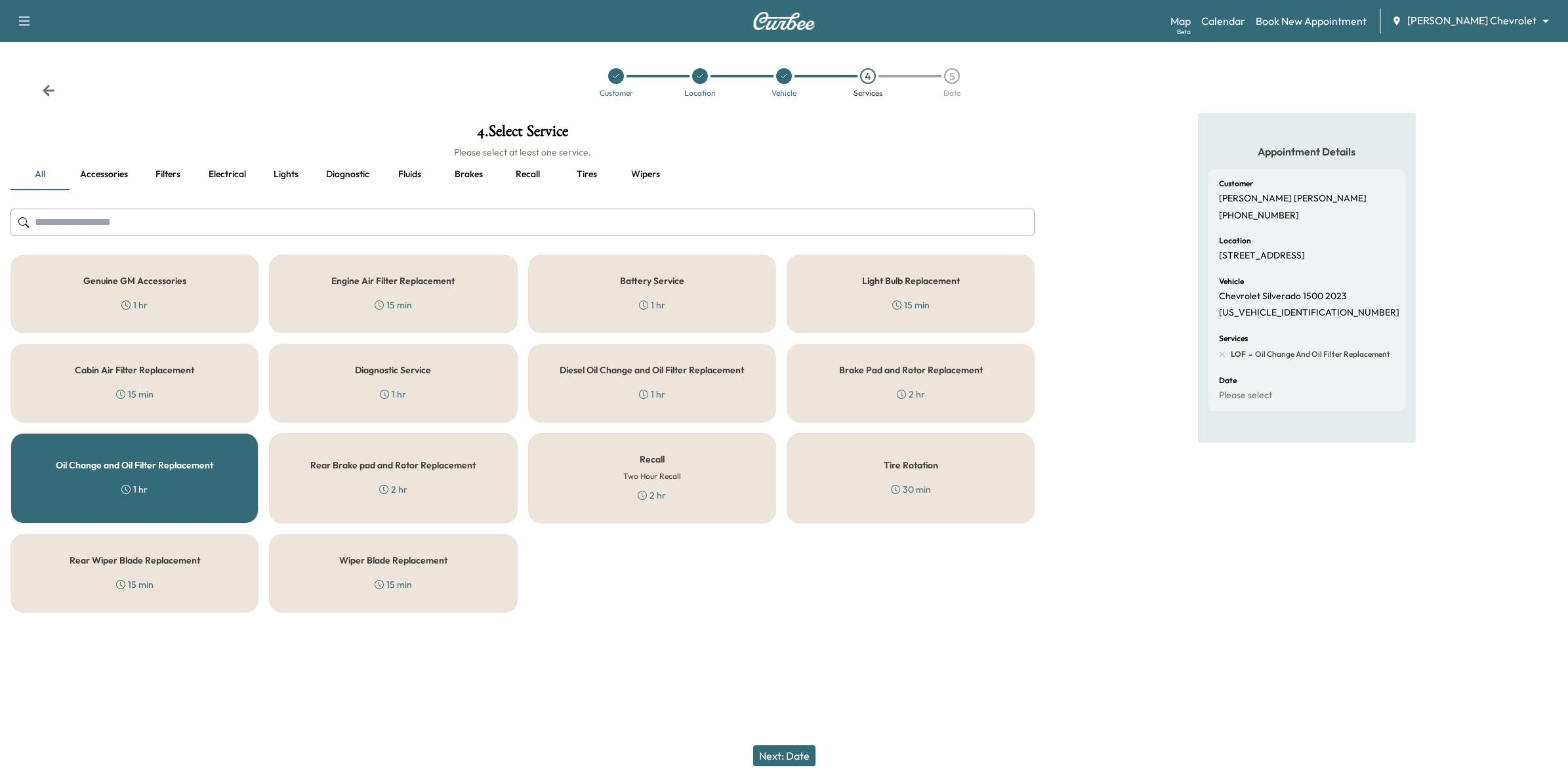
click at [44, 93] on icon at bounding box center [48, 90] width 13 height 13
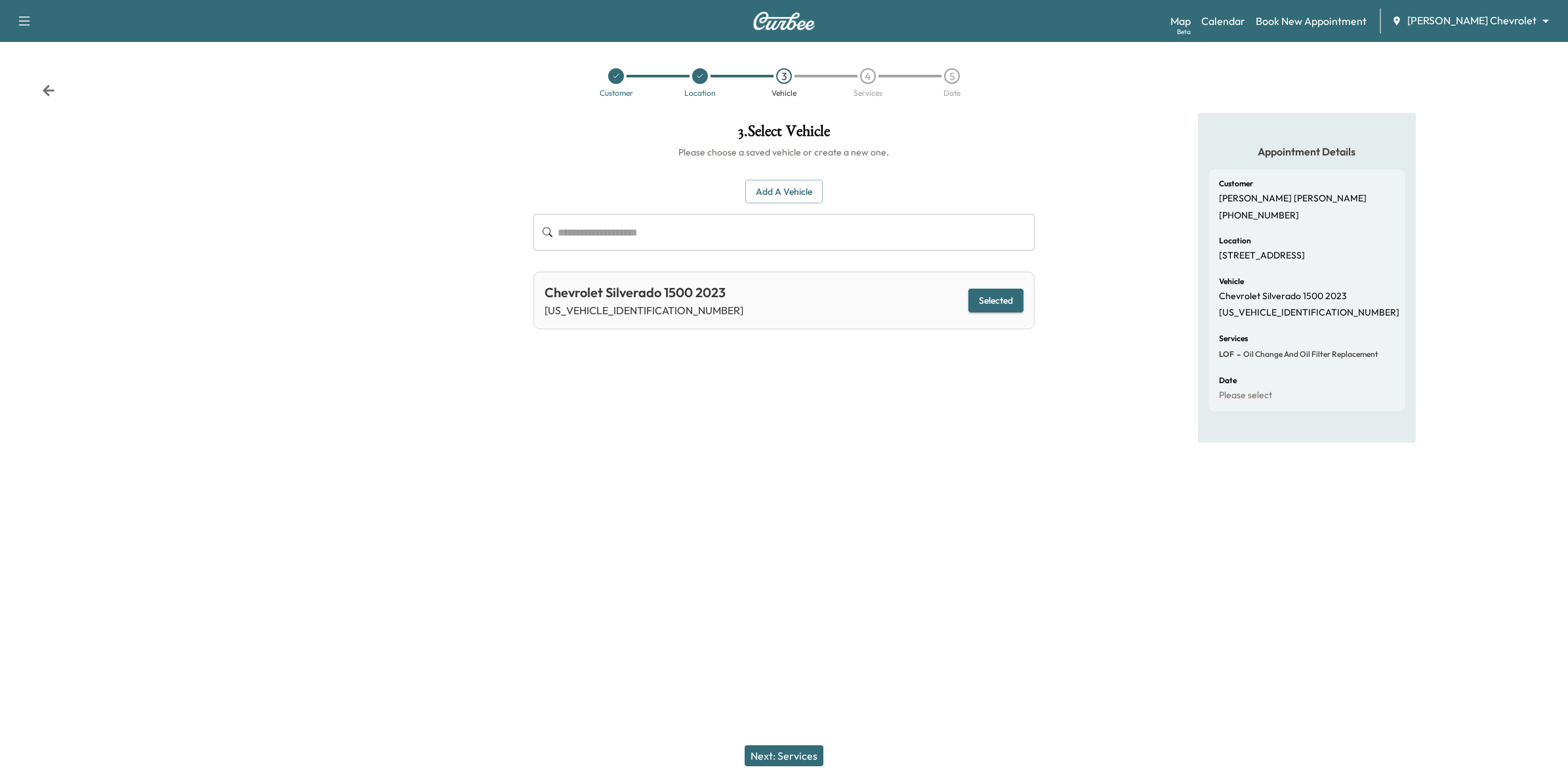
click at [44, 93] on icon at bounding box center [49, 90] width 12 height 11
click at [46, 93] on icon at bounding box center [49, 90] width 12 height 11
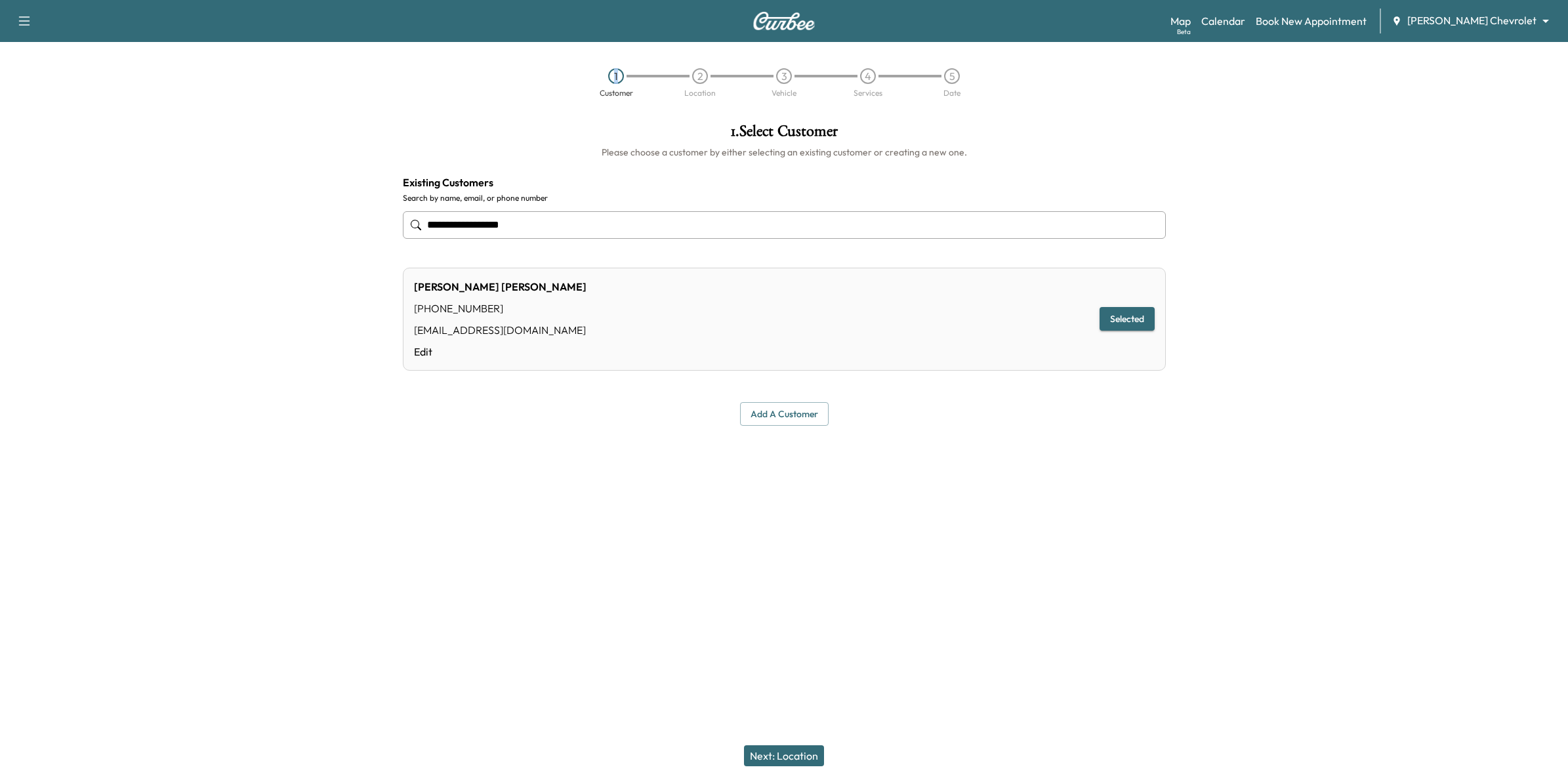
click at [46, 93] on div "1 Customer 2 Location 3 Vehicle 4 Services 5 Date" at bounding box center [784, 83] width 1568 height 60
click at [46, 90] on div "1 Customer 2 Location 3 Vehicle 4 Services 5 Date" at bounding box center [784, 83] width 1568 height 60
click at [47, 90] on div "1 Customer 2 Location 3 Vehicle 4 Services 5 Date" at bounding box center [784, 83] width 1568 height 60
click at [1484, 28] on body "**********" at bounding box center [784, 391] width 1568 height 782
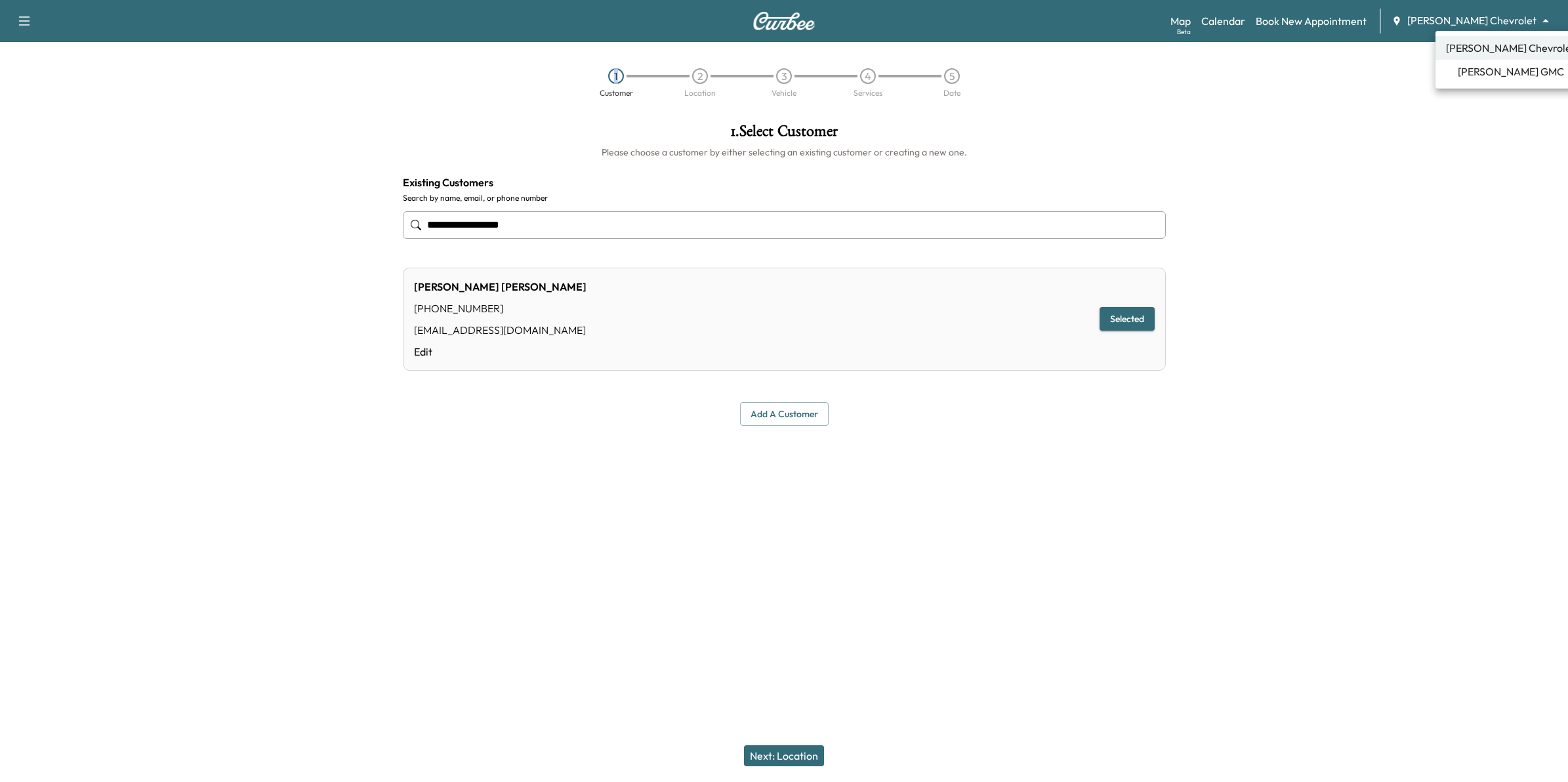
click at [1484, 68] on span "Mauer GMC" at bounding box center [1511, 72] width 106 height 16
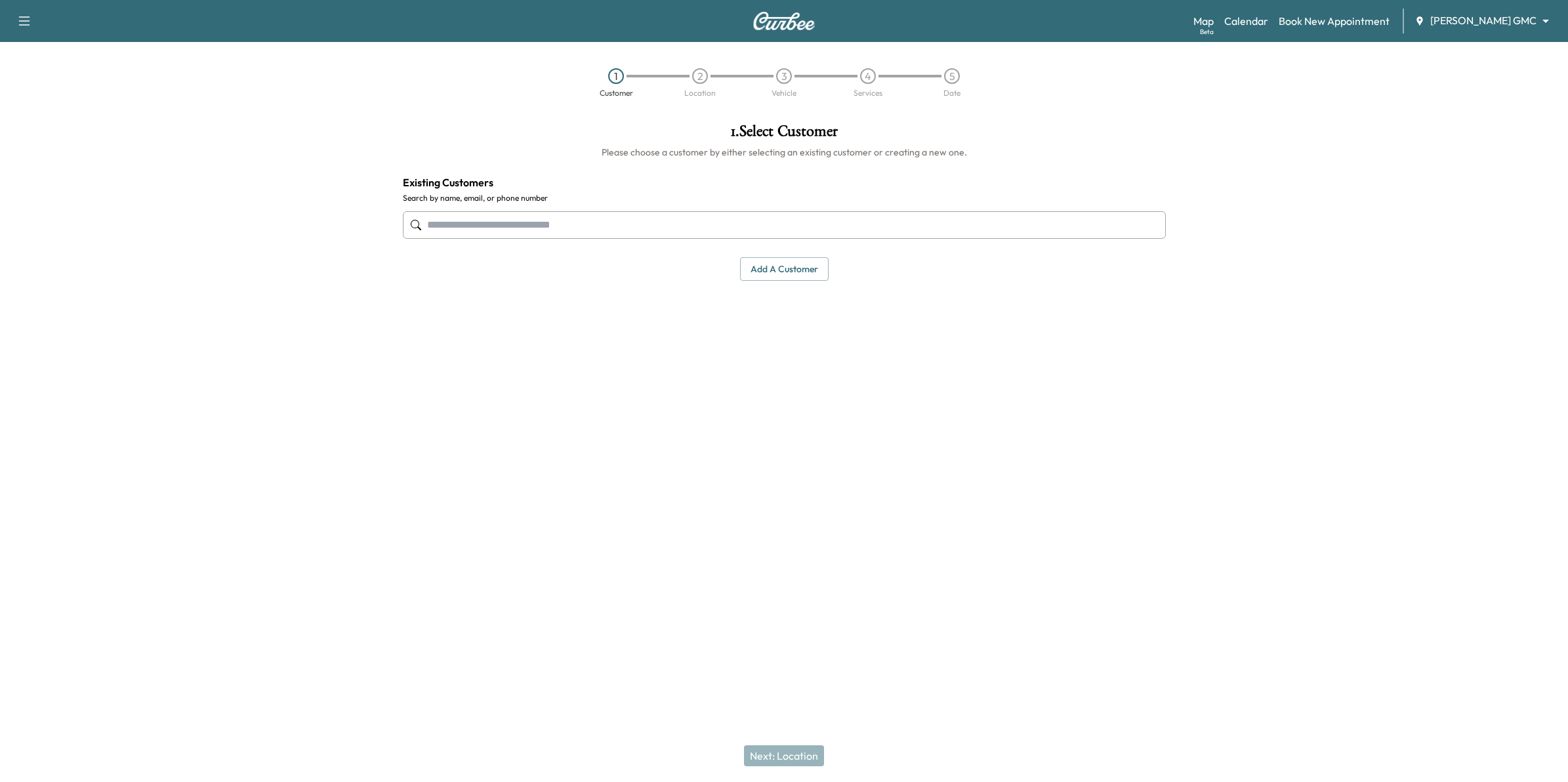
drag, startPoint x: 588, startPoint y: 233, endPoint x: 428, endPoint y: 157, distance: 177.1
click at [588, 230] on input "text" at bounding box center [784, 225] width 763 height 28
click at [670, 223] on input "text" at bounding box center [784, 225] width 763 height 28
type input "*"
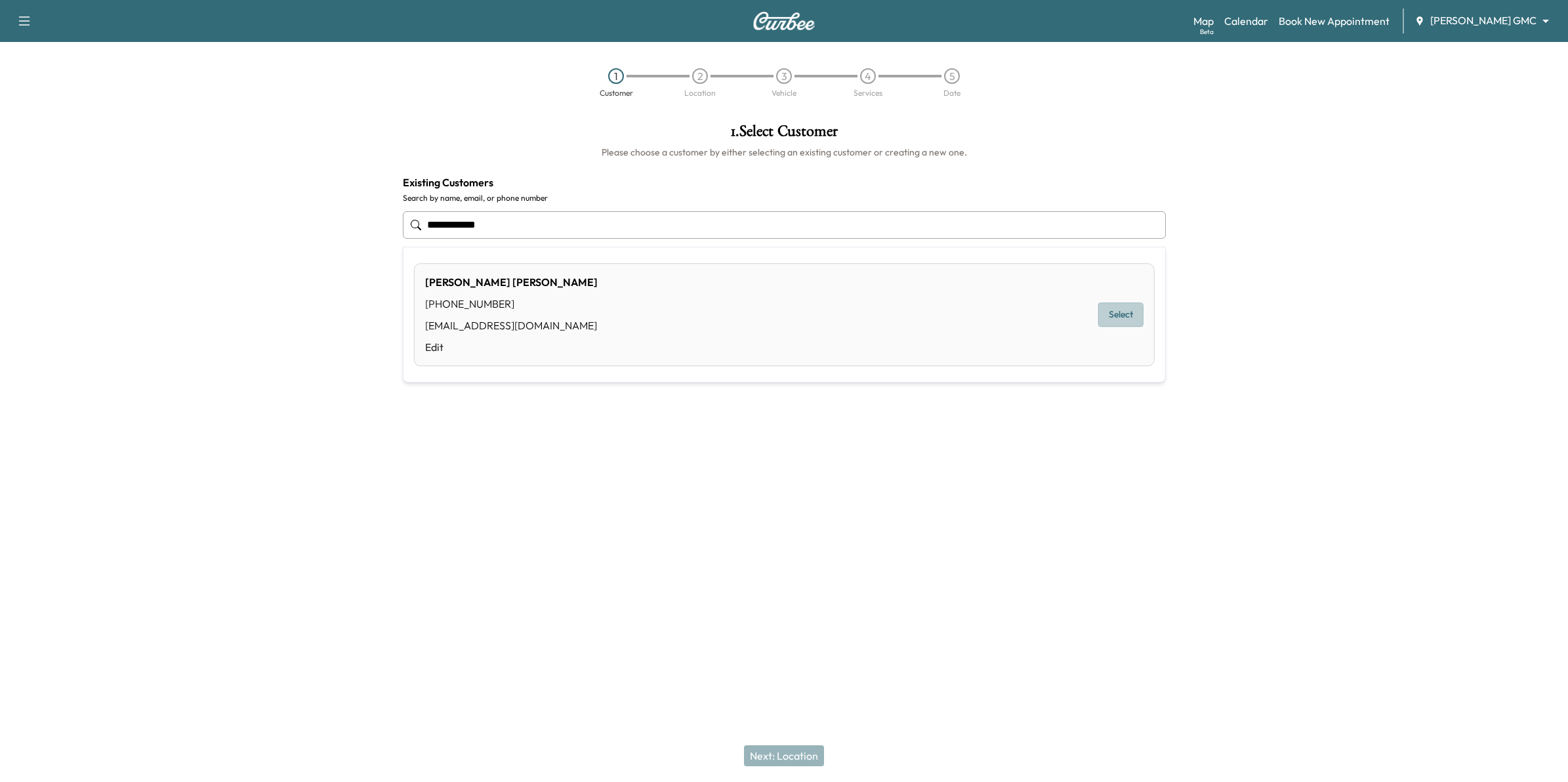
click at [1112, 315] on button "Select" at bounding box center [1121, 315] width 45 height 24
type input "**********"
click at [763, 755] on button "Next: Location" at bounding box center [784, 756] width 80 height 21
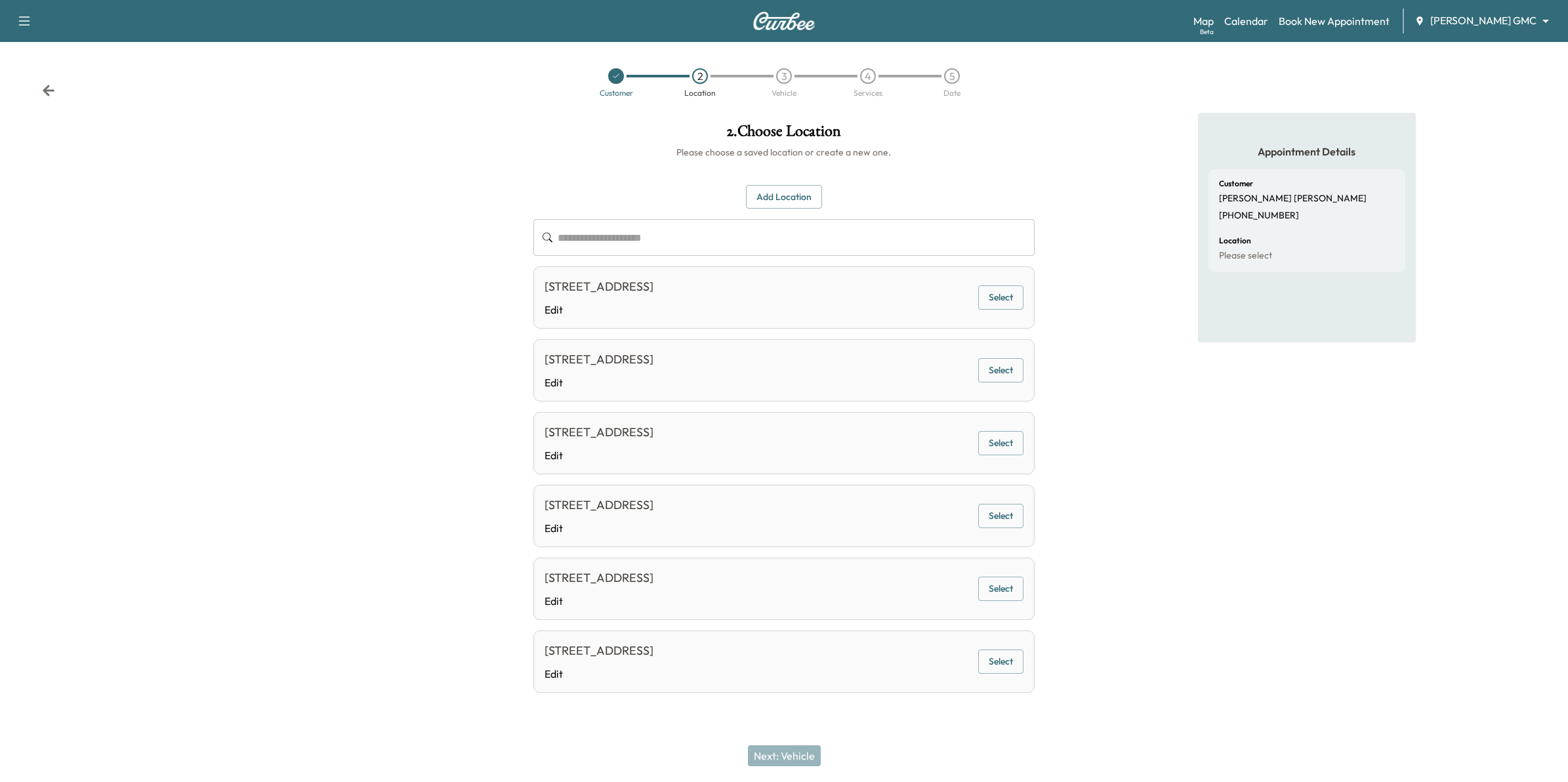
click at [654, 297] on div "13953 Gauntlet Court, Apple Valley, MN 55124, United States of America Edit" at bounding box center [599, 297] width 109 height 40
click at [1005, 297] on button "Select" at bounding box center [1001, 297] width 45 height 24
click at [775, 754] on button "Next: Vehicle" at bounding box center [784, 756] width 73 height 21
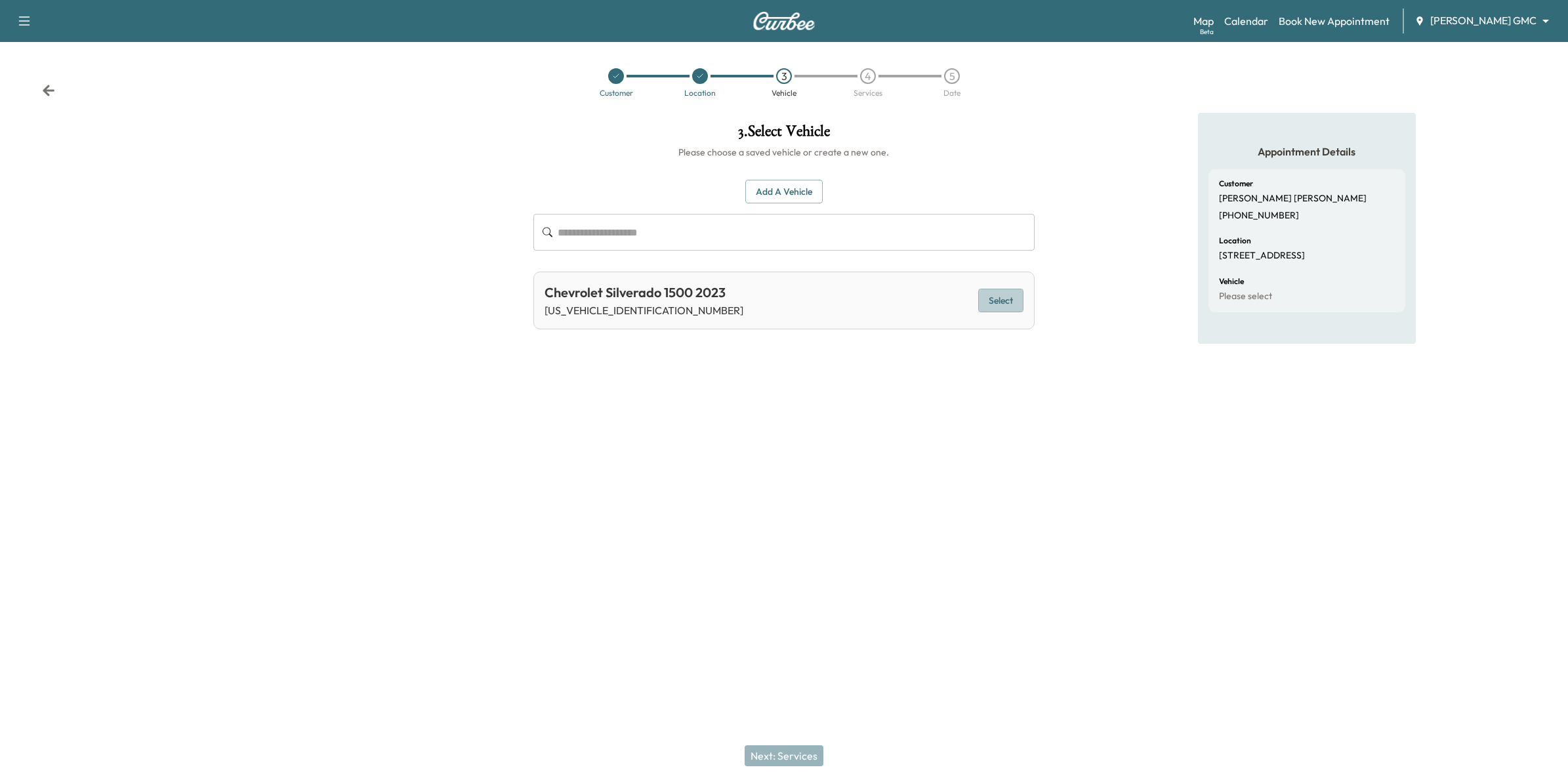
click at [1002, 300] on button "Select" at bounding box center [1001, 300] width 45 height 24
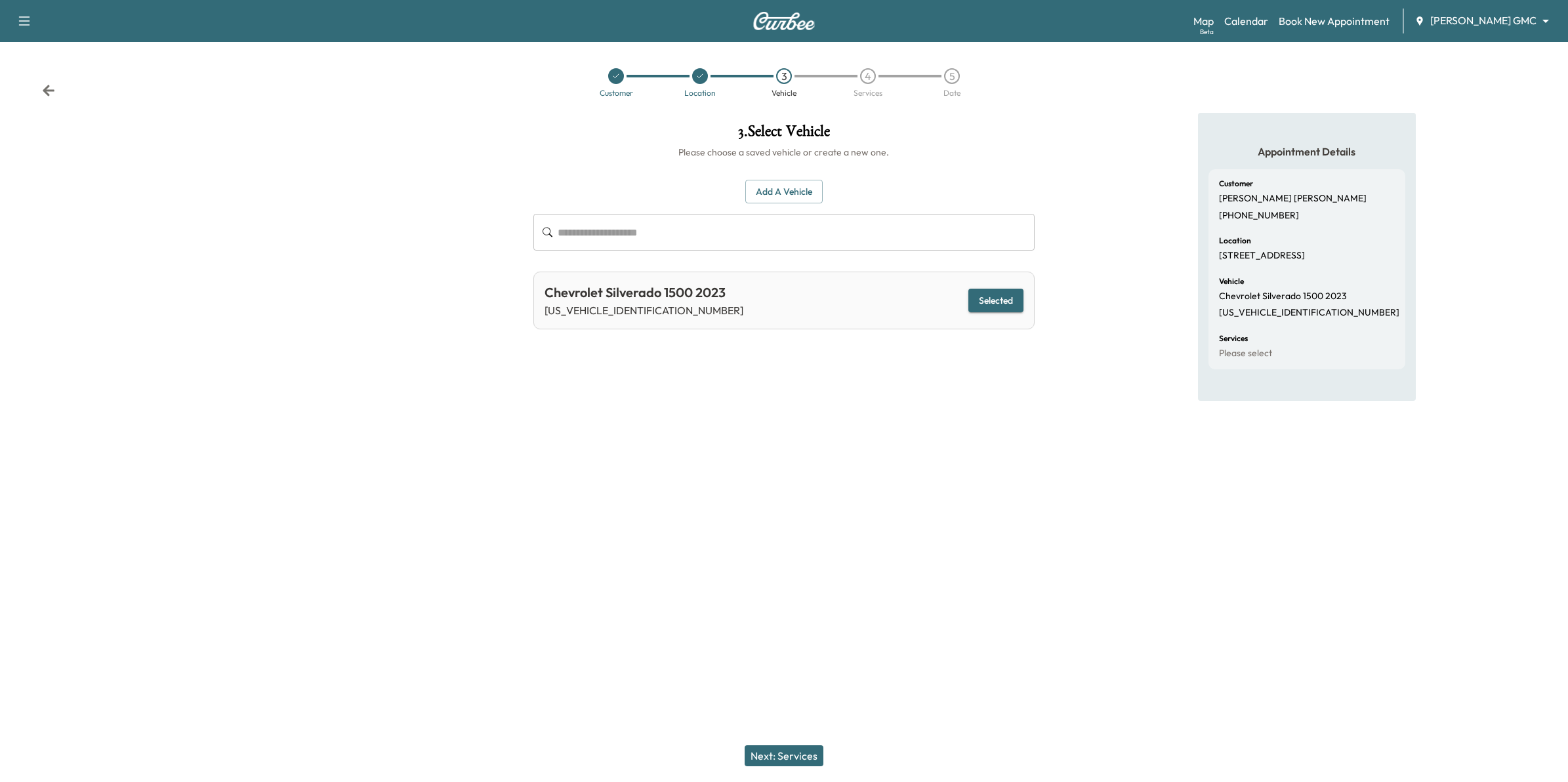
click at [809, 759] on button "Next: Services" at bounding box center [784, 756] width 79 height 21
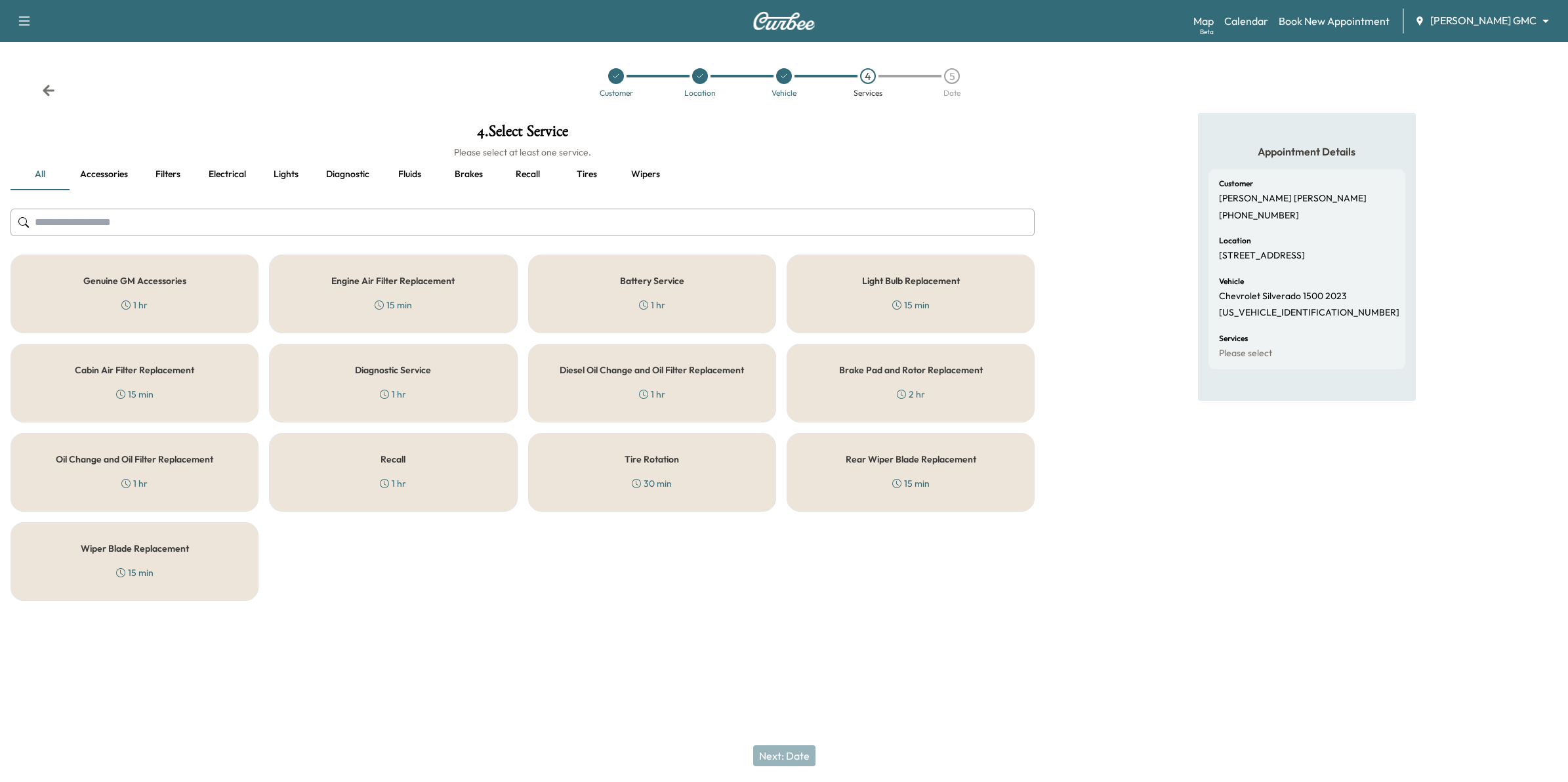
click at [191, 479] on div "Oil Change and Oil Filter Replacement 1 hr" at bounding box center [134, 472] width 248 height 79
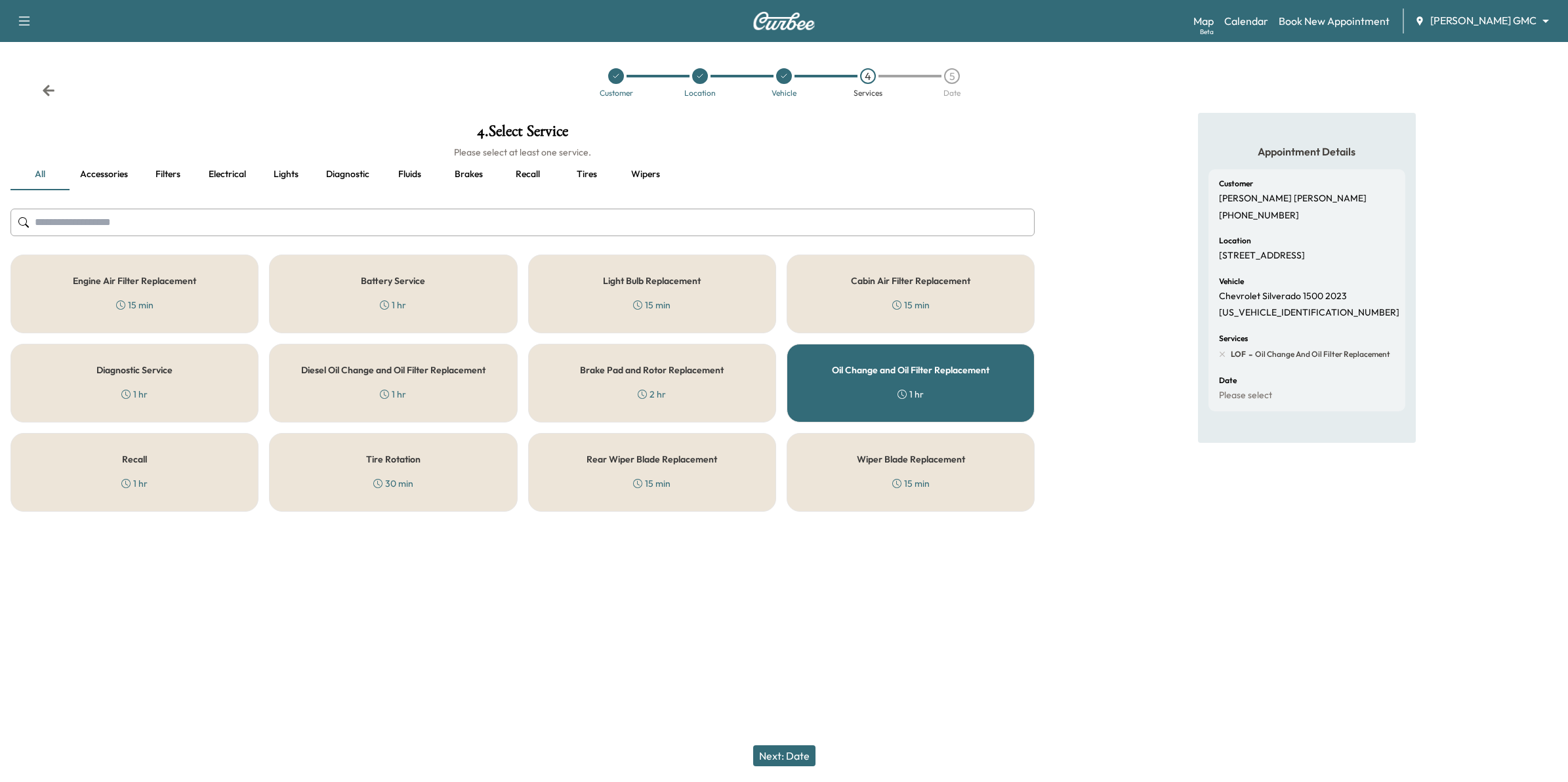
click at [963, 379] on div "Oil Change and Oil Filter Replacement 1 hr" at bounding box center [911, 383] width 248 height 79
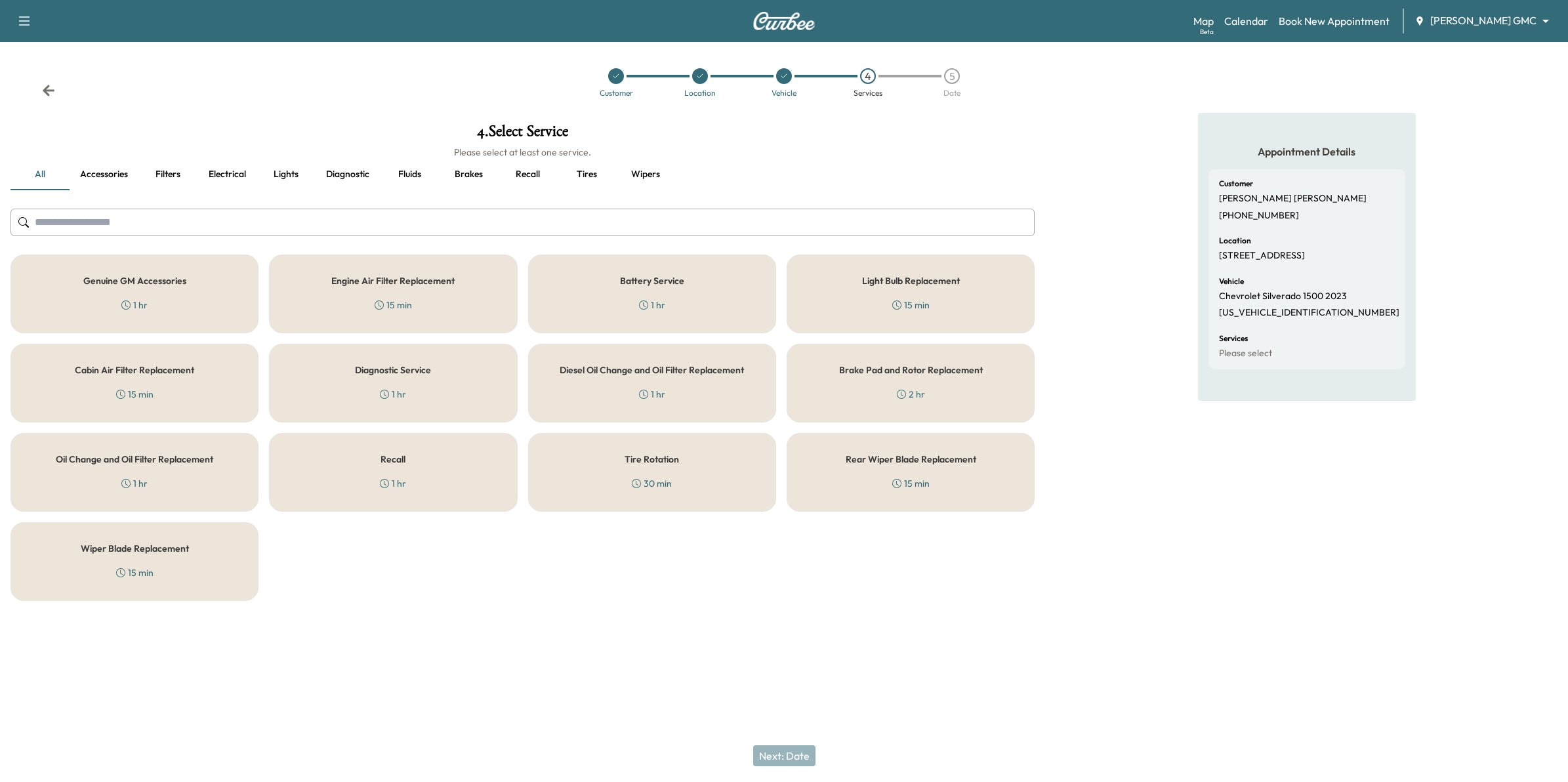
click at [182, 471] on div "Oil Change and Oil Filter Replacement 1 hr" at bounding box center [134, 472] width 248 height 79
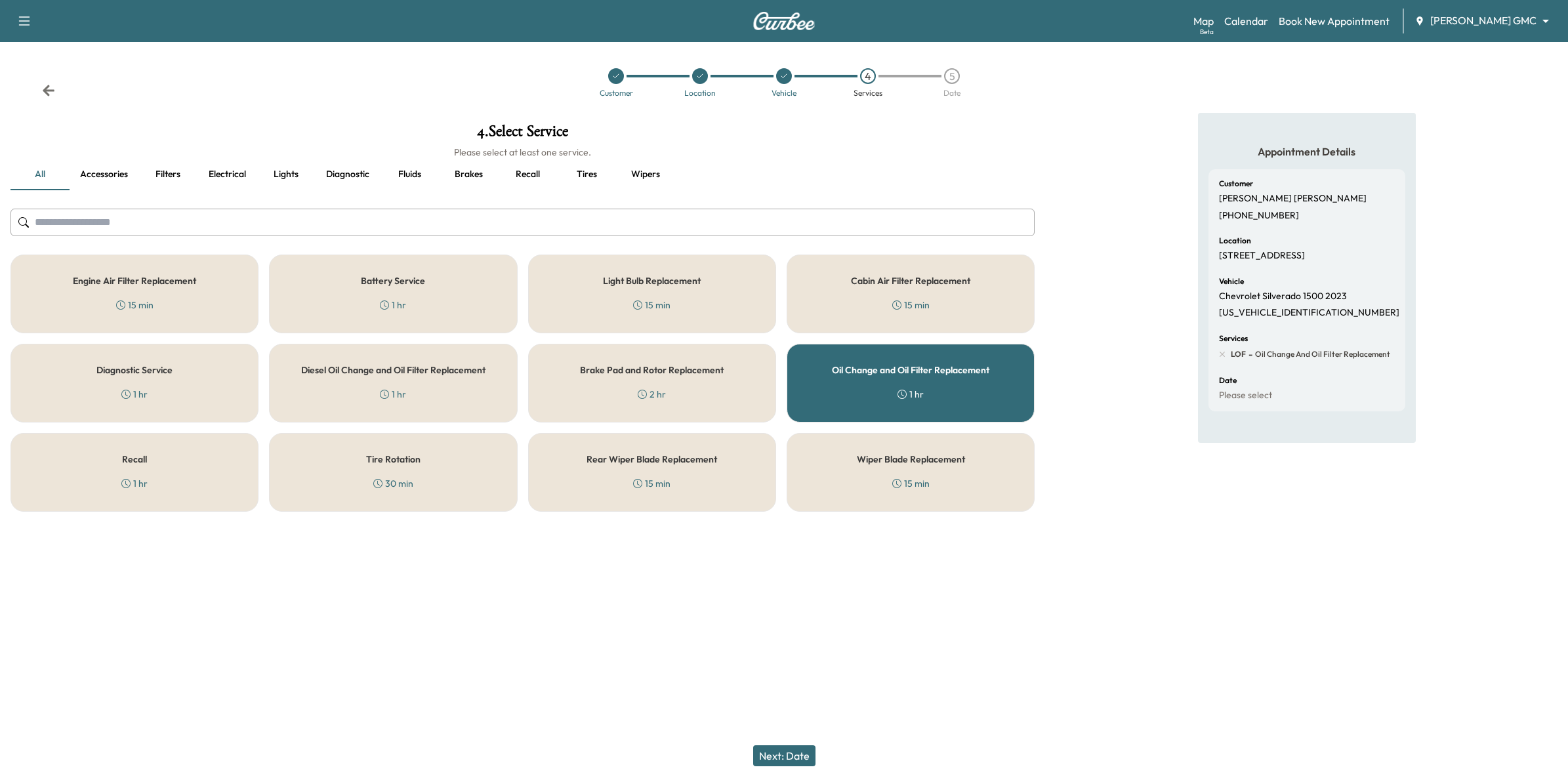
click at [779, 759] on button "Next: Date" at bounding box center [784, 756] width 63 height 21
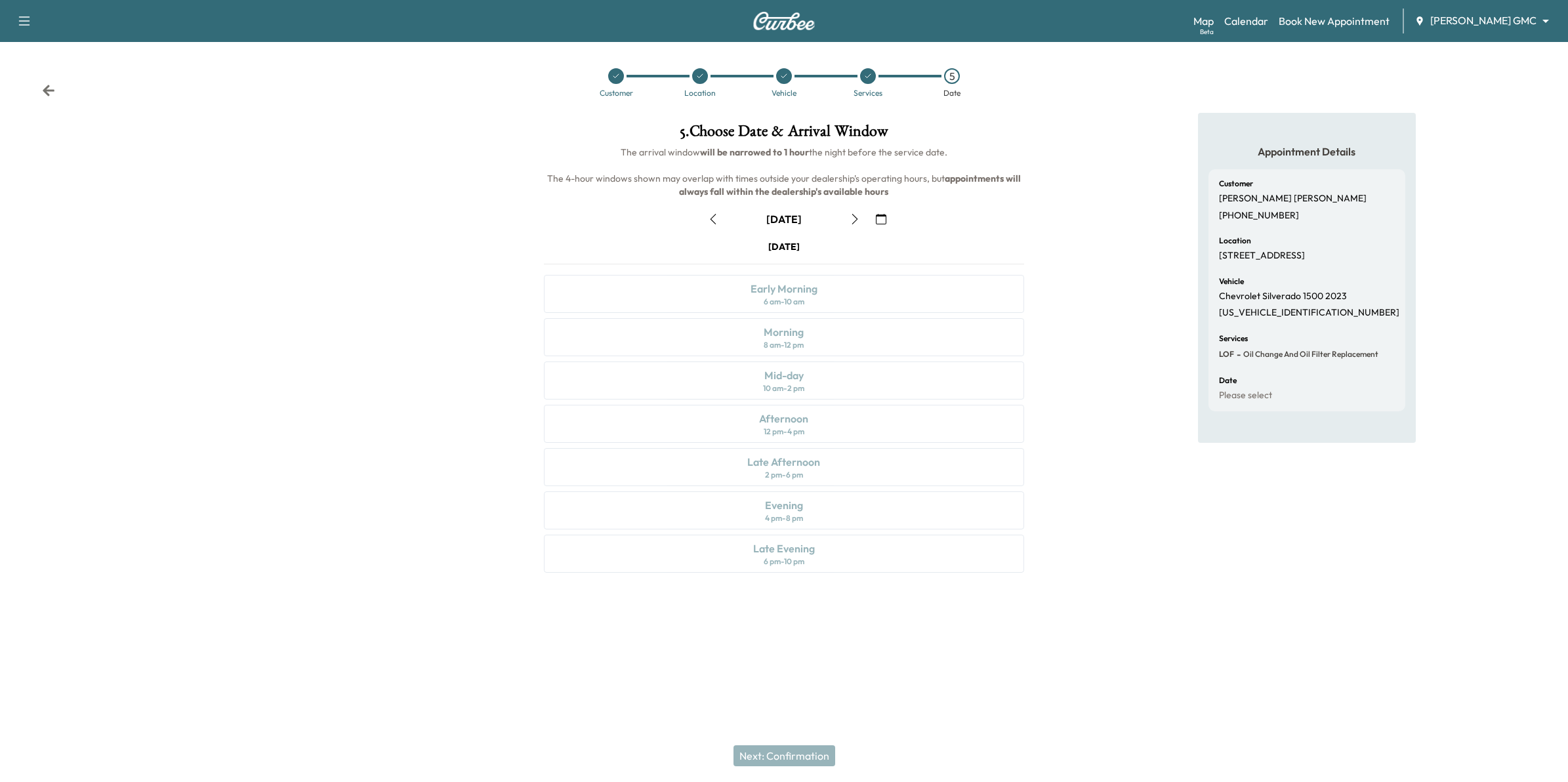
click at [828, 306] on div "Saturday October 4 Early Morning 6 am - 10 am Morning 8 am - 12 pm Mid-day 10 a…" at bounding box center [784, 409] width 502 height 338
click at [817, 365] on div "Saturday October 4 Early Morning 6 am - 10 am Morning 8 am - 12 pm Mid-day 10 a…" at bounding box center [784, 409] width 502 height 338
click at [818, 365] on div "Saturday October 4 Early Morning 6 am - 10 am Morning 8 am - 12 pm Mid-day 10 a…" at bounding box center [784, 409] width 502 height 338
drag, startPoint x: 818, startPoint y: 365, endPoint x: 969, endPoint y: 218, distance: 210.7
click at [969, 218] on div "[DATE]" at bounding box center [784, 219] width 502 height 21
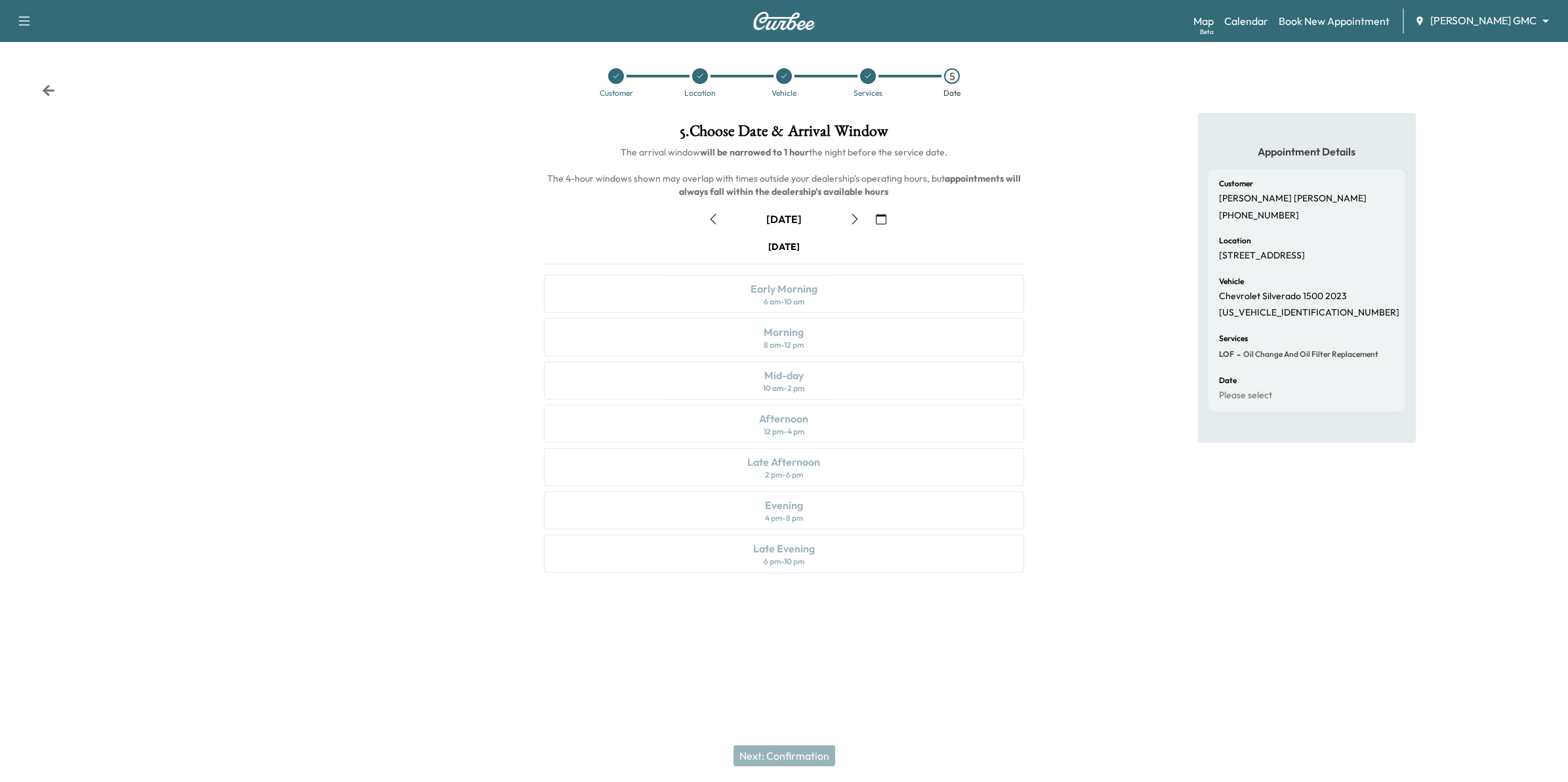
click at [883, 214] on icon "button" at bounding box center [881, 219] width 11 height 11
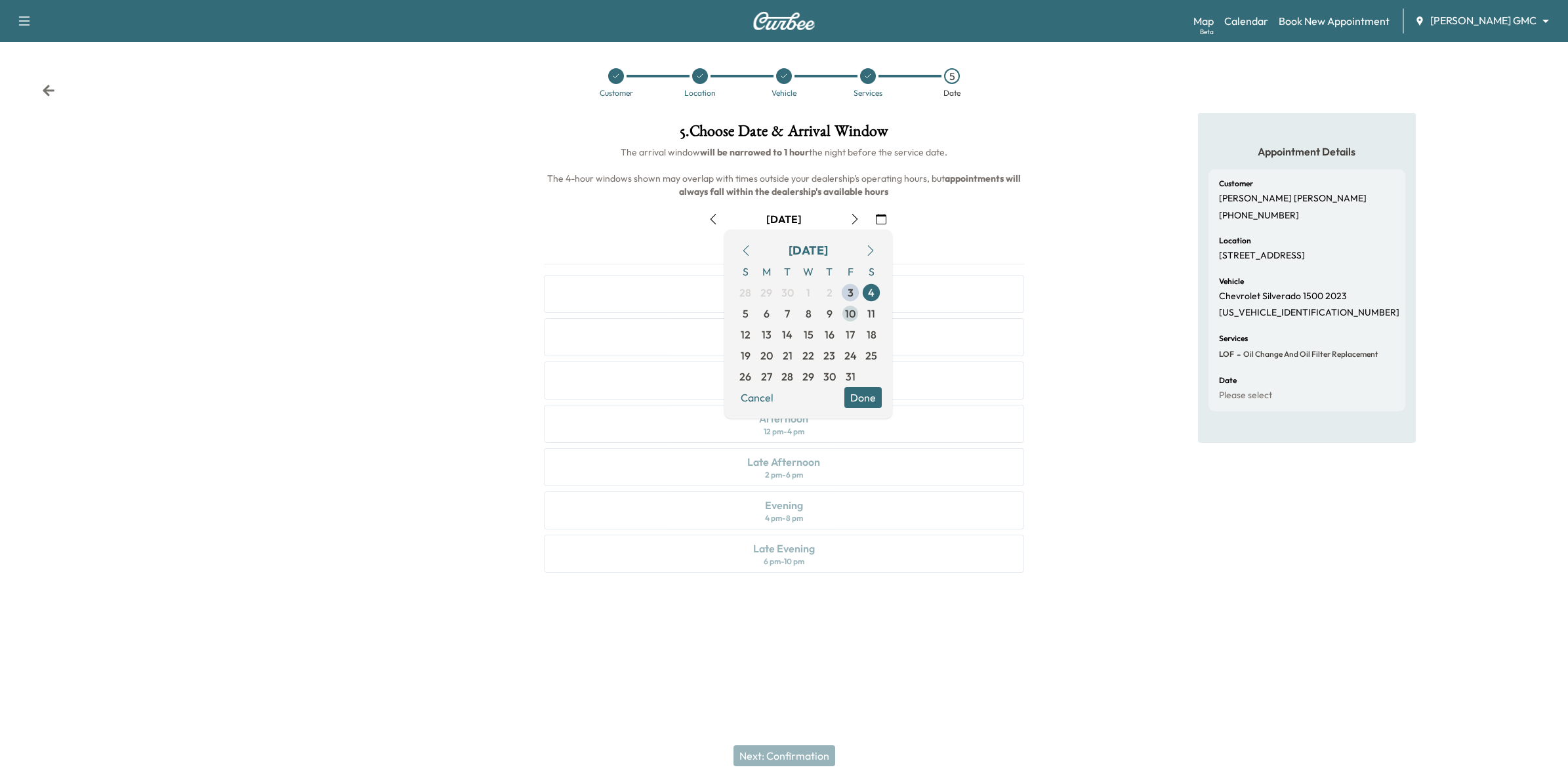
click at [848, 316] on span "10" at bounding box center [850, 313] width 11 height 16
drag, startPoint x: 1091, startPoint y: 246, endPoint x: 1076, endPoint y: 275, distance: 32.6
click at [1093, 246] on div "Appointment Details Customer Angelica Hernandez Villanueva (651) 216-2917 Locat…" at bounding box center [1307, 351] width 523 height 476
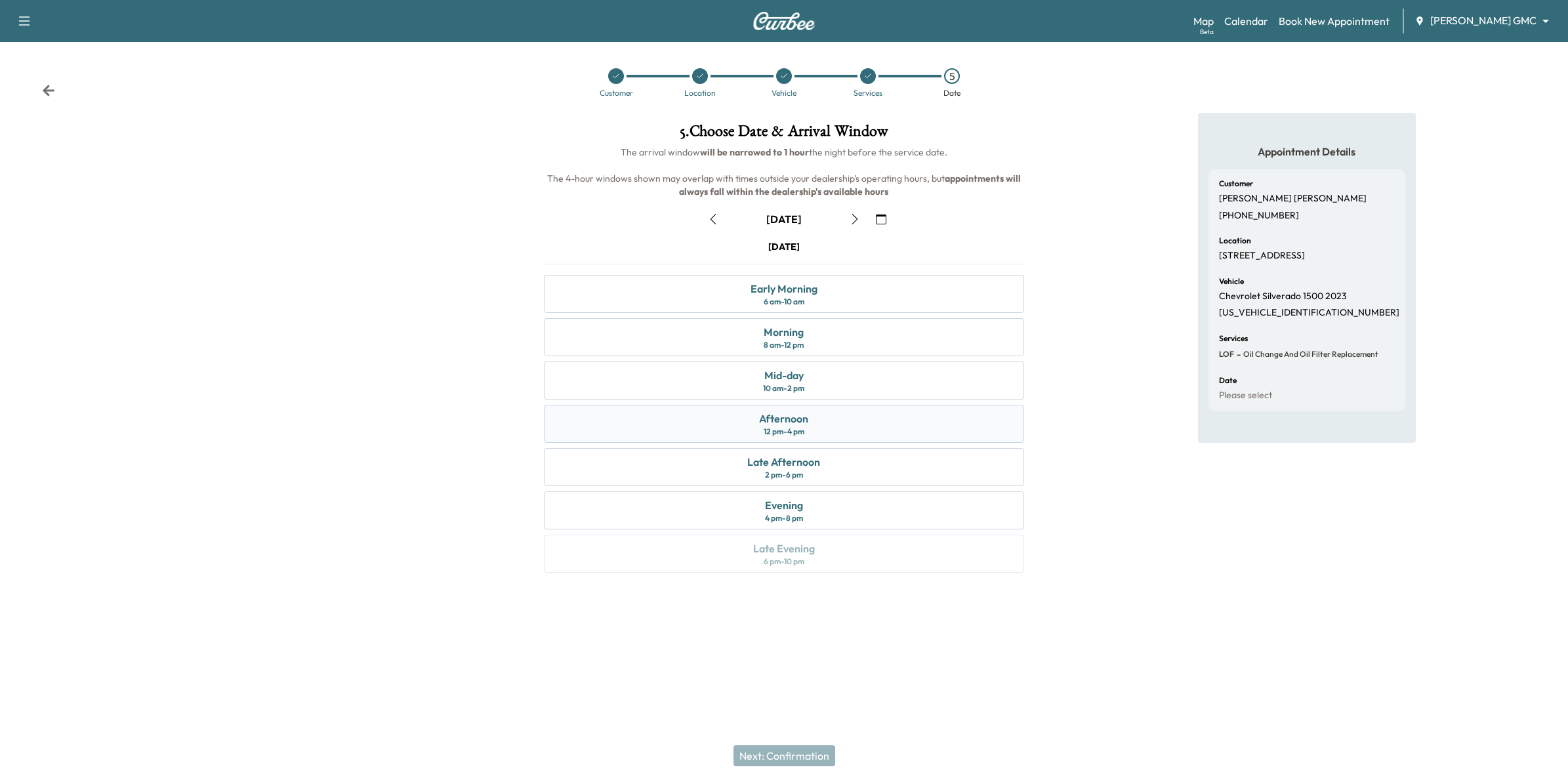
click at [834, 412] on div "Afternoon 12 pm - 4 pm" at bounding box center [784, 424] width 481 height 38
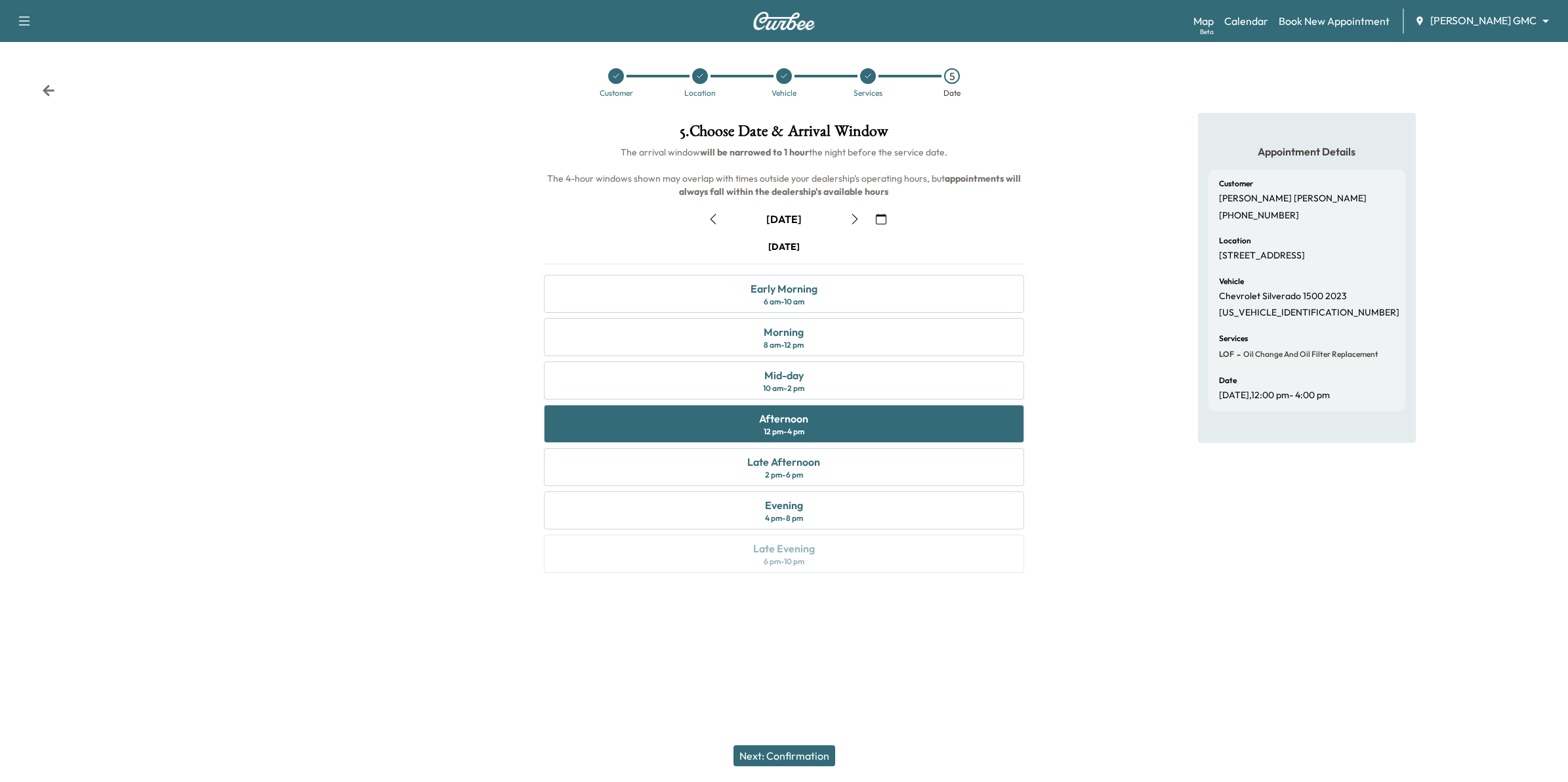
click at [801, 756] on button "Next: Confirmation" at bounding box center [784, 756] width 102 height 21
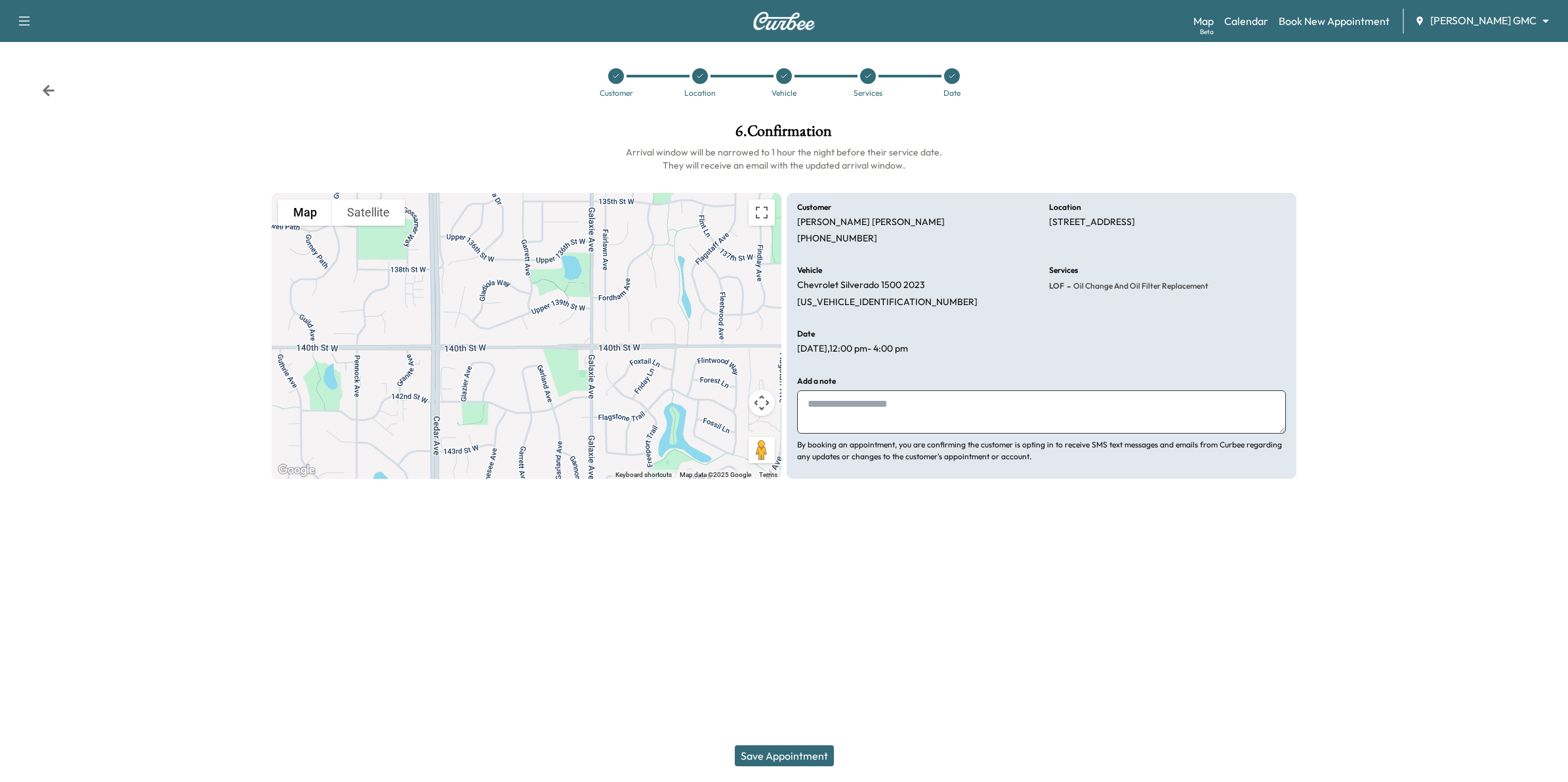
click at [835, 414] on textarea at bounding box center [1042, 412] width 489 height 44
type textarea "**********"
click at [782, 752] on button "Save Appointment" at bounding box center [785, 756] width 99 height 21
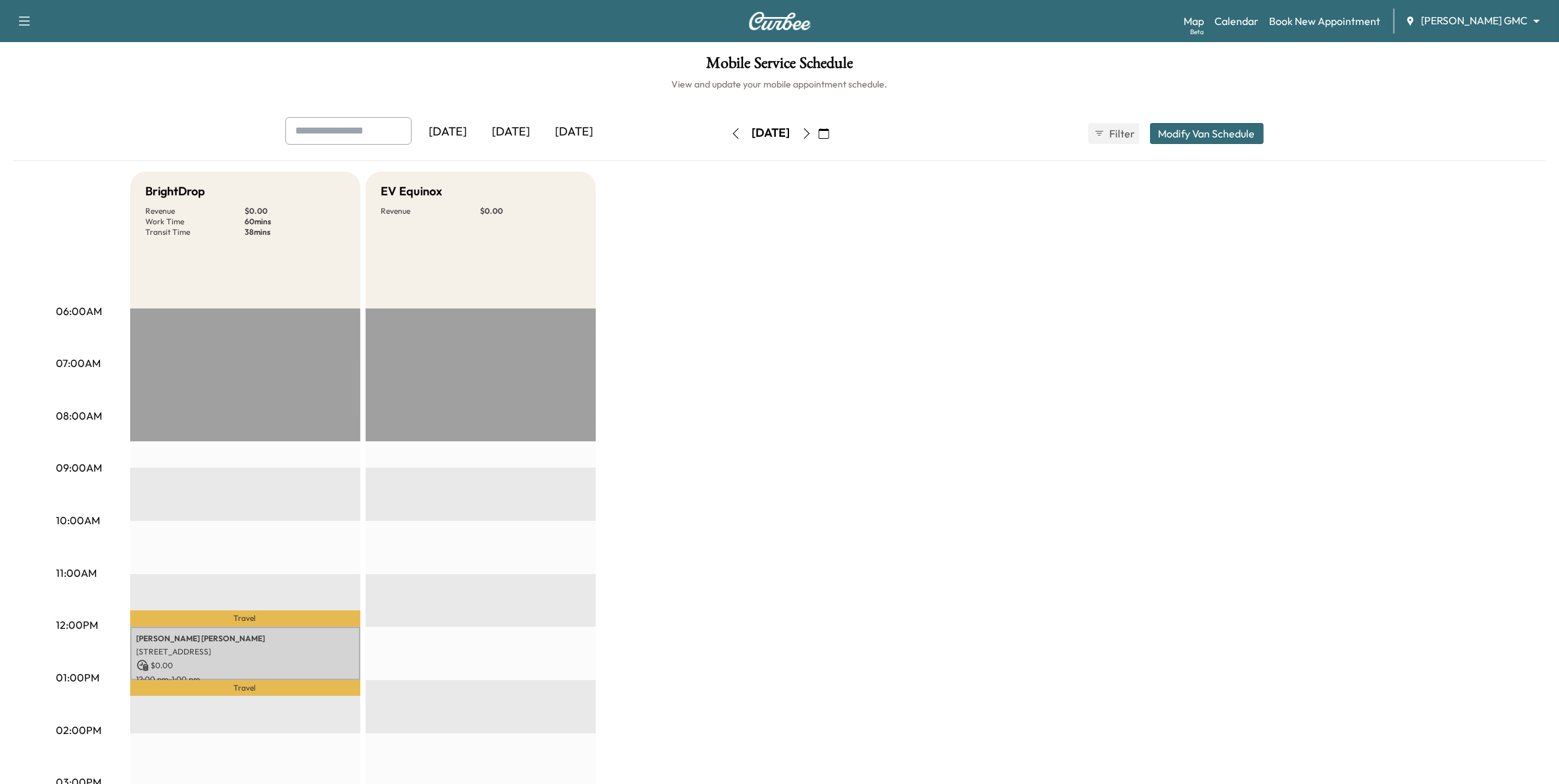
click at [1204, 133] on button "Modify Van Schedule" at bounding box center [1207, 134] width 114 height 21
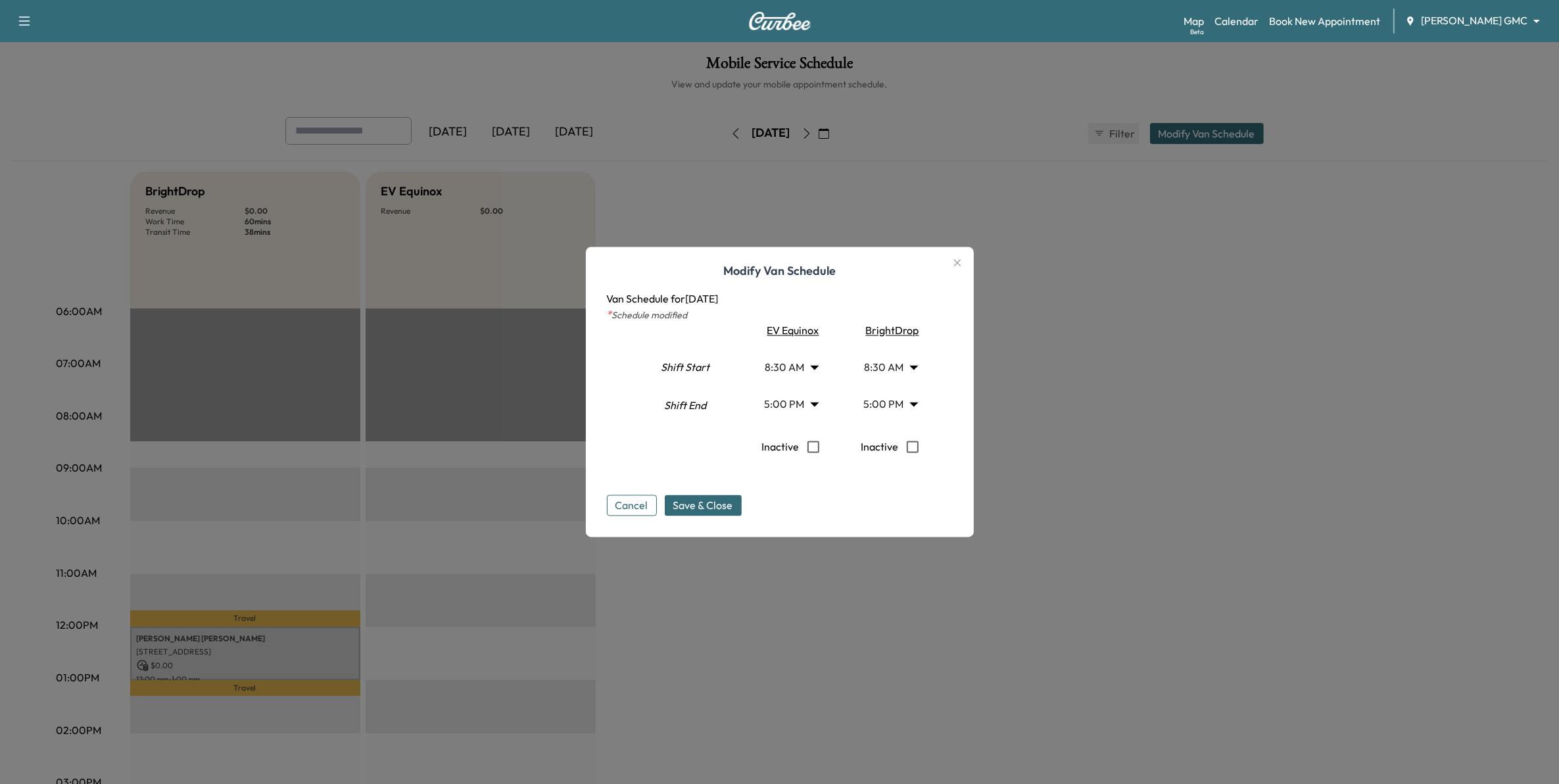
click at [1123, 367] on div at bounding box center [780, 392] width 1559 height 784
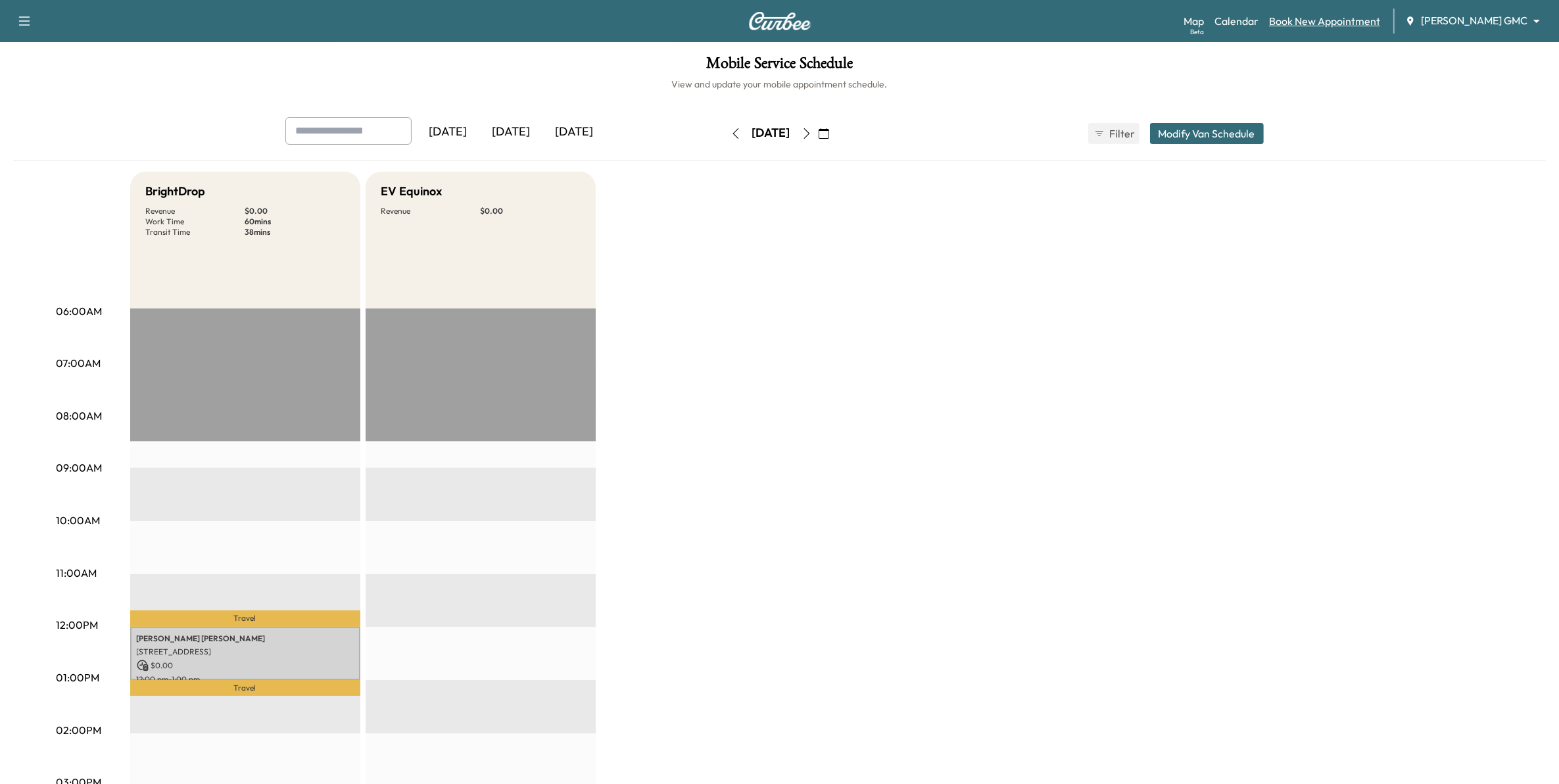
click at [1345, 14] on link "Book New Appointment" at bounding box center [1324, 20] width 111 height 16
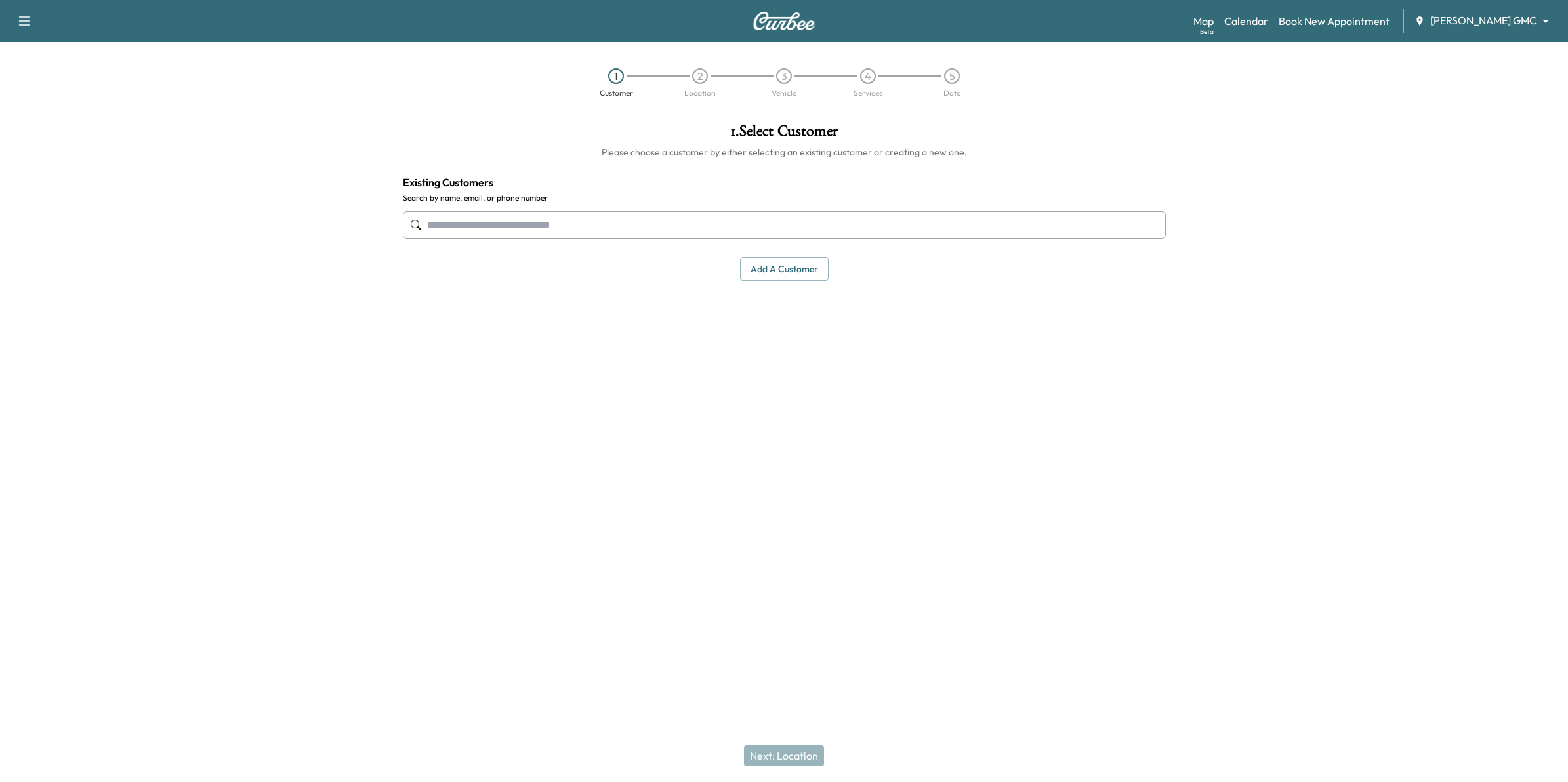
click at [1475, 12] on div "Map Beta Calendar Book New Appointment Mauer GMC ******** ​" at bounding box center [1376, 20] width 365 height 25
click at [1474, 17] on body "Support Log Out Map Beta Calendar Book New Appointment Mauer GMC ******** ​ 1 C…" at bounding box center [784, 391] width 1568 height 782
click at [1470, 53] on span "[PERSON_NAME] Chevrolet" at bounding box center [1511, 47] width 130 height 16
click at [526, 228] on input "text" at bounding box center [784, 225] width 763 height 28
type input "****"
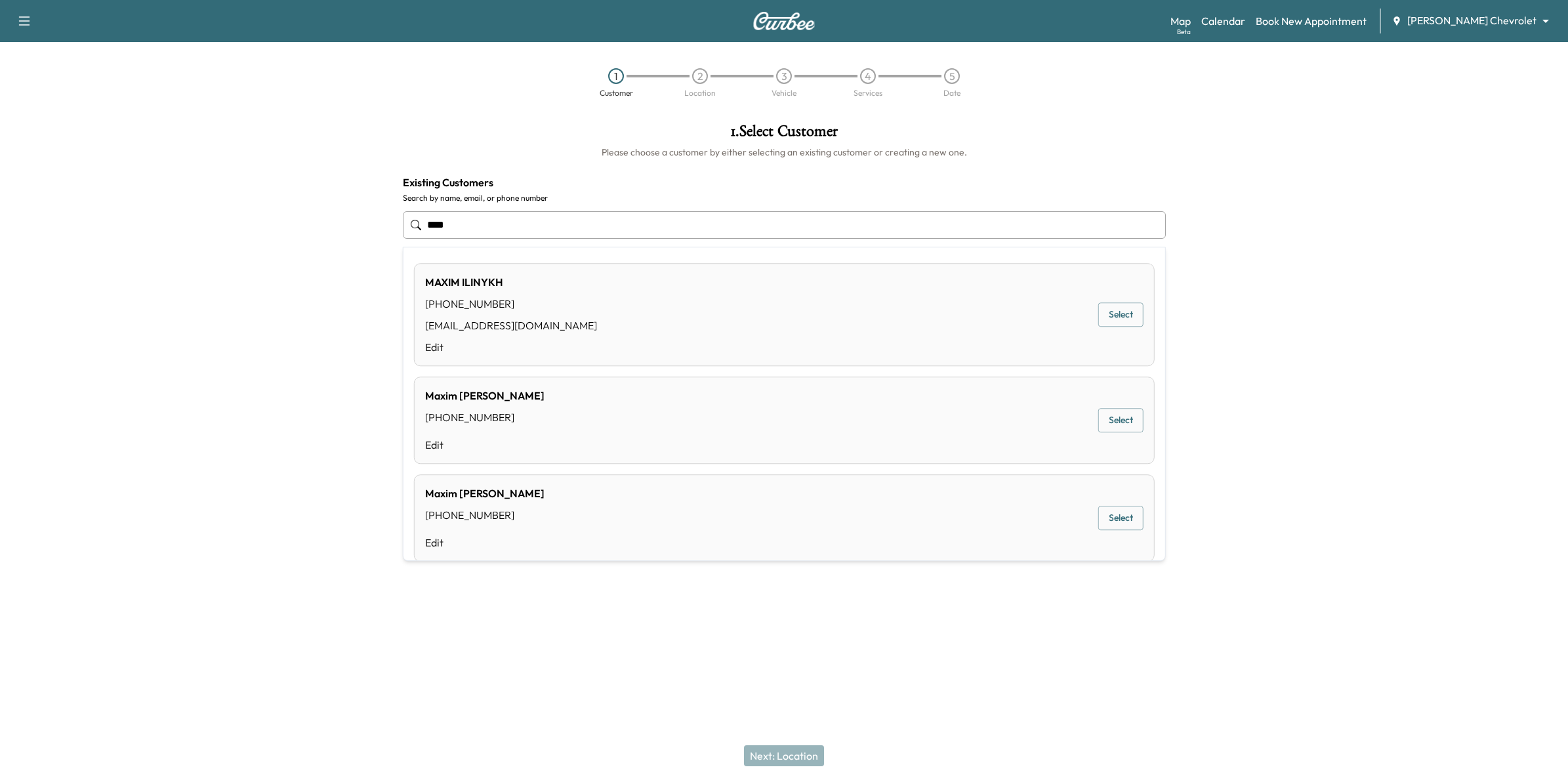
drag, startPoint x: 444, startPoint y: 221, endPoint x: 374, endPoint y: 221, distance: 70.0
click at [374, 221] on div "1 . Select Customer Please choose a customer by either selecting an existing cu…" at bounding box center [784, 308] width 1568 height 391
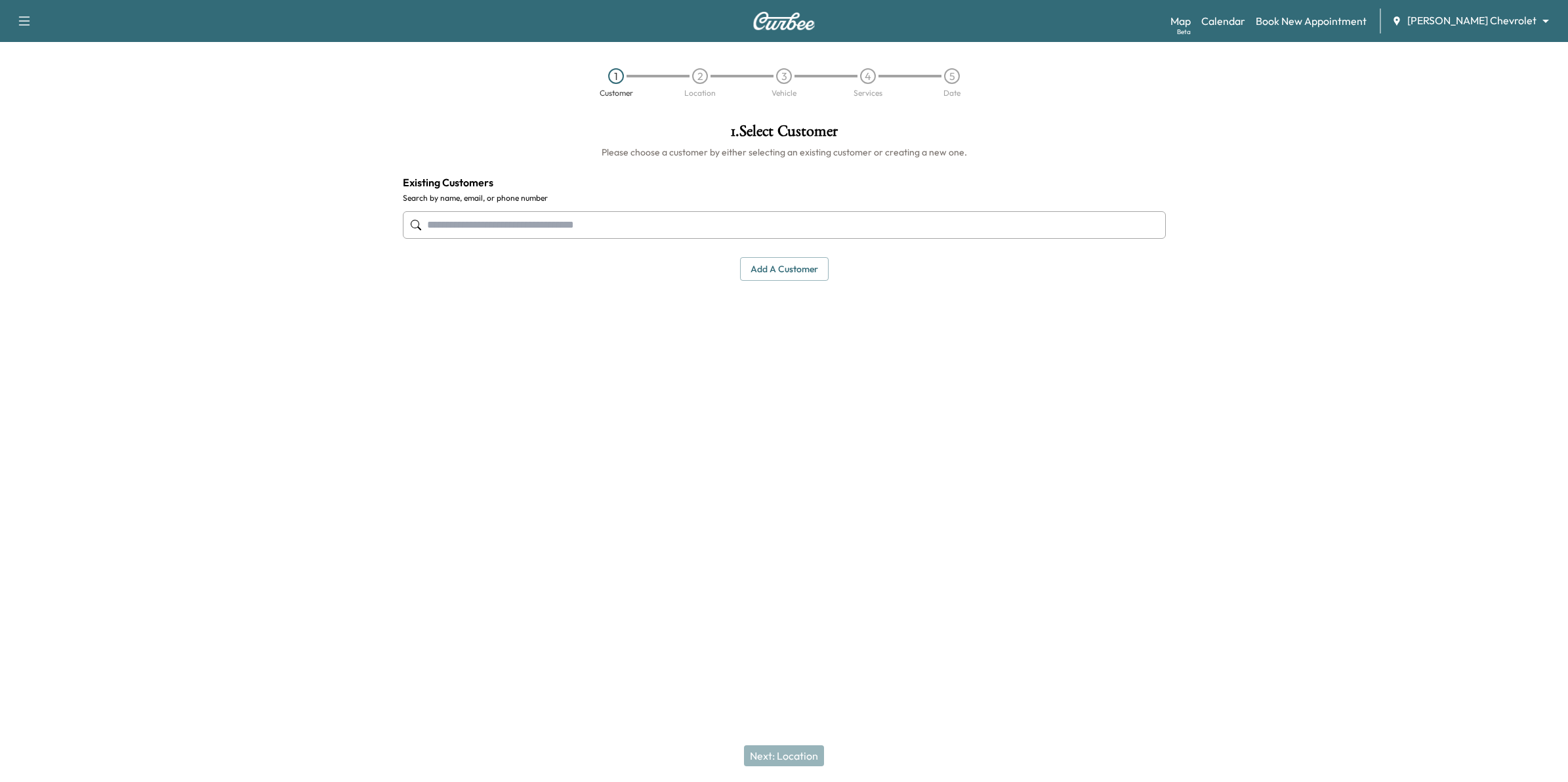
paste input "**********"
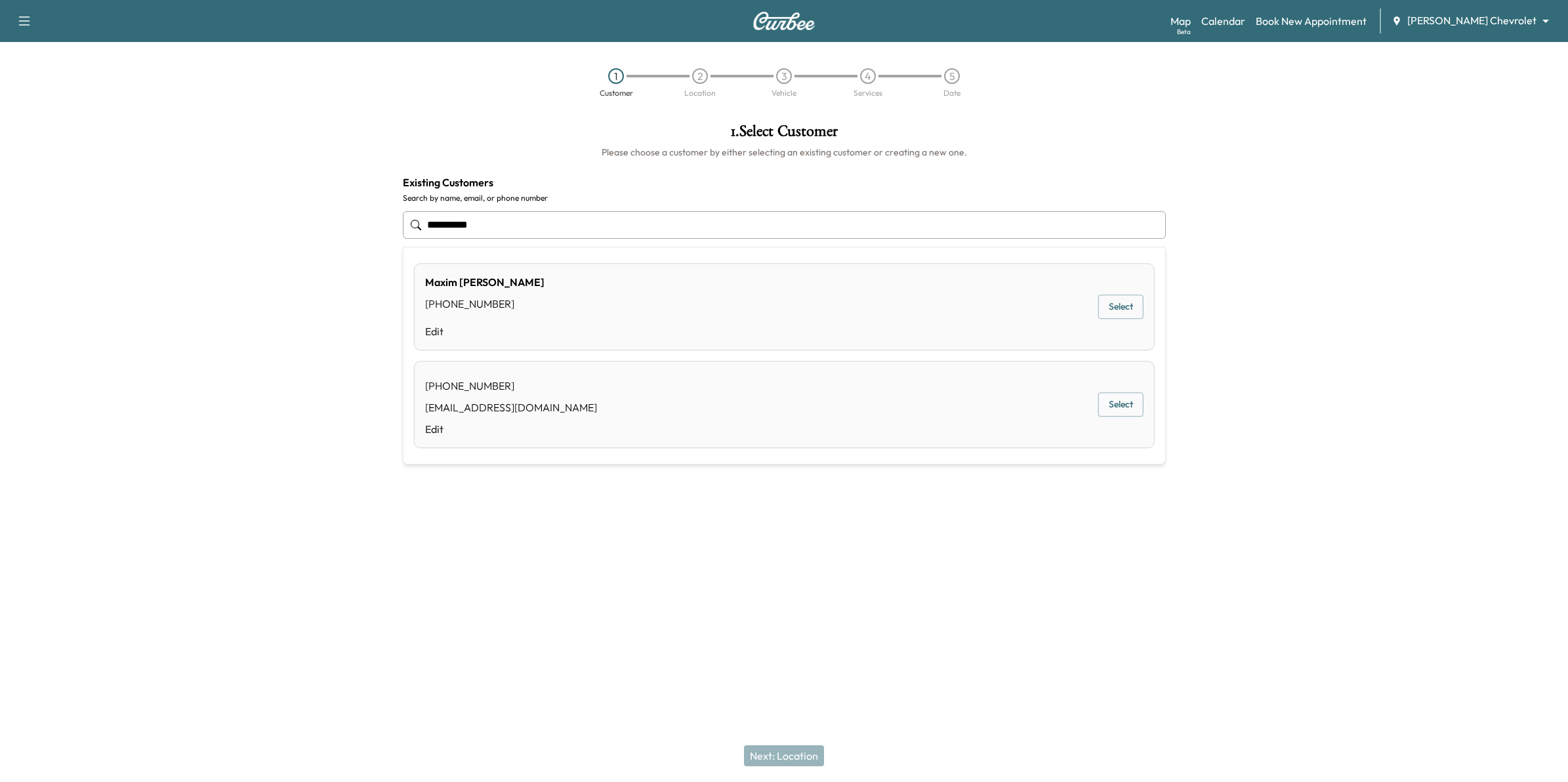
click at [656, 309] on div "Maxim Kushner (952) 374-7554 Edit Select" at bounding box center [785, 306] width 741 height 87
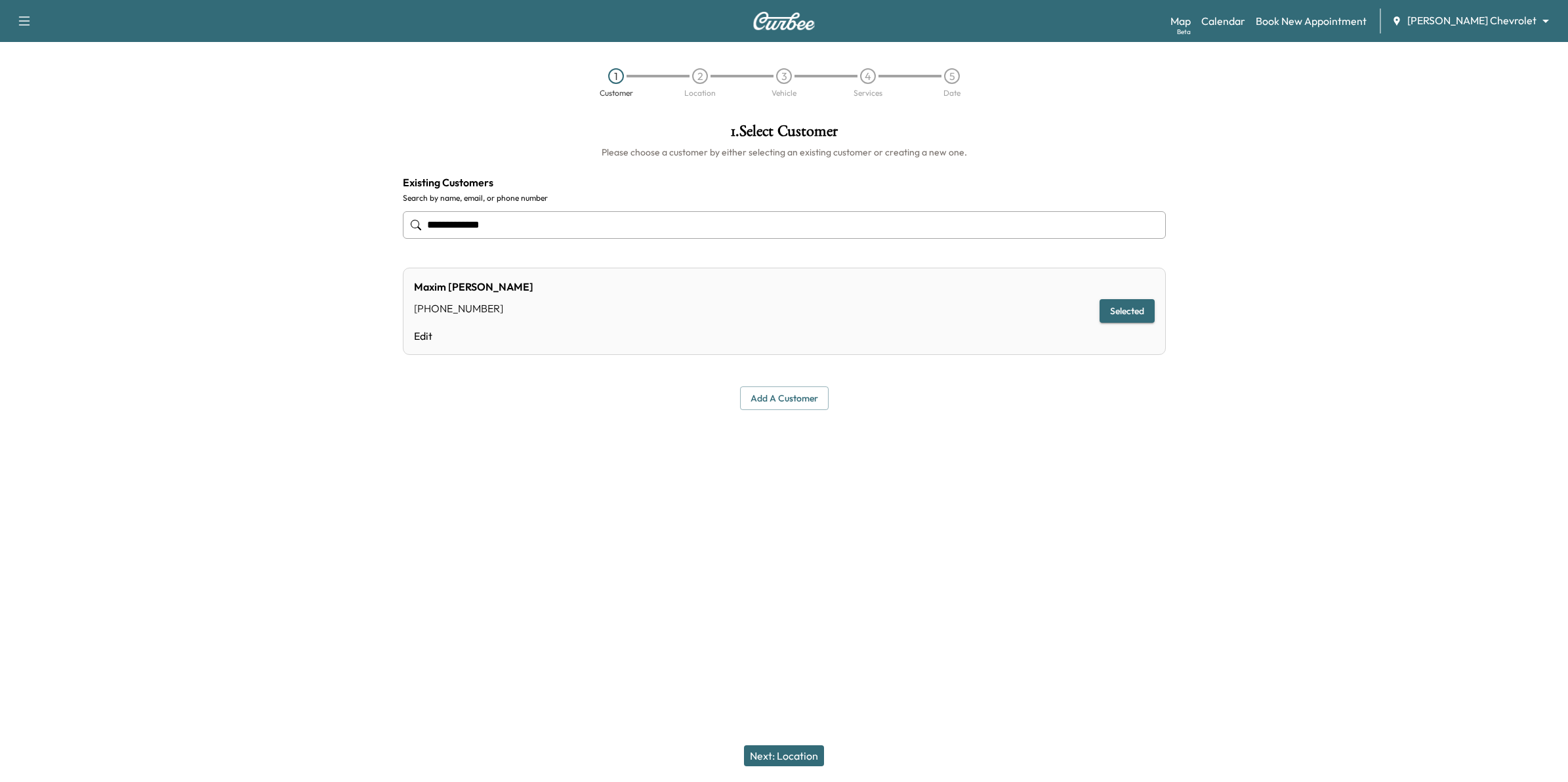
type input "**********"
click at [798, 759] on button "Next: Location" at bounding box center [784, 756] width 80 height 21
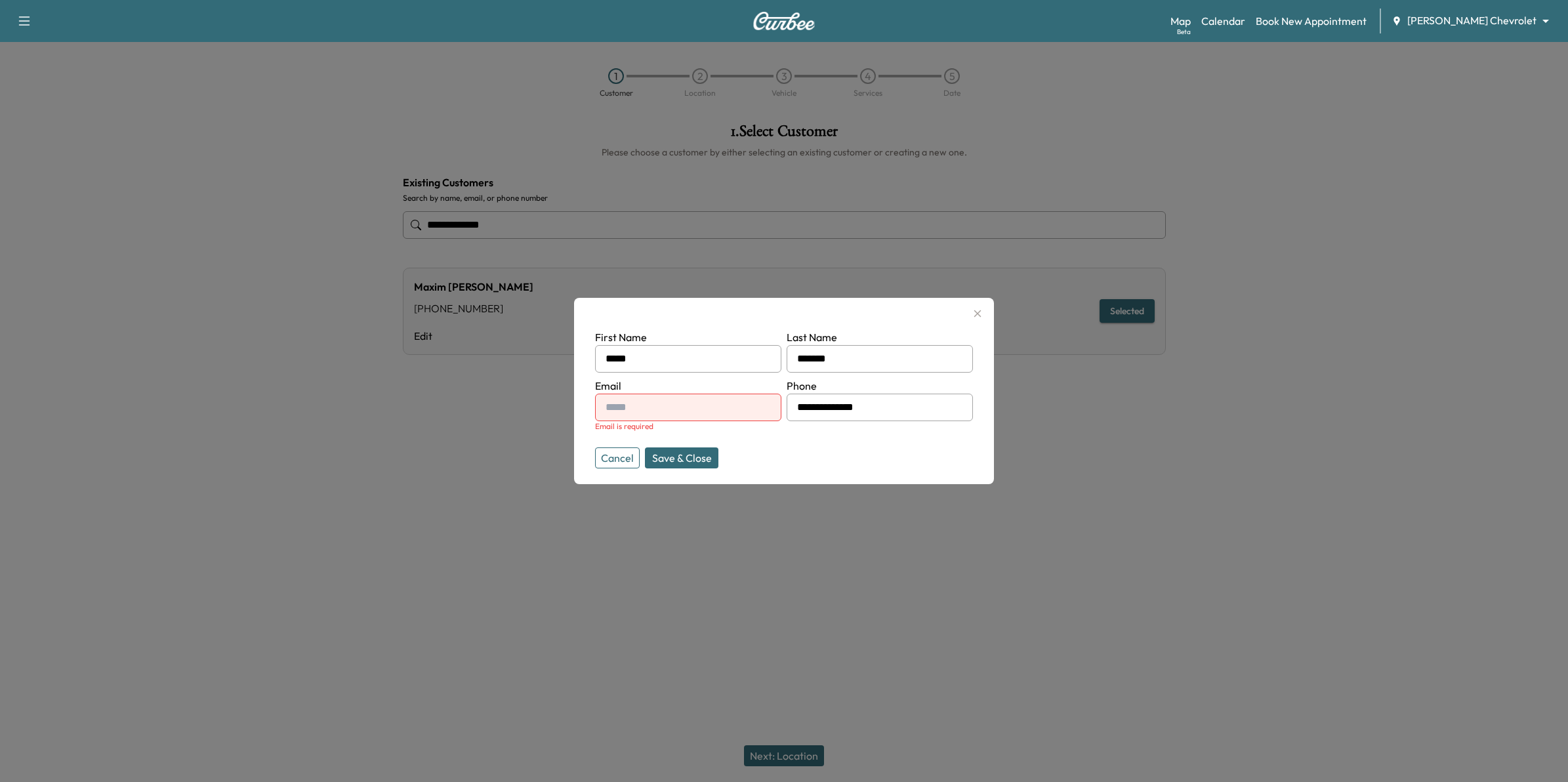
click at [733, 410] on input "text" at bounding box center [688, 407] width 186 height 28
paste input "**********"
type input "**********"
click at [693, 458] on button "Save & Close" at bounding box center [682, 458] width 74 height 21
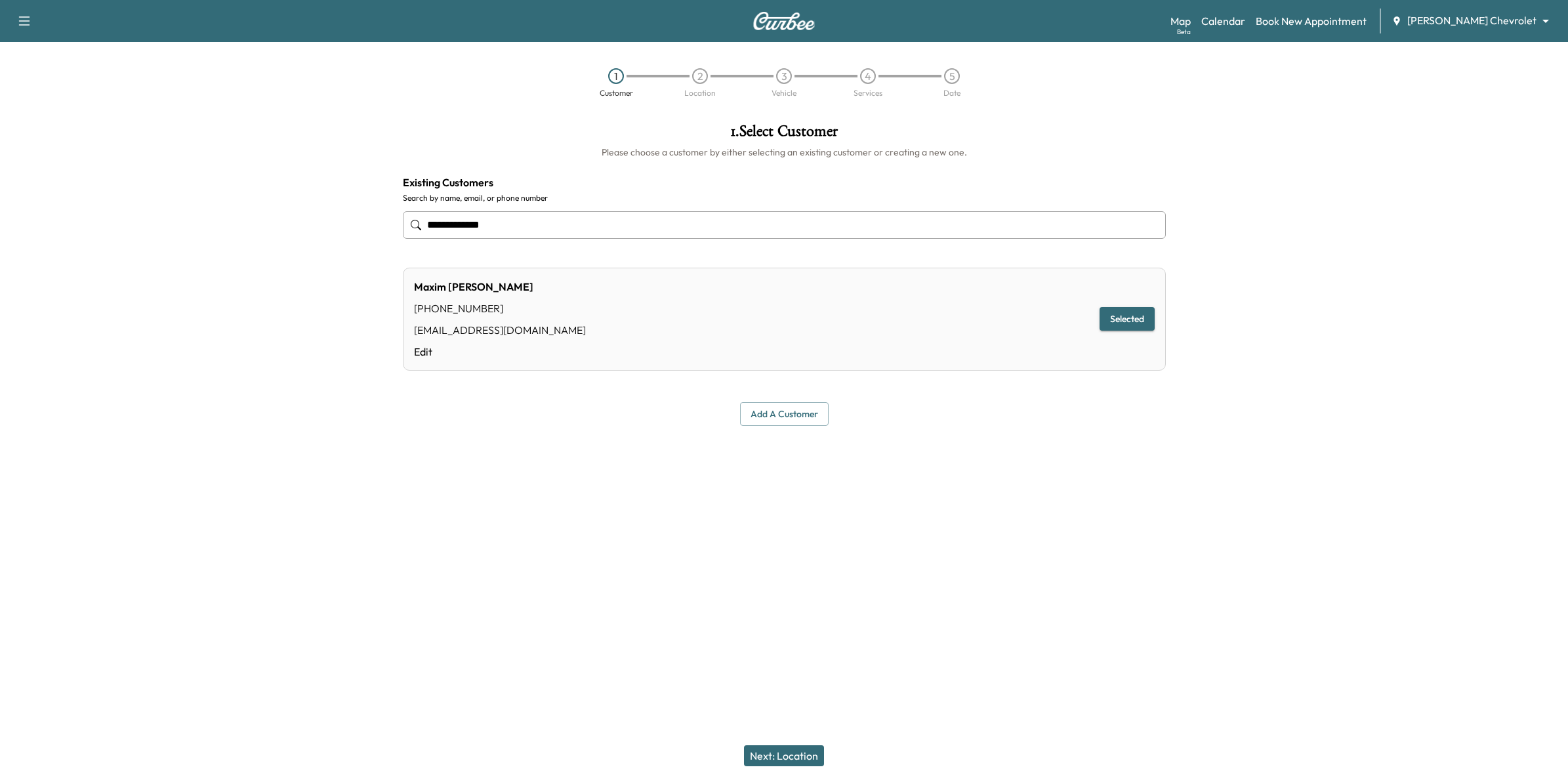
click at [798, 754] on button "Next: Location" at bounding box center [784, 756] width 80 height 21
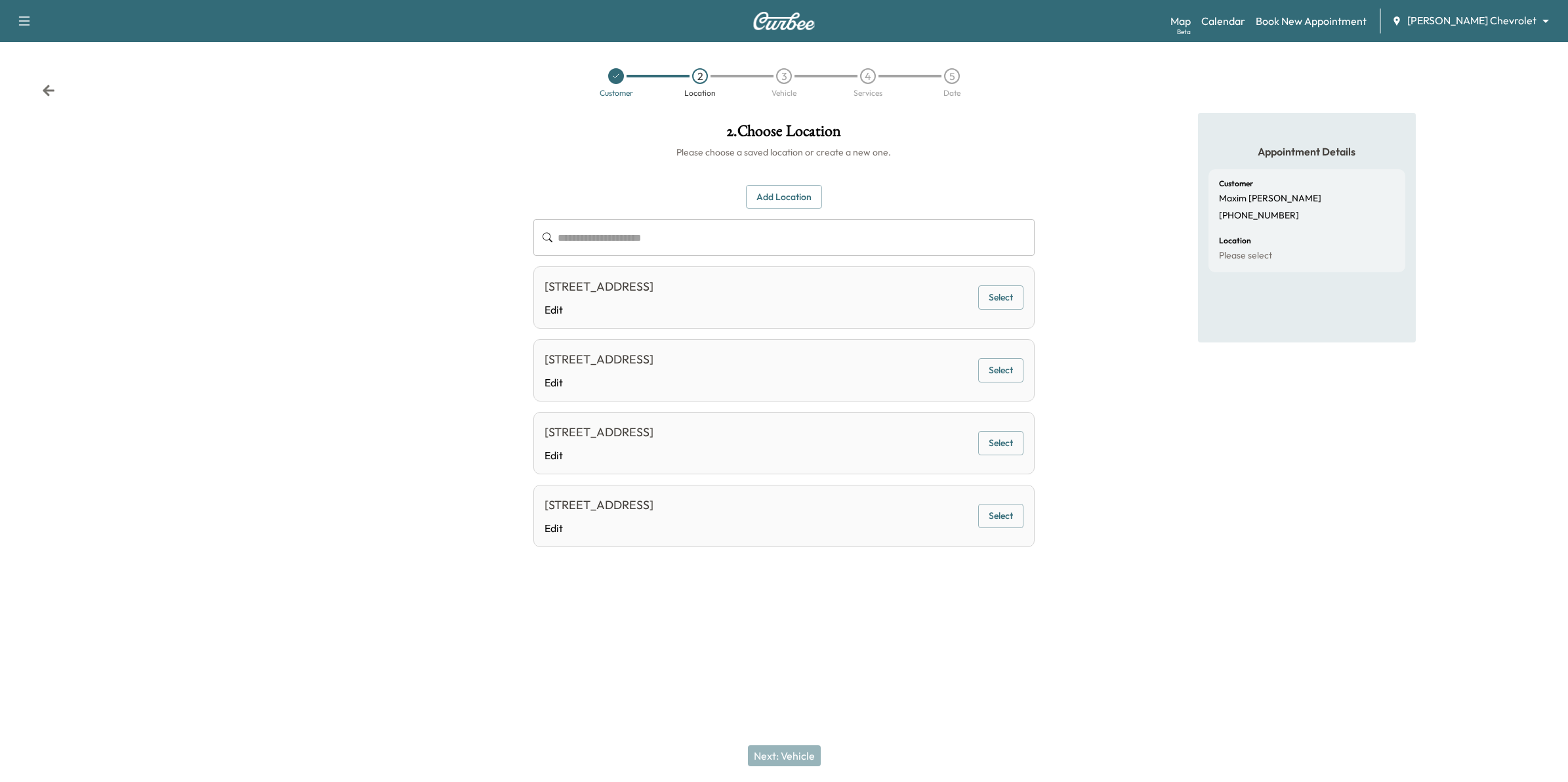
click at [1004, 297] on button "Select" at bounding box center [1001, 297] width 45 height 24
click at [766, 755] on button "Next: Vehicle" at bounding box center [784, 756] width 73 height 21
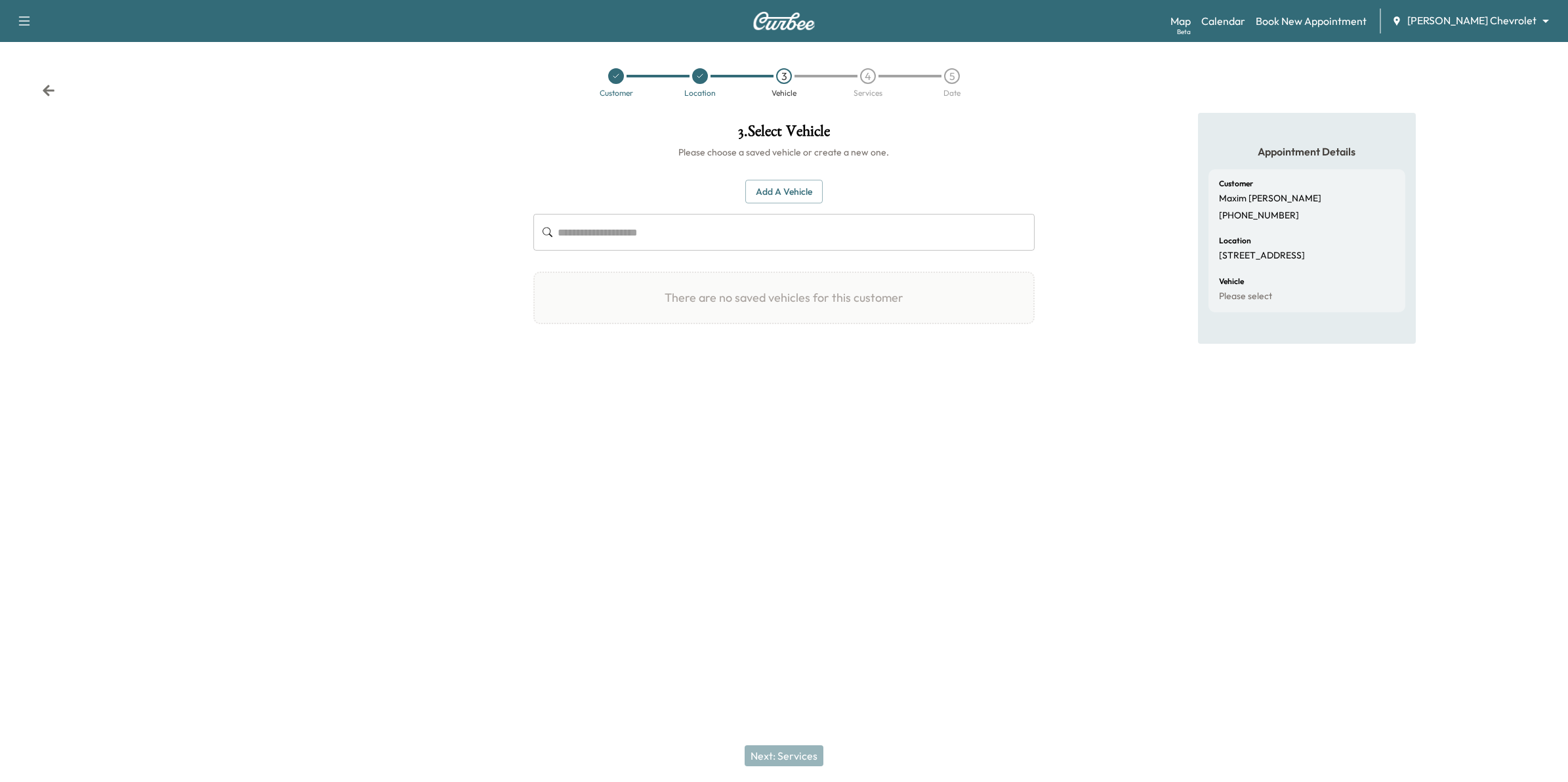
click at [798, 191] on button "Add a Vehicle" at bounding box center [784, 192] width 78 height 24
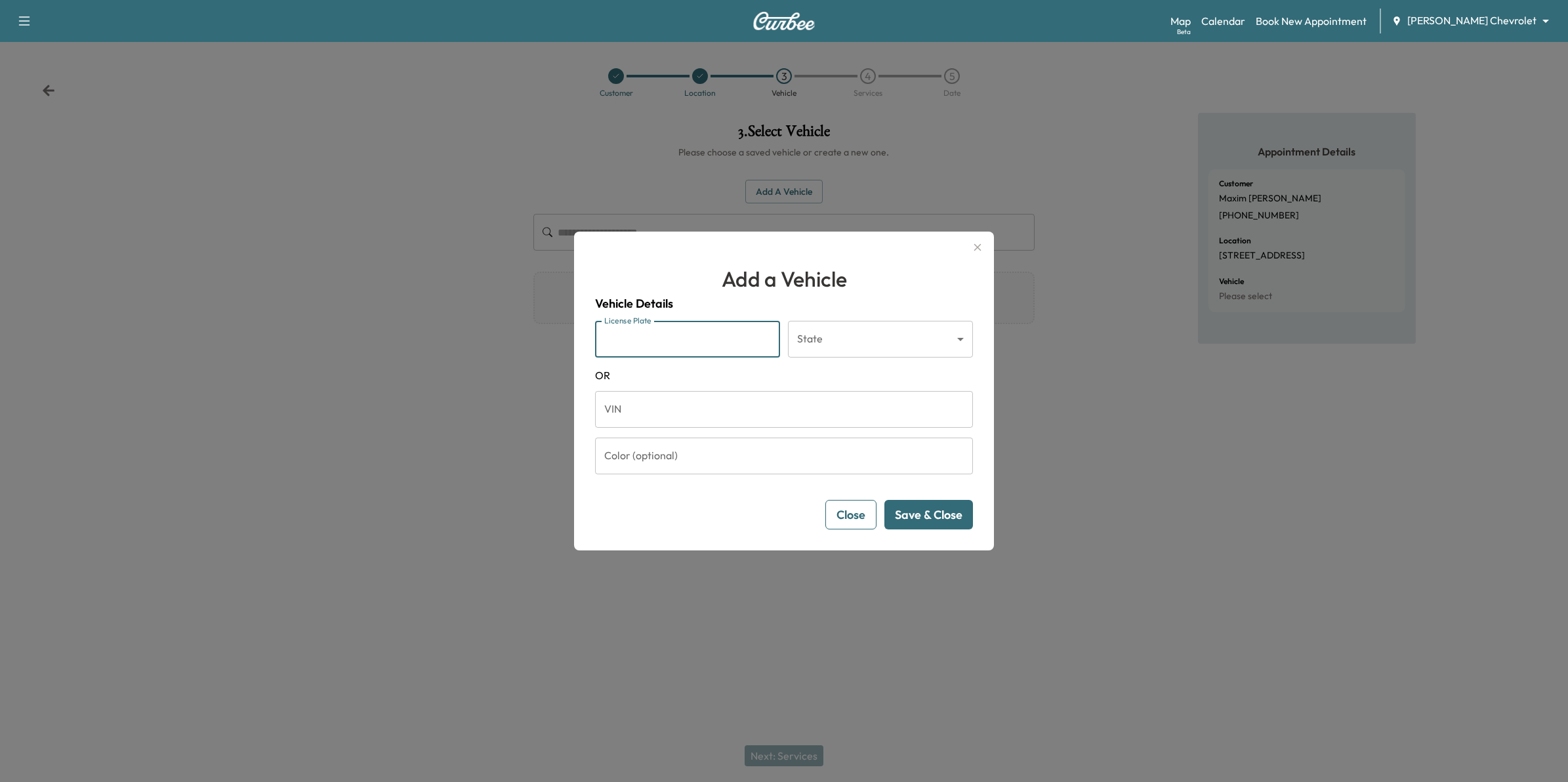
click at [664, 343] on input "License Plate" at bounding box center [688, 339] width 185 height 37
paste input "**********"
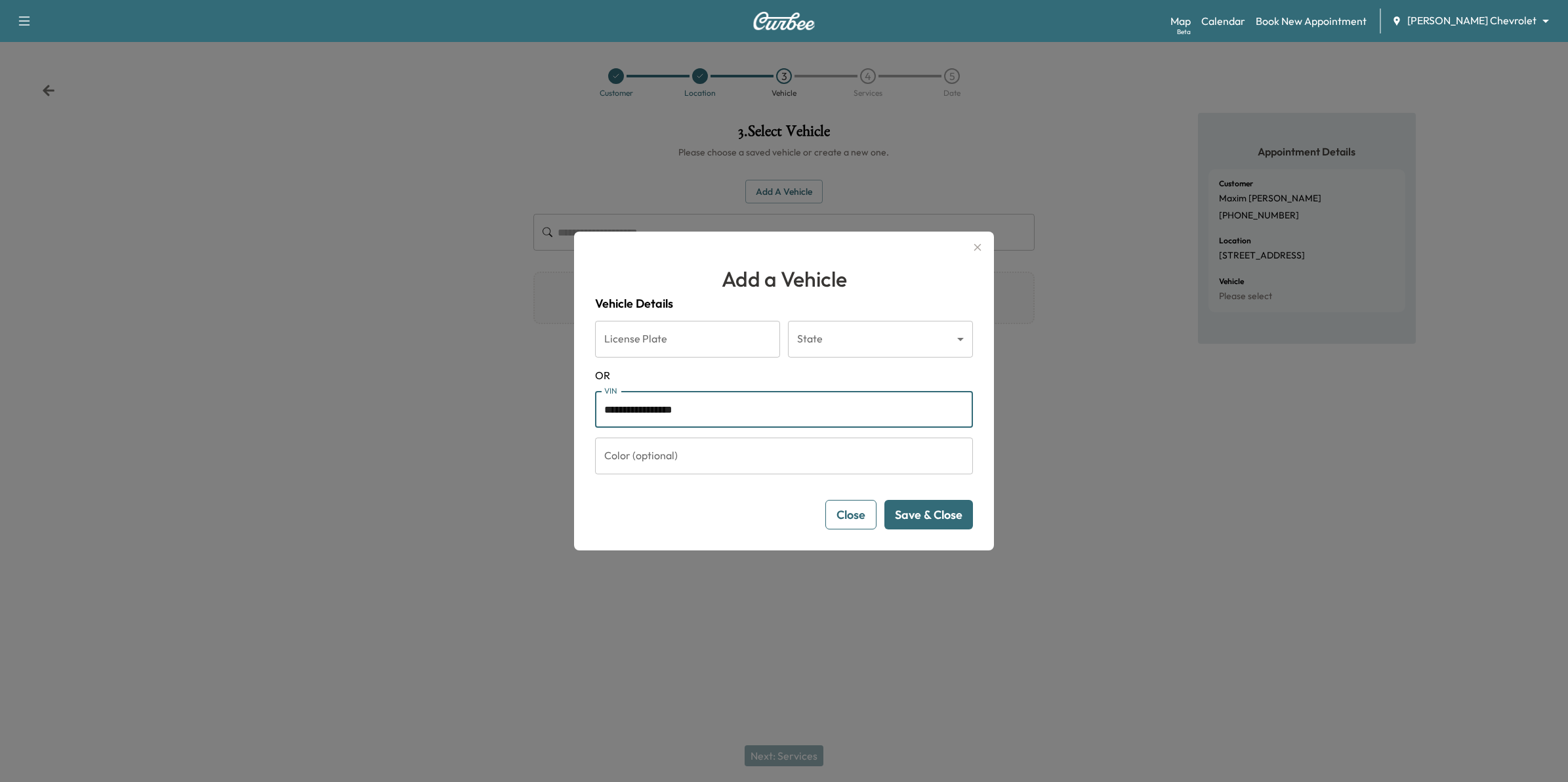
type input "**********"
click at [915, 513] on button "Save & Close" at bounding box center [929, 514] width 89 height 29
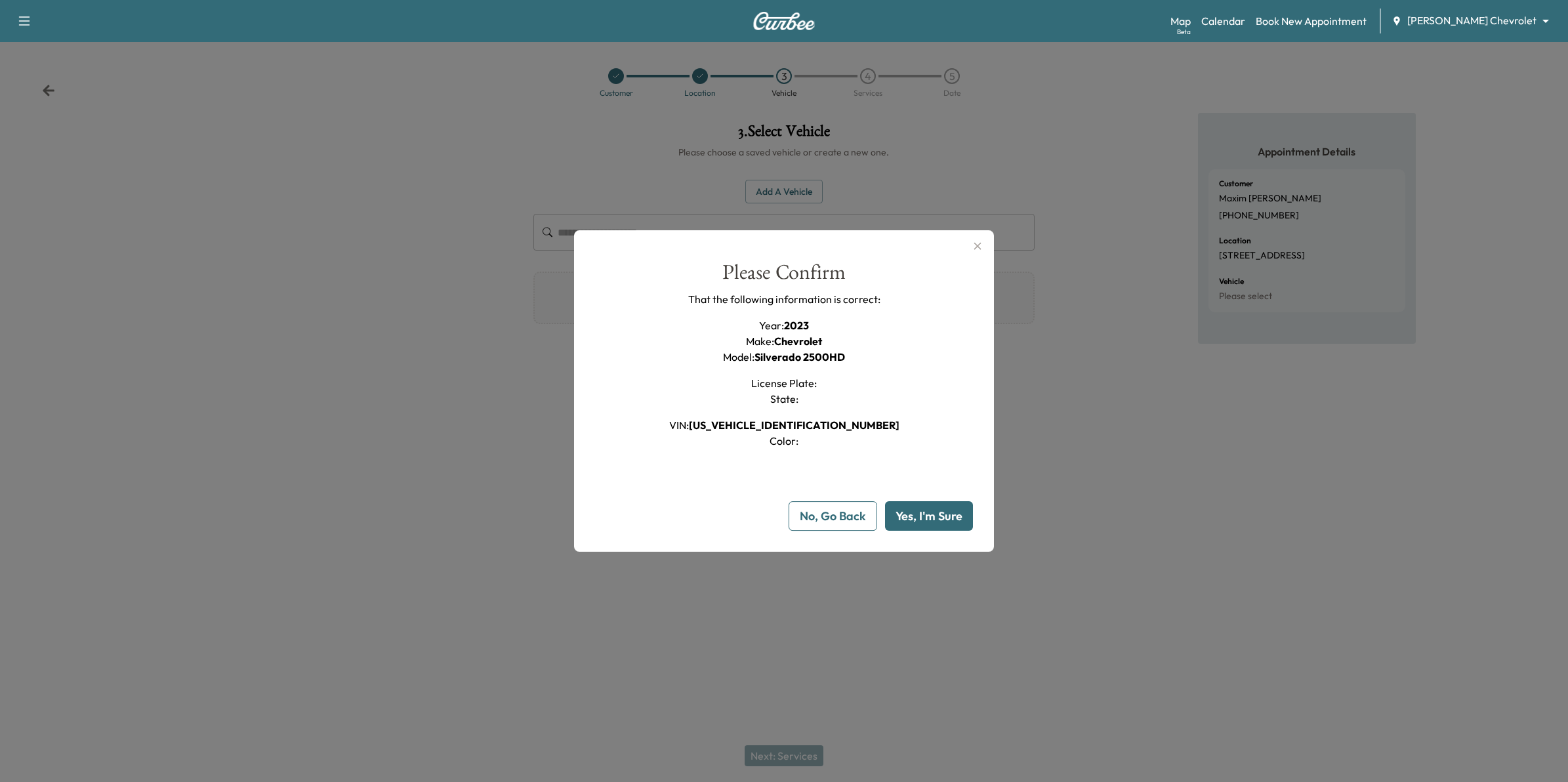
click at [932, 512] on button "Yes, I'm Sure" at bounding box center [929, 516] width 88 height 29
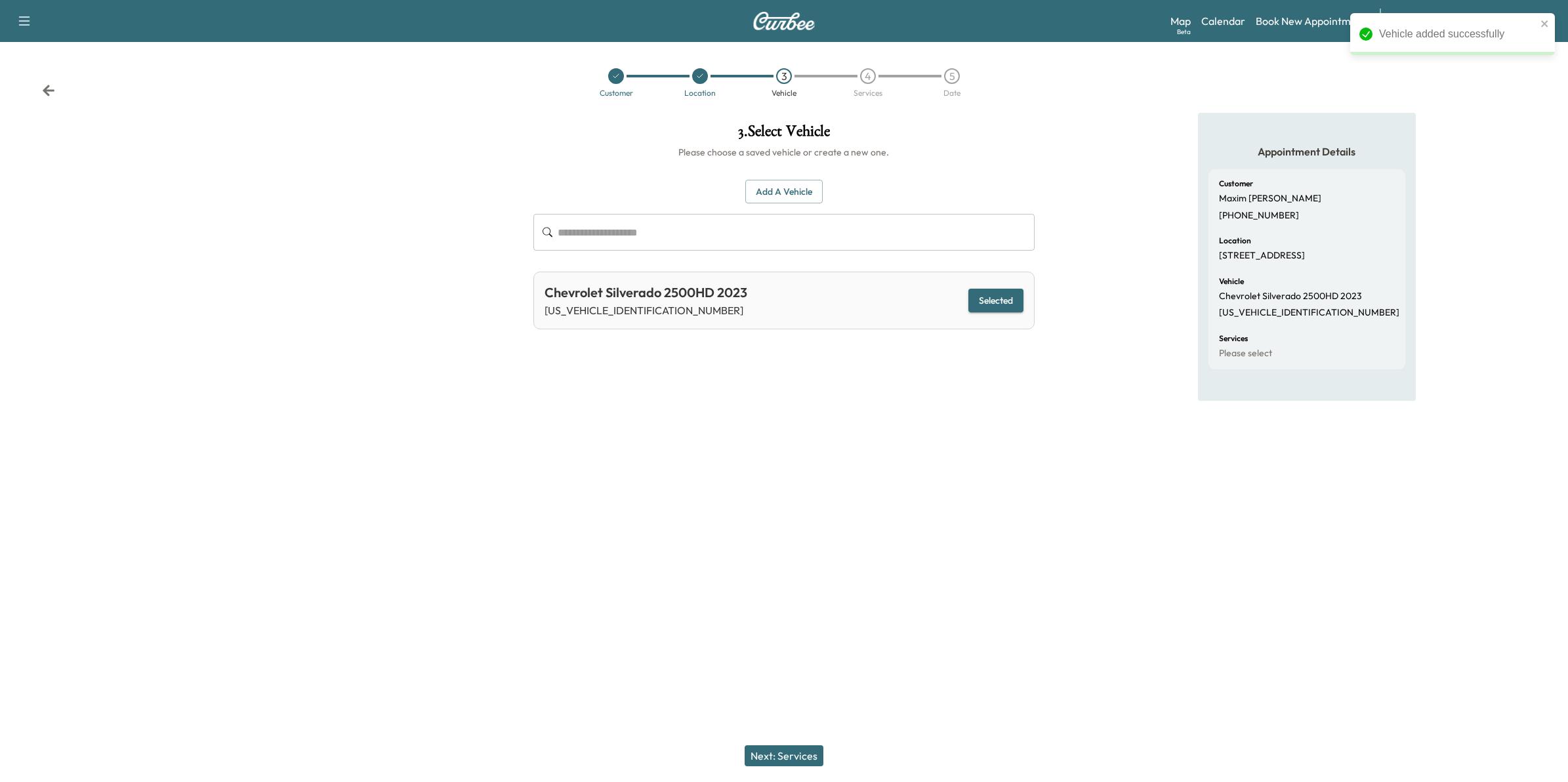
click at [810, 751] on button "Next: Services" at bounding box center [784, 756] width 79 height 21
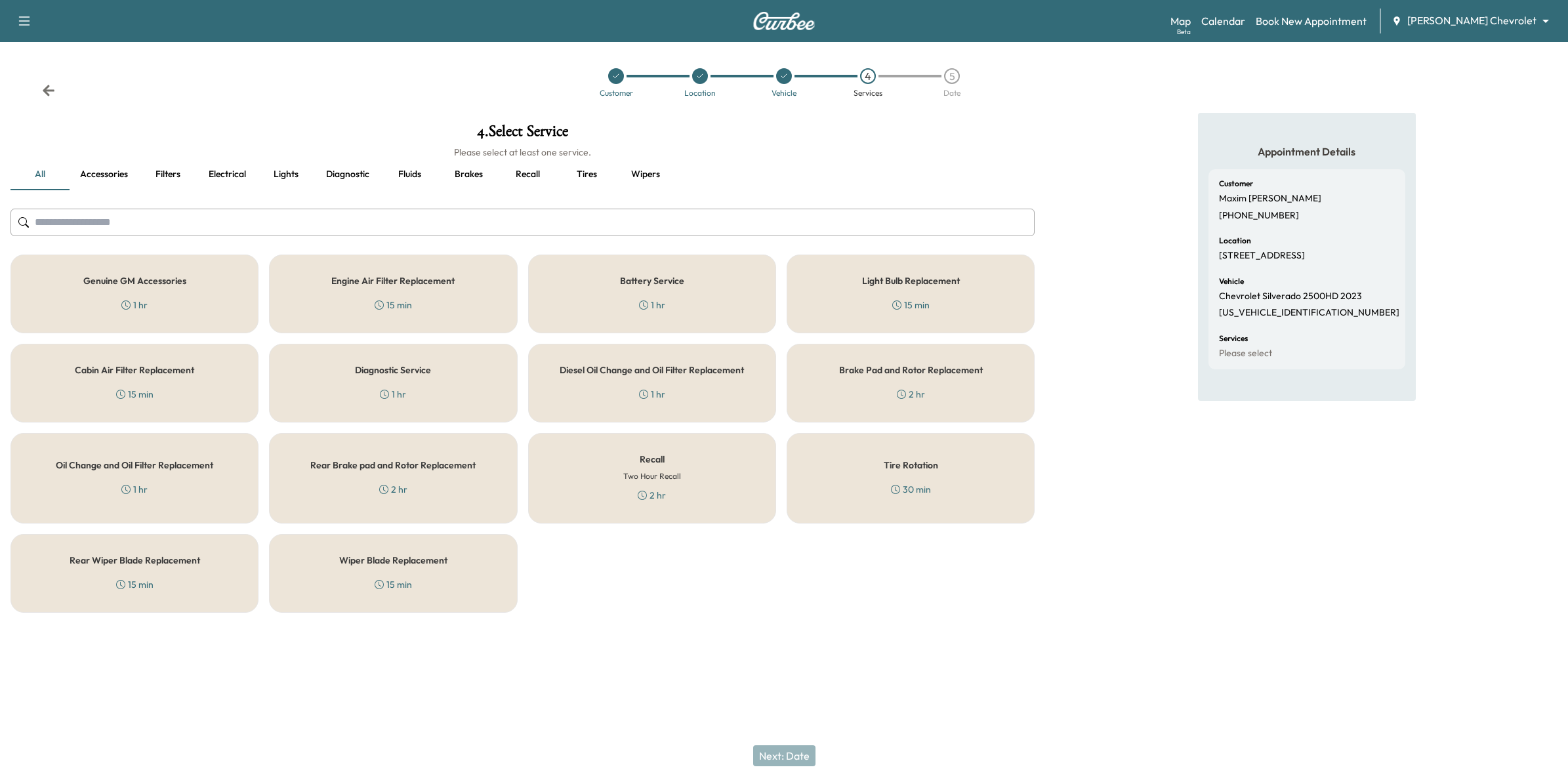
click at [440, 397] on div "Diagnostic Service 1 hr" at bounding box center [392, 383] width 248 height 79
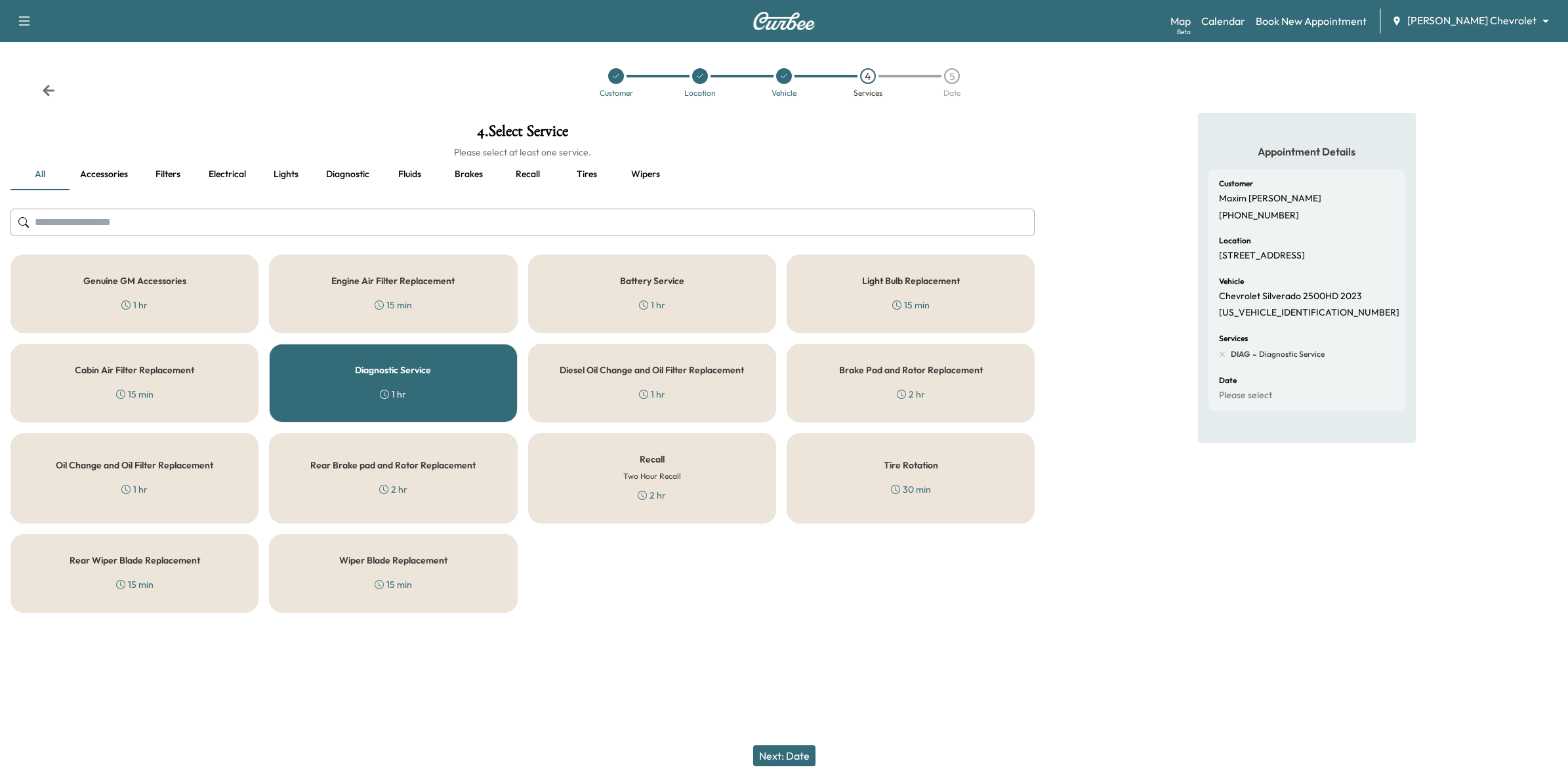
click at [782, 755] on button "Next: Date" at bounding box center [784, 756] width 63 height 21
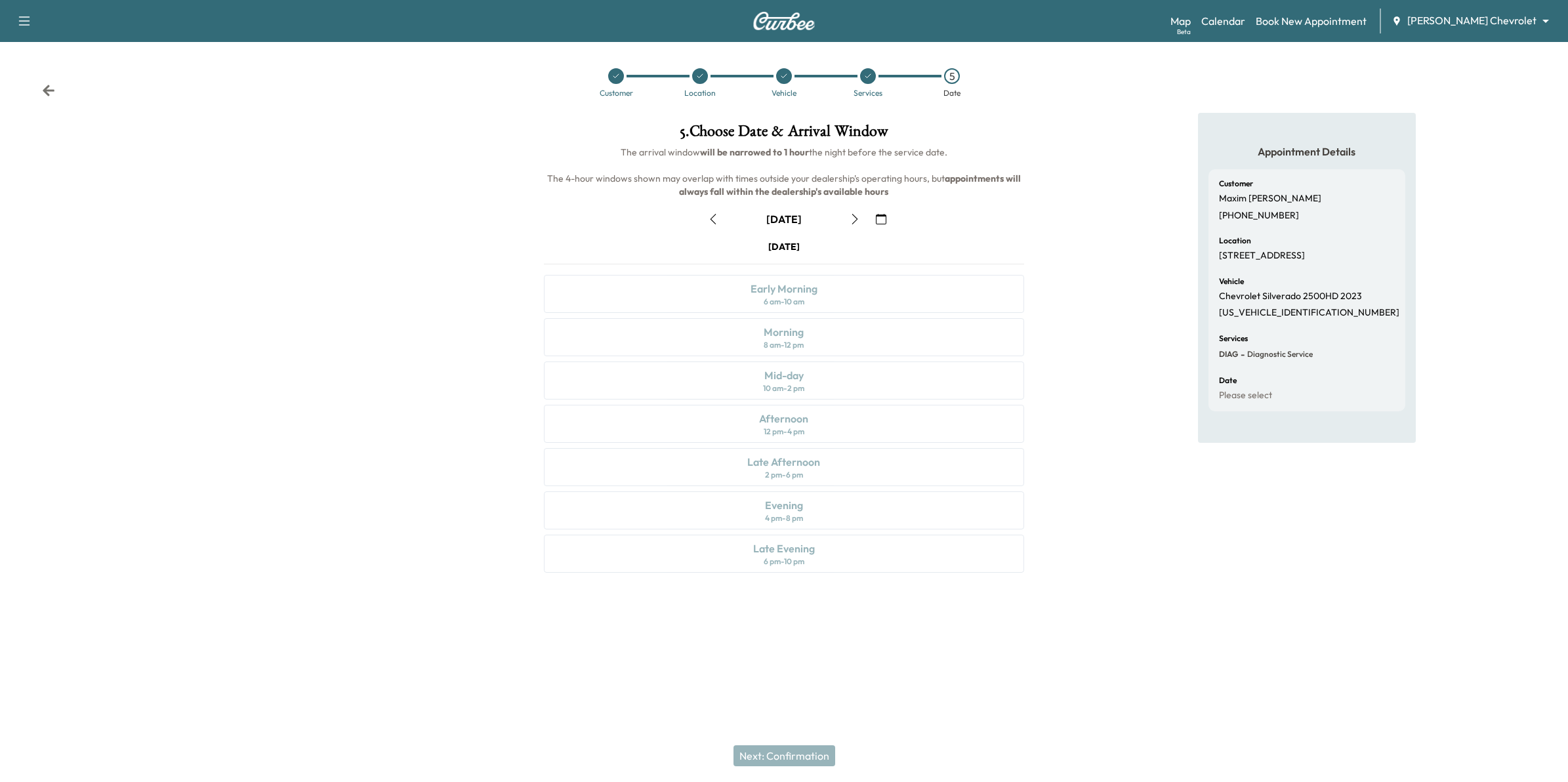
click at [881, 221] on icon "button" at bounding box center [881, 219] width 11 height 11
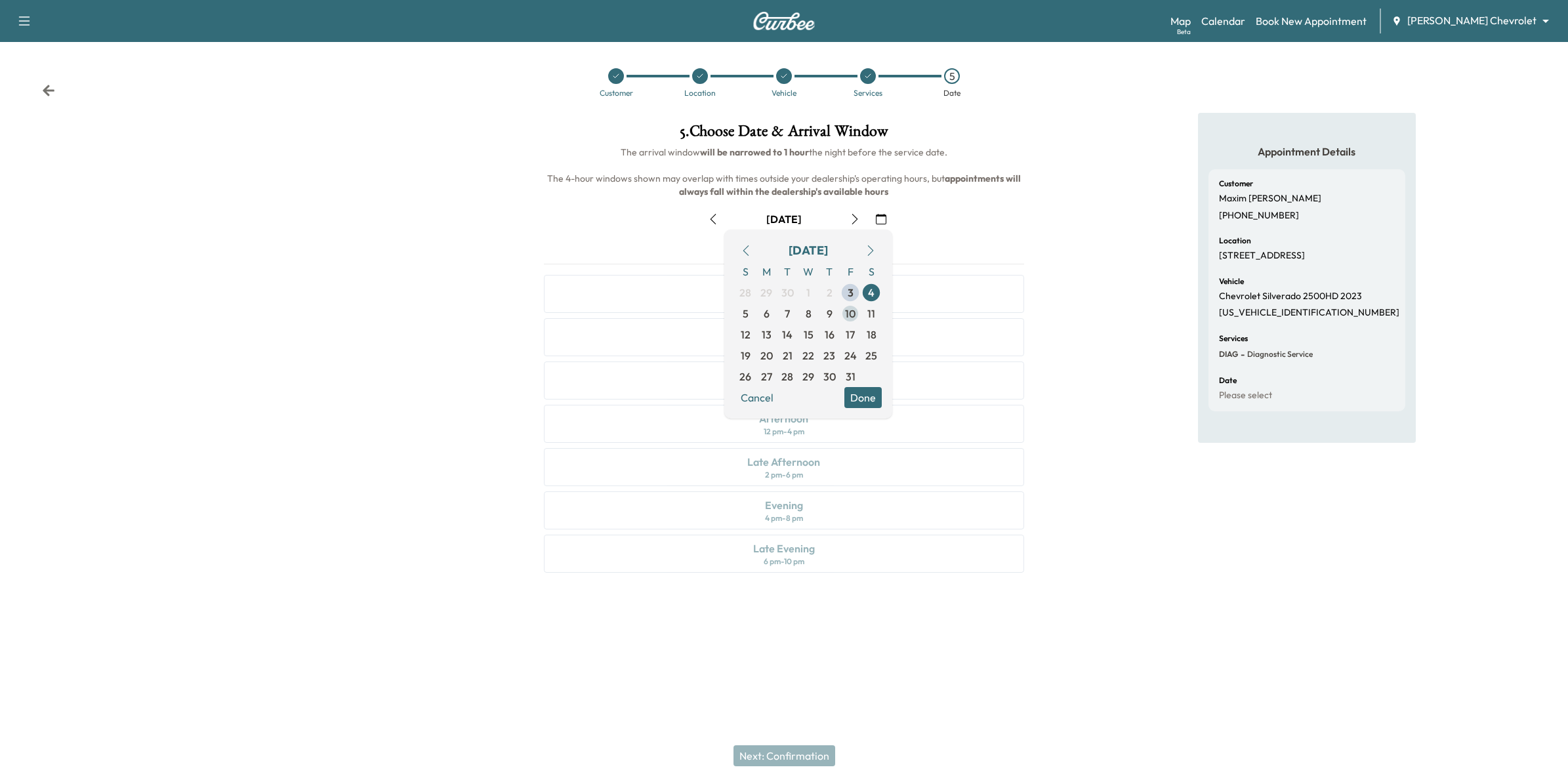
click at [853, 316] on span "10" at bounding box center [850, 313] width 11 height 16
click at [834, 313] on span "9" at bounding box center [829, 314] width 21 height 21
click at [809, 315] on span "8" at bounding box center [809, 313] width 6 height 16
click at [871, 398] on button "Done" at bounding box center [863, 397] width 38 height 21
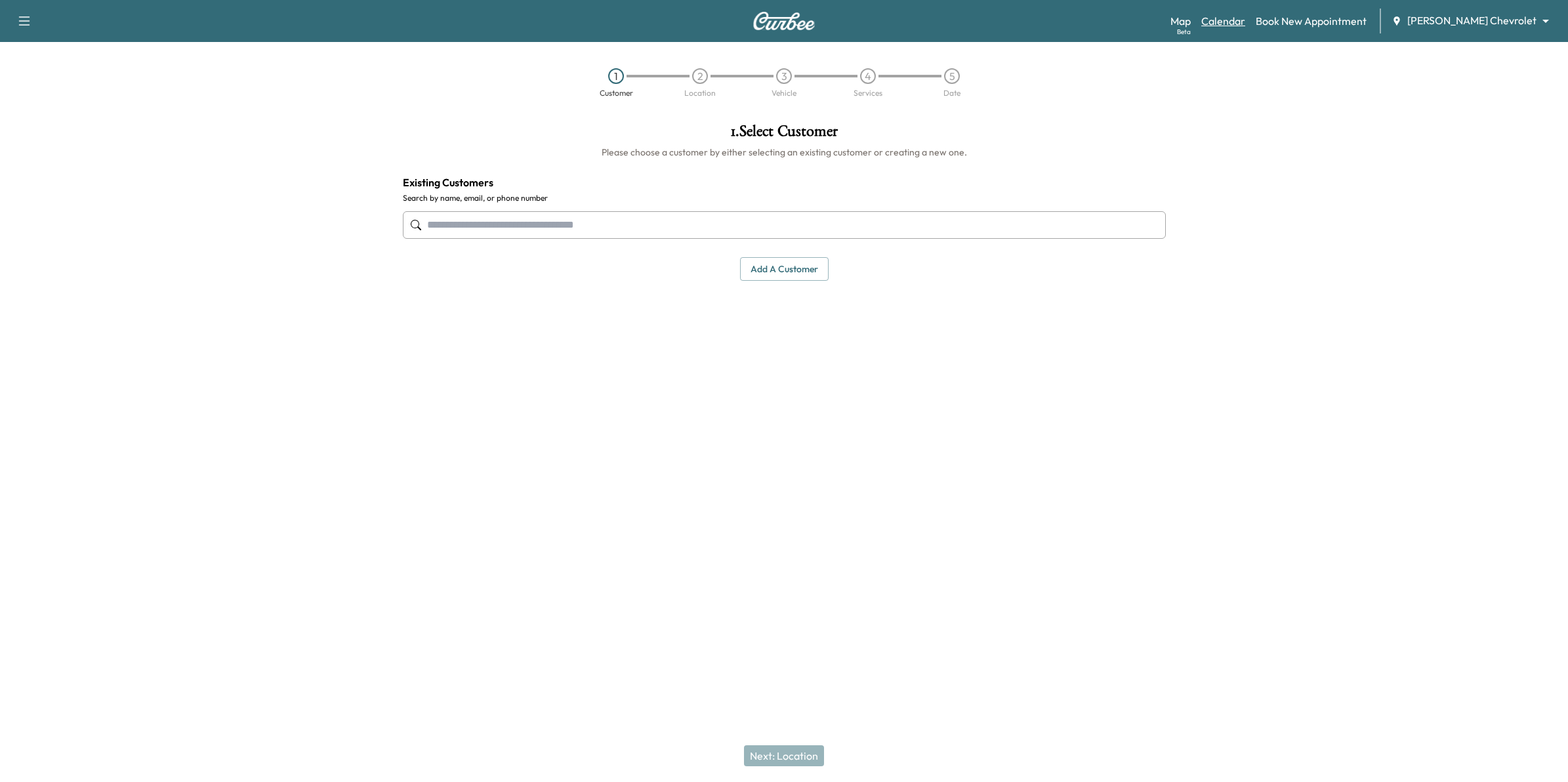
click at [1246, 24] on link "Calendar" at bounding box center [1223, 20] width 44 height 16
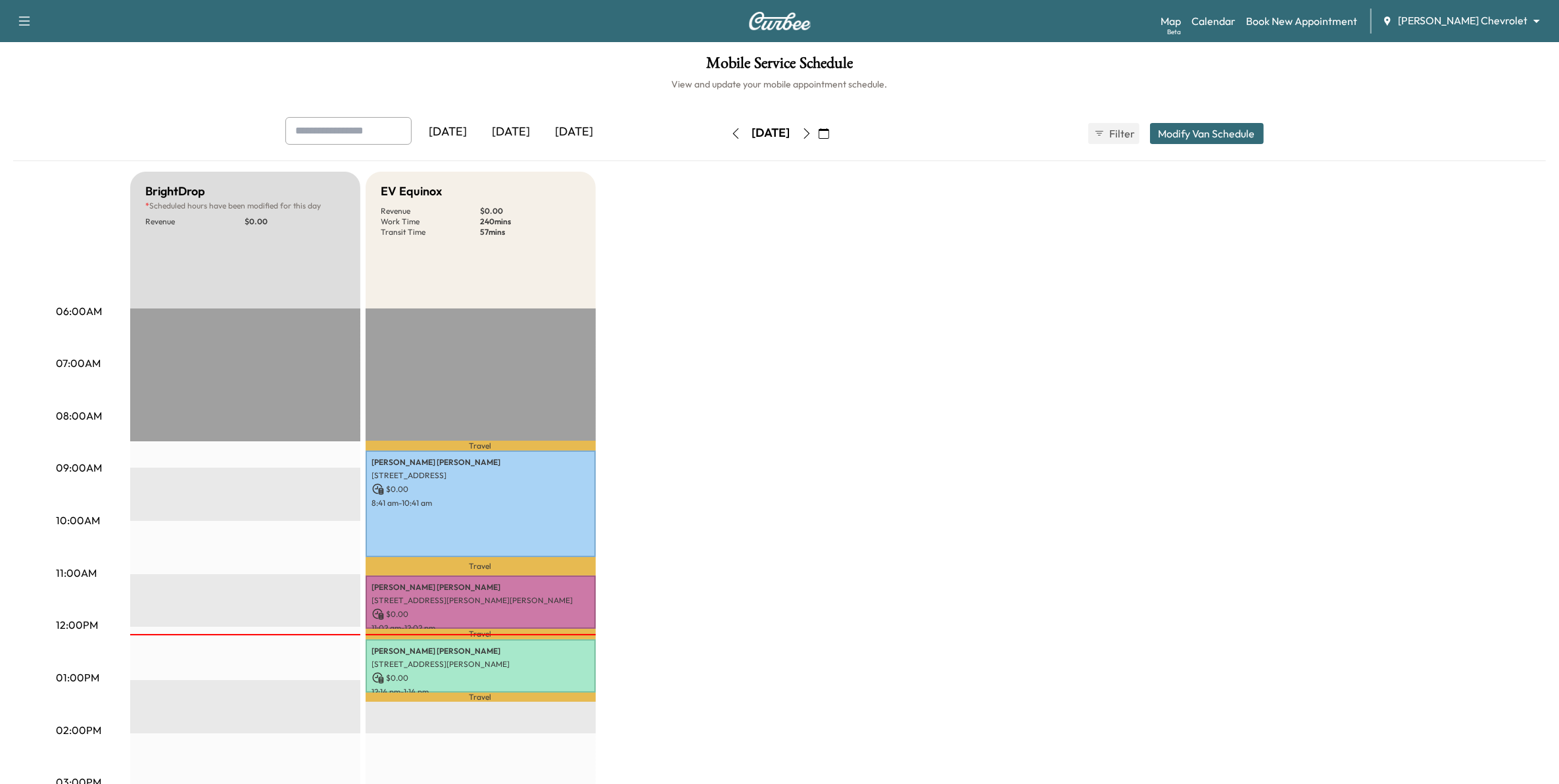
click at [829, 133] on icon "button" at bounding box center [824, 134] width 11 height 11
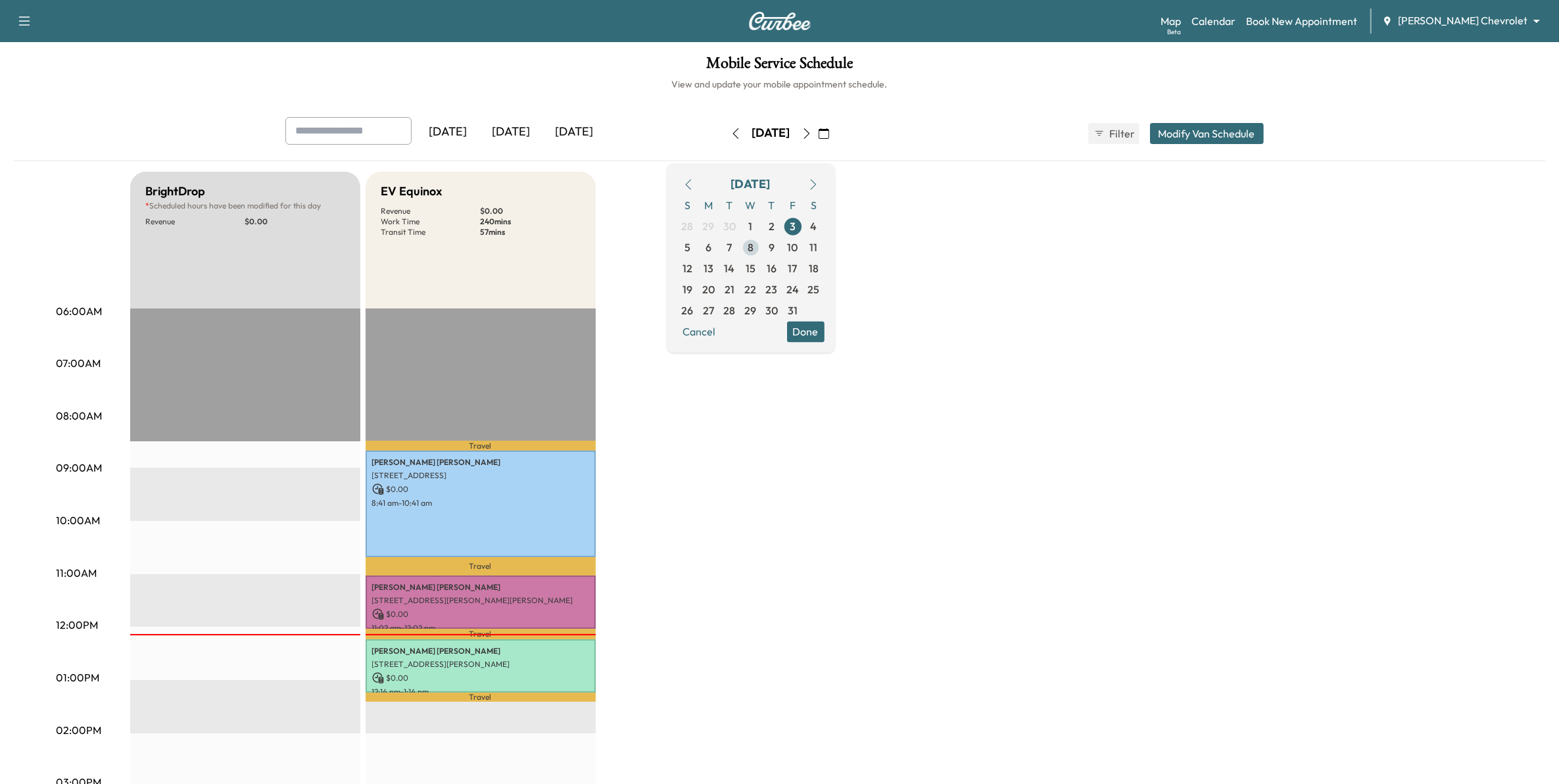
click at [761, 244] on span "8" at bounding box center [751, 247] width 21 height 21
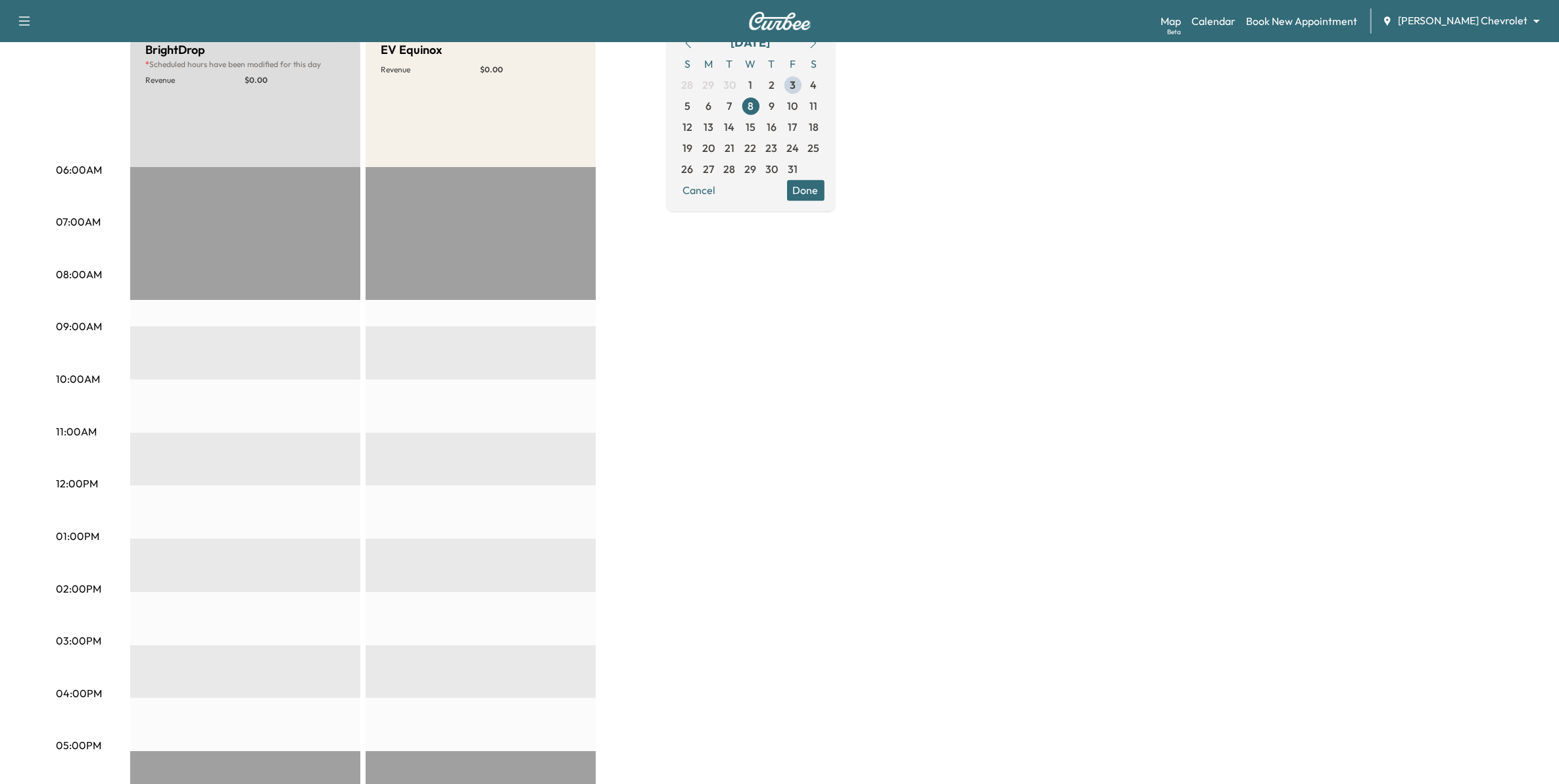
scroll to position [140, 0]
click at [1465, 25] on body "Support Log Out Map Beta Calendar Book New Appointment [PERSON_NAME] Chevrolet …" at bounding box center [780, 251] width 1559 height 784
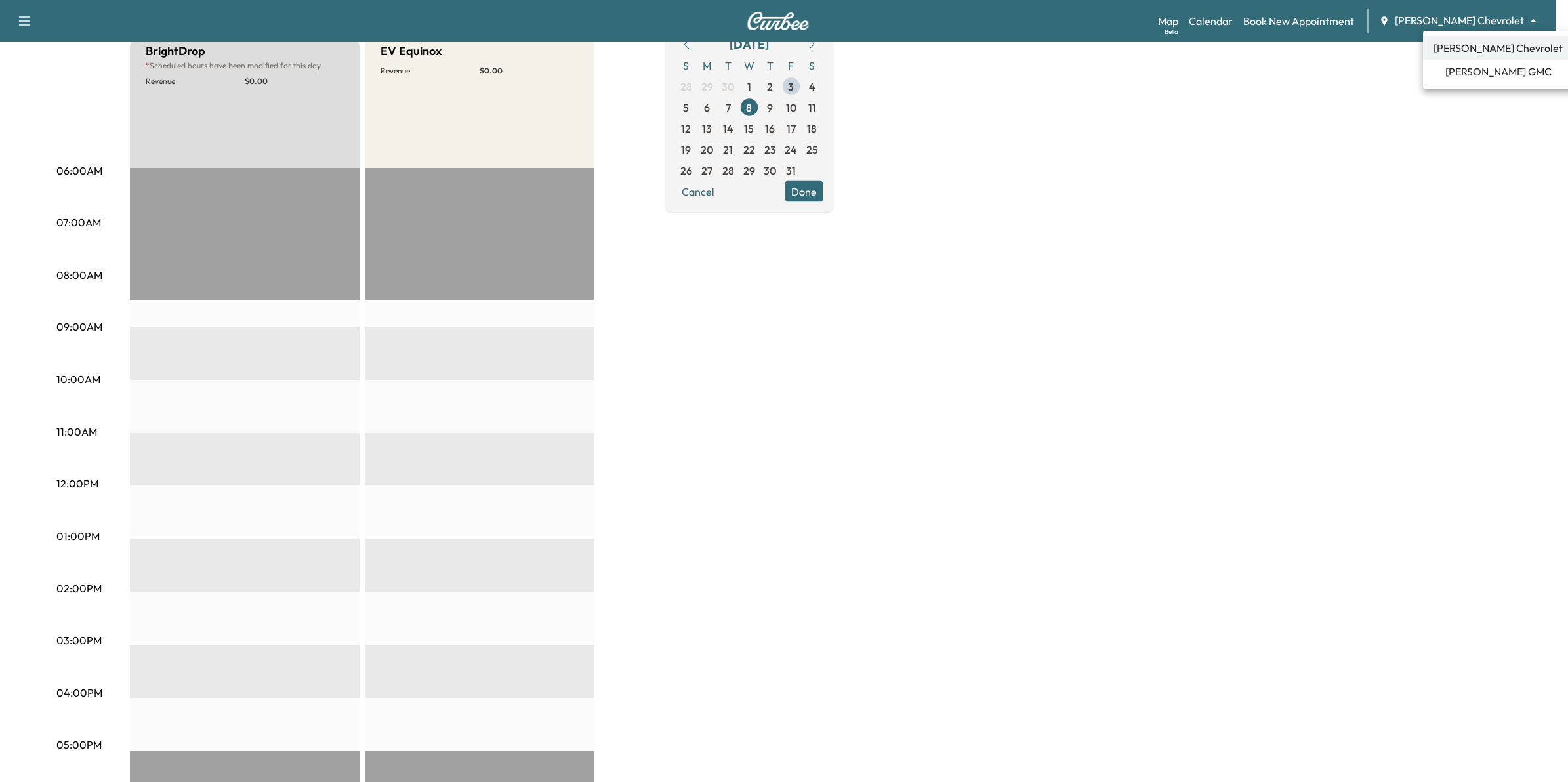
click at [1467, 84] on ul "[PERSON_NAME] Chevrolet [PERSON_NAME] GMC" at bounding box center [1499, 59] width 151 height 58
click at [1469, 71] on span "[PERSON_NAME] GMC" at bounding box center [1498, 72] width 106 height 16
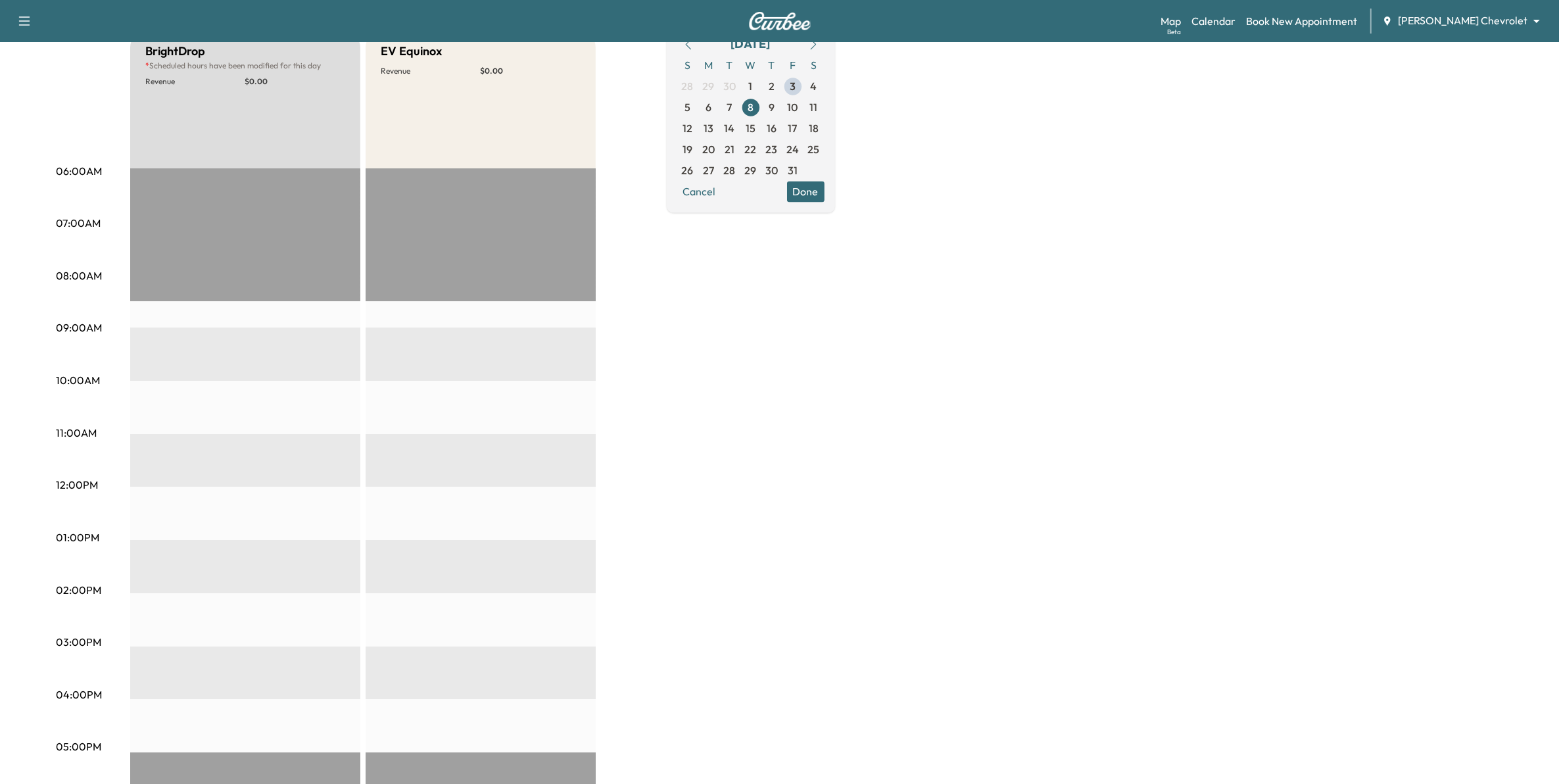
scroll to position [0, 0]
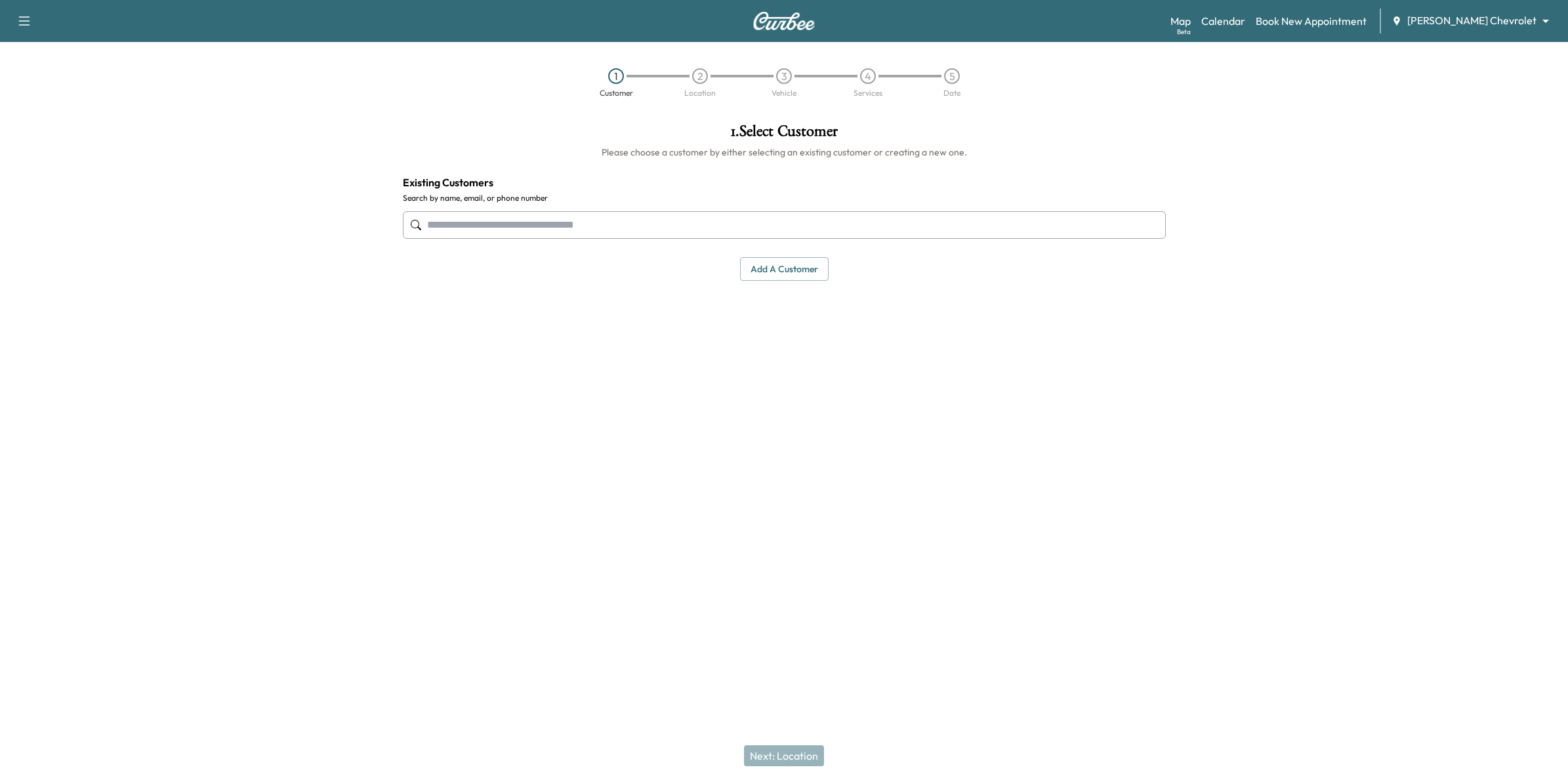
click at [677, 228] on input "text" at bounding box center [784, 225] width 763 height 28
paste input "**********"
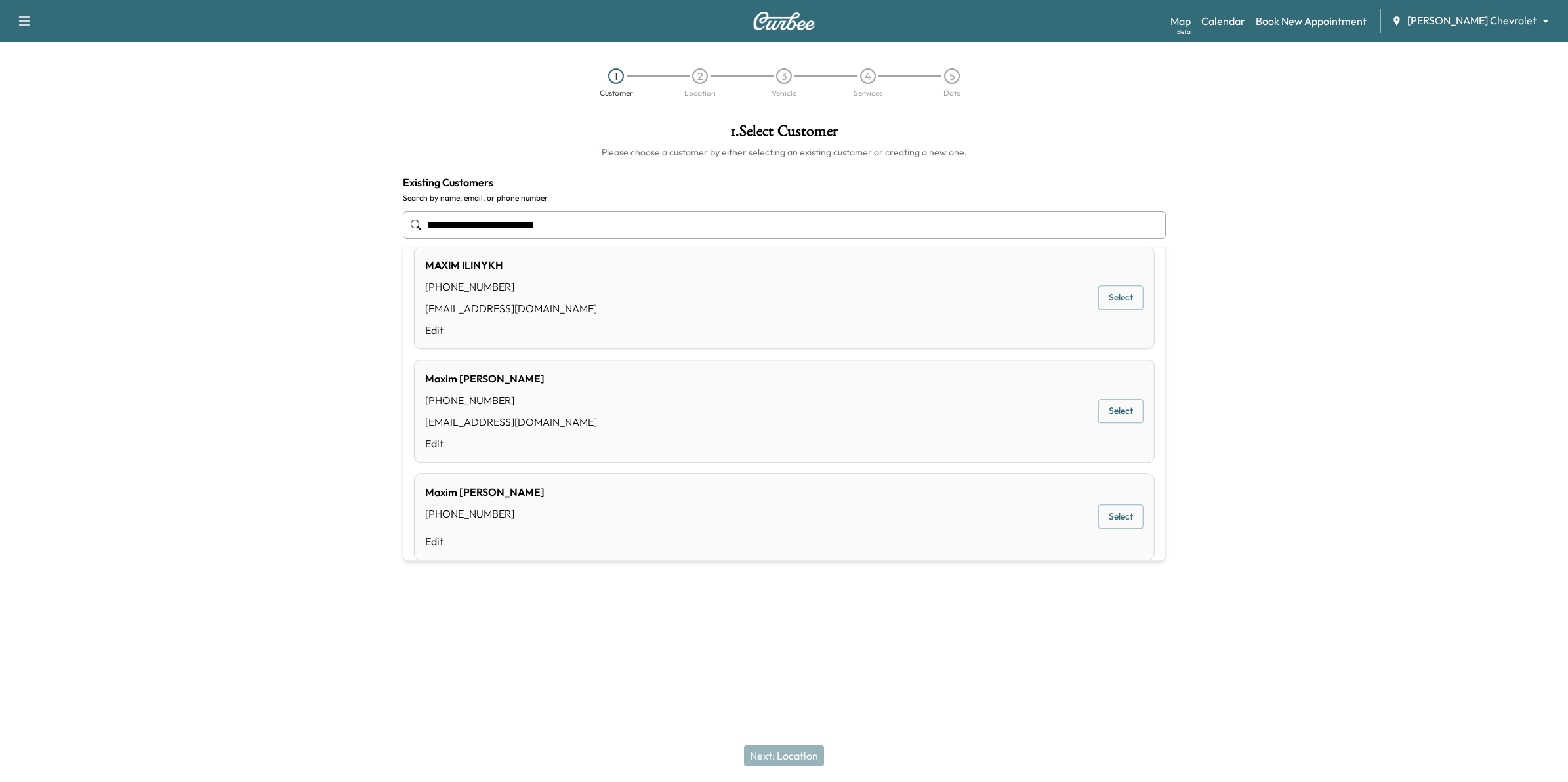
scroll to position [33, 0]
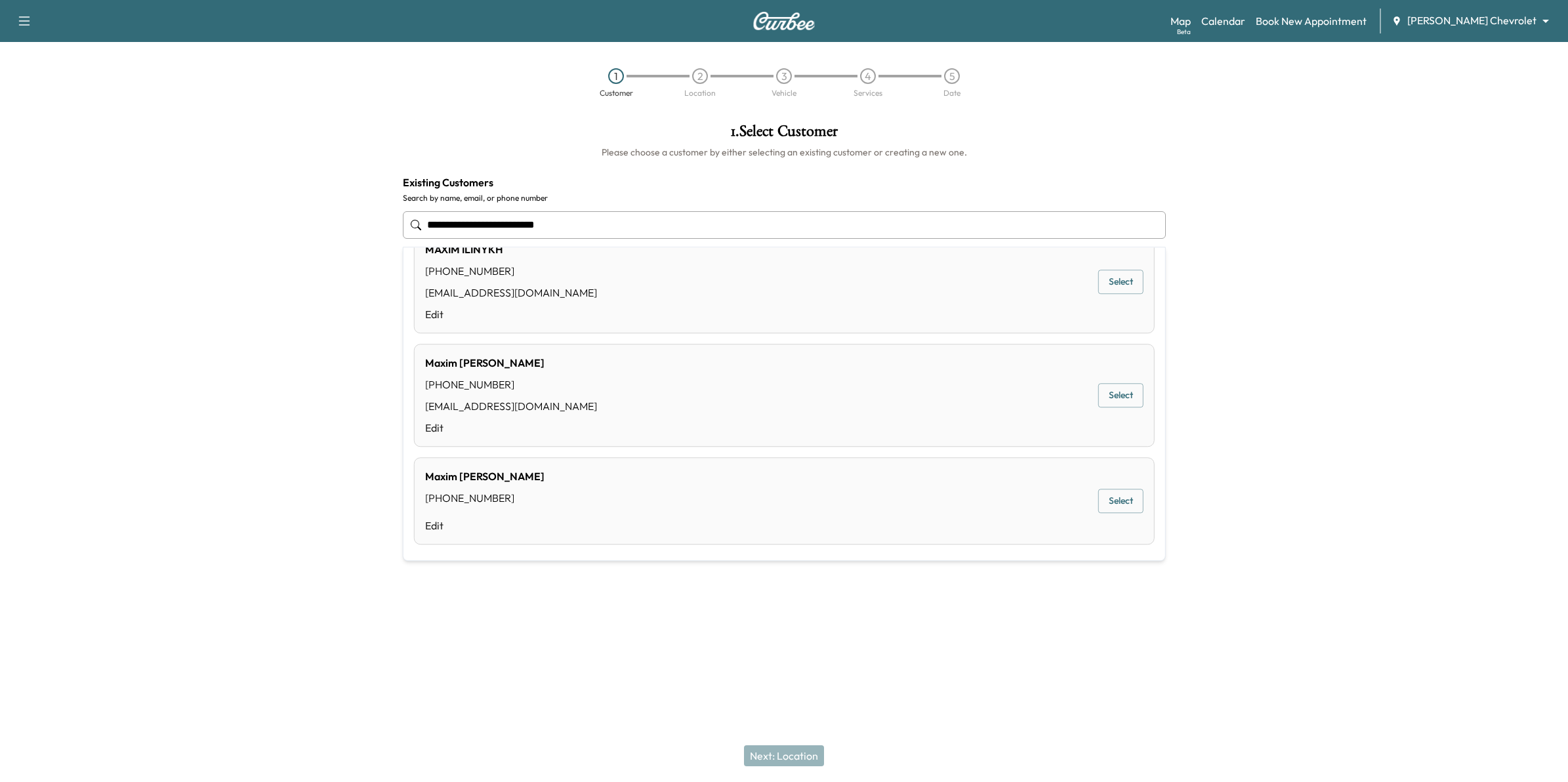
click at [610, 394] on div "[PERSON_NAME] [PHONE_NUMBER] [EMAIL_ADDRESS][DOMAIN_NAME] Edit Select" at bounding box center [785, 395] width 741 height 103
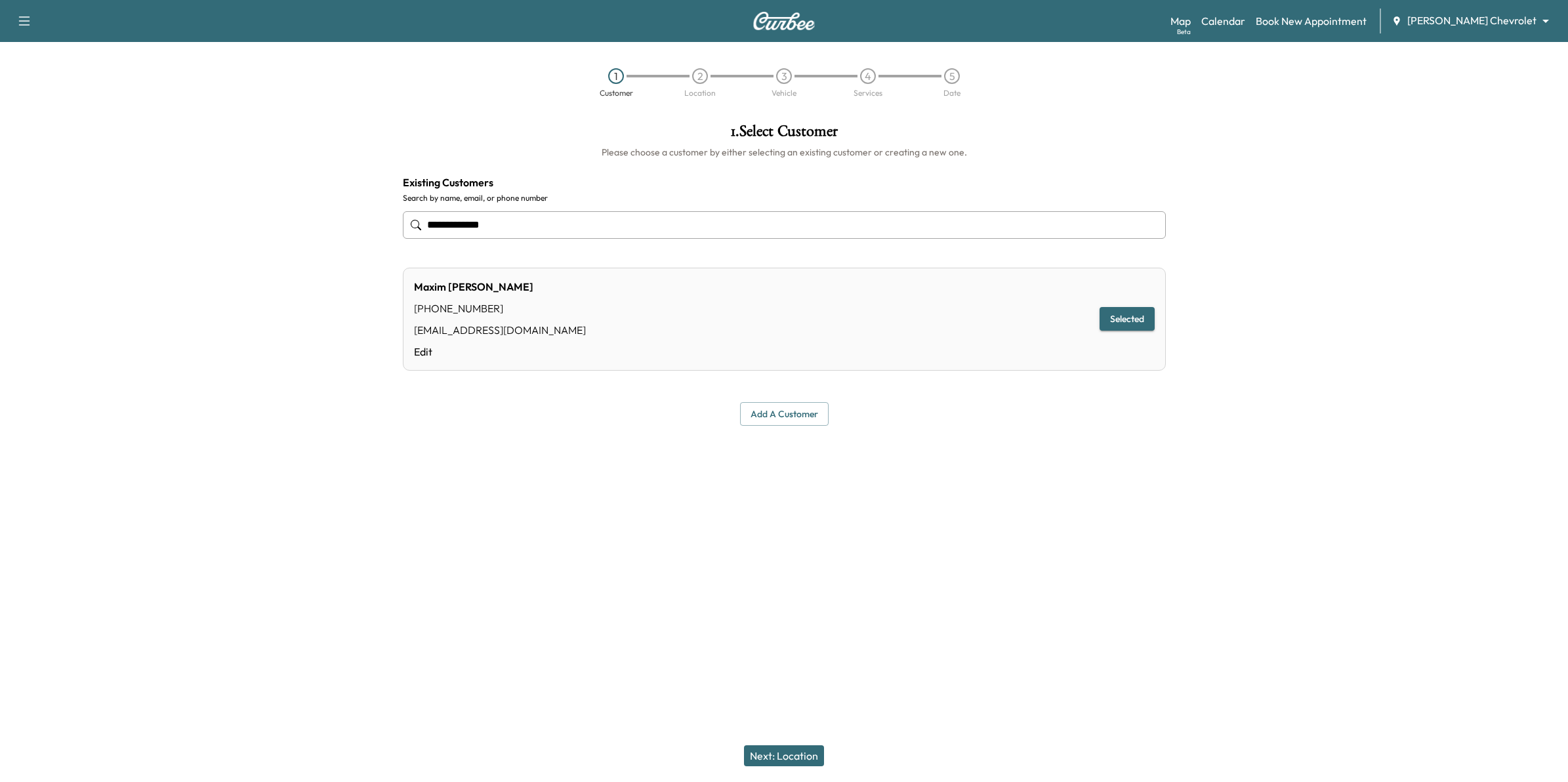
type input "**********"
click at [794, 751] on button "Next: Location" at bounding box center [784, 756] width 80 height 21
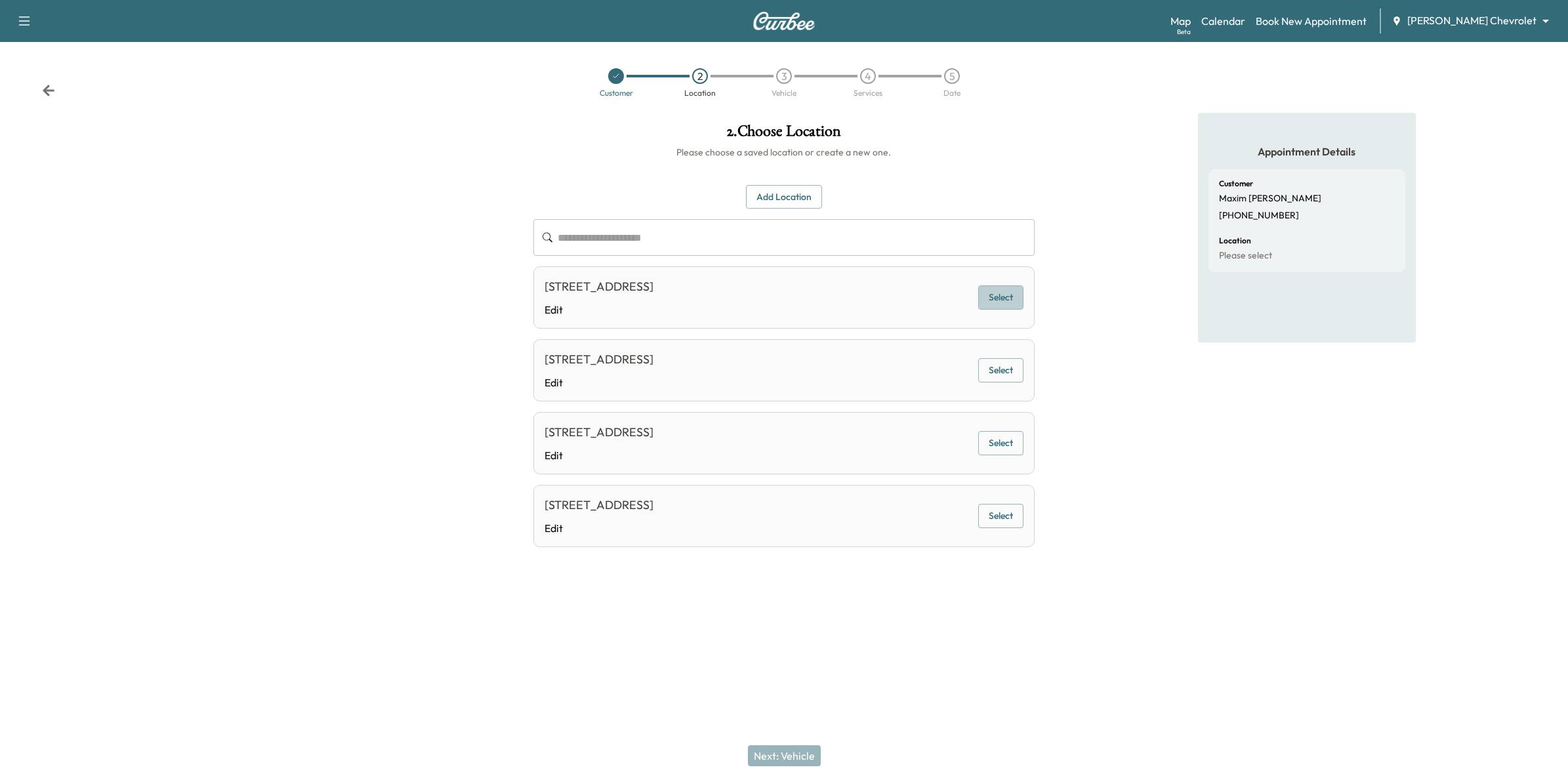
click at [987, 292] on button "Select" at bounding box center [1001, 297] width 45 height 24
click at [798, 753] on button "Next: Vehicle" at bounding box center [784, 756] width 73 height 21
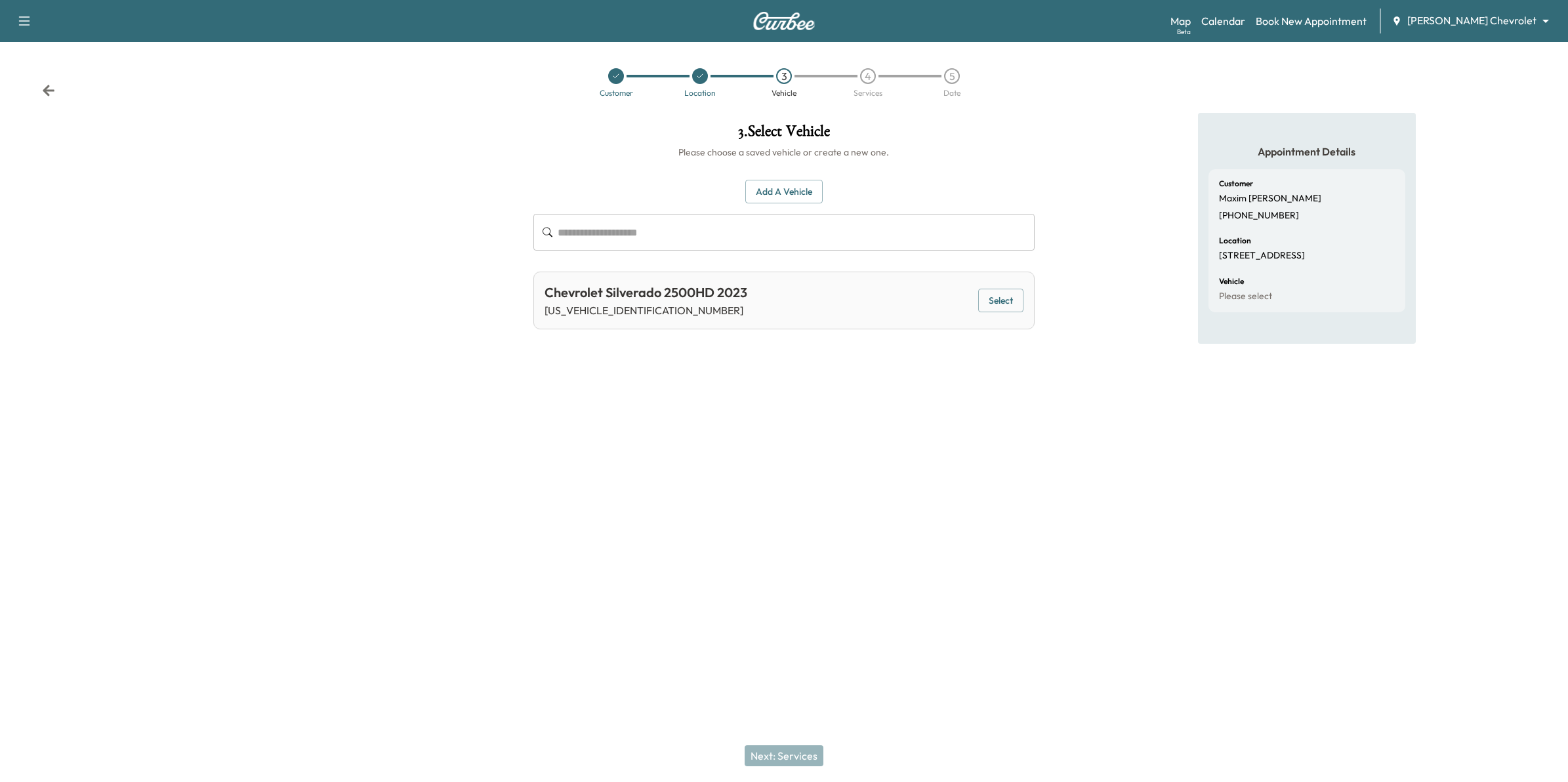
click at [804, 189] on button "Add a Vehicle" at bounding box center [784, 192] width 78 height 24
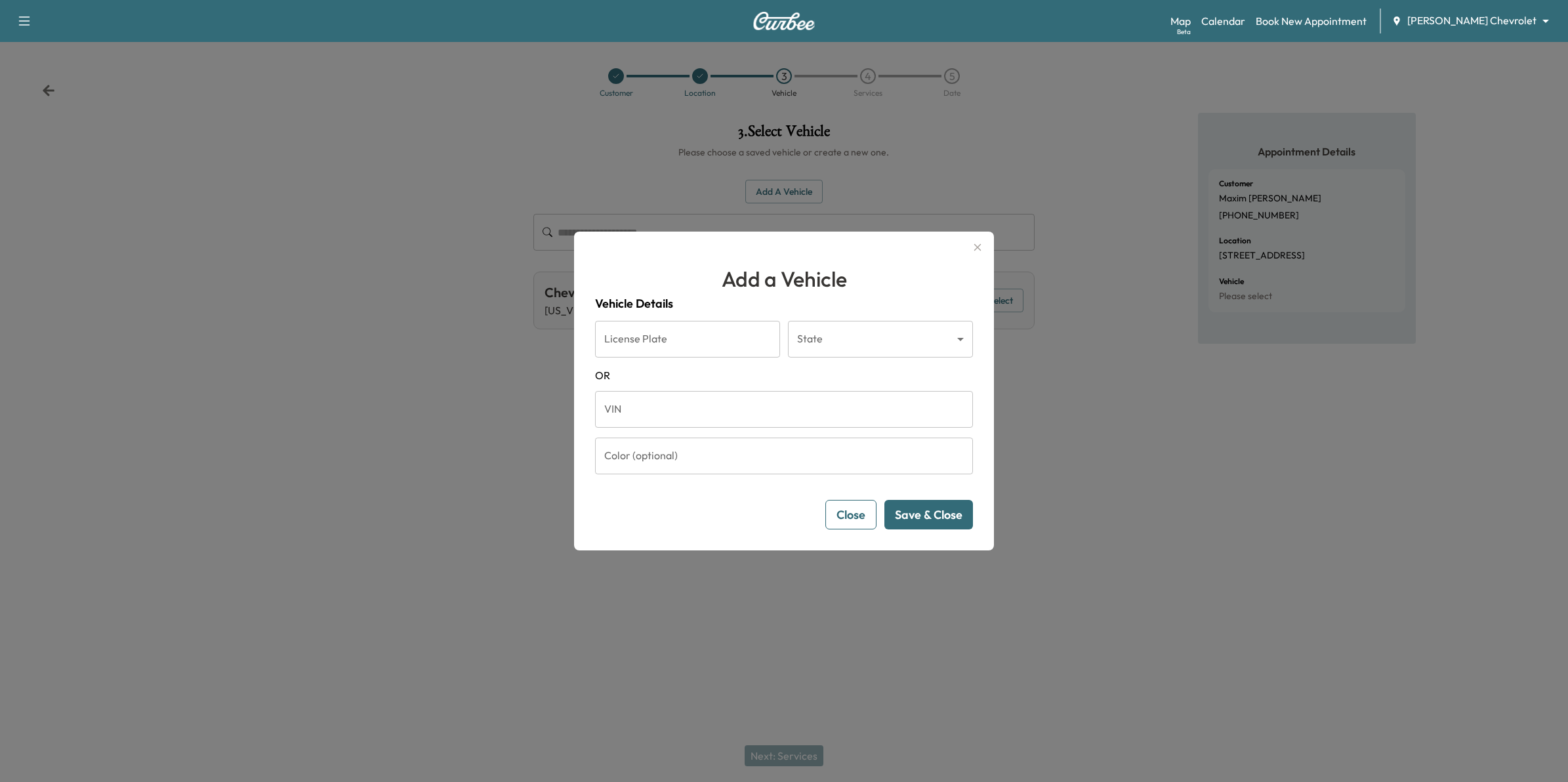
click at [851, 522] on button "Close" at bounding box center [851, 514] width 51 height 29
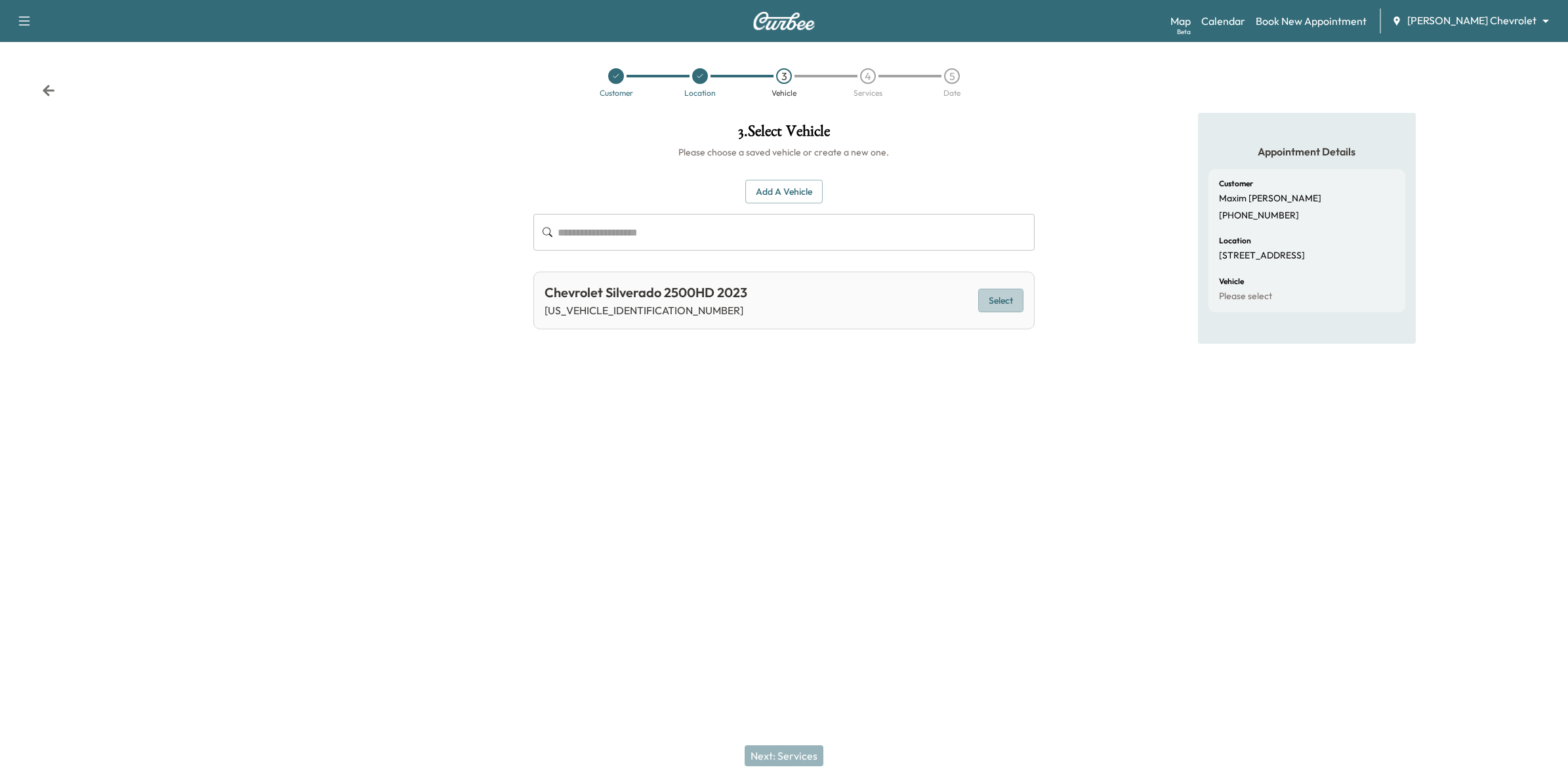
click at [996, 293] on button "Select" at bounding box center [1001, 300] width 45 height 24
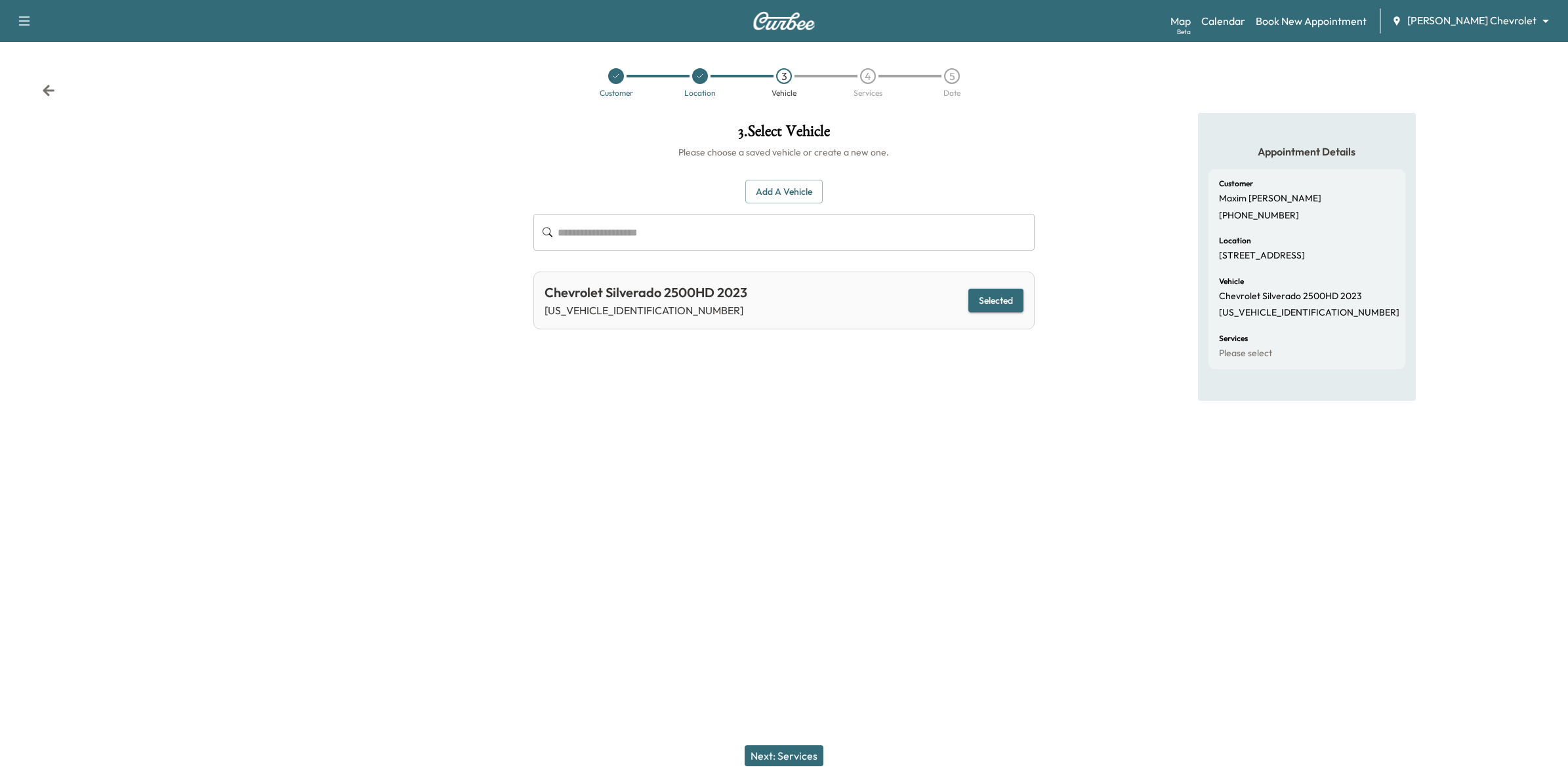
click at [798, 756] on button "Next: Services" at bounding box center [784, 756] width 79 height 21
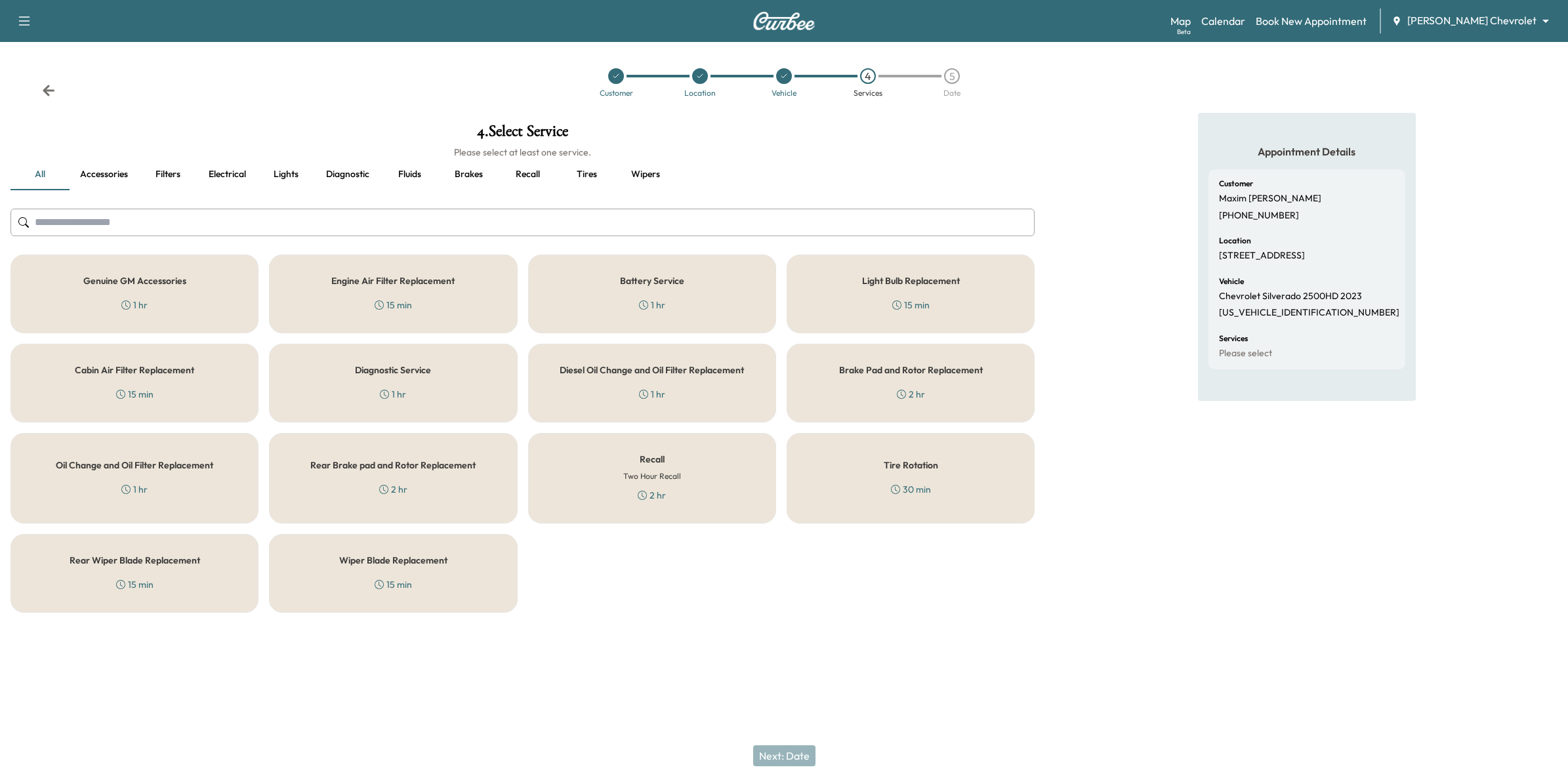
click at [432, 394] on div "Diagnostic Service 1 hr" at bounding box center [392, 383] width 248 height 79
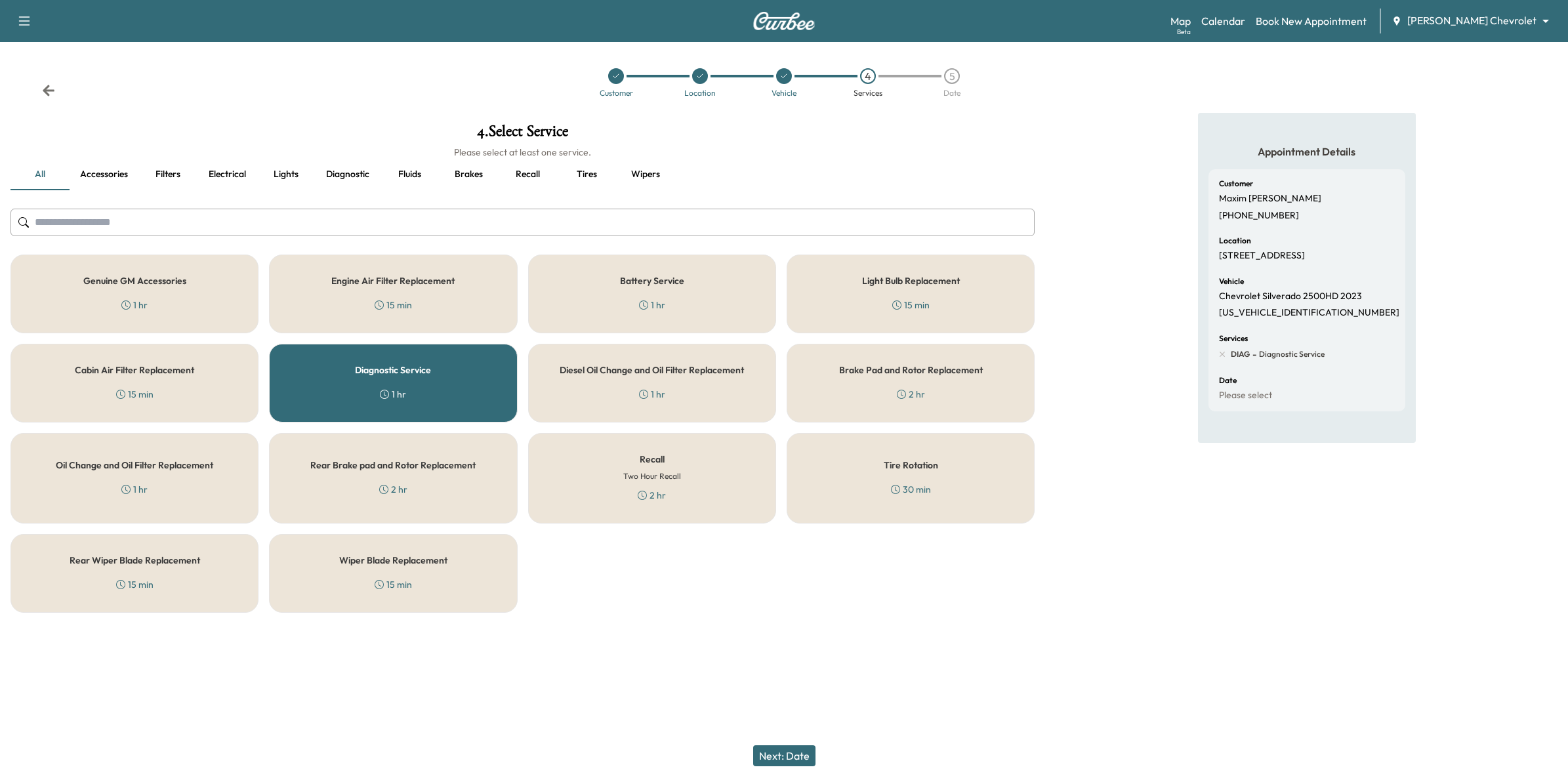
click at [798, 758] on button "Next: Date" at bounding box center [784, 756] width 63 height 21
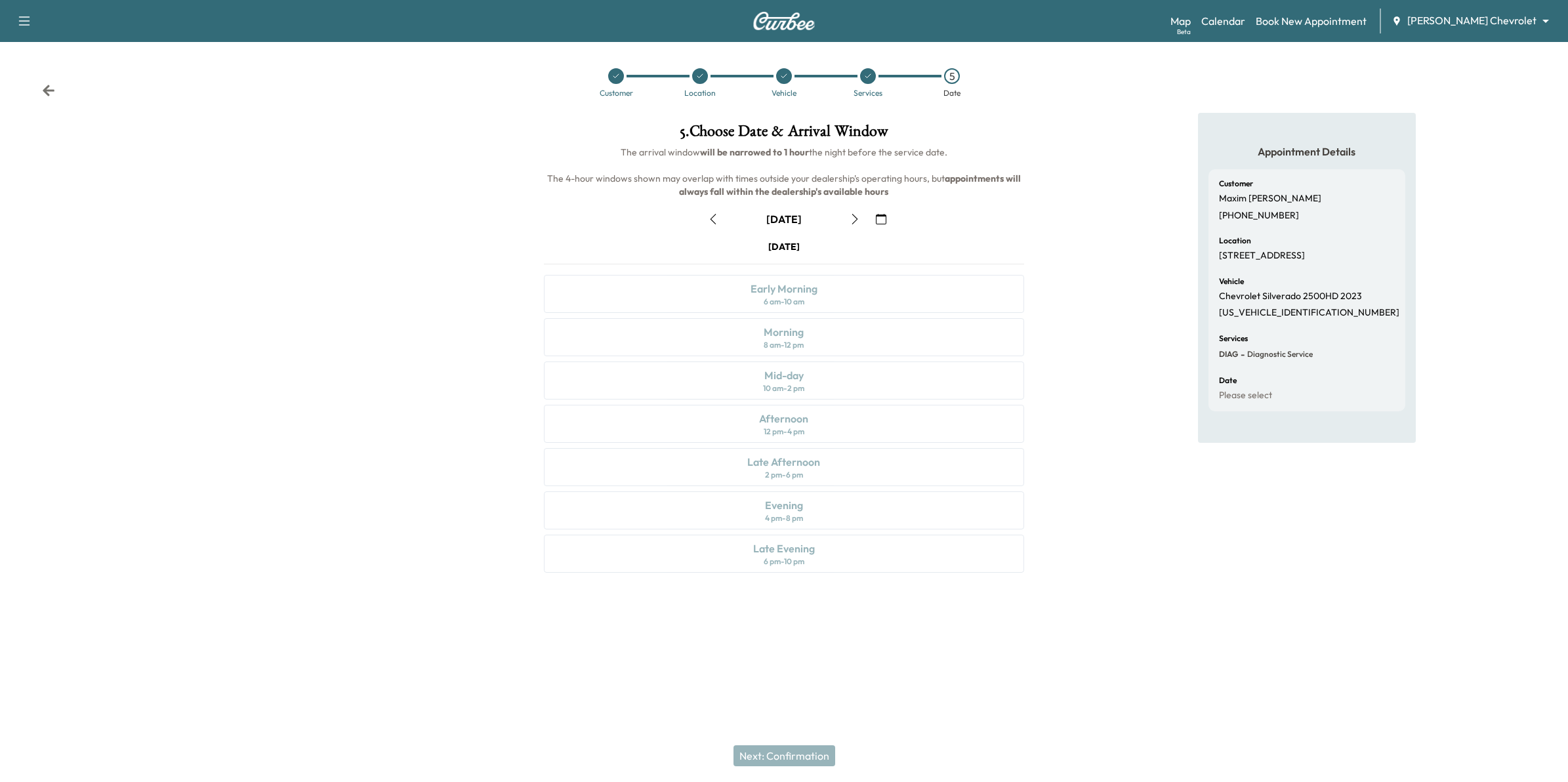
click at [878, 214] on icon "button" at bounding box center [881, 219] width 11 height 11
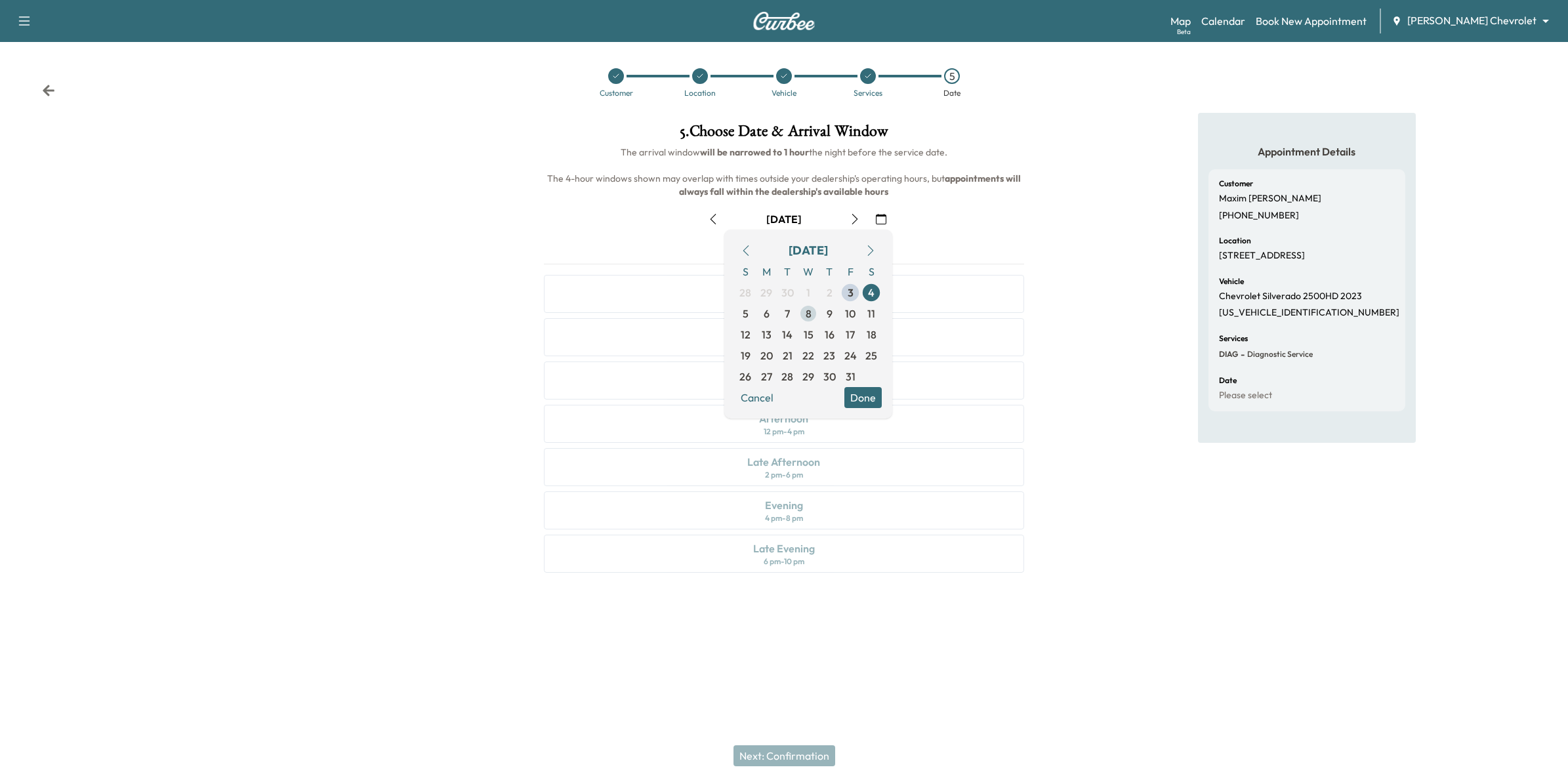
click at [813, 316] on span "8" at bounding box center [808, 314] width 21 height 21
click at [874, 398] on button "Done" at bounding box center [863, 397] width 38 height 21
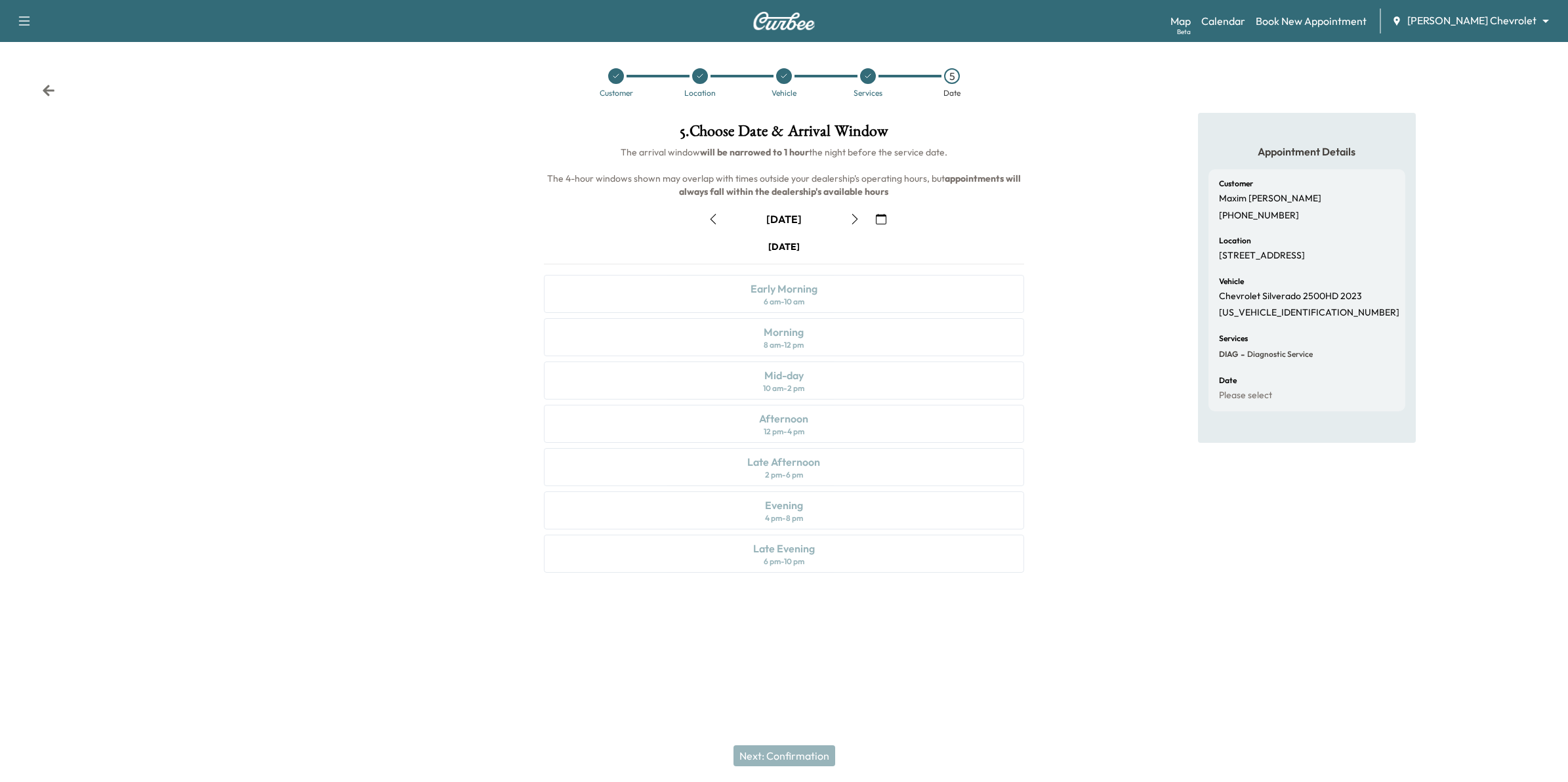
drag, startPoint x: 828, startPoint y: 382, endPoint x: 831, endPoint y: 390, distance: 8.5
click at [828, 382] on div "[DATE] Early Morning 6 am - 10 am Morning 8 am - 12 pm Mid-day 10 am - 2 pm Aft…" at bounding box center [784, 409] width 502 height 338
click at [28, 22] on icon "button" at bounding box center [24, 20] width 16 height 16
click at [44, 75] on button "Log Out" at bounding box center [46, 75] width 49 height 21
